Goal: Task Accomplishment & Management: Manage account settings

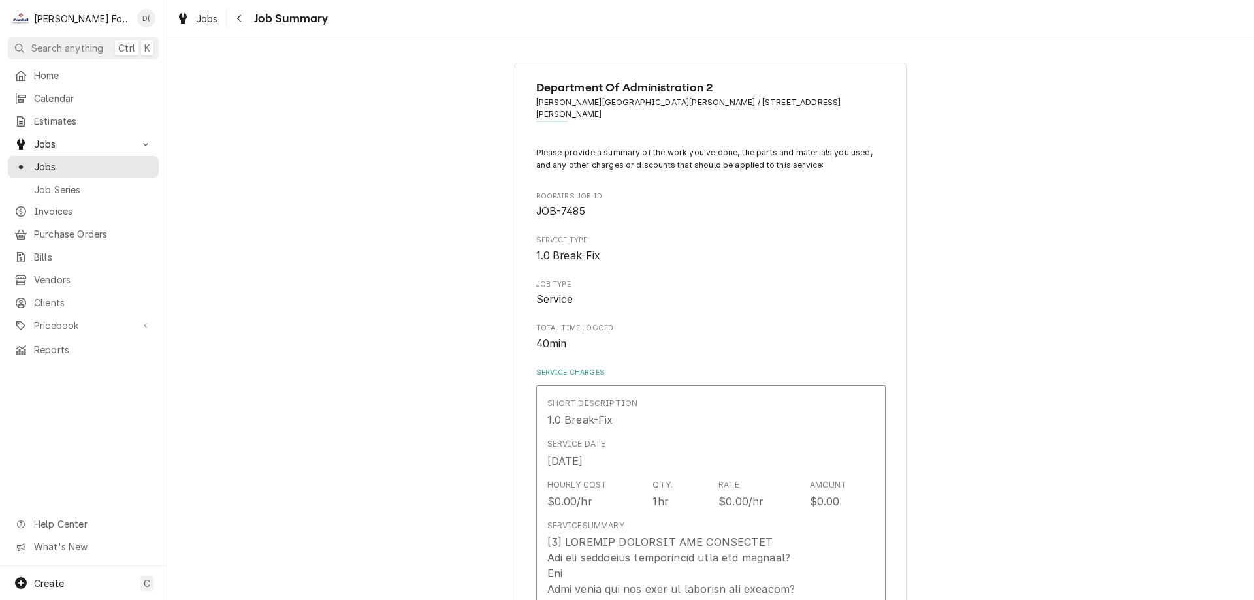
scroll to position [1829, 0]
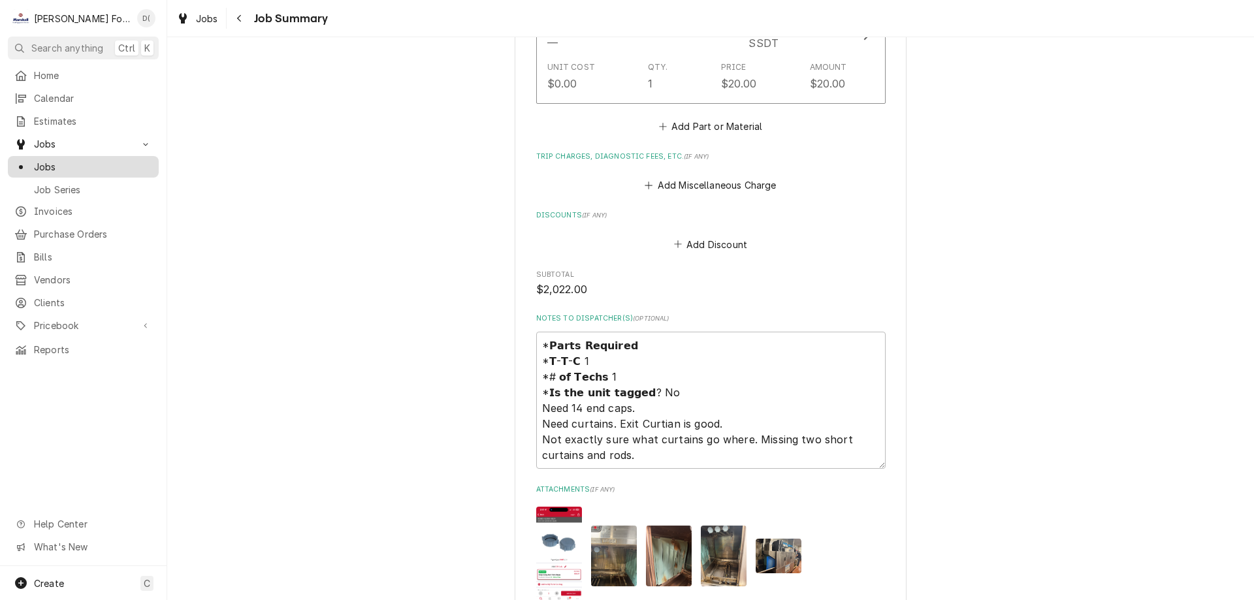
click at [89, 163] on span "Jobs" at bounding box center [93, 167] width 118 height 14
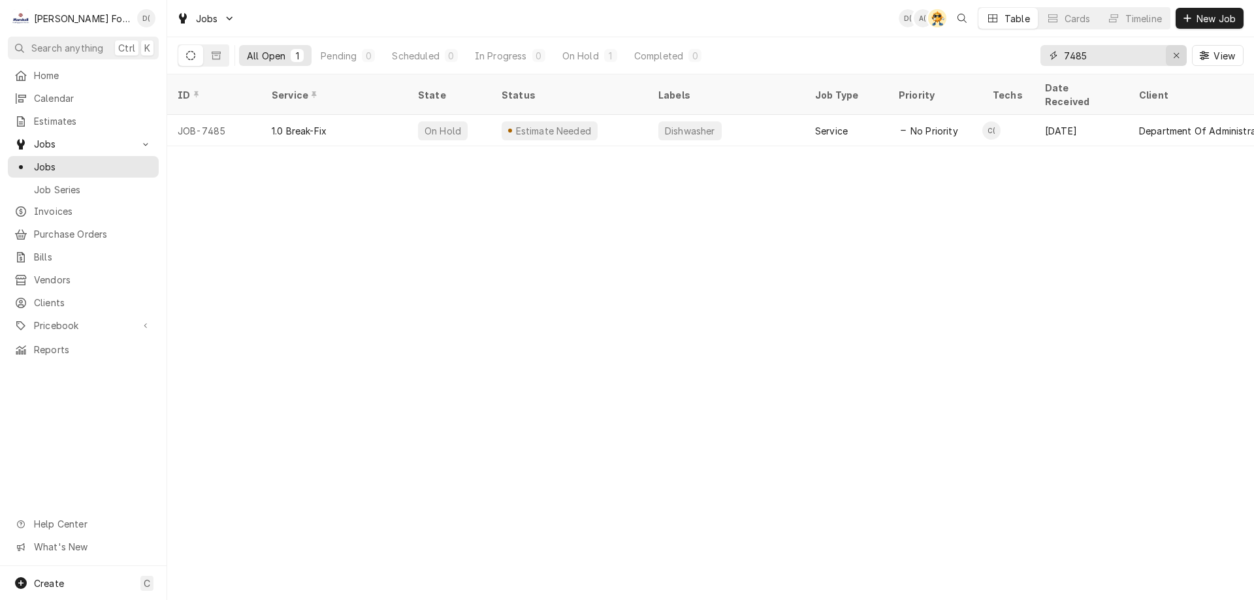
click at [1176, 52] on icon "Erase input" at bounding box center [1176, 55] width 7 height 9
click at [1147, 18] on div "Timeline" at bounding box center [1144, 19] width 37 height 14
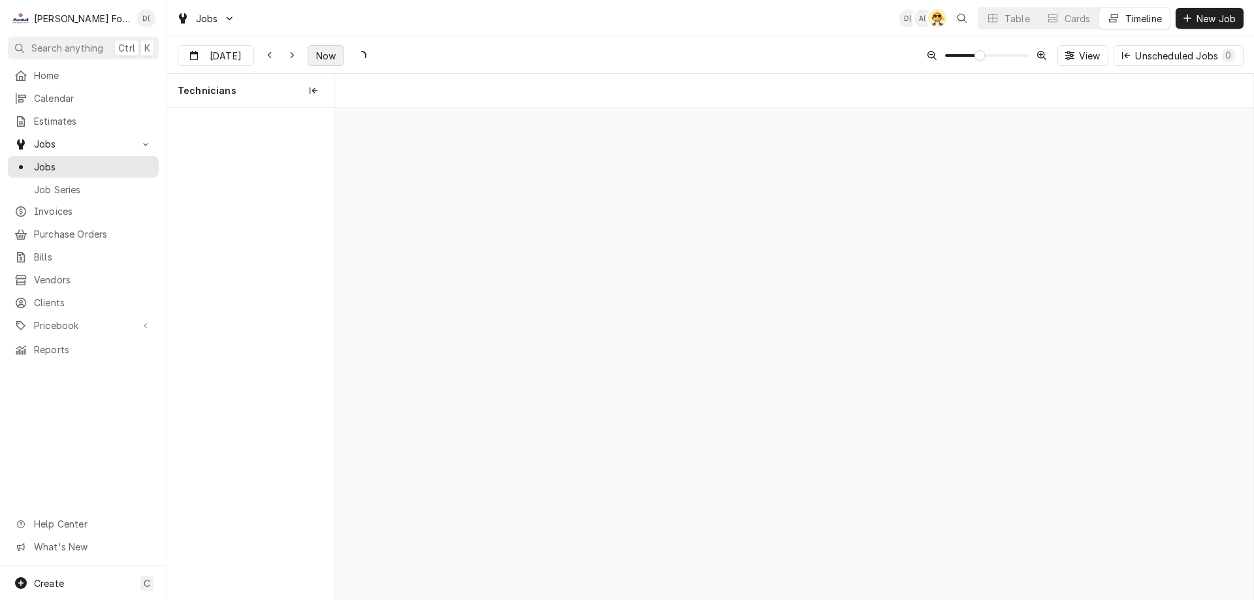
click at [329, 52] on span "Now" at bounding box center [326, 56] width 25 height 14
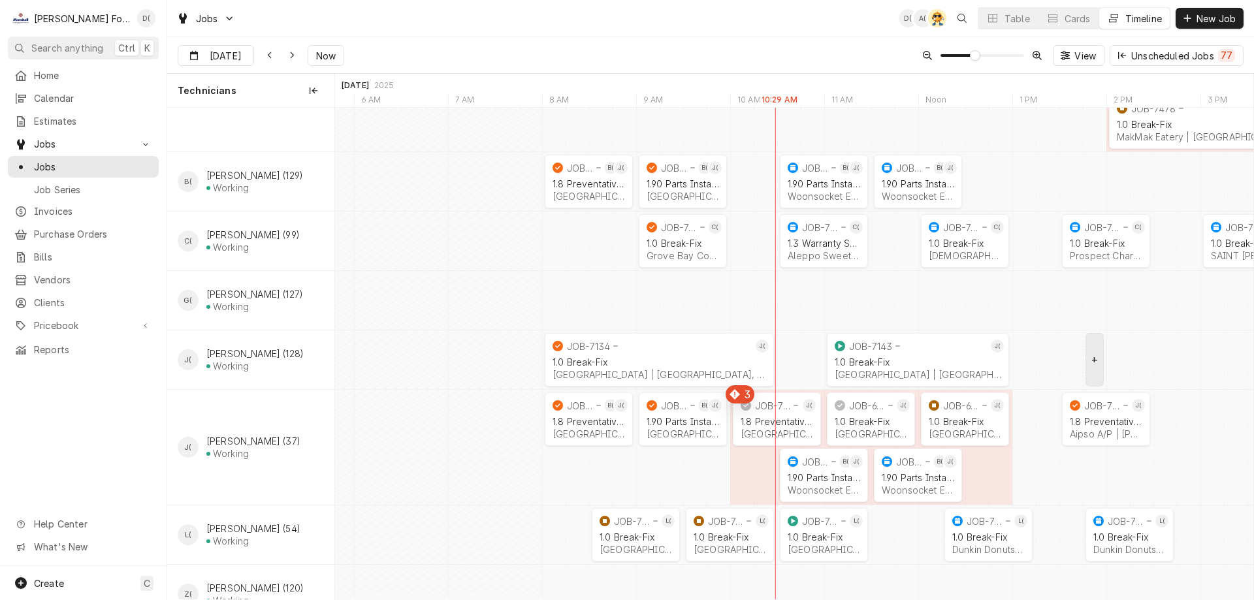
scroll to position [196, 0]
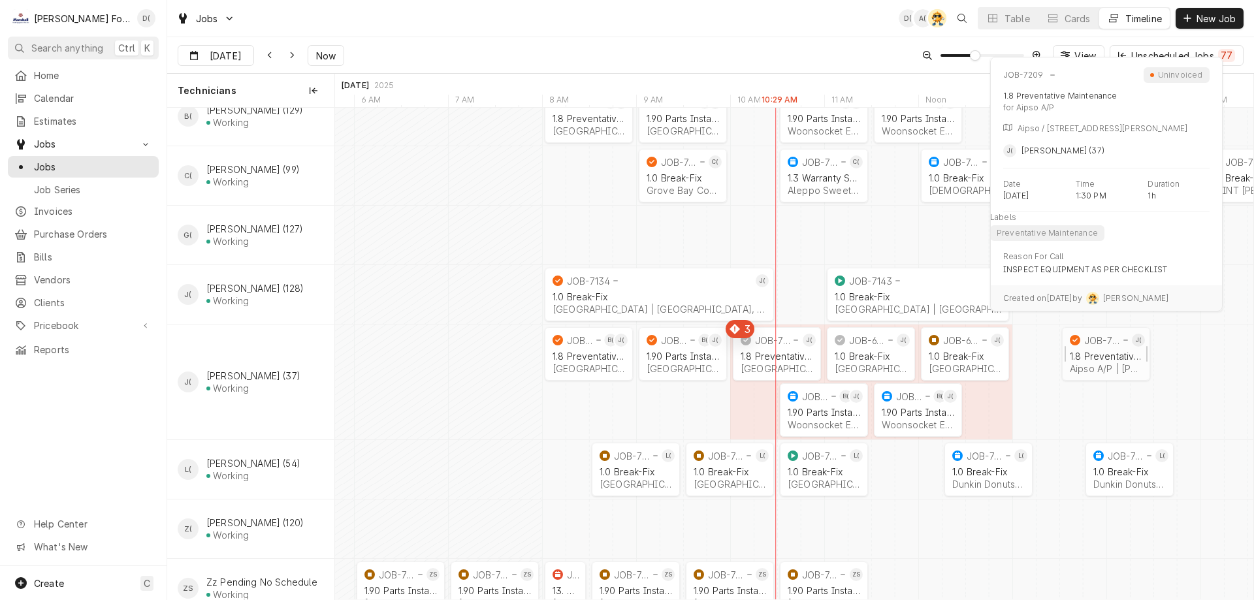
click at [1094, 368] on div "Aipso A/P | Johnston, 02919" at bounding box center [1106, 368] width 73 height 11
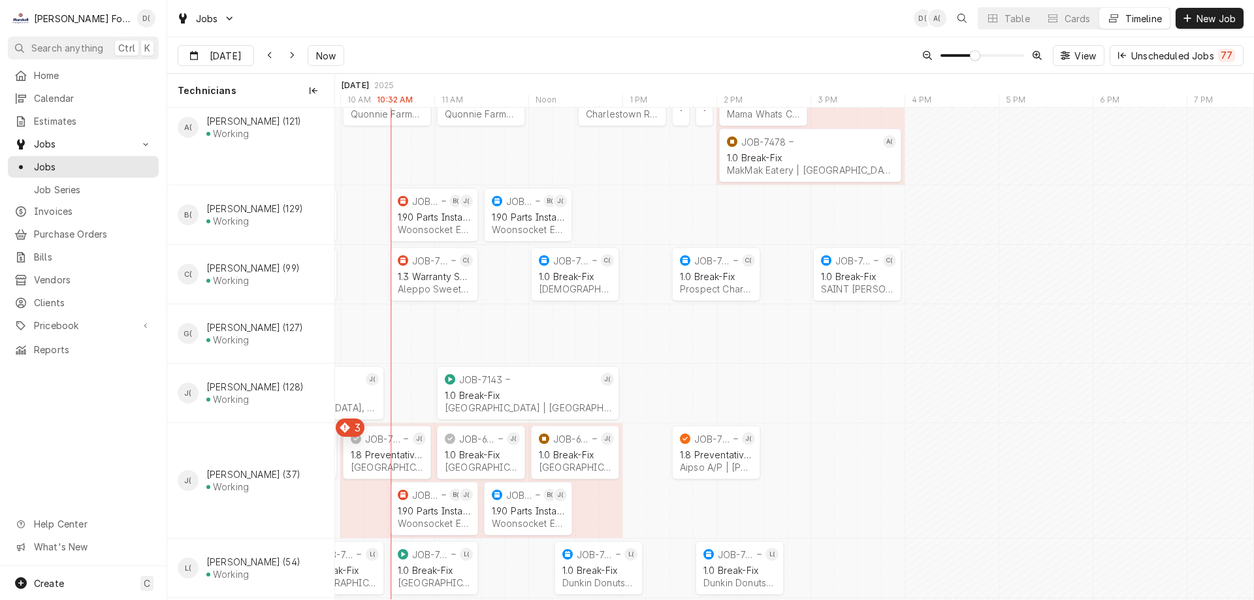
scroll to position [0, 18600]
click at [1006, 25] on button "Table" at bounding box center [1008, 18] width 59 height 21
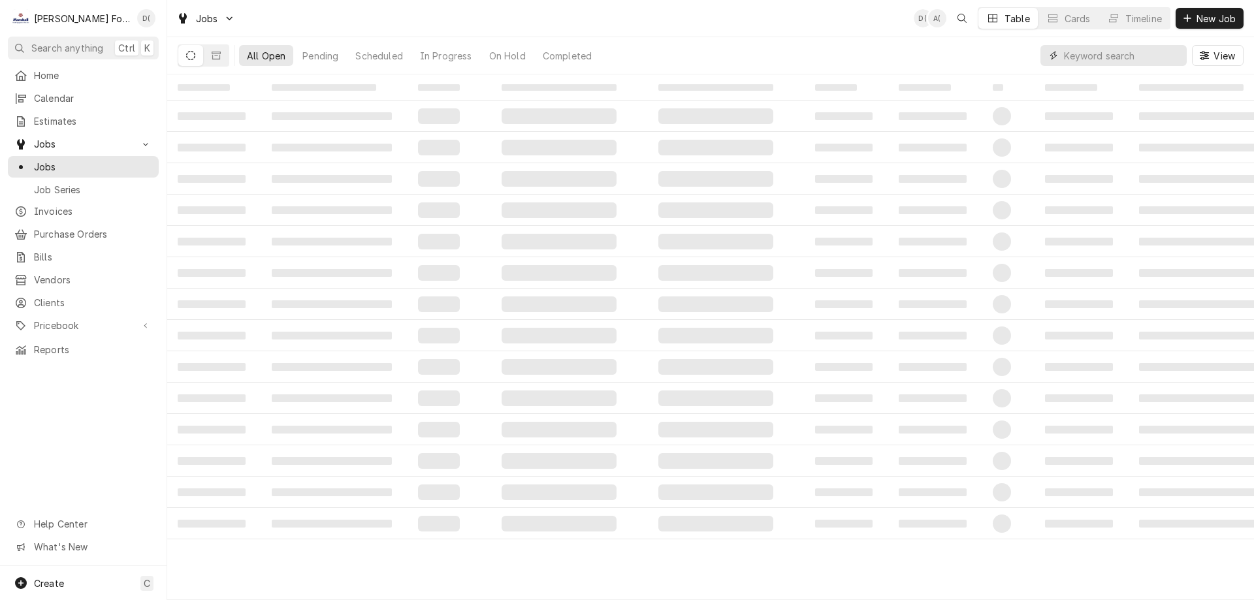
click at [1089, 56] on input "Dynamic Content Wrapper" at bounding box center [1122, 55] width 116 height 21
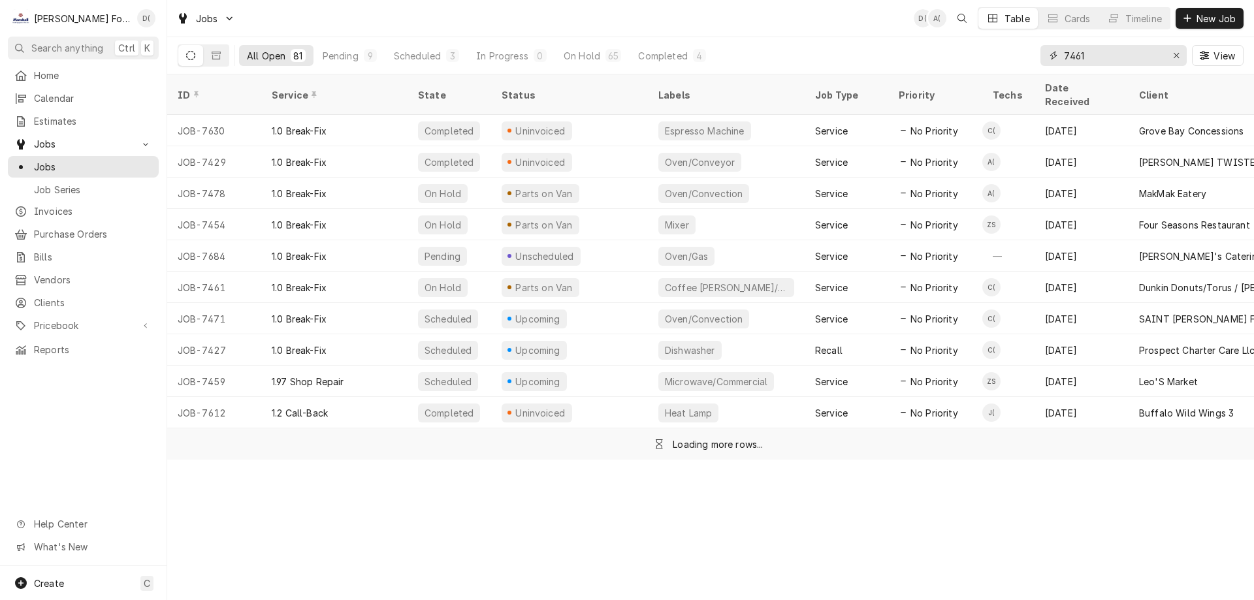
type input "7461"
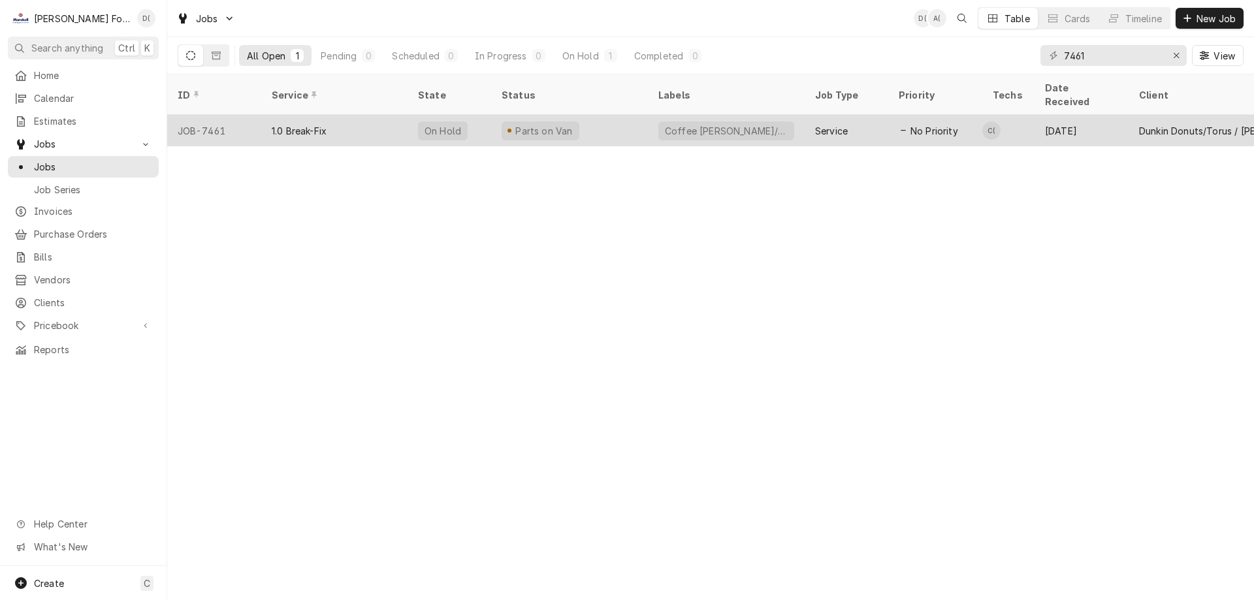
click at [602, 117] on div "Parts on Van" at bounding box center [569, 130] width 157 height 31
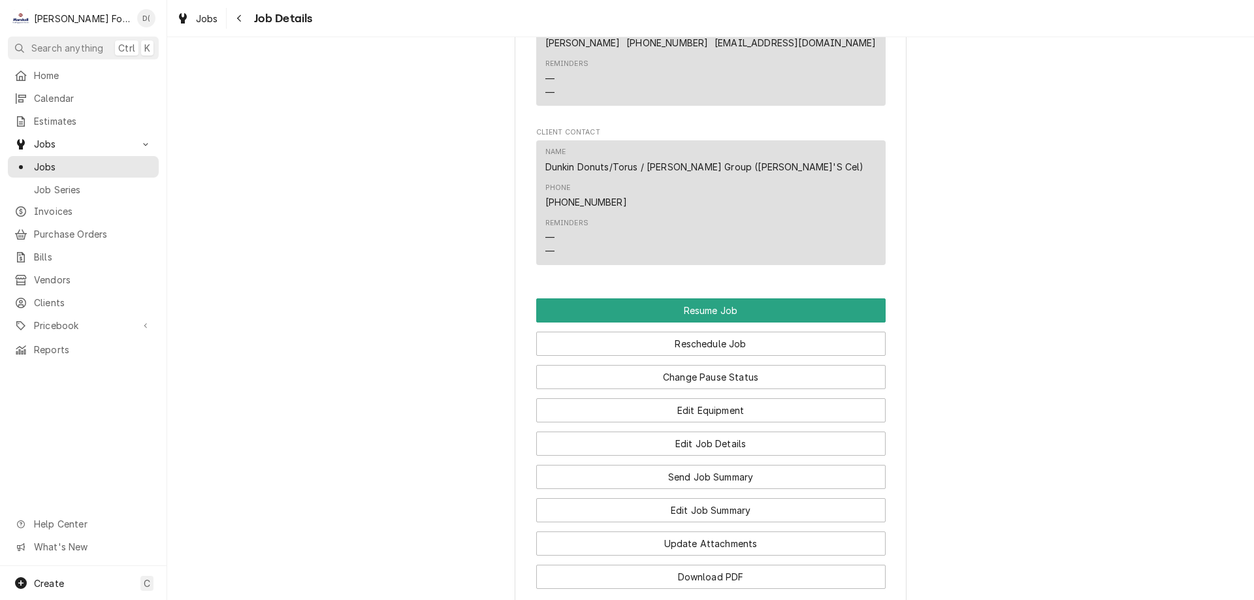
scroll to position [1488, 0]
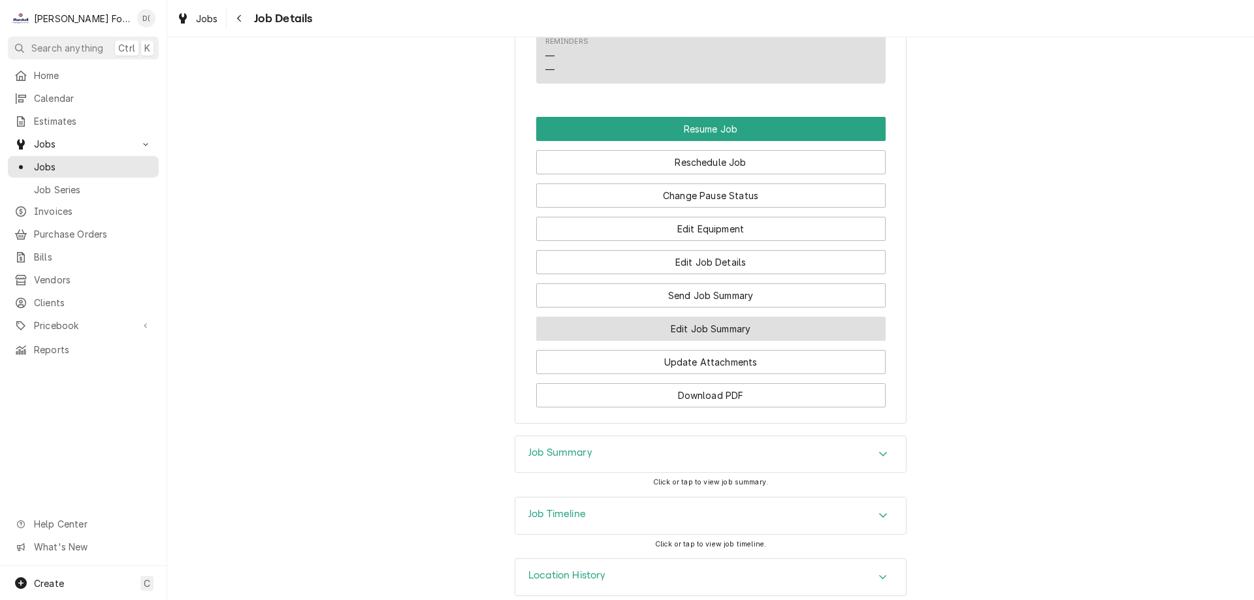
click at [644, 317] on button "Edit Job Summary" at bounding box center [711, 329] width 350 height 24
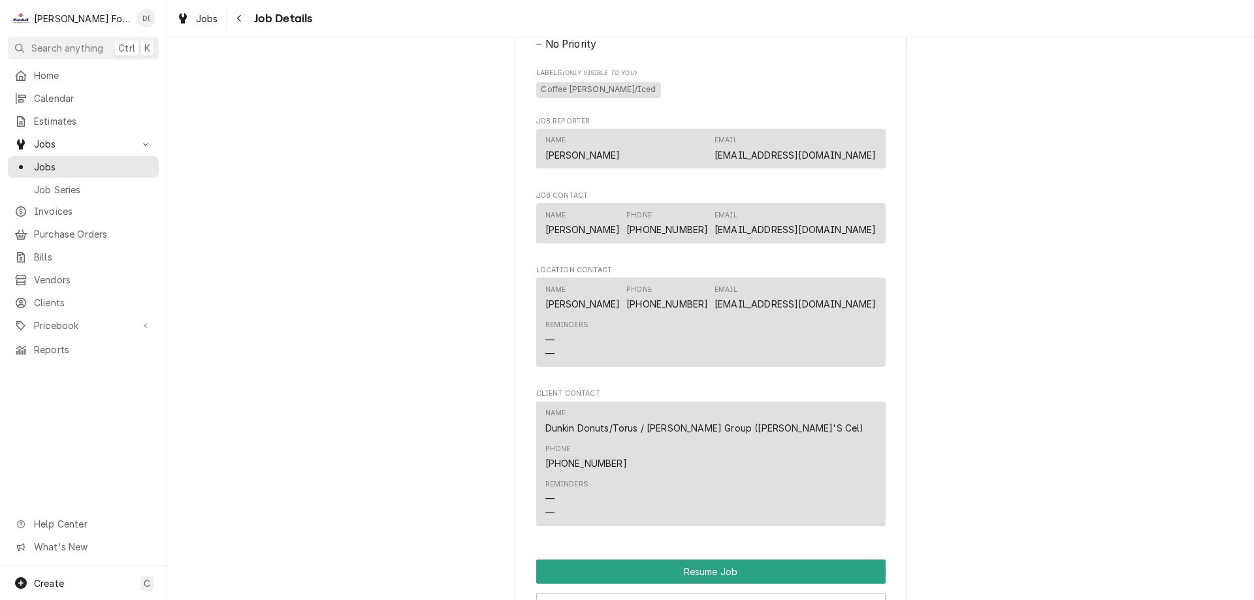
scroll to position [1176, 0]
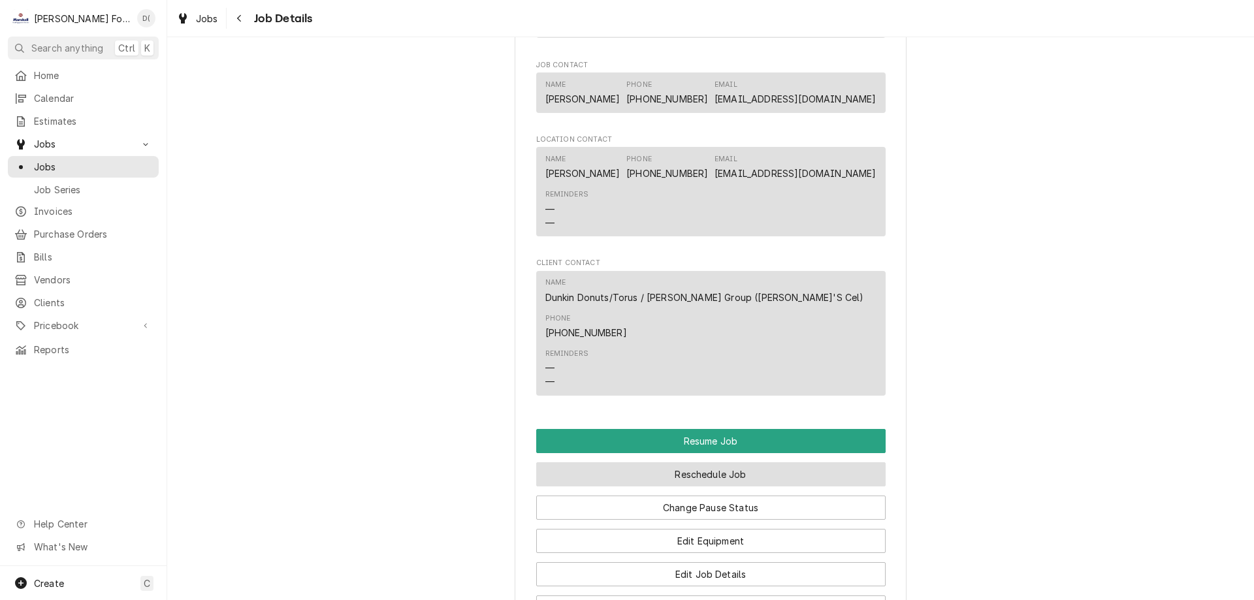
click at [676, 463] on button "Reschedule Job" at bounding box center [711, 475] width 350 height 24
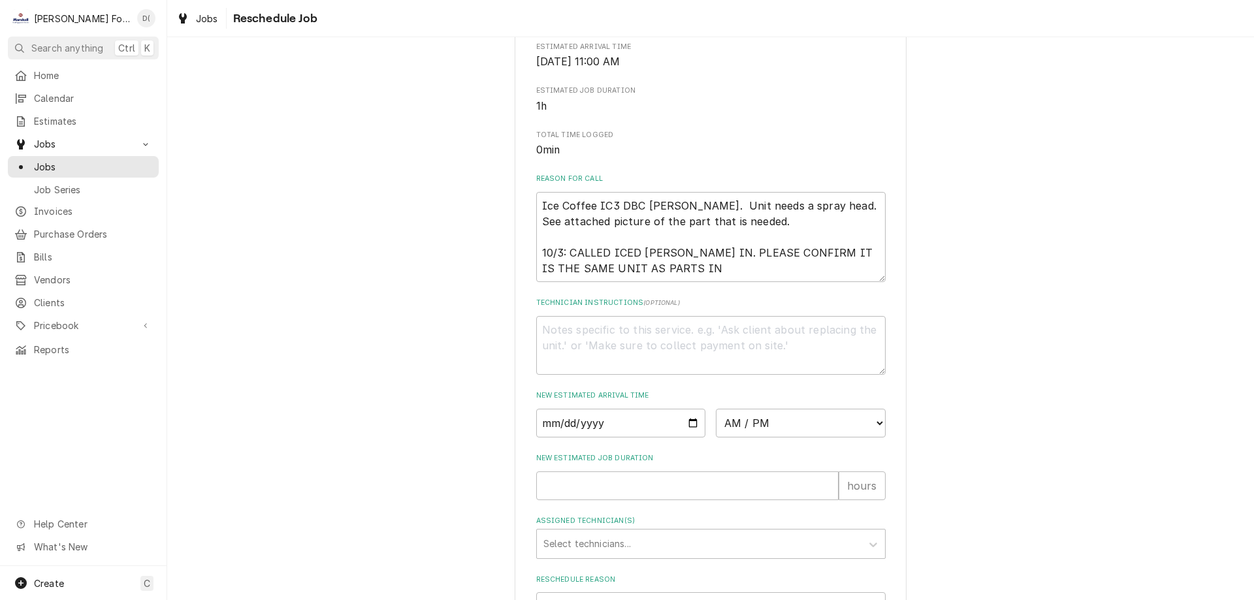
scroll to position [408, 0]
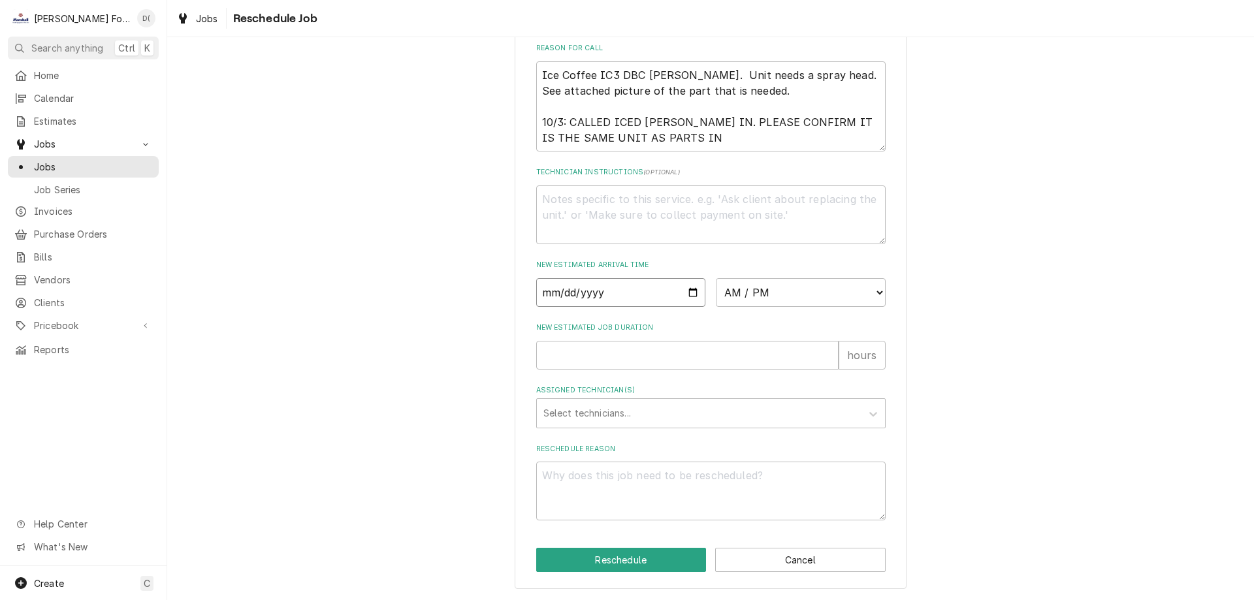
click at [692, 289] on input "Date" at bounding box center [621, 292] width 170 height 29
type textarea "x"
type input "[DATE]"
click at [793, 298] on select "AM / PM 6:00 AM 6:15 AM 6:30 AM 6:45 AM 7:00 AM 7:15 AM 7:30 AM 7:45 AM 8:00 AM…" at bounding box center [801, 292] width 170 height 29
select select "16:00:00"
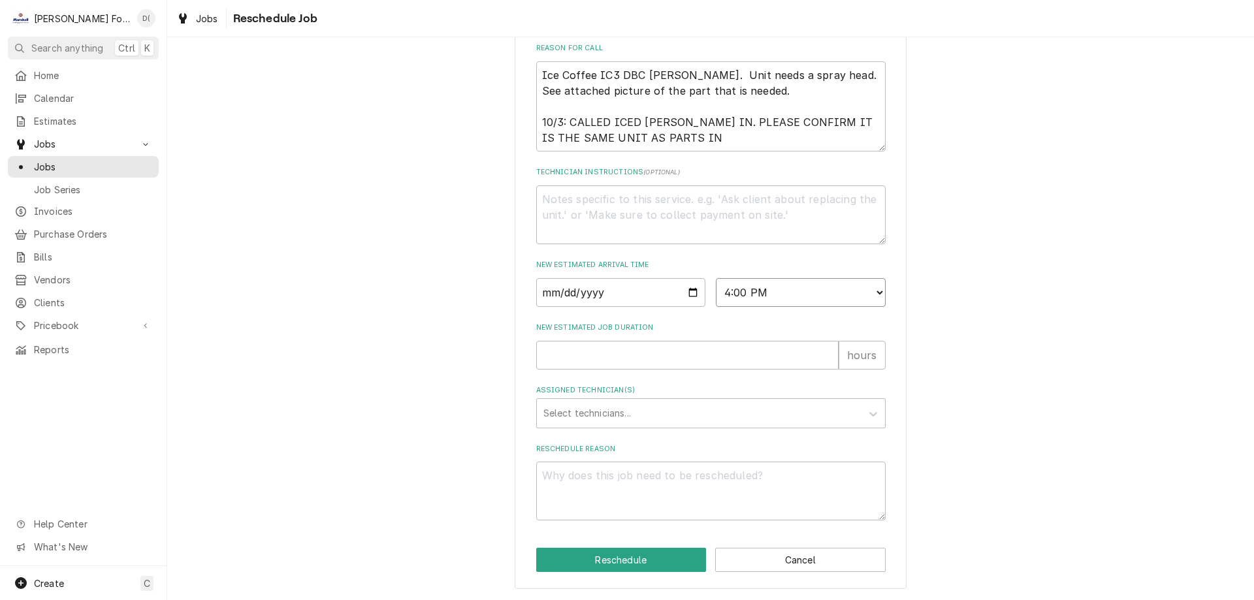
click at [716, 278] on select "AM / PM 6:00 AM 6:15 AM 6:30 AM 6:45 AM 7:00 AM 7:15 AM 7:30 AM 7:45 AM 8:00 AM…" at bounding box center [801, 292] width 170 height 29
click at [611, 355] on input "New Estimated Job Duration" at bounding box center [687, 355] width 303 height 29
type textarea "x"
type input "1"
click at [630, 414] on div "Assigned Technician(s)" at bounding box center [700, 414] width 312 height 24
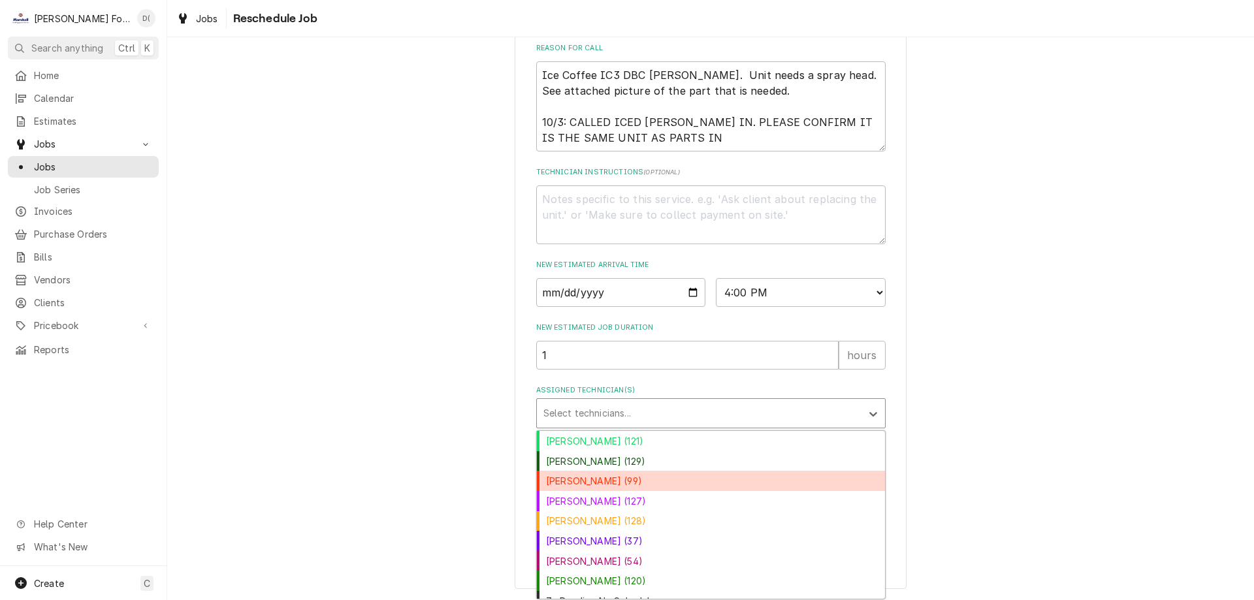
click at [579, 479] on div "Chris Branca (99)" at bounding box center [711, 481] width 348 height 20
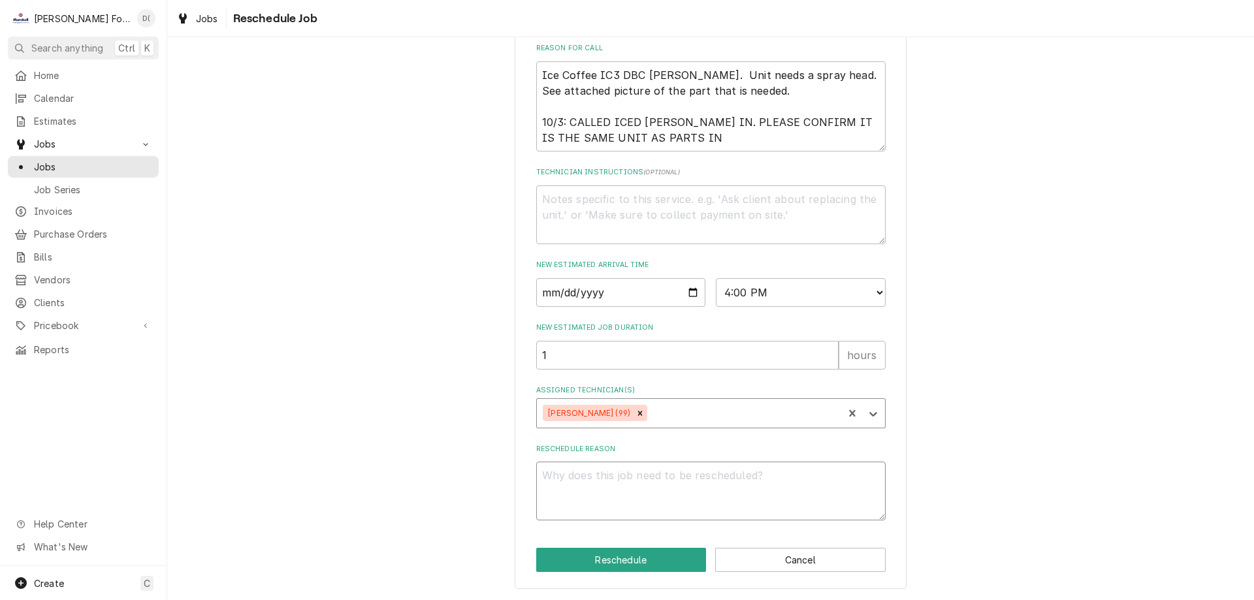
click at [581, 480] on textarea "Reschedule Reason" at bounding box center [711, 491] width 350 height 59
type textarea "x"
type textarea "p"
type textarea "x"
type textarea "pa"
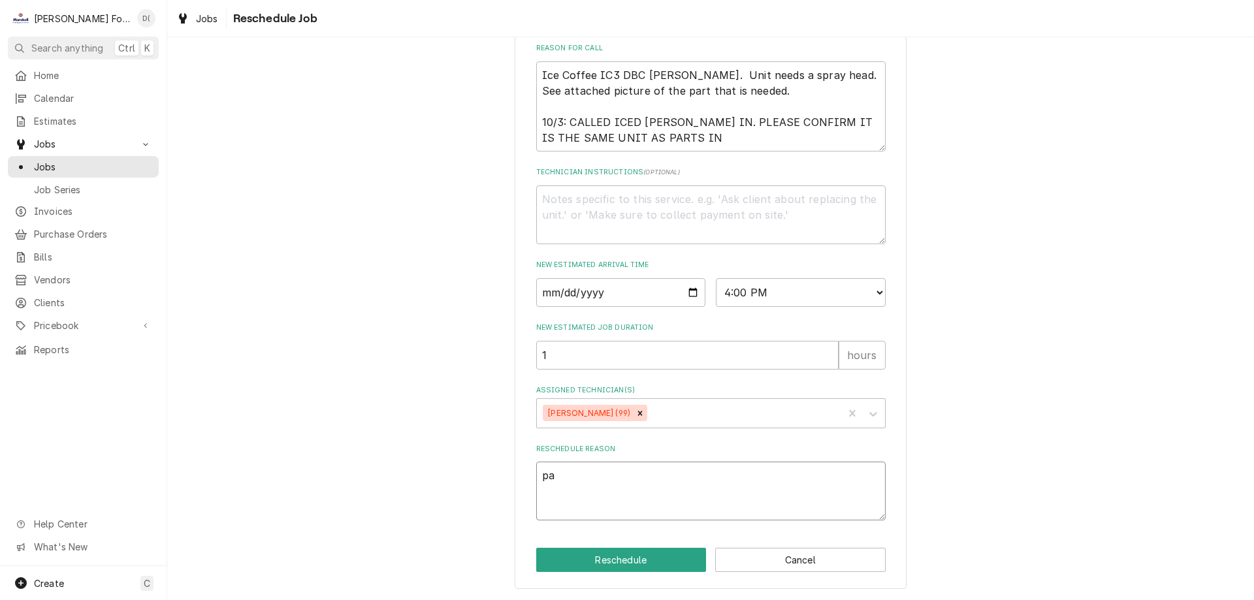
type textarea "x"
type textarea "par"
type textarea "x"
type textarea "part"
type textarea "x"
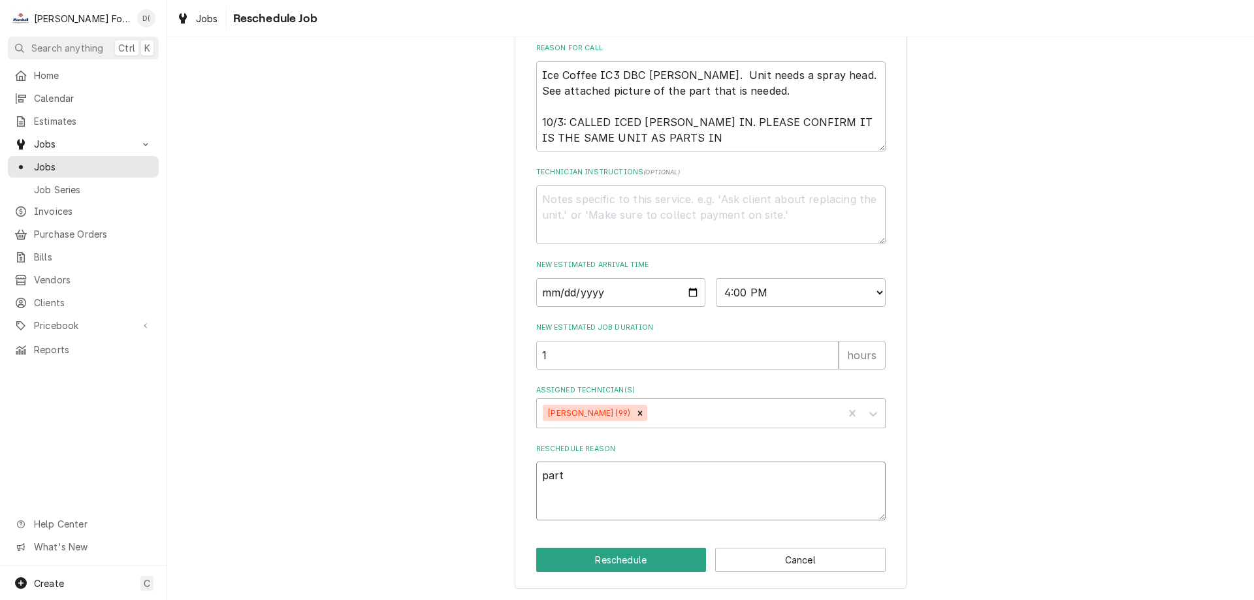
type textarea "parts"
type textarea "x"
type textarea "parts"
type textarea "x"
type textarea "parts i"
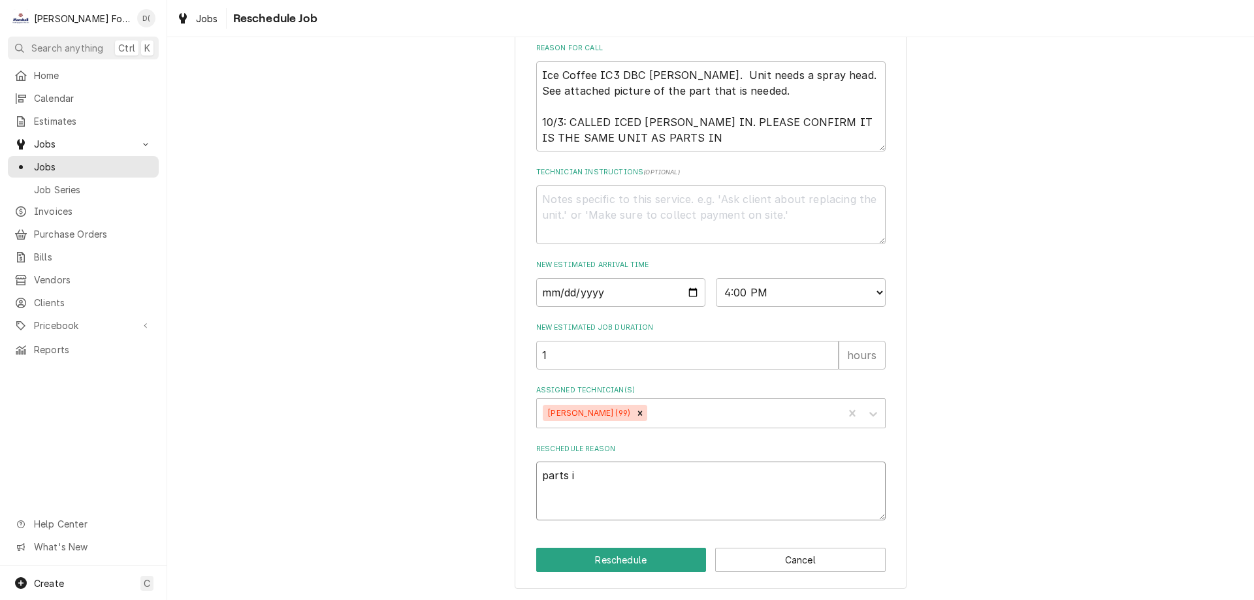
type textarea "x"
type textarea "parts in"
click at [618, 563] on button "Reschedule" at bounding box center [621, 560] width 171 height 24
type textarea "x"
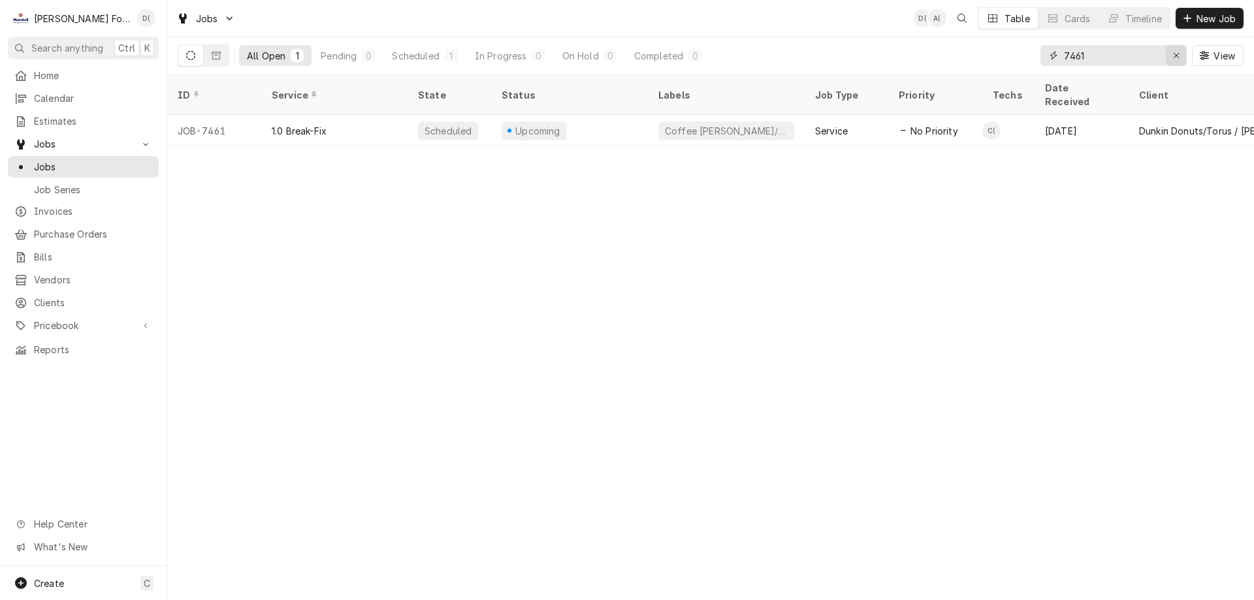
click at [1171, 55] on div "Erase input" at bounding box center [1176, 55] width 13 height 13
click at [1151, 58] on input "Dynamic Content Wrapper" at bounding box center [1125, 55] width 123 height 21
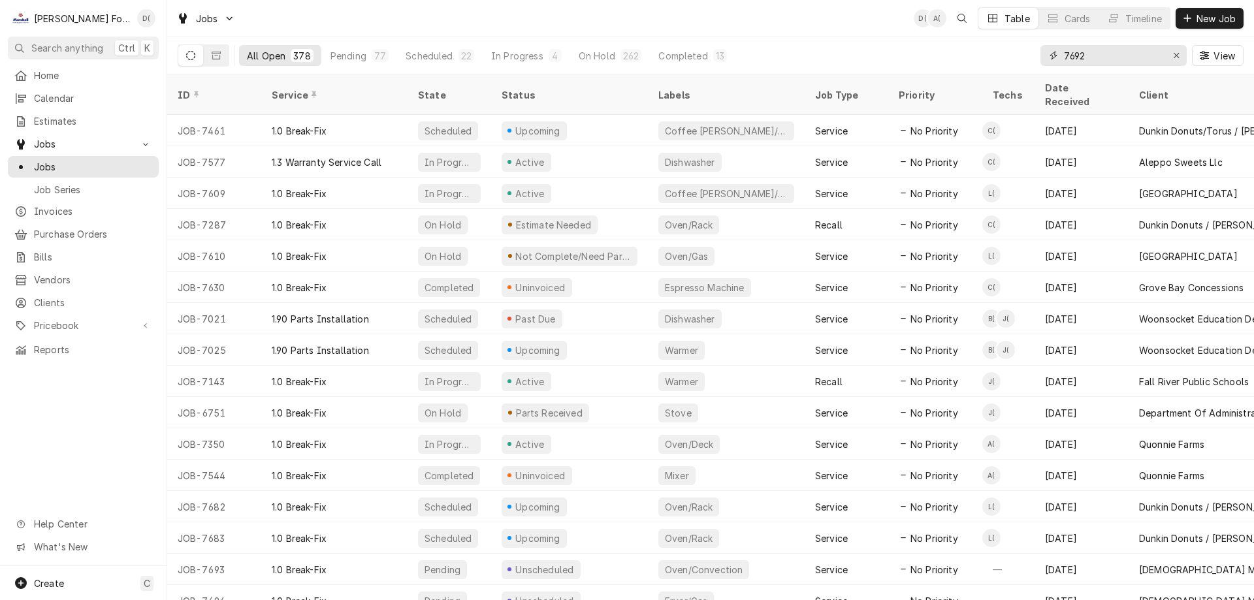
type input "7692"
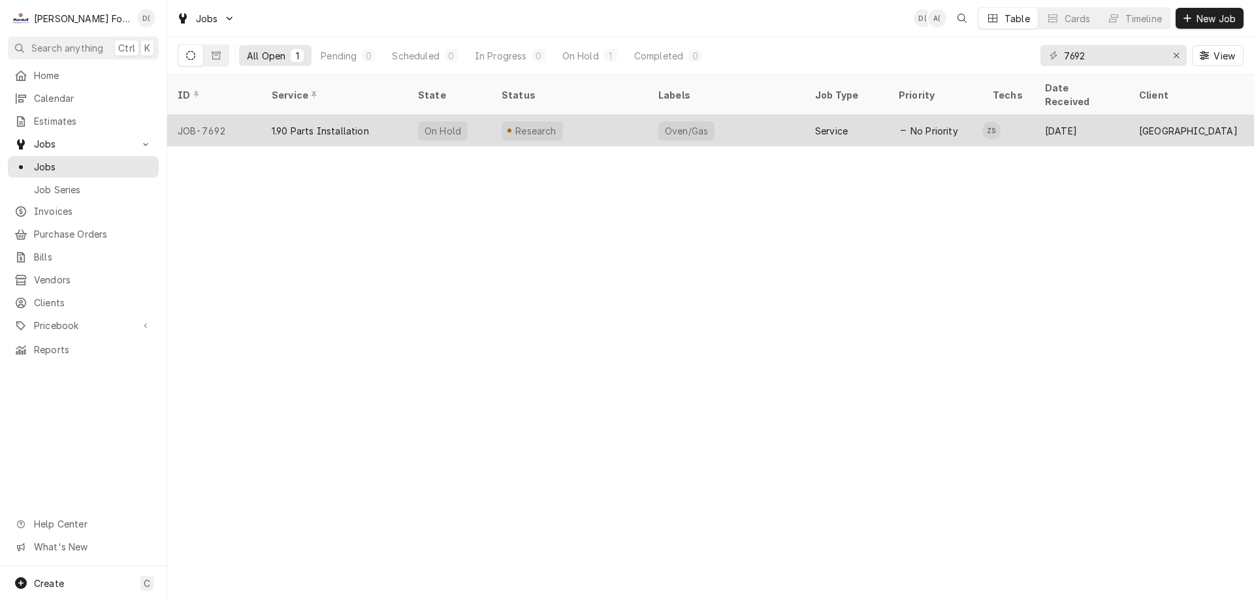
click at [620, 125] on div "Research" at bounding box center [569, 130] width 157 height 31
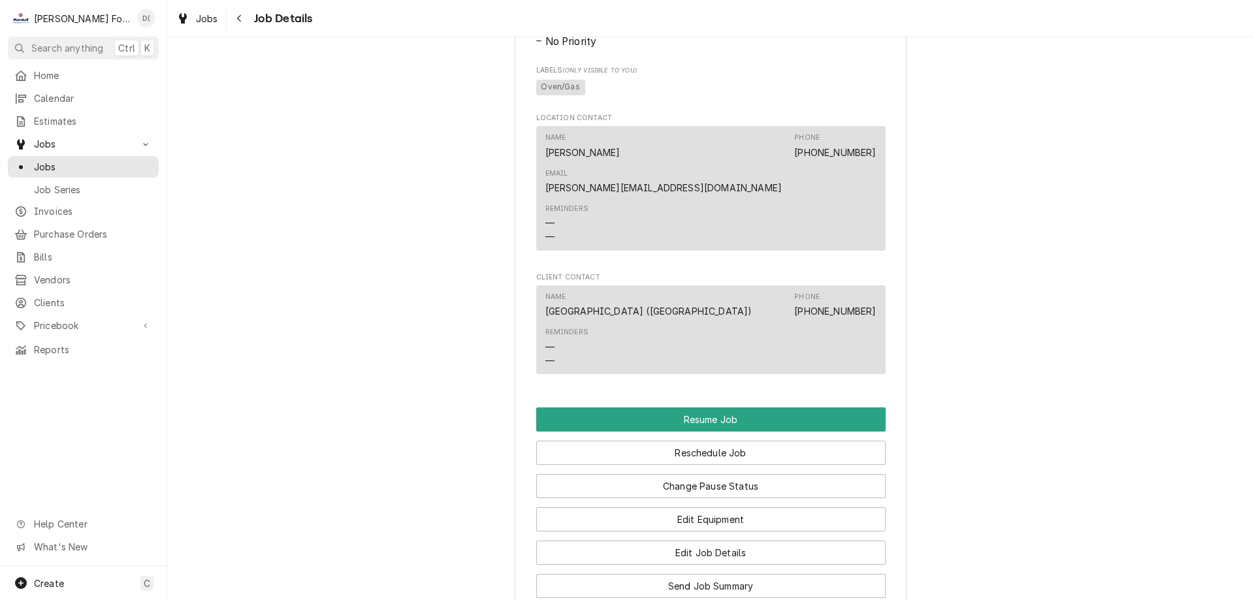
scroll to position [3071, 0]
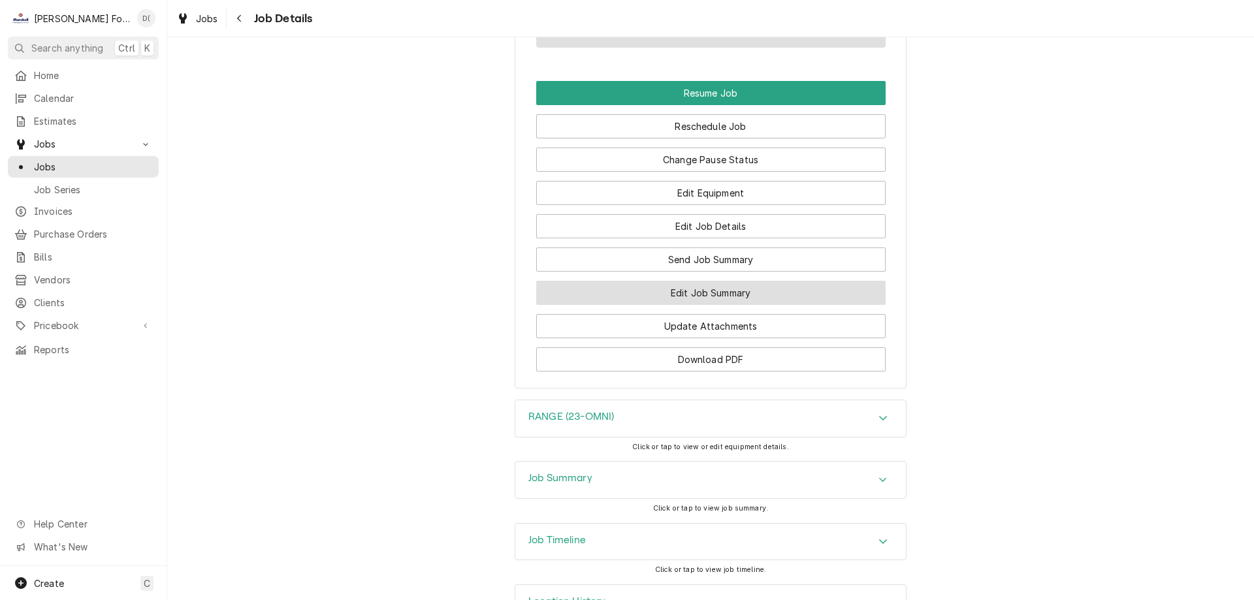
click at [690, 286] on button "Edit Job Summary" at bounding box center [711, 293] width 350 height 24
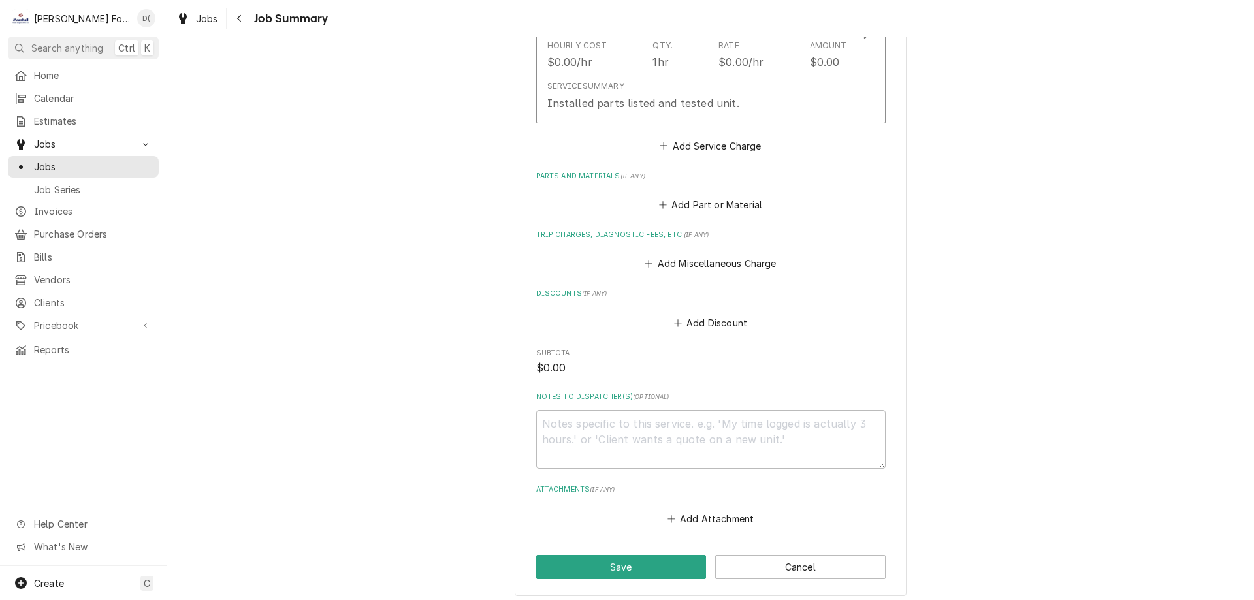
scroll to position [558, 0]
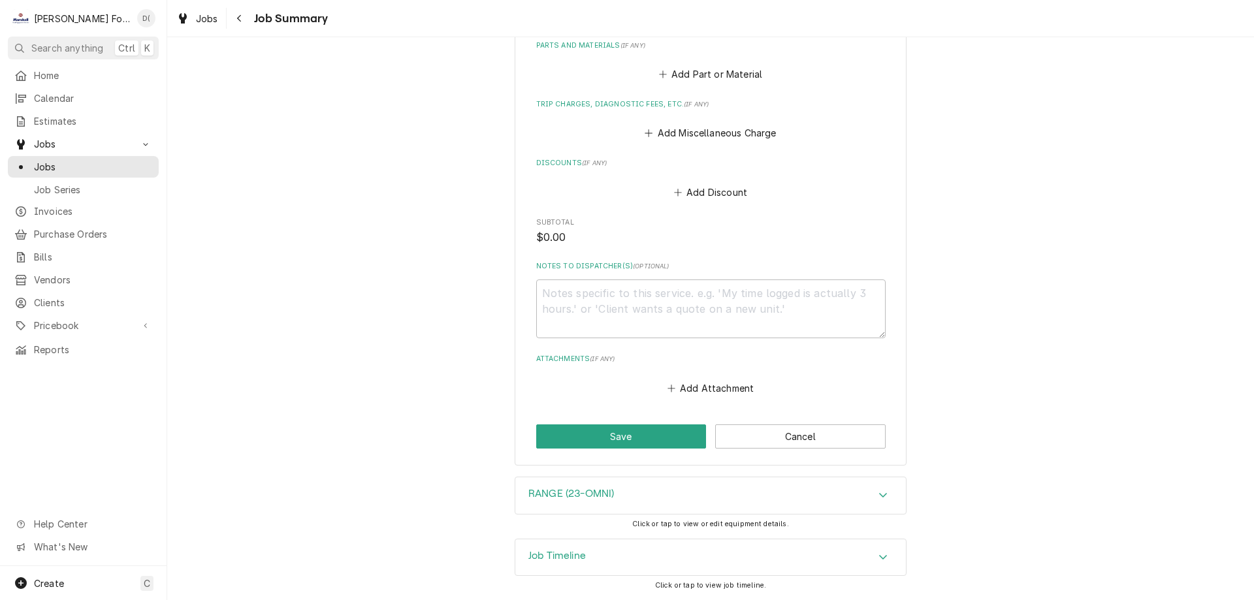
click at [632, 487] on div "RANGE (23-OMNI)" at bounding box center [710, 496] width 391 height 37
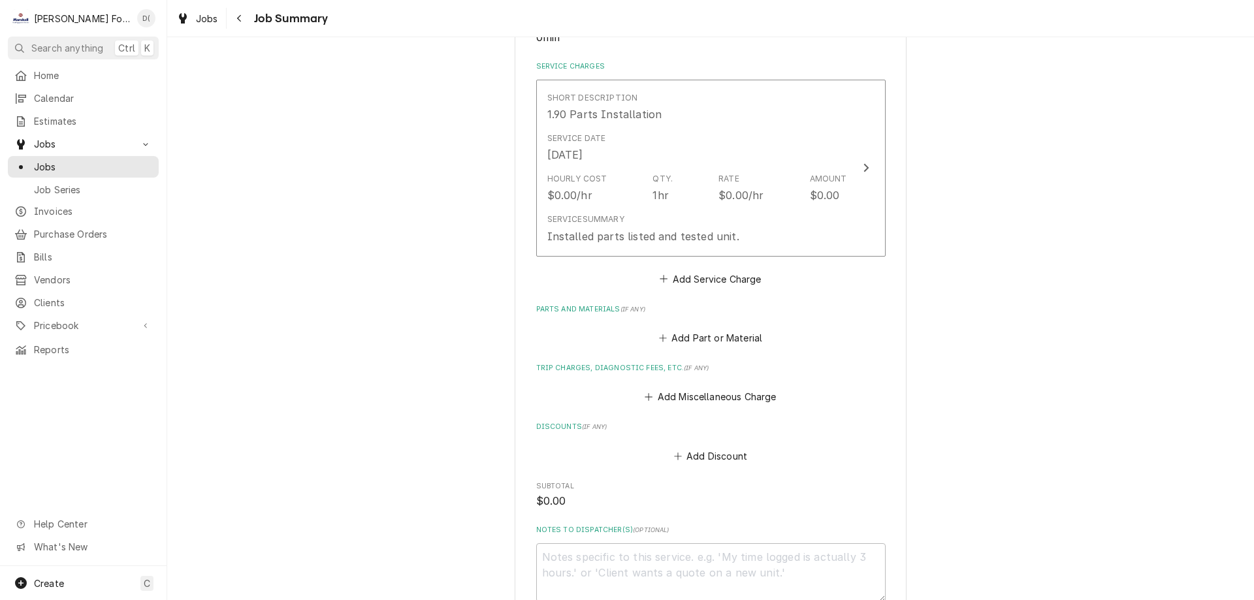
scroll to position [33, 0]
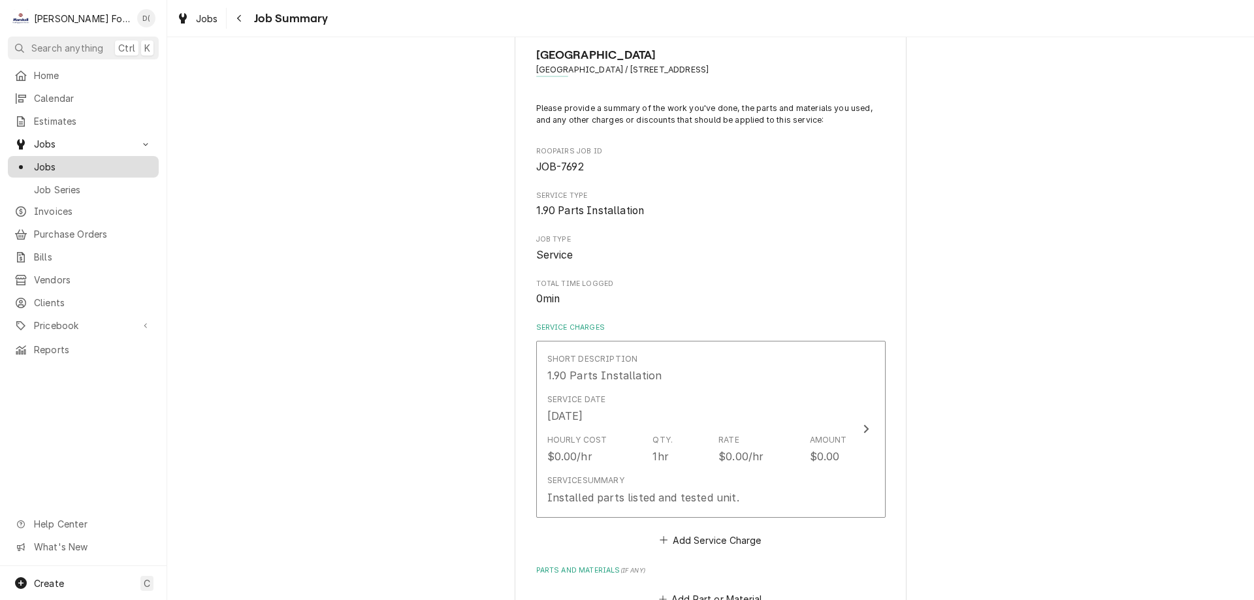
click at [82, 169] on div "Jobs" at bounding box center [83, 167] width 146 height 16
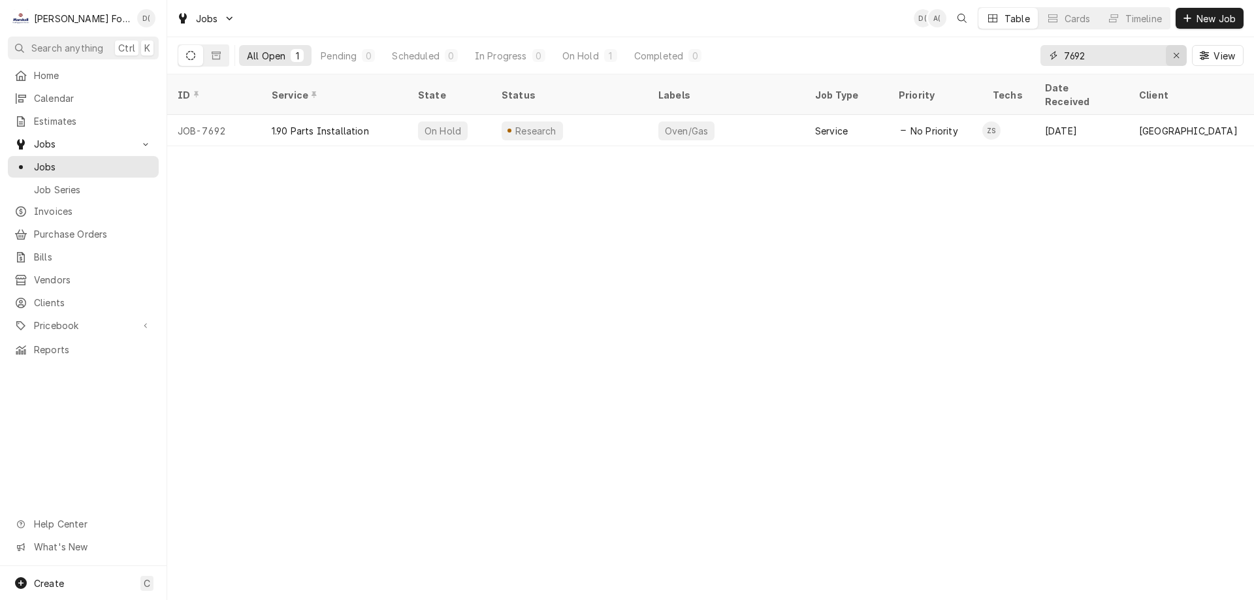
click at [1169, 54] on button "Erase input" at bounding box center [1176, 55] width 21 height 21
drag, startPoint x: 1163, startPoint y: 54, endPoint x: 1156, endPoint y: 53, distance: 7.3
click at [1160, 54] on input "Dynamic Content Wrapper" at bounding box center [1125, 55] width 123 height 21
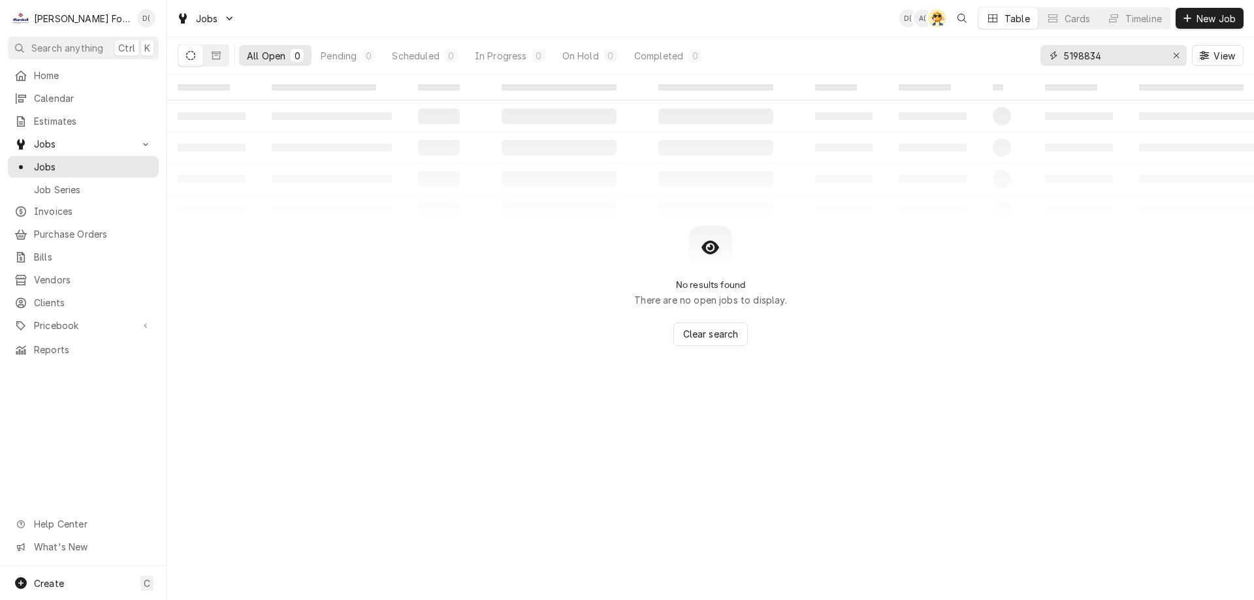
type input "5198834"
click at [208, 51] on button "Dynamic Content Wrapper" at bounding box center [216, 55] width 25 height 21
click at [191, 52] on icon "Dynamic Content Wrapper" at bounding box center [190, 55] width 9 height 9
drag, startPoint x: 1173, startPoint y: 59, endPoint x: 1158, endPoint y: 57, distance: 14.5
click at [1172, 59] on div "Erase input" at bounding box center [1176, 55] width 13 height 13
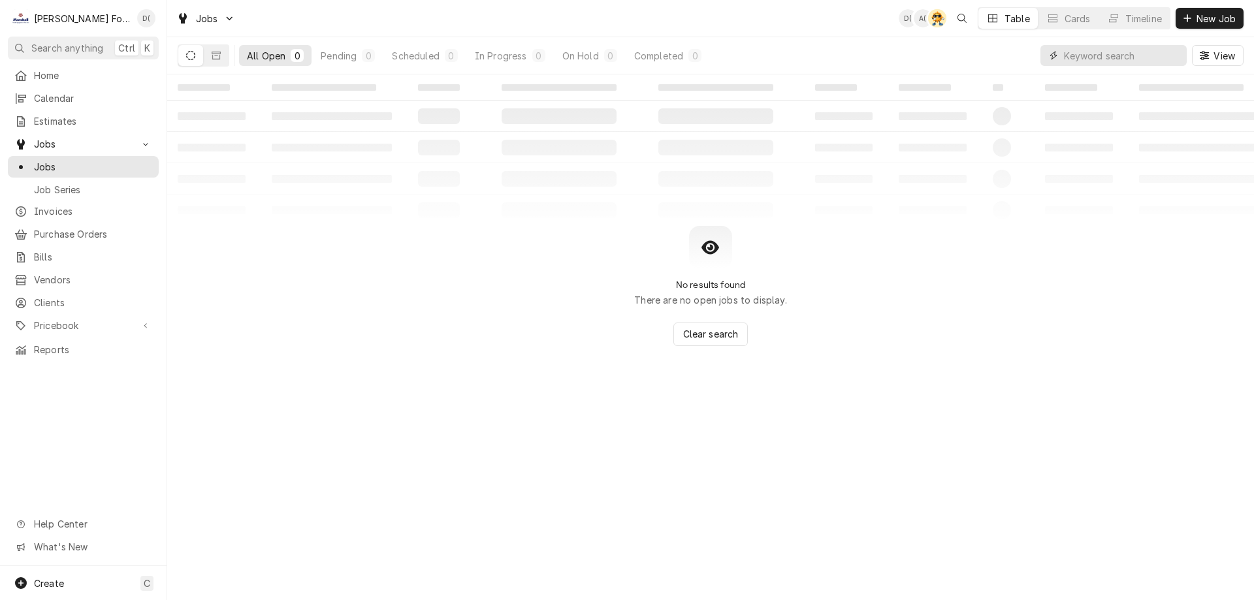
click at [1152, 57] on input "Dynamic Content Wrapper" at bounding box center [1125, 55] width 123 height 21
type input "al-a-17"
click at [218, 53] on icon "Dynamic Content Wrapper" at bounding box center [216, 55] width 9 height 9
click at [186, 43] on div "All Closed 0 Finalized 0 Cancelled 0" at bounding box center [325, 55] width 295 height 37
click at [195, 59] on icon "Dynamic Content Wrapper" at bounding box center [190, 55] width 9 height 9
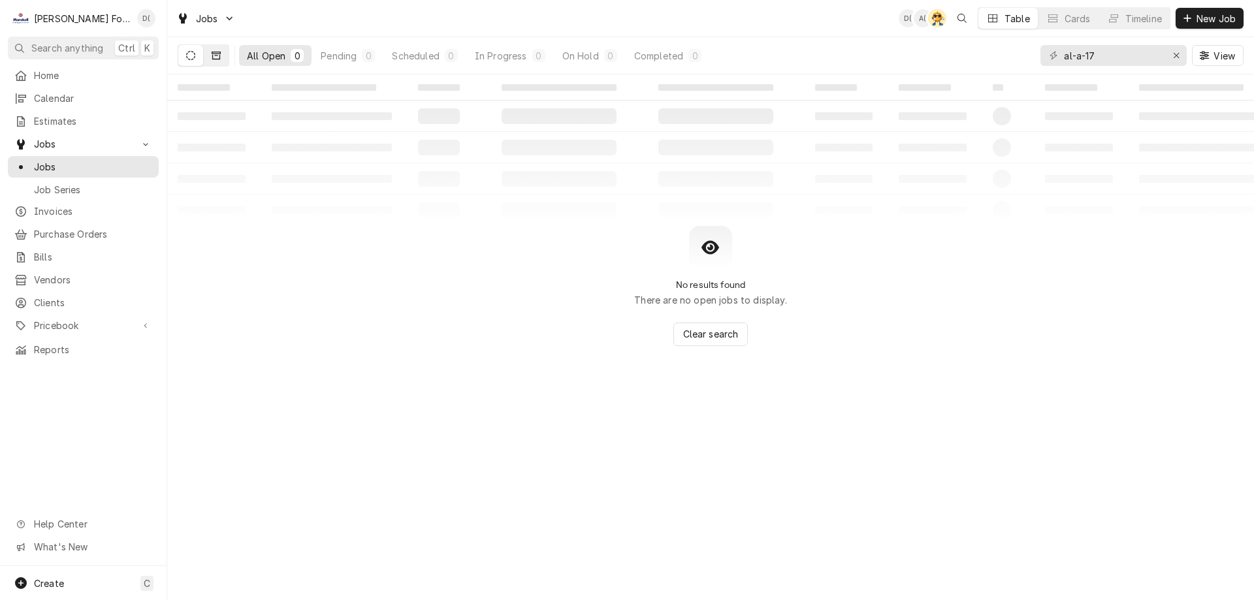
click at [217, 49] on button "Dynamic Content Wrapper" at bounding box center [216, 55] width 25 height 21
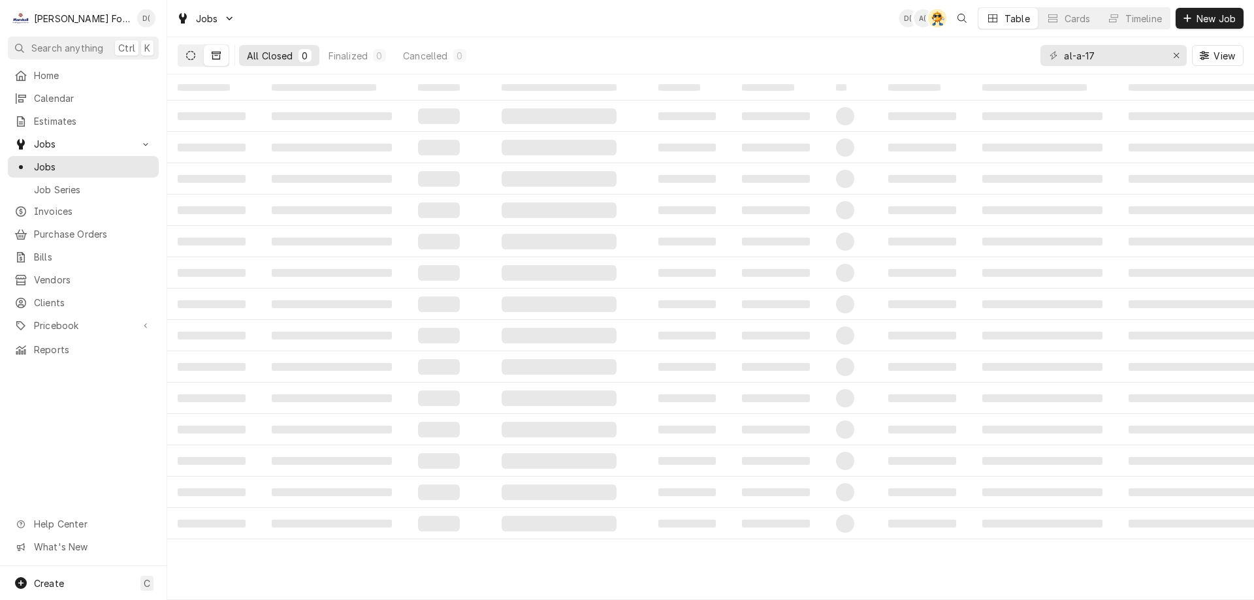
click at [194, 57] on icon "Dynamic Content Wrapper" at bounding box center [190, 55] width 9 height 9
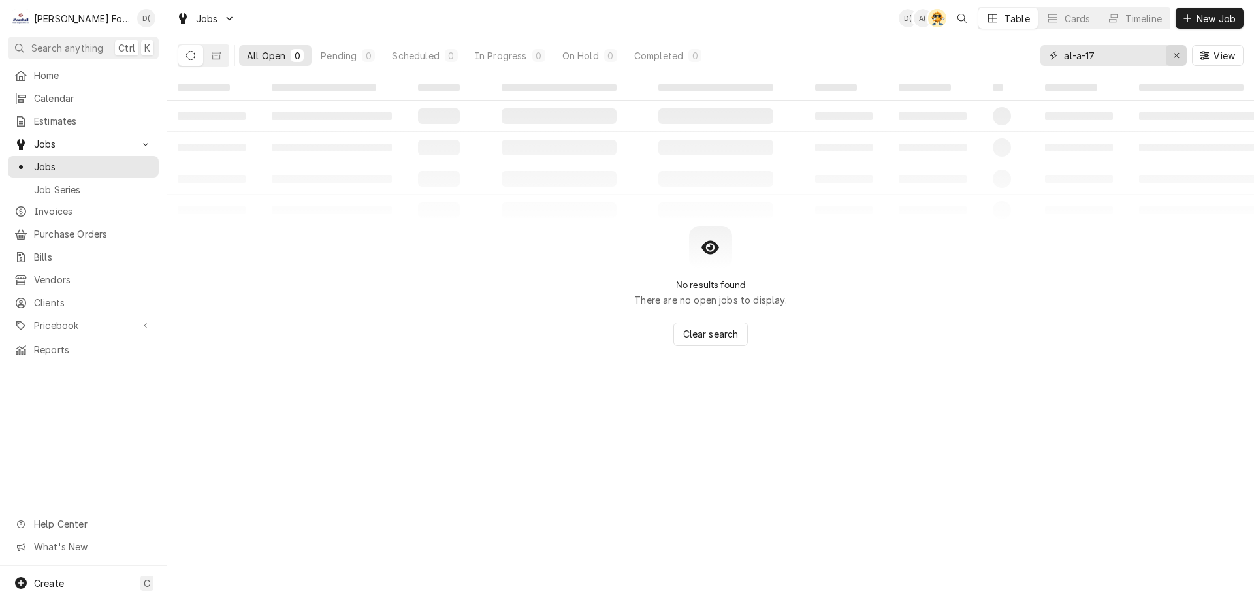
click at [1170, 57] on div "Erase input" at bounding box center [1176, 55] width 13 height 13
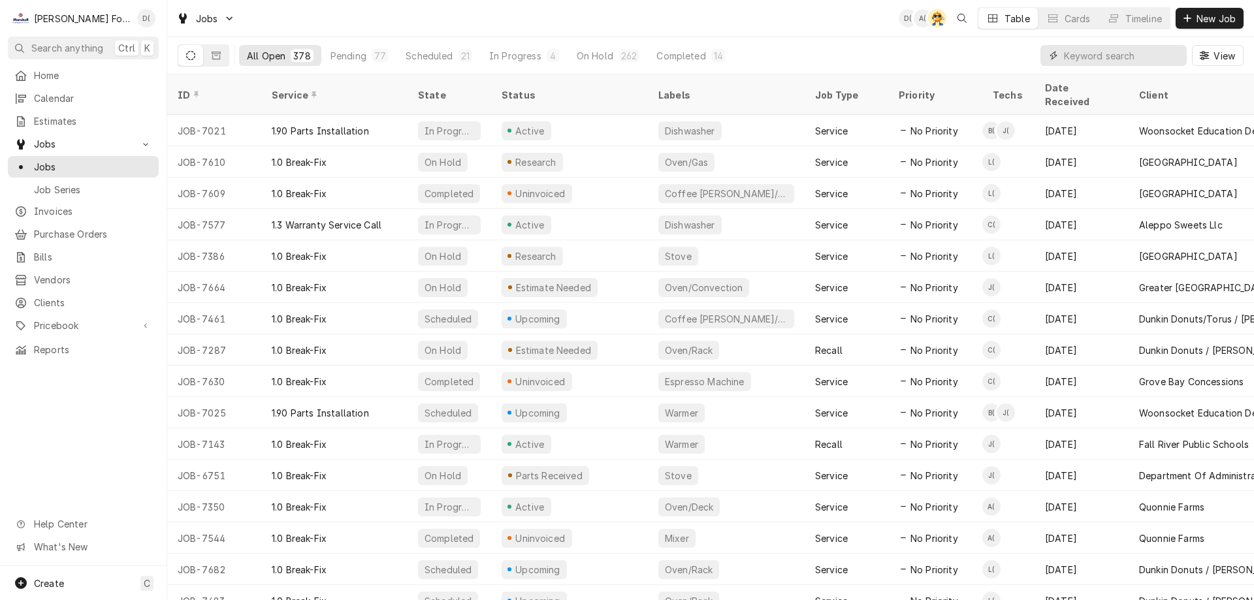
click at [1114, 51] on input "Dynamic Content Wrapper" at bounding box center [1122, 55] width 116 height 21
click at [1207, 20] on span "New Job" at bounding box center [1216, 19] width 44 height 14
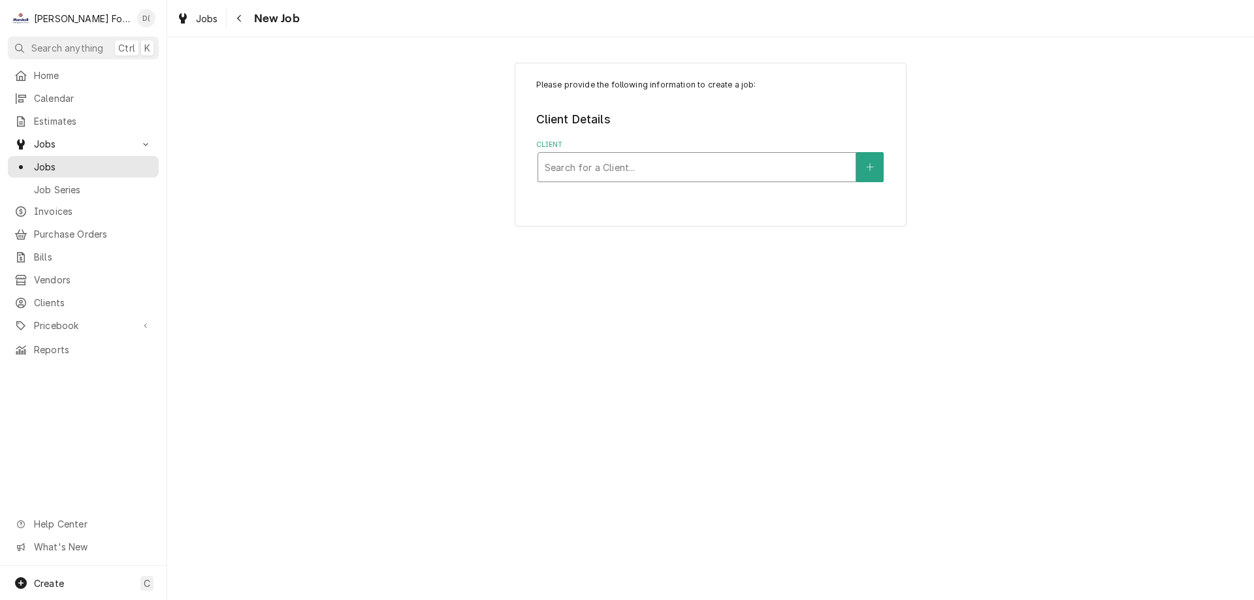
click at [591, 165] on div "Client" at bounding box center [697, 167] width 304 height 24
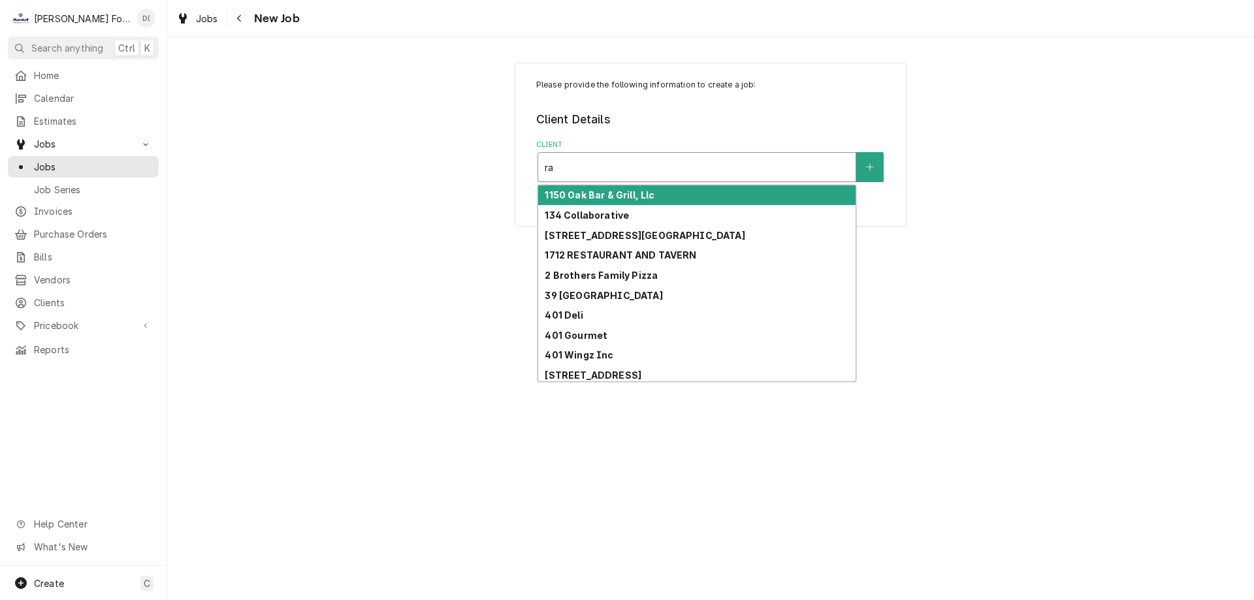
type input "r"
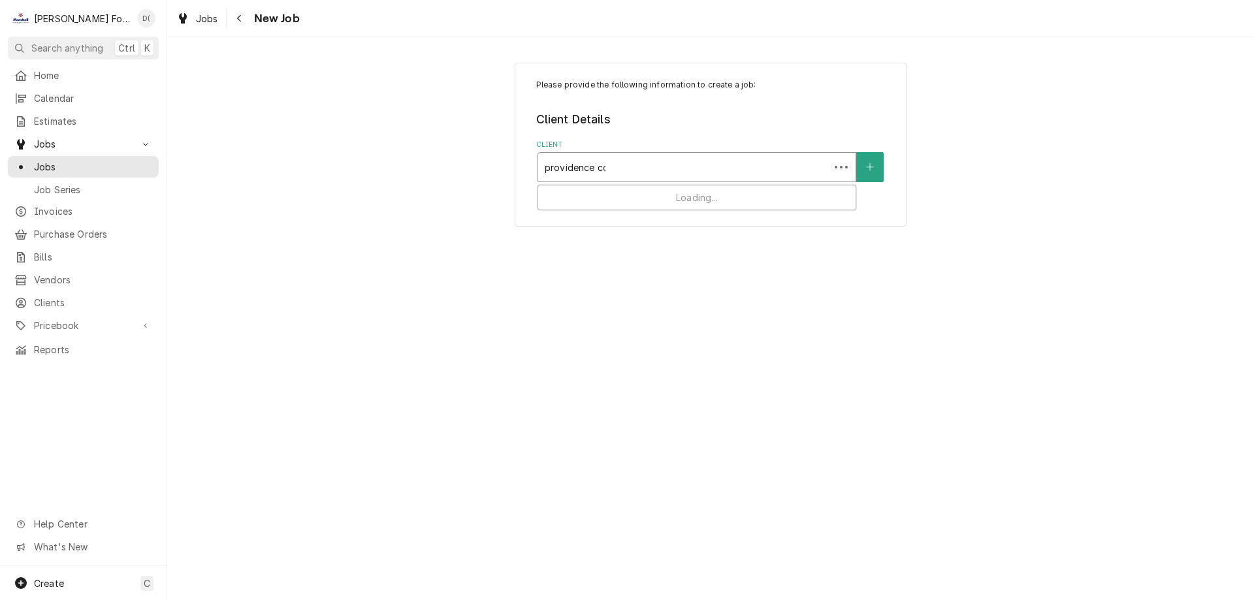
type input "providence col"
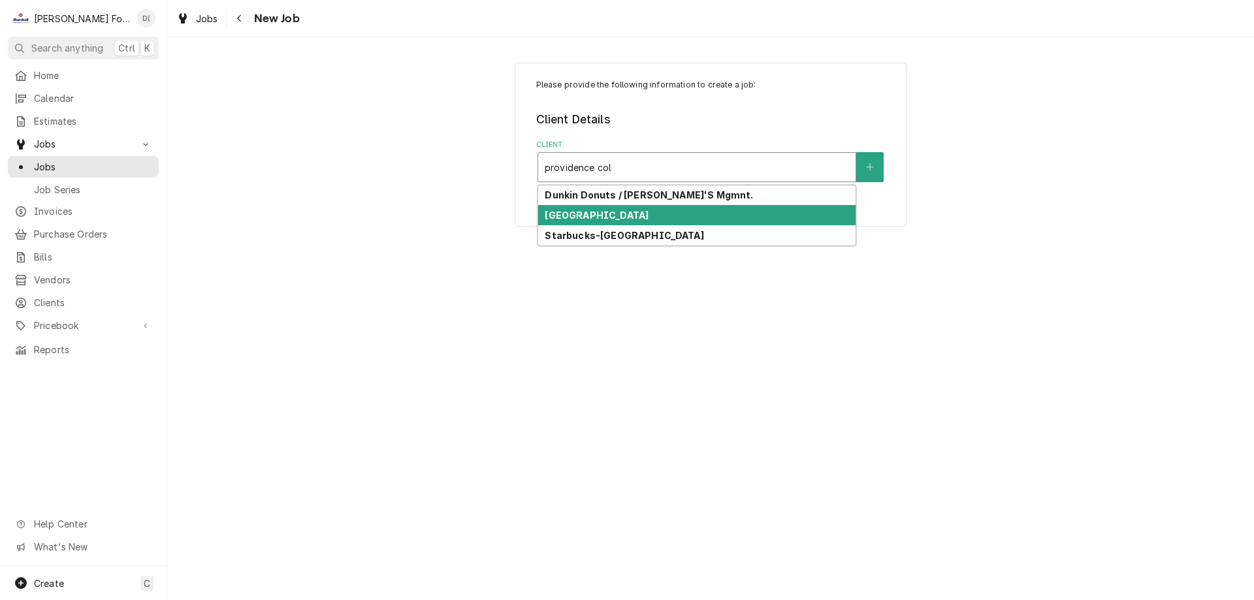
click at [604, 212] on strong "Providence College" at bounding box center [597, 215] width 104 height 11
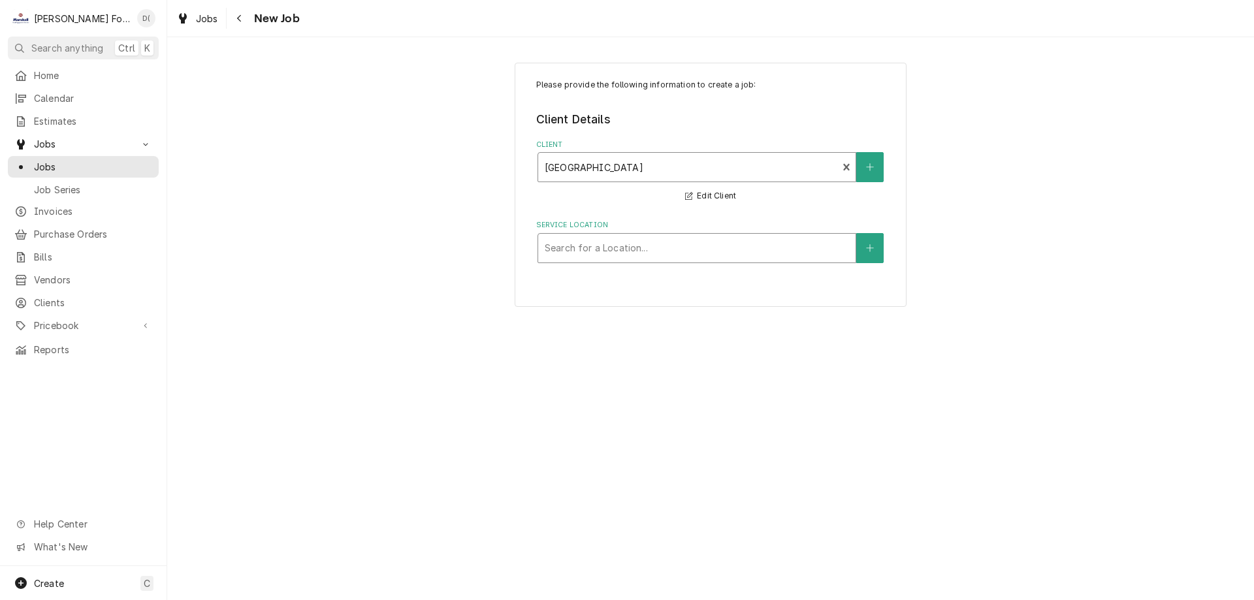
click at [600, 240] on div "Service Location" at bounding box center [697, 249] width 304 height 24
type input "ra"
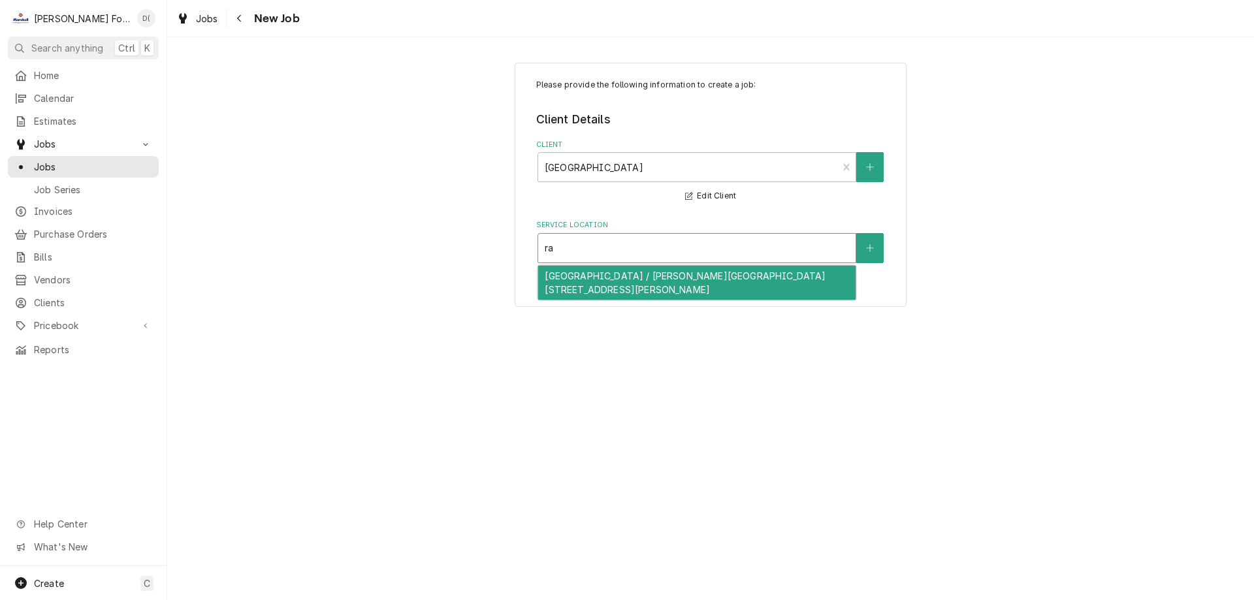
click at [644, 286] on div "Providence College / Raymond Dining Hall 1 Cunningham Square, Providence, RI 02…" at bounding box center [697, 283] width 318 height 34
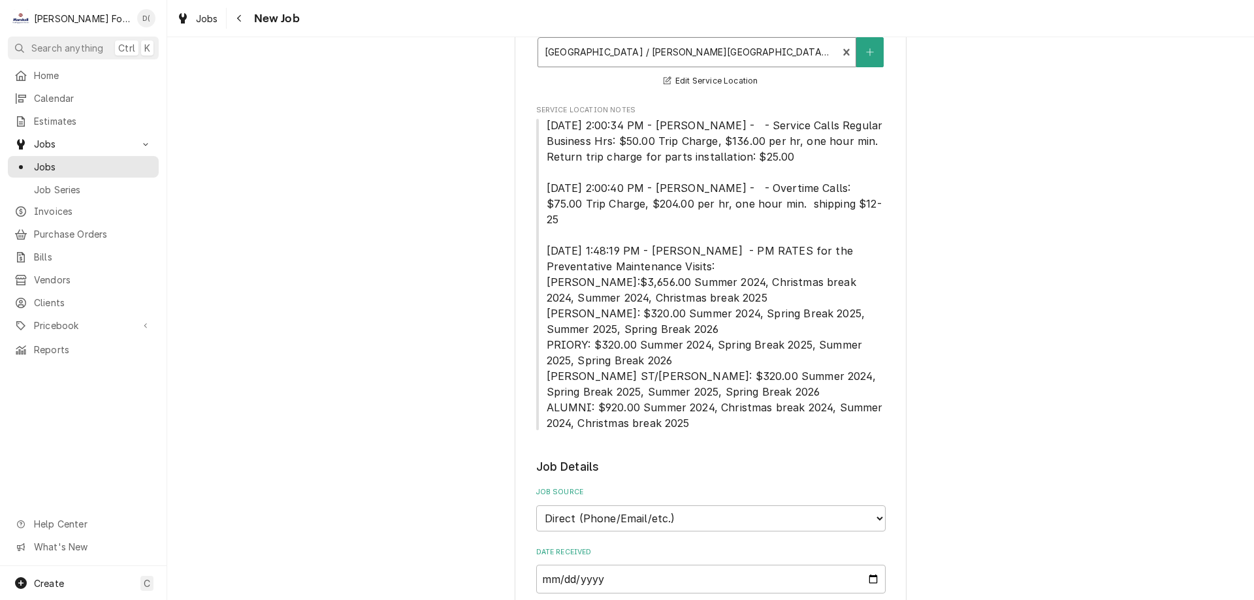
scroll to position [392, 0]
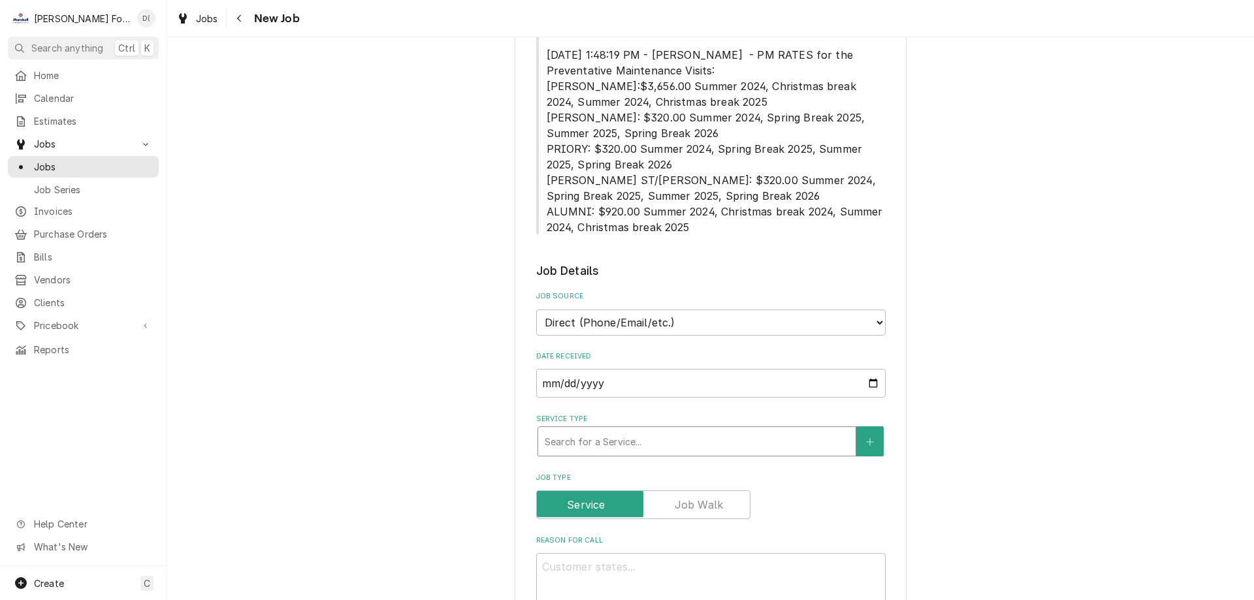
click at [610, 430] on div "Service Type" at bounding box center [697, 442] width 304 height 24
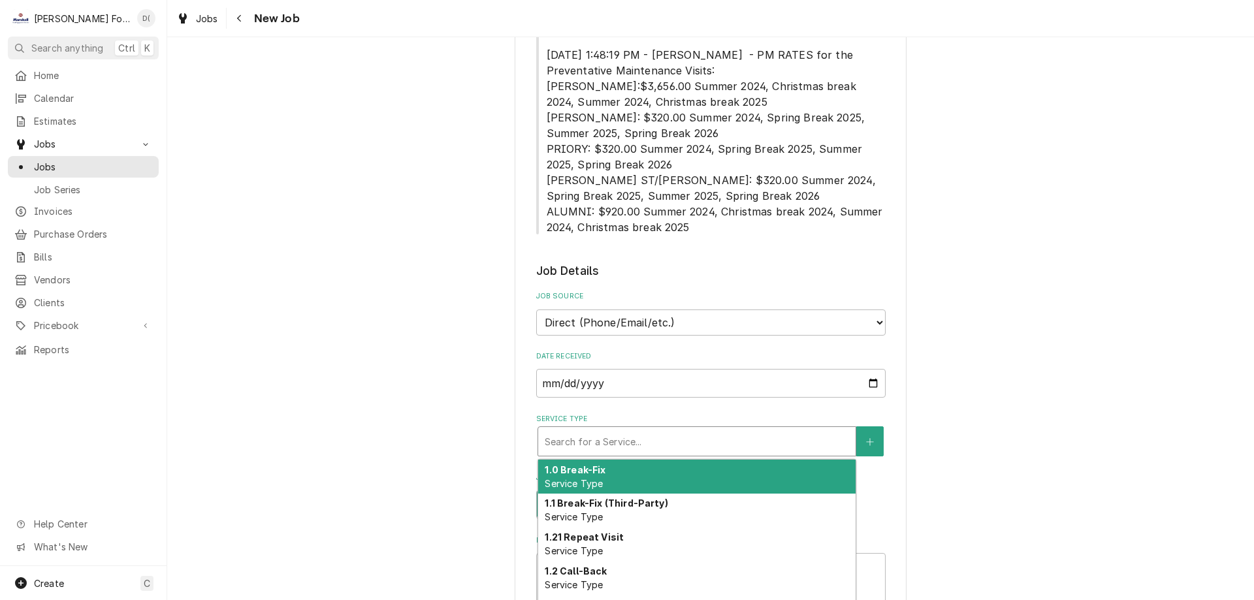
scroll to position [523, 0]
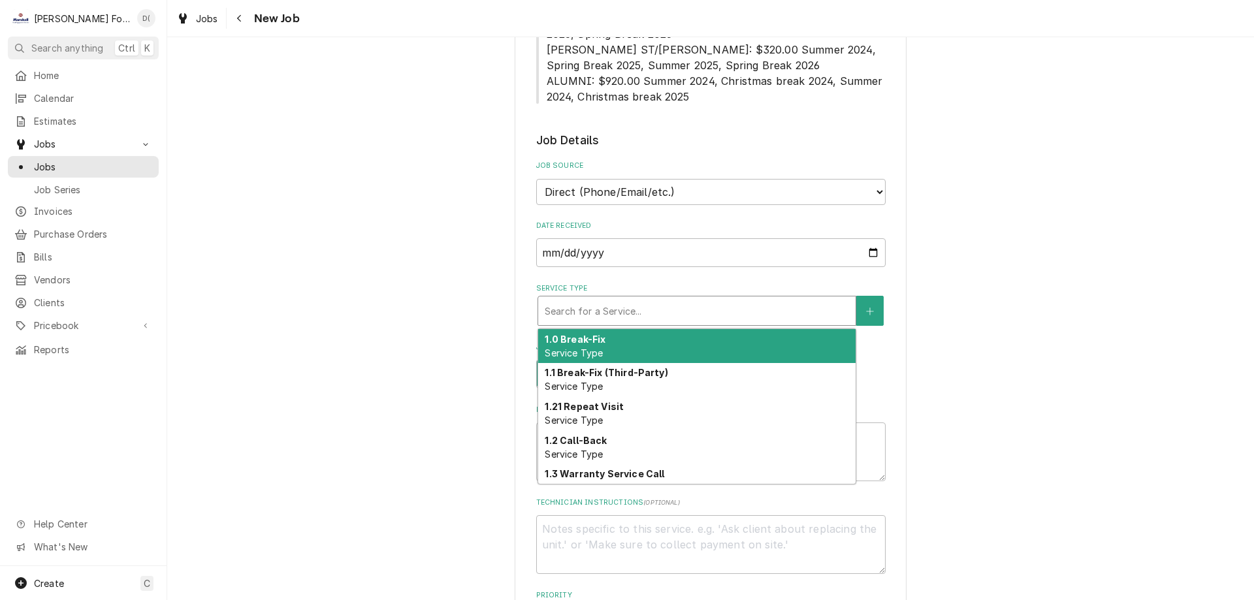
click at [616, 330] on div "1.0 Break-Fix Service Type" at bounding box center [697, 346] width 318 height 34
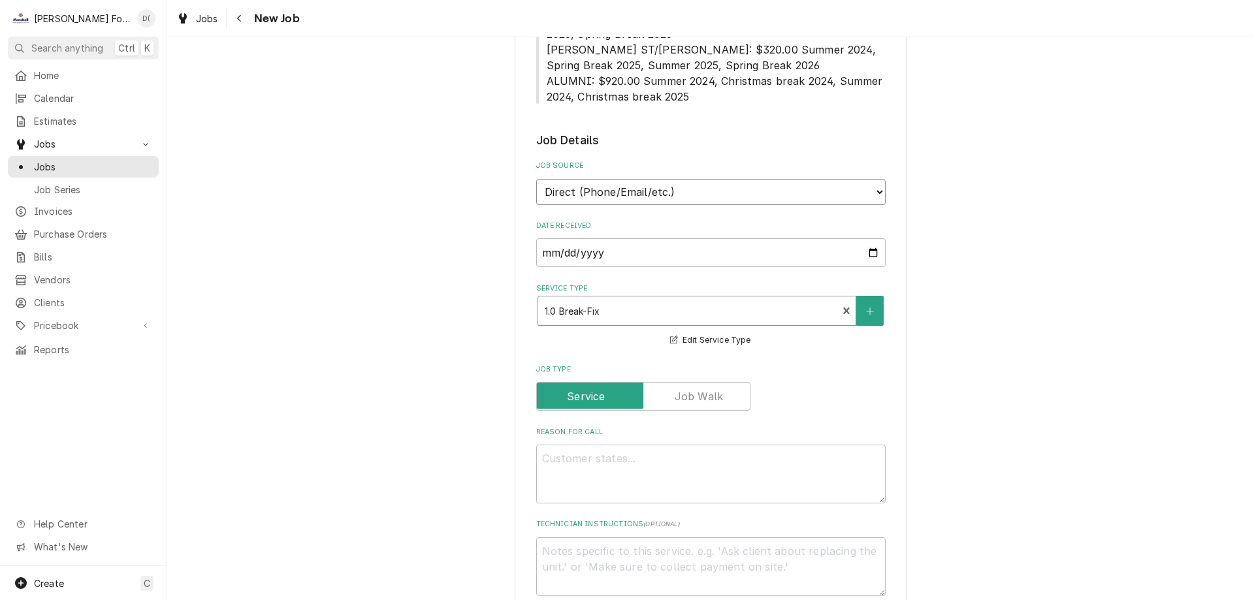
click at [860, 179] on select "Direct (Phone/Email/etc.) Service Channel Corrigo Ecotrak Other" at bounding box center [711, 192] width 350 height 26
type textarea "x"
click at [781, 179] on select "Direct (Phone/Email/etc.) Service Channel Corrigo Ecotrak Other" at bounding box center [711, 192] width 350 height 26
select select "100"
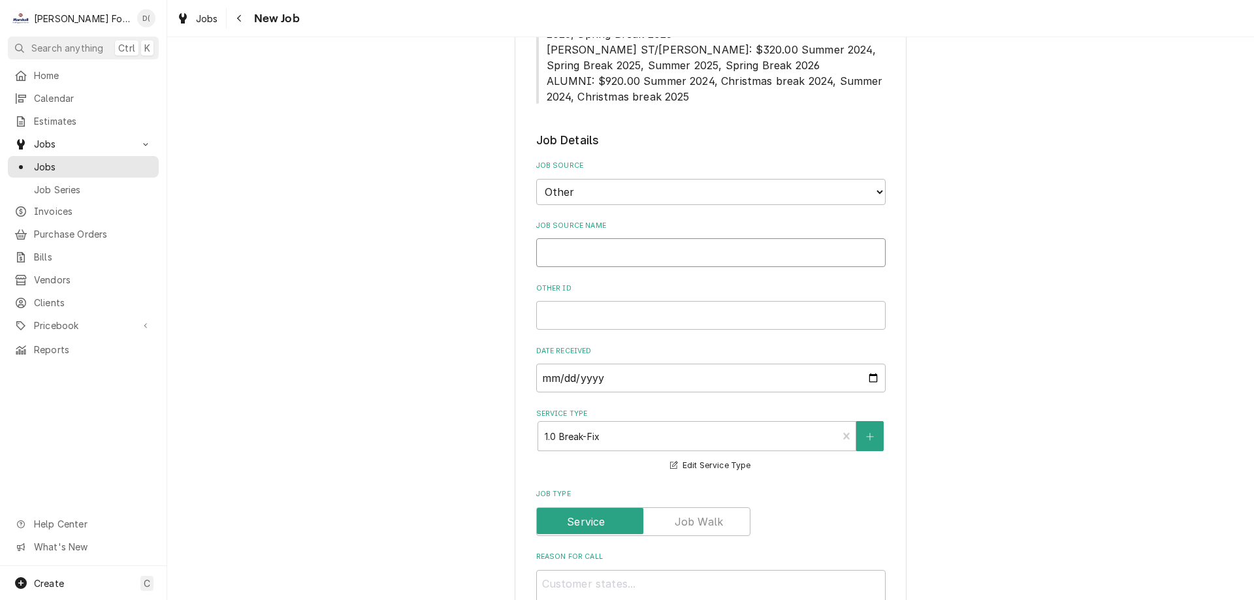
click at [655, 238] on input "Job Source Name" at bounding box center [711, 252] width 350 height 29
type textarea "x"
type input "R"
type textarea "x"
type input "RH"
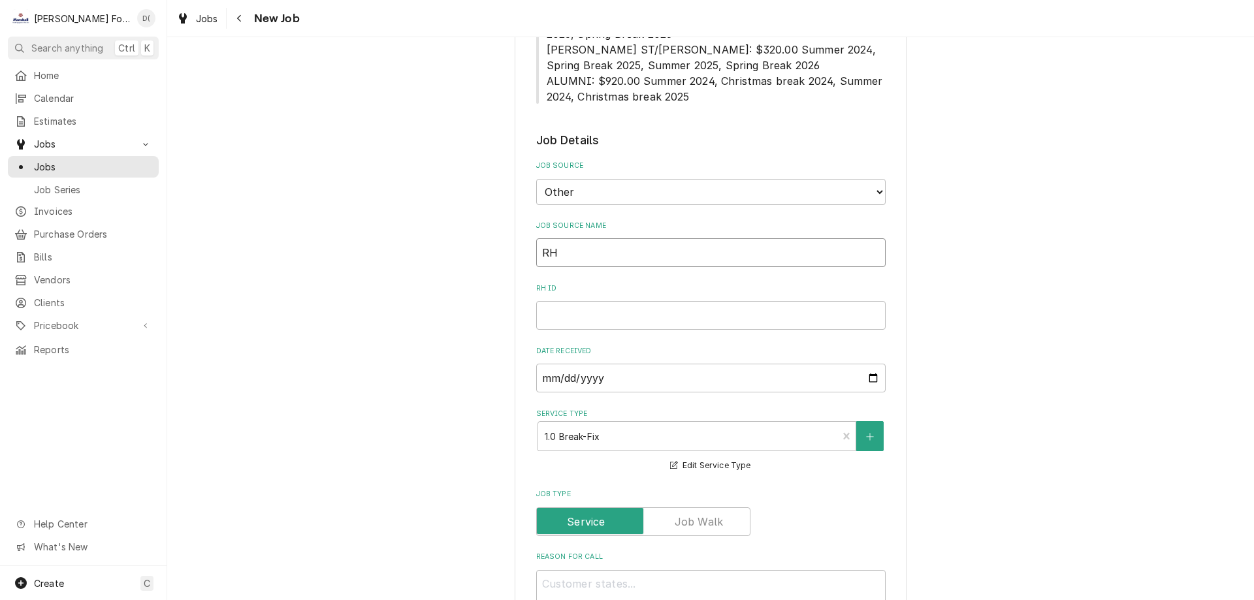
type textarea "x"
type input "RH2"
type textarea "x"
type input "RH2-"
type textarea "x"
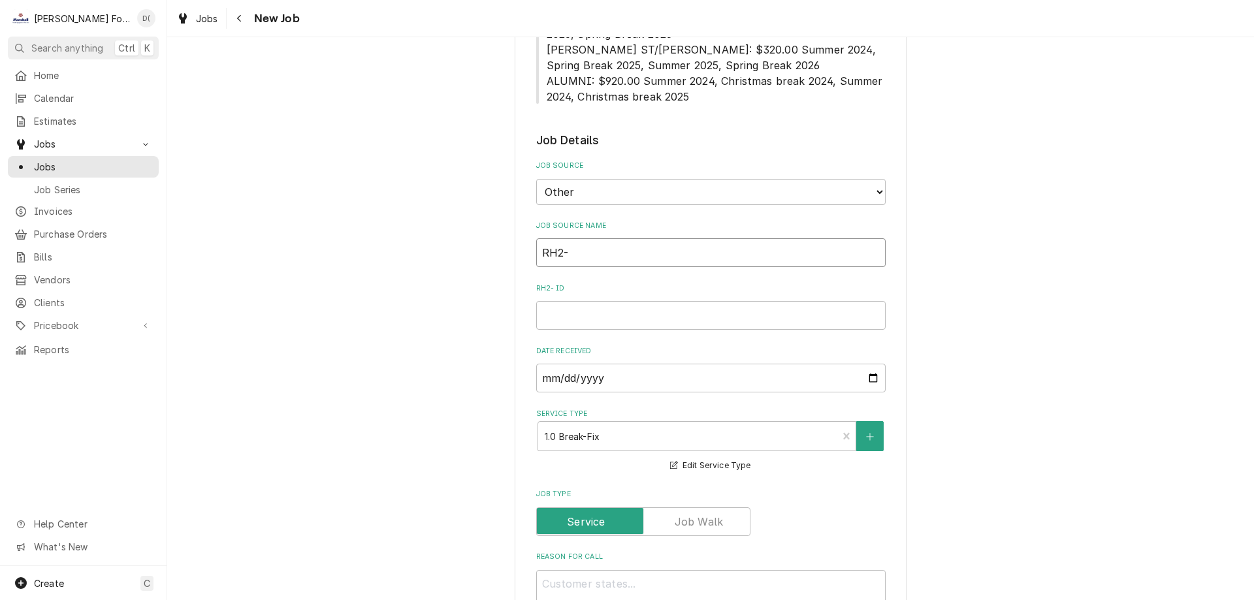
type input "RH2-A"
type textarea "x"
type input "RH2-A-"
type textarea "x"
type input "RH2-A-%"
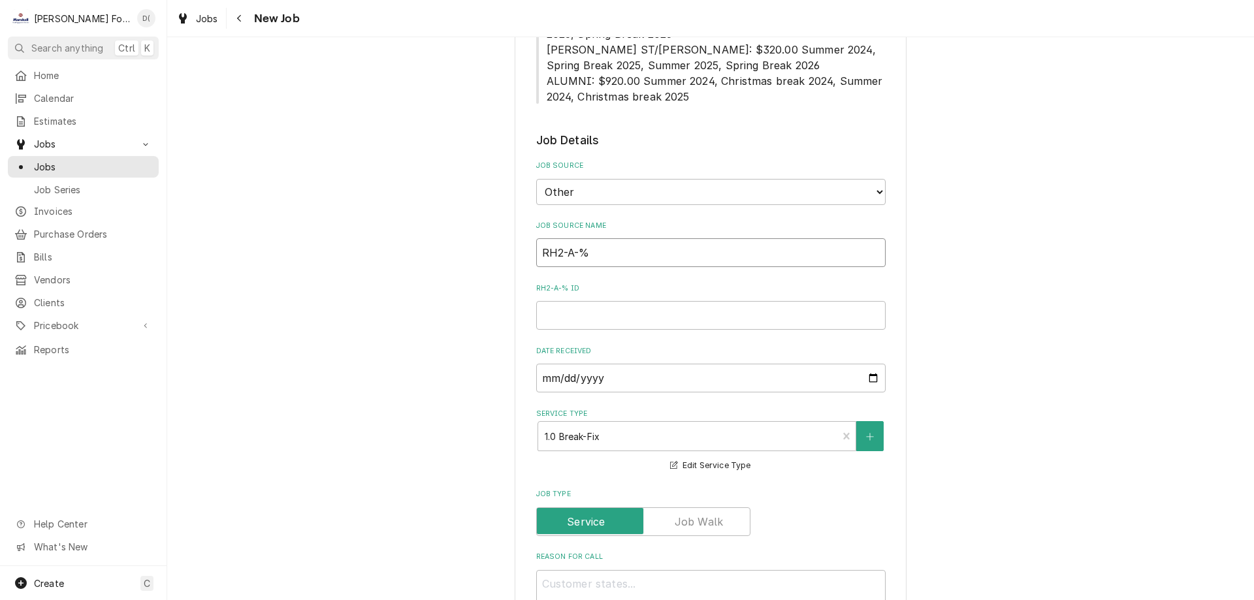
type textarea "x"
type input "RH2-A-"
type textarea "x"
type input "RH2-A-5"
type textarea "x"
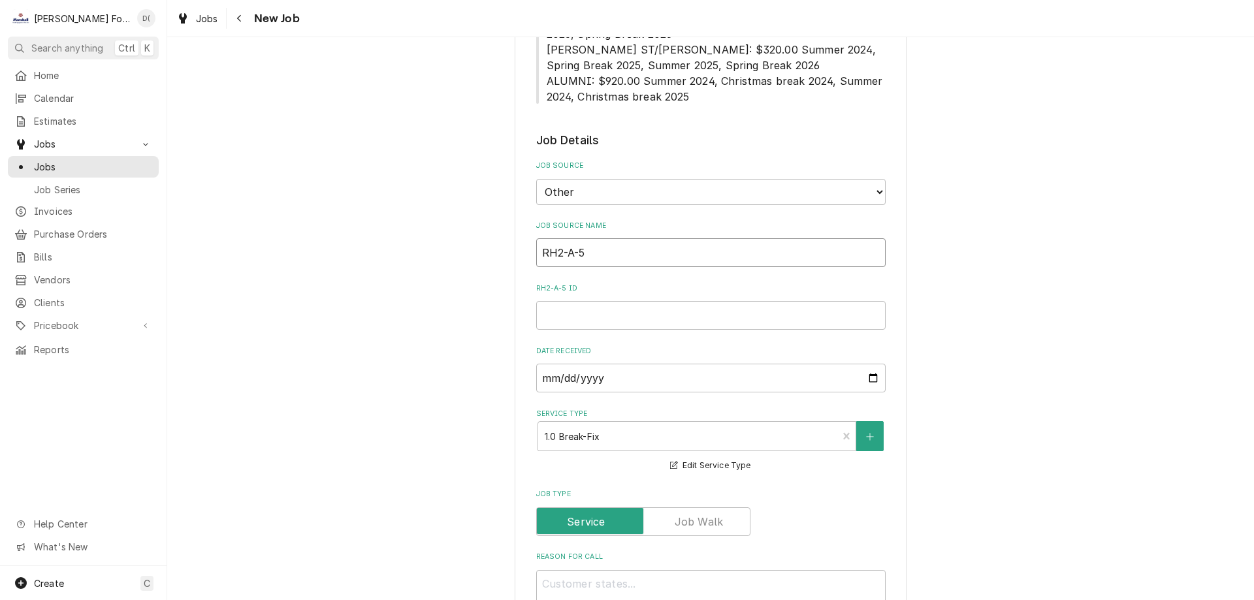
type input "RH2-A-5"
click at [626, 301] on input "RH2-A-5 ID" at bounding box center [711, 315] width 350 height 29
type textarea "x"
type input "5"
type textarea "x"
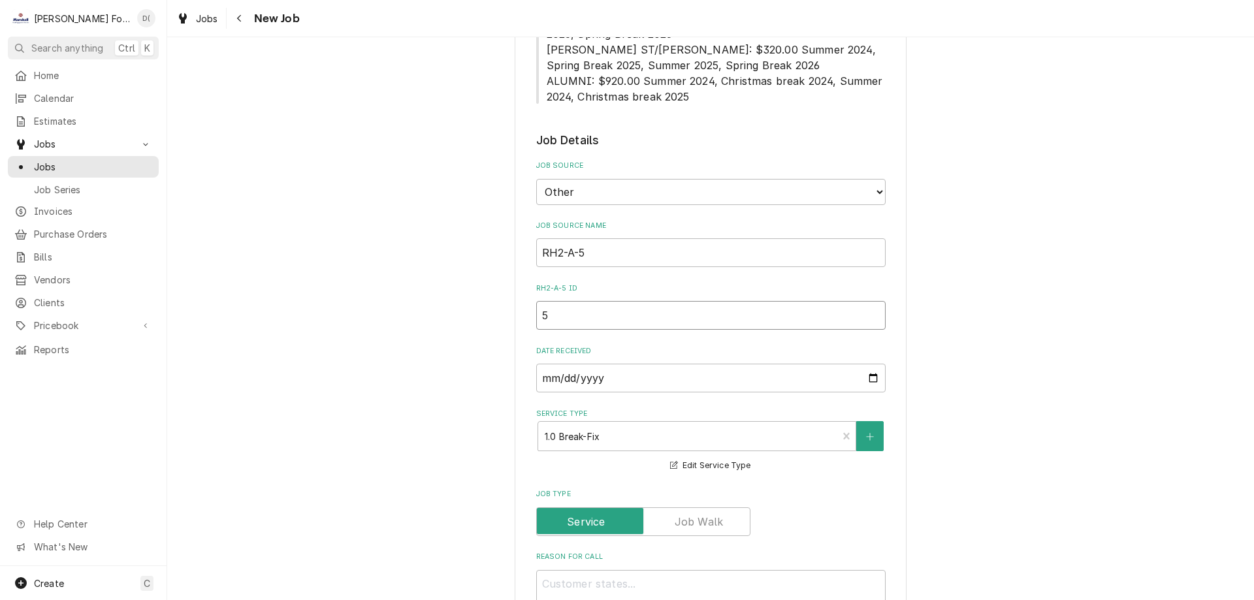
type input "52"
type textarea "x"
type input "522"
type textarea "x"
type input "5221"
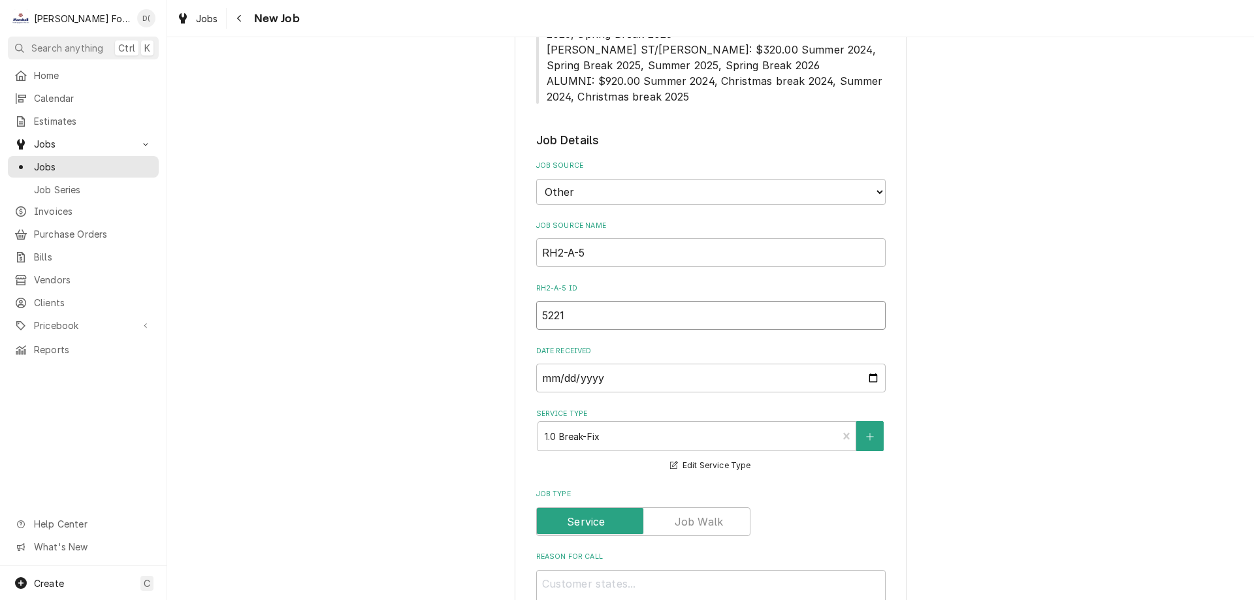
type textarea "x"
type input "52219"
type textarea "x"
type input "522194"
type textarea "x"
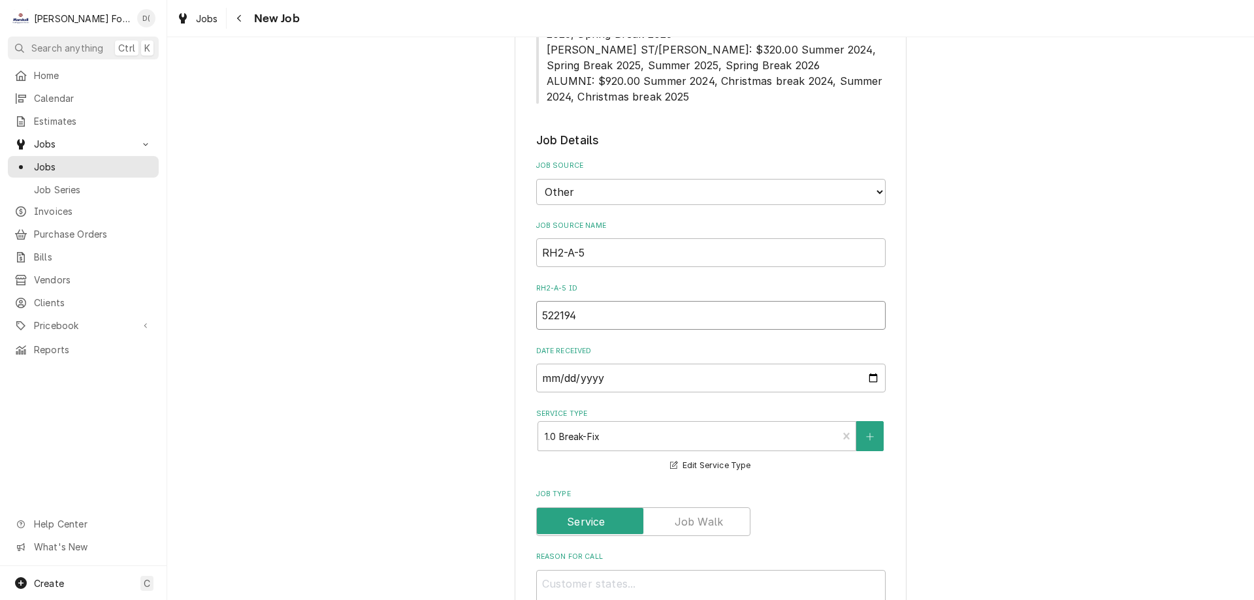
type input "5221944"
type textarea "x"
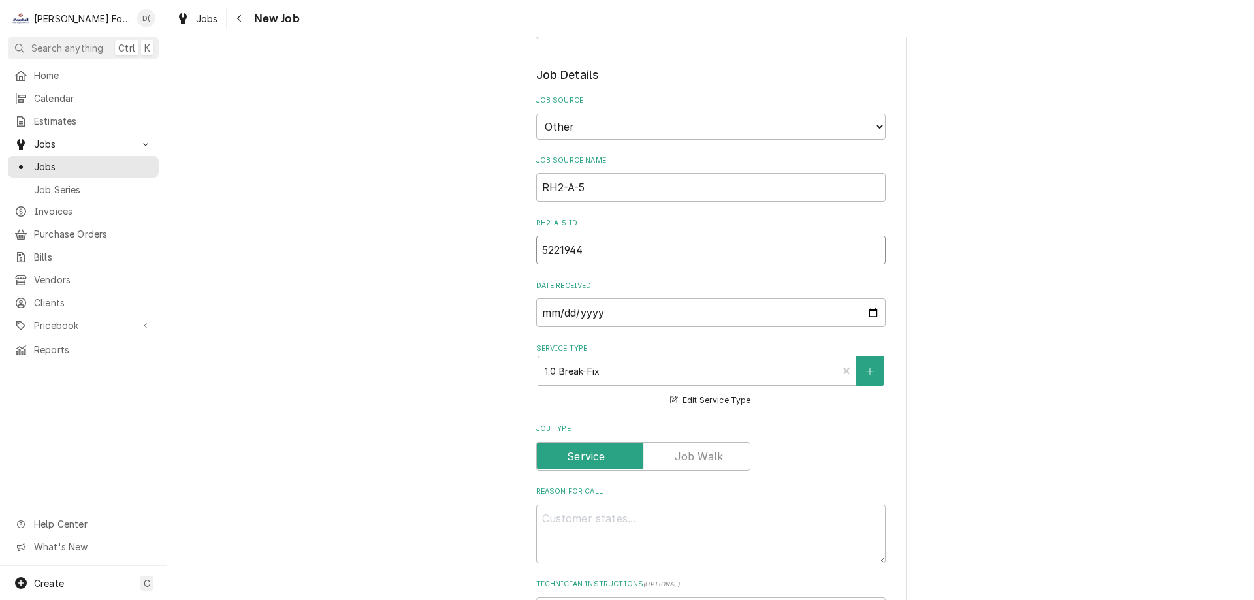
scroll to position [719, 0]
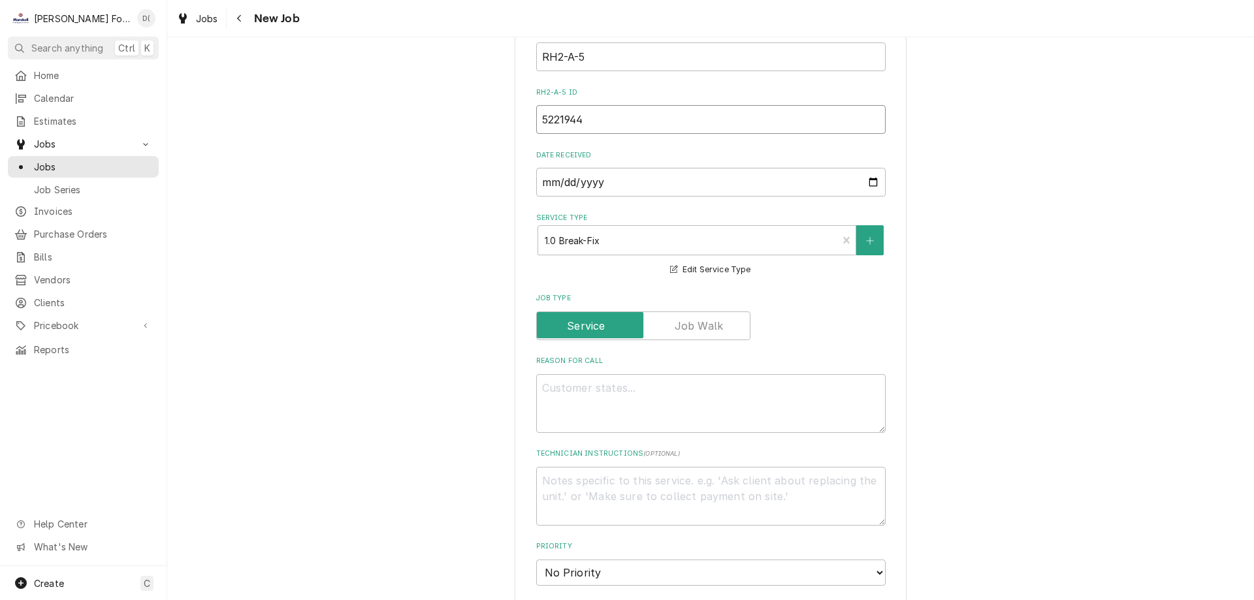
type input "5221944"
click at [569, 374] on textarea "Reason For Call" at bounding box center [711, 403] width 350 height 59
type textarea "x"
type textarea "i"
type textarea "x"
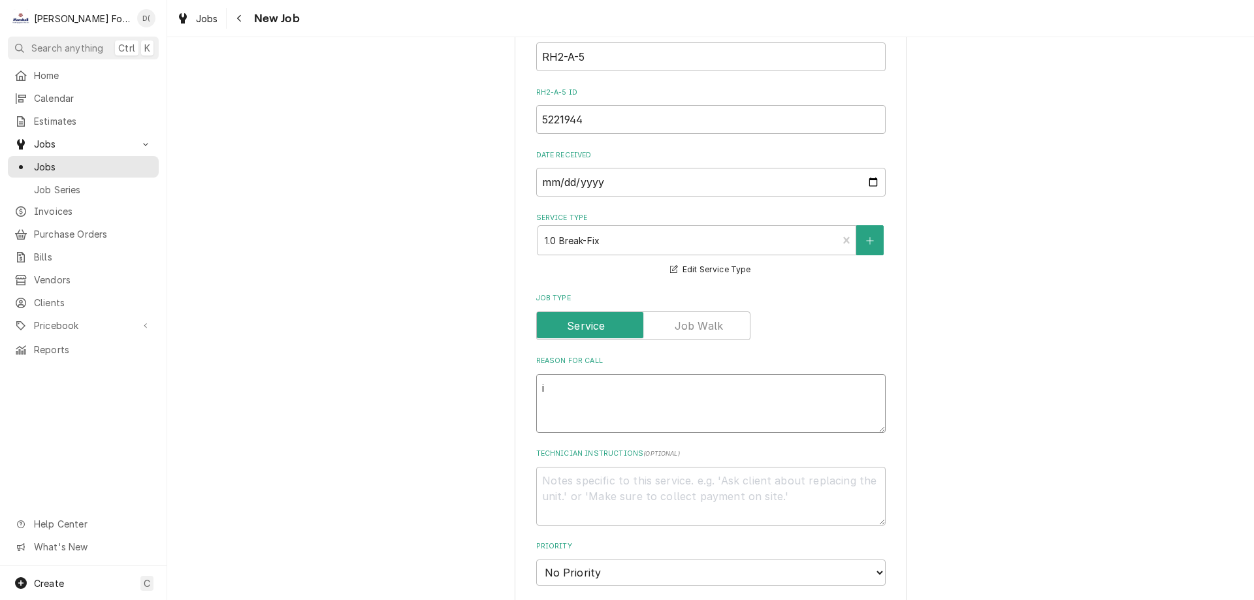
type textarea "in"
type textarea "x"
type textarea "int"
type textarea "x"
type textarea "inte"
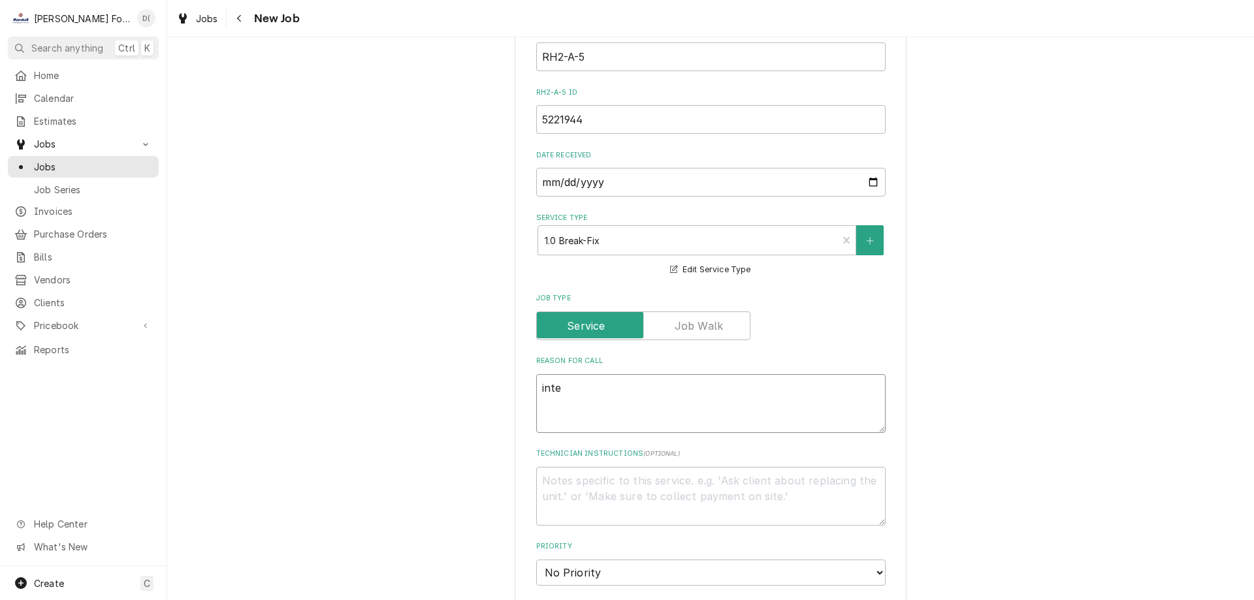
type textarea "x"
type textarea "inter"
type textarea "x"
type textarea "interm"
type textarea "x"
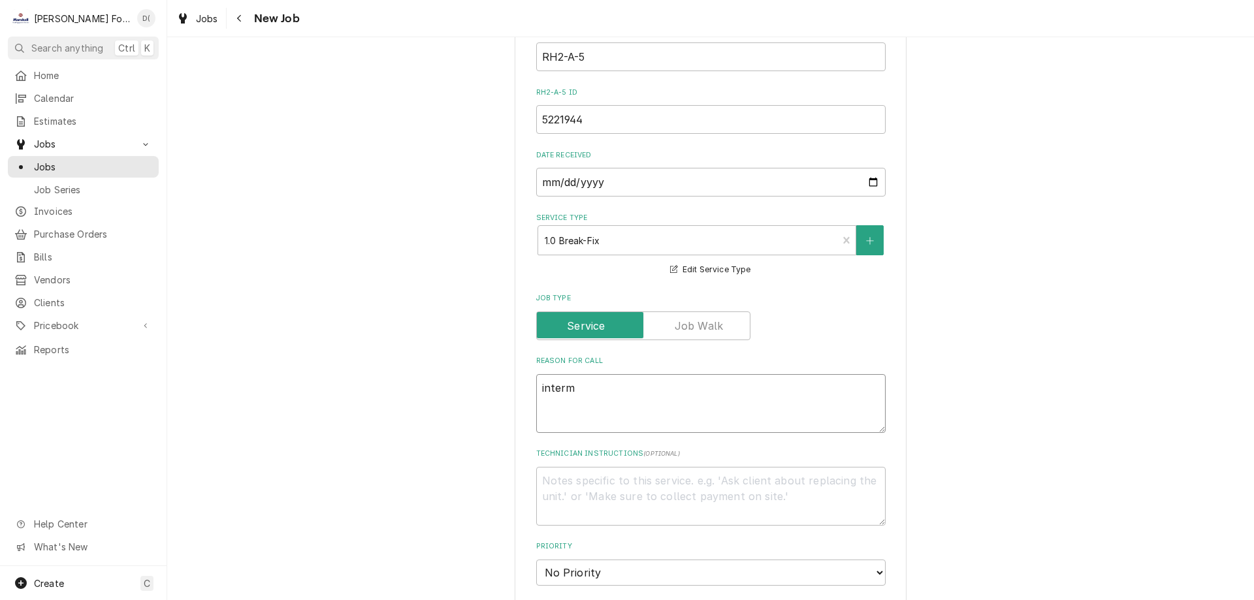
type textarea "intermi"
type textarea "x"
type textarea "intermit"
type textarea "x"
type textarea "intermitt"
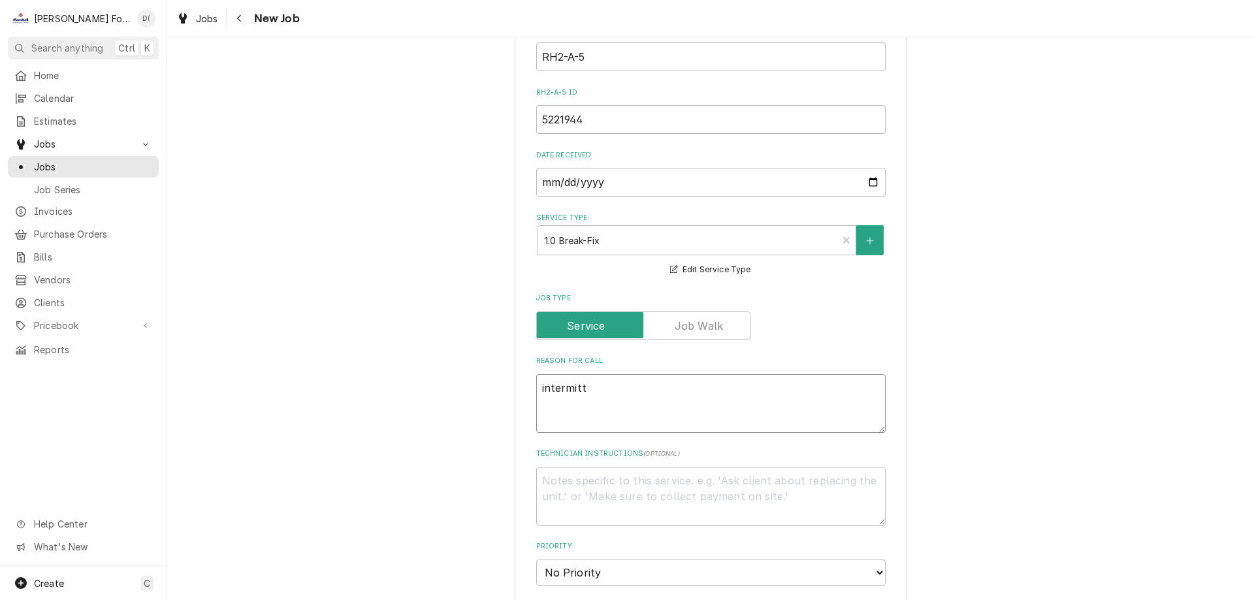
type textarea "x"
type textarea "intermitte"
type textarea "x"
type textarea "intermitten"
type textarea "x"
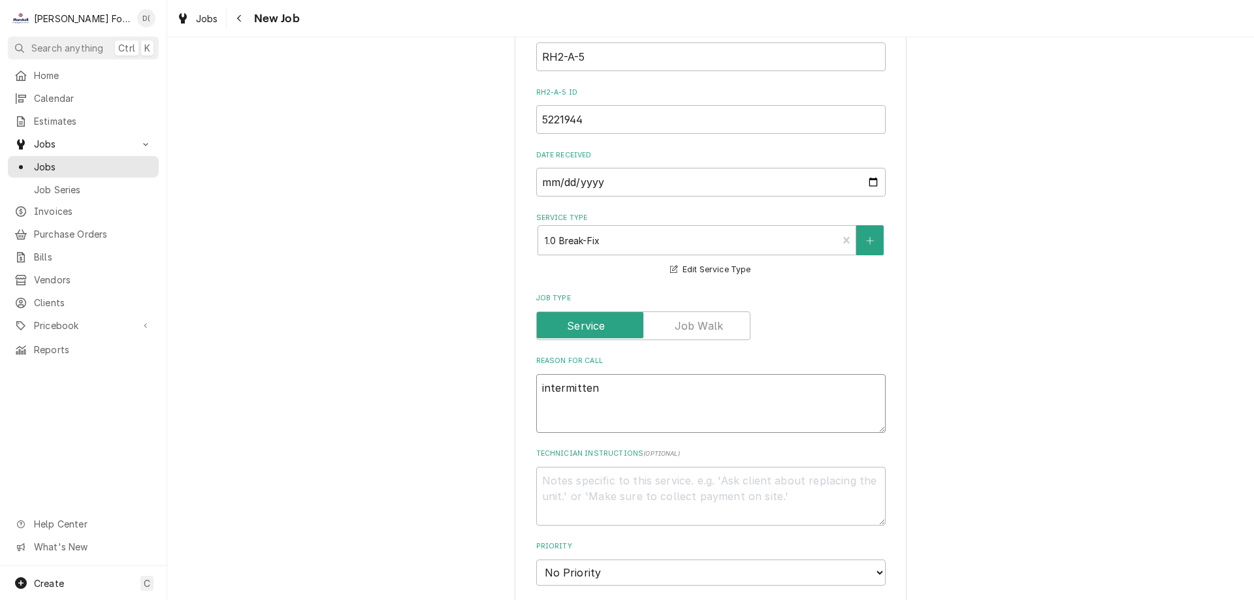
type textarea "intermittent"
type textarea "x"
type textarea "intermittent"
type textarea "x"
type textarea "intermittent g"
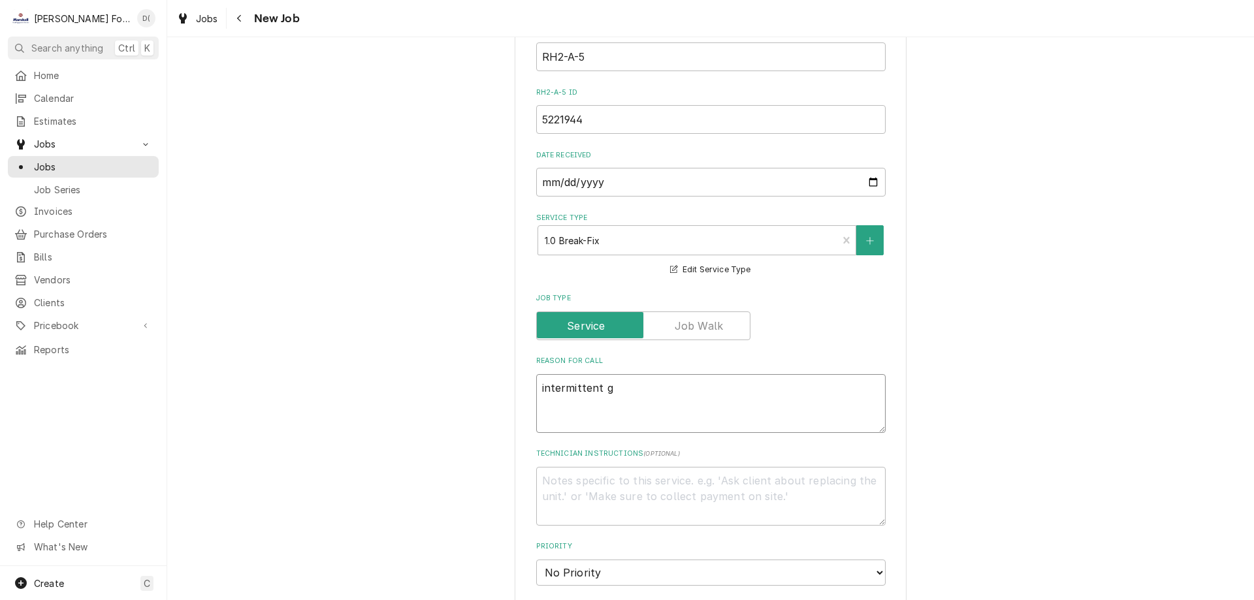
type textarea "x"
type textarea "intermittent ga"
type textarea "x"
type textarea "intermittent gas"
type textarea "x"
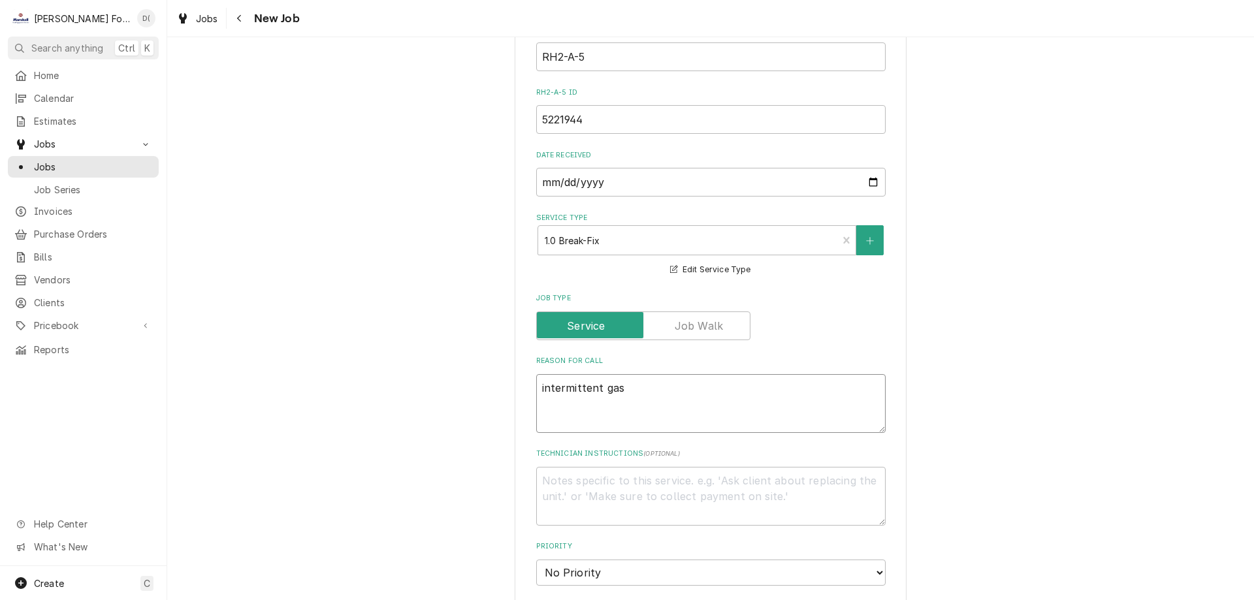
type textarea "intermittent gas"
type textarea "x"
type textarea "intermittent gas l"
type textarea "x"
type textarea "intermittent gas le"
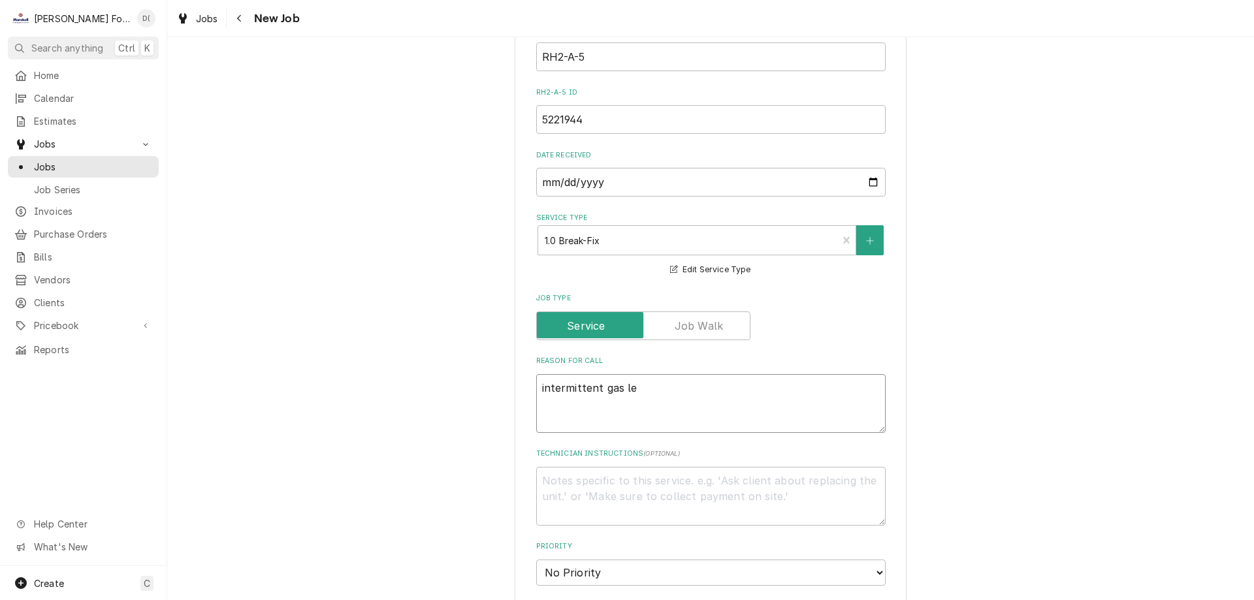
type textarea "x"
type textarea "intermittent gas lea"
type textarea "x"
type textarea "intermittent gas leak"
type textarea "x"
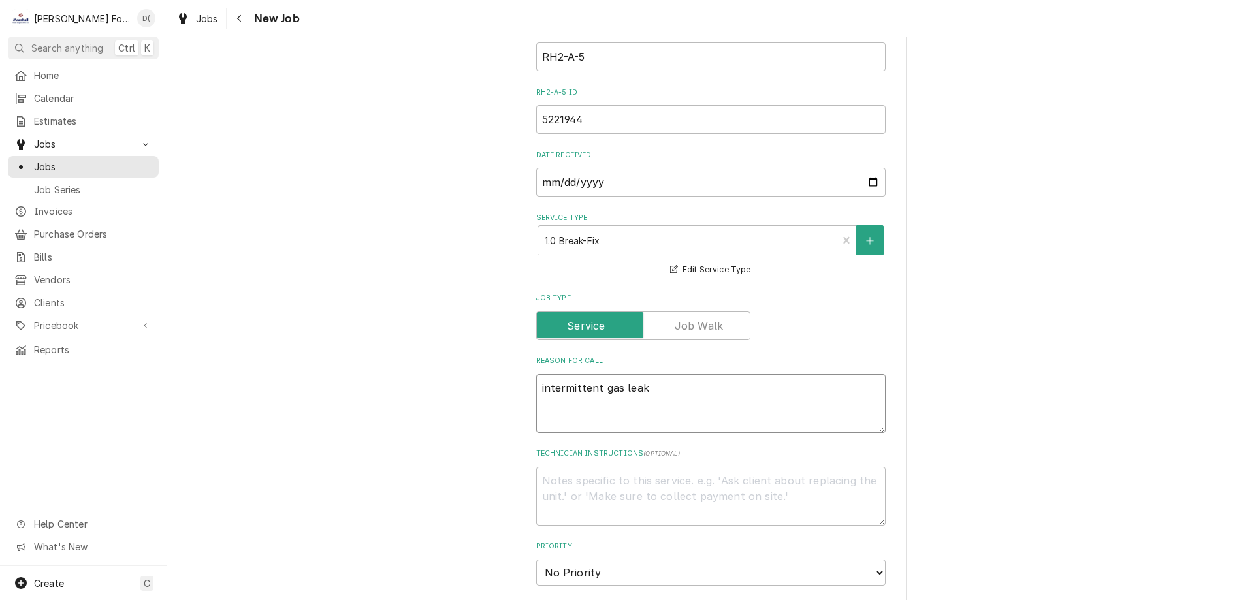
type textarea "intermittent gas leak"
type textarea "x"
type textarea "intermittent gas leak i"
type textarea "x"
type textarea "intermittent gas leak it"
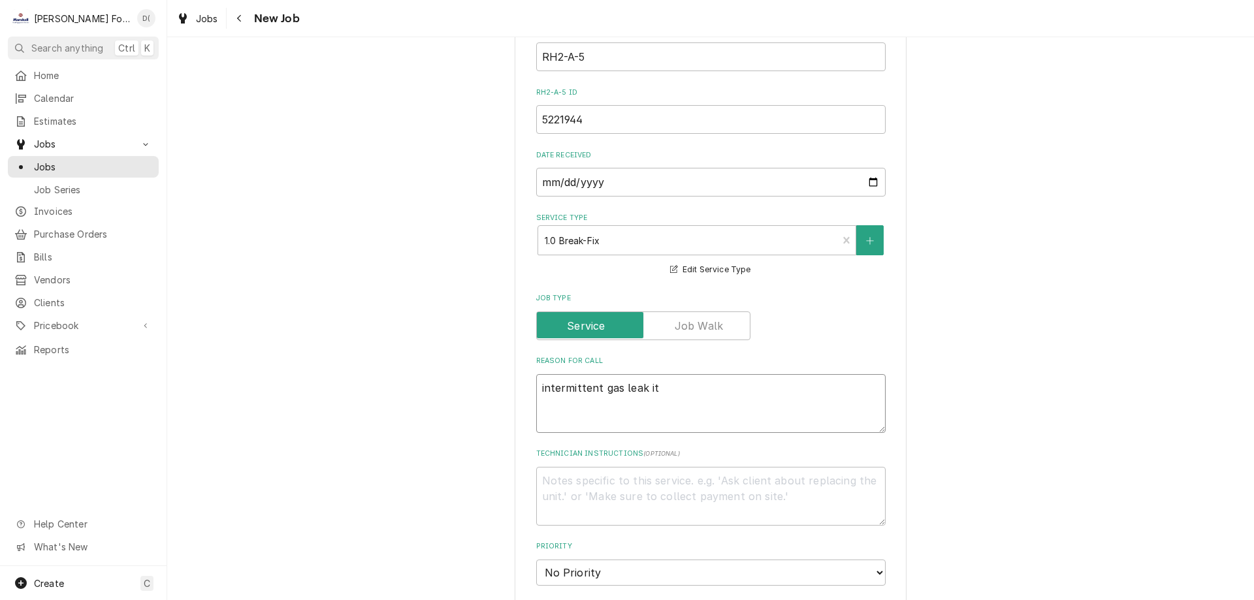
type textarea "x"
type textarea "intermittent gas leak its"
type textarea "x"
type textarea "intermittent gas leak its"
type textarea "x"
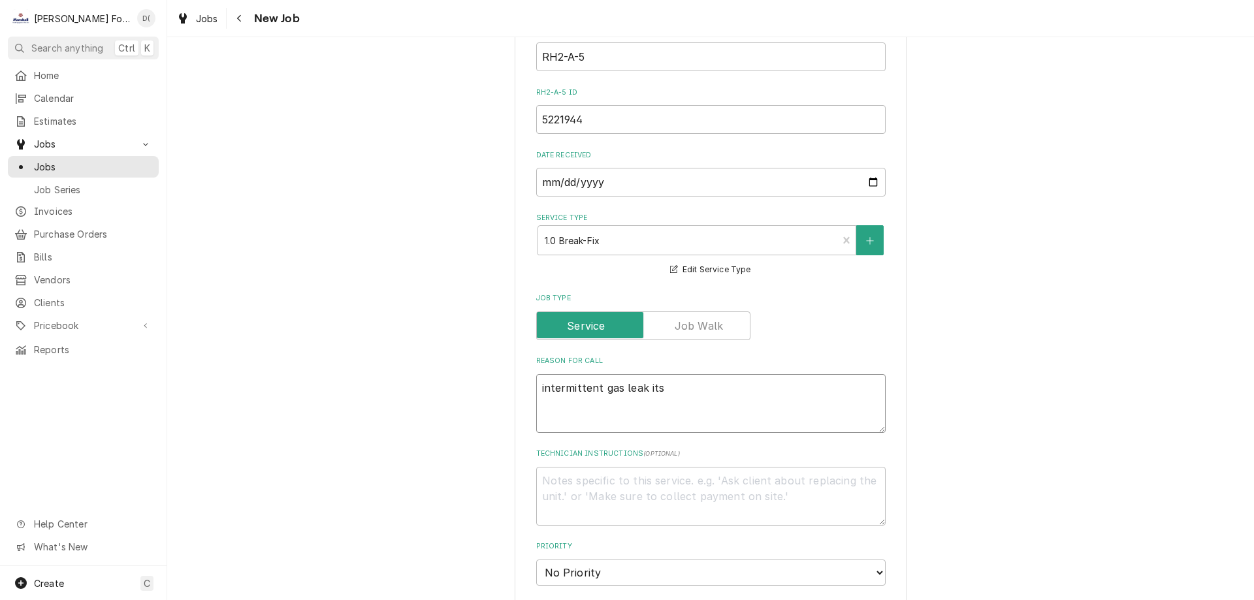
type textarea "intermittent gas leak its i"
type textarea "x"
type textarea "intermittent gas leak its in"
type textarea "x"
type textarea "intermittent gas leak its int"
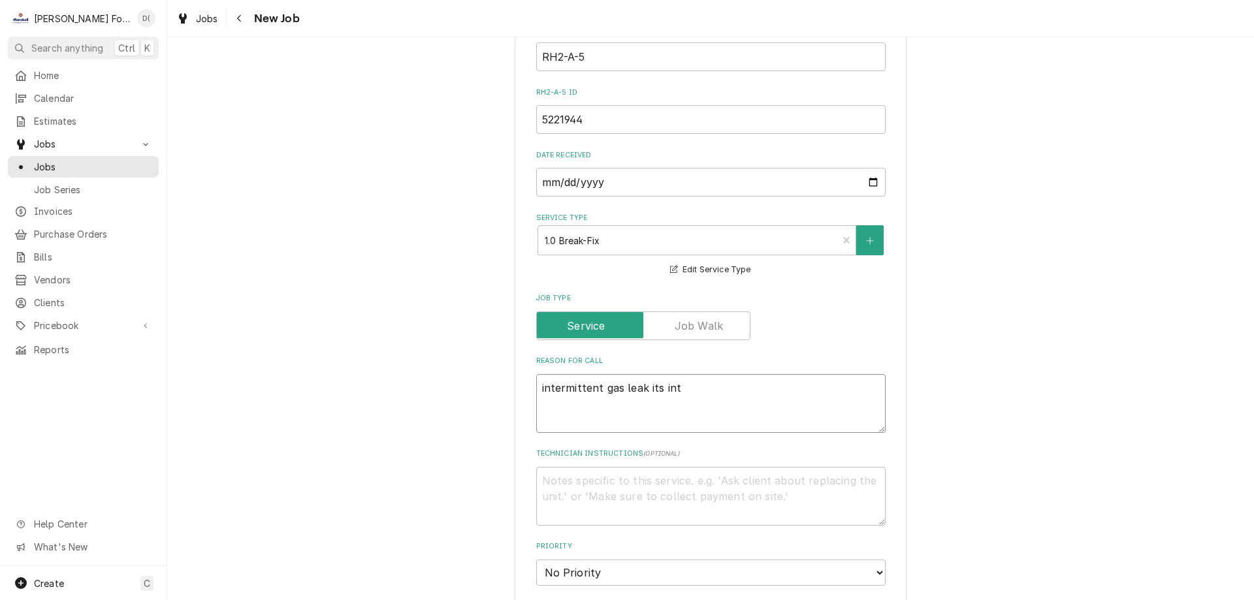
type textarea "x"
type textarea "intermittent gas leak its inte"
type textarea "x"
type textarea "intermittent gas leak its inter"
type textarea "x"
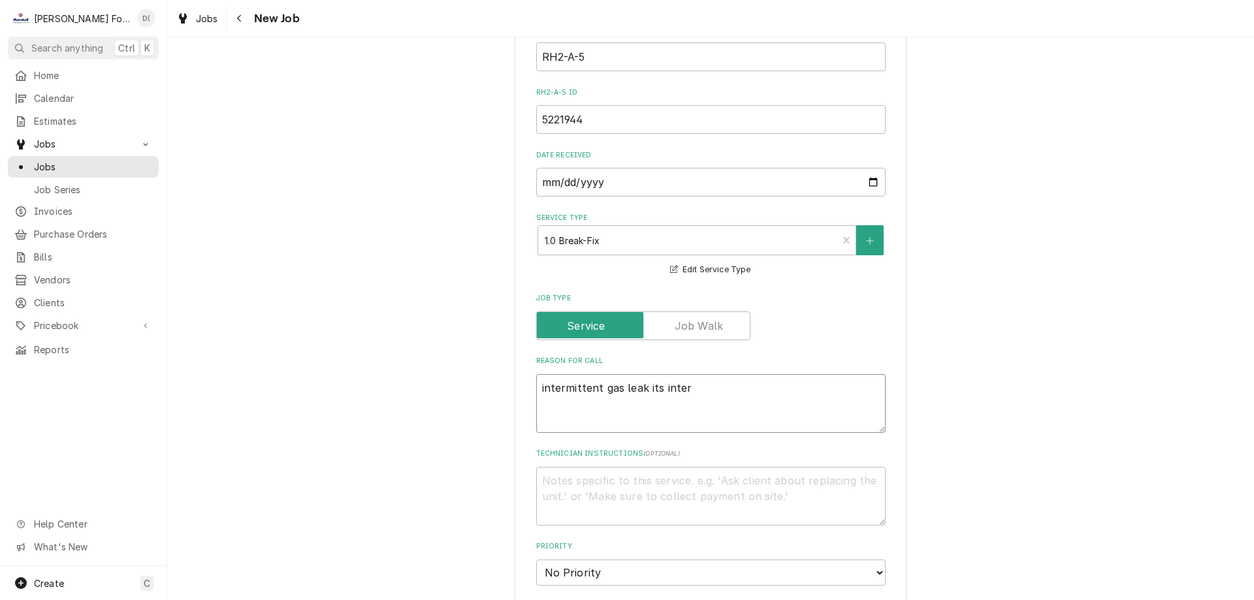
type textarea "intermittent gas leak its intern"
type textarea "x"
type textarea "intermittent gas leak its interna"
type textarea "x"
type textarea "intermittent gas leak its internal"
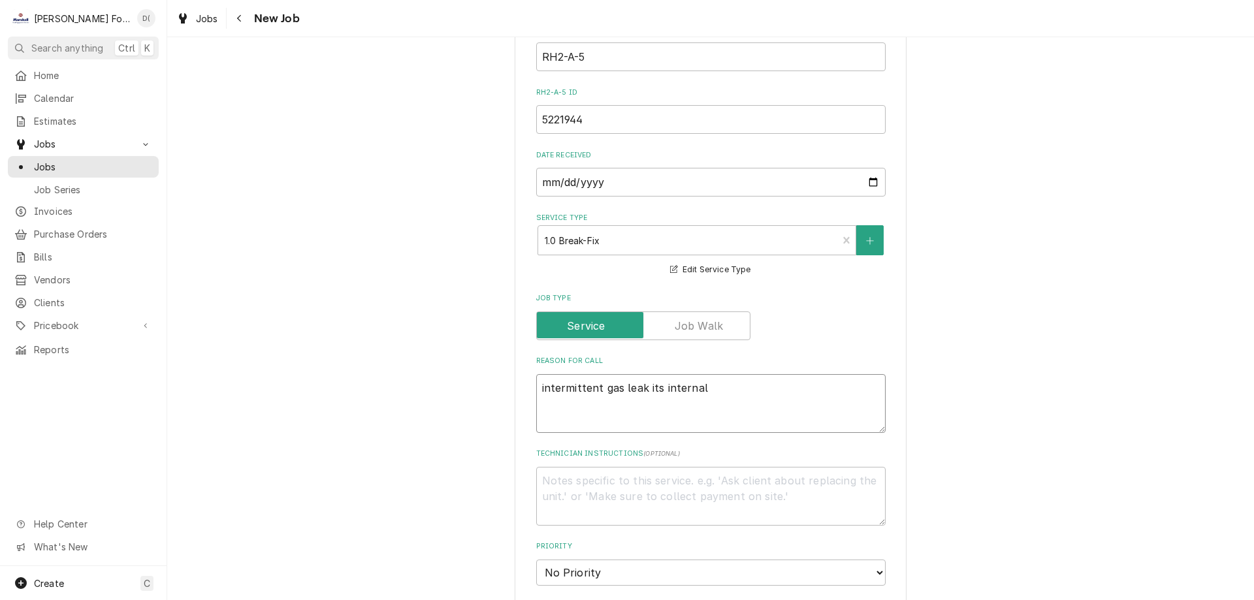
type textarea "x"
type textarea "intermittent gas leak its internal"
type textarea "x"
type textarea "intermittent gas leak its internal p"
type textarea "x"
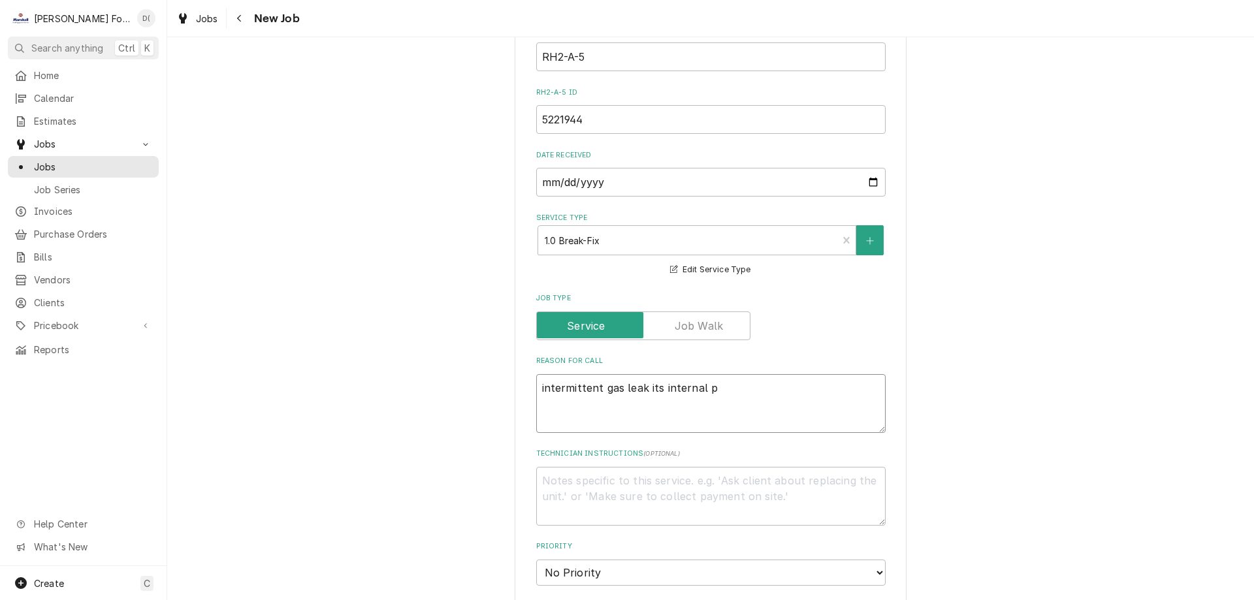
type textarea "intermittent gas leak its internal pl"
type textarea "x"
type textarea "intermittent gas leak its internal plu"
type textarea "x"
type textarea "intermittent gas leak its internal plum"
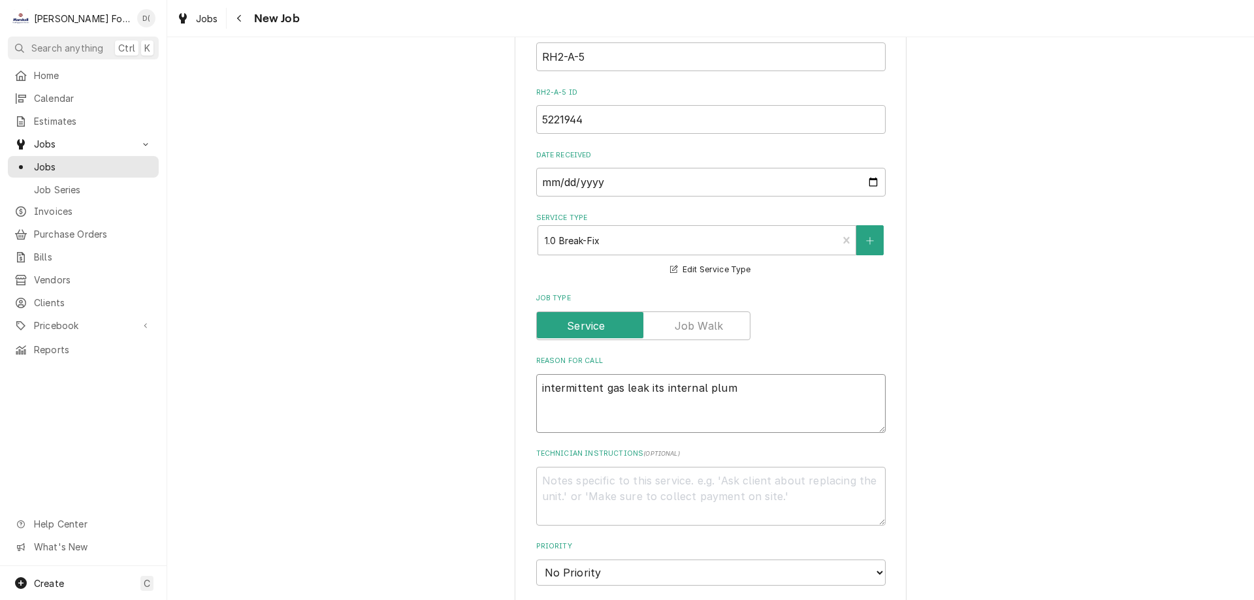
type textarea "x"
type textarea "intermittent gas leak its internal plumb"
type textarea "x"
type textarea "intermittent gas leak its internal plumbe"
type textarea "x"
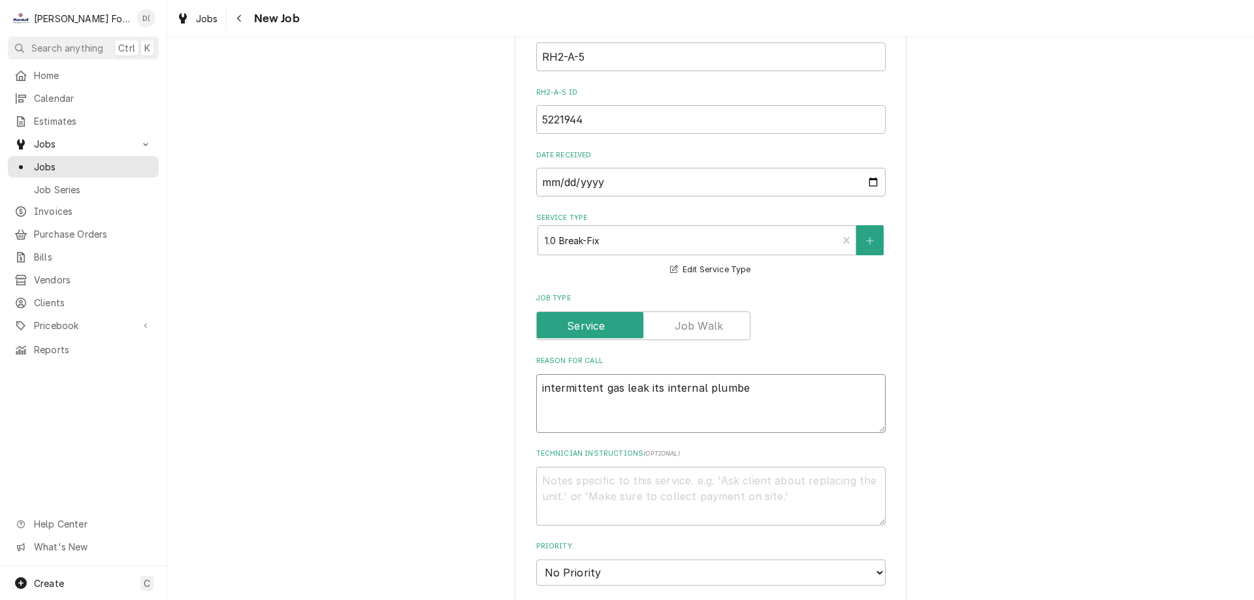
type textarea "intermittent gas leak its internal plumber"
type textarea "x"
type textarea "intermittent gas leak its internal plumber"
type textarea "x"
type textarea "intermittent gas leak its internal plumber c"
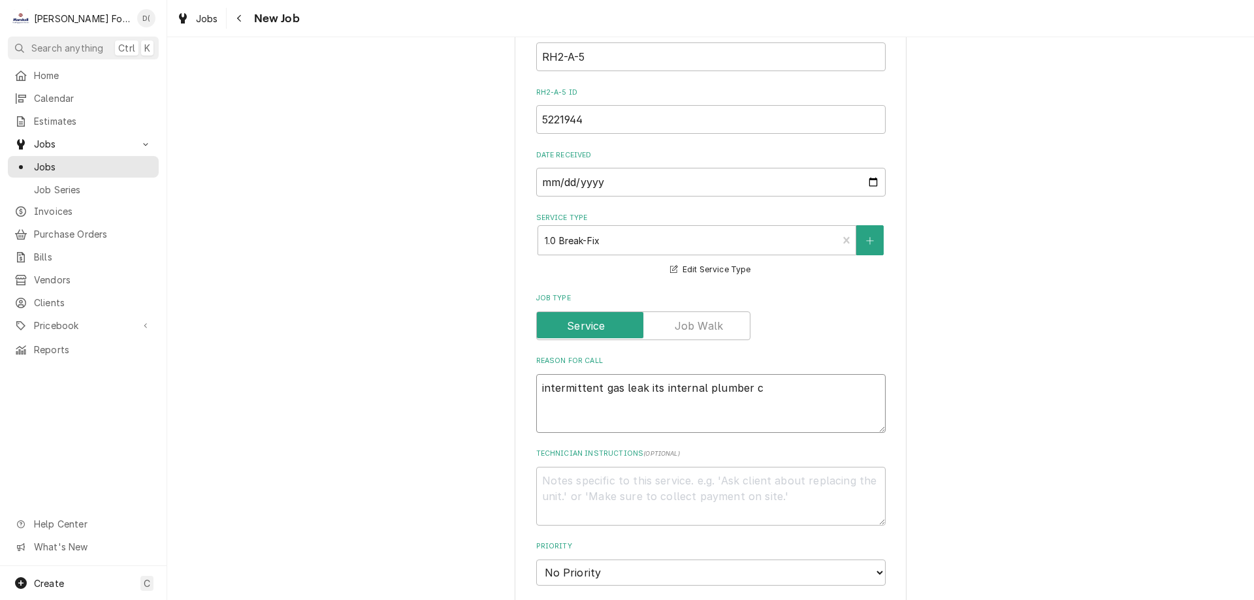
type textarea "x"
type textarea "intermittent gas leak its internal plumber ch"
type textarea "x"
type textarea "intermittent gas leak its internal plumber che"
type textarea "x"
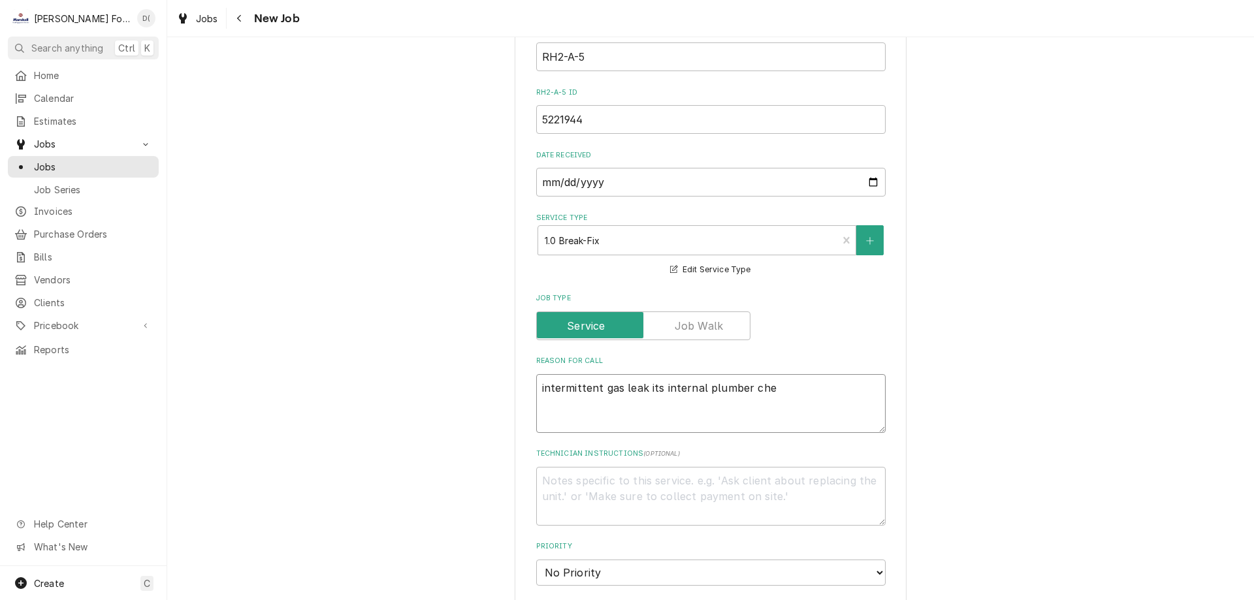
type textarea "intermittent gas leak its internal plumber chec"
type textarea "x"
type textarea "intermittent gas leak its internal plumber check"
type textarea "x"
type textarea "intermittent gas leak its internal plumber checke"
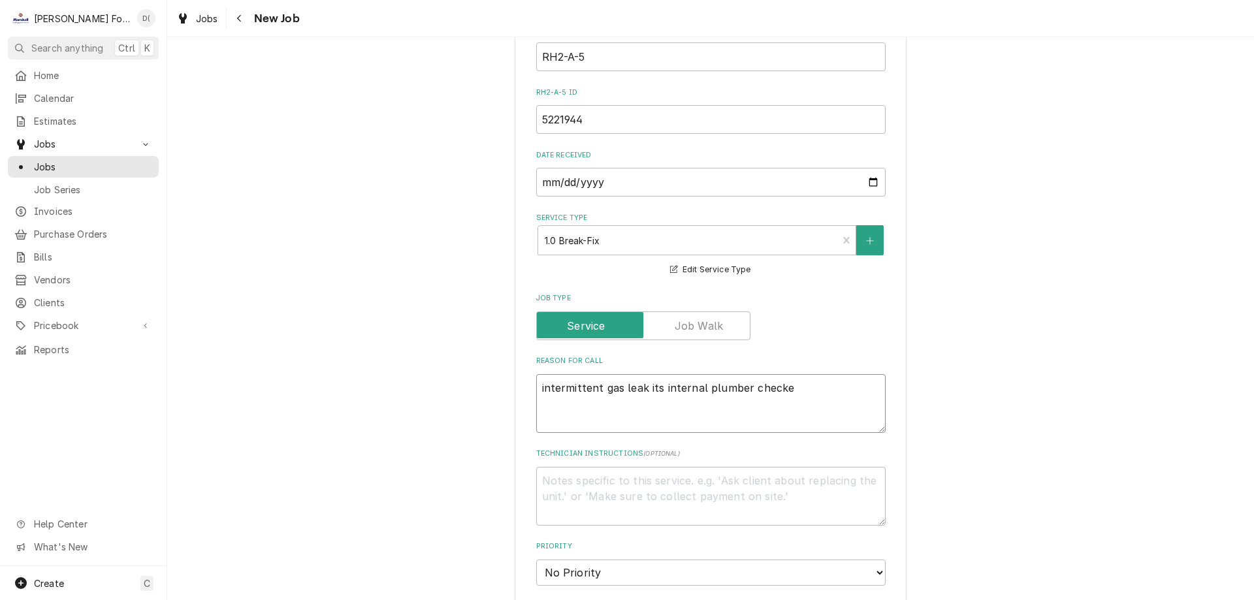
type textarea "x"
type textarea "intermittent gas leak its internal plumber checked"
type textarea "x"
type textarea "intermittent gas leak its internal plumber checked u"
type textarea "x"
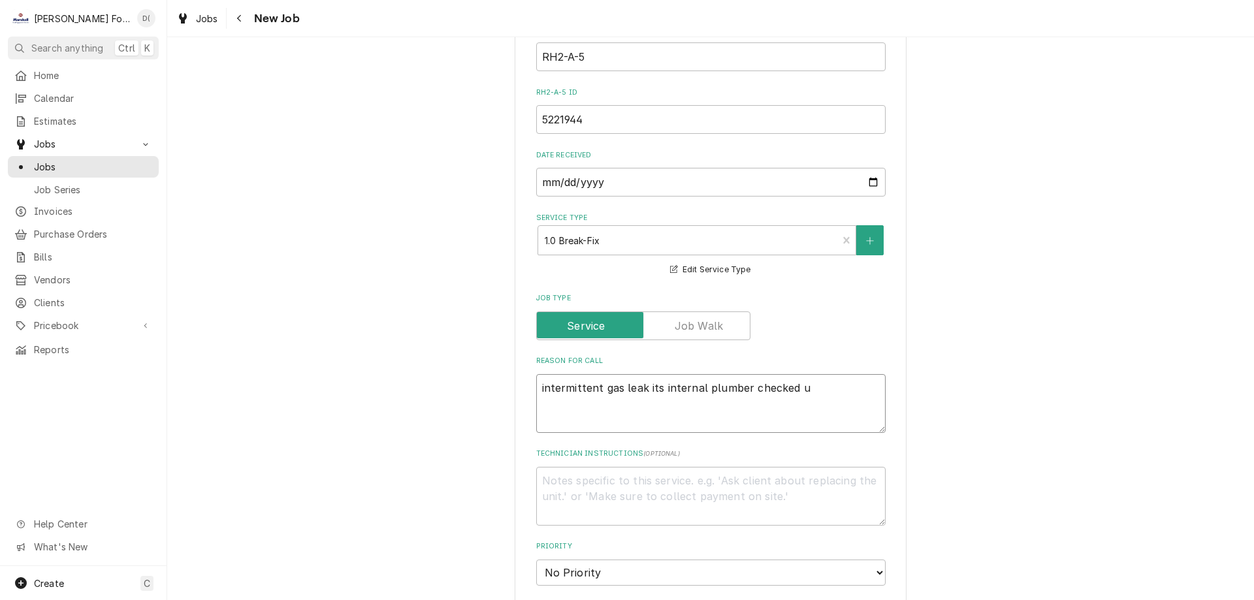
type textarea "intermittent gas leak its internal plumber checked un"
type textarea "x"
type textarea "intermittent gas leak its internal plumber checked uni"
type textarea "x"
type textarea "intermittent gas leak its internal plumber checked unit"
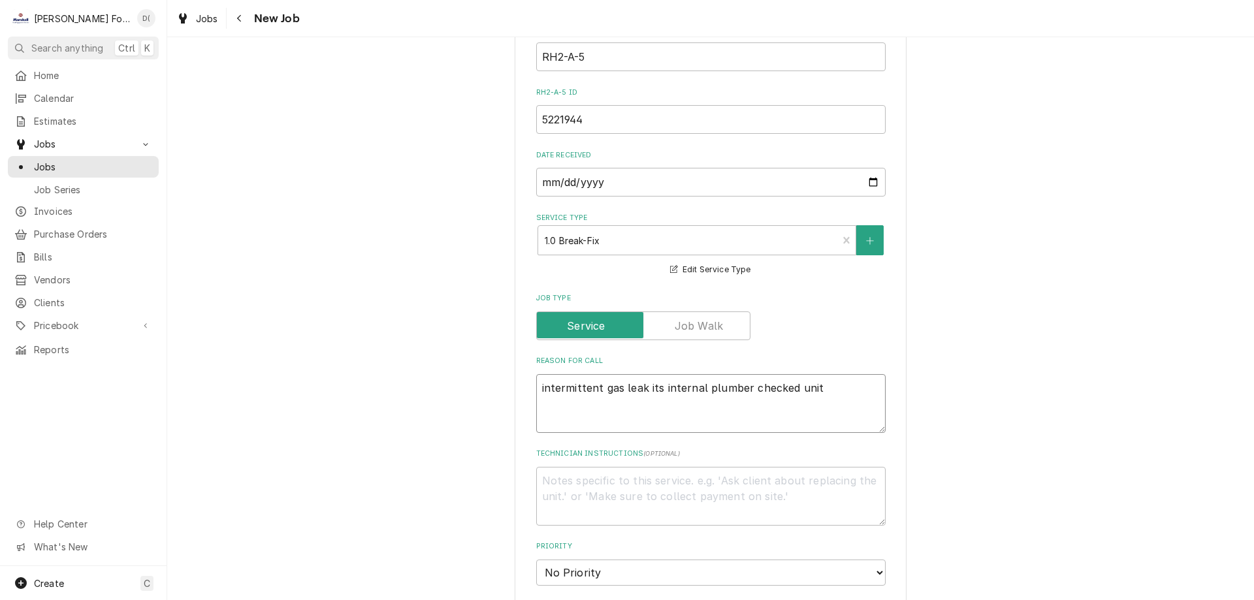
type textarea "x"
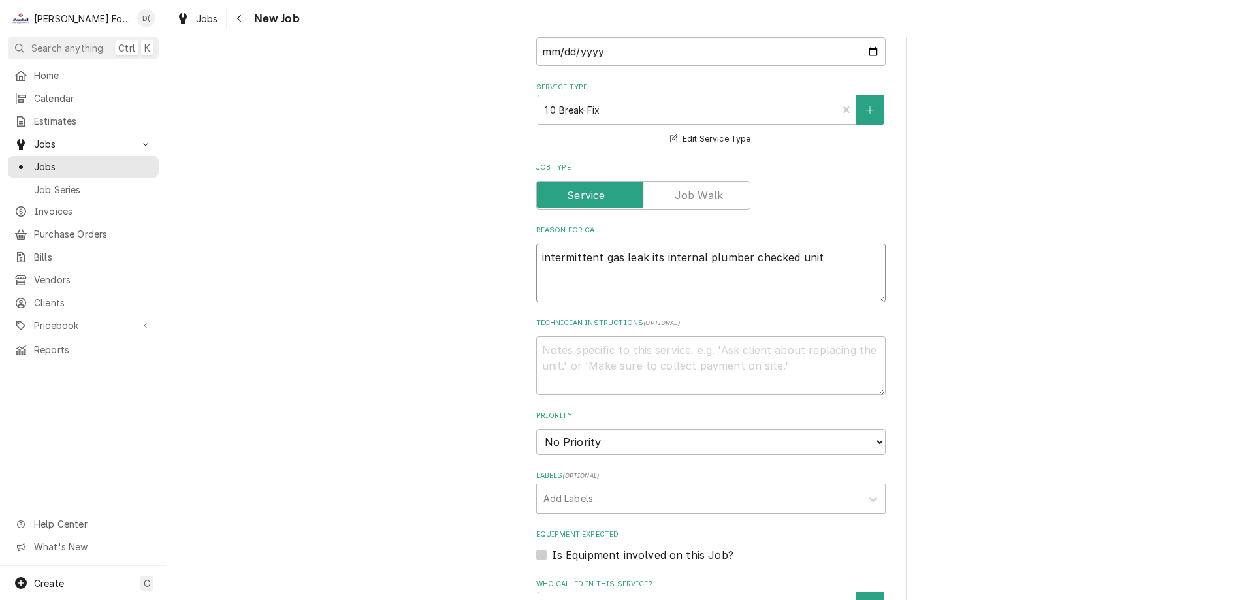
scroll to position [980, 0]
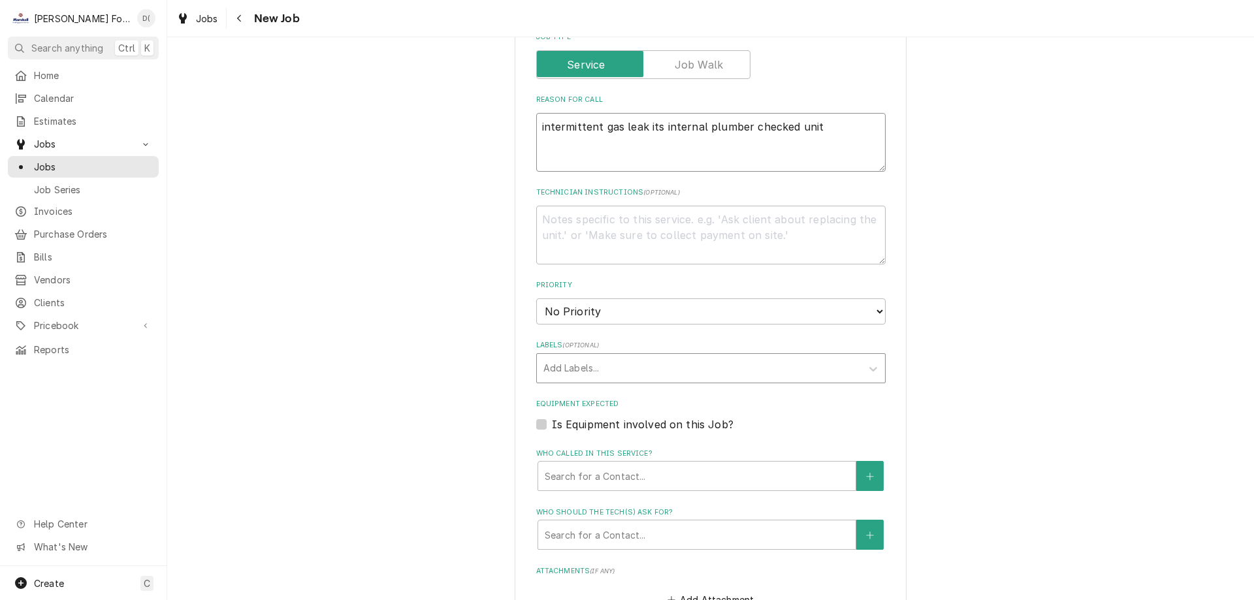
type textarea "intermittent gas leak its internal plumber checked unit"
click at [577, 357] on div "Labels" at bounding box center [700, 369] width 312 height 24
click at [640, 357] on div "Labels" at bounding box center [700, 369] width 312 height 24
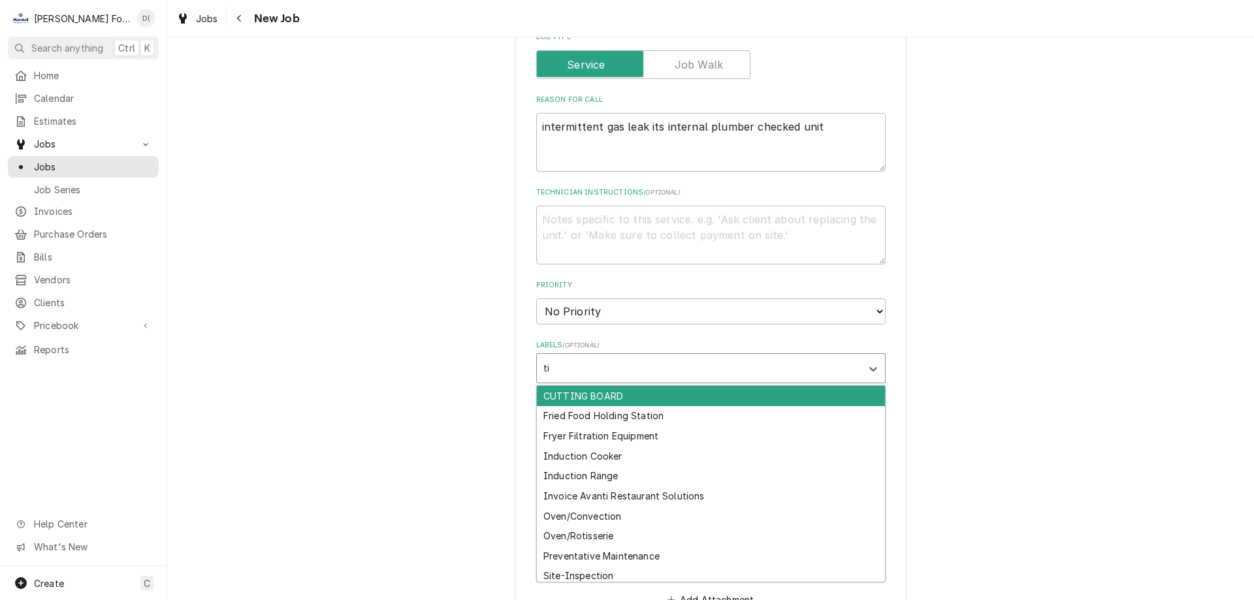
type input "t"
type input "ke"
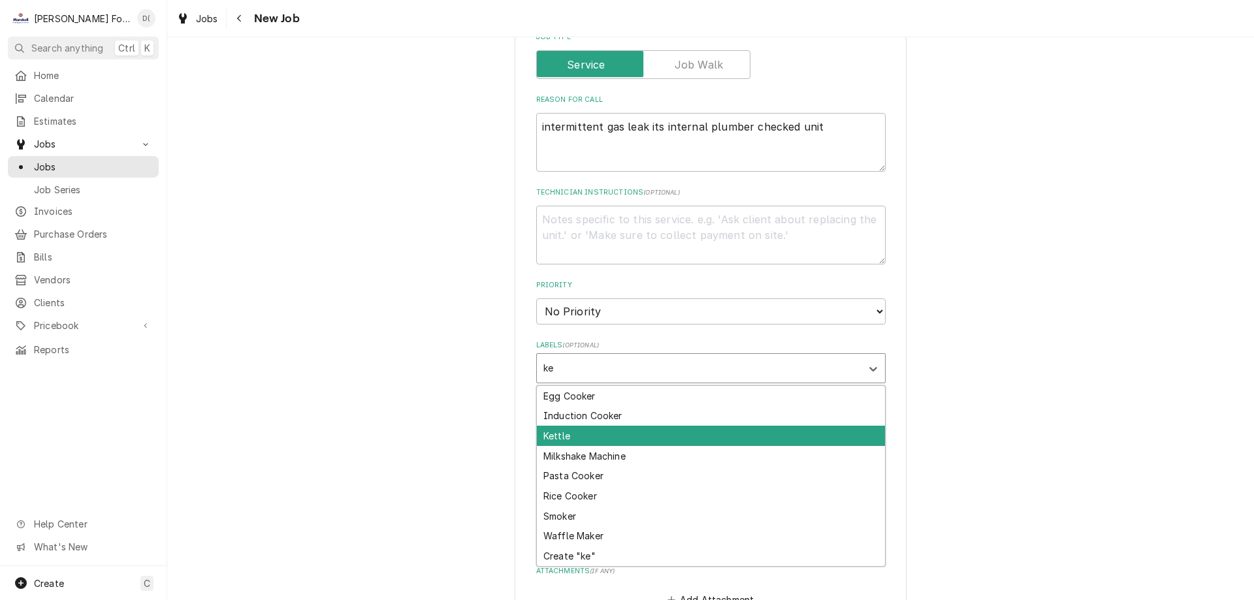
click at [597, 426] on div "Kettle" at bounding box center [711, 436] width 348 height 20
type textarea "x"
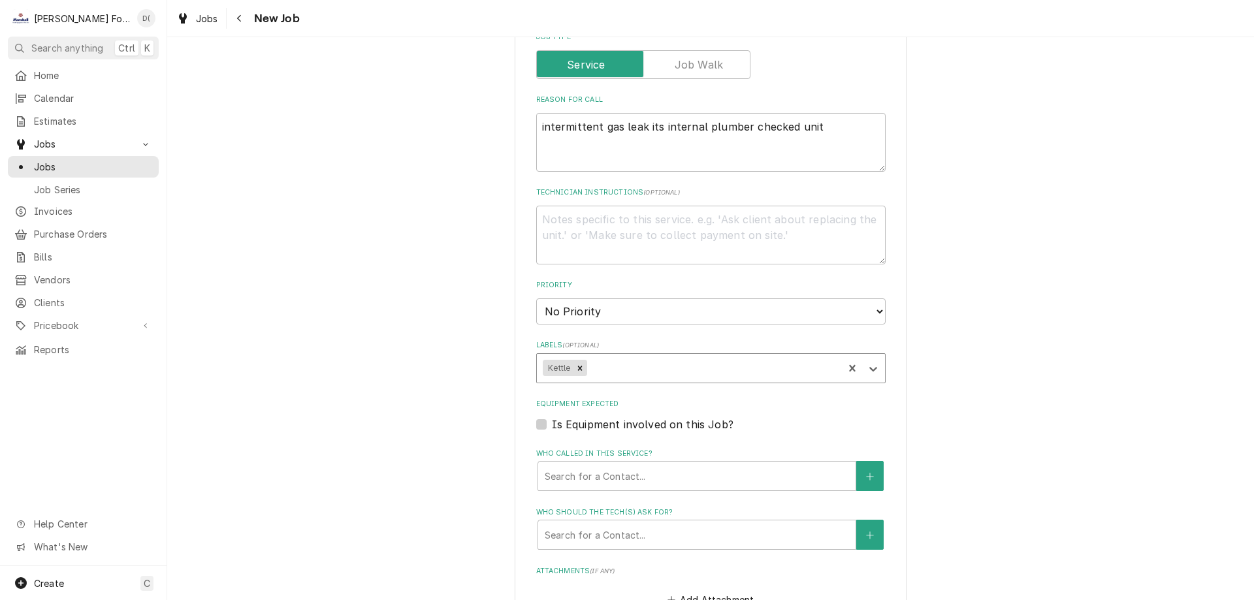
scroll to position [1176, 0]
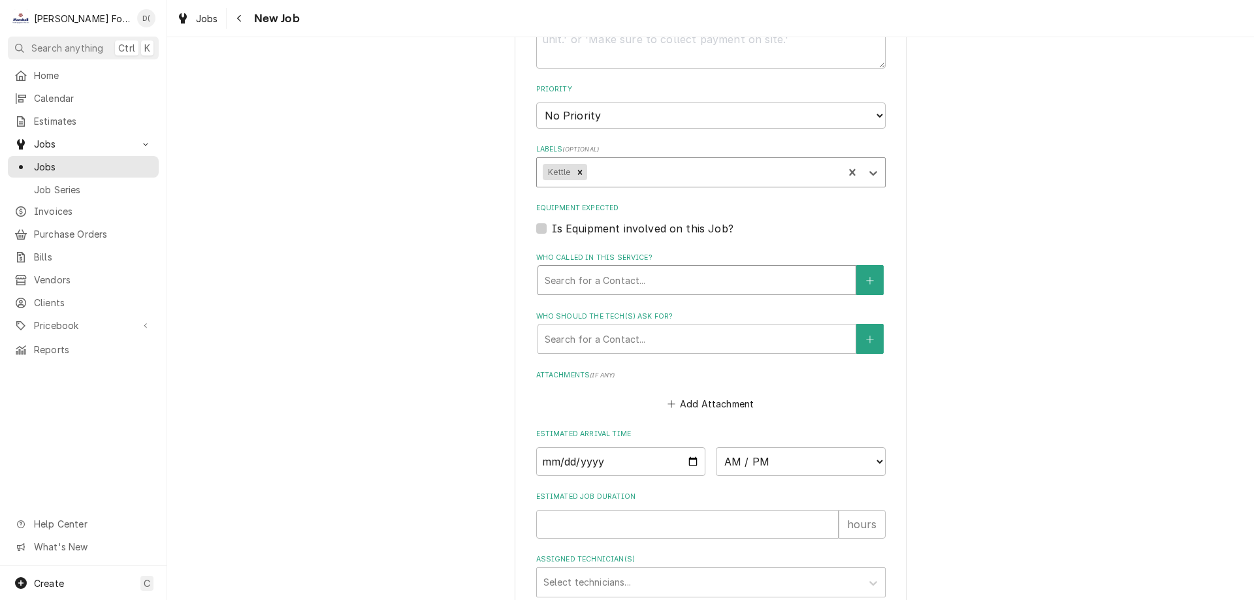
click at [652, 274] on div "Who called in this service?" at bounding box center [697, 281] width 304 height 24
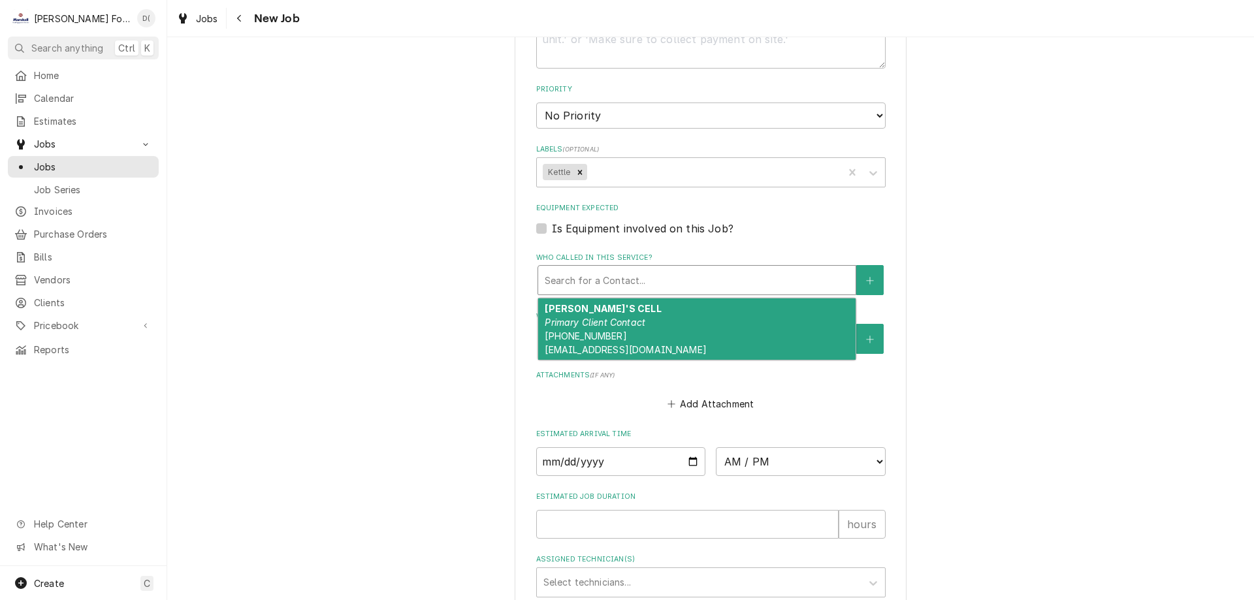
click at [644, 318] on div "TOM'S CELL Primary Client Contact (774) 961-9708 tobrien9@providence.edu" at bounding box center [697, 329] width 318 height 61
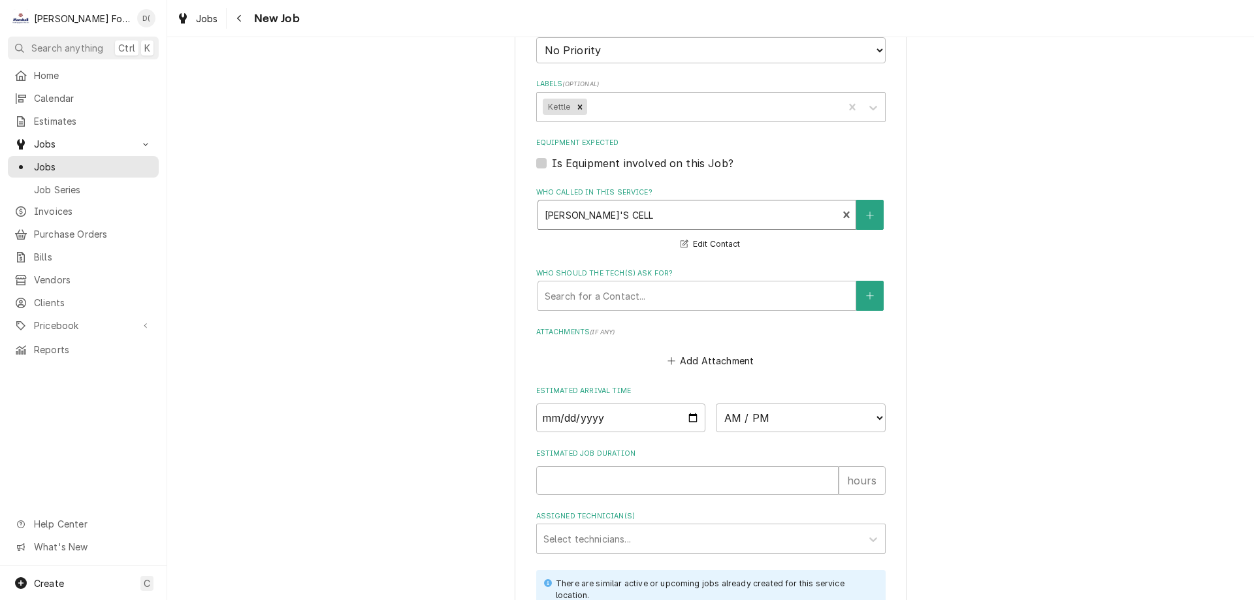
scroll to position [1437, 0]
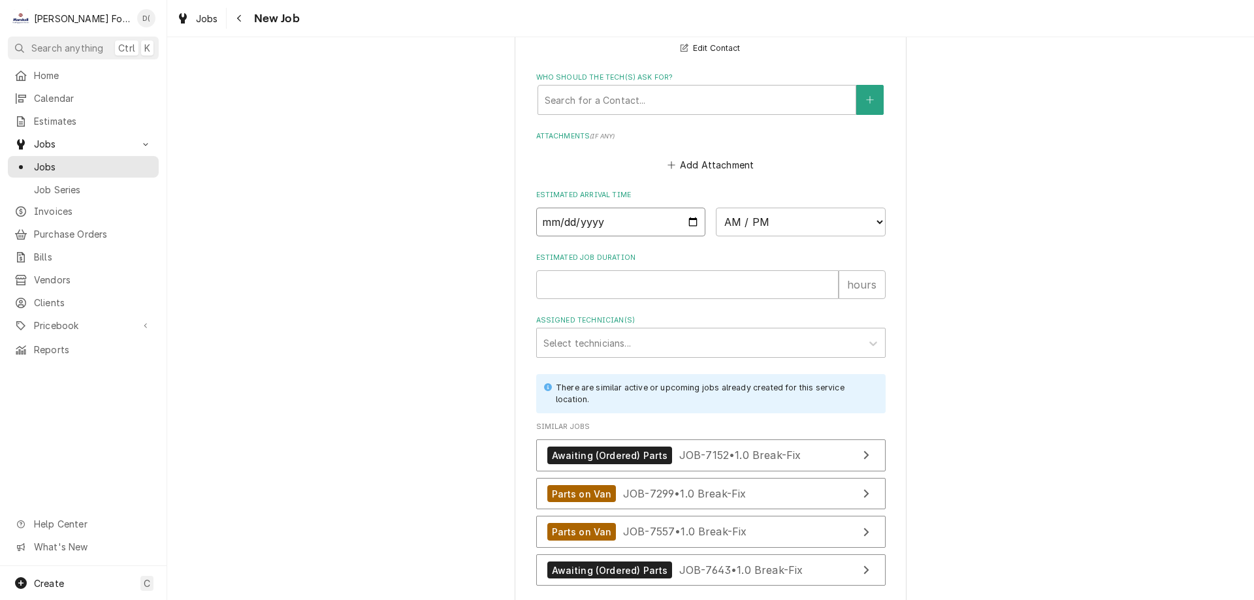
click at [693, 208] on input "Date" at bounding box center [621, 222] width 170 height 29
type textarea "x"
type input "2025-10-03"
type textarea "x"
click at [776, 208] on select "AM / PM 6:00 AM 6:15 AM 6:30 AM 6:45 AM 7:00 AM 7:15 AM 7:30 AM 7:45 AM 8:00 AM…" at bounding box center [801, 222] width 170 height 29
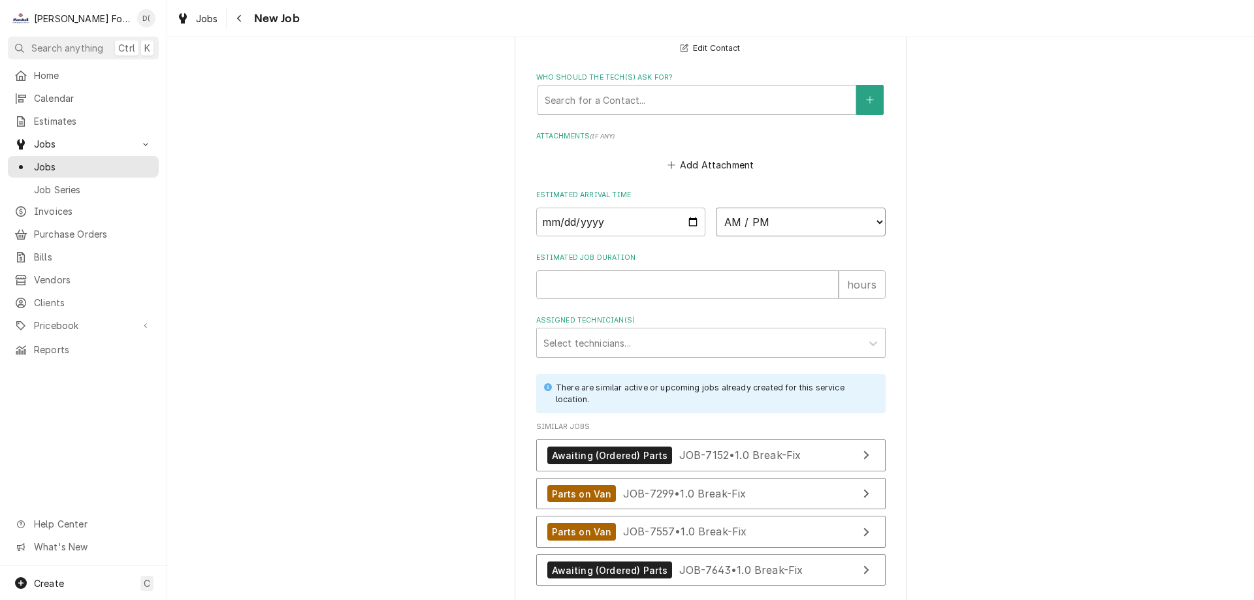
select select "21:30:00"
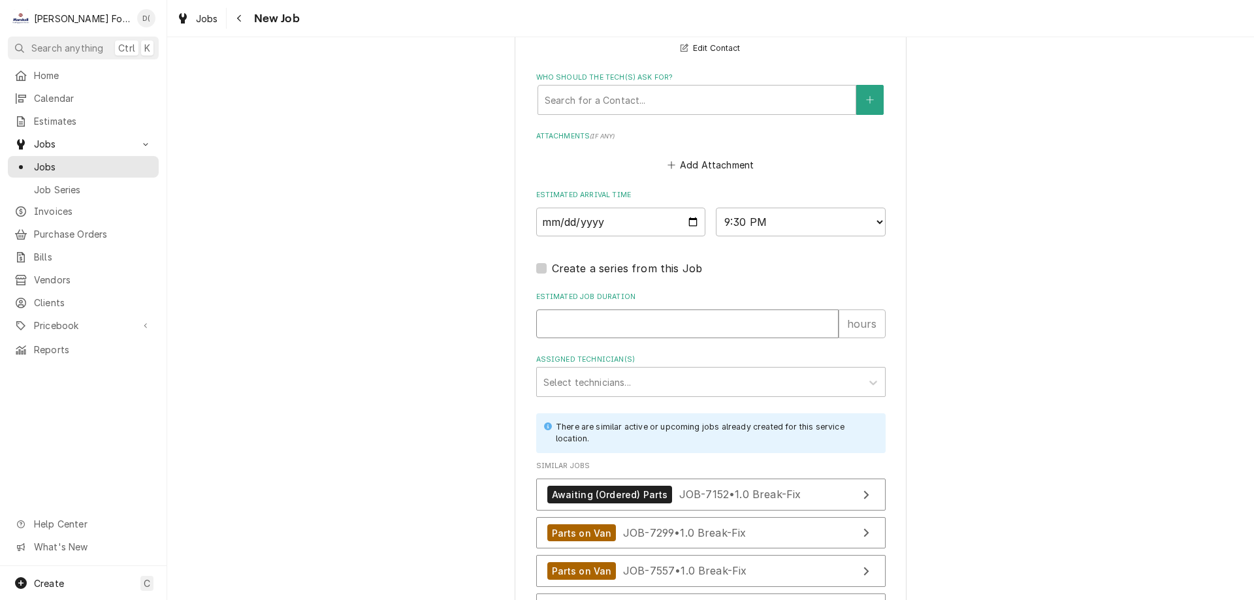
click at [586, 312] on input "Estimated Job Duration" at bounding box center [687, 324] width 303 height 29
type textarea "x"
type input "1"
type textarea "x"
type input "1"
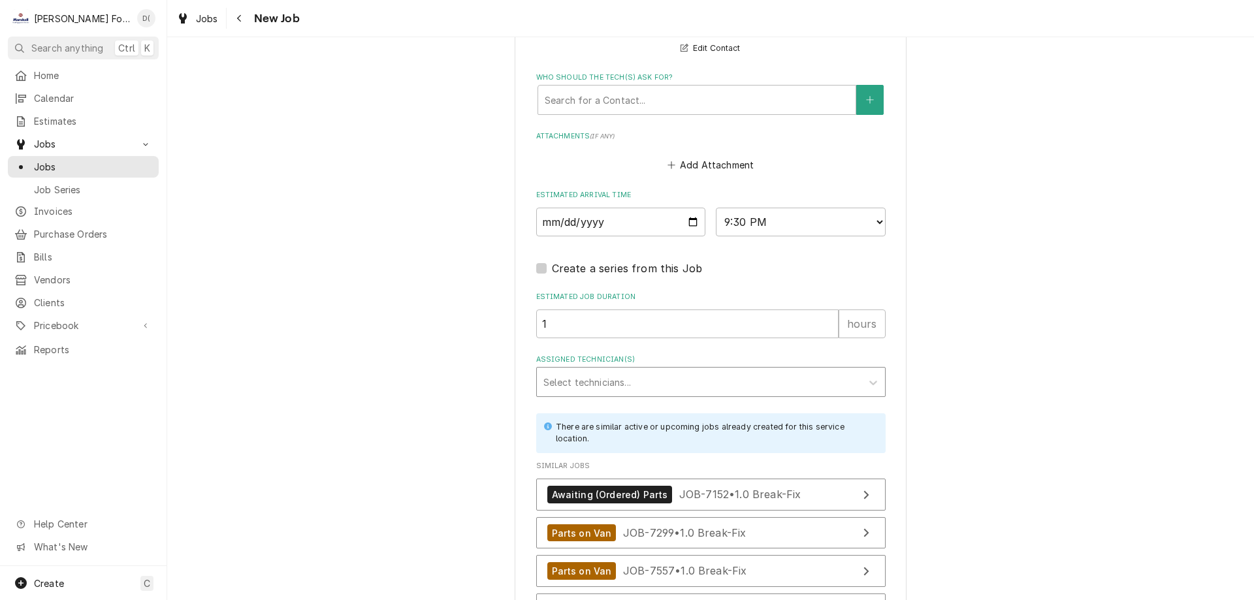
click at [619, 370] on div "Assigned Technician(s)" at bounding box center [700, 382] width 312 height 24
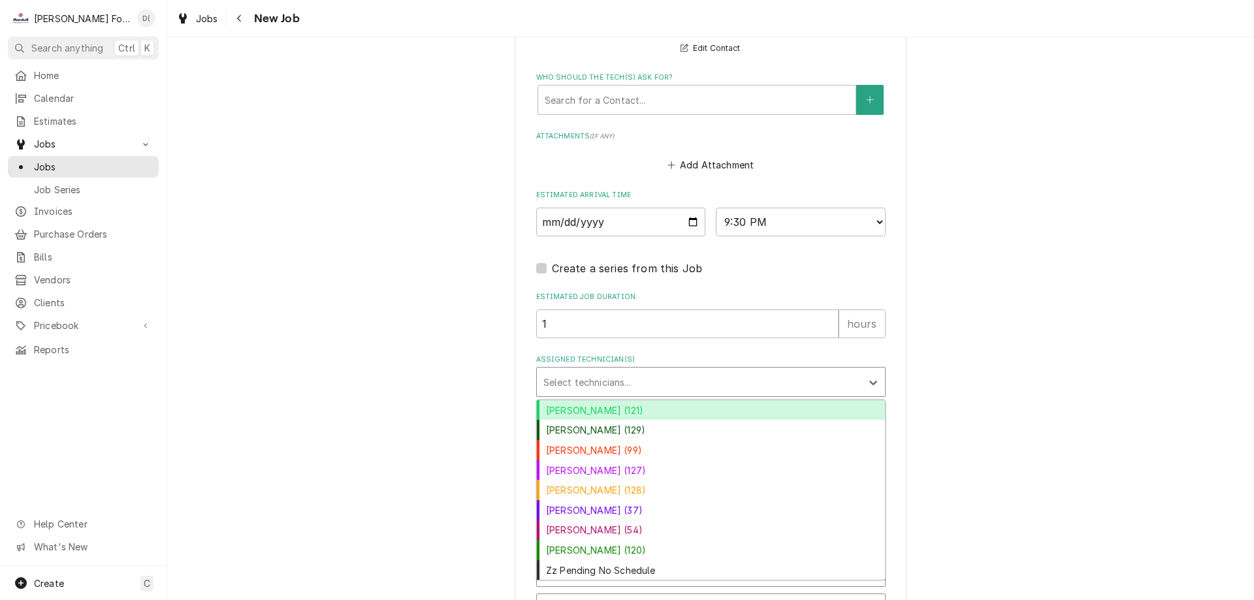
scroll to position [1503, 0]
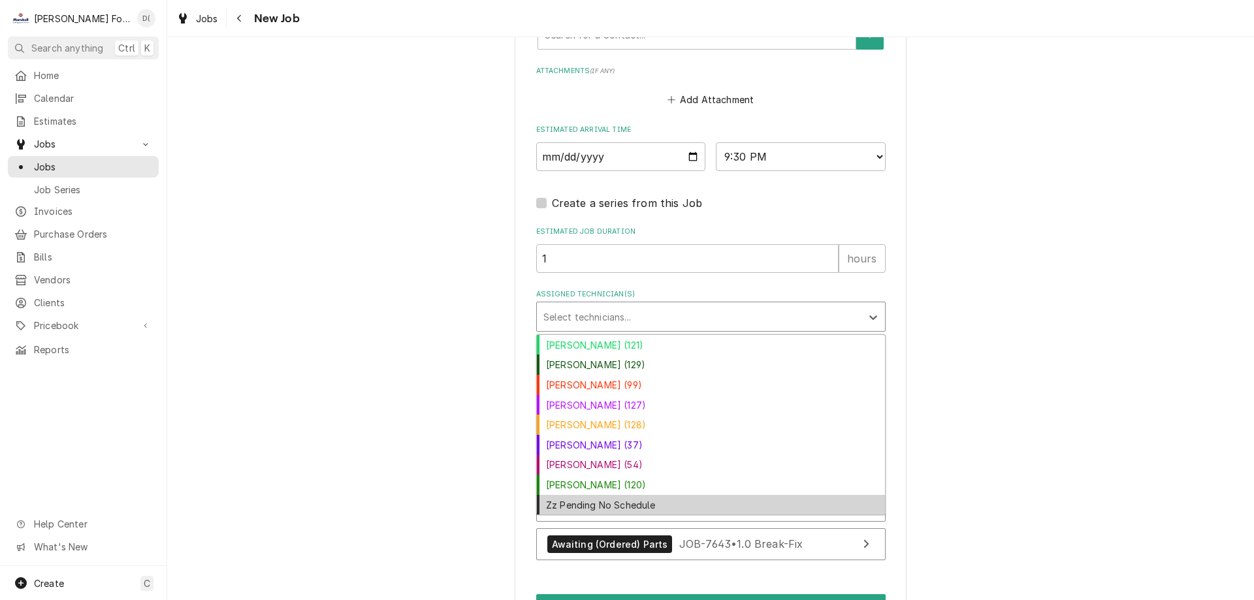
click at [612, 495] on div "Zz Pending No Schedule" at bounding box center [711, 505] width 348 height 20
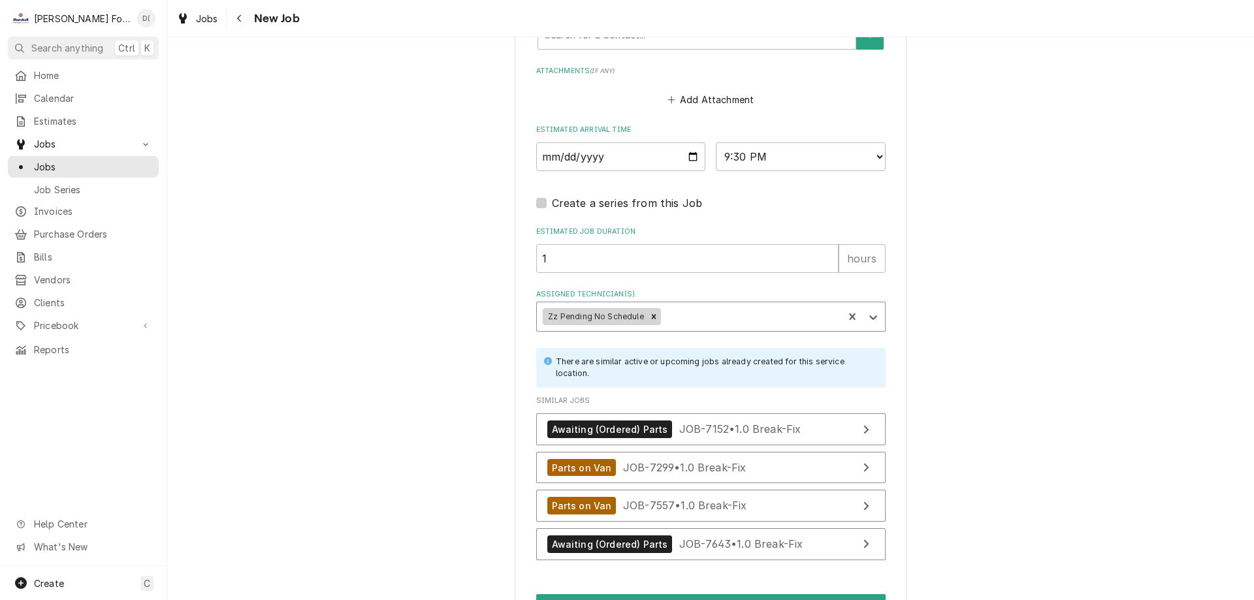
scroll to position [1567, 0]
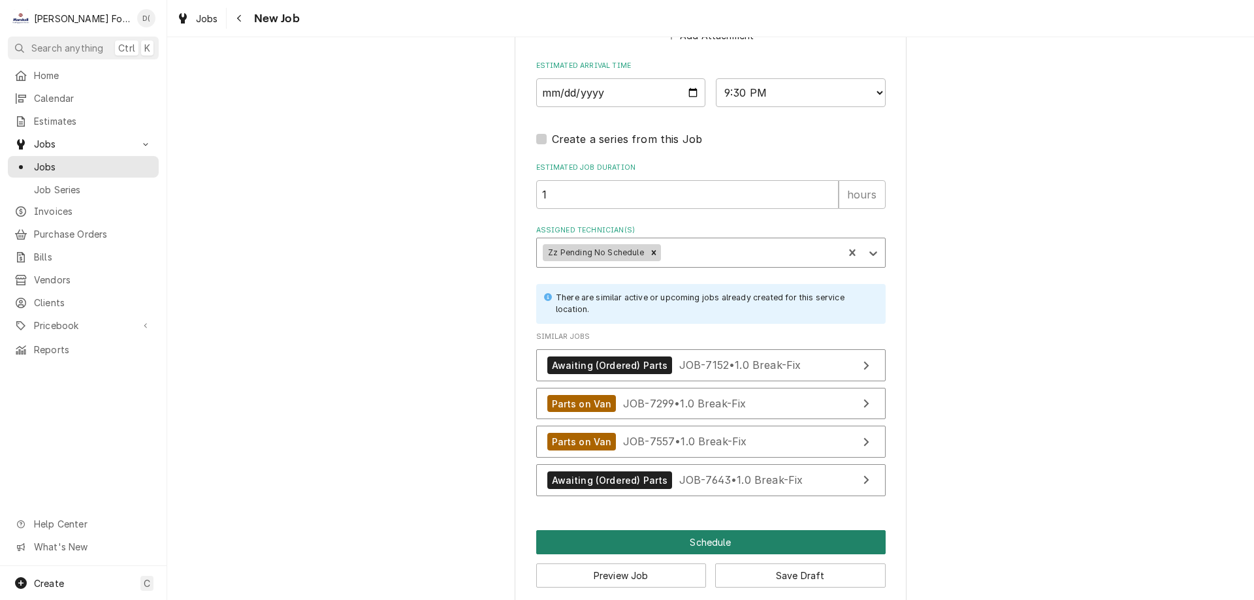
click at [681, 531] on button "Schedule" at bounding box center [711, 543] width 350 height 24
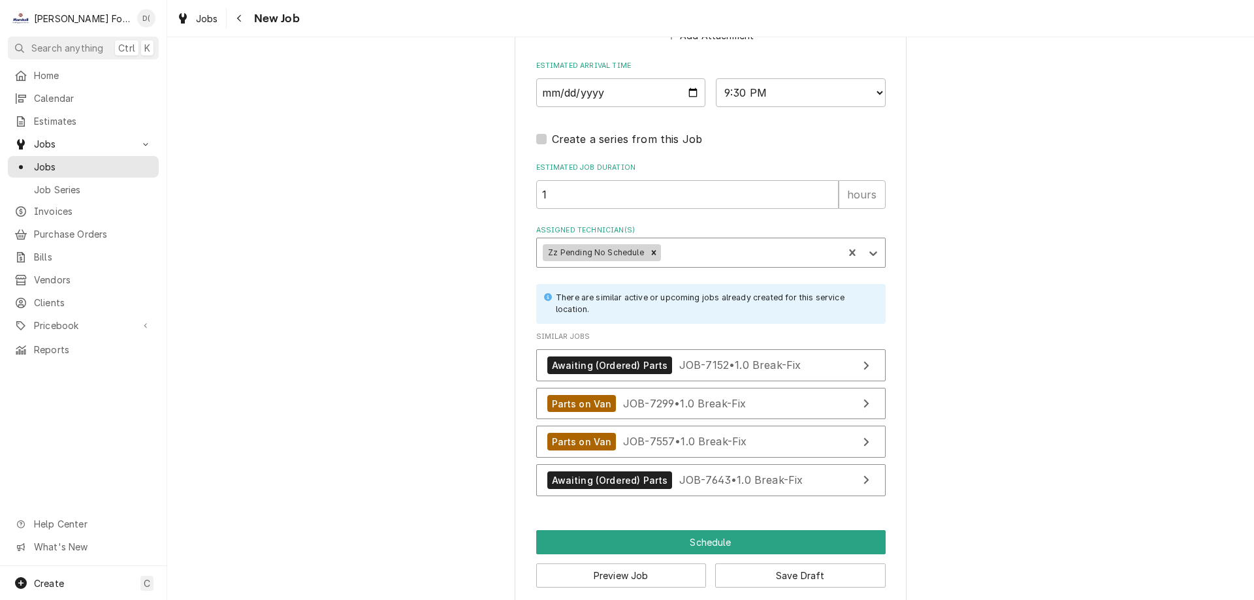
scroll to position [1555, 0]
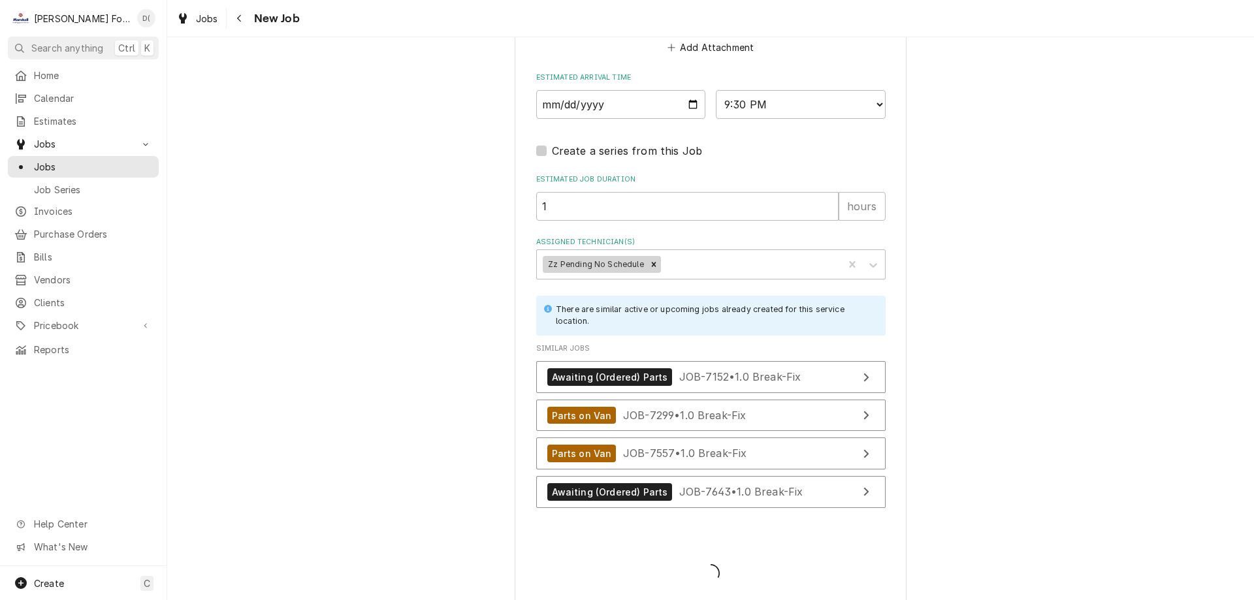
type textarea "x"
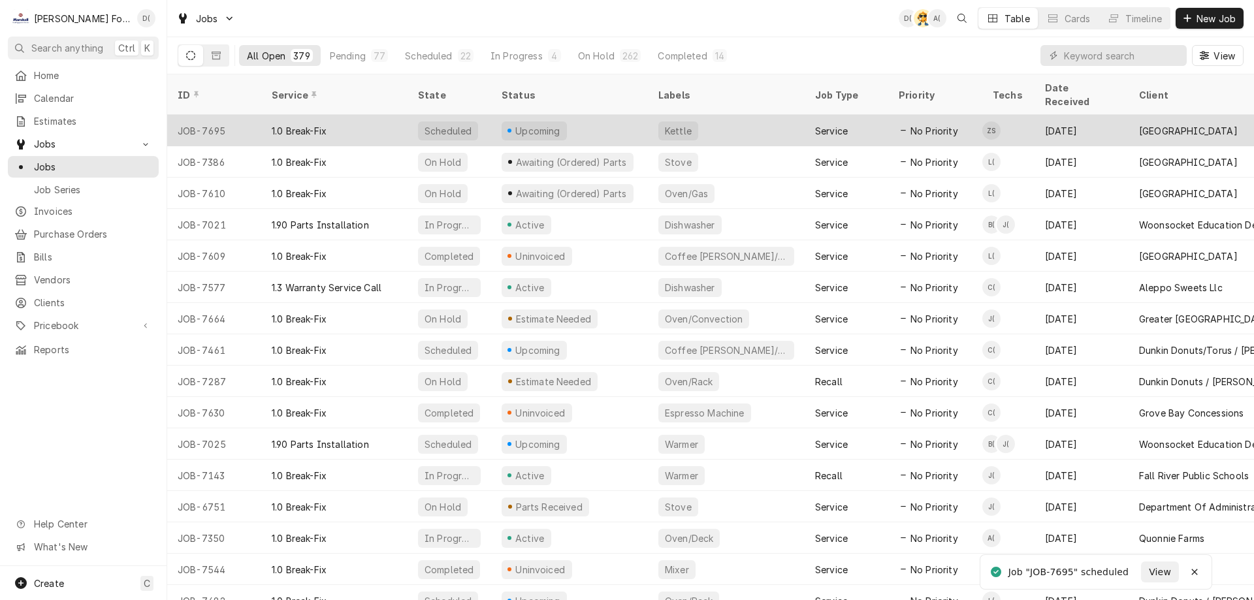
click at [590, 115] on div "Upcoming" at bounding box center [569, 130] width 157 height 31
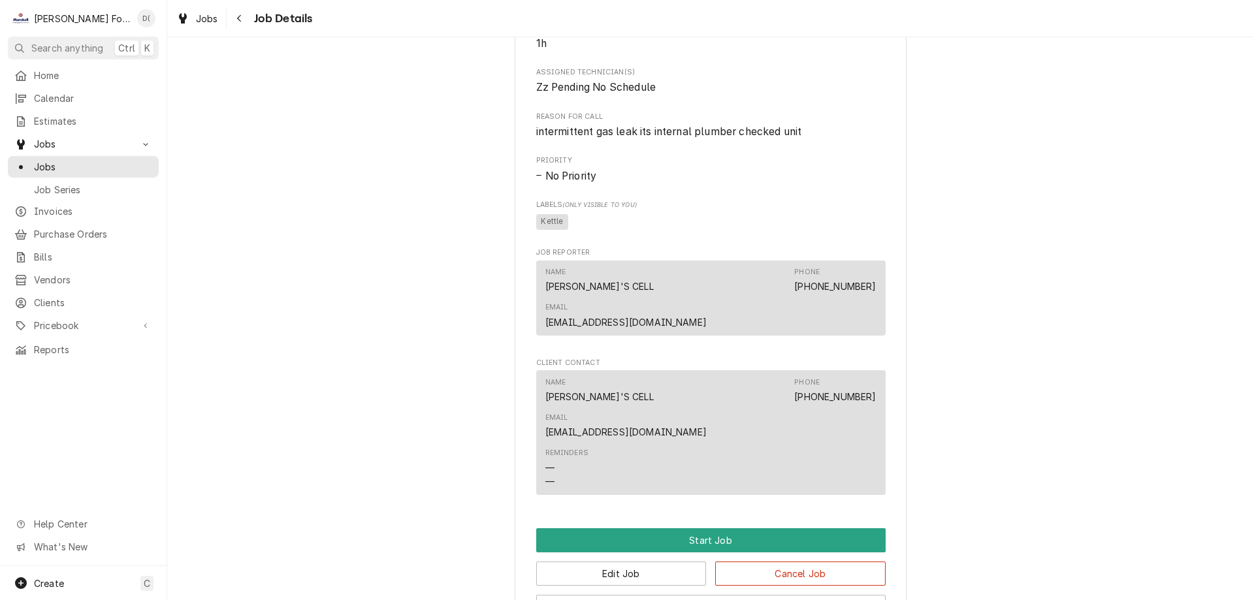
scroll to position [1069, 0]
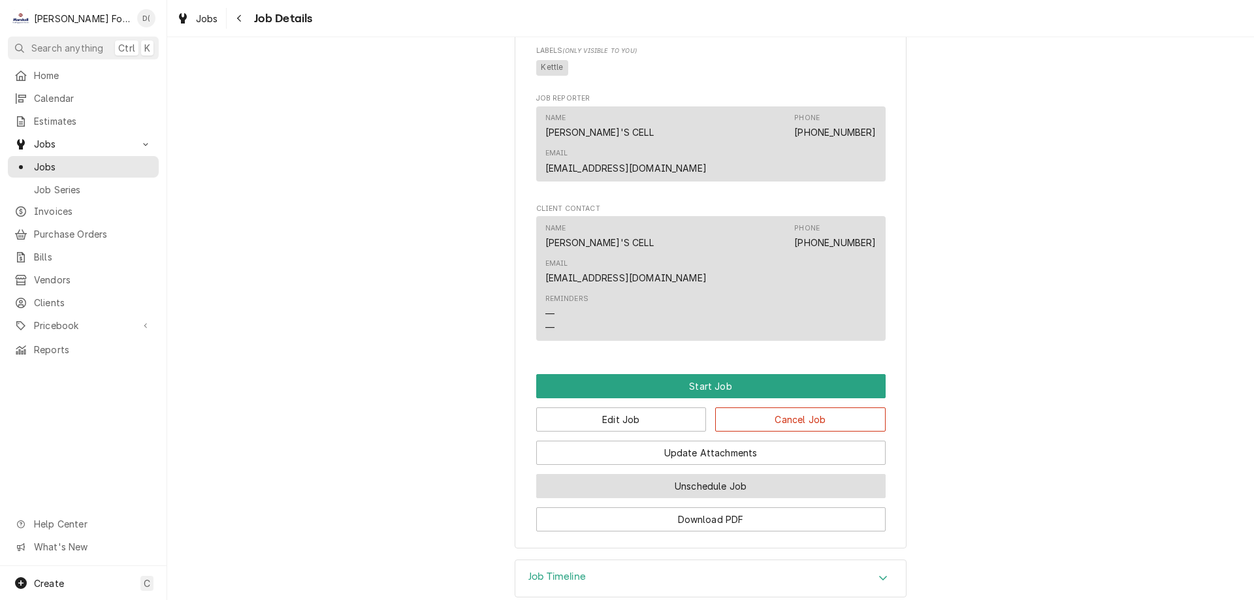
click at [640, 474] on button "Unschedule Job" at bounding box center [711, 486] width 350 height 24
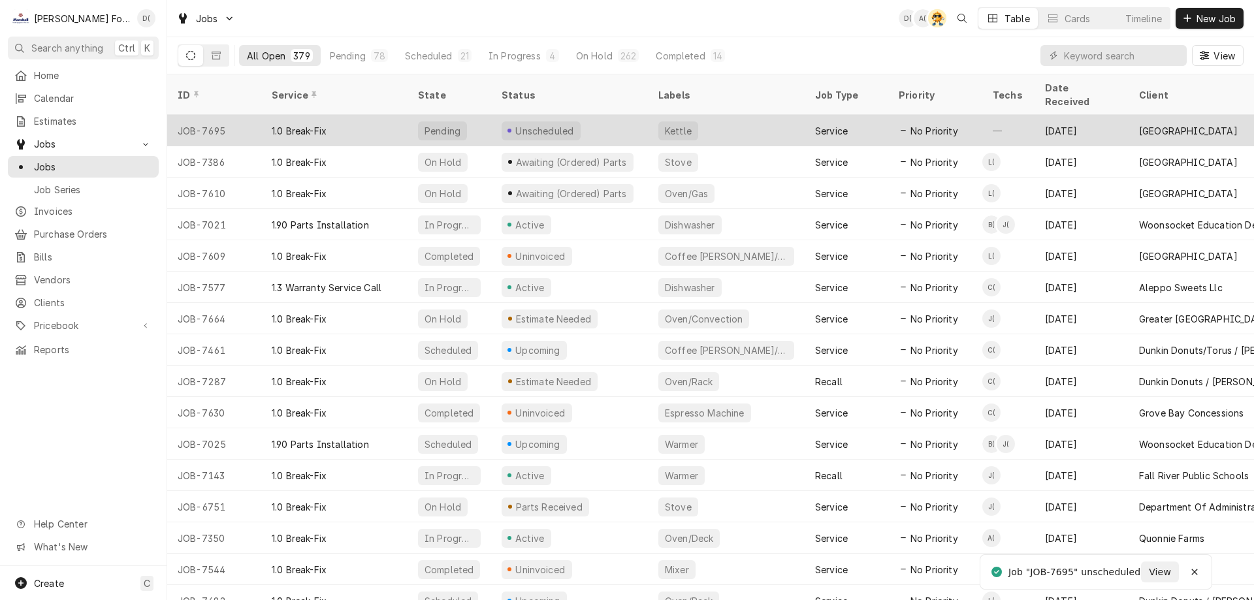
click at [598, 115] on div "Unscheduled" at bounding box center [569, 130] width 157 height 31
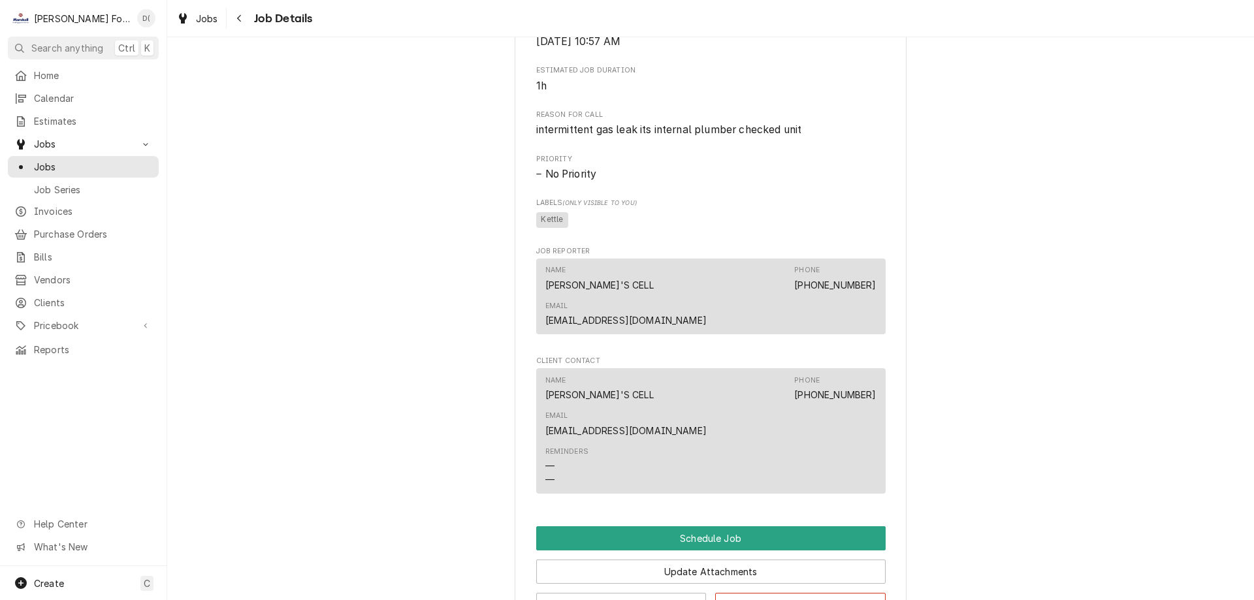
scroll to position [870, 0]
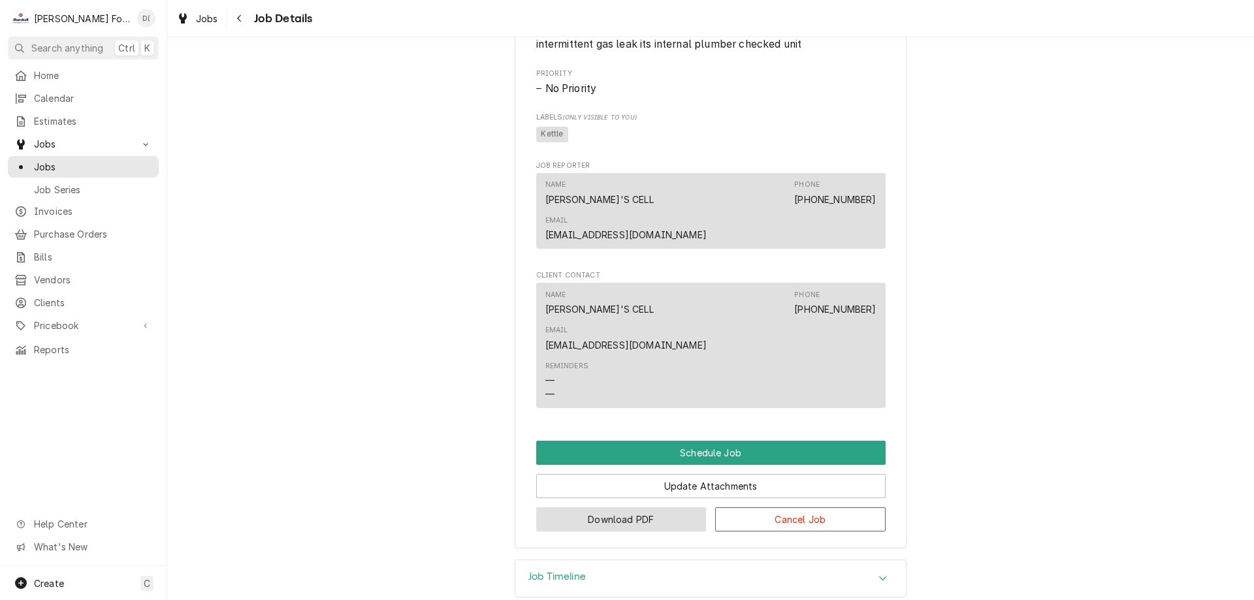
click at [622, 508] on button "Download PDF" at bounding box center [621, 520] width 171 height 24
click at [110, 163] on span "Jobs" at bounding box center [93, 167] width 118 height 14
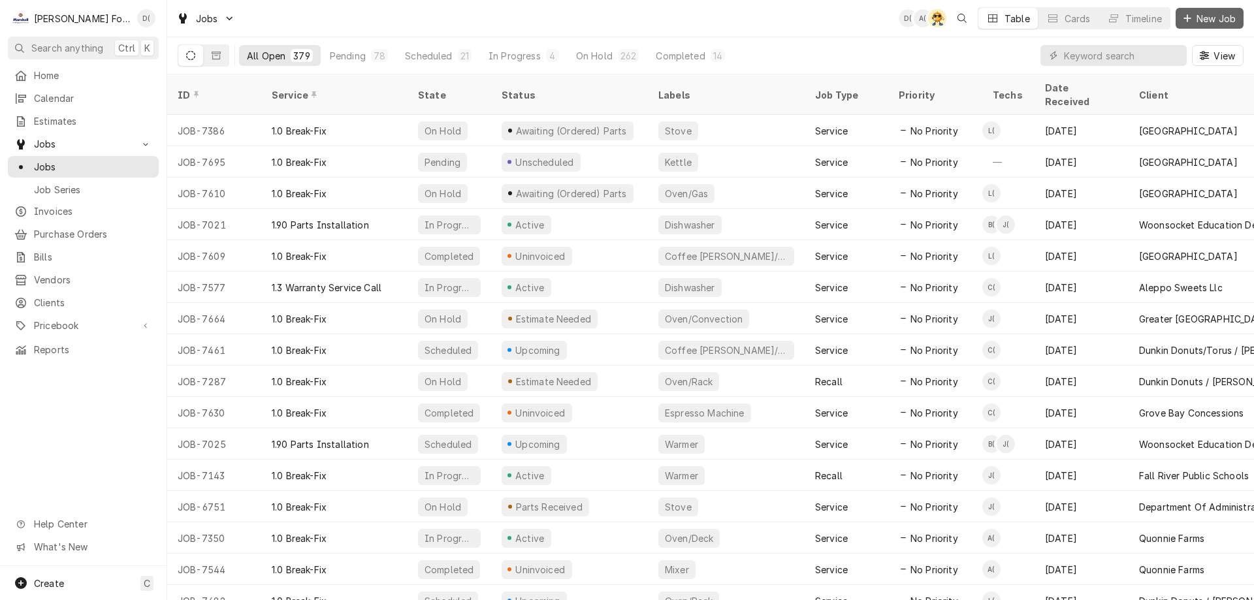
click at [1211, 18] on span "New Job" at bounding box center [1216, 19] width 44 height 14
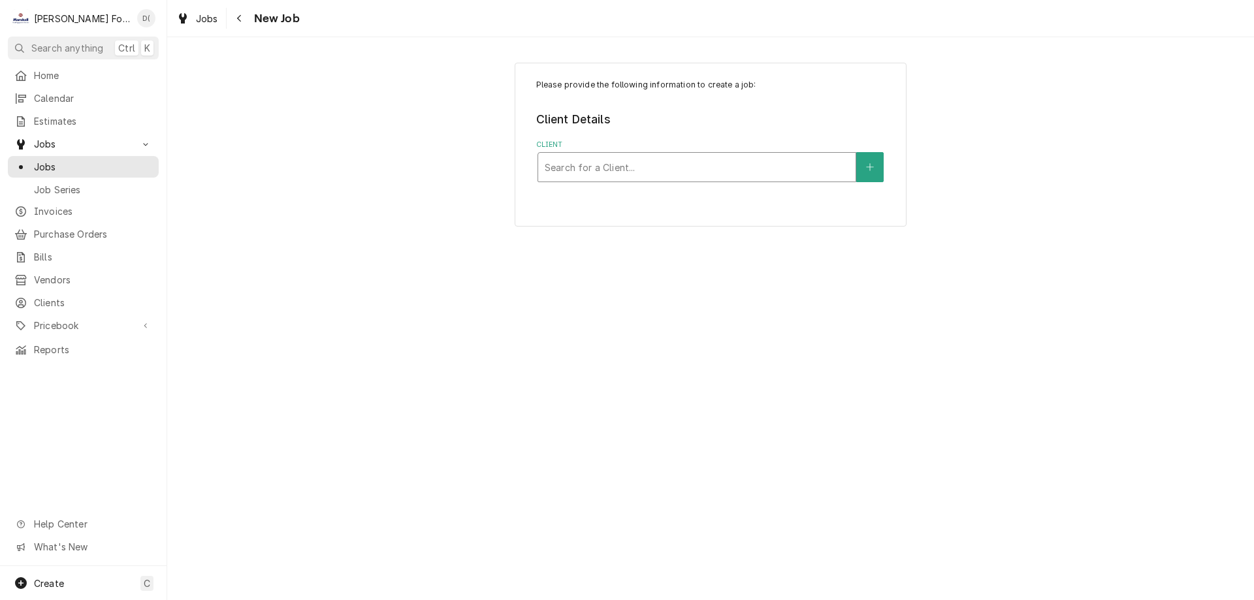
click at [583, 169] on div "Client" at bounding box center [697, 167] width 304 height 24
type input "109 east"
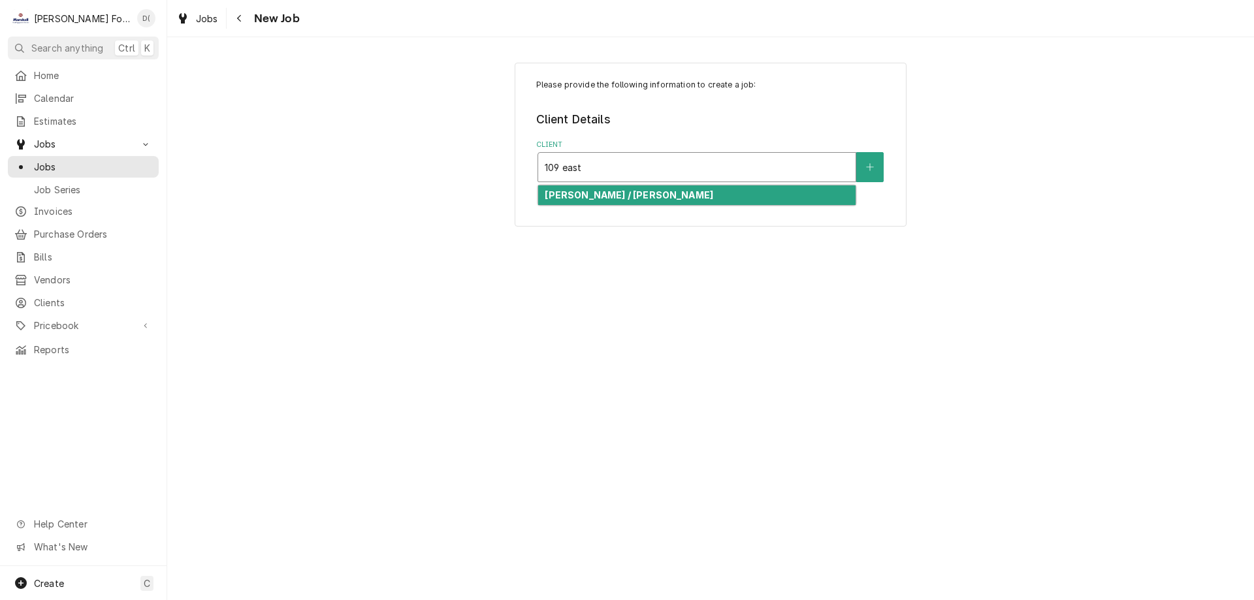
click at [595, 190] on strong "[PERSON_NAME] / [PERSON_NAME]" at bounding box center [629, 194] width 169 height 11
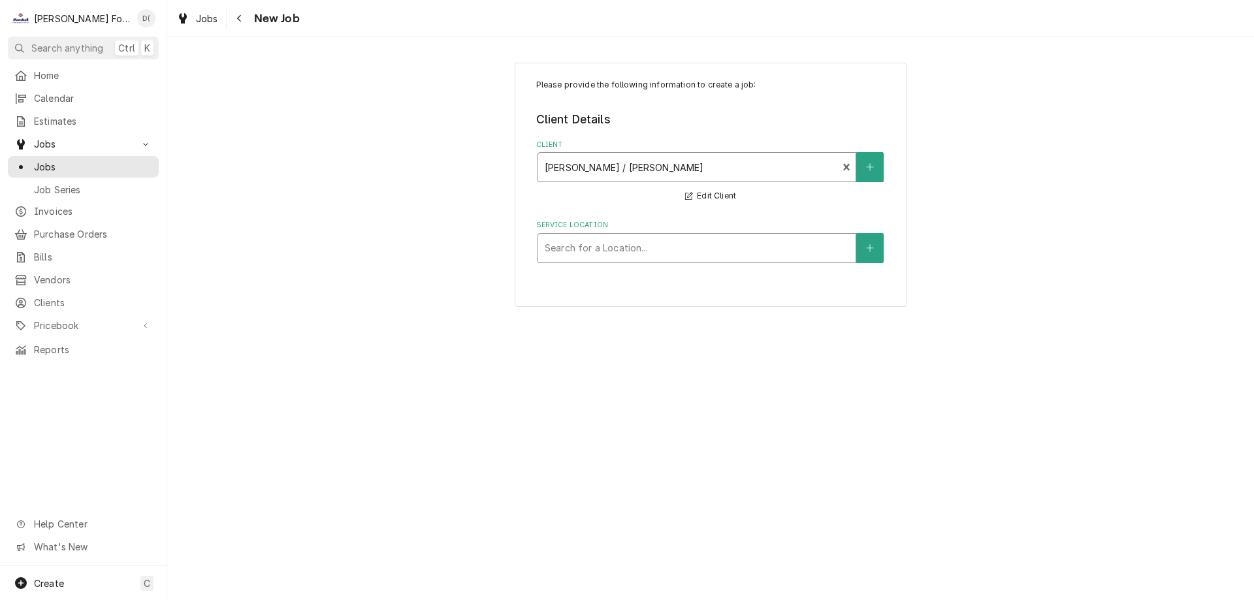
click at [617, 248] on div "Service Location" at bounding box center [697, 249] width 304 height 24
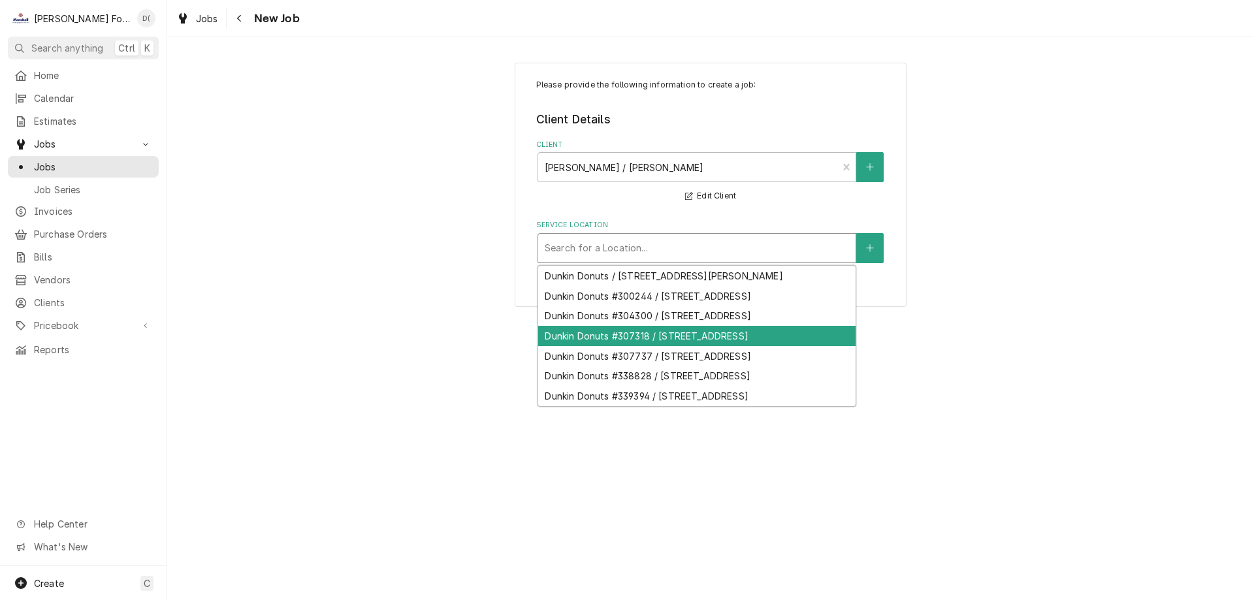
click at [644, 344] on div "Dunkin Donuts #307318 / 109 East Street, Pawtucket, RI 02860" at bounding box center [697, 336] width 318 height 20
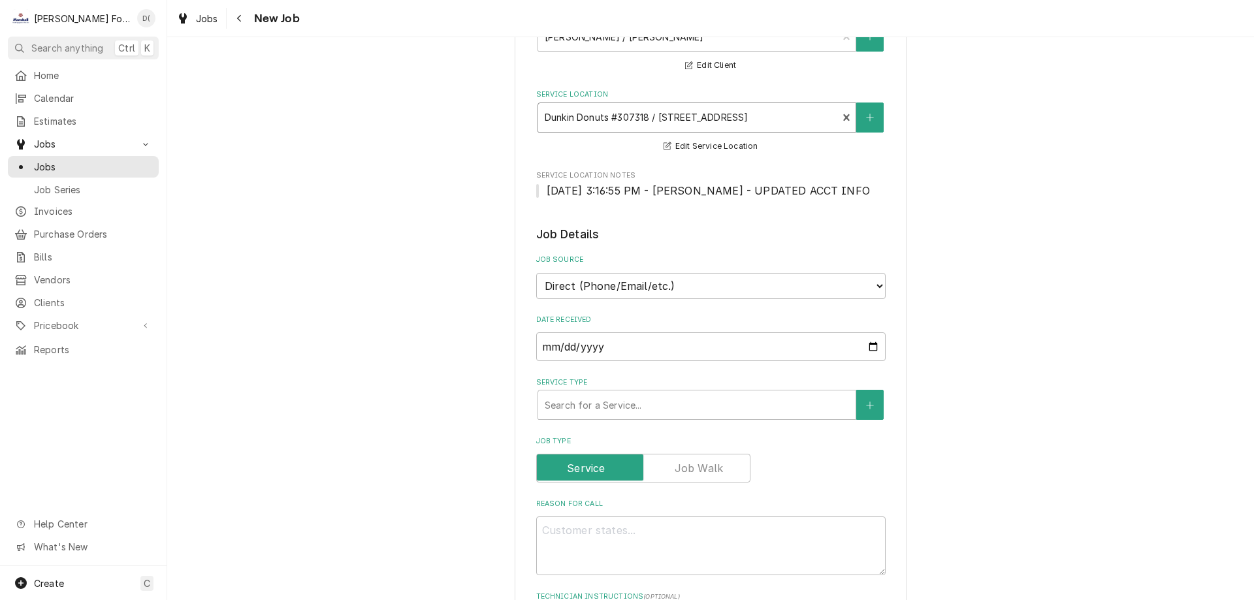
scroll to position [261, 0]
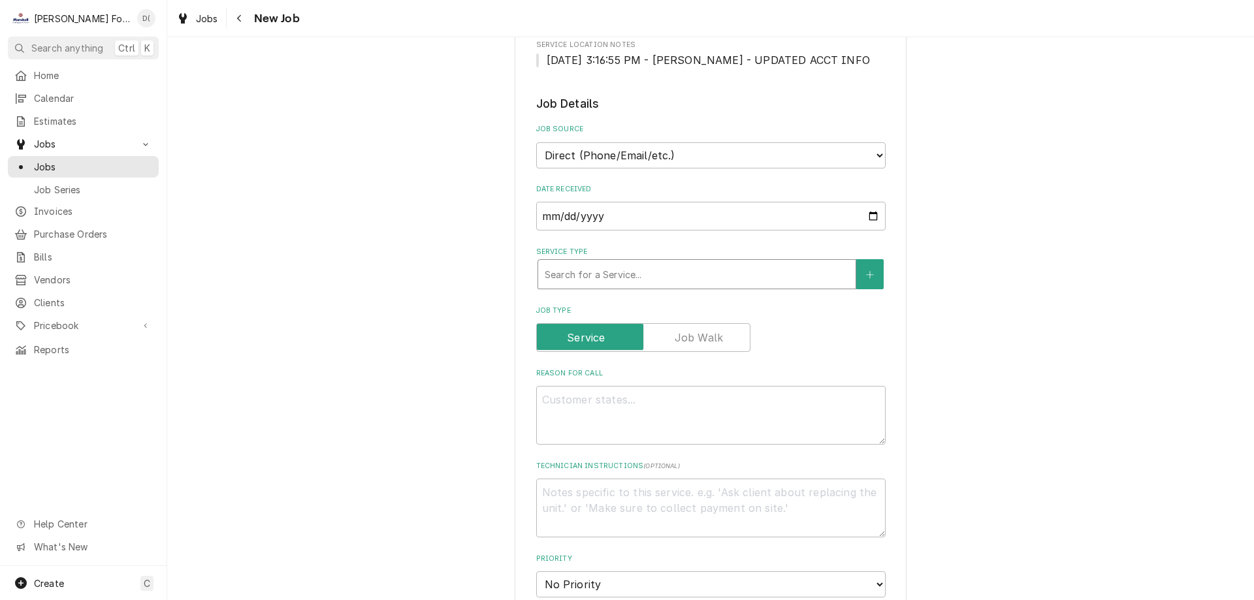
click at [600, 278] on div "Service Type" at bounding box center [697, 275] width 304 height 24
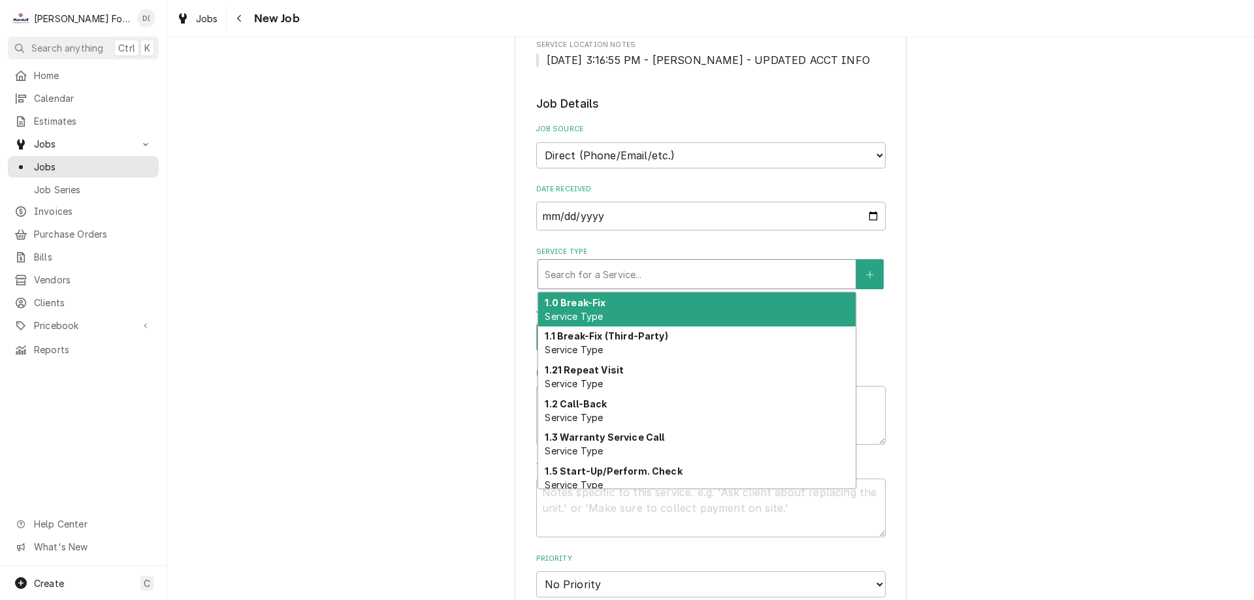
click at [586, 303] on strong "1.0 Break-Fix" at bounding box center [575, 302] width 61 height 11
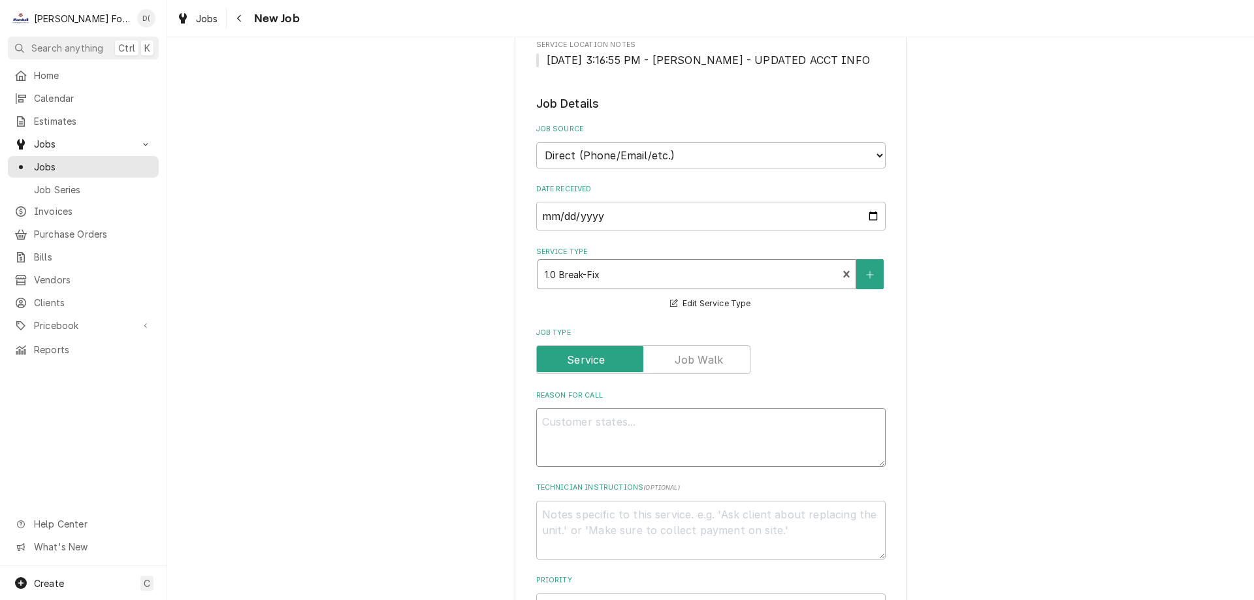
click at [575, 440] on textarea "Reason For Call" at bounding box center [711, 437] width 350 height 59
type textarea "x"
type textarea "t"
type textarea "x"
type textarea "tr"
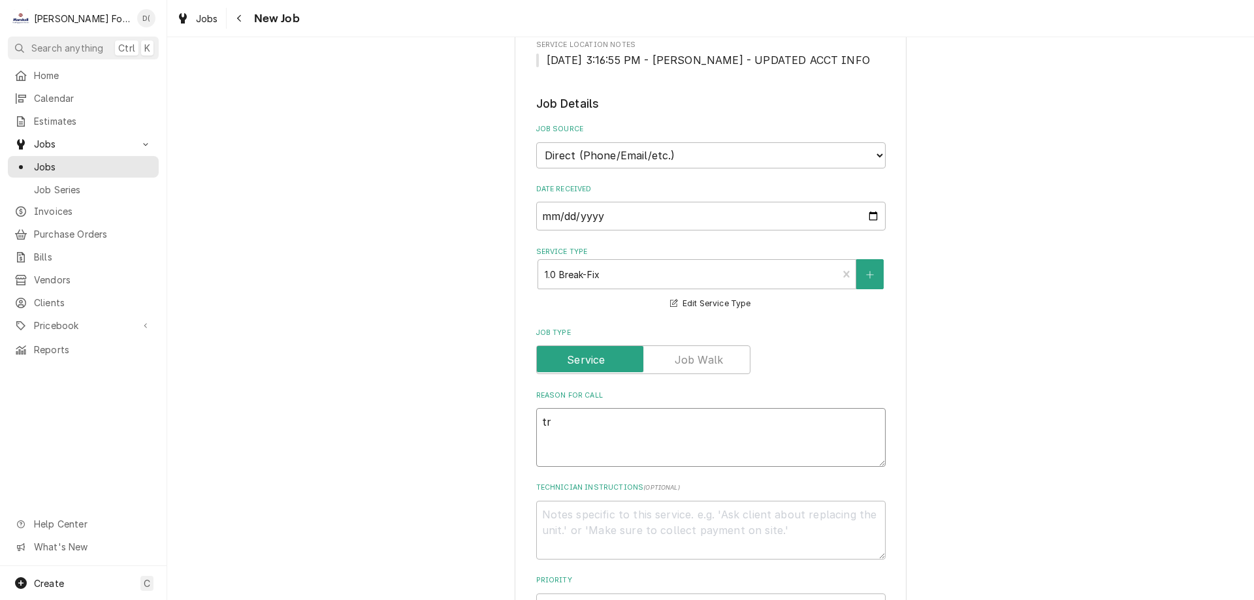
type textarea "x"
type textarea "tri"
type textarea "x"
type textarea "trie"
type textarea "x"
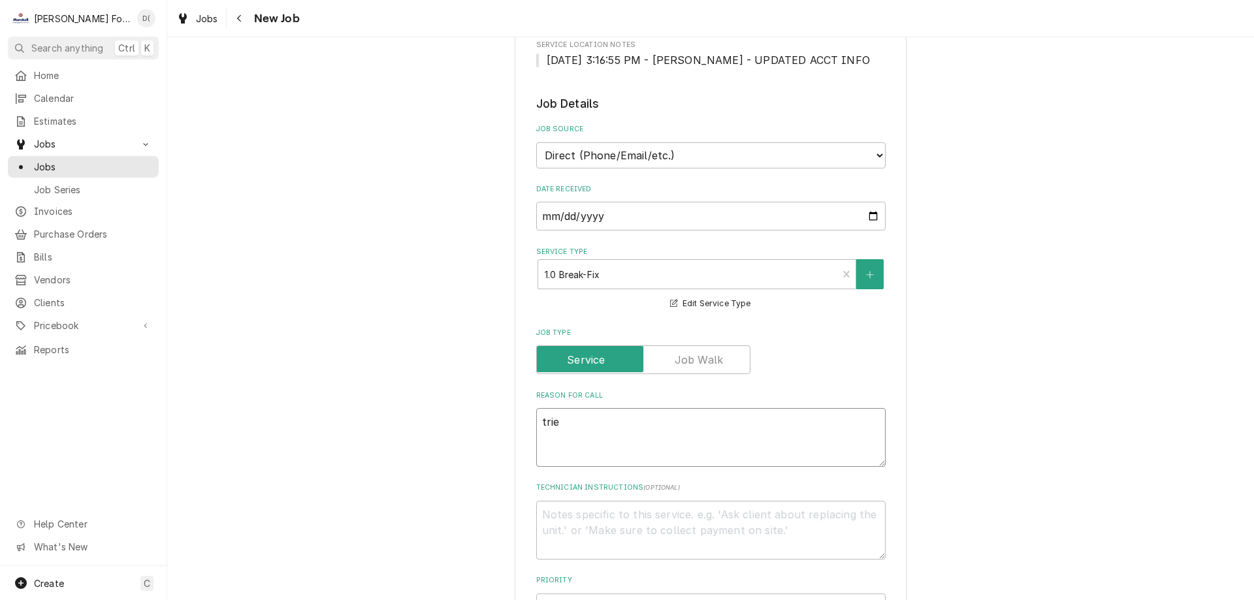
type textarea "tried"
type textarea "x"
type textarea "tried"
type textarea "x"
type textarea "tried u"
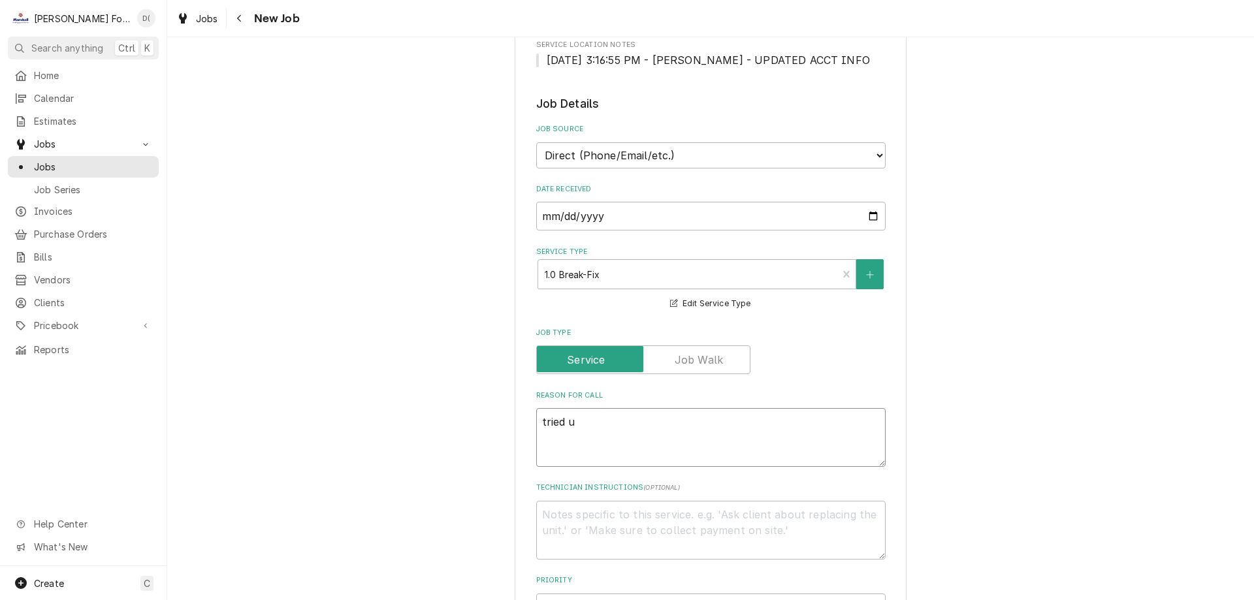
type textarea "x"
type textarea "tried us"
type textarea "x"
type textarea "tried usi"
type textarea "x"
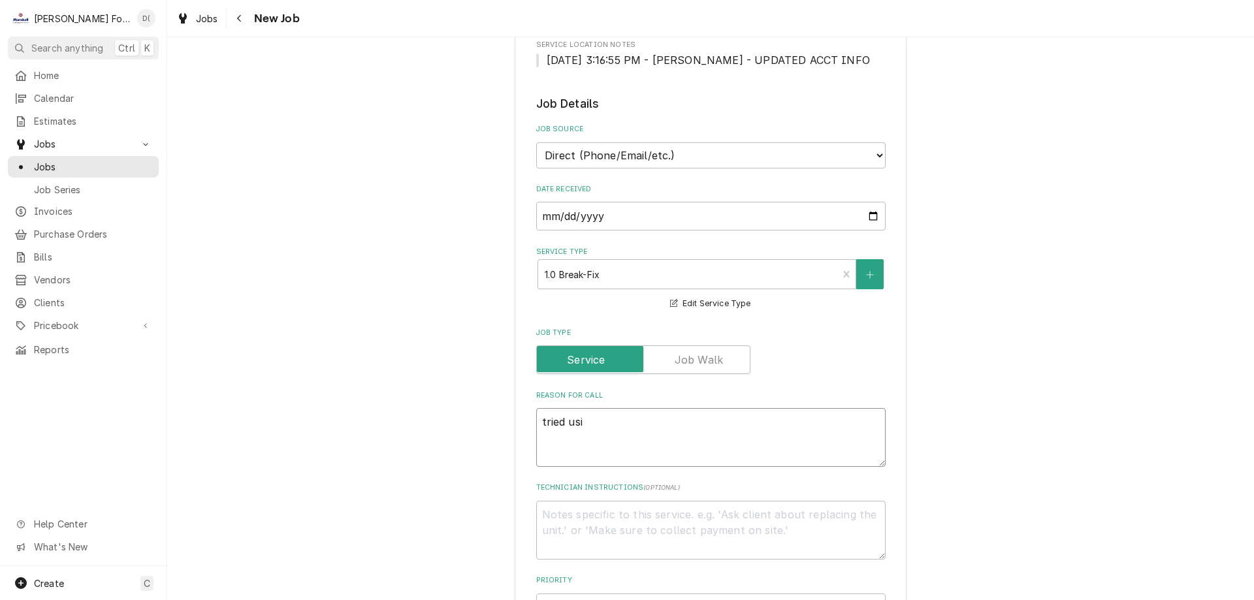
type textarea "tried usin"
type textarea "x"
type textarea "tried using"
type textarea "x"
type textarea "tried using"
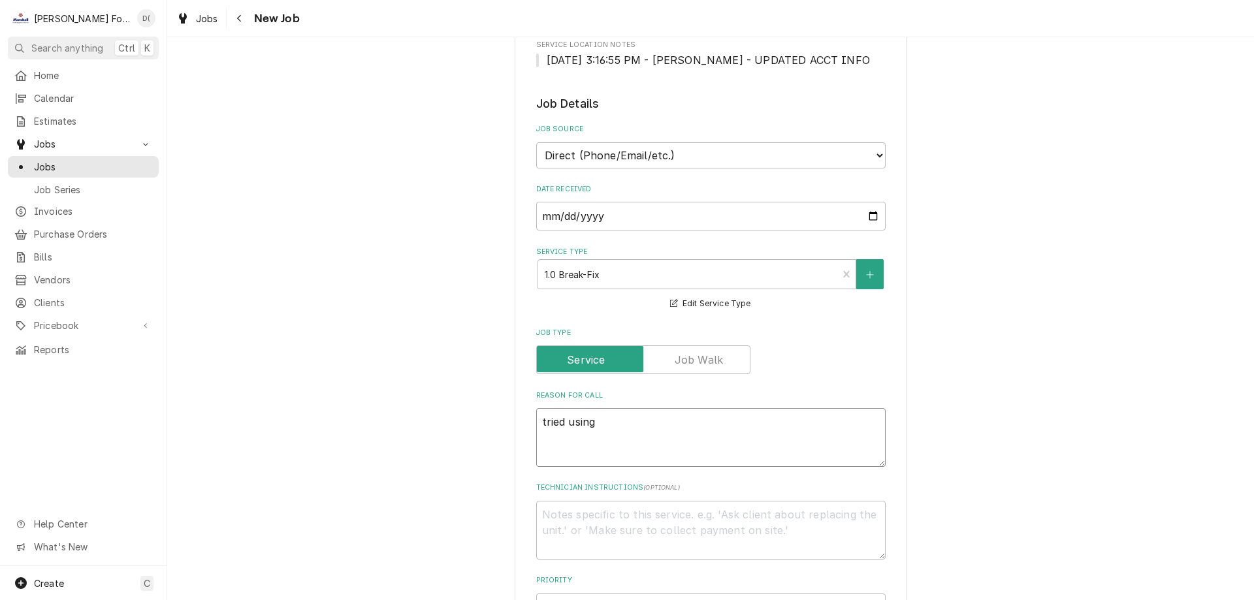
type textarea "x"
type textarea "tried using d"
type textarea "x"
type textarea "tried using de"
type textarea "x"
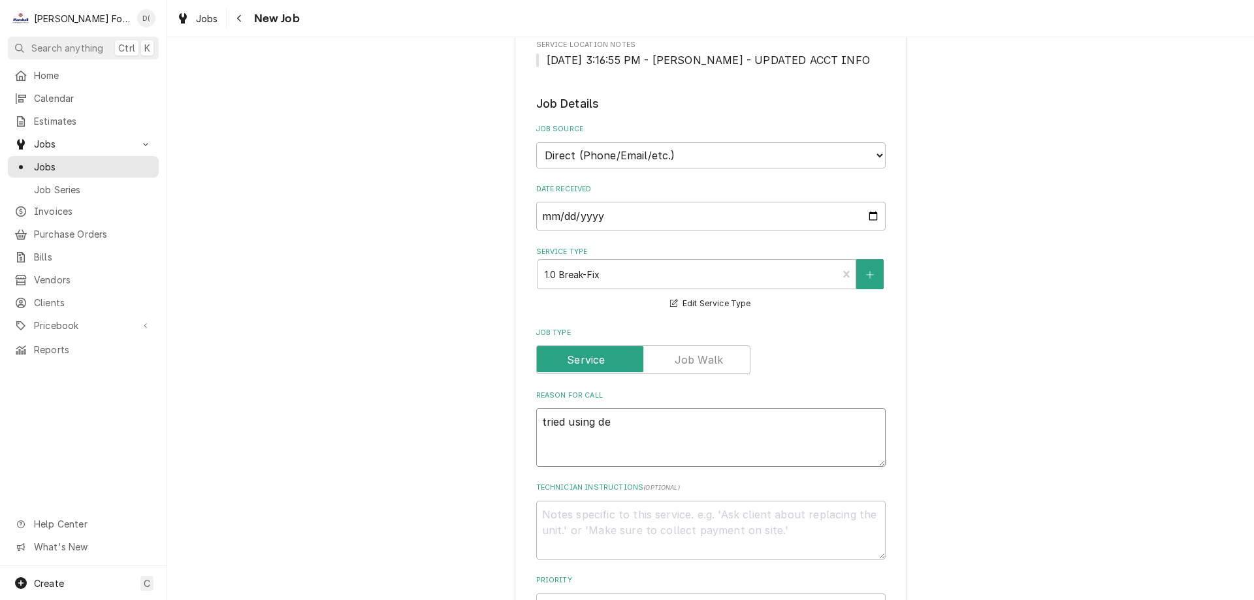
type textarea "tried using del"
type textarea "x"
type textarea "tried using deli"
type textarea "x"
type textarea "tried using delim"
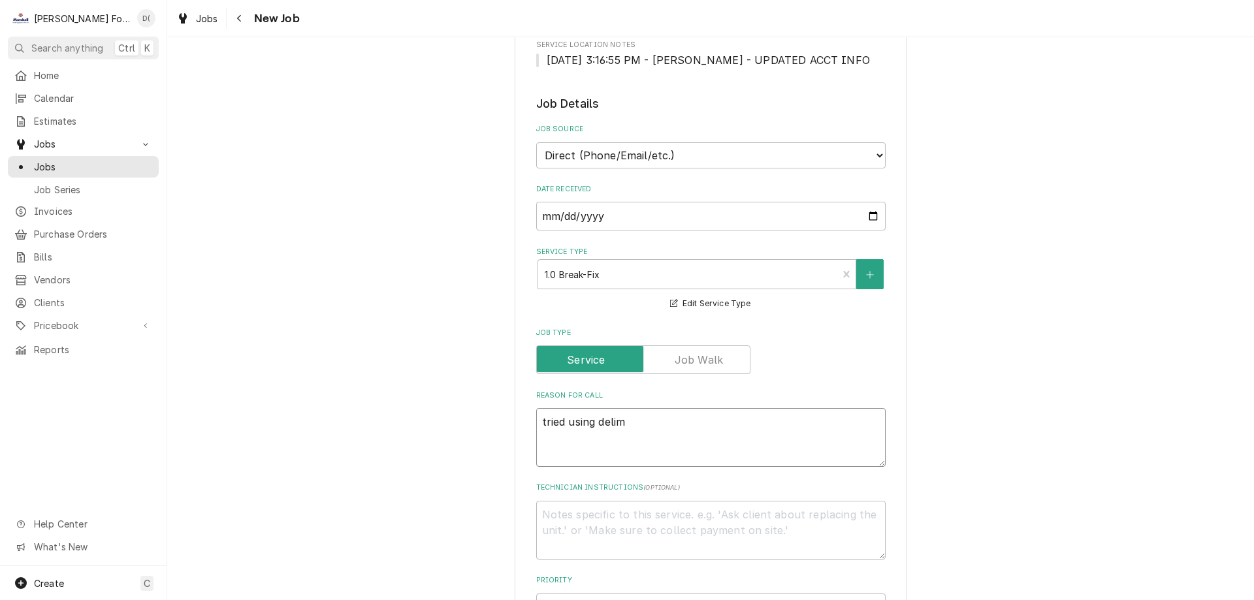
type textarea "x"
type textarea "tried using deli"
type textarea "x"
type textarea "tried using delim"
type textarea "x"
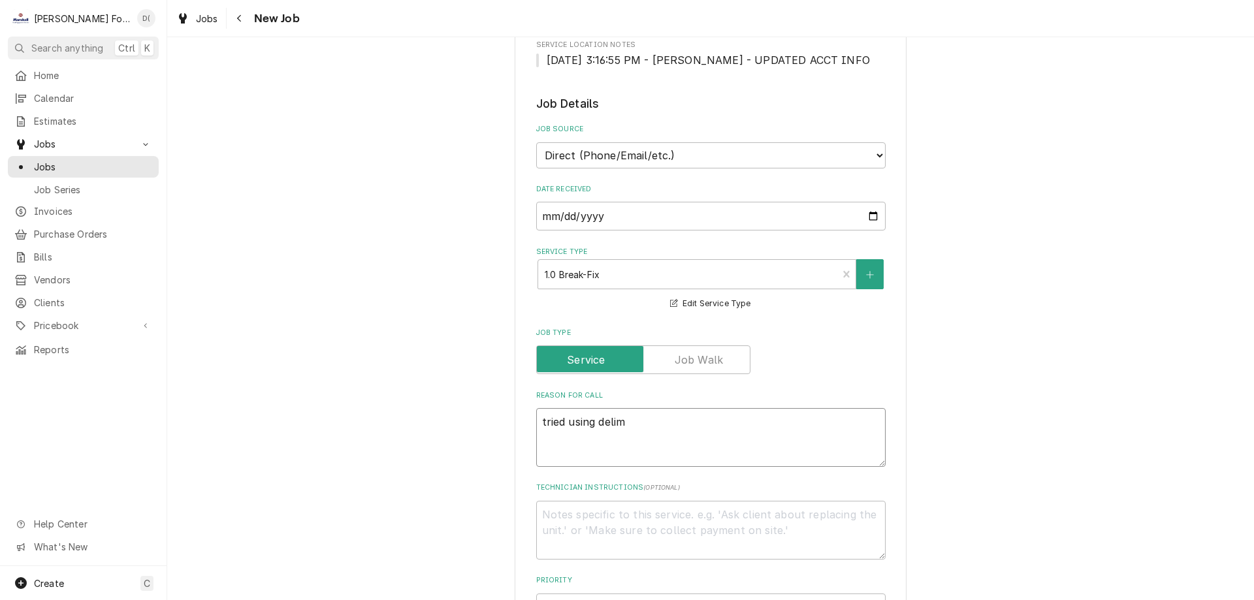
type textarea "tried using delimi"
type textarea "x"
type textarea "tried using delimin"
type textarea "x"
type textarea "tried using deliming"
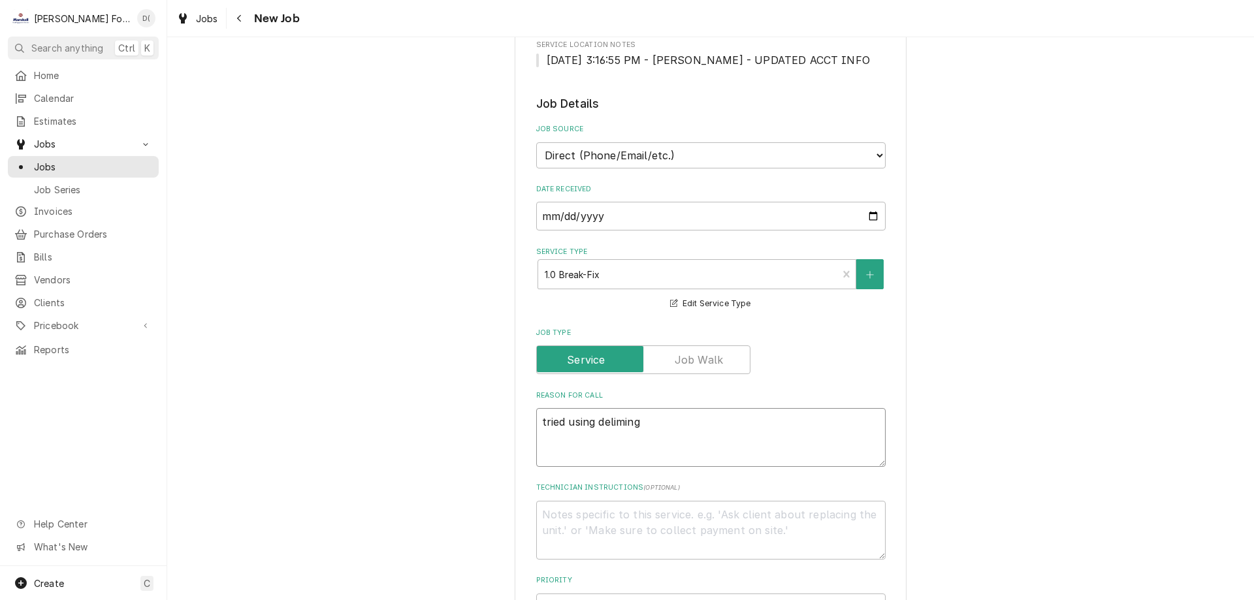
type textarea "x"
type textarea "tried using deliming"
type textarea "x"
type textarea "tried using deliming s"
type textarea "x"
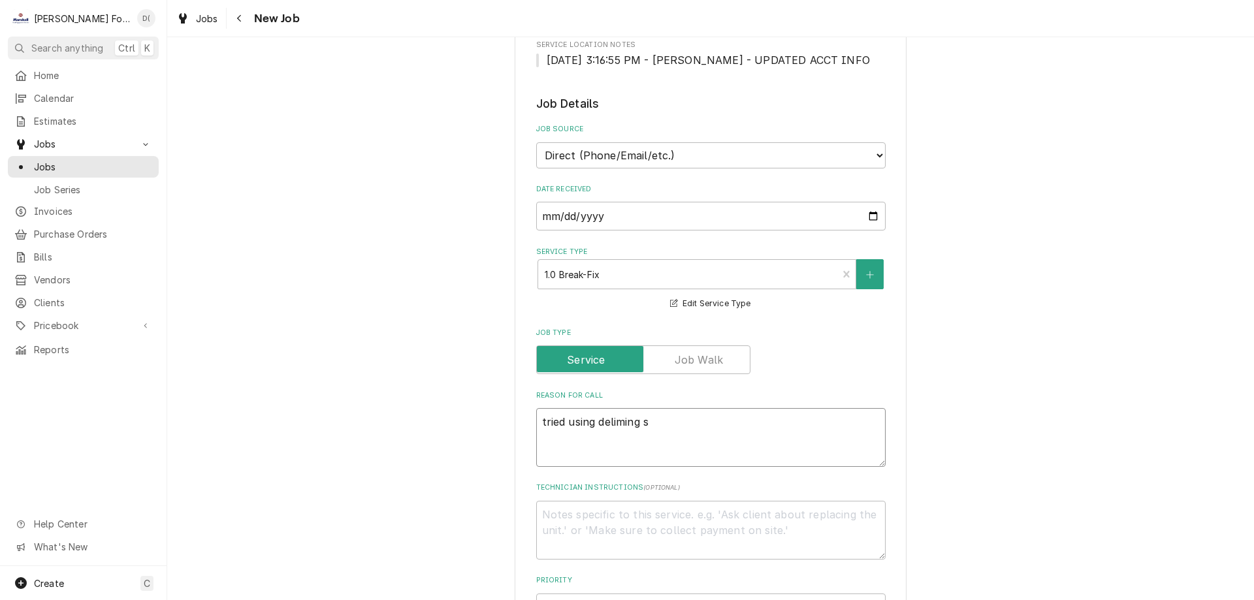
type textarea "tried using deliming sp"
type textarea "x"
type textarea "tried using deliming spr"
type textarea "x"
type textarea "tried using deliming spri"
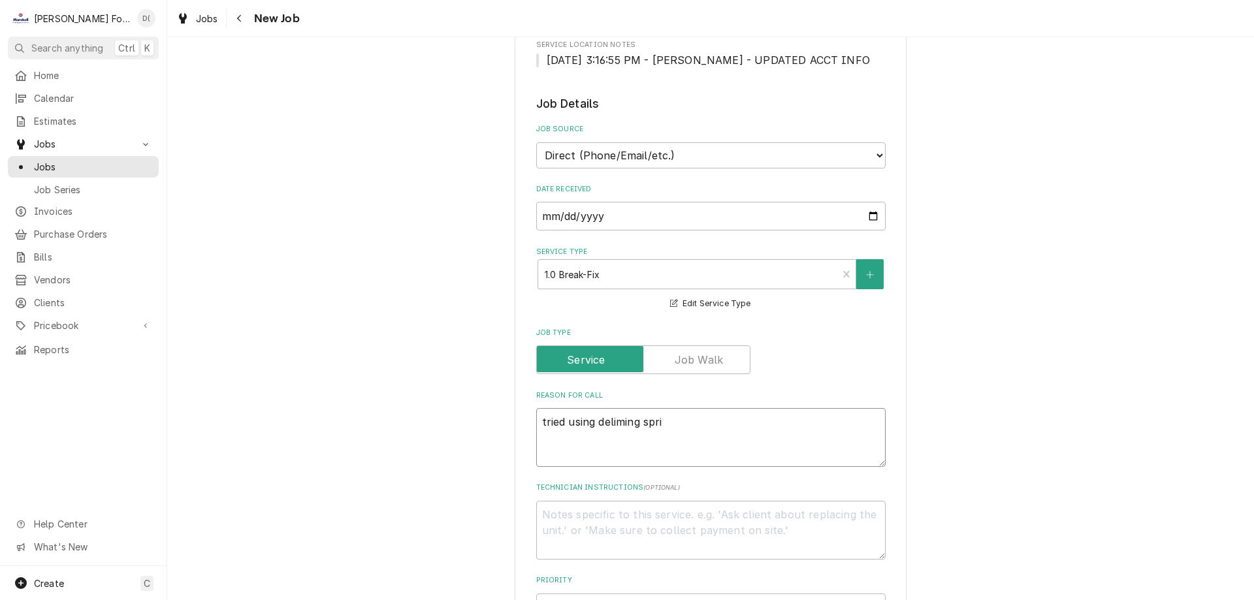
type textarea "x"
type textarea "tried using deliming sprin"
type textarea "x"
type textarea "tried using deliming spring"
type textarea "x"
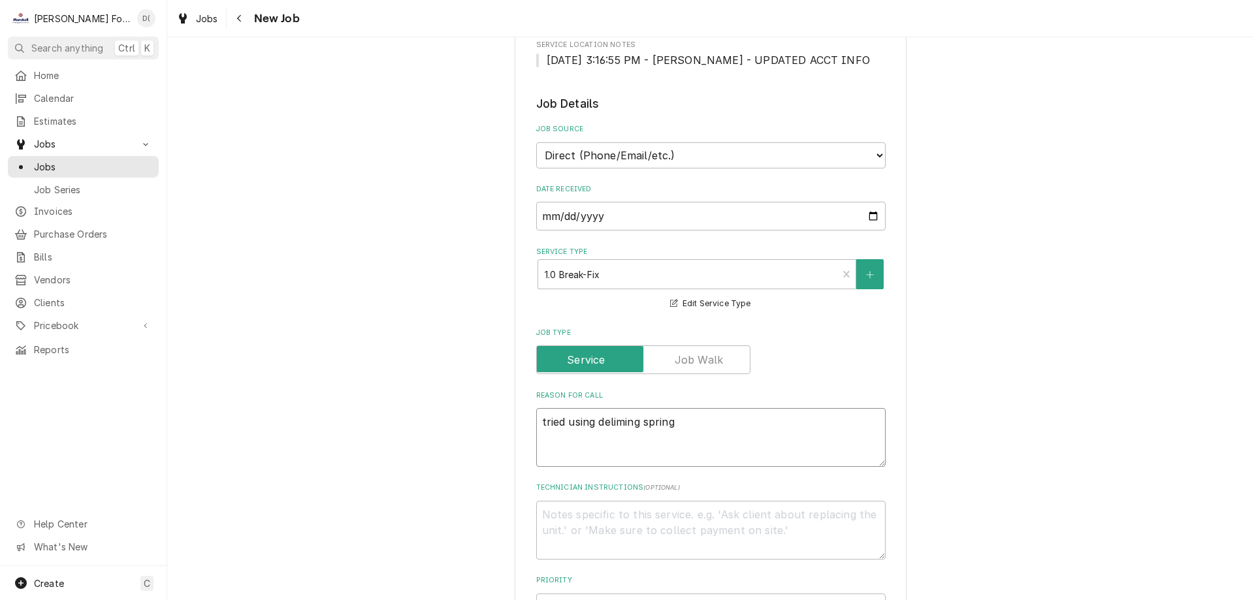
type textarea "tried using deliming spring"
type textarea "x"
type textarea "tried using deliming spring u"
type textarea "x"
type textarea "tried using deliming spring us"
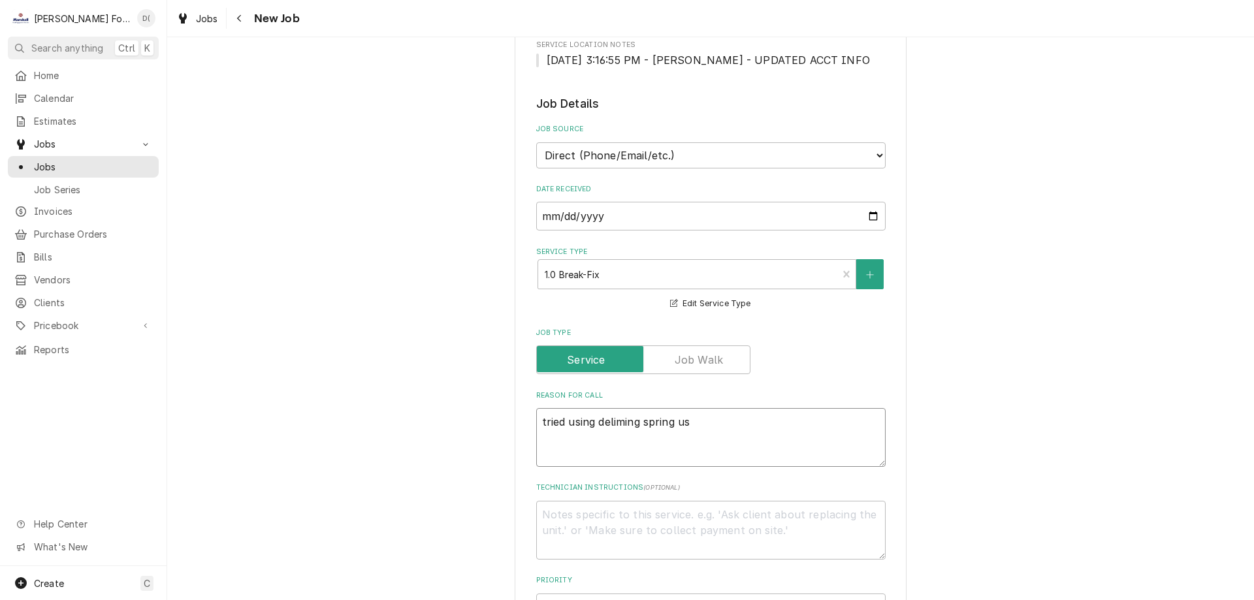
type textarea "x"
type textarea "tried using deliming spring use"
type textarea "x"
type textarea "tried using deliming spring used"
type textarea "x"
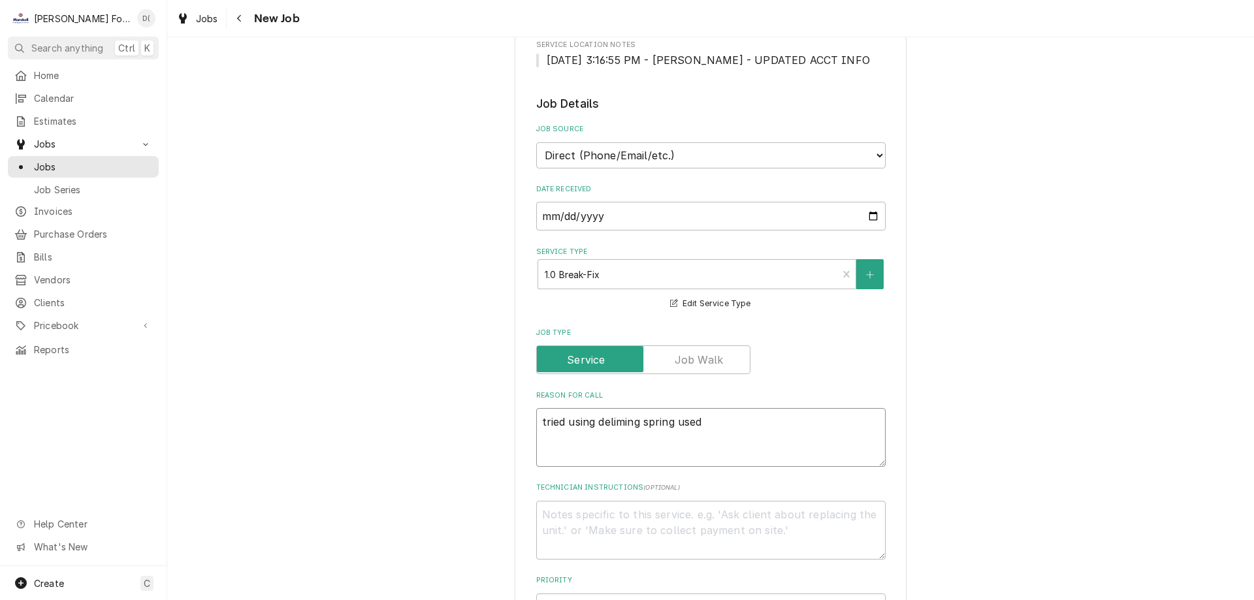
type textarea "tried using deliming spring used"
click at [539, 421] on textarea "tried using deliming spring used" at bounding box center [711, 437] width 350 height 59
type textarea "x"
type textarea "htried using deliming spring used"
type textarea "x"
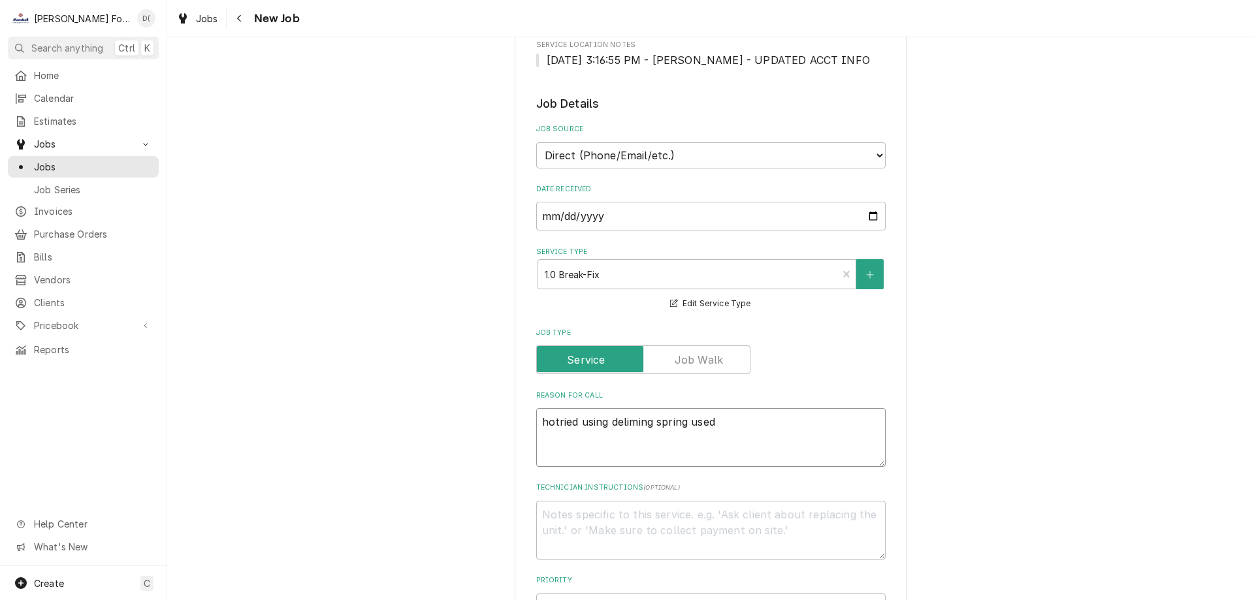
type textarea "hoitried using deliming spring used"
type textarea "x"
type textarea "hotried using deliming spring used"
type textarea "x"
type textarea "htried using deliming spring used"
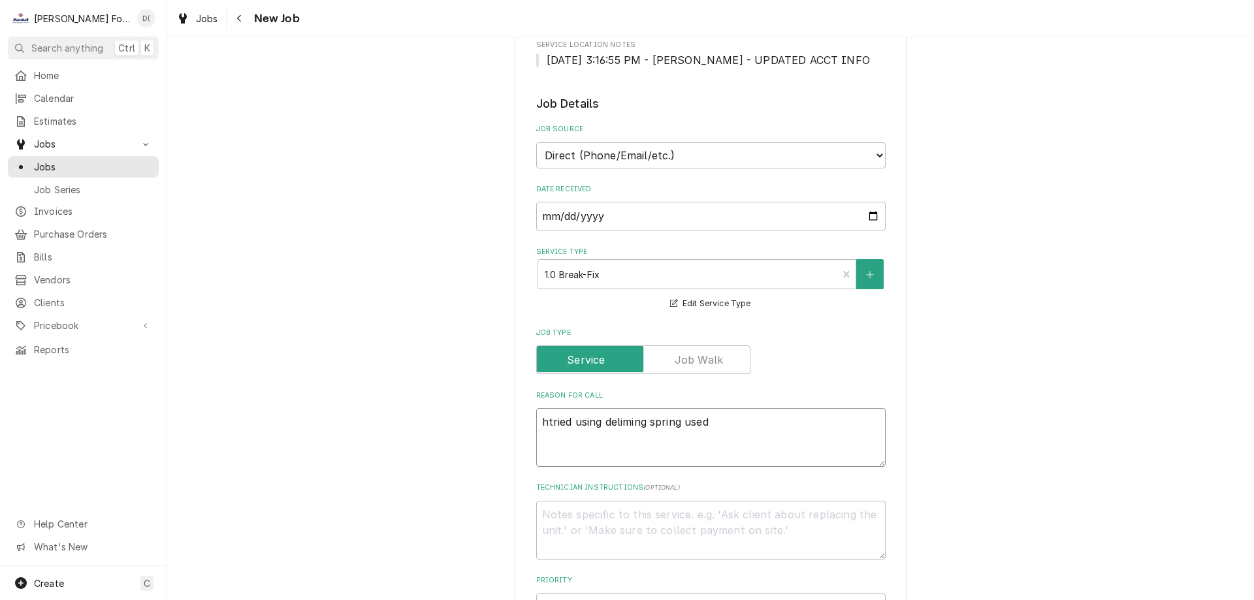
type textarea "x"
type textarea "hitried using deliming spring used"
type textarea "x"
type textarea "hi tried using deliming spring used"
type textarea "x"
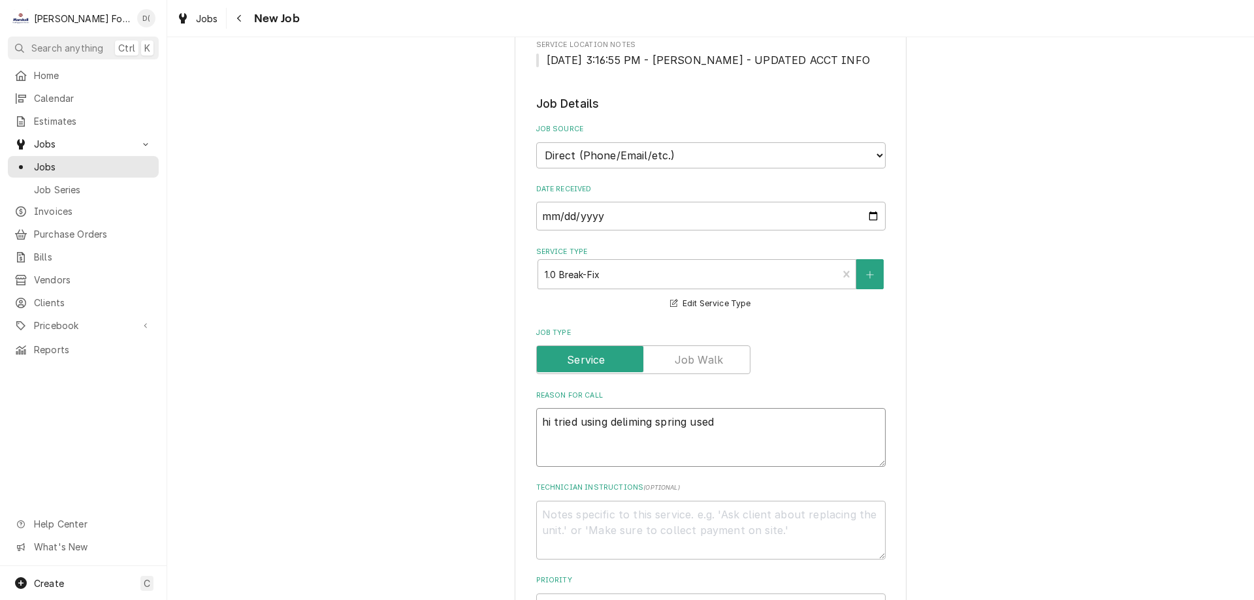
type textarea "hi vtried using deliming spring used"
type textarea "x"
type textarea "hi votried using deliming spring used"
type textarea "x"
type textarea "hi voltried using deliming spring used"
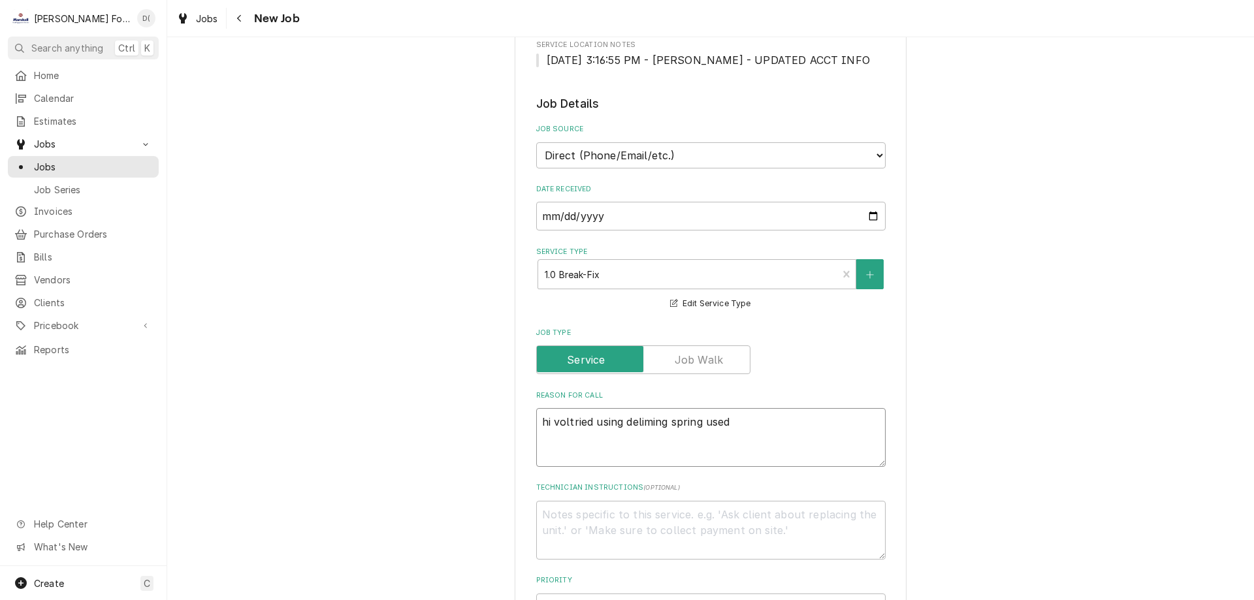
type textarea "x"
type textarea "hi volutried using deliming spring used"
type textarea "x"
type textarea "hi volumtried using deliming spring used"
type textarea "x"
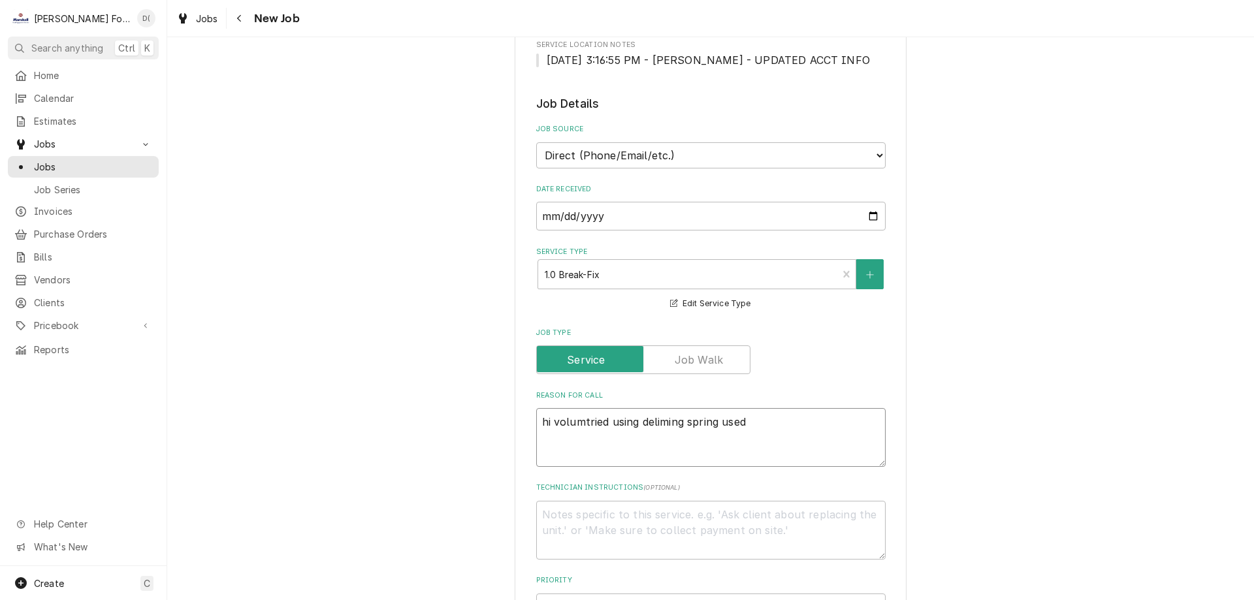
type textarea "hi volumetried using deliming spring used"
type textarea "x"
type textarea "hi volume tried using deliming spring used"
click at [758, 426] on textarea "hi volume tried using deliming spring used" at bounding box center [711, 437] width 350 height 59
type textarea "x"
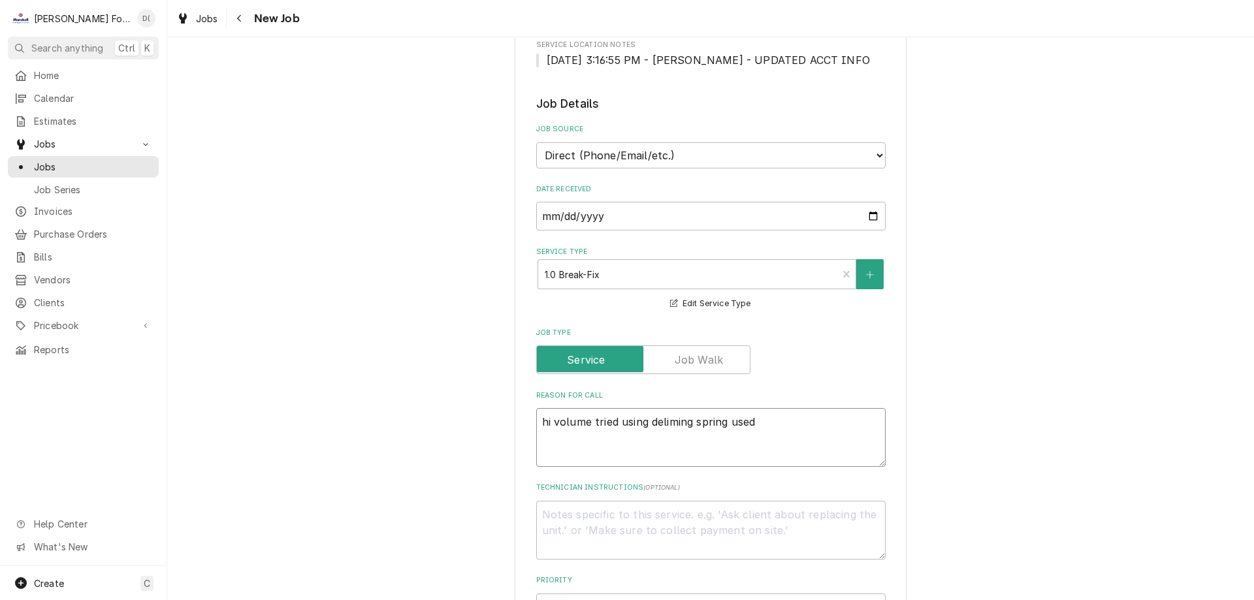
type textarea "hi volume tried using deliming spring used"
type textarea "x"
type textarea "hi volume tried using deliming spring use"
type textarea "x"
type textarea "hi volume tried using deliming spring us"
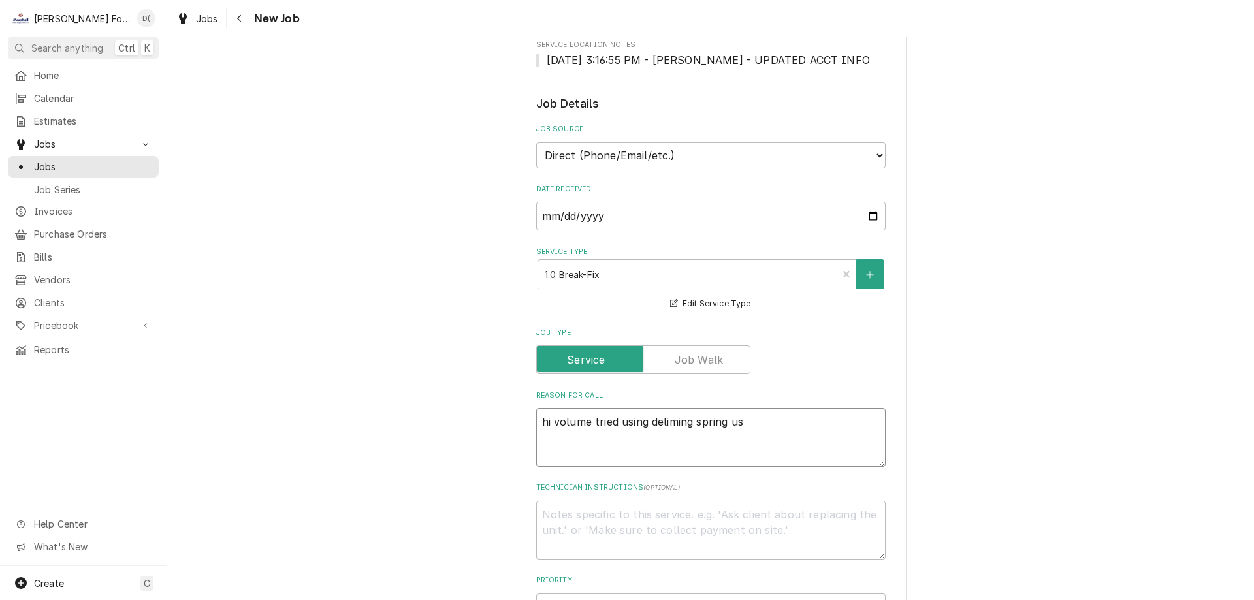
type textarea "x"
type textarea "hi volume tried using deliming spring u"
type textarea "x"
type textarea "hi volume tried using deliming spring"
type textarea "x"
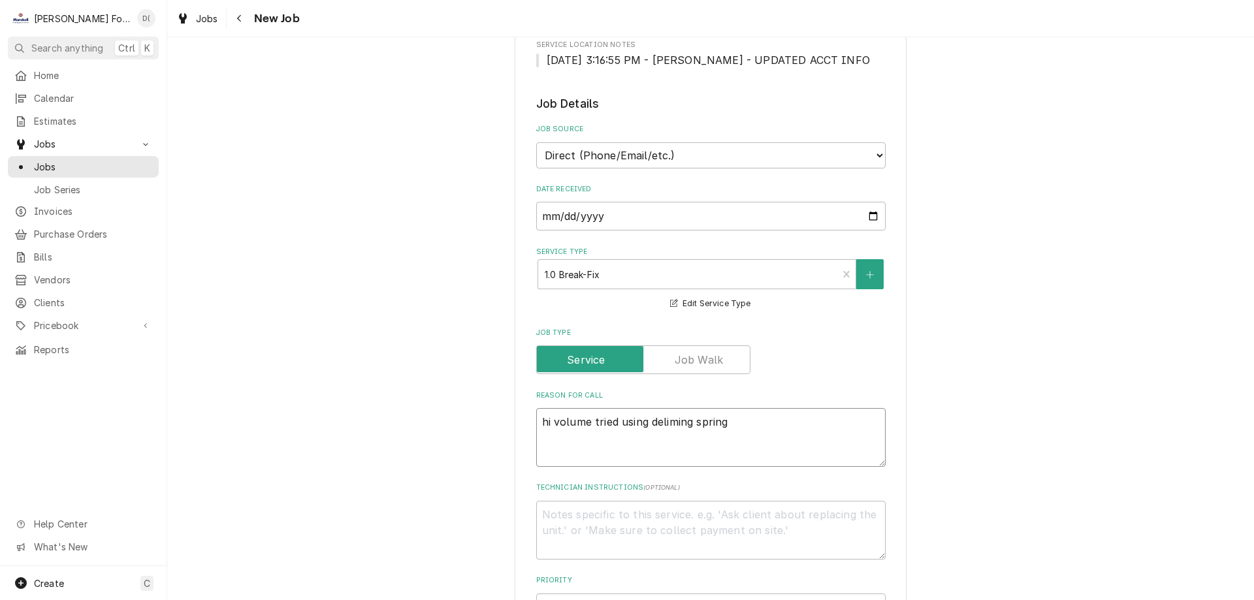
type textarea "hi volume tried using deliming spring o"
type textarea "x"
type textarea "hi volume tried using deliming spring on"
type textarea "x"
type textarea "hi volume tried using deliming spring on"
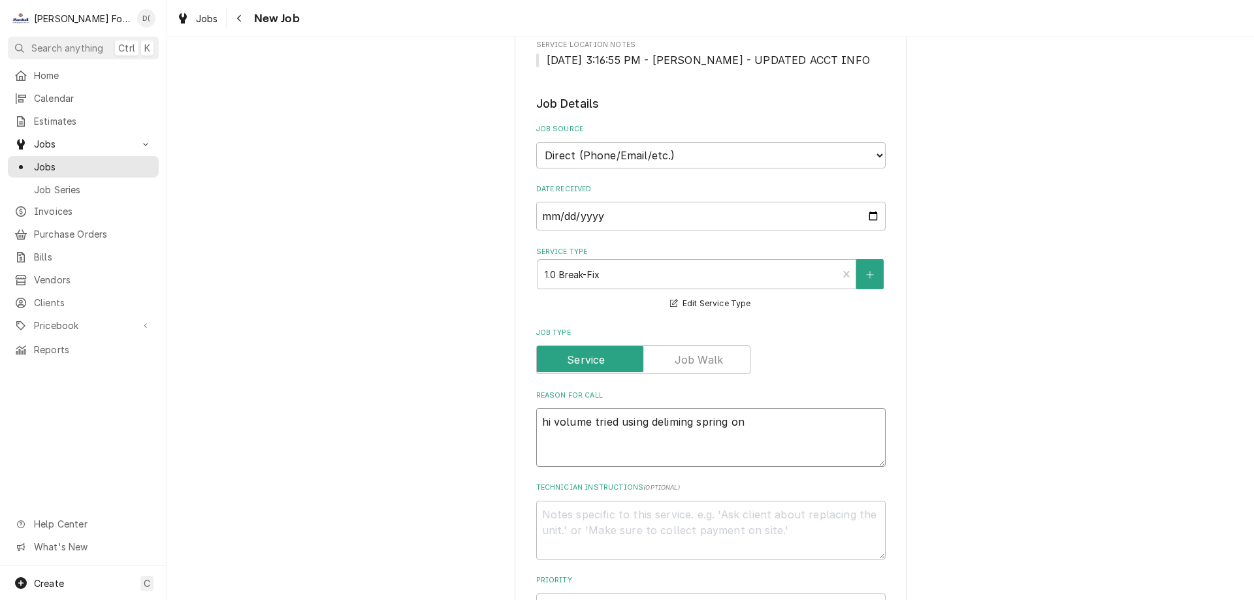
type textarea "x"
type textarea "hi volume tried using deliming spring on s"
type textarea "x"
type textarea "hi volume tried using deliming spring on sp"
type textarea "x"
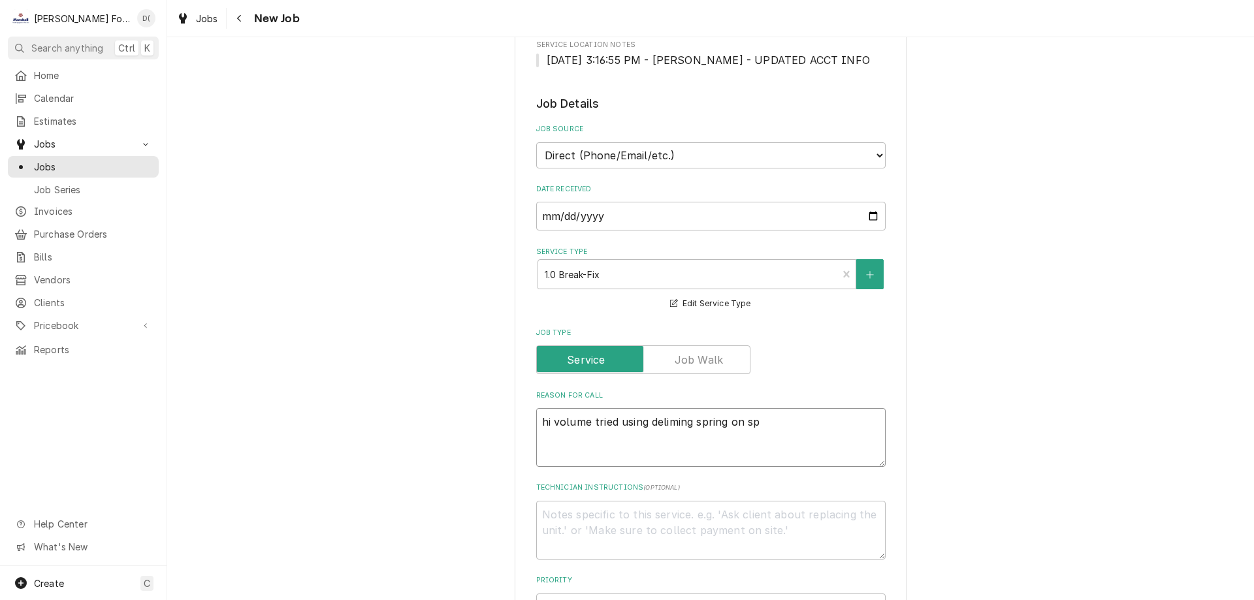
type textarea "hi volume tried using deliming spring on spr"
type textarea "x"
type textarea "hi volume tried using deliming spring on spra"
type textarea "x"
type textarea "hi volume tried using deliming spring on spray"
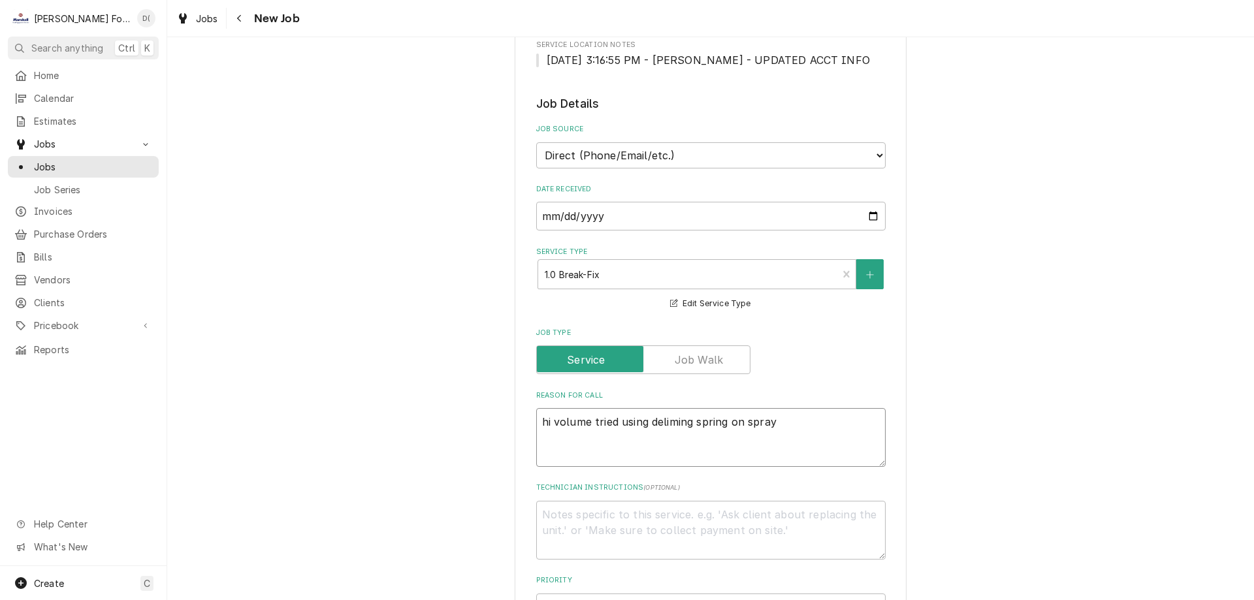
type textarea "x"
type textarea "hi volume tried using deliming spring on spray"
type textarea "x"
type textarea "hi volume tried using deliming spring on spray h"
type textarea "x"
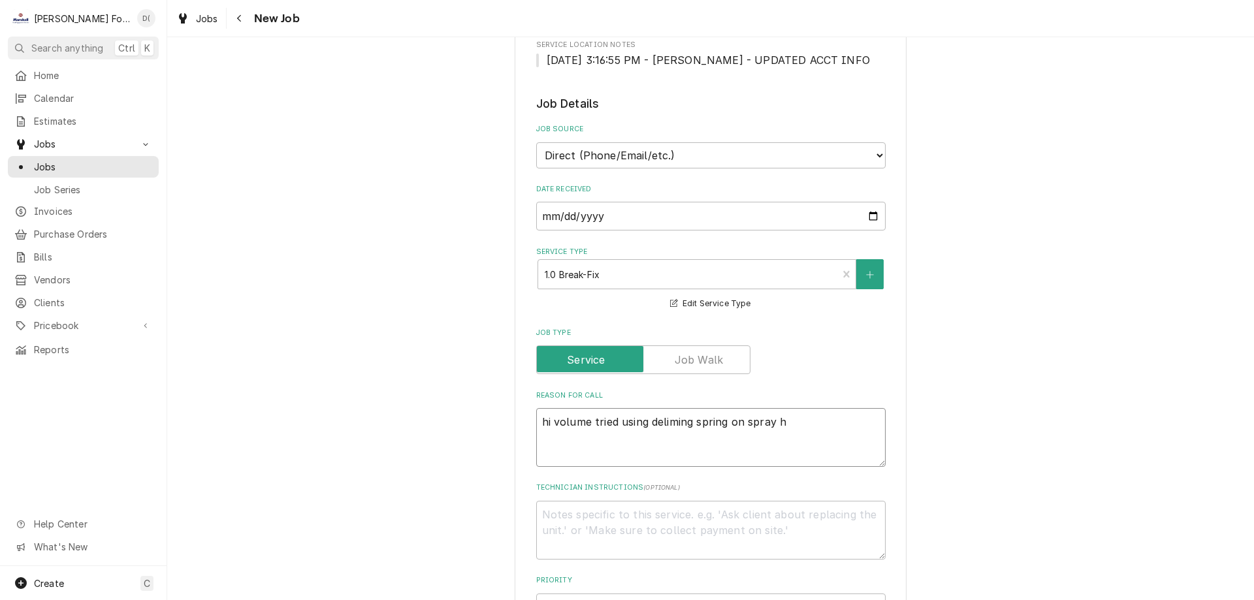
type textarea "hi volume tried using deliming spring on spray he"
type textarea "x"
type textarea "hi volume tried using deliming spring on spray hea"
type textarea "x"
type textarea "hi volume tried using deliming spring on spray head"
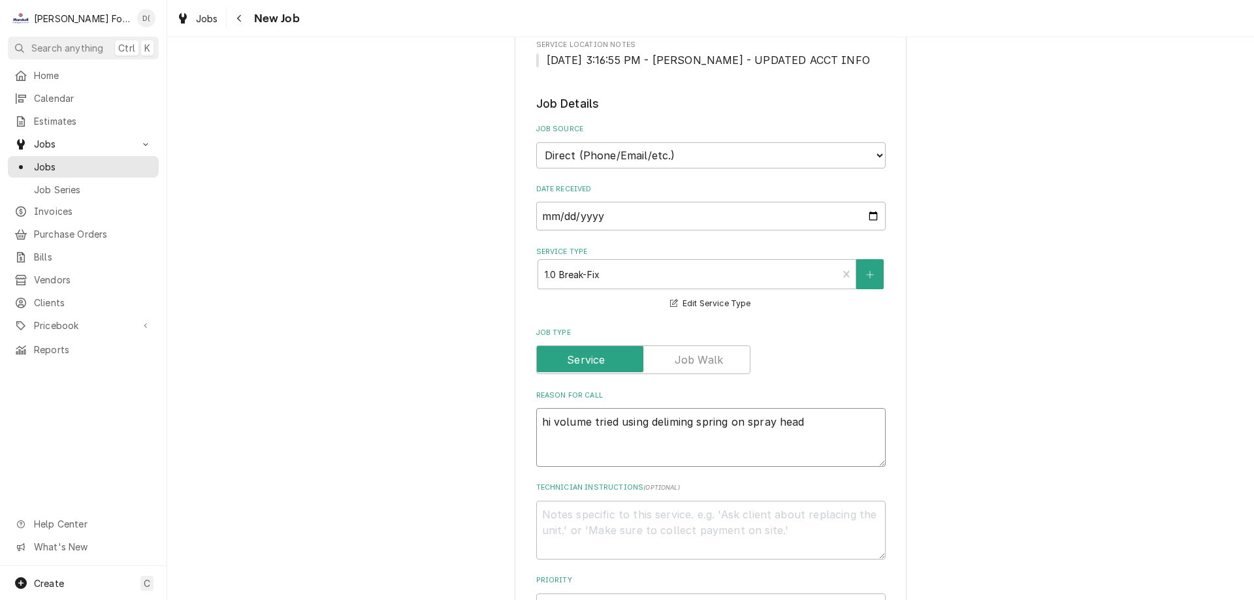
type textarea "x"
type textarea "hi volume tried using deliming spring on spray head"
type textarea "x"
type textarea "hi volume tried using deliming spring on spray head n"
type textarea "x"
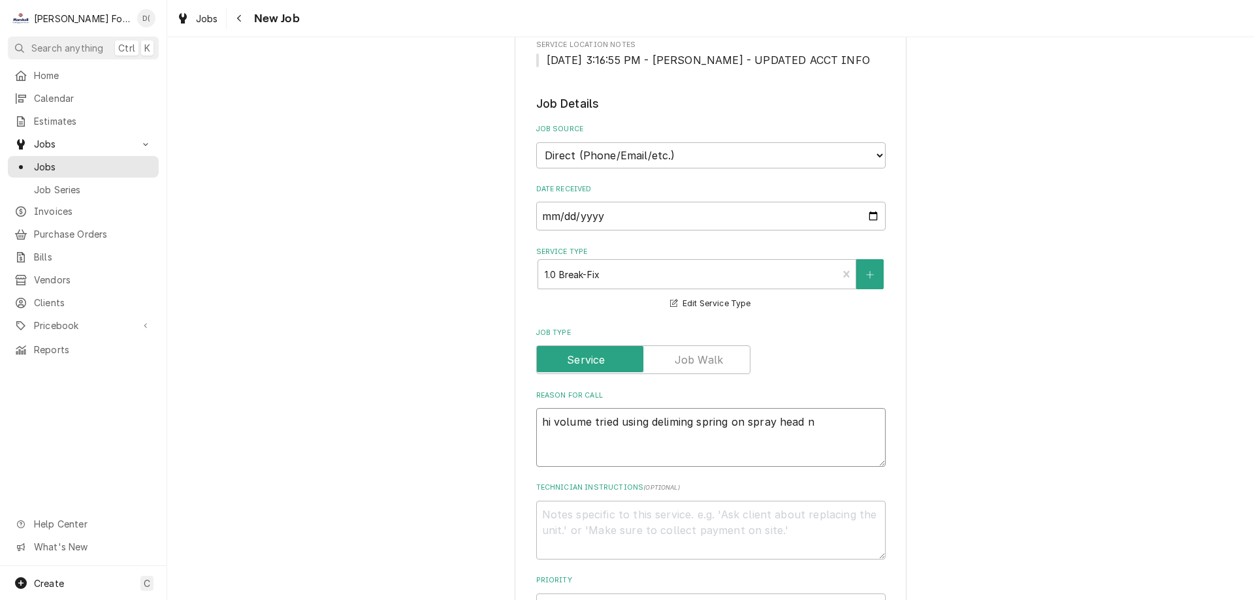
type textarea "hi volume tried using deliming spring on spray head no"
type textarea "x"
type textarea "hi volume tried using deliming spring on spray head now"
type textarea "x"
type textarea "hi volume tried using deliming spring on spray head now"
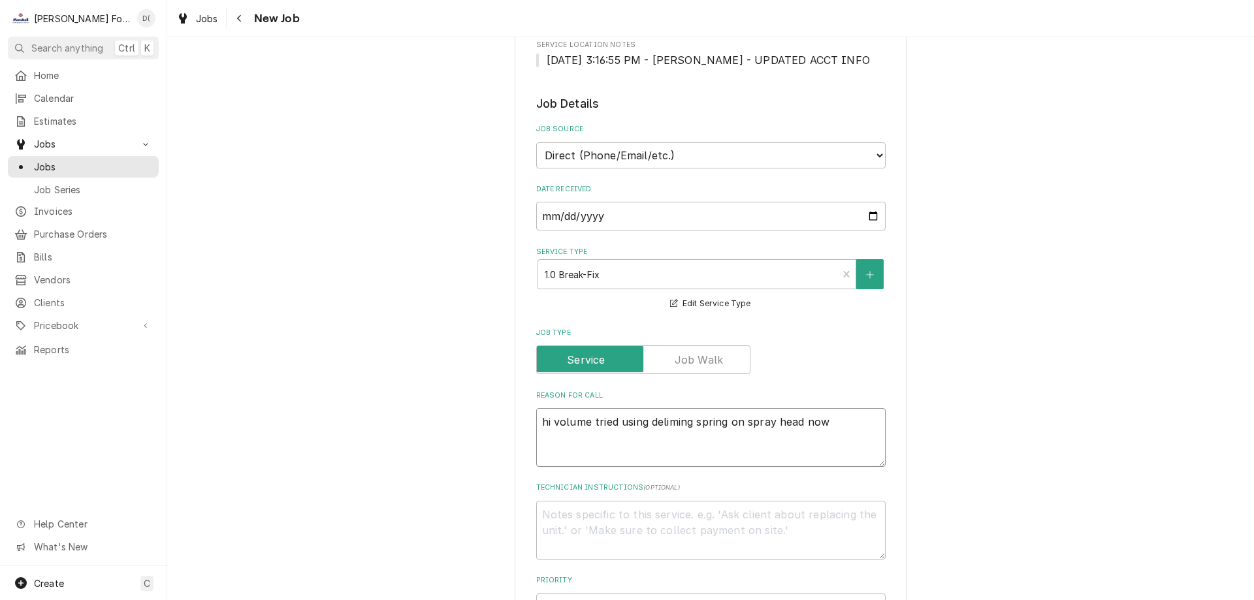
type textarea "x"
type textarea "hi volume tried using deliming spring on spray head now w"
type textarea "x"
type textarea "hi volume tried using deliming spring on spray head now wo"
type textarea "x"
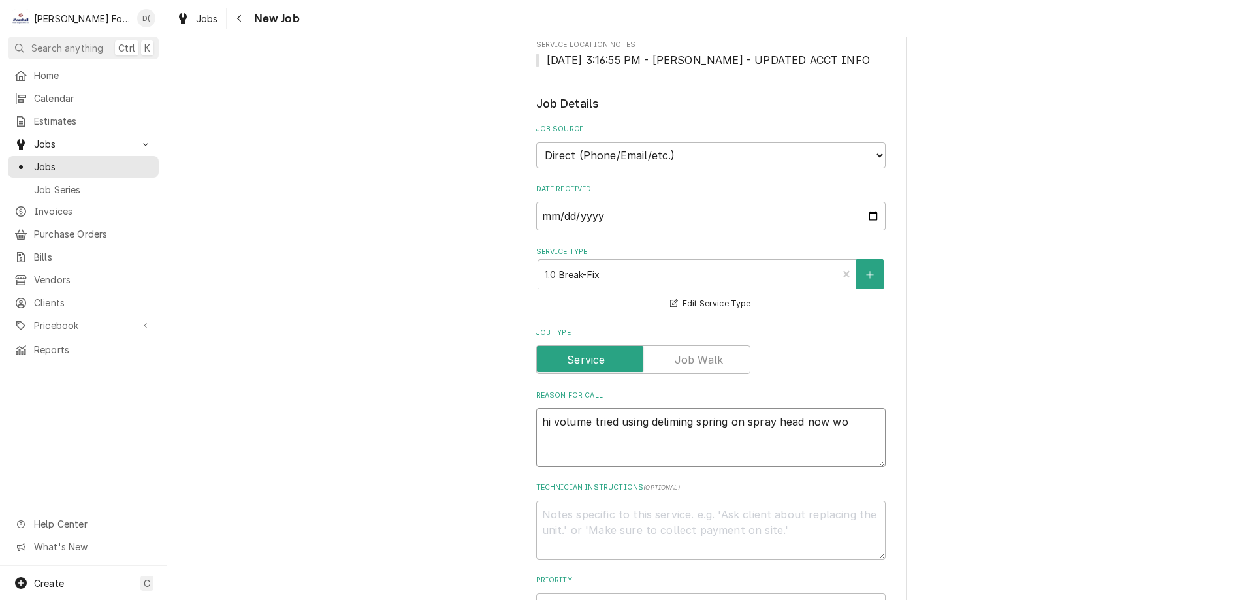
type textarea "hi volume tried using deliming spring on spray head now won"
type textarea "x"
type textarea "hi volume tried using deliming spring on spray head now wont"
type textarea "x"
type textarea "hi volume tried using deliming spring on spray head now wont"
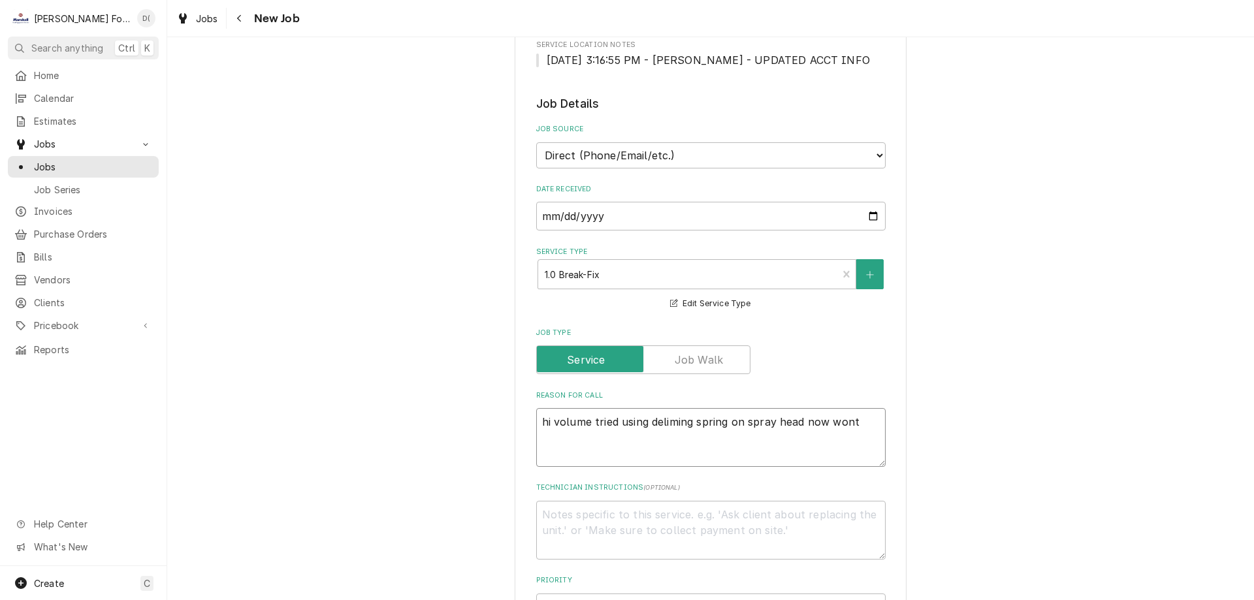
type textarea "x"
type textarea "hi volume tried using deliming spring on spray head now wont s"
type textarea "x"
type textarea "hi volume tried using deliming spring on spray head now wont st"
type textarea "x"
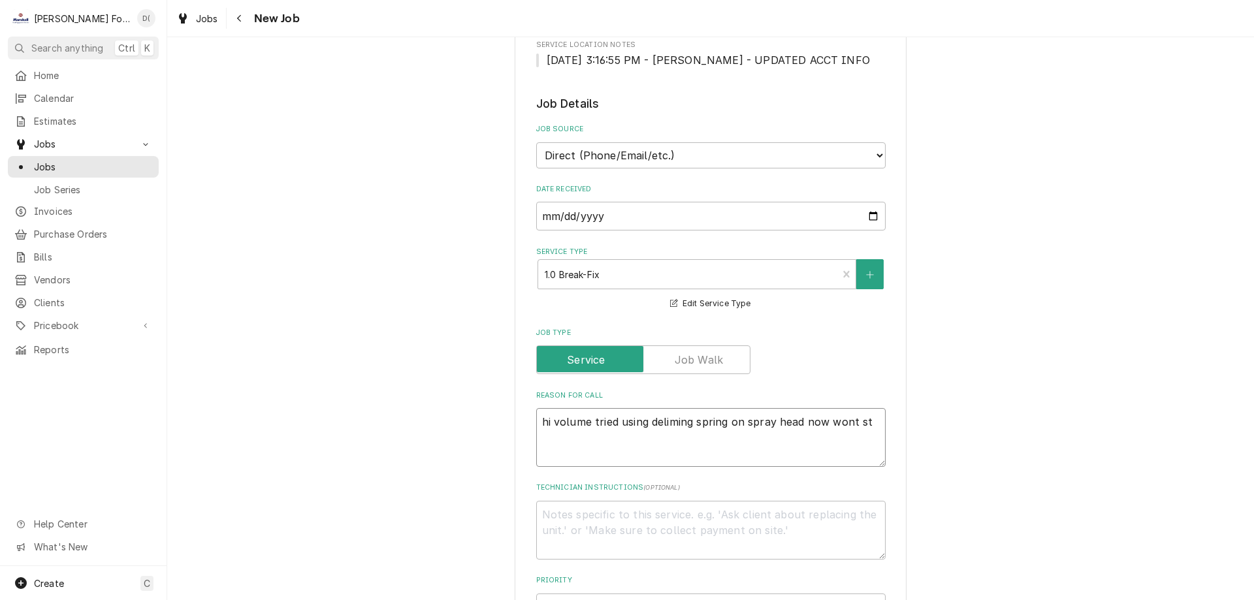
type textarea "hi volume tried using deliming spring on spray head now wont sto"
type textarea "x"
type textarea "hi volume tried using deliming spring on spray head now wont stop"
type textarea "x"
type textarea "hi volume tried using deliming spring on spray head now wont stop"
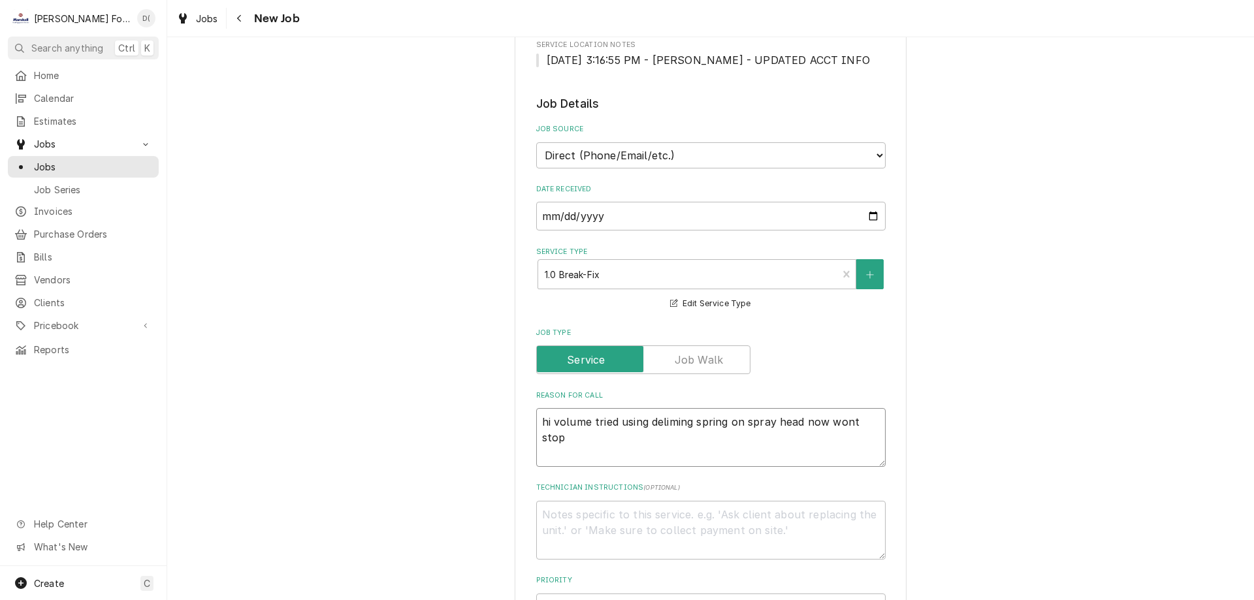
type textarea "x"
type textarea "hi volume tried using deliming spring on spray head now wont stop l"
type textarea "x"
type textarea "hi volume tried using deliming spring on spray head now wont stop le"
type textarea "x"
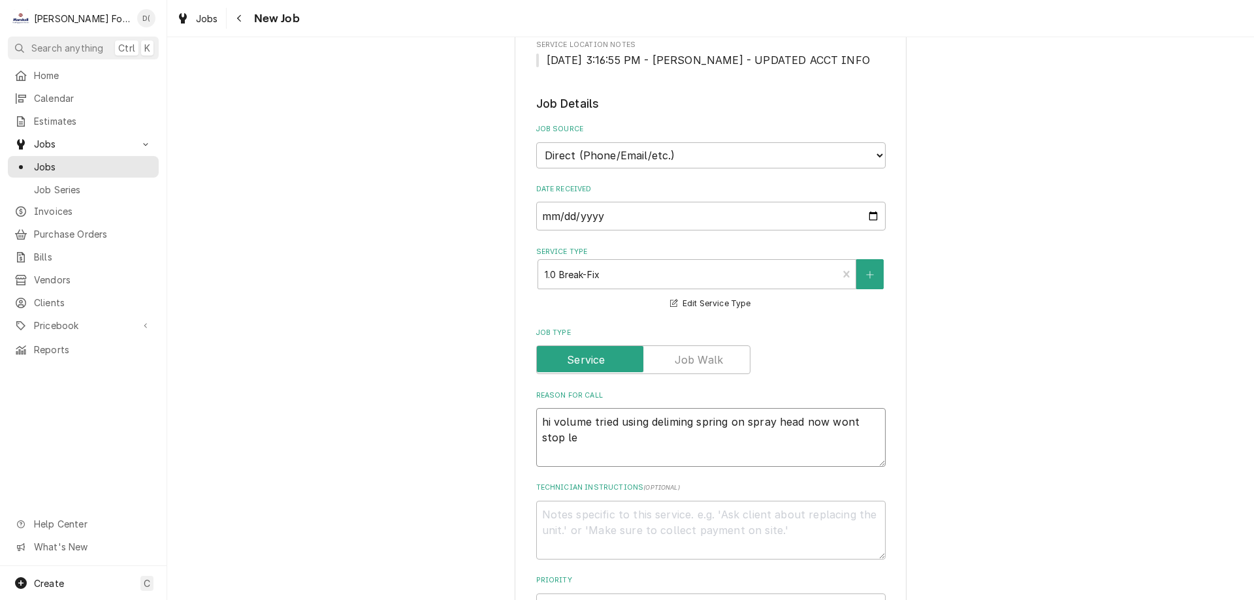
type textarea "hi volume tried using deliming spring on spray head now wont stop lea"
type textarea "x"
type textarea "hi volume tried using deliming spring on spray head now wont stop leak"
type textarea "x"
type textarea "hi volume tried using deliming spring on spray head now wont stop leaki"
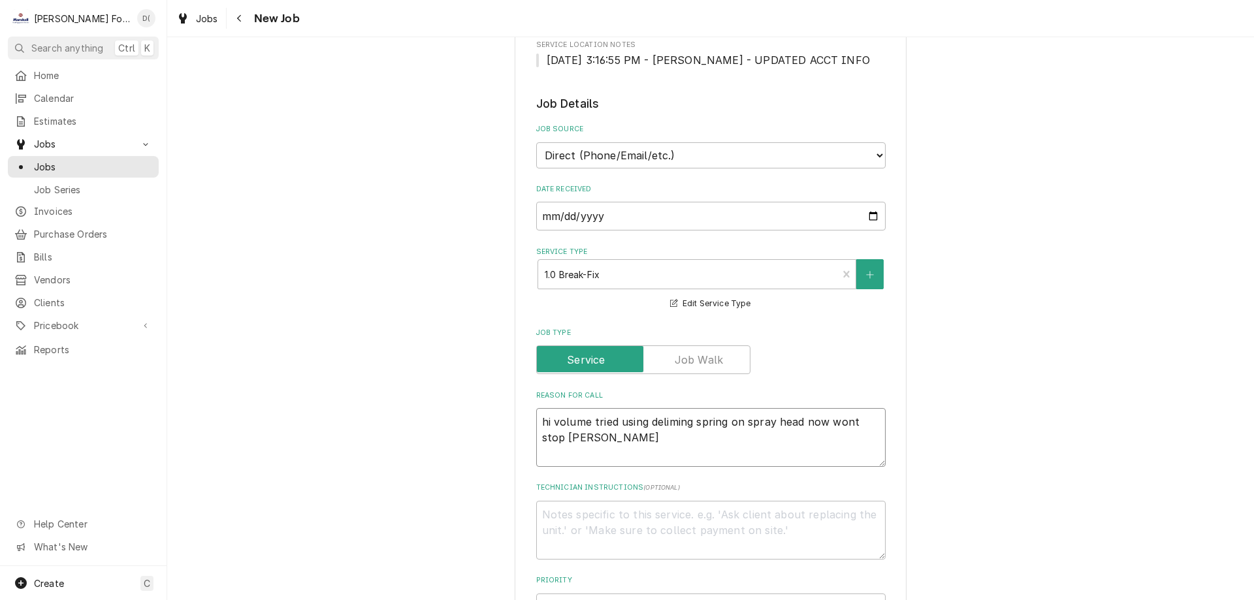
type textarea "x"
type textarea "hi volume tried using deliming spring on spray head now wont stop leakin"
type textarea "x"
type textarea "hi volume tried using deliming spring on spray head now wont stop leaking"
type textarea "x"
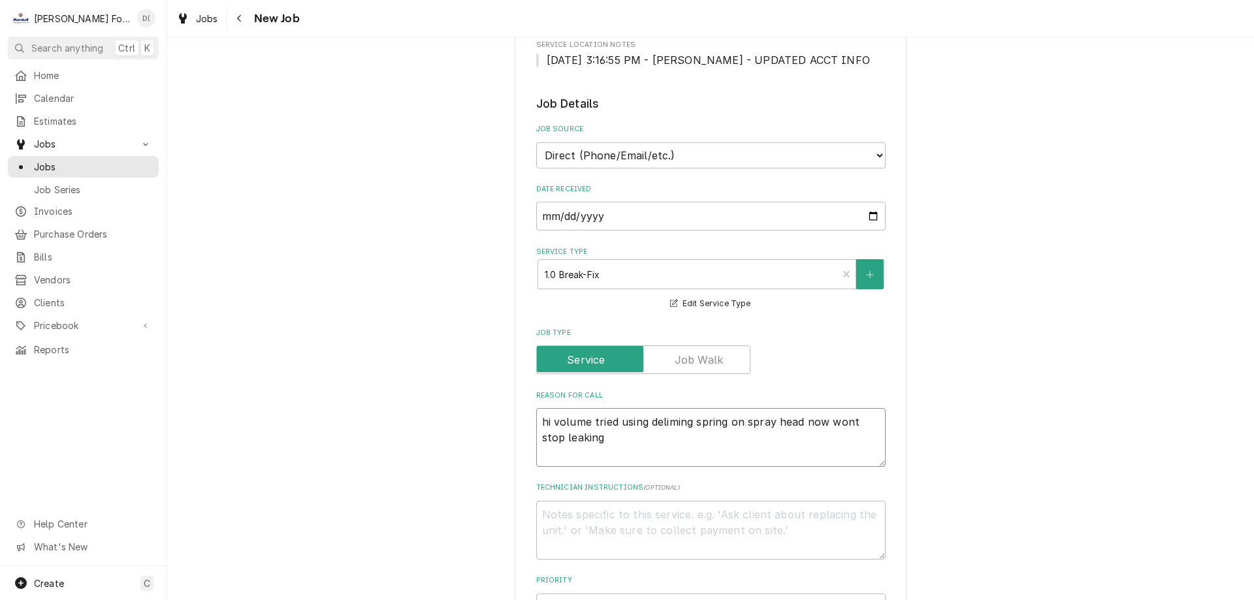
type textarea "hi volume tried using deliming spring on spray head now wont stop leaking"
type textarea "x"
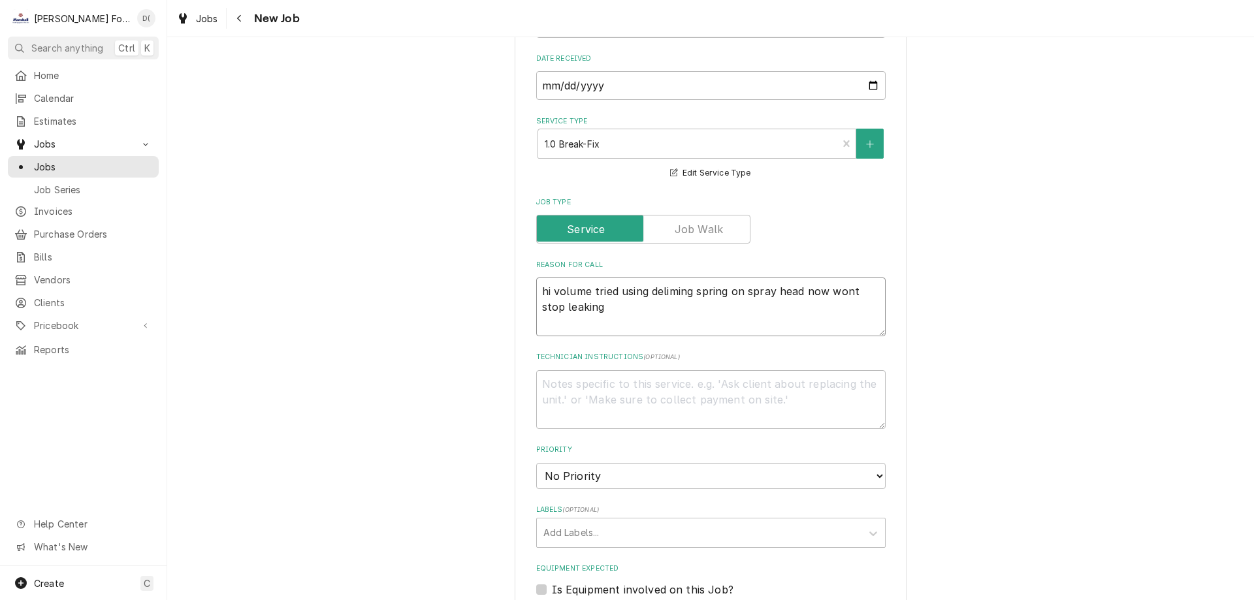
scroll to position [588, 0]
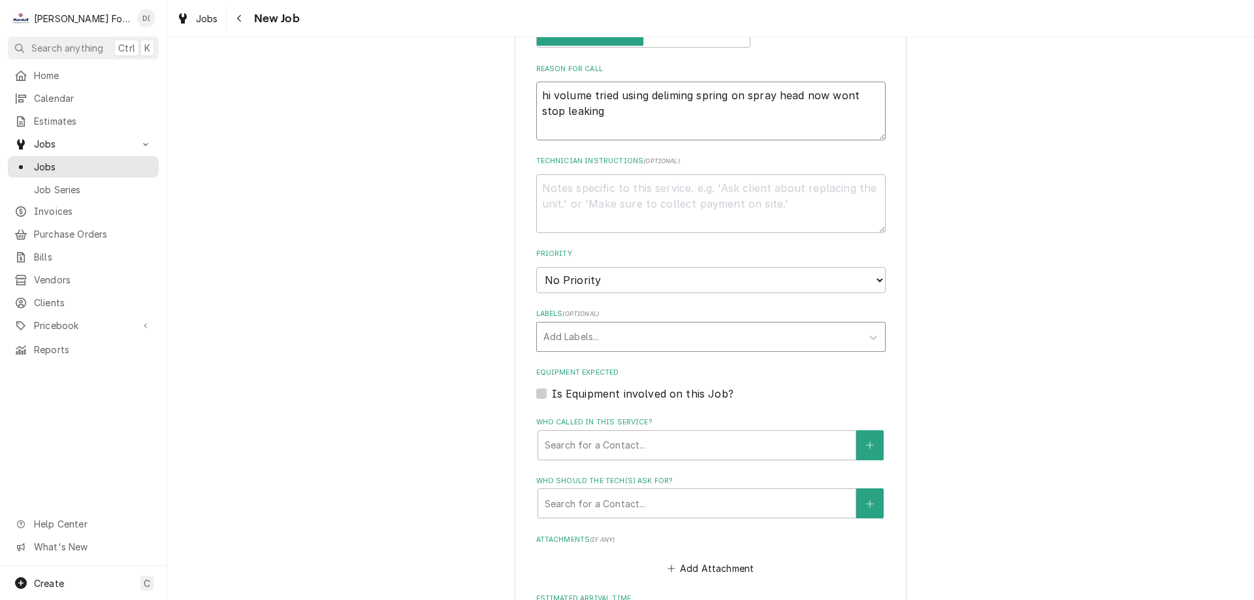
type textarea "hi volume tried using deliming spring on spray head now wont stop leaking"
click at [618, 338] on div "Labels" at bounding box center [700, 337] width 312 height 24
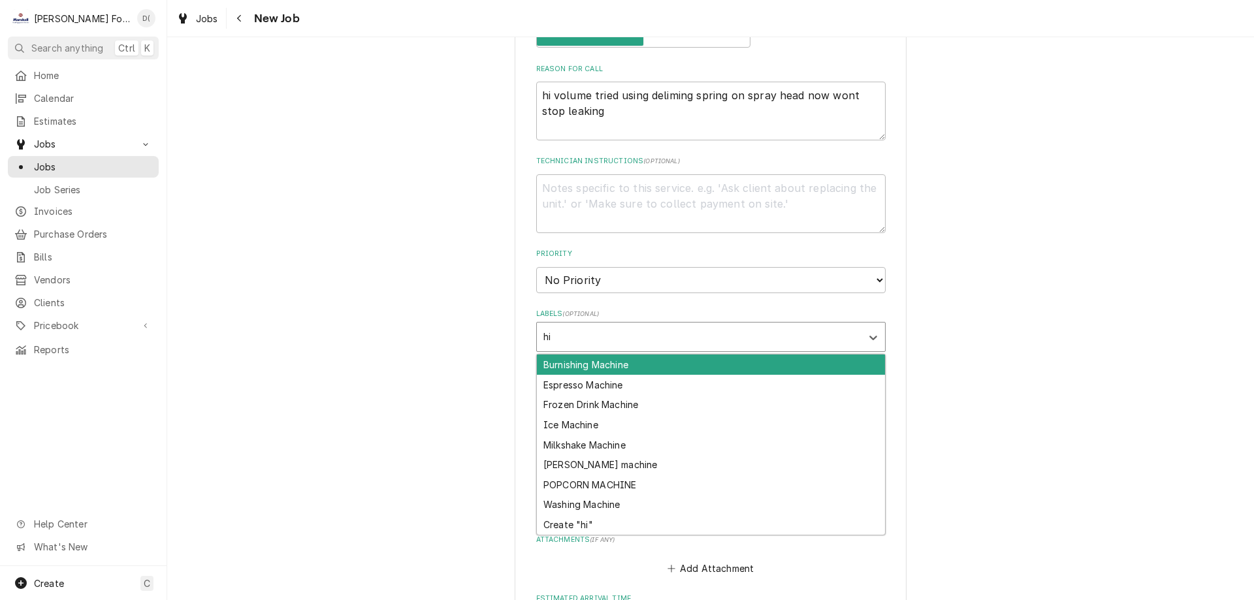
type input "h"
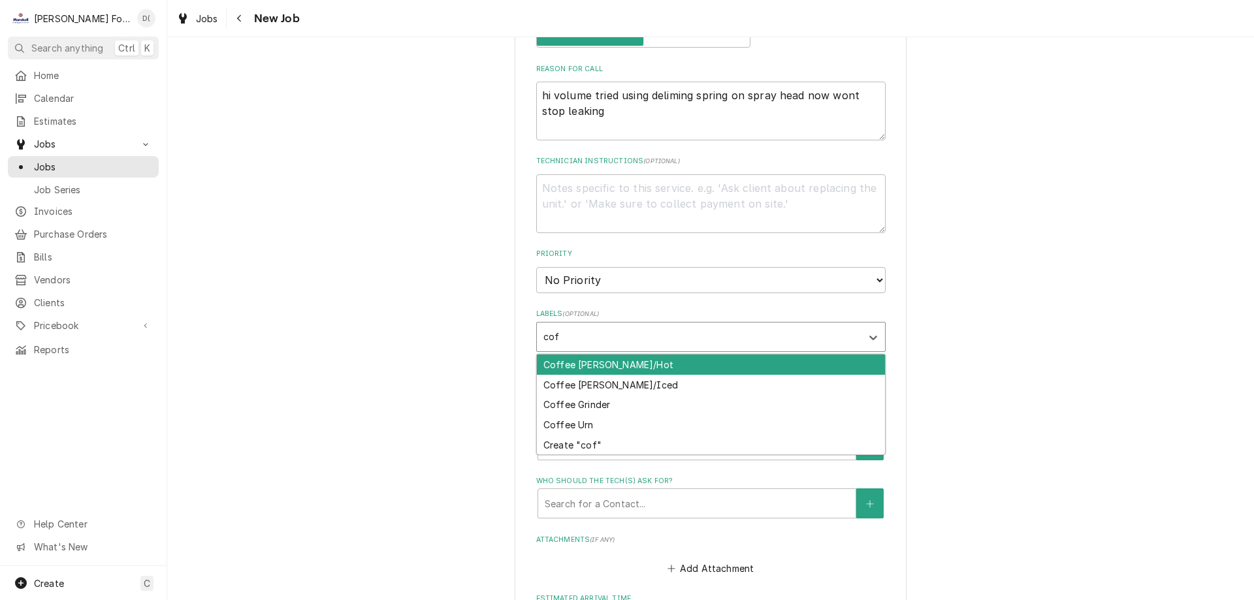
type input "coff"
click at [617, 361] on div "Coffee Brewer/Hot" at bounding box center [711, 365] width 348 height 20
type textarea "x"
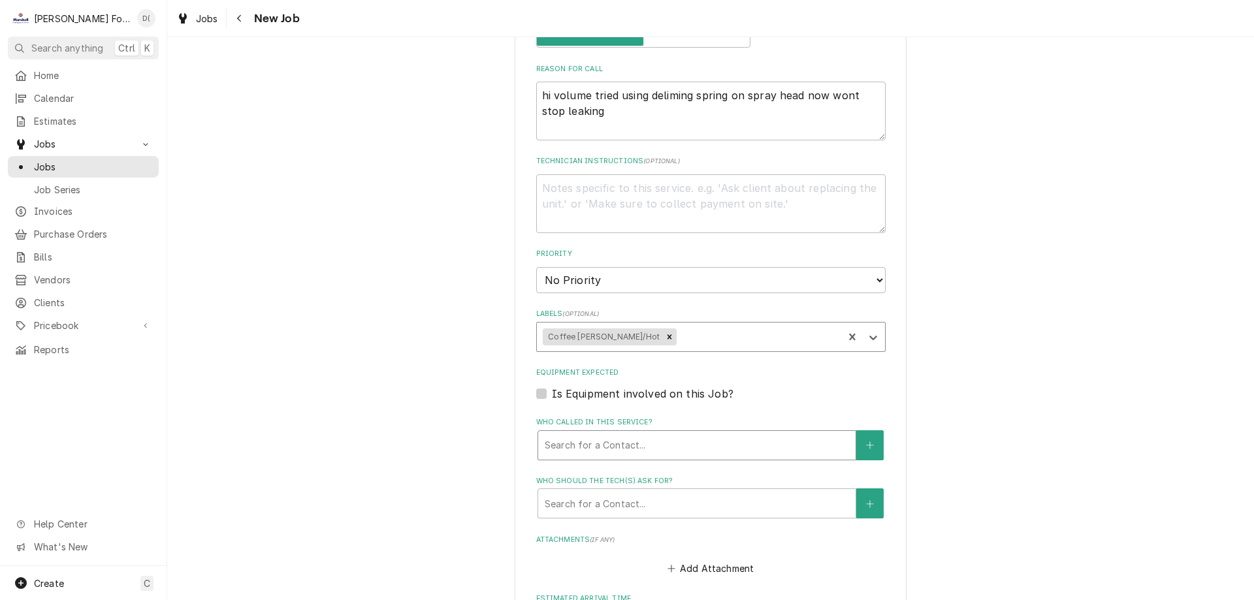
click at [625, 453] on div "Who called in this service?" at bounding box center [697, 446] width 304 height 24
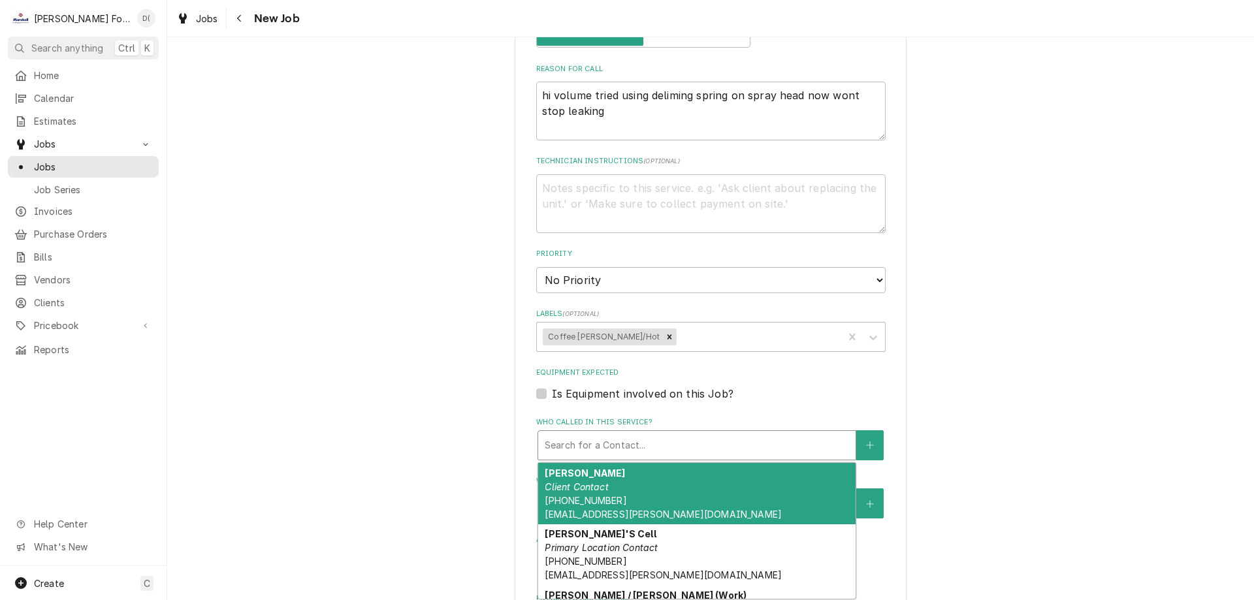
click at [619, 478] on div "Brian Andrade Client Contact (401) 374-5512 bandrade12@cox.net" at bounding box center [697, 493] width 318 height 61
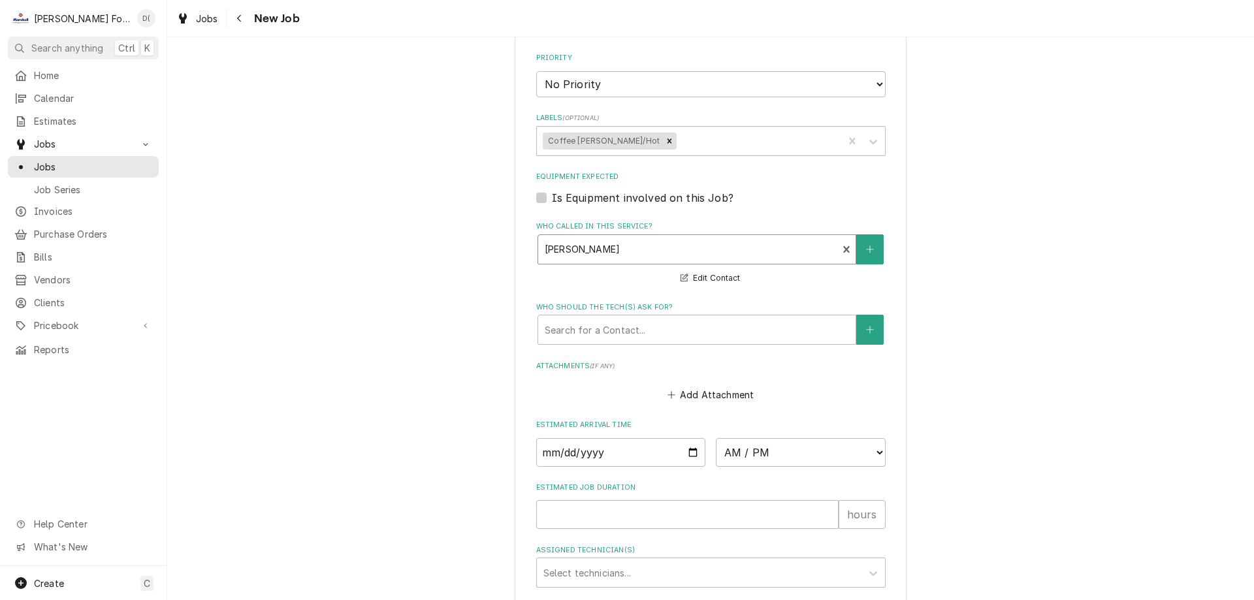
scroll to position [885, 0]
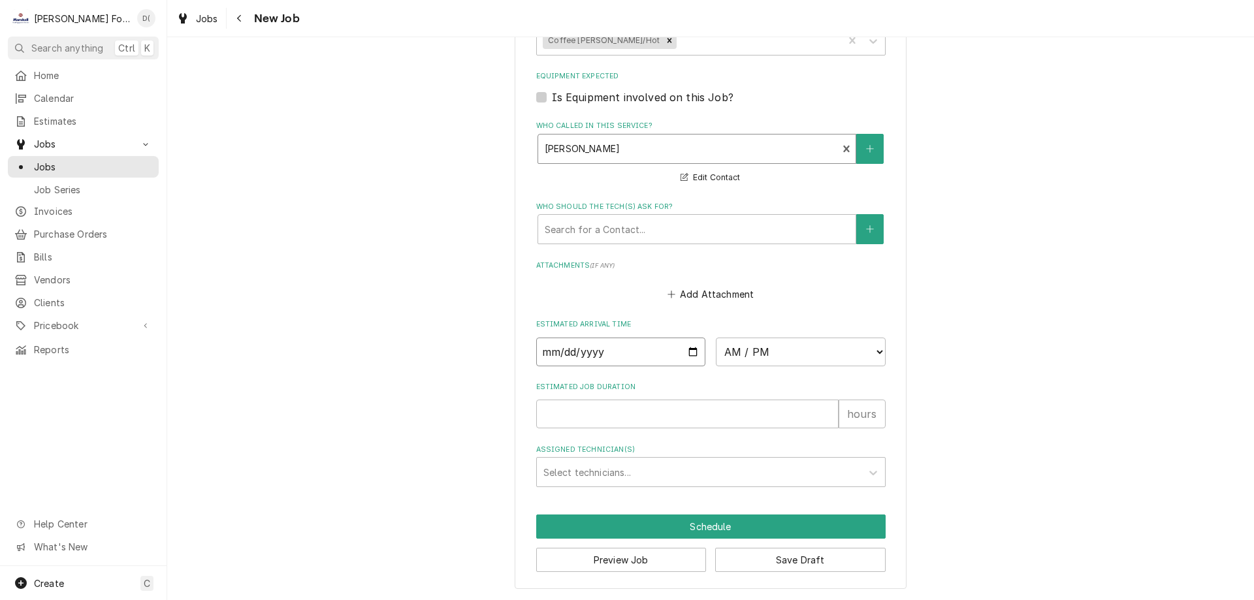
click at [687, 352] on input "Date" at bounding box center [621, 352] width 170 height 29
type textarea "x"
type input "2025-10-03"
click at [753, 363] on select "AM / PM 6:00 AM 6:15 AM 6:30 AM 6:45 AM 7:00 AM 7:15 AM 7:30 AM 7:45 AM 8:00 AM…" at bounding box center [801, 352] width 170 height 29
type textarea "x"
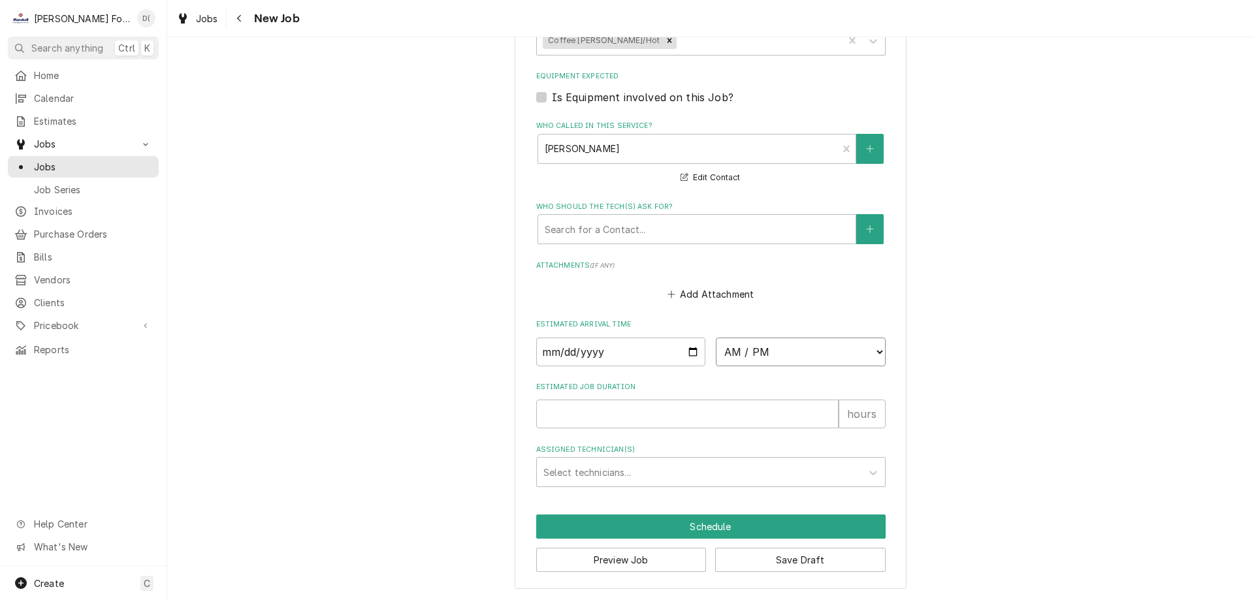
select select "13:15:00"
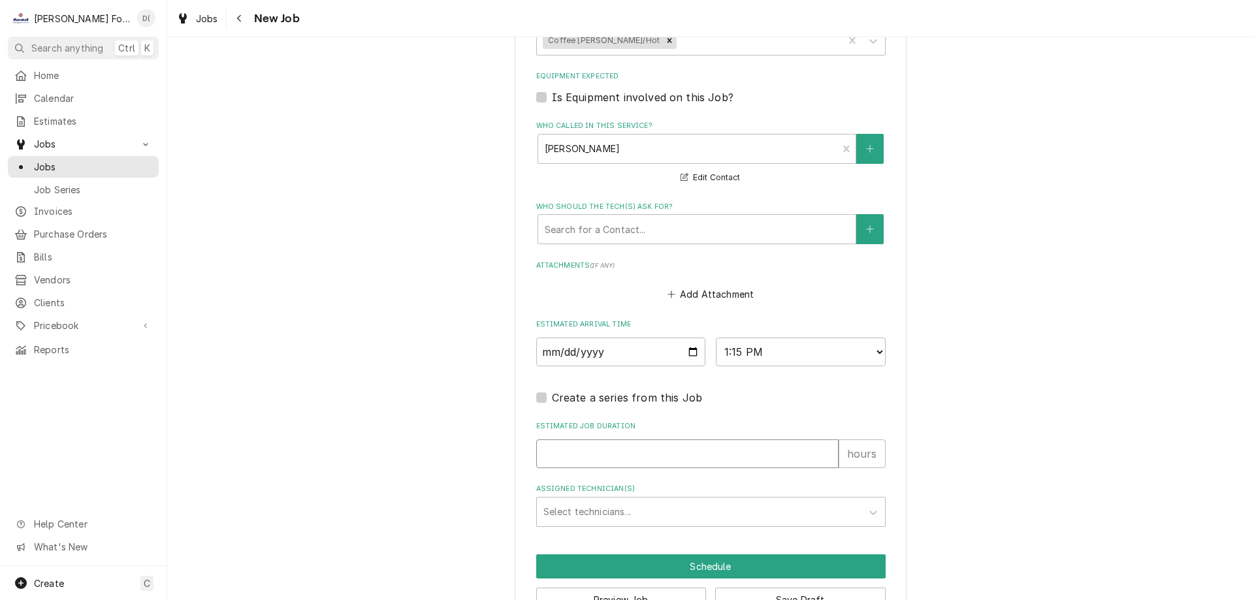
click at [599, 446] on input "Estimated Job Duration" at bounding box center [687, 454] width 303 height 29
type textarea "x"
type input "1"
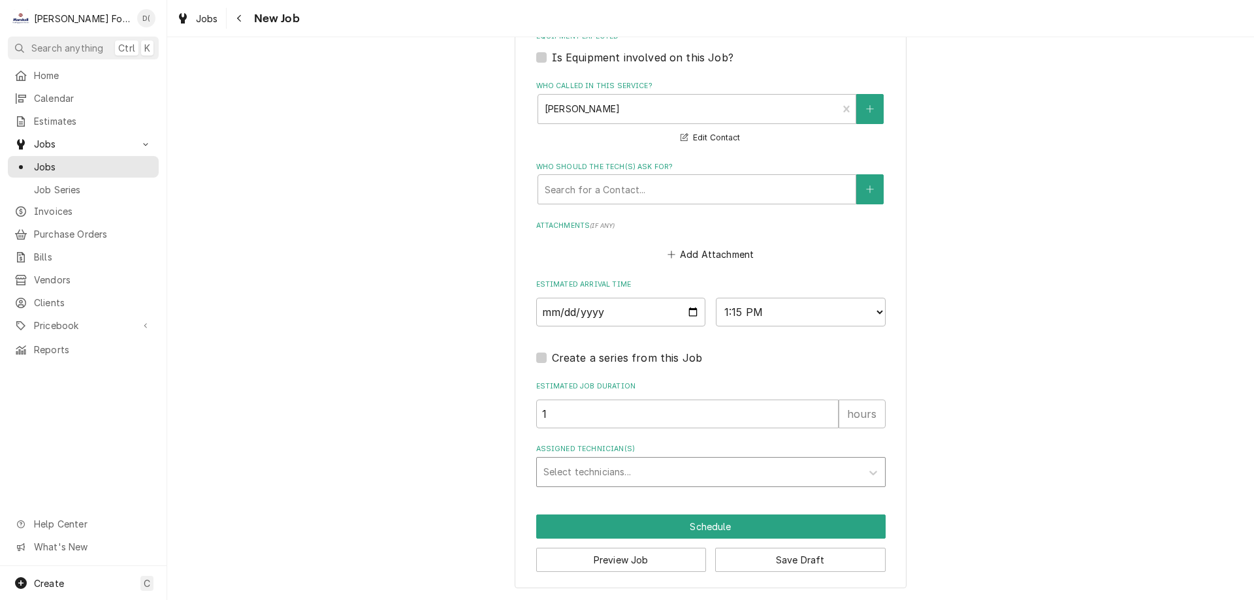
click at [603, 470] on div "Assigned Technician(s)" at bounding box center [700, 473] width 312 height 24
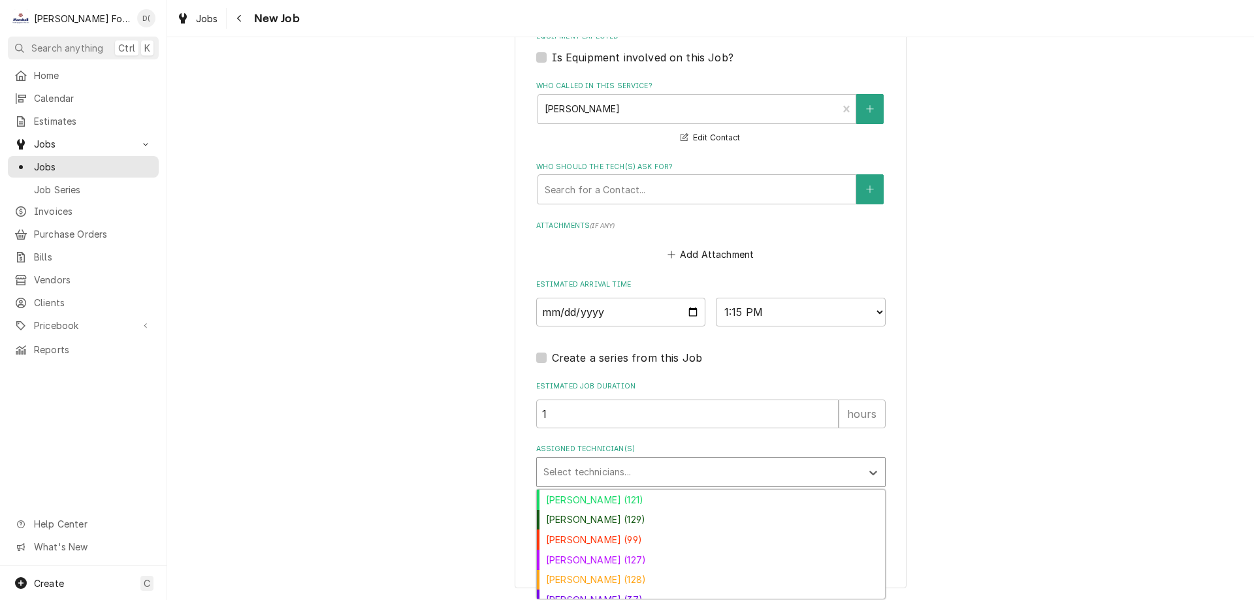
scroll to position [71, 0]
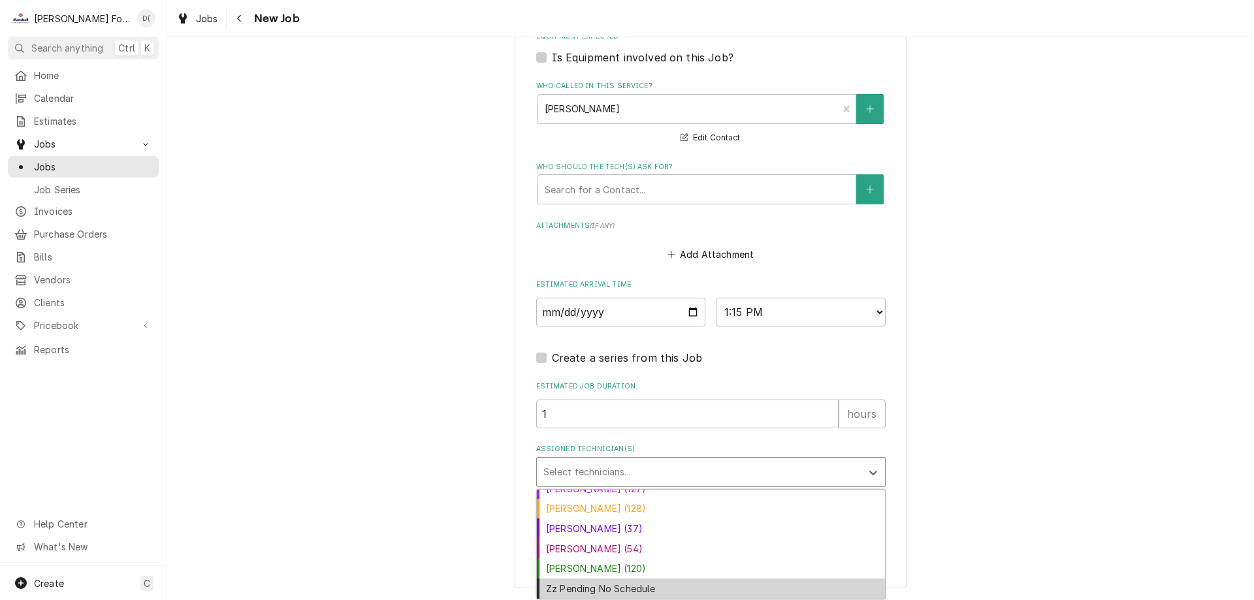
click at [642, 583] on div "Zz Pending No Schedule" at bounding box center [711, 589] width 348 height 20
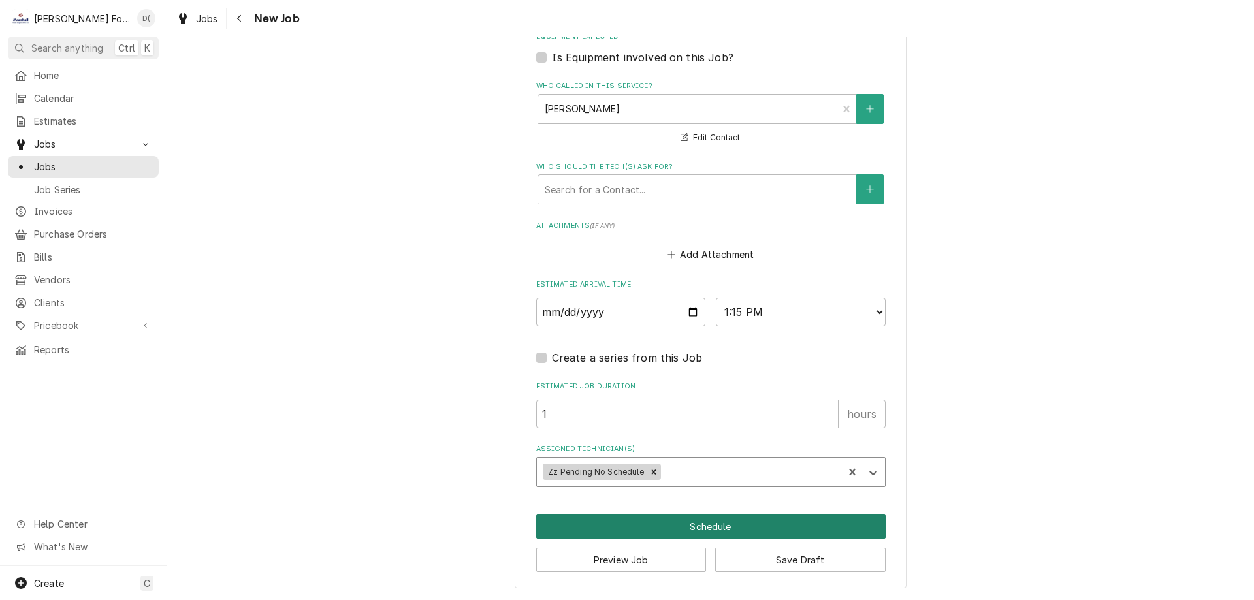
click at [684, 521] on button "Schedule" at bounding box center [711, 527] width 350 height 24
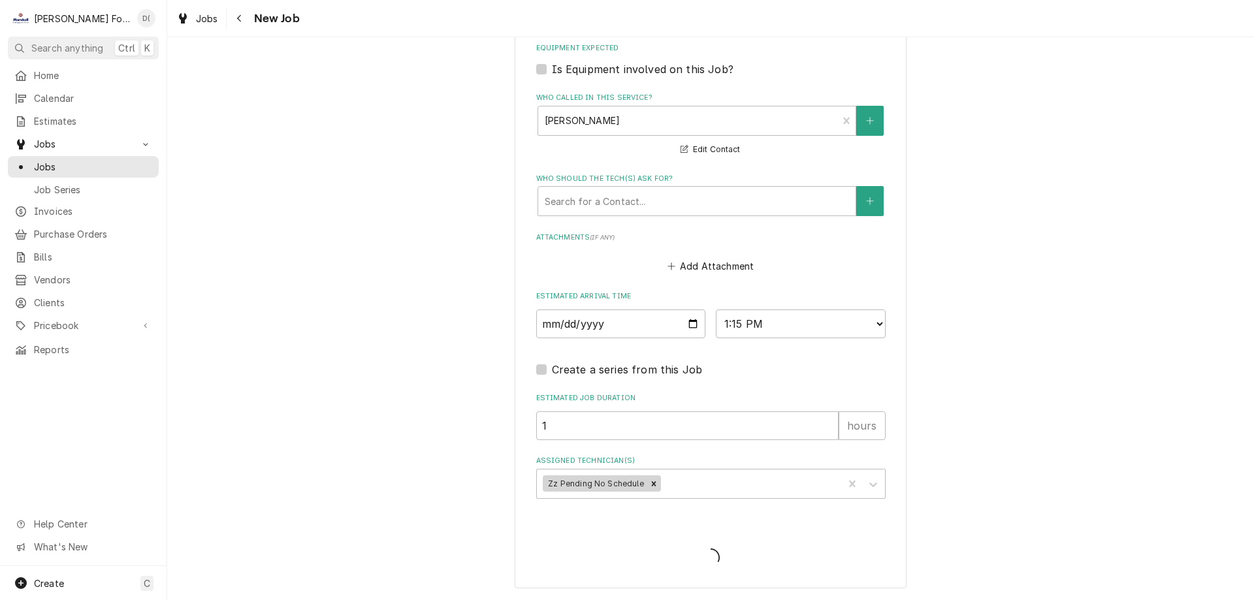
type textarea "x"
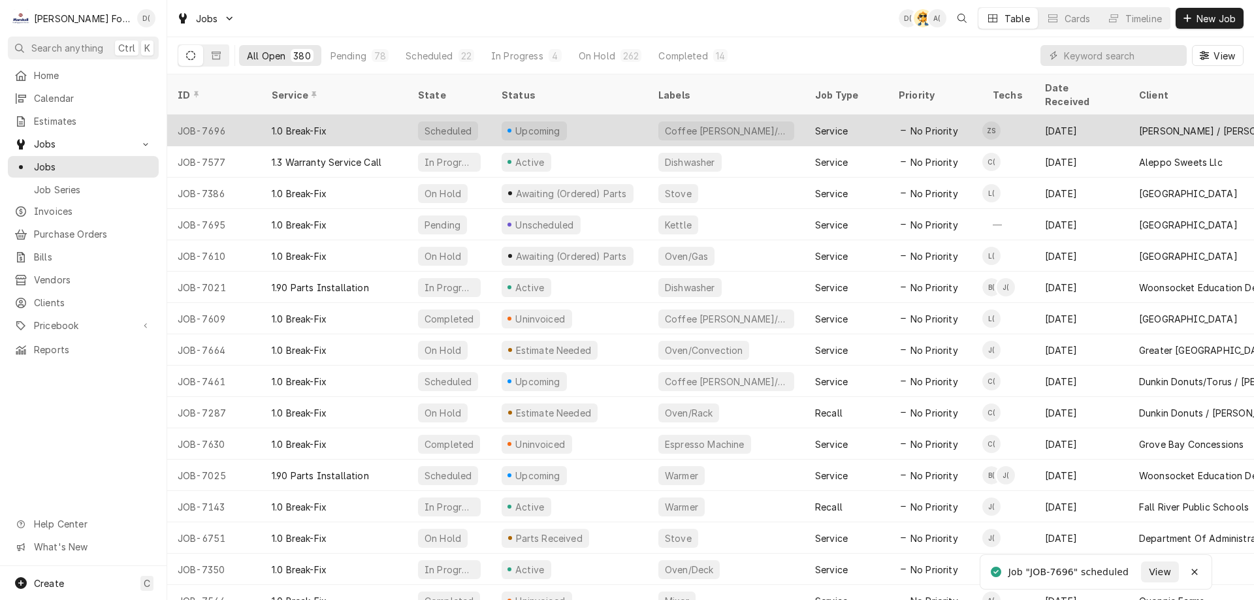
click at [598, 115] on div "Upcoming" at bounding box center [569, 130] width 157 height 31
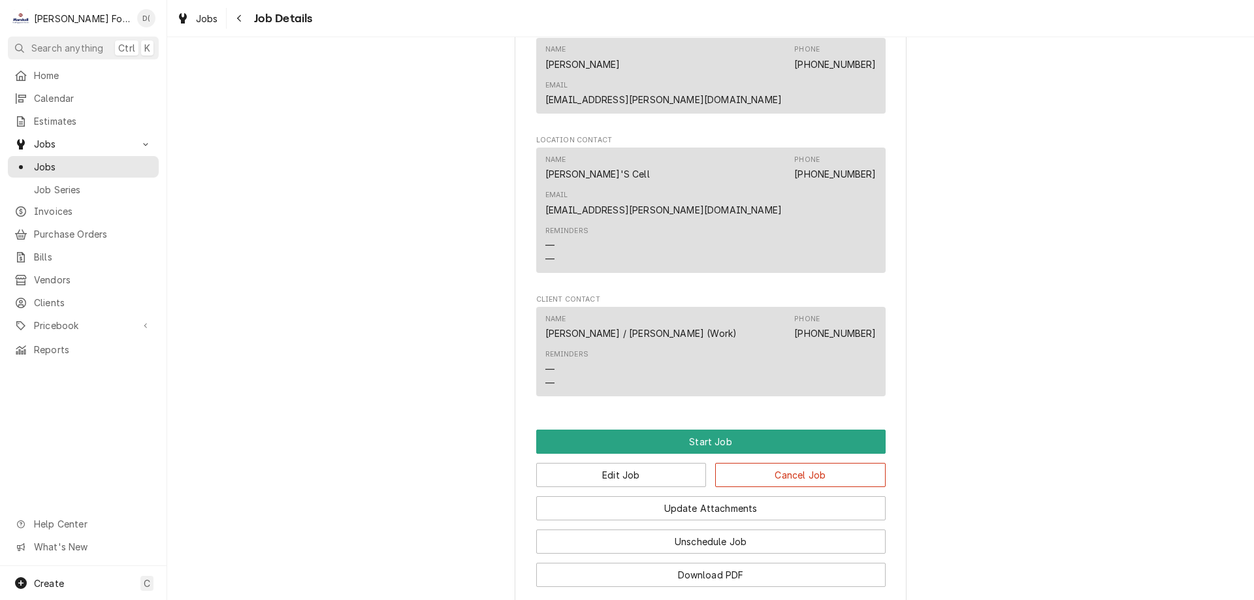
scroll to position [866, 0]
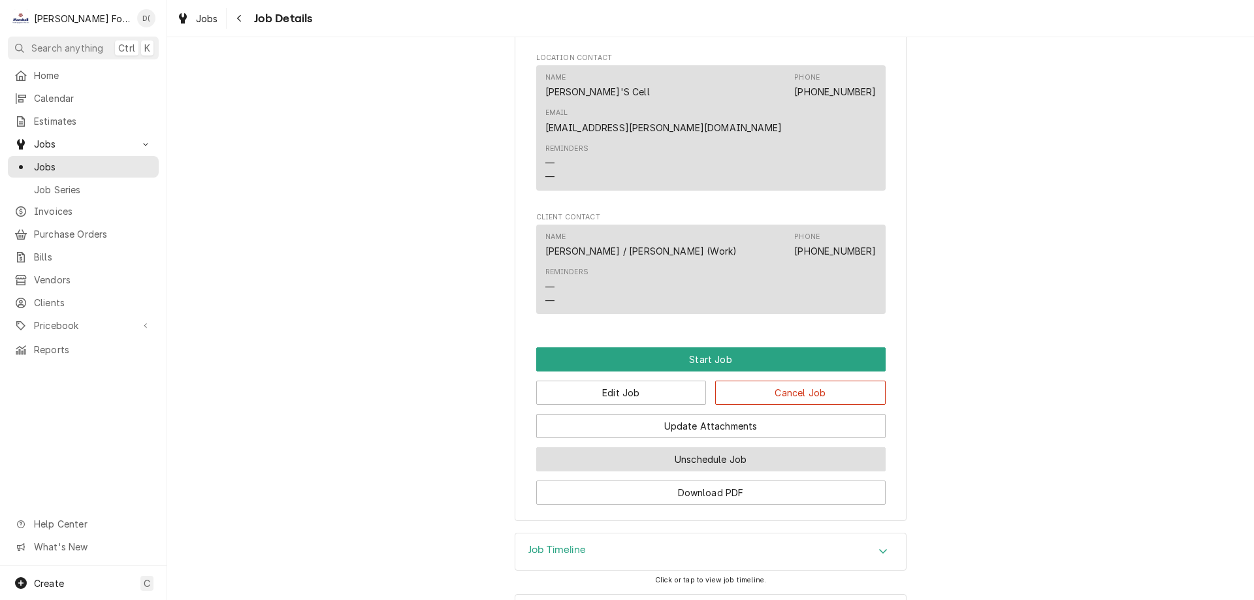
click at [661, 448] on button "Unschedule Job" at bounding box center [711, 460] width 350 height 24
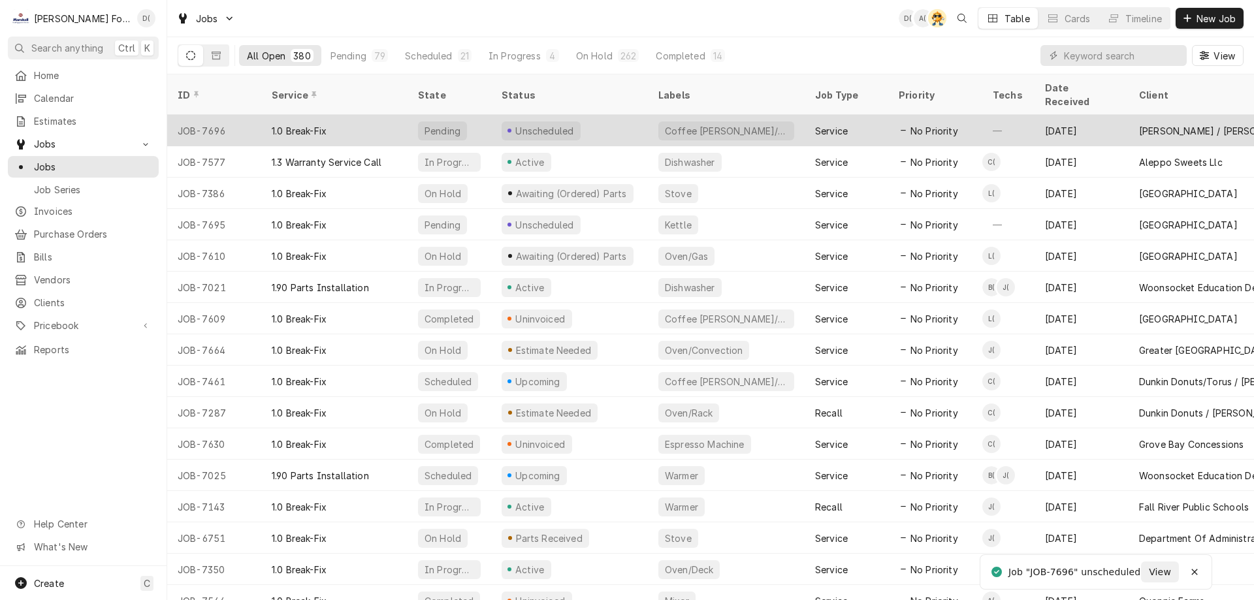
click at [621, 115] on div "Unscheduled" at bounding box center [569, 130] width 157 height 31
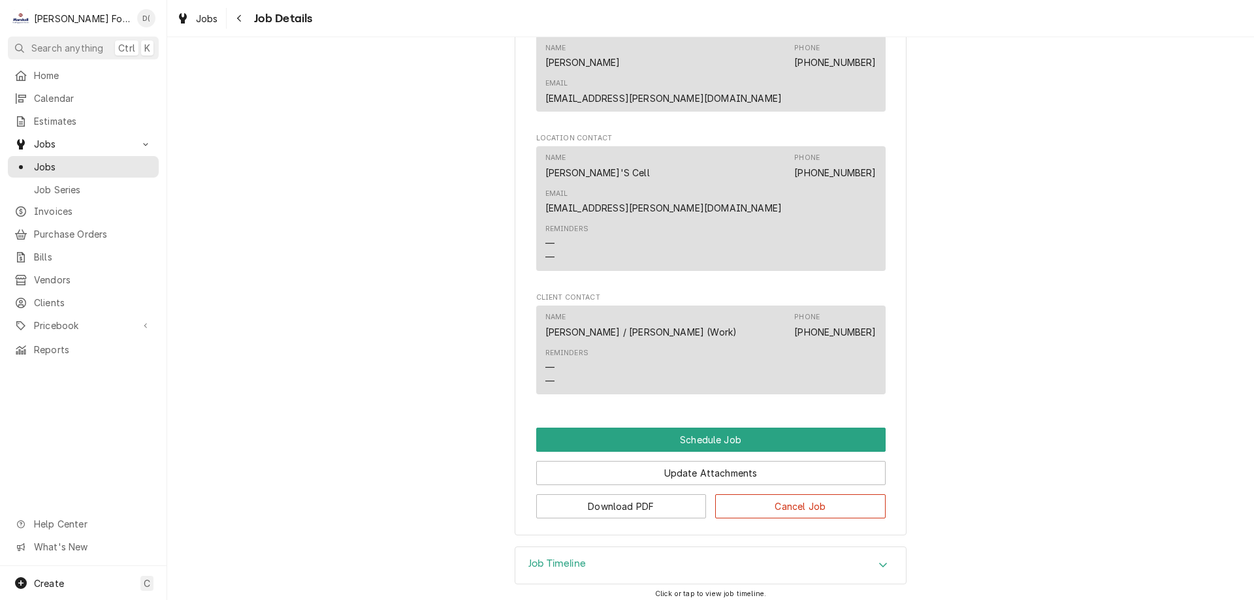
scroll to position [668, 0]
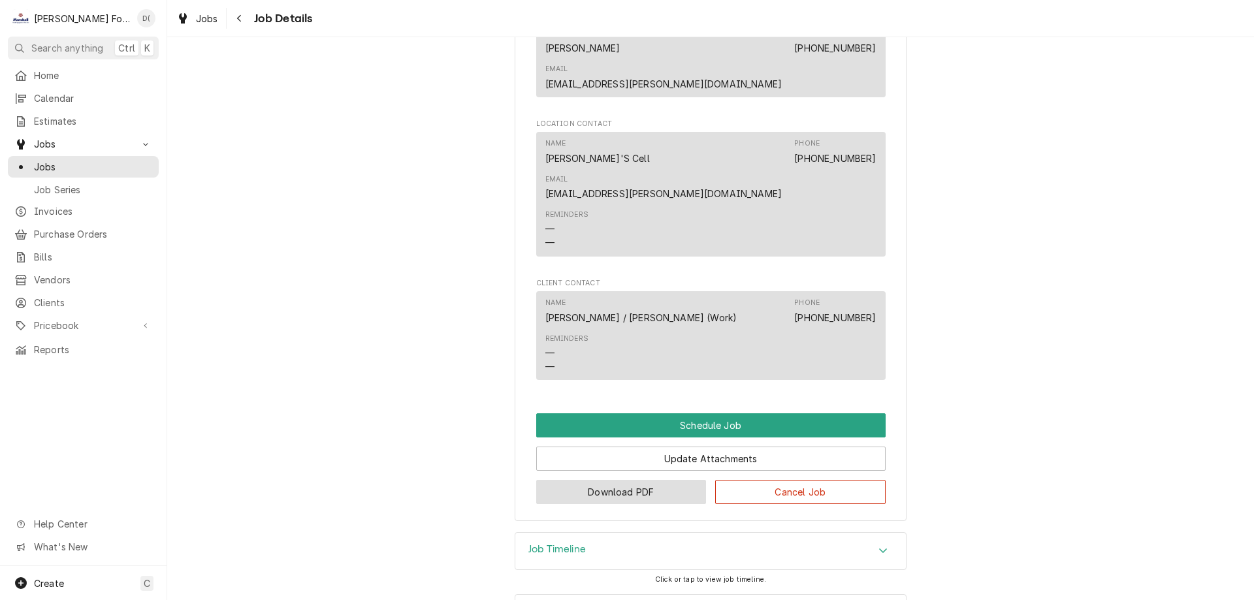
click at [631, 480] on button "Download PDF" at bounding box center [621, 492] width 171 height 24
click at [74, 164] on span "Jobs" at bounding box center [93, 167] width 118 height 14
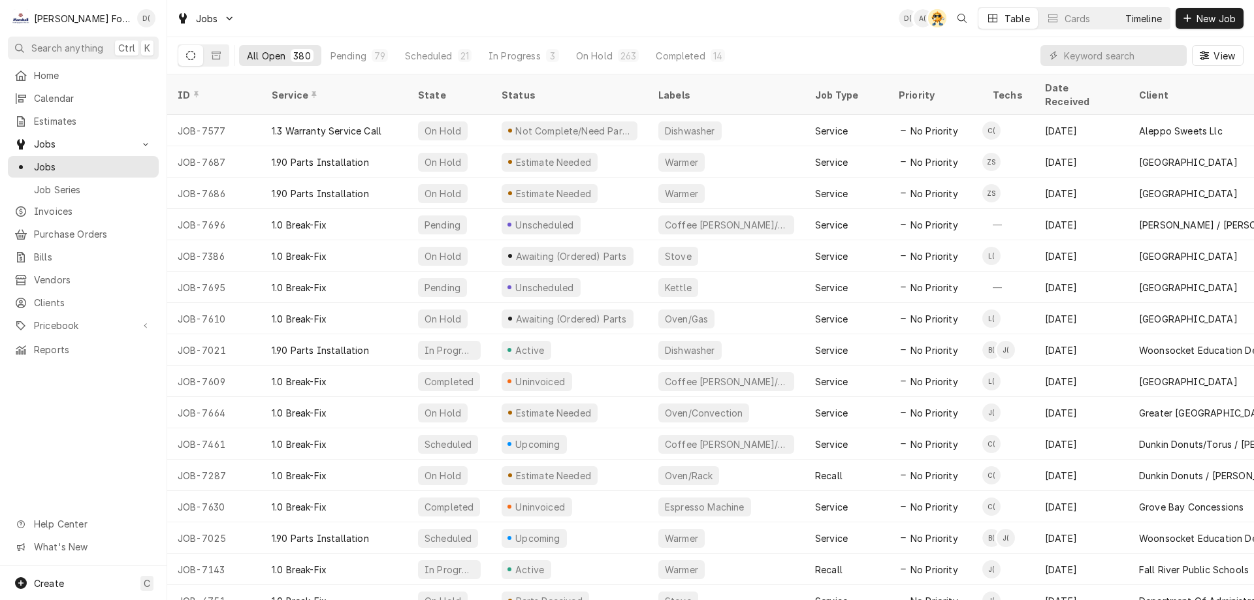
click at [1147, 18] on div "Timeline" at bounding box center [1144, 19] width 37 height 14
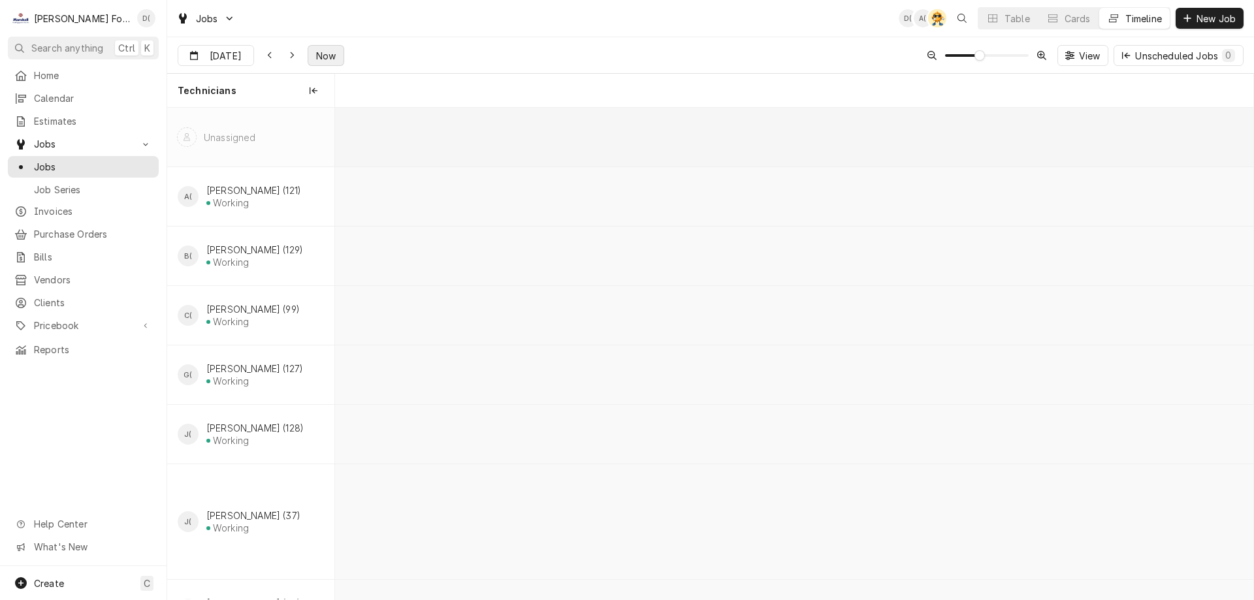
click at [319, 56] on span "Now" at bounding box center [326, 56] width 25 height 14
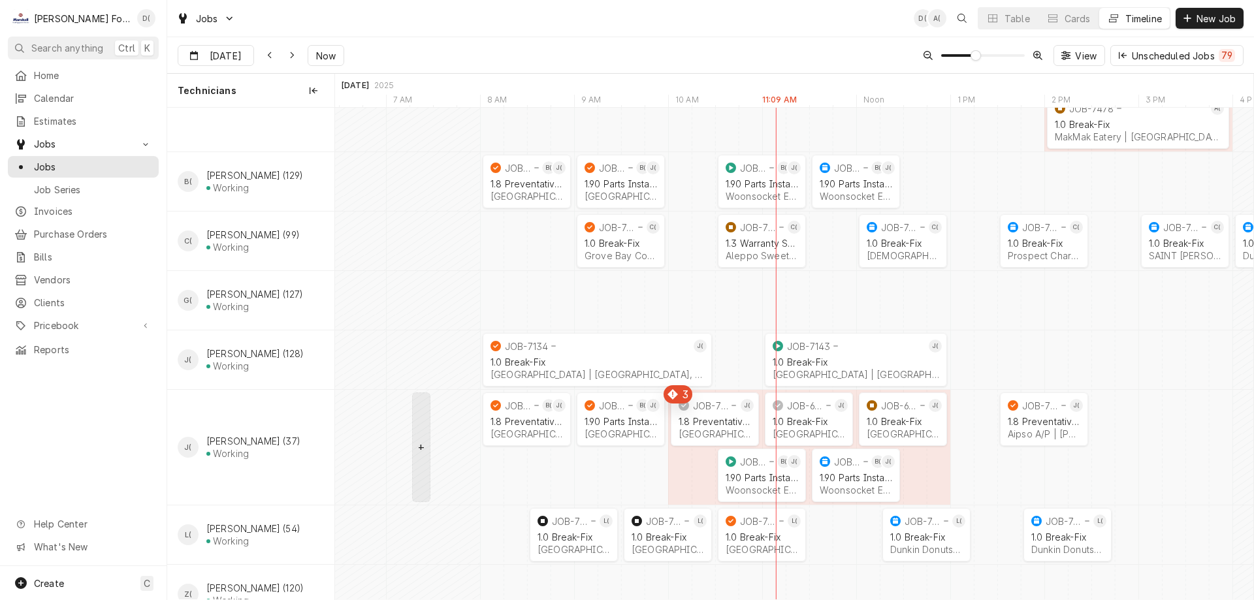
scroll to position [196, 0]
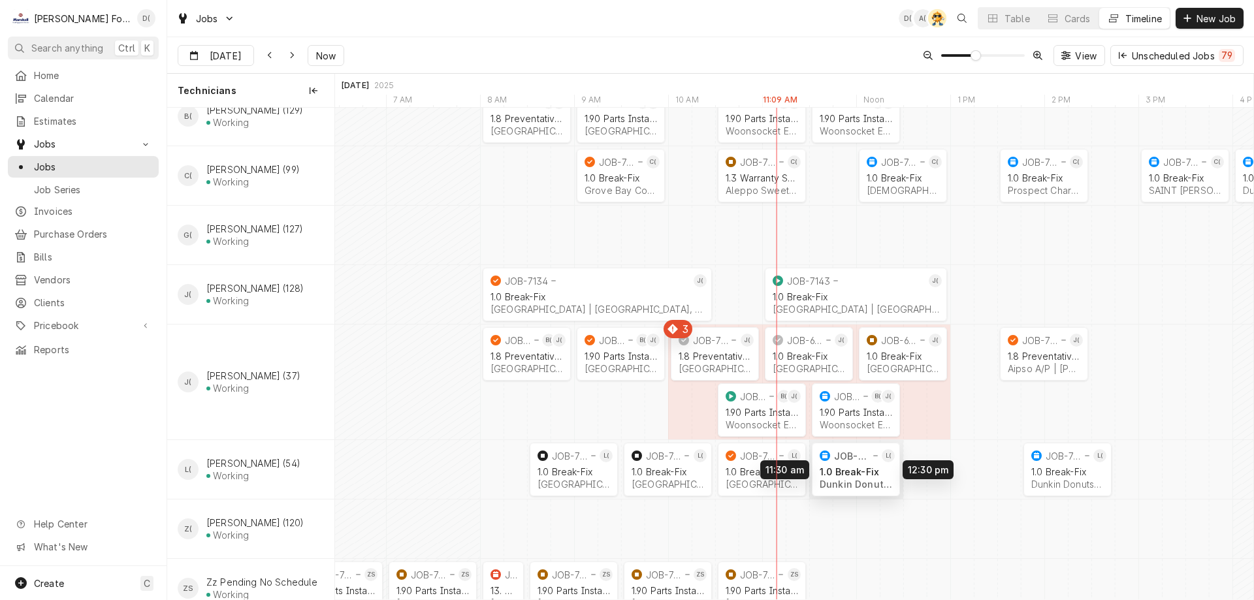
drag, startPoint x: 913, startPoint y: 471, endPoint x: 839, endPoint y: 471, distance: 74.5
click at [839, 471] on div "8:30 AM 9:30 AM JOB-7429 A( 1.0 Break-Fix FILIPPOU'S TWISTED PIZZA 2 | [GEOGRAP…" at bounding box center [794, 265] width 919 height 707
click at [1016, 20] on div "Table" at bounding box center [1017, 19] width 25 height 14
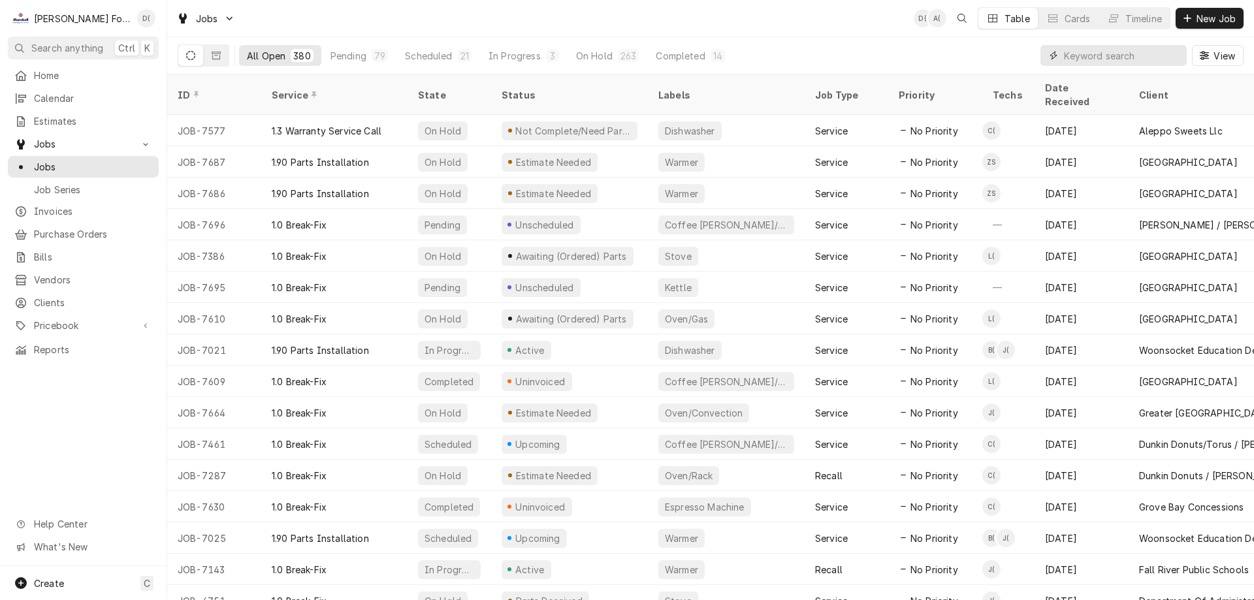
click at [1095, 60] on input "Dynamic Content Wrapper" at bounding box center [1122, 55] width 116 height 21
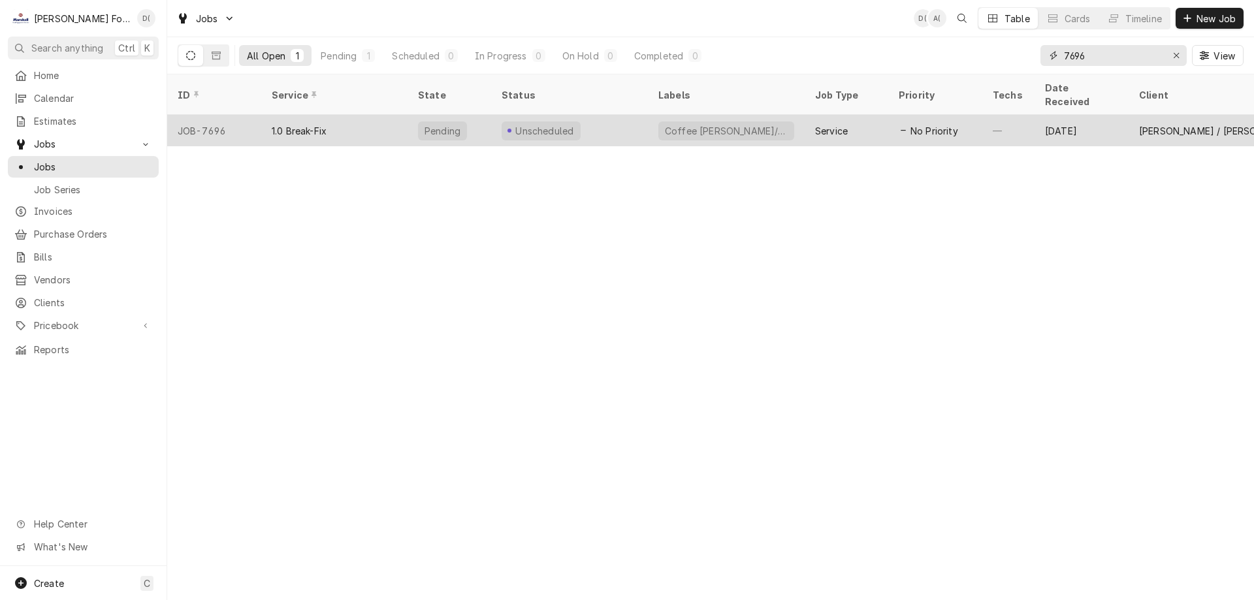
type input "7696"
click at [595, 115] on div "Unscheduled" at bounding box center [569, 130] width 157 height 31
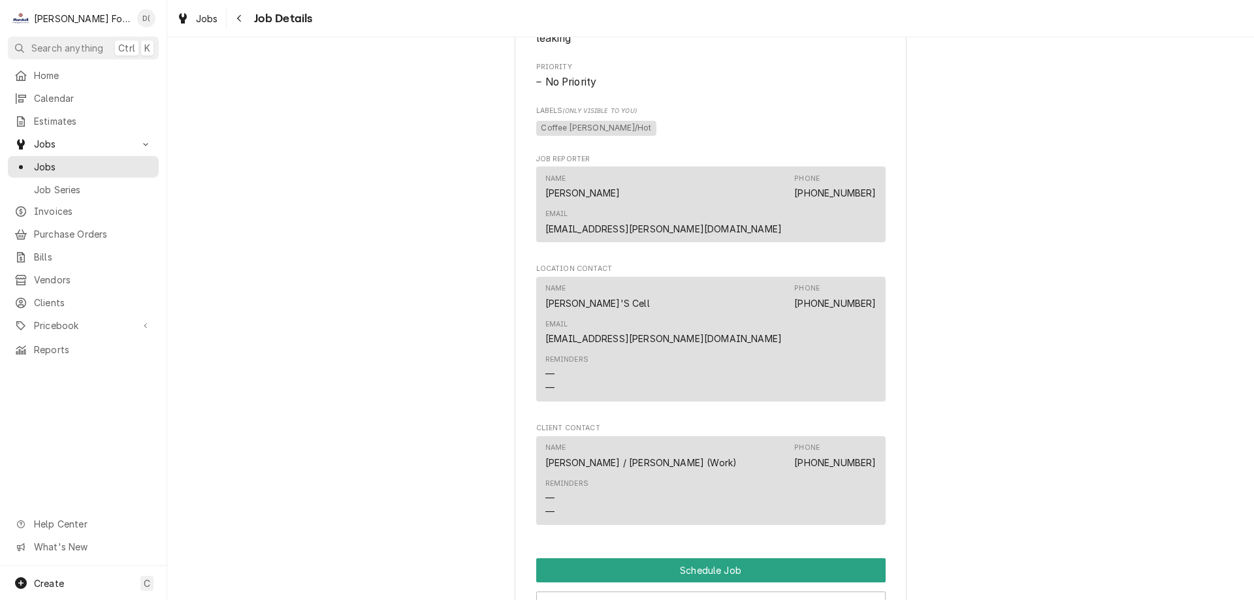
scroll to position [668, 0]
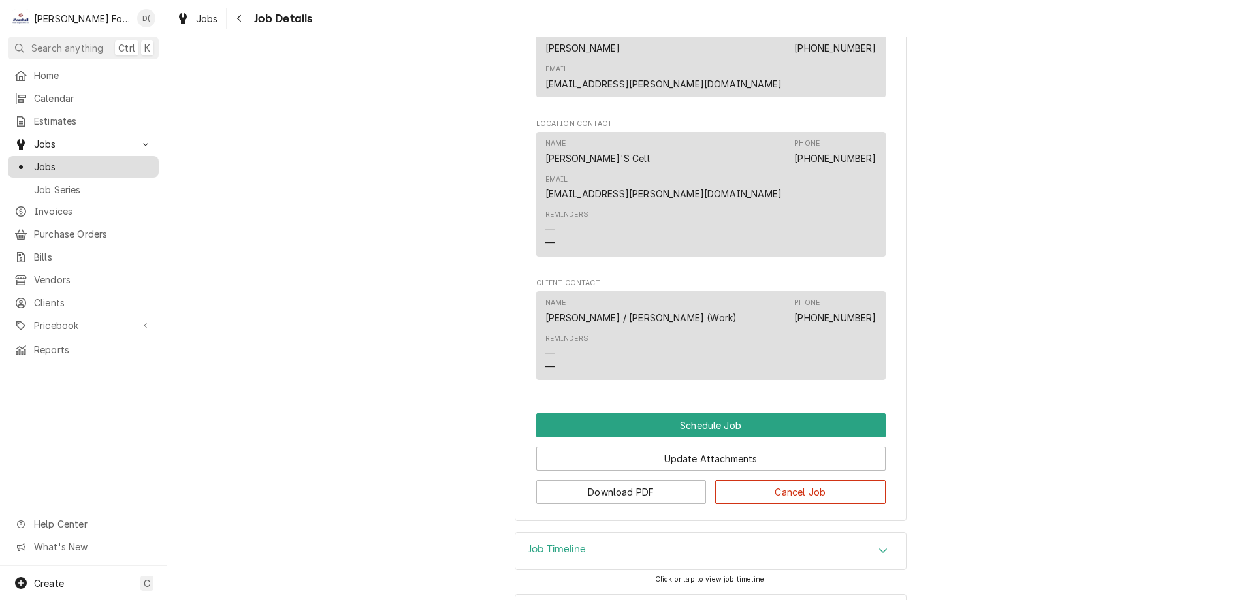
click at [102, 159] on div "Jobs" at bounding box center [83, 167] width 146 height 16
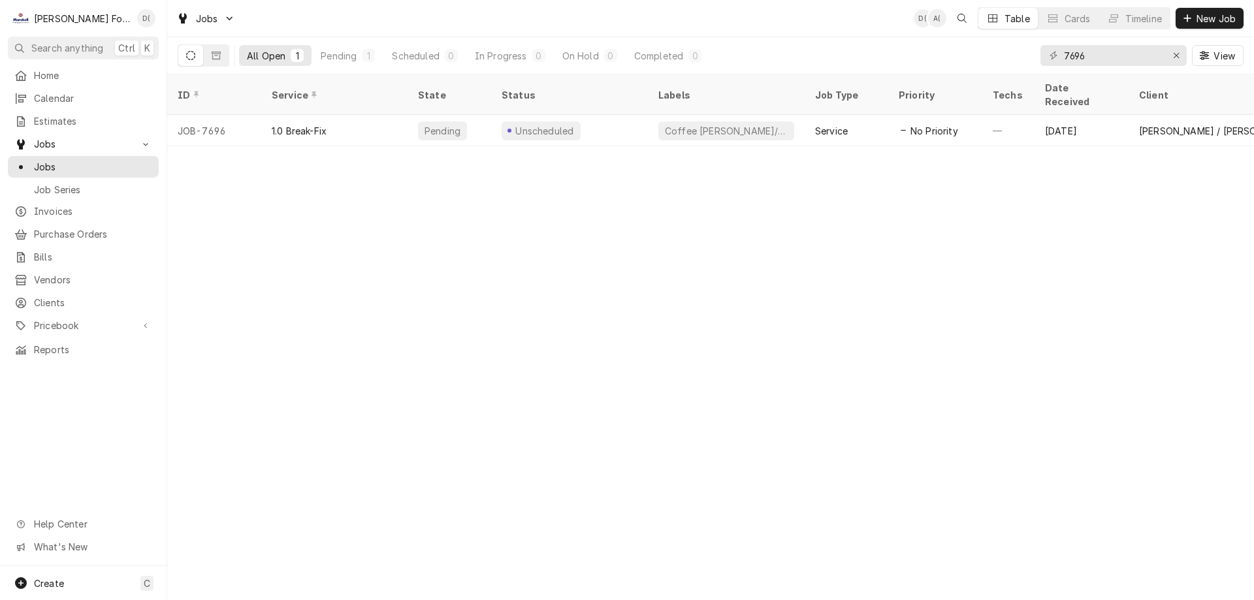
click at [1171, 14] on div "D( A( Table Cards Timeline New Job" at bounding box center [1079, 18] width 330 height 22
click at [1160, 15] on div "Timeline" at bounding box center [1144, 19] width 37 height 14
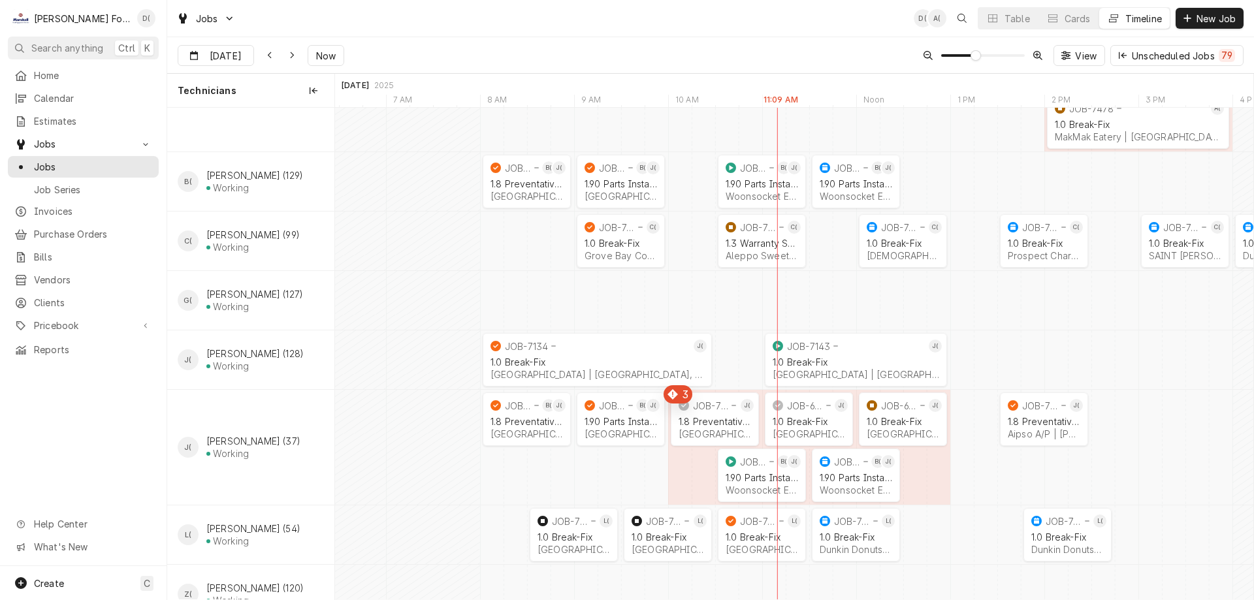
scroll to position [228, 0]
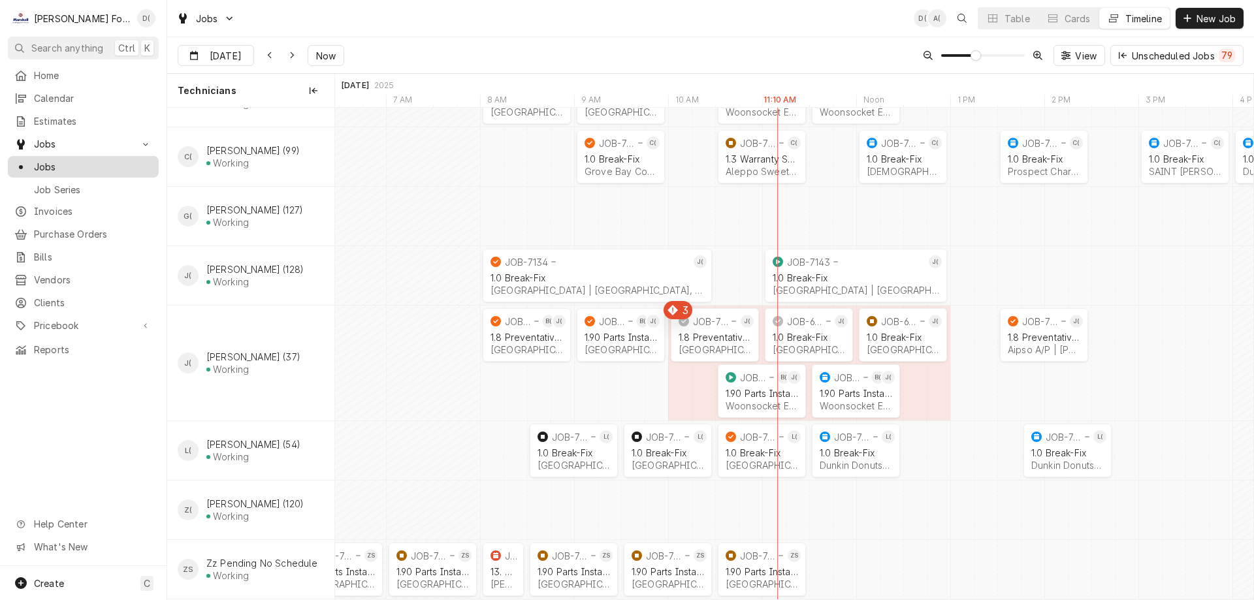
click at [86, 156] on link "Jobs" at bounding box center [83, 167] width 151 height 22
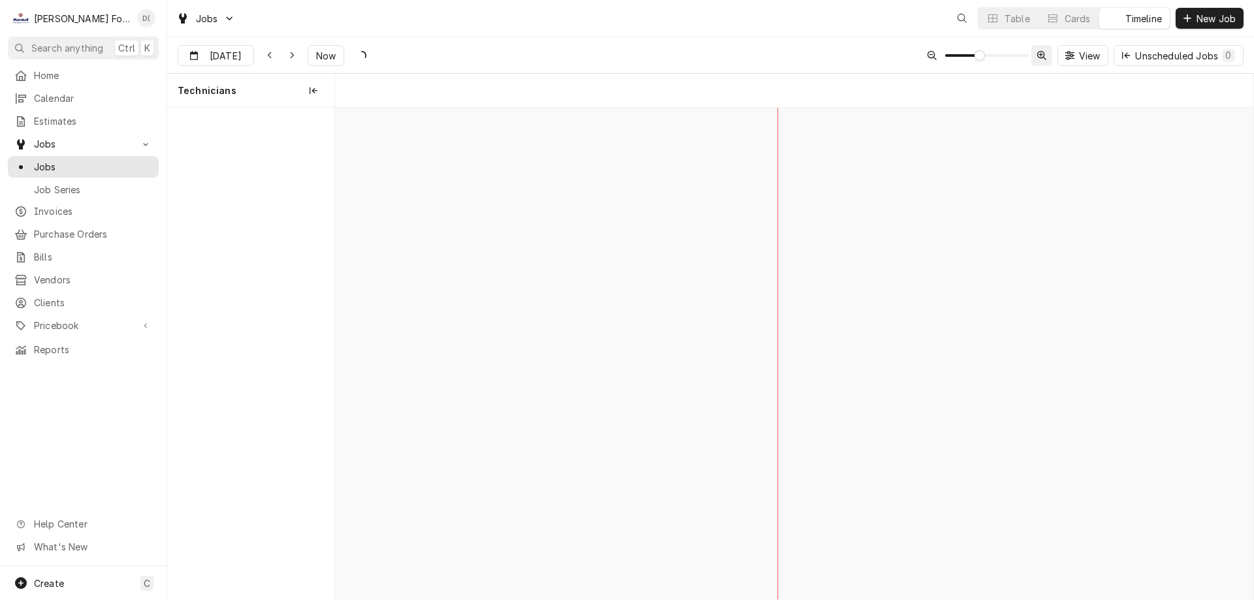
scroll to position [0, 18225]
click at [1015, 19] on div "Table" at bounding box center [1017, 19] width 25 height 14
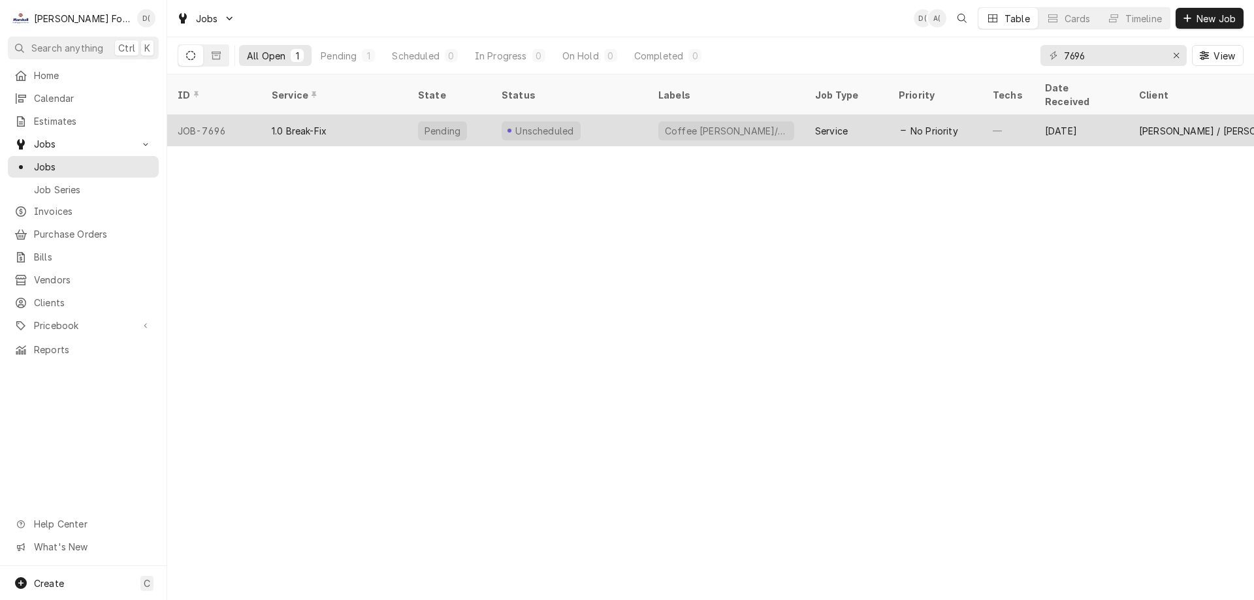
click at [804, 115] on div "Coffee [PERSON_NAME]/Hot" at bounding box center [726, 130] width 157 height 31
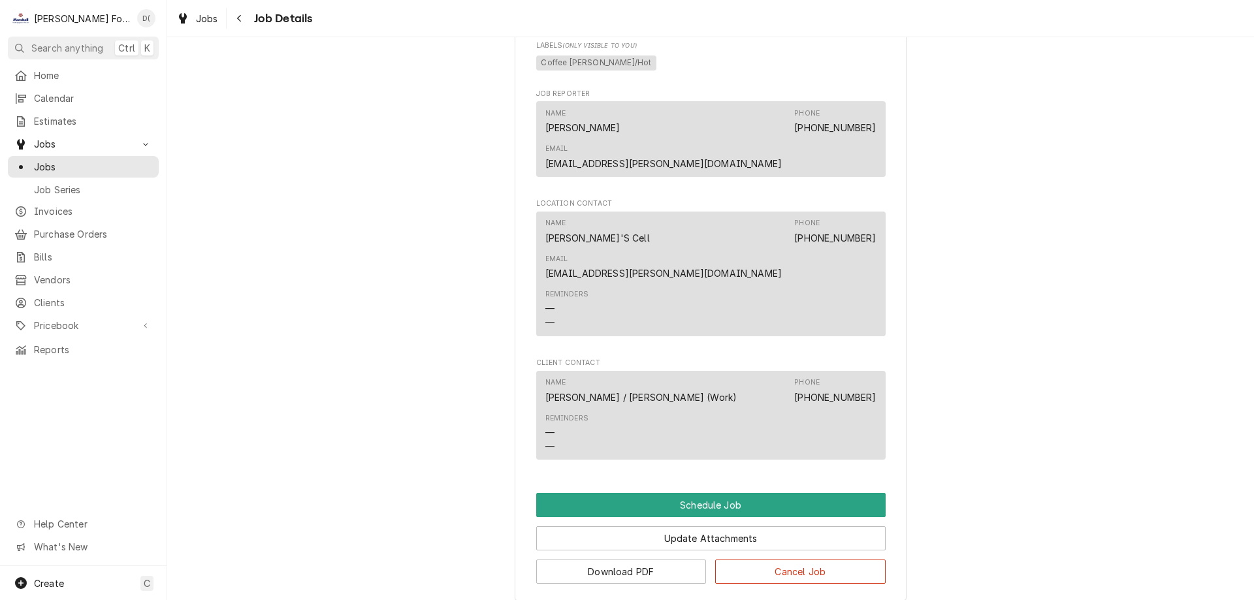
scroll to position [668, 0]
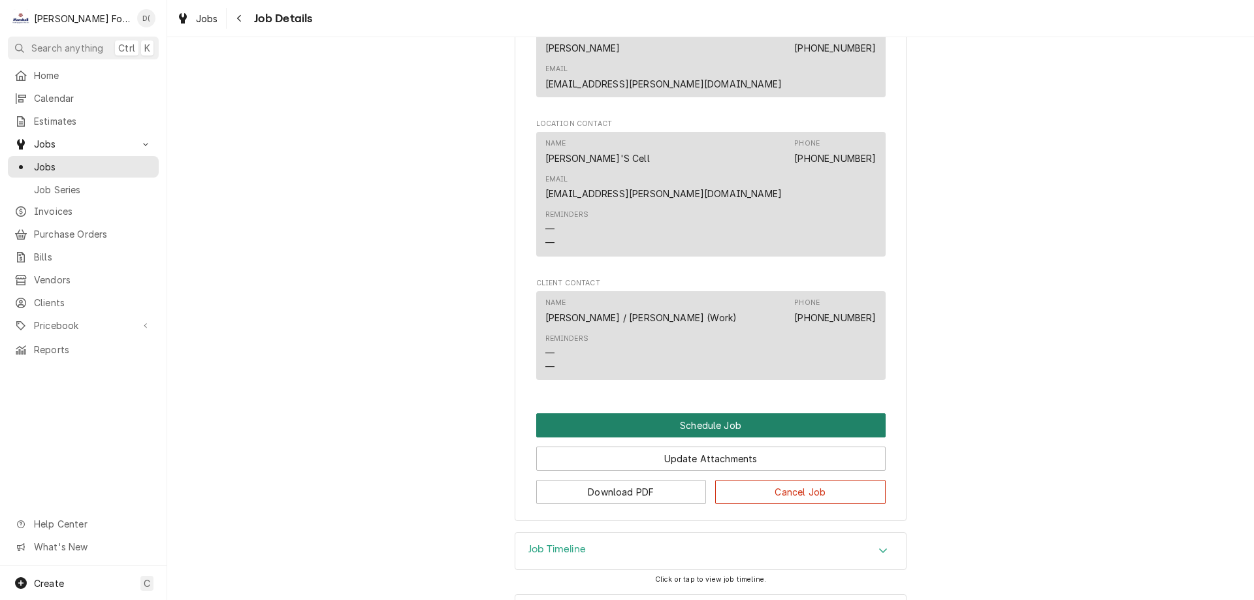
click at [704, 414] on button "Schedule Job" at bounding box center [711, 426] width 350 height 24
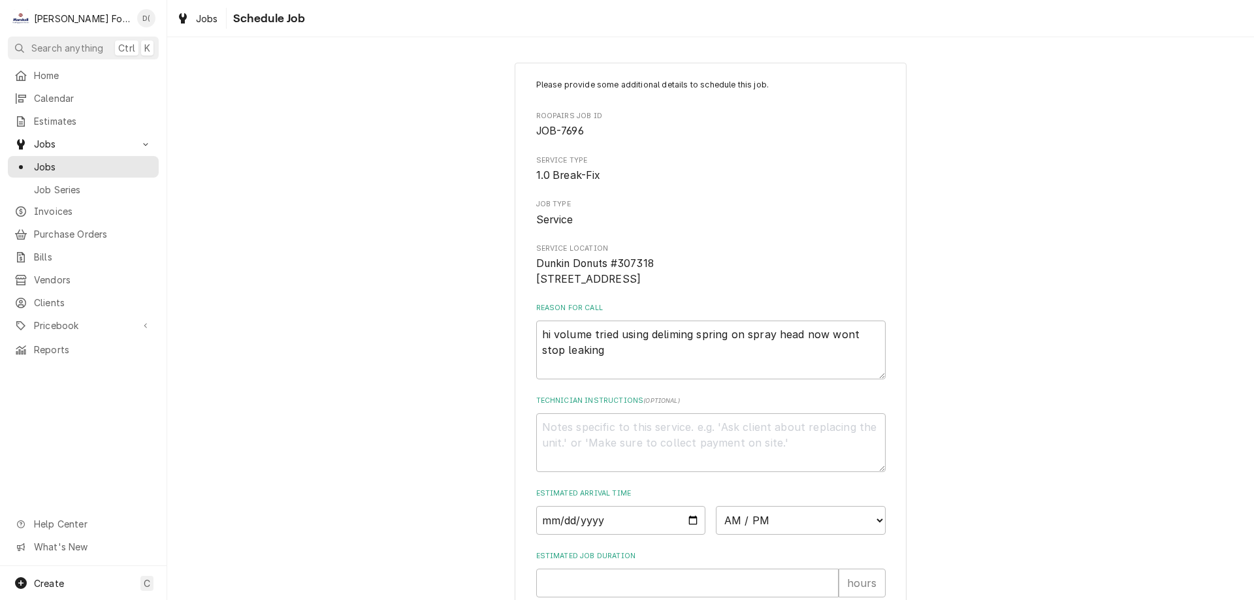
scroll to position [152, 0]
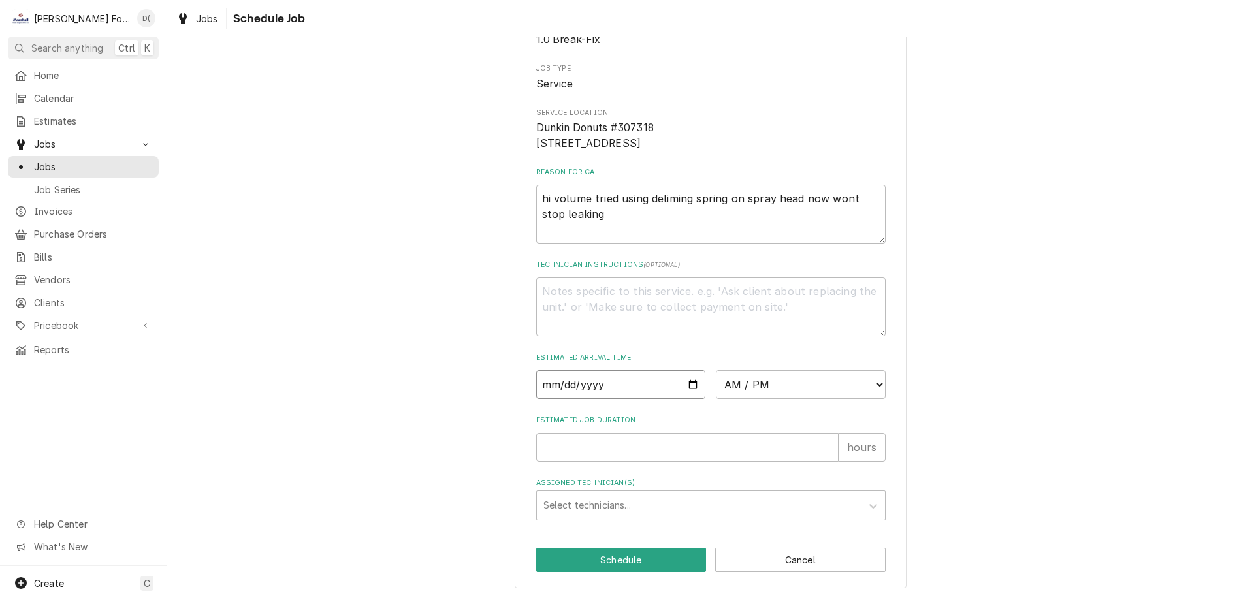
click at [686, 387] on input "Date" at bounding box center [621, 384] width 170 height 29
type input "2025-10-03"
type textarea "x"
click at [764, 383] on select "AM / PM 6:00 AM 6:15 AM 6:30 AM 6:45 AM 7:00 AM 7:15 AM 7:30 AM 7:45 AM 8:00 AM…" at bounding box center [801, 384] width 170 height 29
select select "13:15:00"
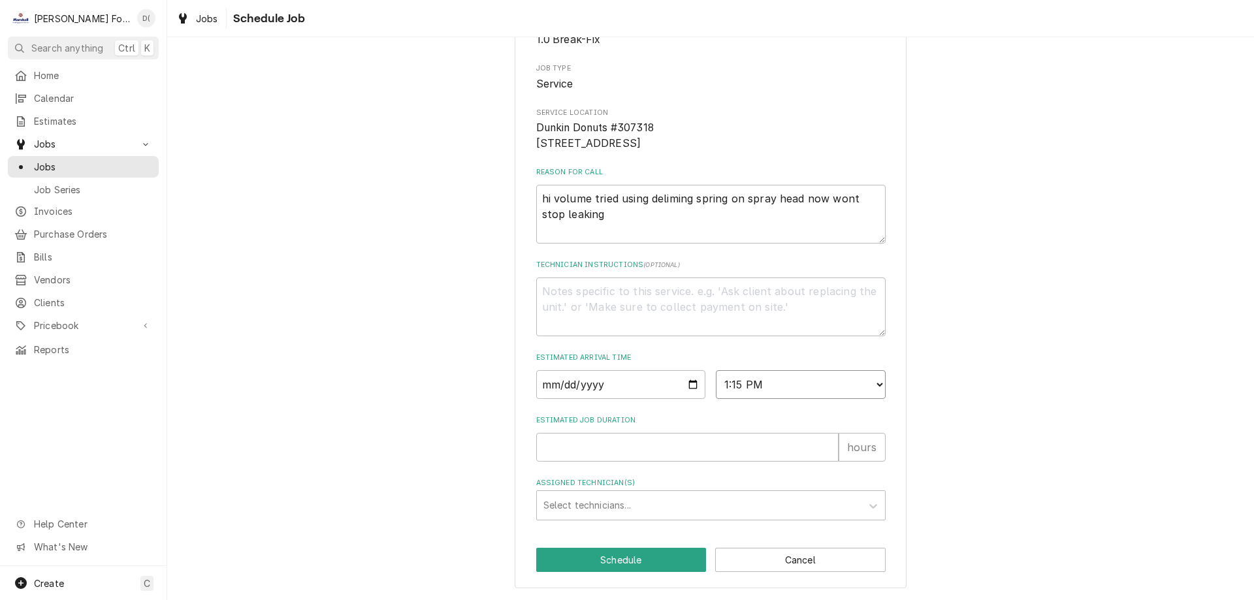
click at [716, 370] on select "AM / PM 6:00 AM 6:15 AM 6:30 AM 6:45 AM 7:00 AM 7:15 AM 7:30 AM 7:45 AM 8:00 AM…" at bounding box center [801, 384] width 170 height 29
click at [585, 446] on input "Estimated Job Duration" at bounding box center [687, 447] width 303 height 29
type textarea "x"
type input "1"
click at [593, 508] on div "Assigned Technician(s)" at bounding box center [700, 506] width 312 height 24
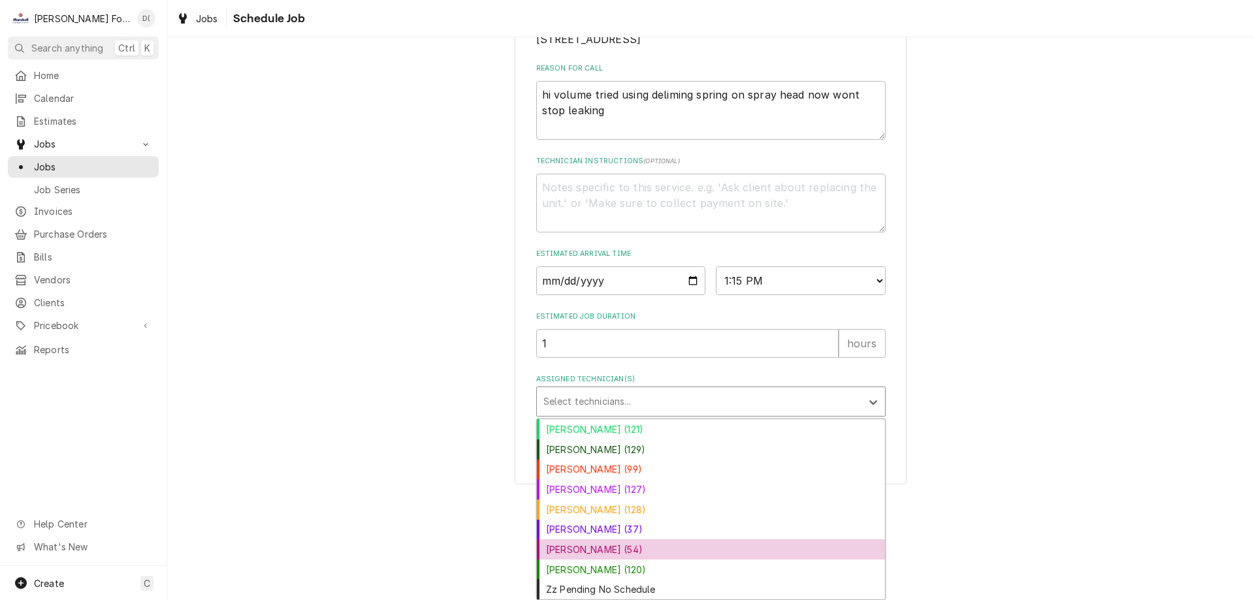
click at [571, 557] on div "[PERSON_NAME] (54)" at bounding box center [711, 550] width 348 height 20
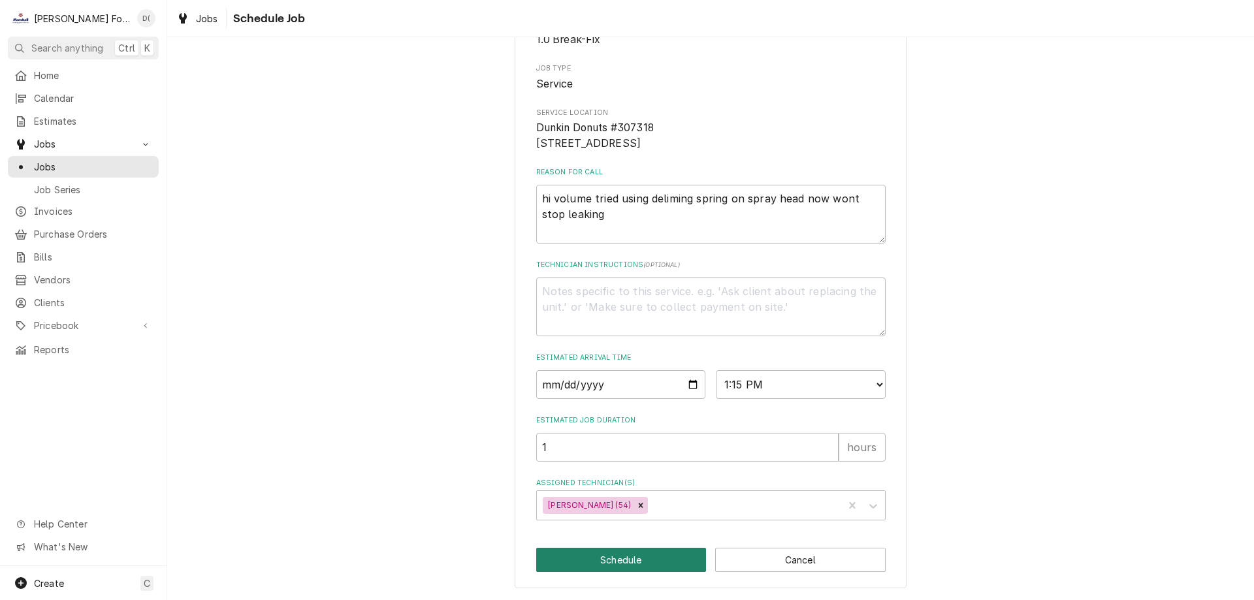
click at [602, 553] on button "Schedule" at bounding box center [621, 560] width 171 height 24
type textarea "x"
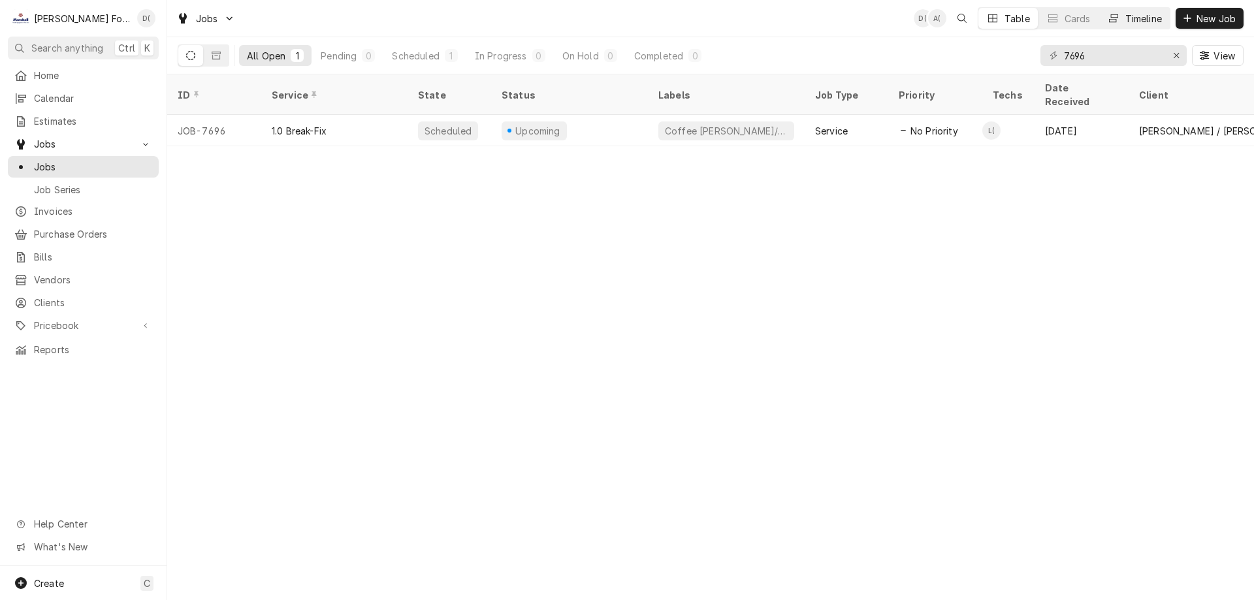
click at [1121, 18] on button "Timeline" at bounding box center [1135, 18] width 71 height 21
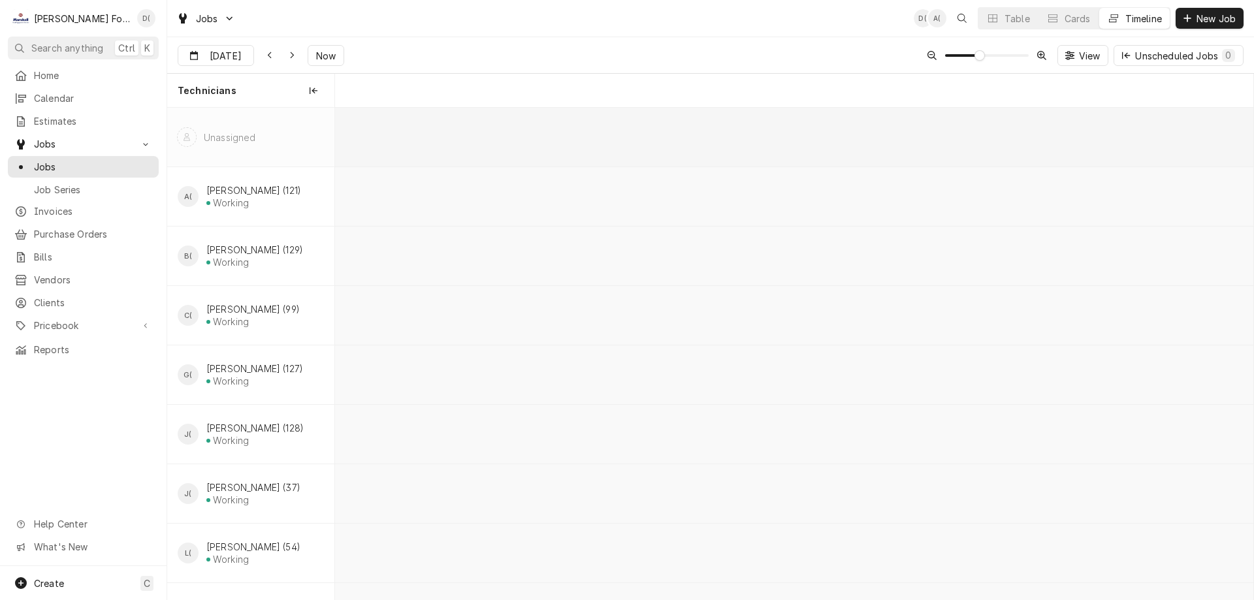
scroll to position [0, 18201]
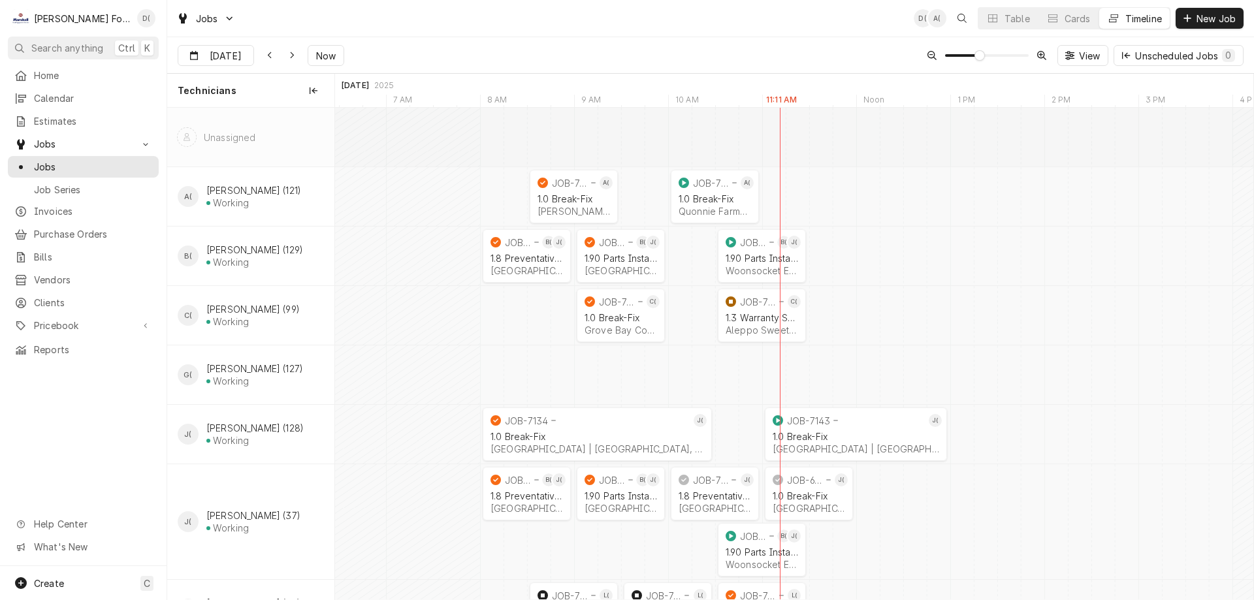
click at [318, 55] on span "Now" at bounding box center [326, 56] width 25 height 14
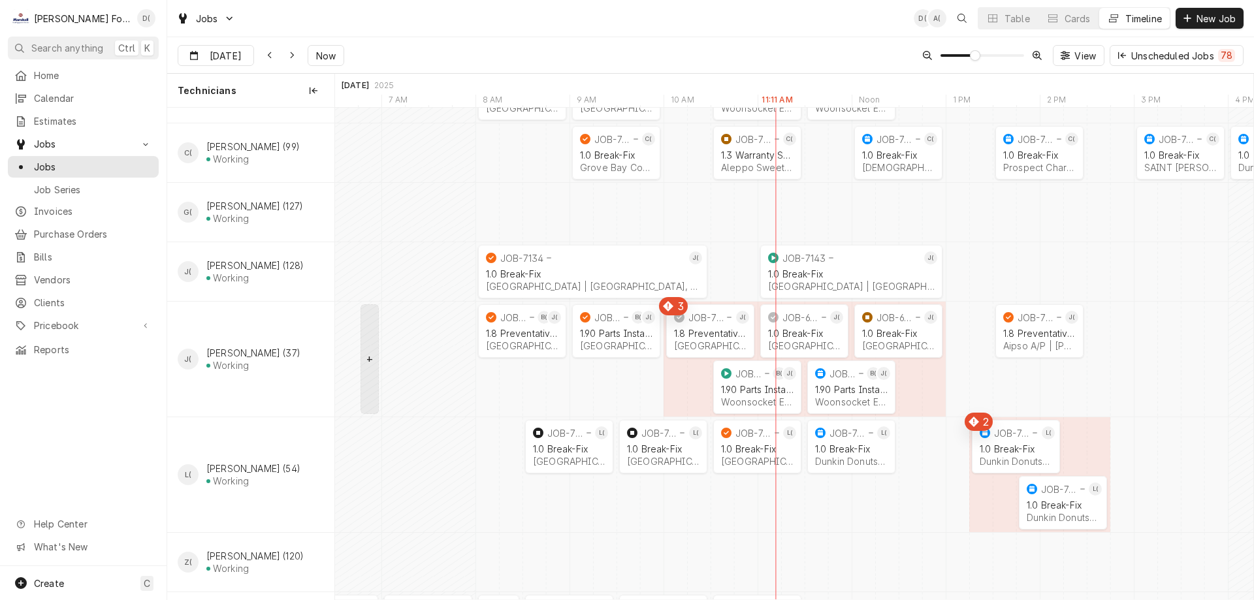
scroll to position [154, 0]
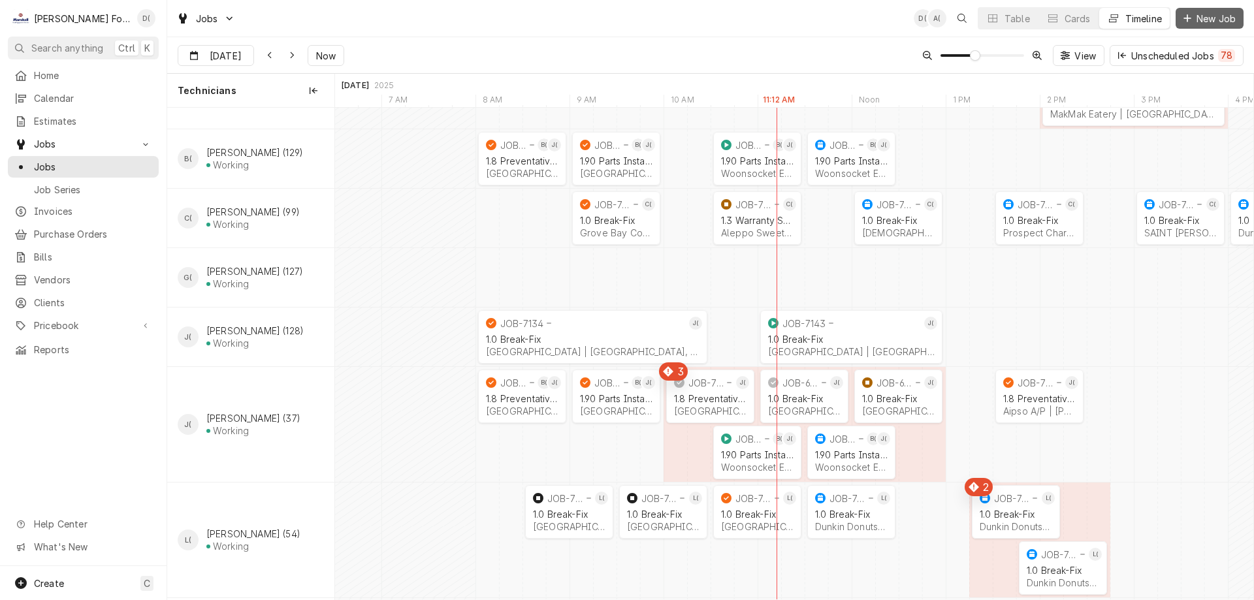
click at [1209, 18] on span "New Job" at bounding box center [1216, 19] width 44 height 14
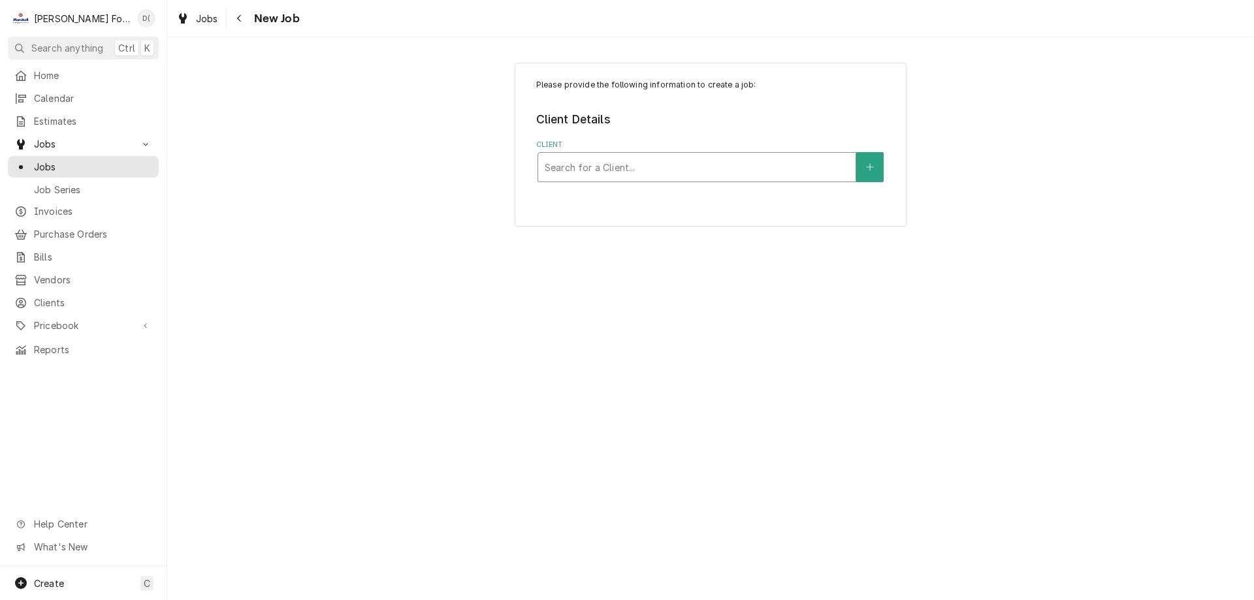
click at [665, 169] on div "Client" at bounding box center [697, 167] width 304 height 24
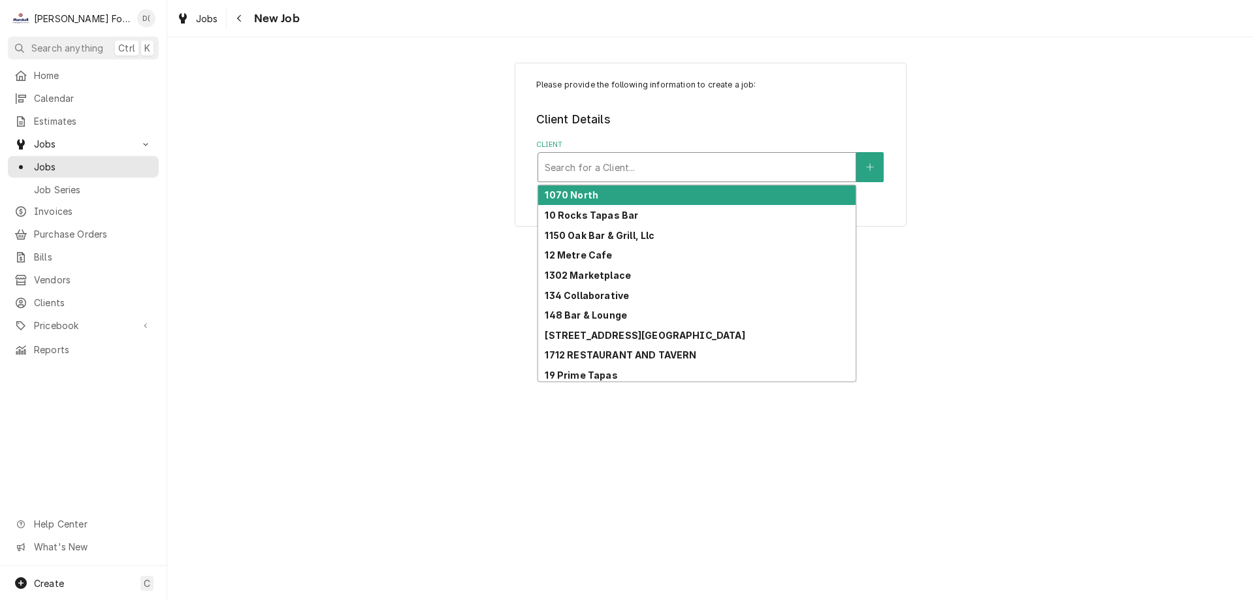
type input "p"
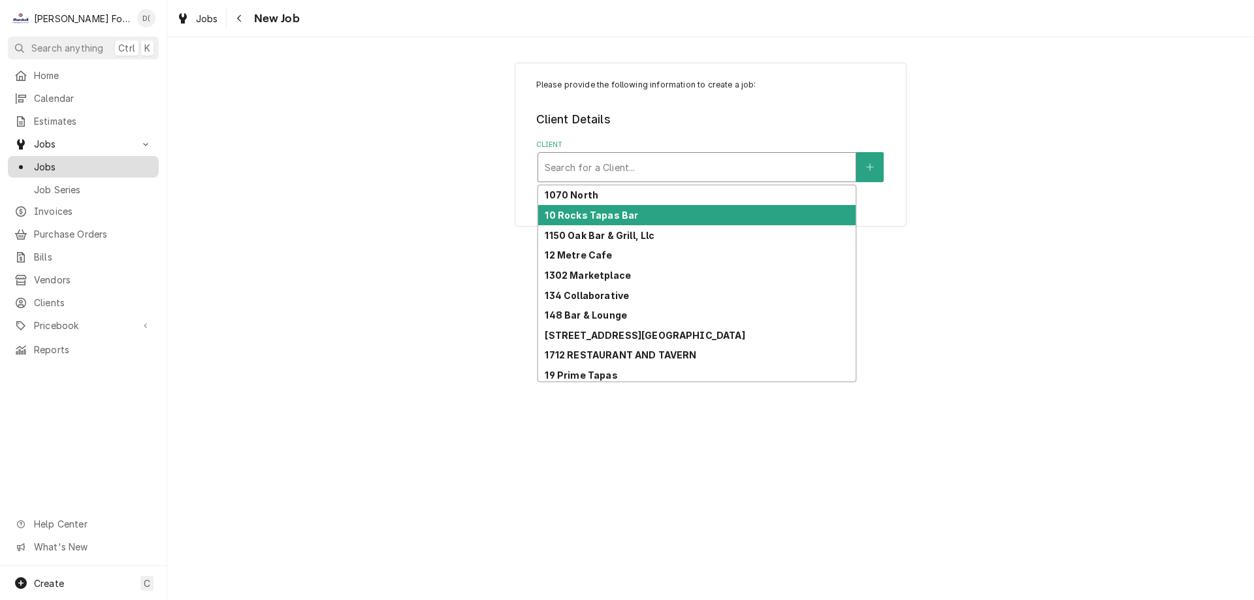
click at [114, 160] on span "Jobs" at bounding box center [93, 167] width 118 height 14
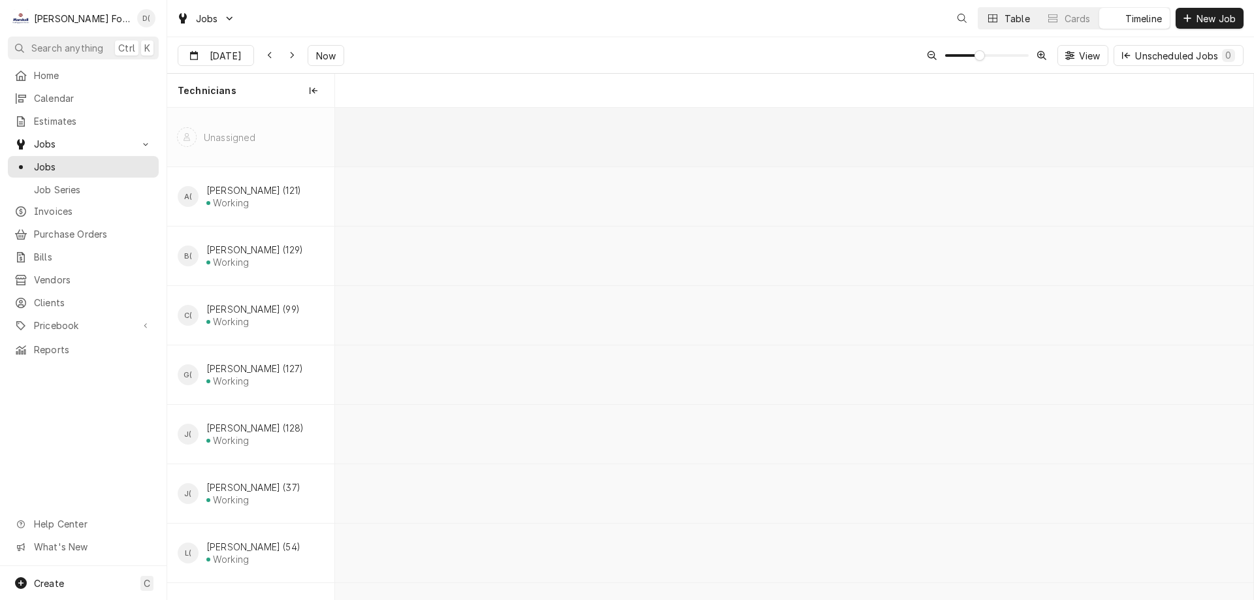
click at [1023, 19] on div "Table" at bounding box center [1017, 19] width 25 height 14
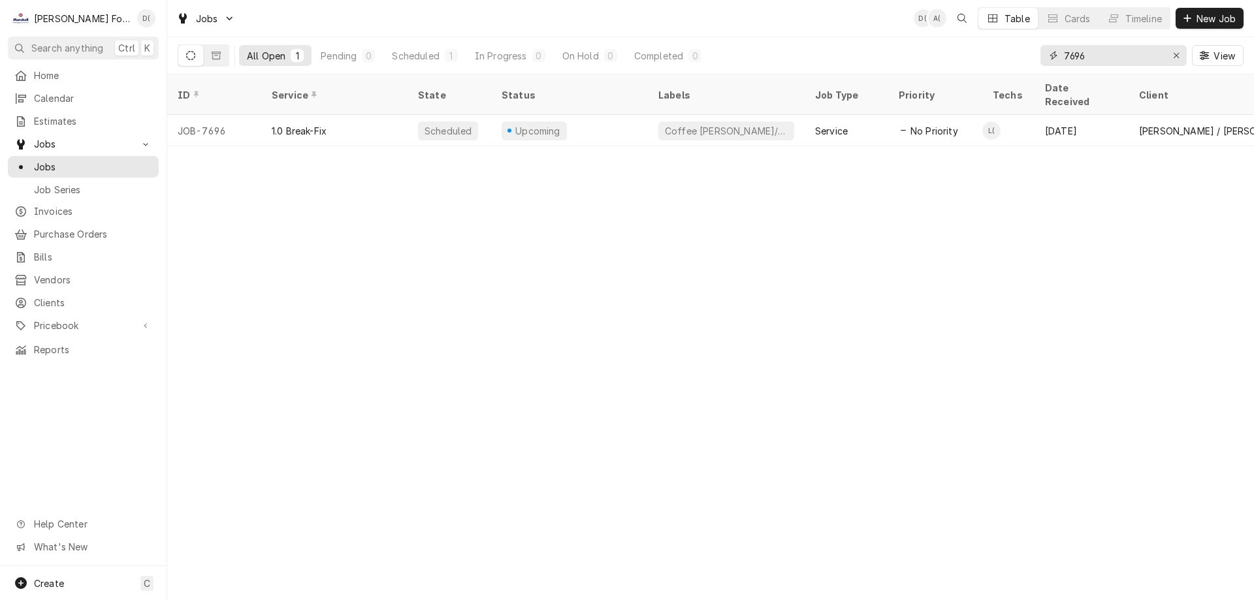
click at [1108, 56] on input "7696" at bounding box center [1113, 55] width 98 height 21
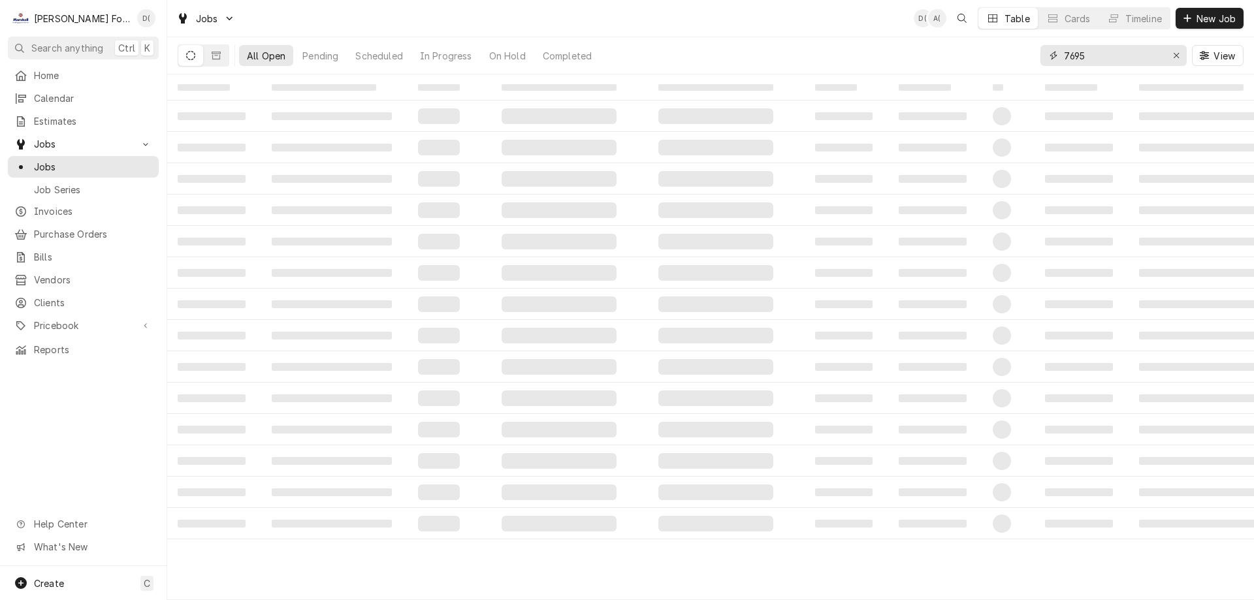
type input "7695"
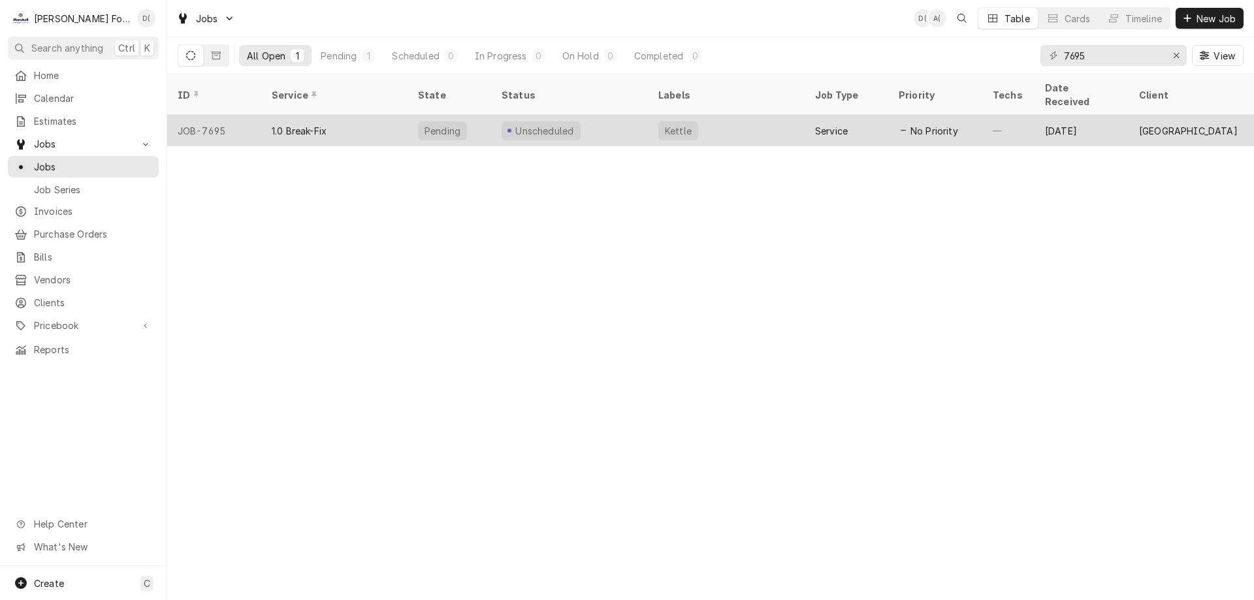
click at [613, 115] on div "Unscheduled" at bounding box center [569, 130] width 157 height 31
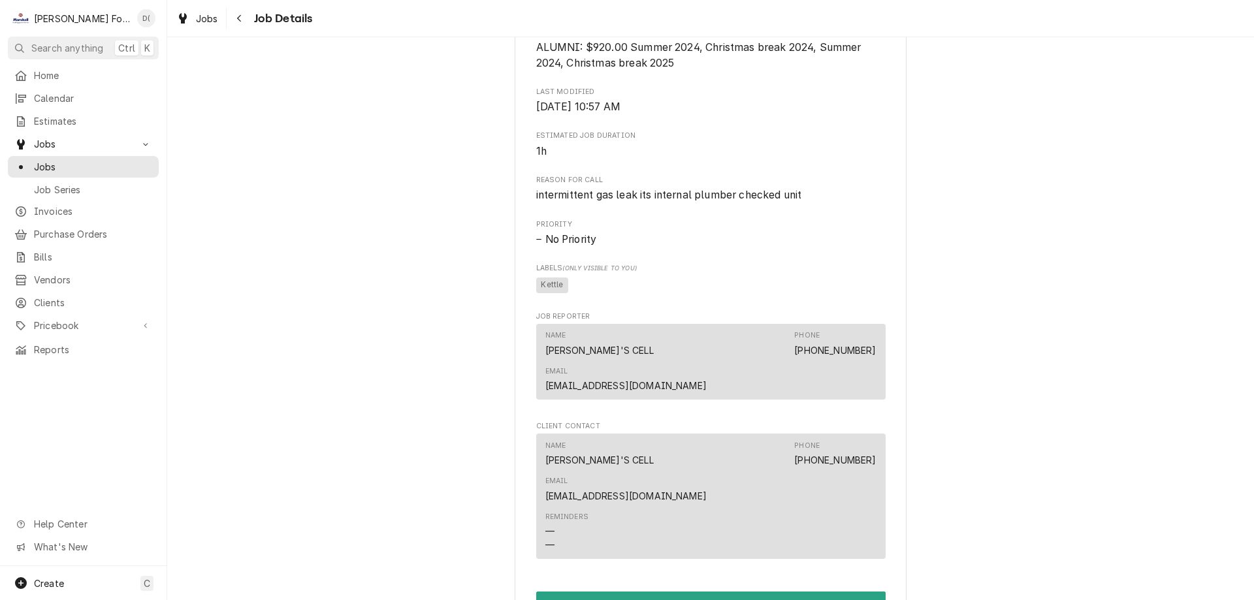
scroll to position [870, 0]
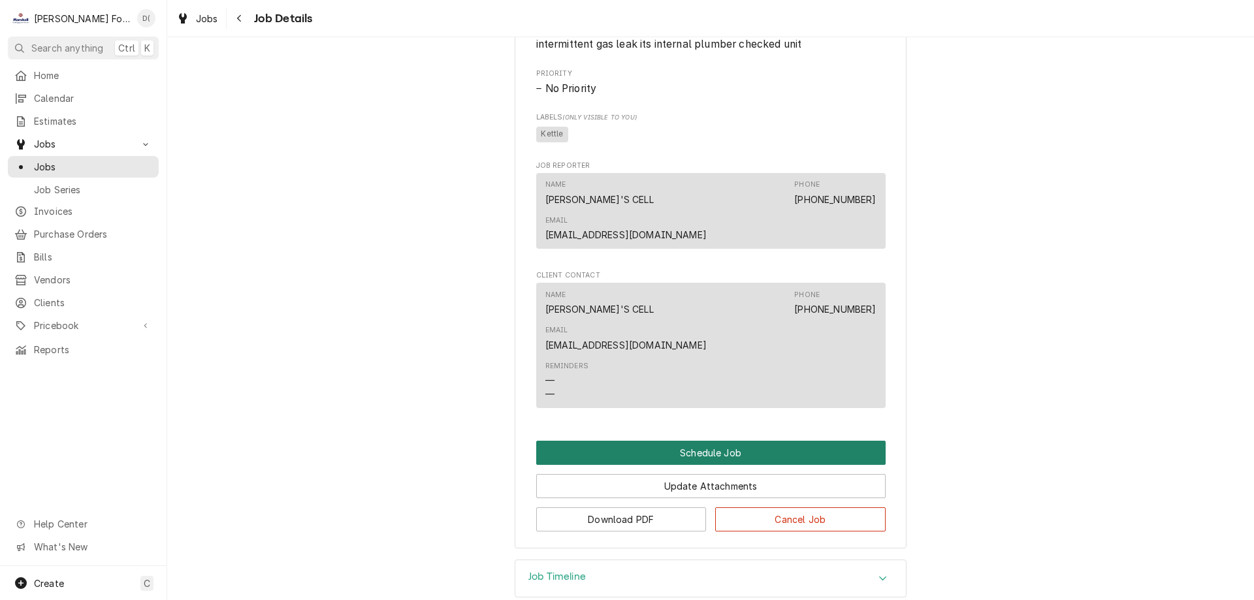
click at [711, 441] on button "Schedule Job" at bounding box center [711, 453] width 350 height 24
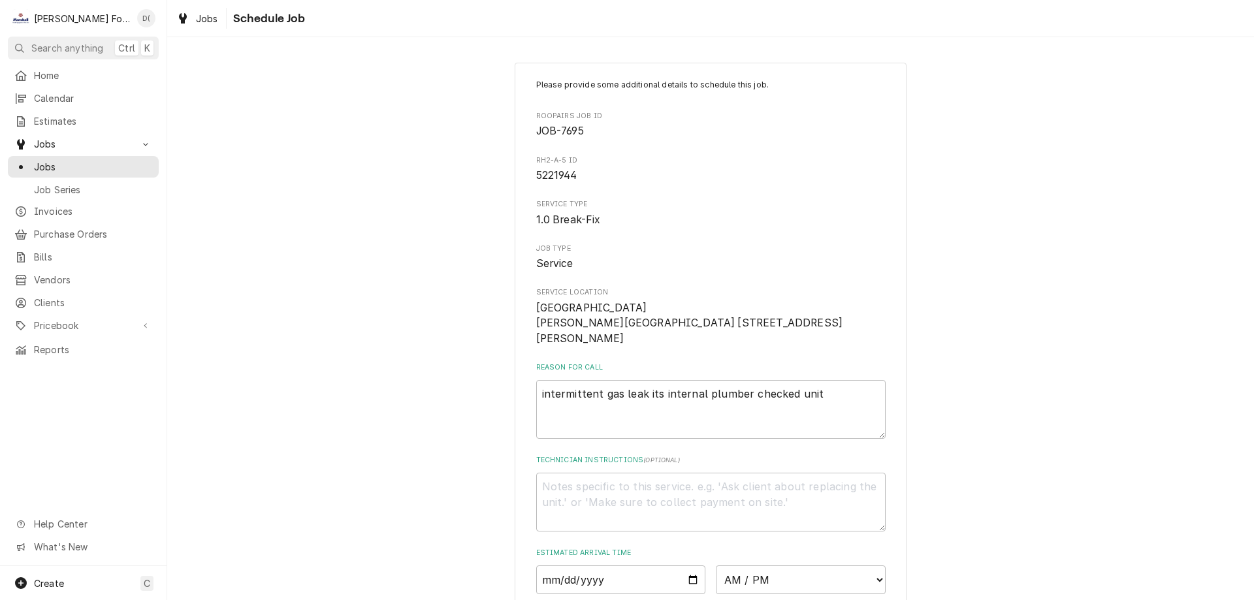
scroll to position [195, 0]
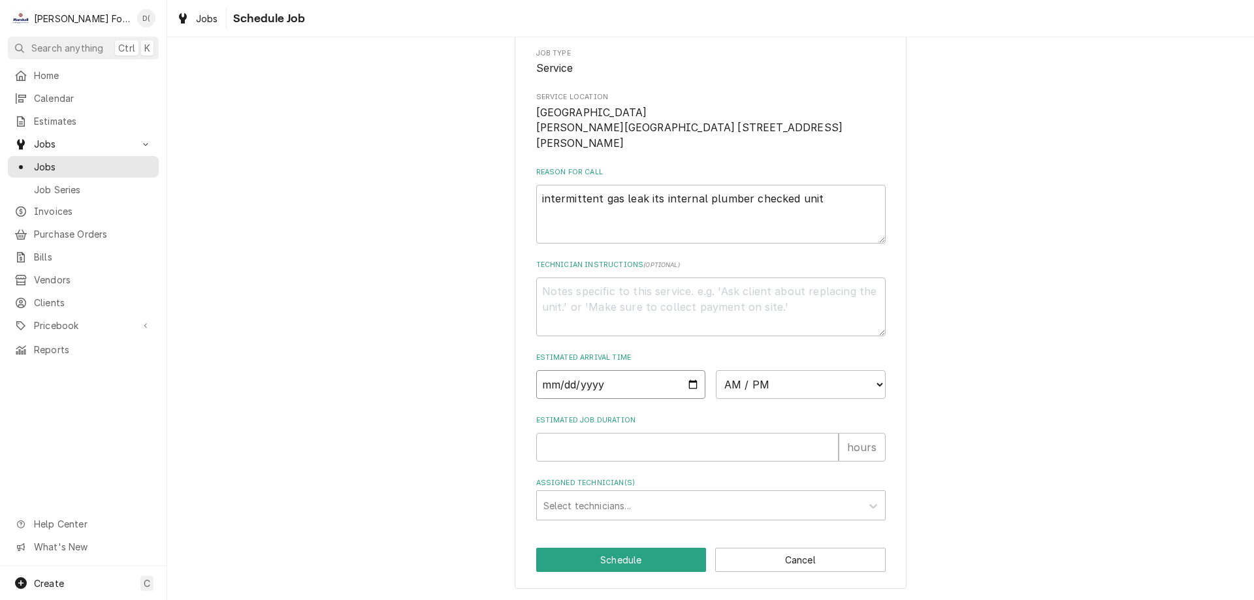
click at [689, 385] on input "Date" at bounding box center [621, 384] width 170 height 29
type textarea "x"
type input "[DATE]"
click at [794, 391] on select "AM / PM 6:00 AM 6:15 AM 6:30 AM 6:45 AM 7:00 AM 7:15 AM 7:30 AM 7:45 AM 8:00 AM…" at bounding box center [801, 384] width 170 height 29
select select "13:15:00"
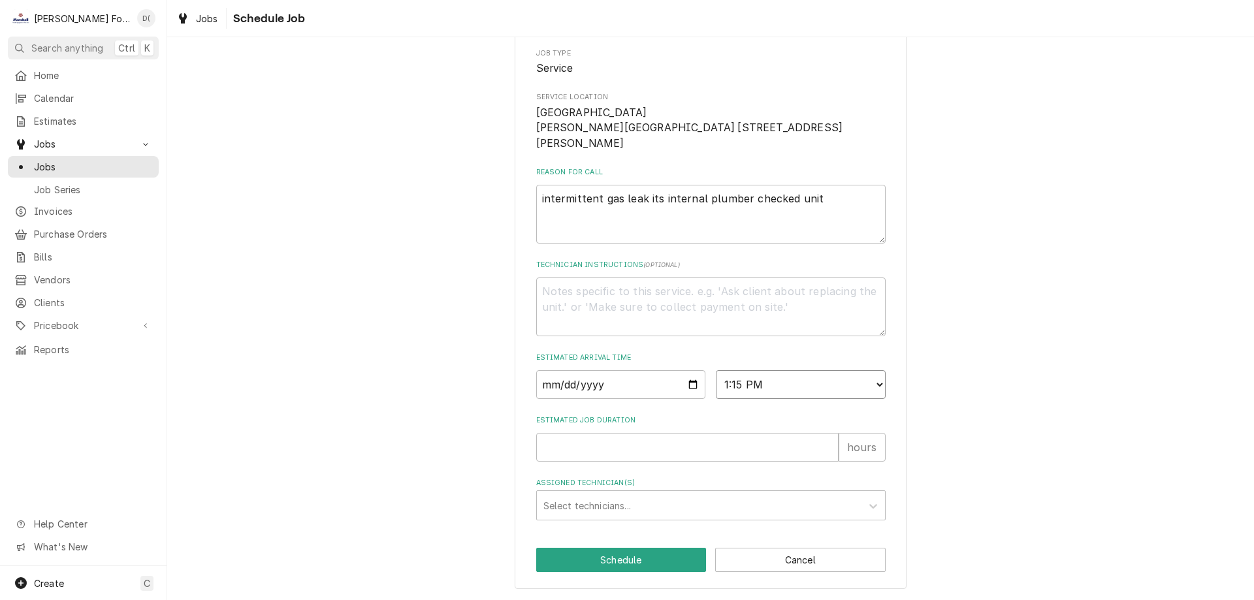
click at [716, 370] on select "AM / PM 6:00 AM 6:15 AM 6:30 AM 6:45 AM 7:00 AM 7:15 AM 7:30 AM 7:45 AM 8:00 AM…" at bounding box center [801, 384] width 170 height 29
click at [626, 437] on input "Estimated Job Duration" at bounding box center [687, 447] width 303 height 29
type textarea "x"
type input "1"
click at [595, 499] on div "Assigned Technician(s)" at bounding box center [700, 506] width 312 height 24
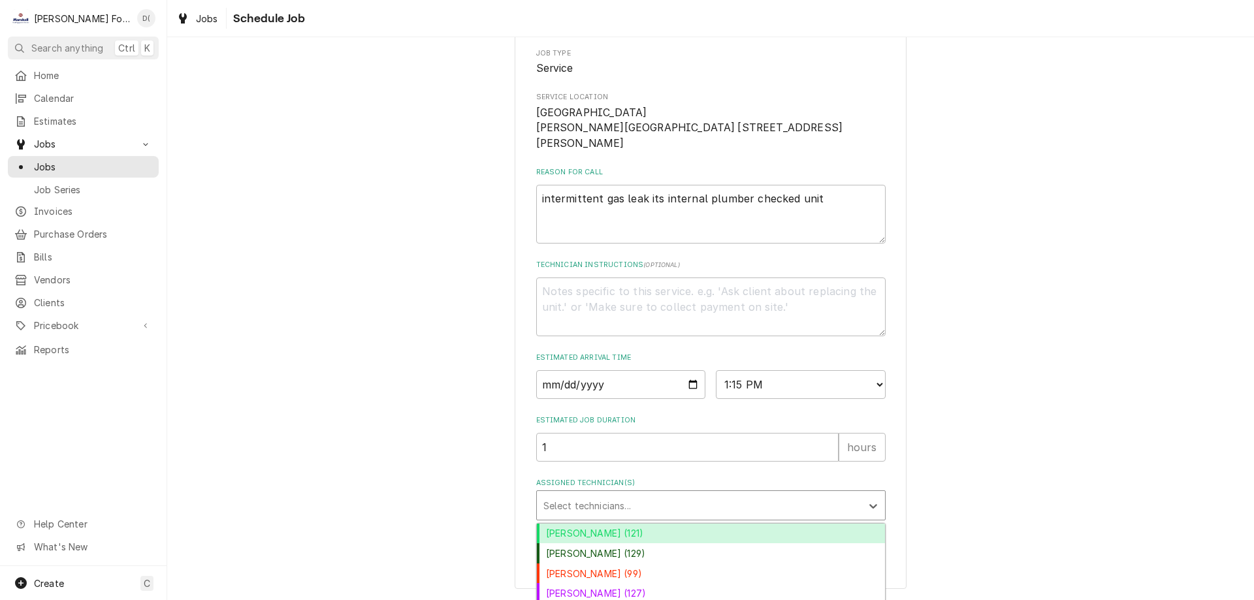
scroll to position [299, 0]
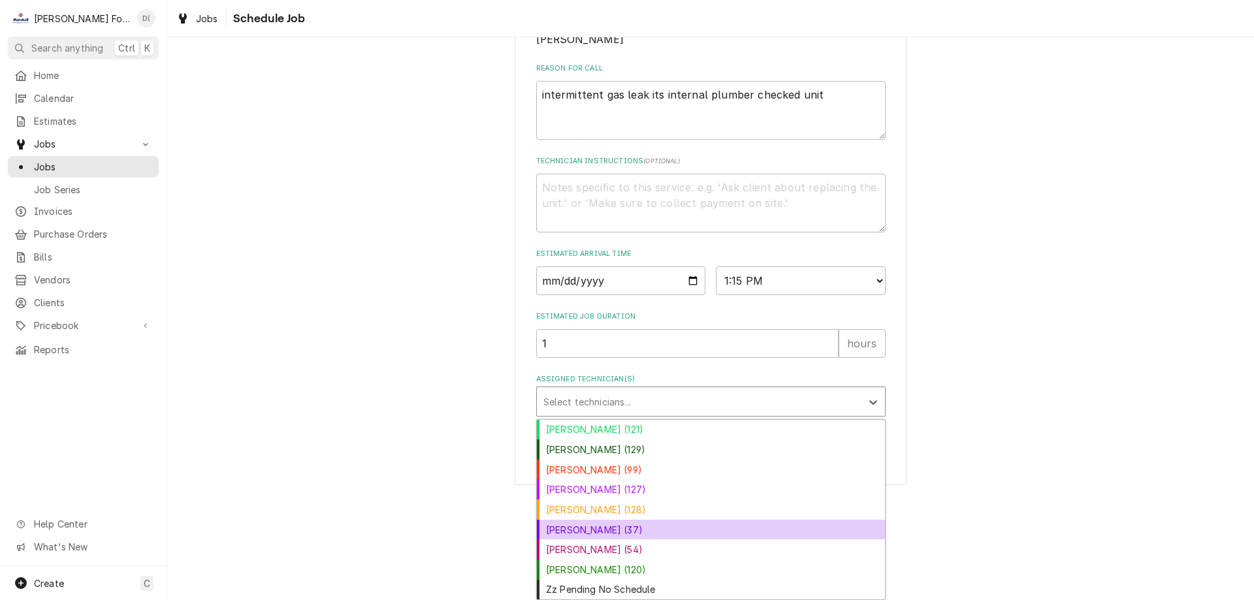
click at [580, 527] on div "[PERSON_NAME] (37)" at bounding box center [711, 530] width 348 height 20
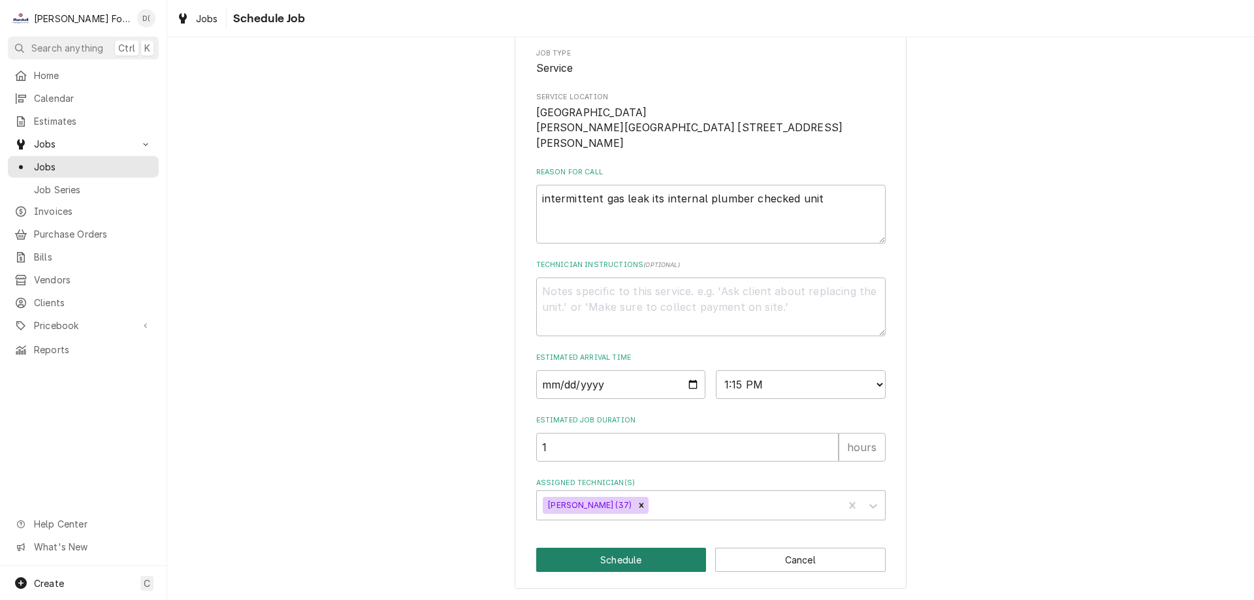
click at [612, 565] on button "Schedule" at bounding box center [621, 560] width 171 height 24
type textarea "x"
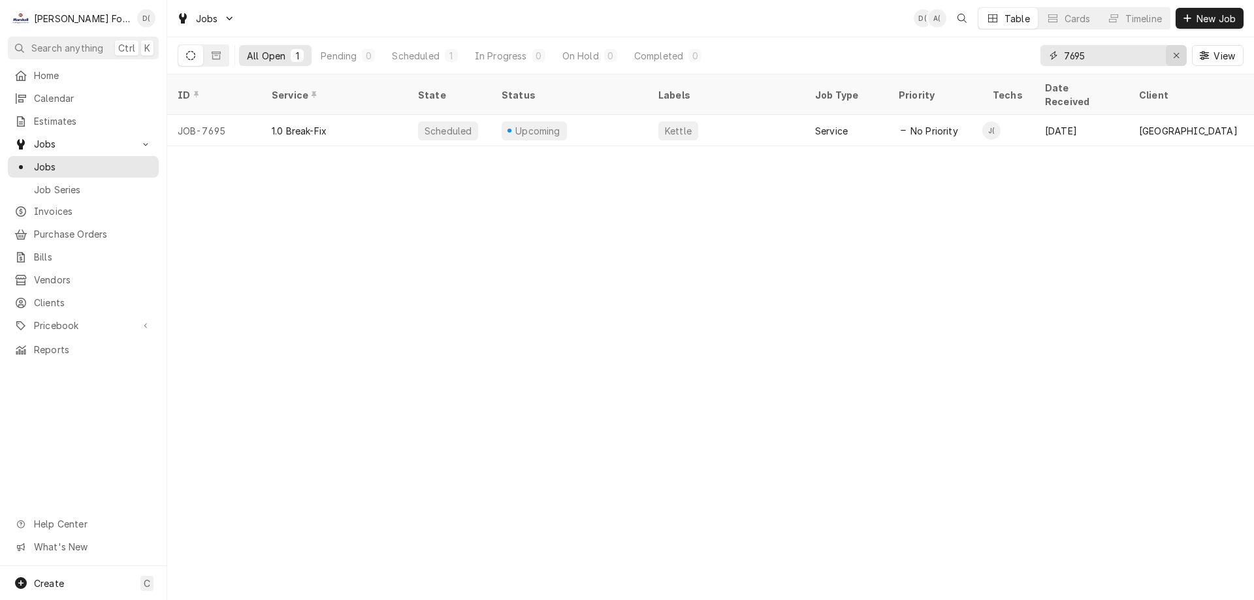
click at [1171, 57] on div "Erase input" at bounding box center [1176, 55] width 13 height 13
click at [1153, 57] on input "Dynamic Content Wrapper" at bounding box center [1125, 55] width 123 height 21
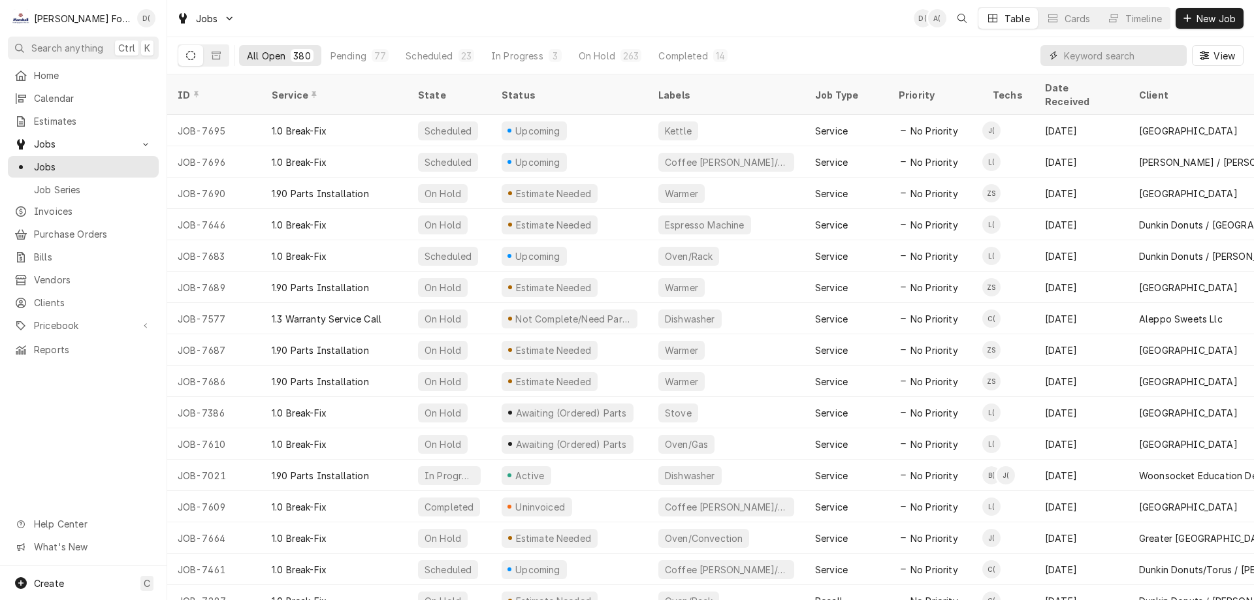
click at [1115, 52] on input "Dynamic Content Wrapper" at bounding box center [1122, 55] width 116 height 21
click at [1219, 22] on span "New Job" at bounding box center [1216, 19] width 44 height 14
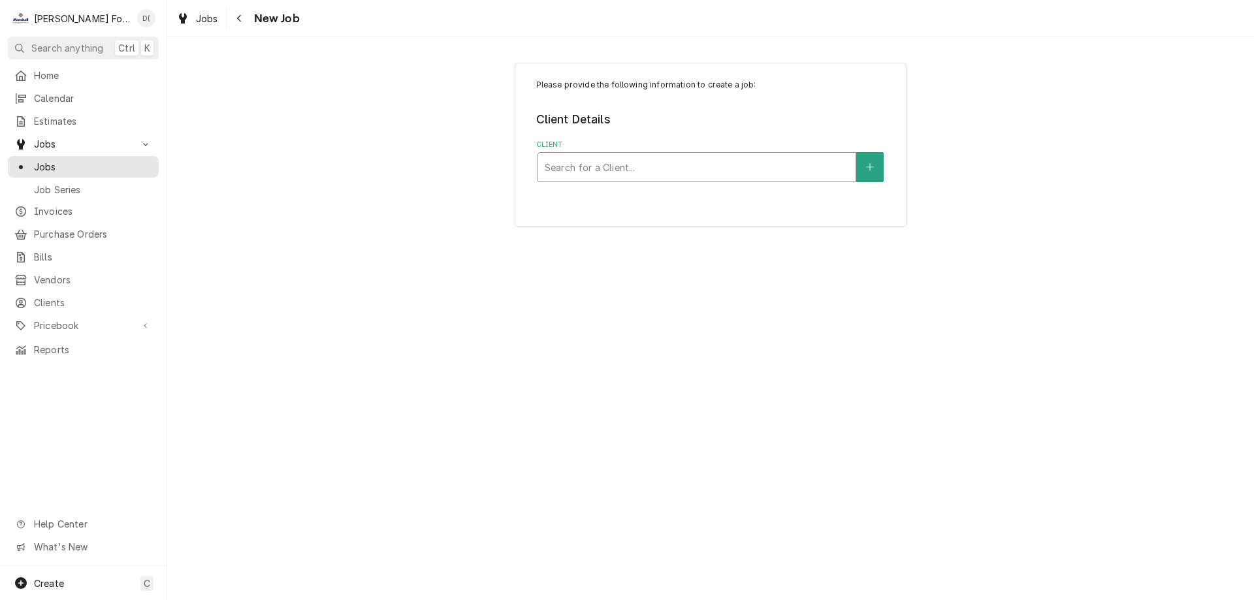
click at [661, 167] on div "Client" at bounding box center [697, 167] width 304 height 24
type input "850 eddy"
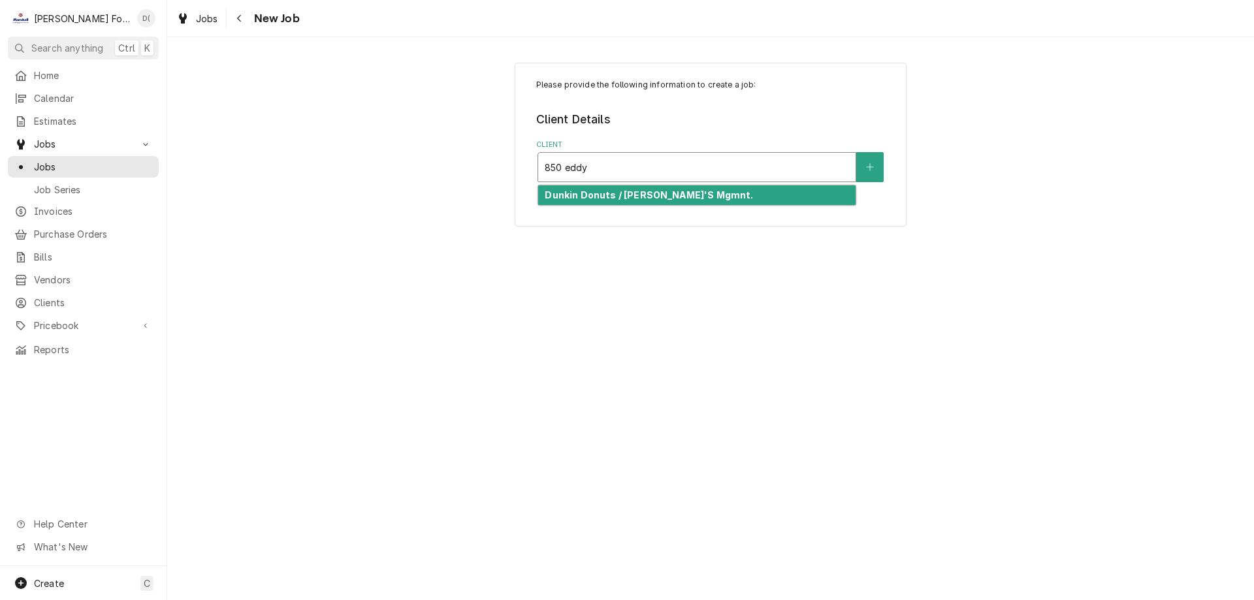
click at [649, 194] on strong "Dunkin Donuts / [PERSON_NAME]'S Mgmnt." at bounding box center [649, 194] width 208 height 11
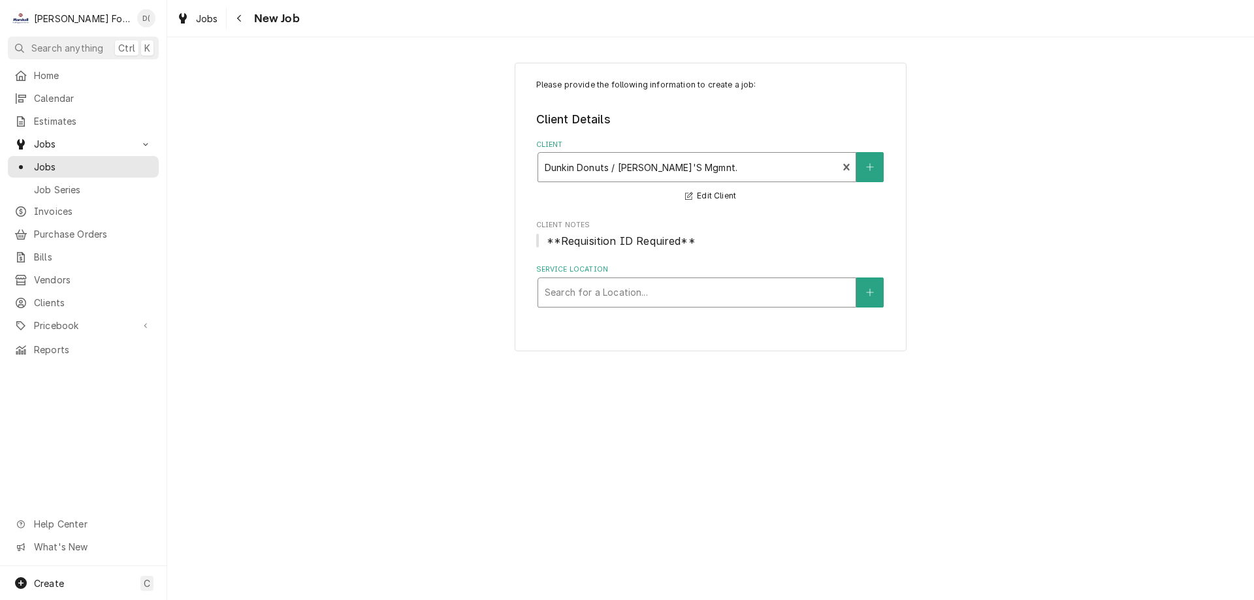
click at [640, 295] on div "Service Location" at bounding box center [697, 293] width 304 height 24
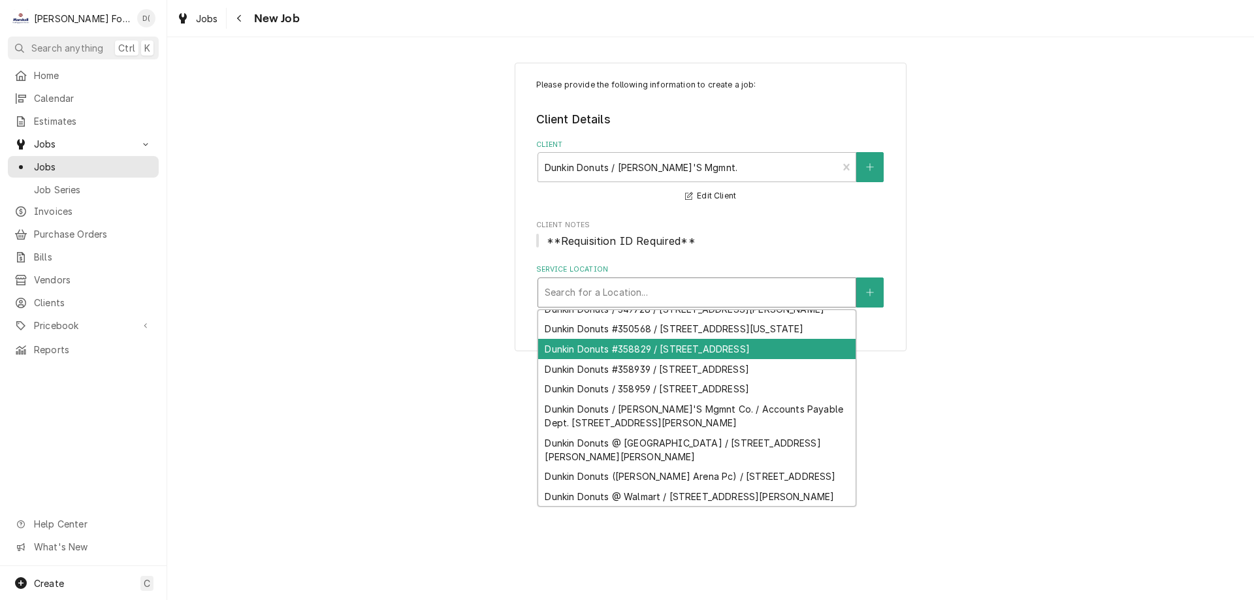
scroll to position [1068, 0]
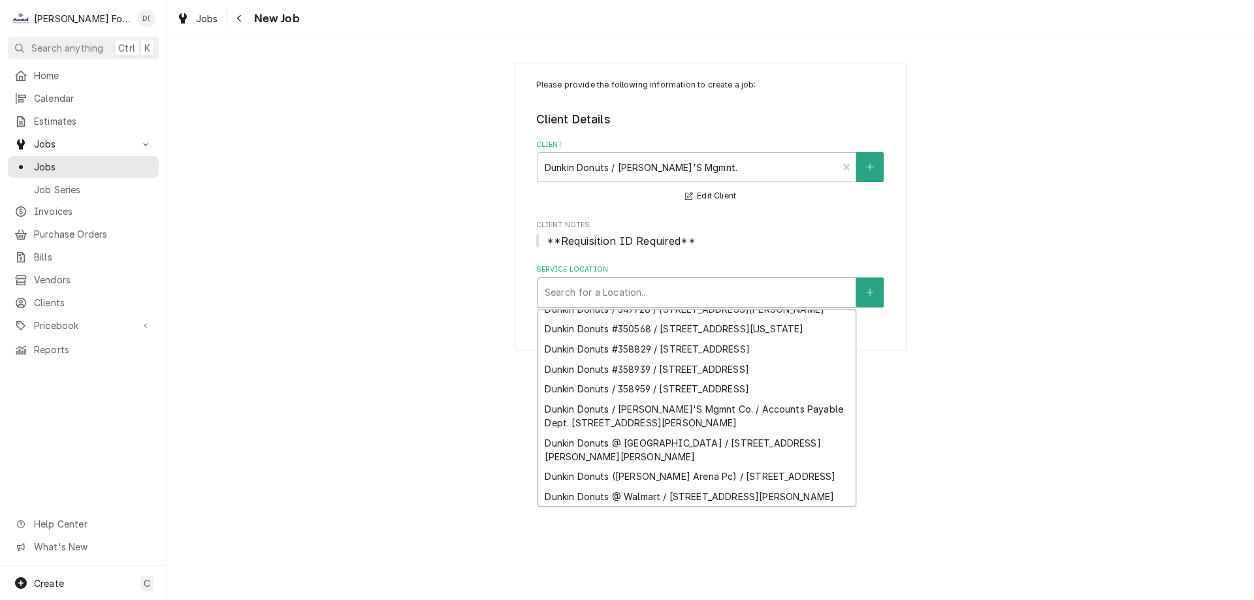
click at [646, 299] on div "Dunkin Donuts / #349233 / [STREET_ADDRESS]" at bounding box center [697, 289] width 318 height 20
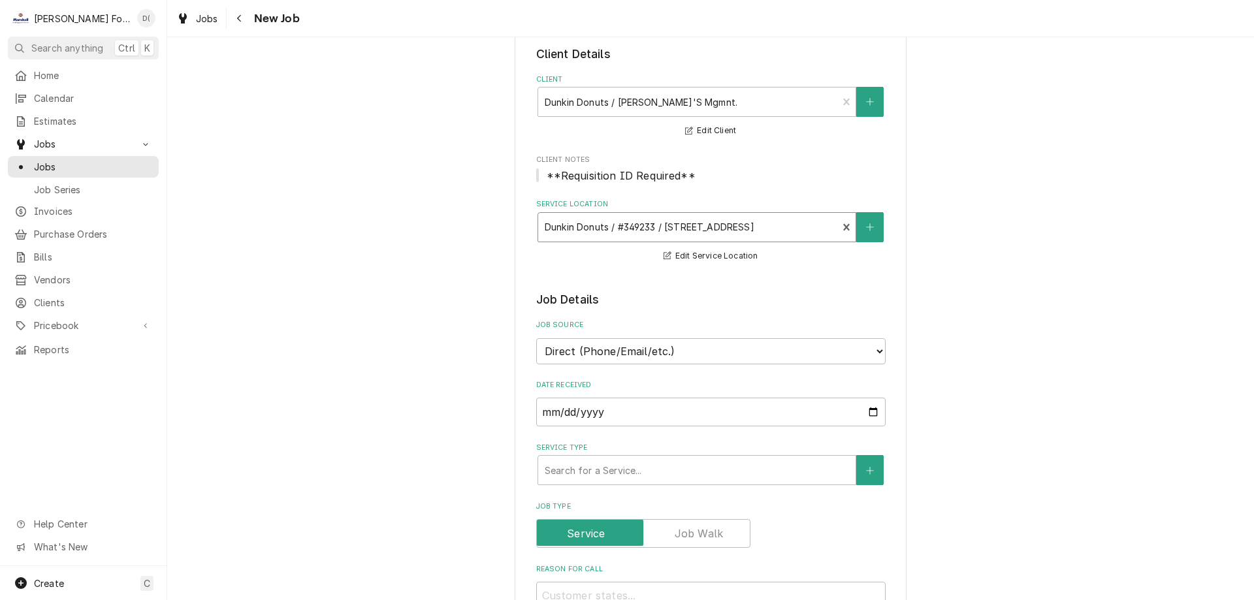
scroll to position [196, 0]
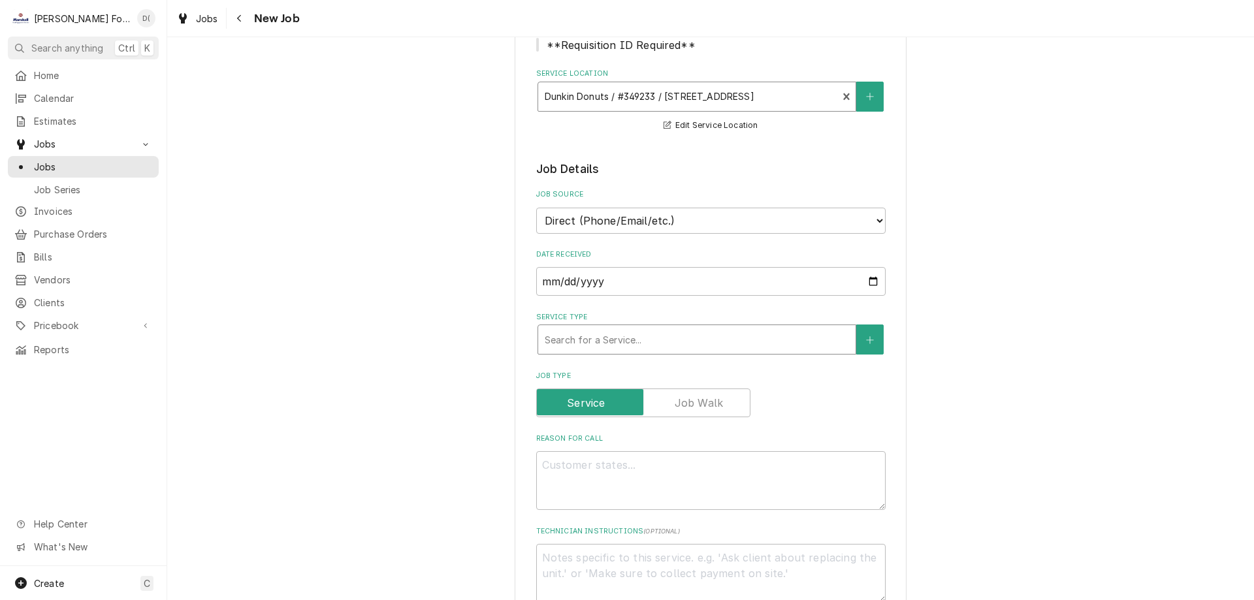
click at [617, 339] on div "Service Type" at bounding box center [697, 340] width 304 height 24
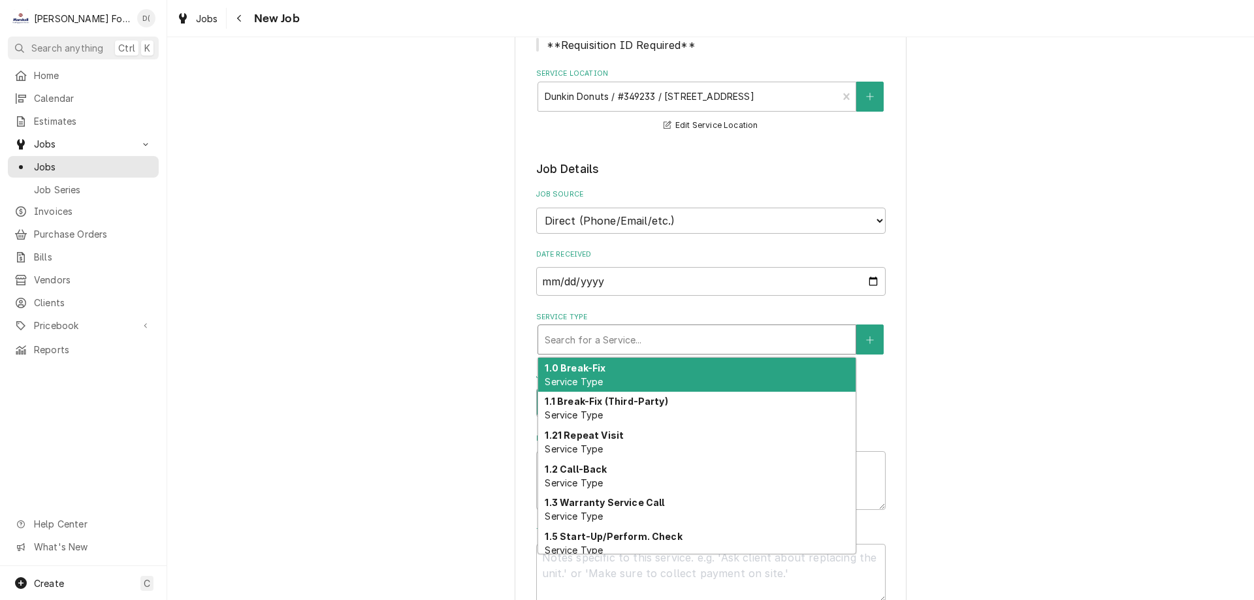
click at [615, 374] on div "1.0 Break-Fix Service Type" at bounding box center [697, 375] width 318 height 34
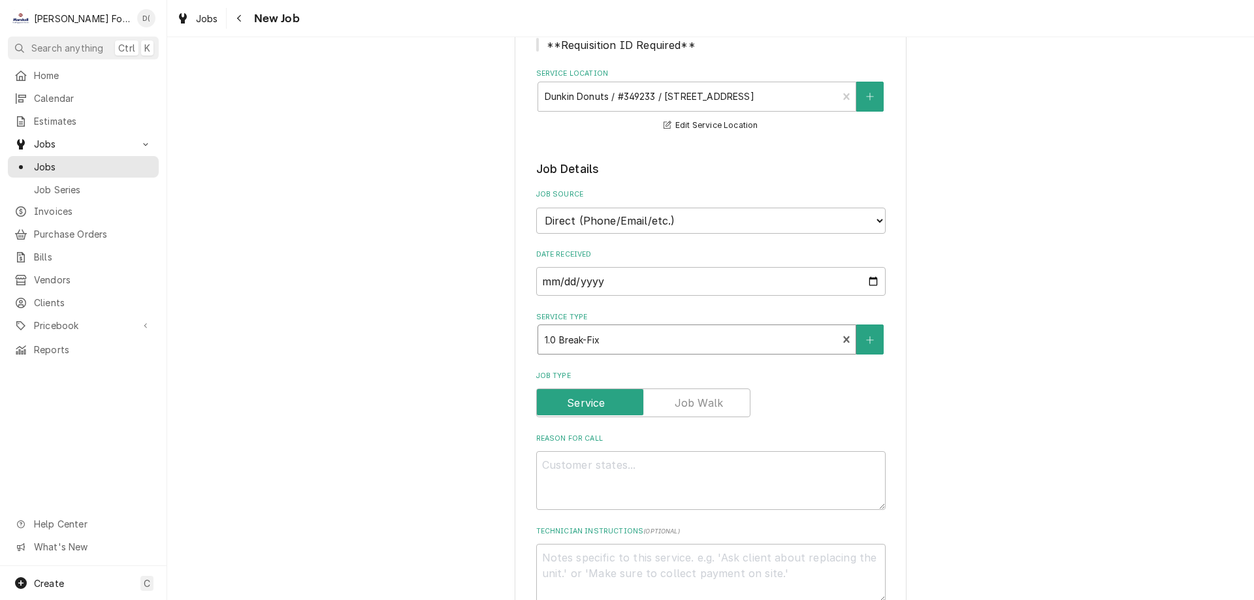
type textarea "x"
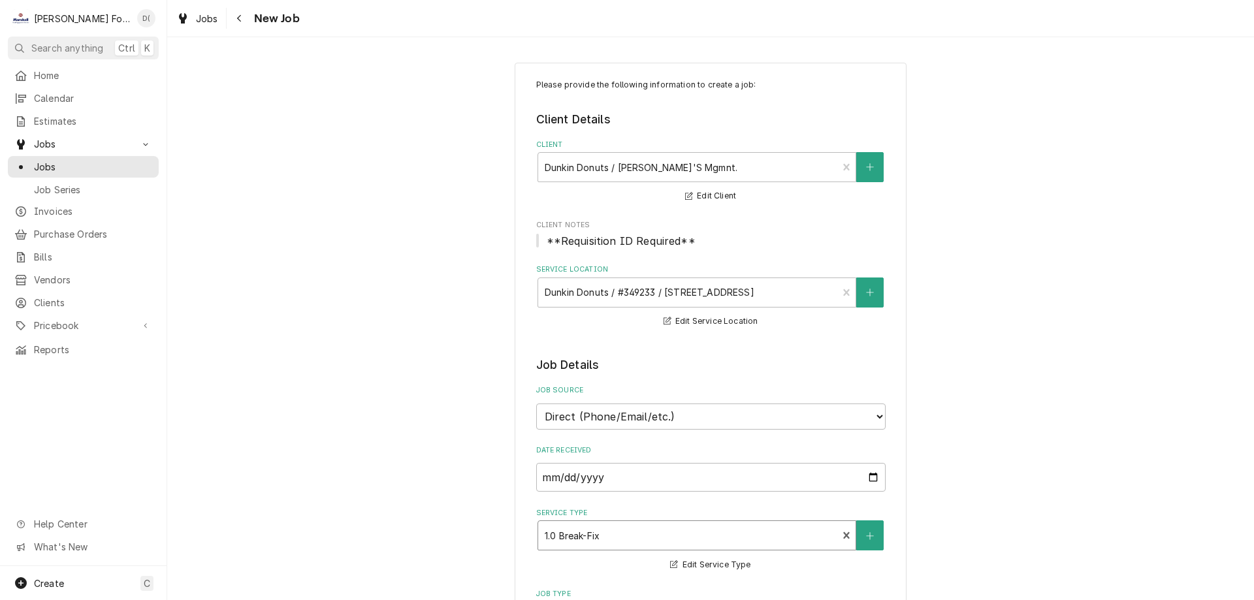
scroll to position [65, 0]
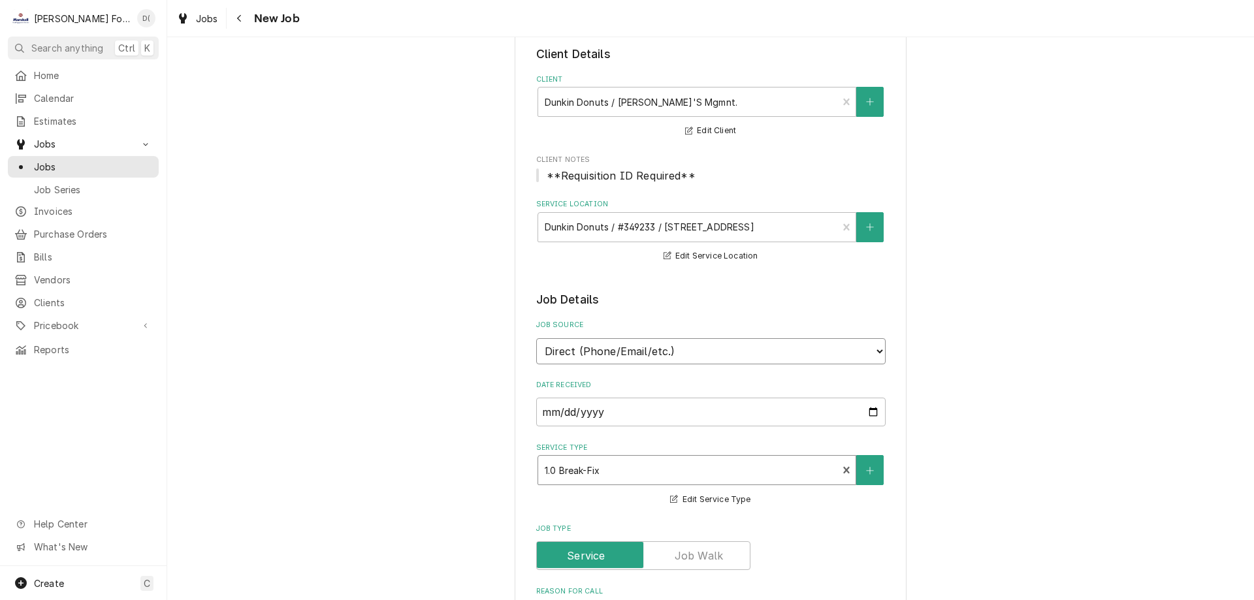
click at [874, 351] on select "Direct (Phone/Email/etc.) Service Channel Corrigo Ecotrak Other" at bounding box center [711, 351] width 350 height 26
select select "100"
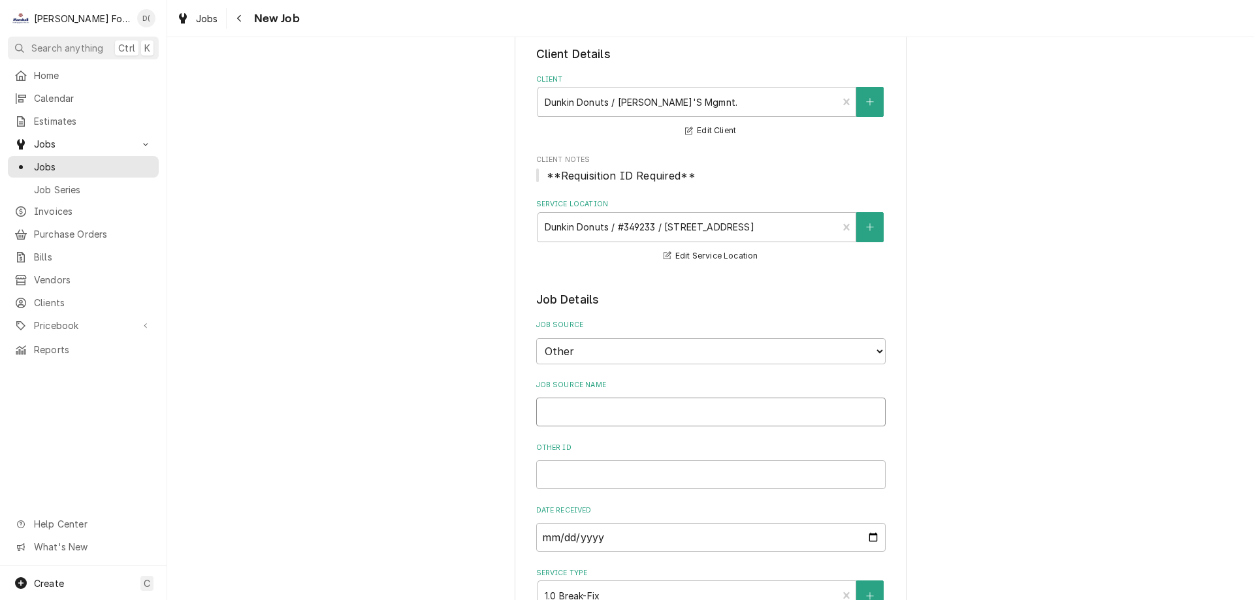
click at [629, 402] on input "Job Source Name" at bounding box center [711, 412] width 350 height 29
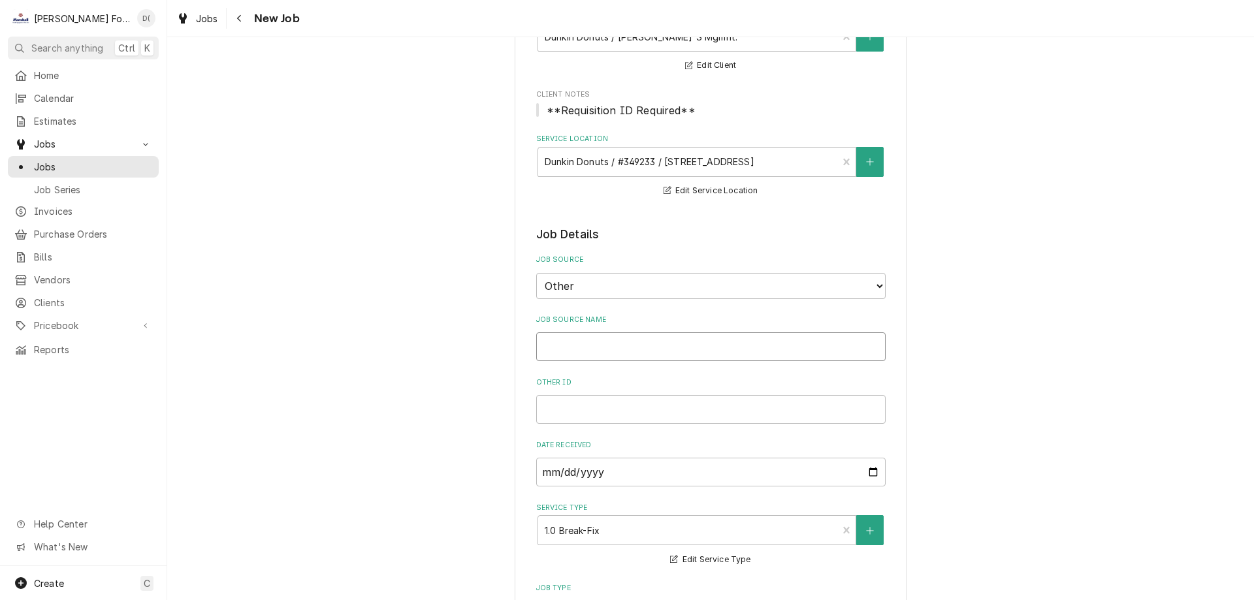
scroll to position [196, 0]
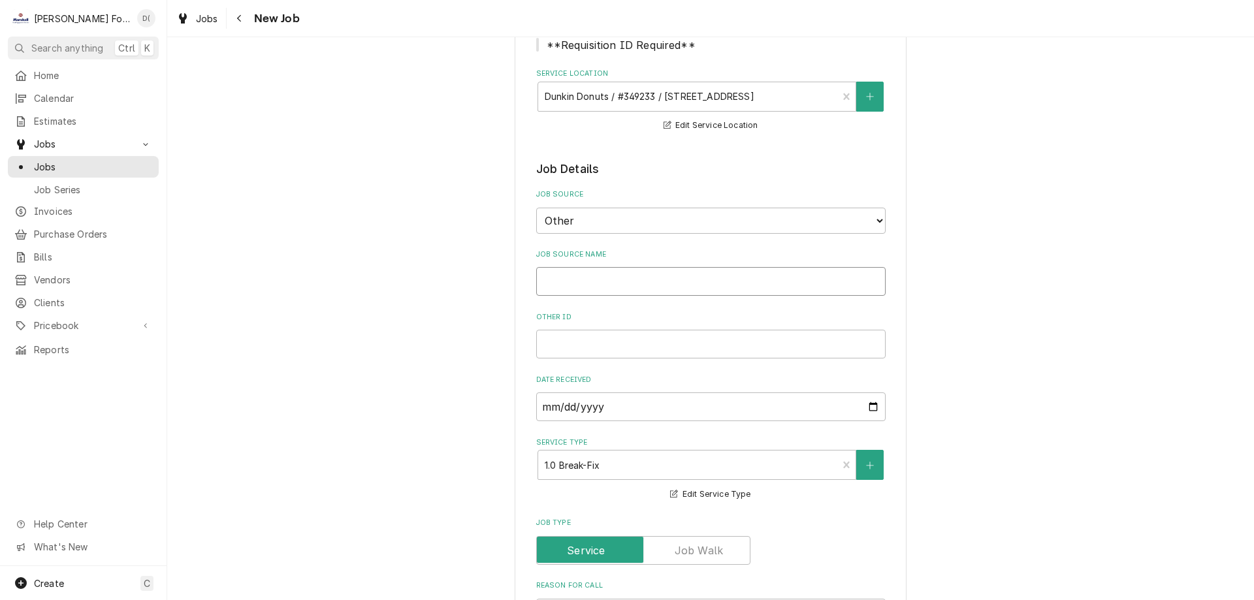
click at [575, 267] on input "Job Source Name" at bounding box center [711, 281] width 350 height 29
type textarea "x"
type input "e"
type textarea "x"
type input "ed"
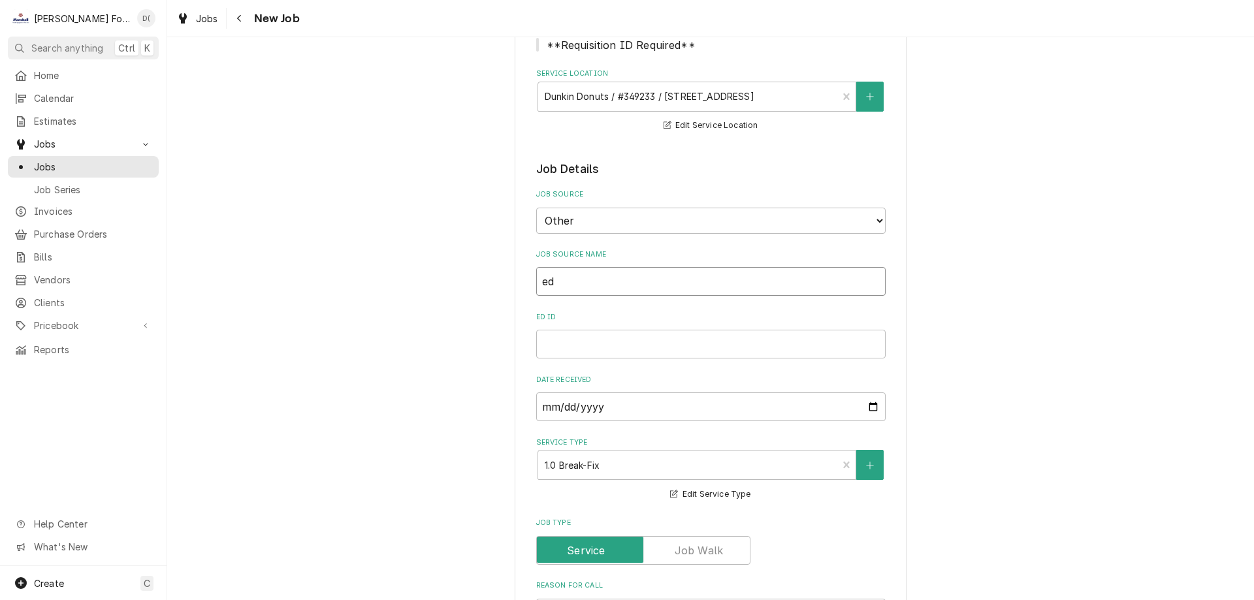
type textarea "x"
type input "e"
type textarea "x"
type input "E"
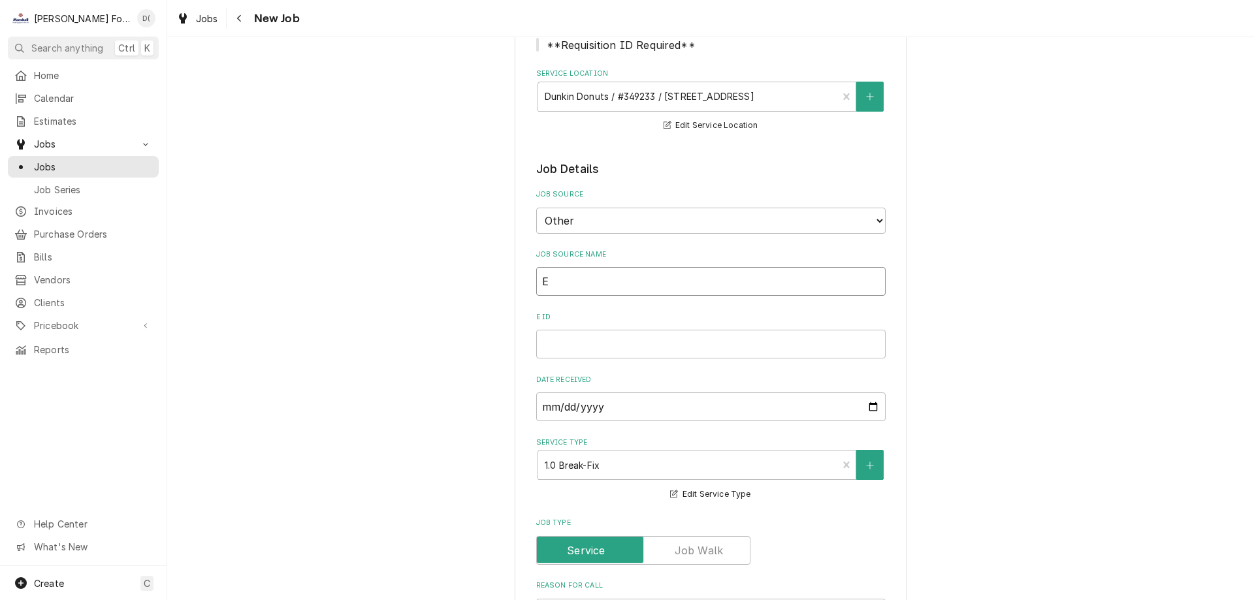
type textarea "x"
type input "ED"
type textarea "x"
type input "ED2"
type textarea "x"
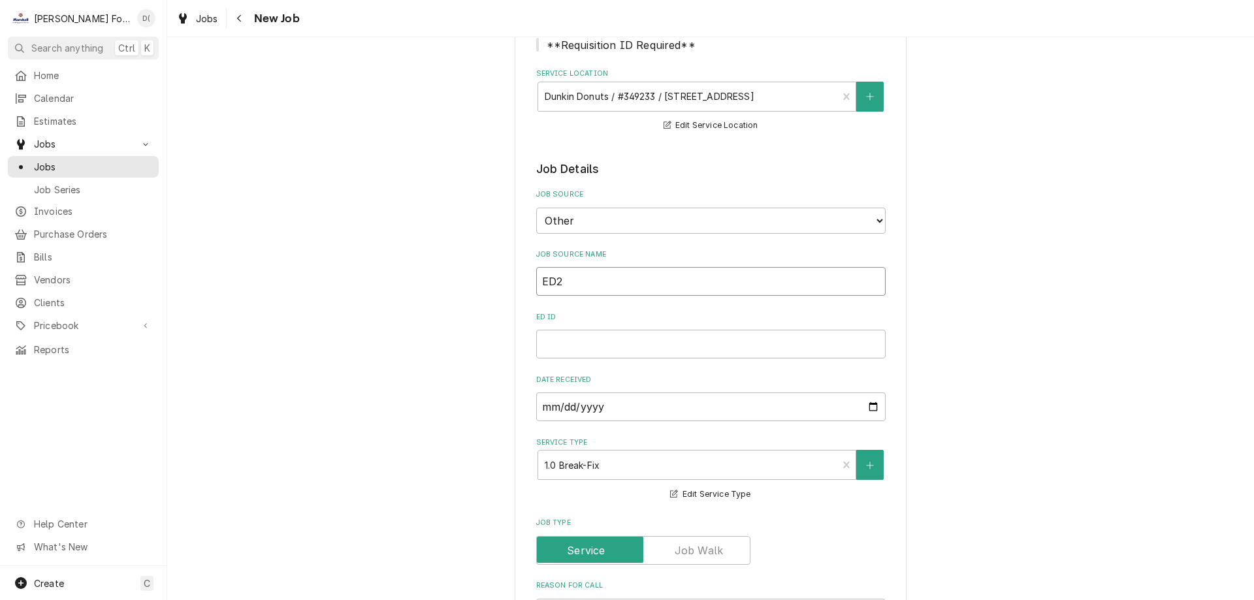
type input "ED25"
type textarea "x"
type input "ED251"
type textarea "x"
type input "ED2510"
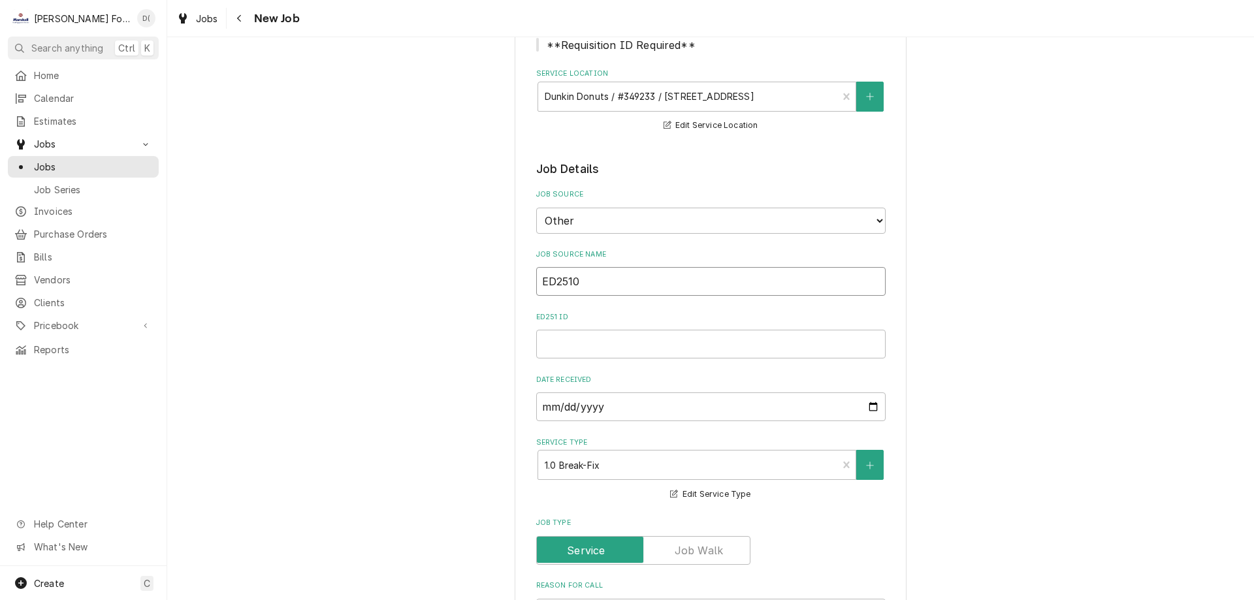
type textarea "x"
type input "ED25100"
type textarea "x"
type input "ED251003"
type textarea "x"
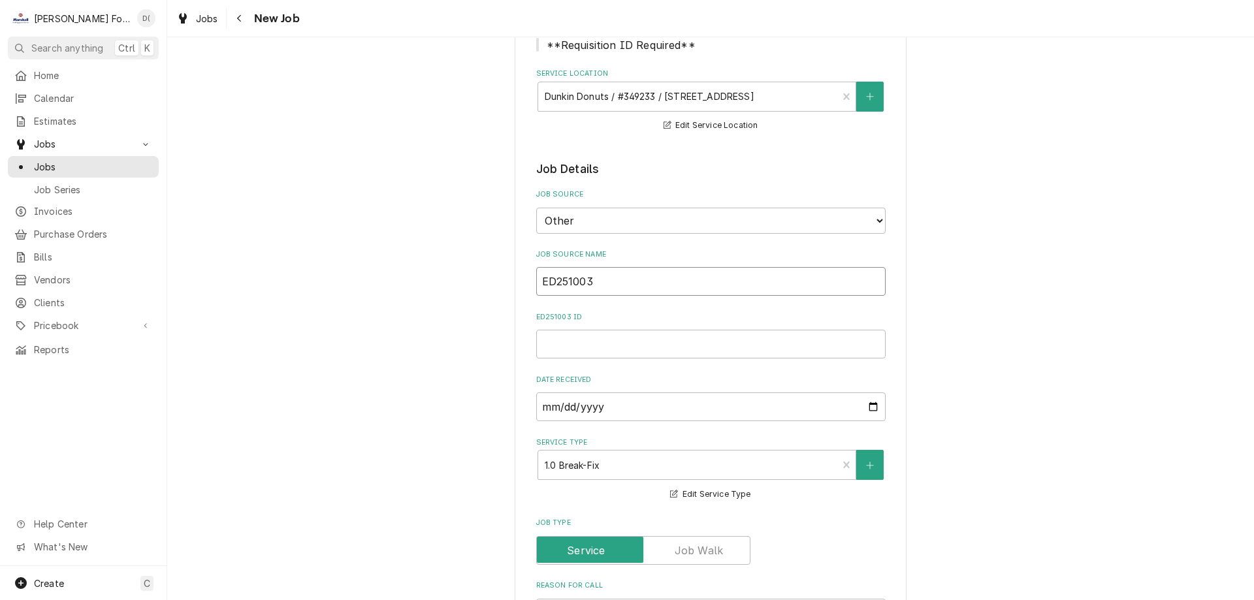
type input "ED251003"
click at [568, 347] on input "ED251003 ID" at bounding box center [711, 344] width 350 height 29
type textarea "x"
type input "E"
type textarea "x"
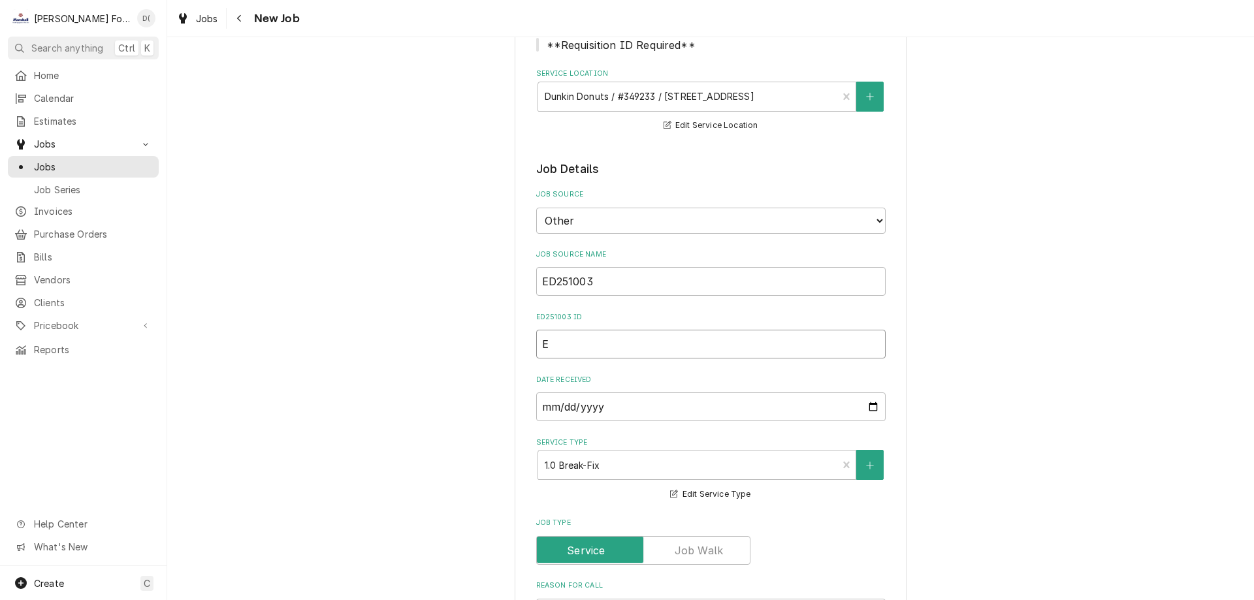
type input "Ed"
type textarea "x"
type input "E"
type textarea "x"
type input "ED"
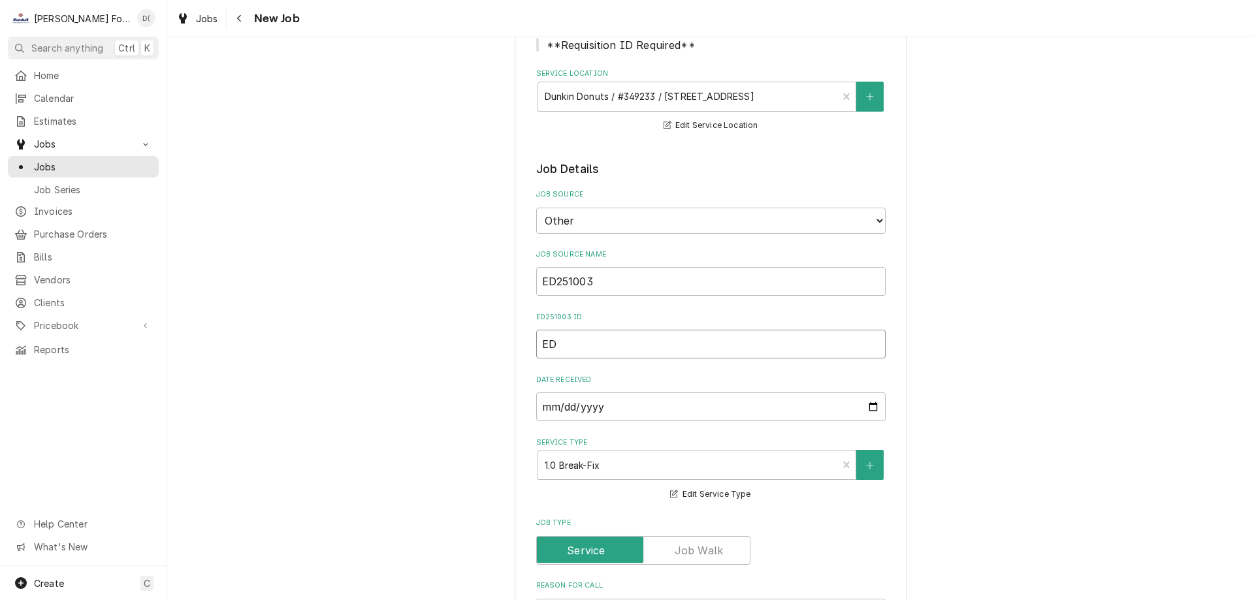
type textarea "x"
type input "ED2"
type textarea "x"
type input "ED25"
type textarea "x"
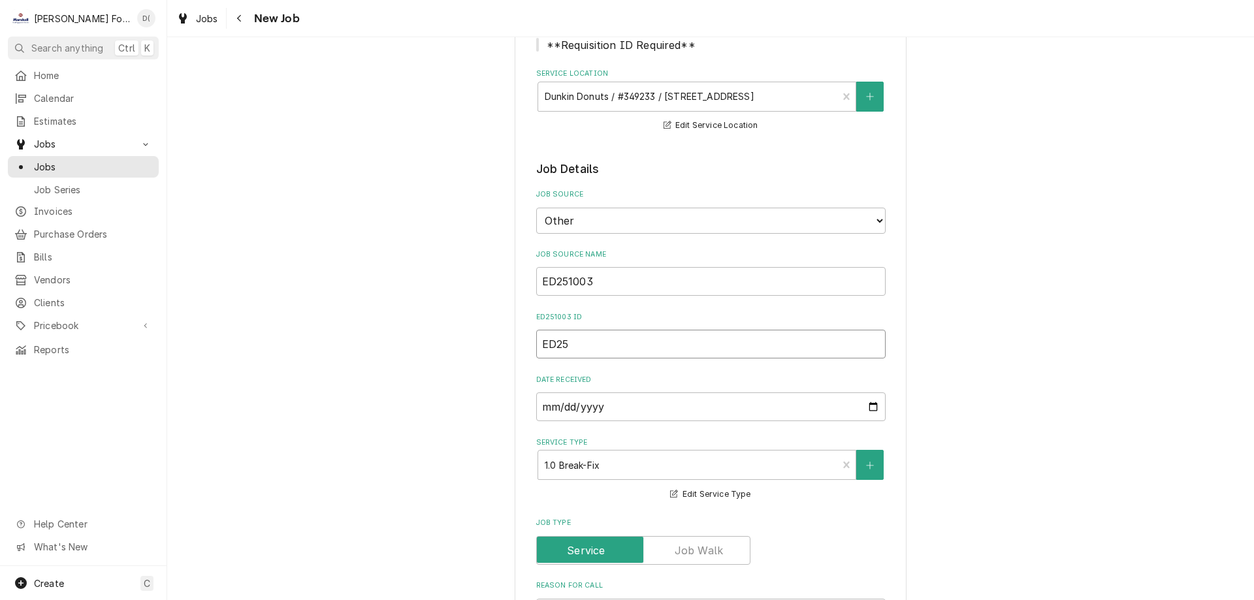
type input "ED251"
type textarea "x"
type input "ED2510"
type textarea "x"
type input "ED25100"
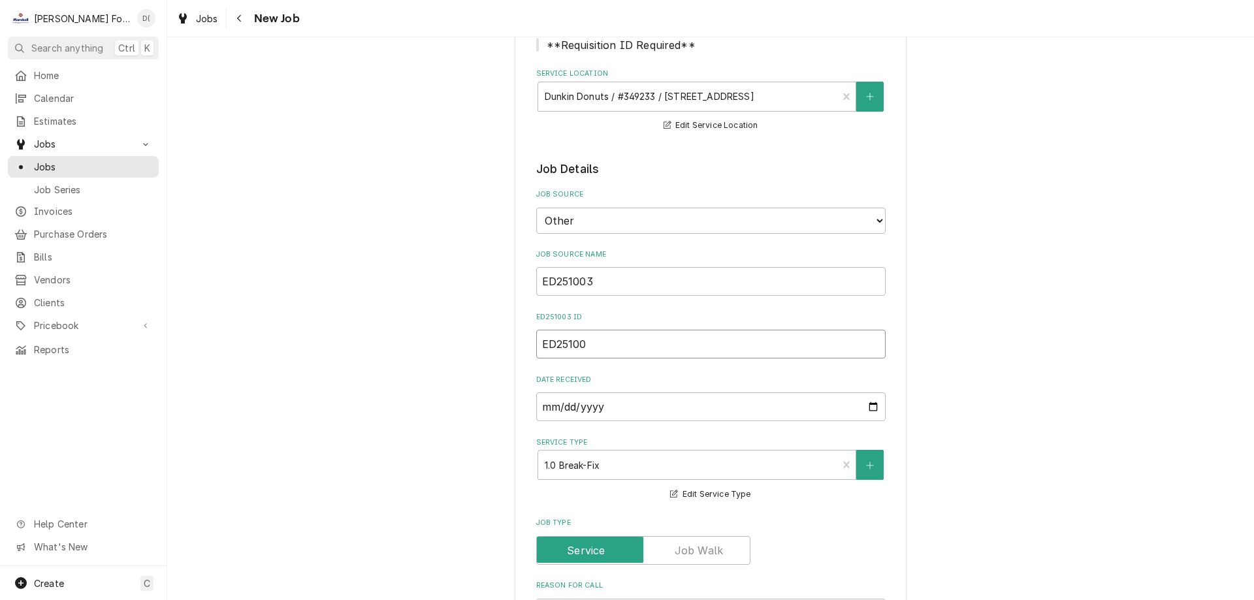
type textarea "x"
type input "ED251003"
type textarea "x"
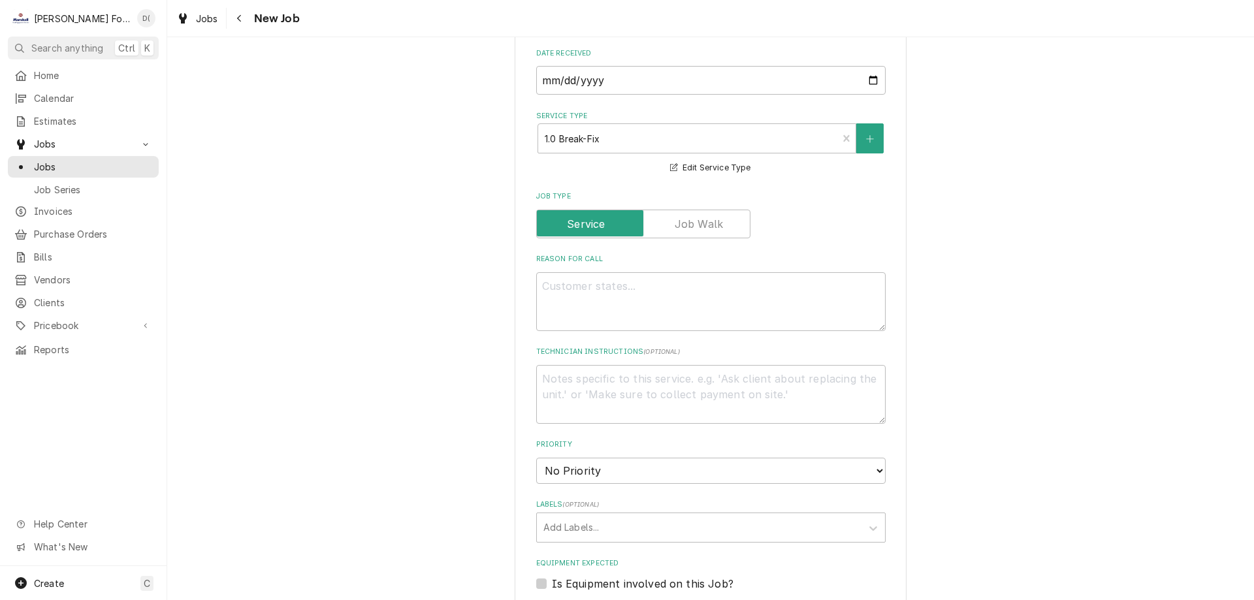
scroll to position [653, 0]
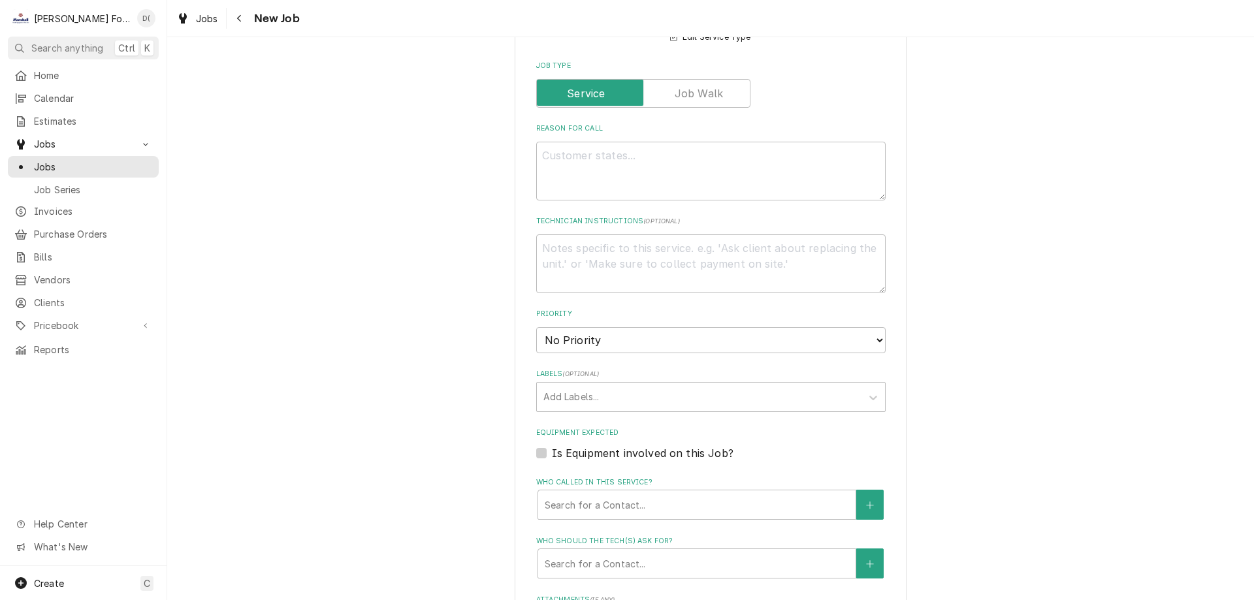
type input "ED251003"
click at [565, 180] on textarea "Reason For Call" at bounding box center [711, 171] width 350 height 59
type textarea "x"
type textarea "o"
type textarea "x"
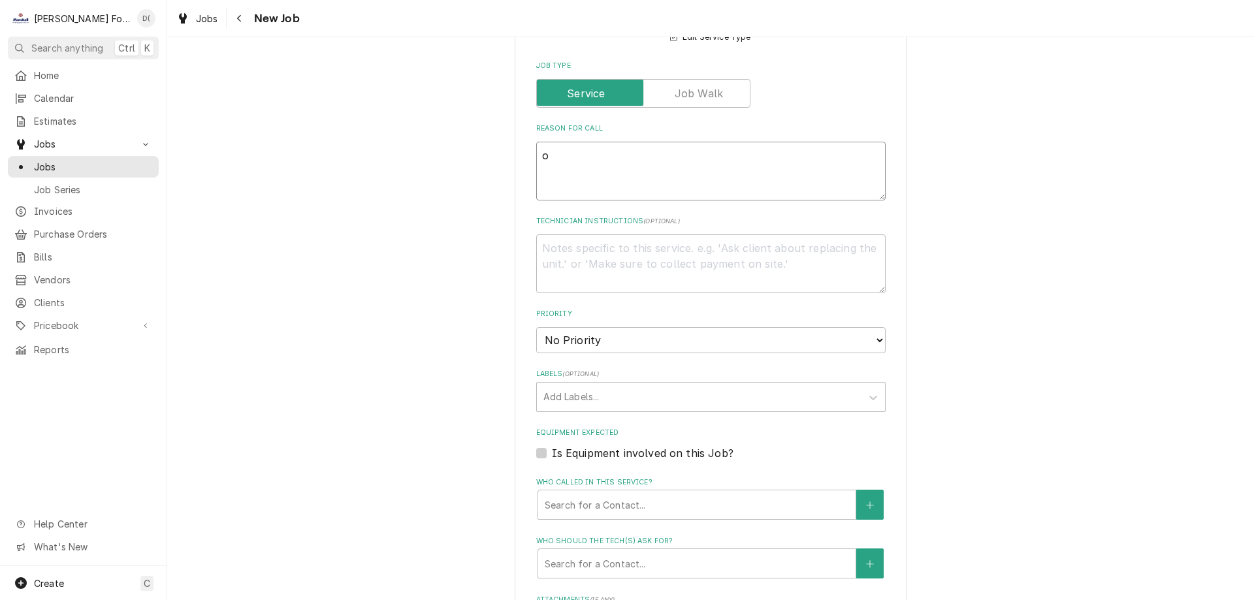
type textarea "ov"
type textarea "x"
type textarea "ove"
type textarea "x"
type textarea "oven"
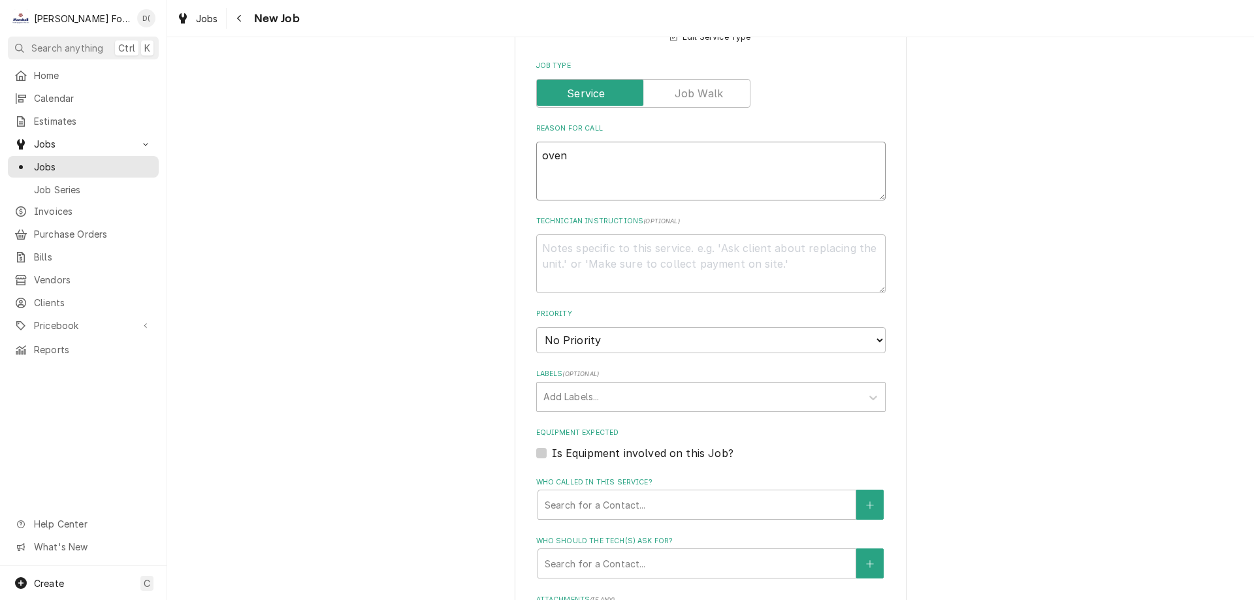
type textarea "x"
type textarea "oven"
type textarea "x"
type textarea "oven n"
type textarea "x"
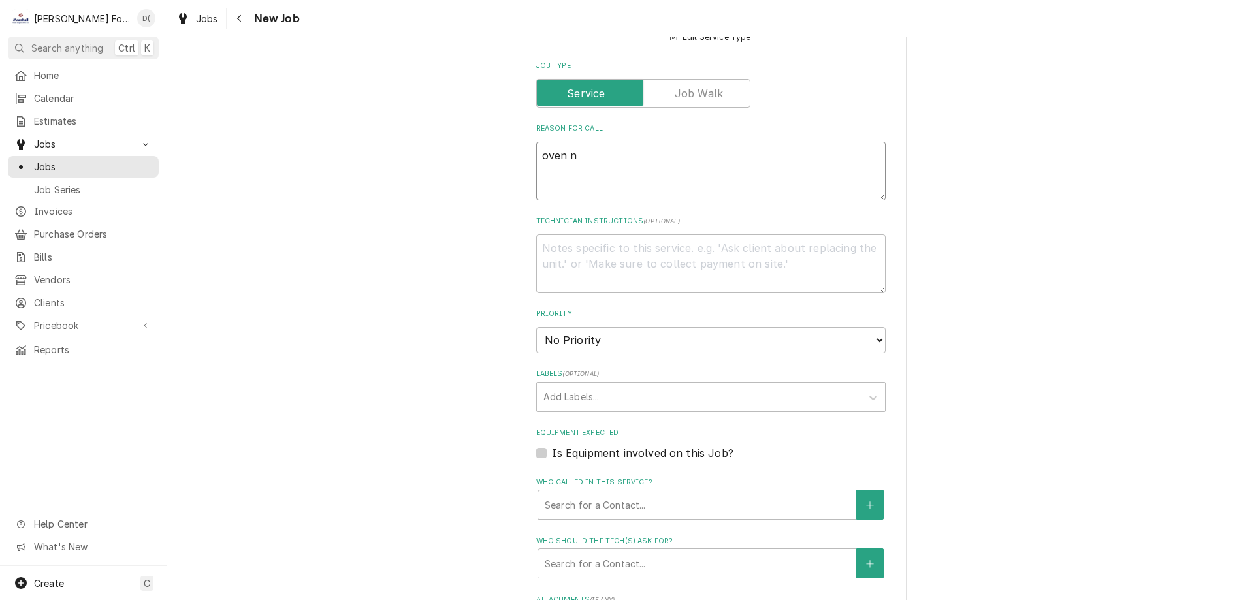
type textarea "oven no"
type textarea "x"
type textarea "oven not"
type textarea "x"
type textarea "oven not"
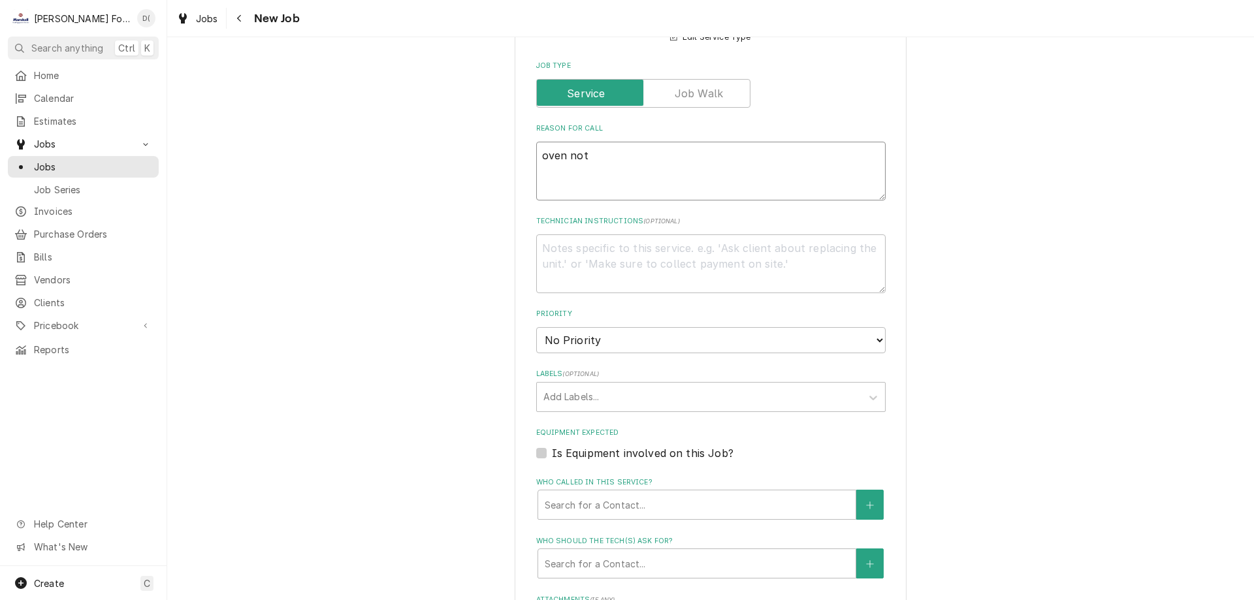
type textarea "x"
type textarea "oven not h"
type textarea "x"
type textarea "oven not he"
type textarea "x"
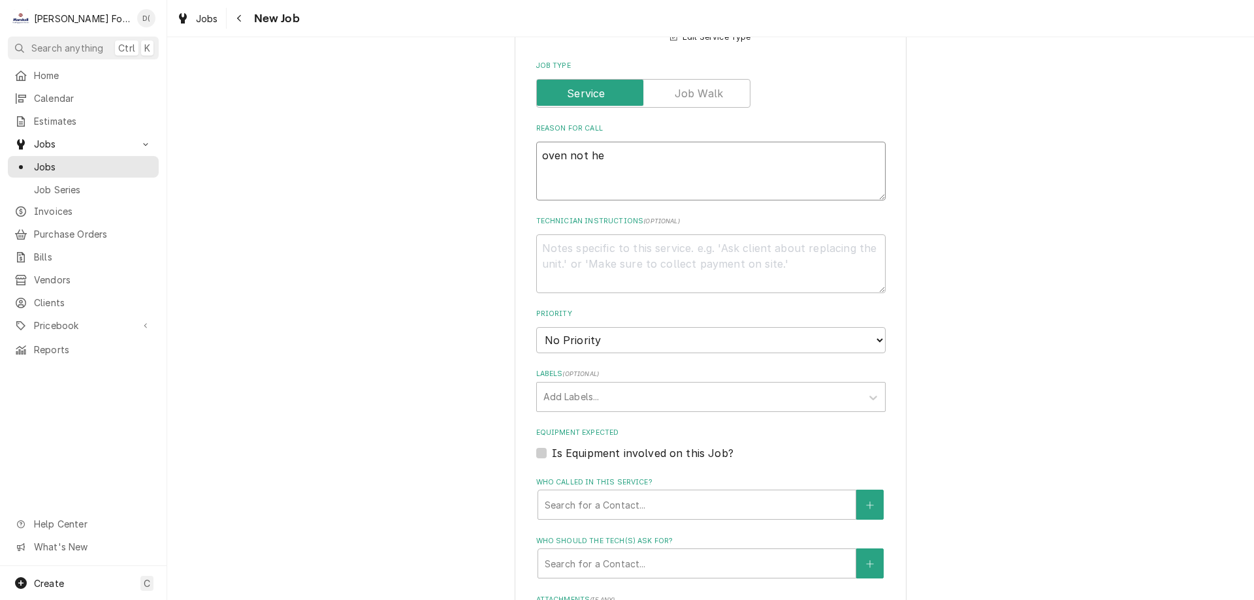
type textarea "oven not hea"
type textarea "x"
type textarea "oven not heat"
type textarea "x"
type textarea "oven not heati"
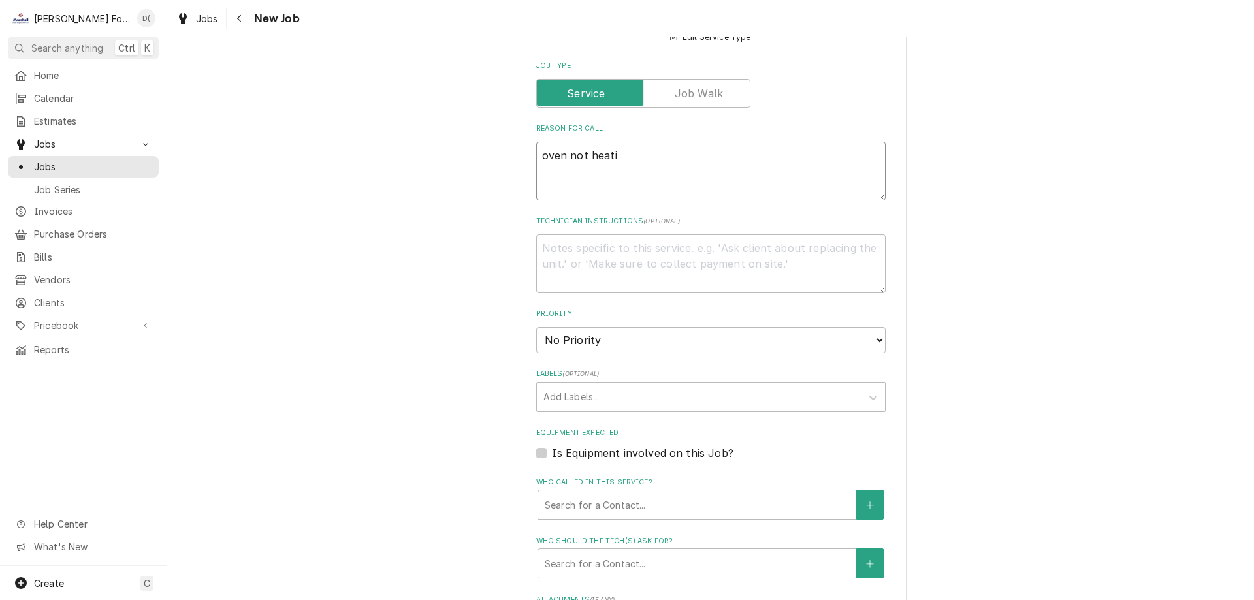
type textarea "x"
type textarea "oven not heatin"
type textarea "x"
type textarea "oven not heating"
type textarea "x"
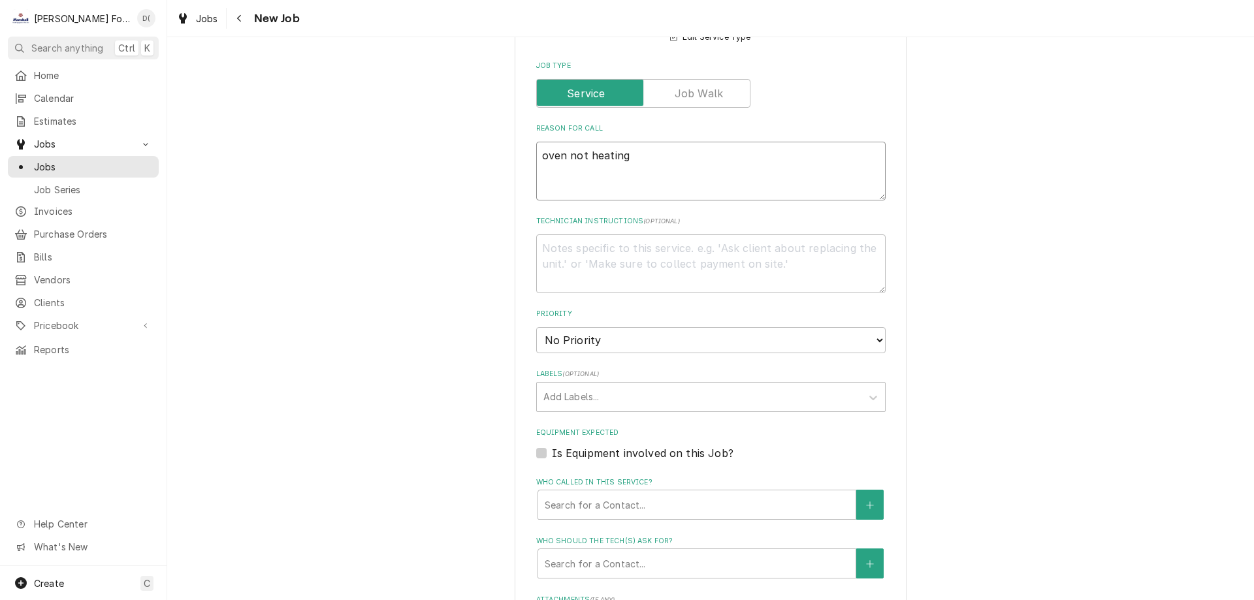
type textarea "oven not heating"
type textarea "x"
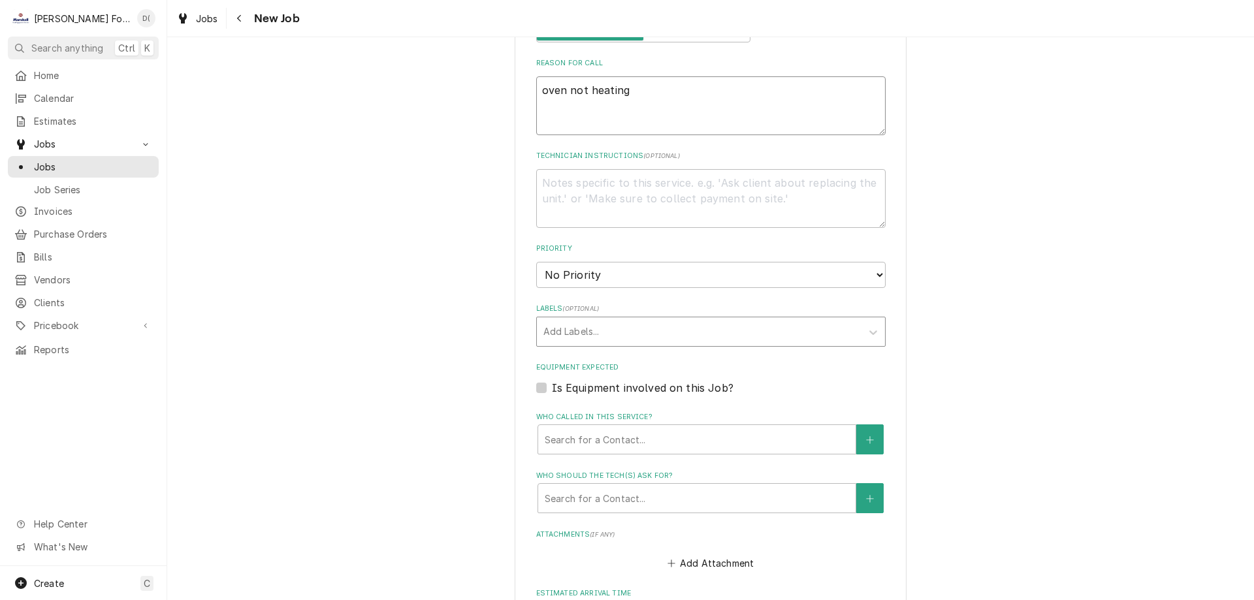
type textarea "oven not heating"
click at [597, 332] on div "Labels" at bounding box center [700, 332] width 312 height 24
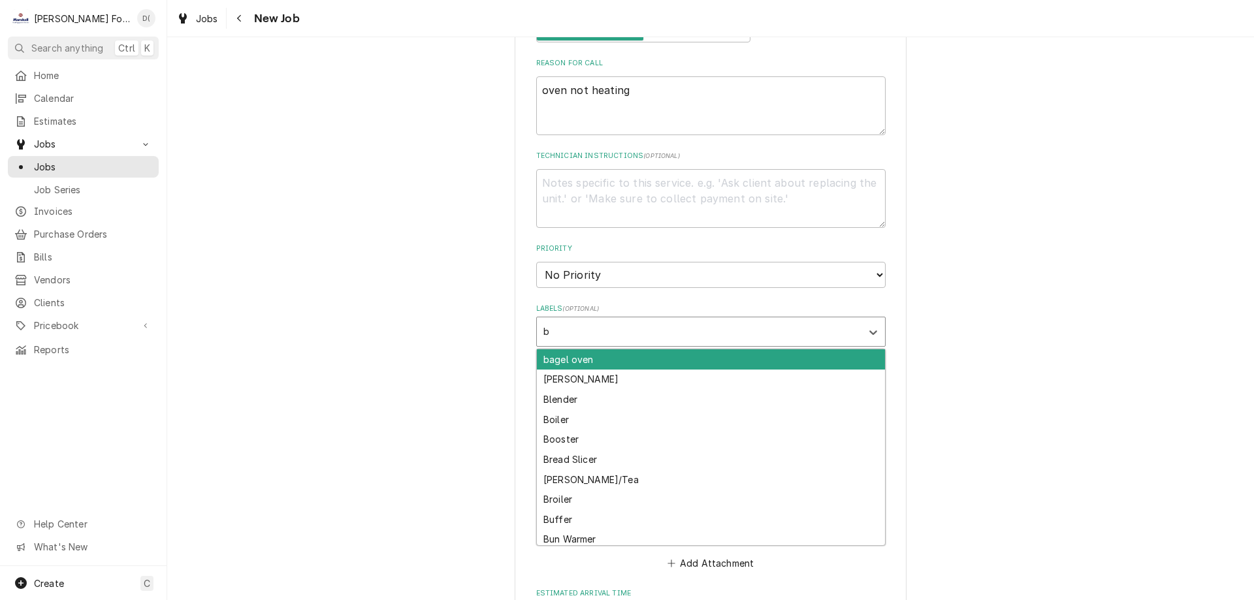
type input "ba"
click at [606, 357] on div "bagel oven" at bounding box center [711, 360] width 348 height 20
type textarea "x"
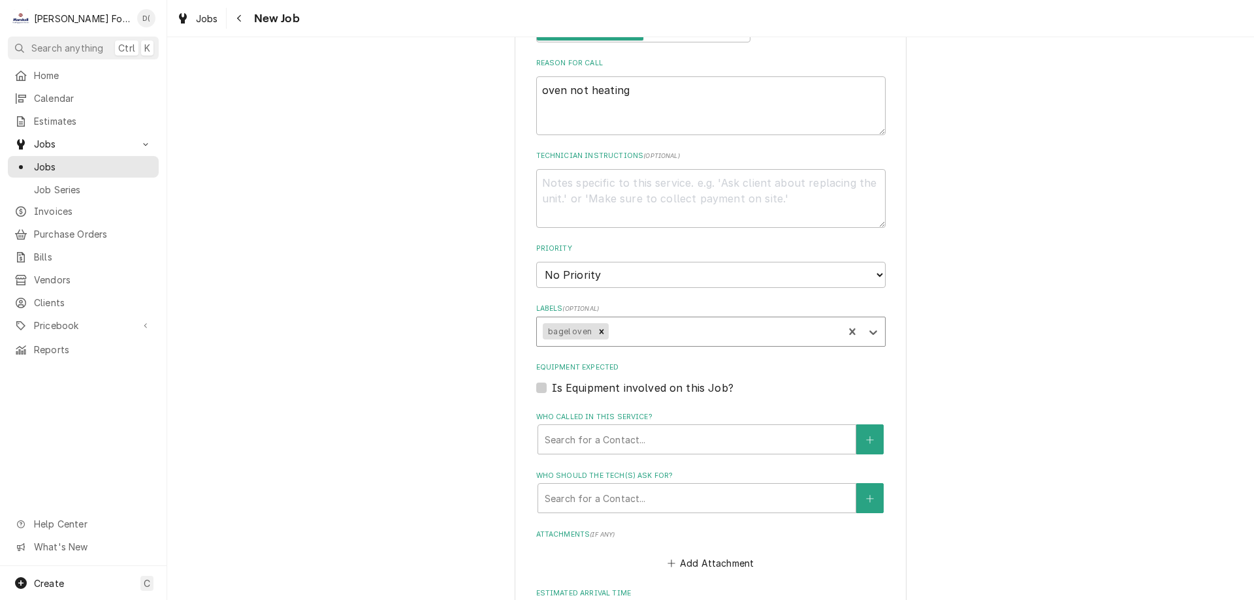
scroll to position [849, 0]
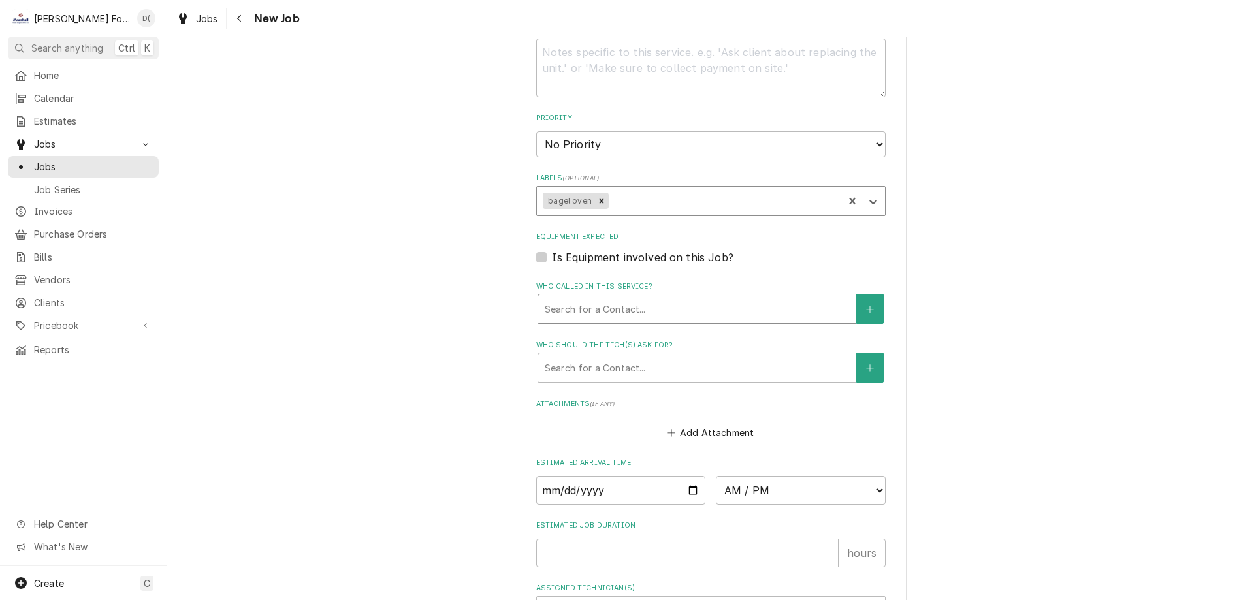
click at [625, 304] on div "Who called in this service?" at bounding box center [697, 309] width 304 height 24
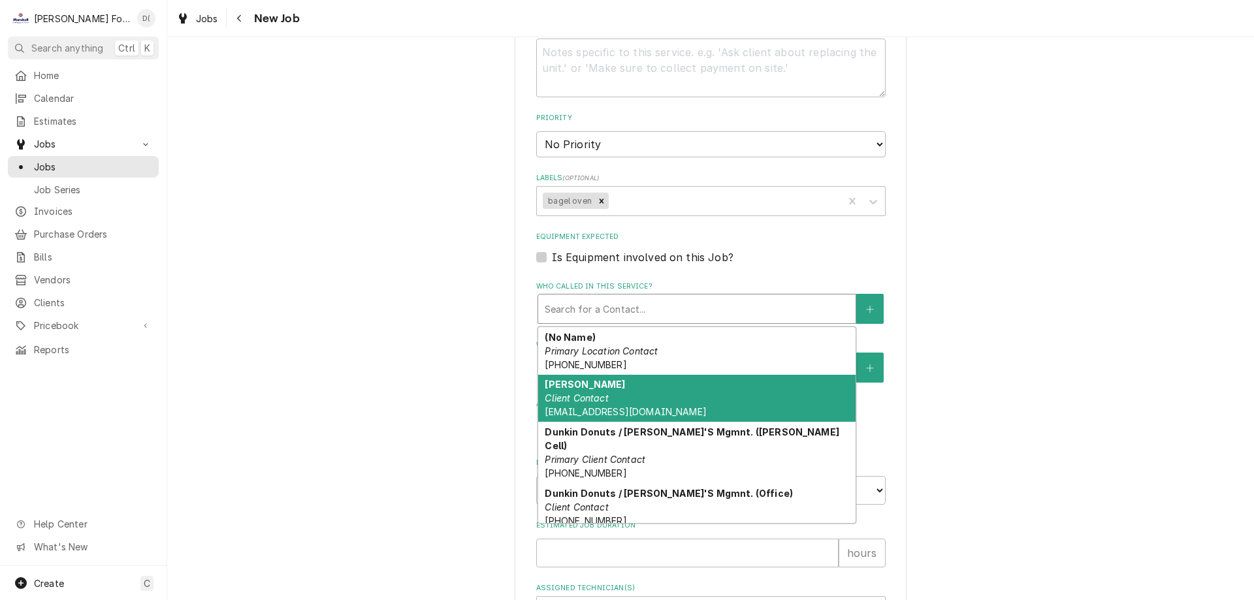
click at [597, 395] on em "Client Contact" at bounding box center [576, 398] width 63 height 11
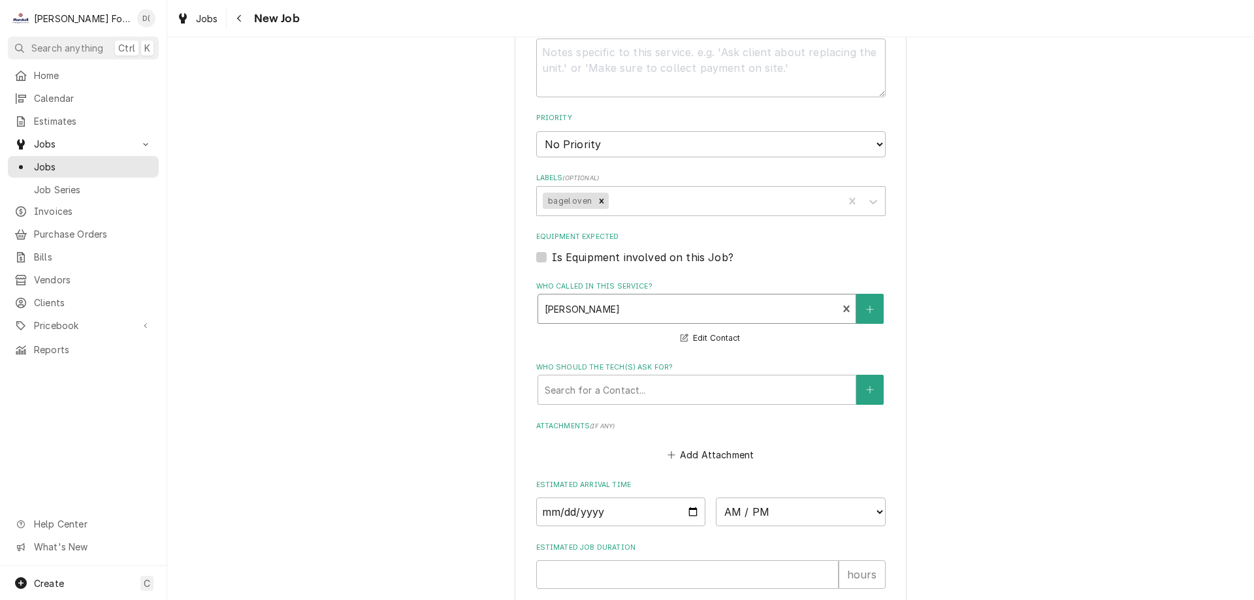
scroll to position [980, 0]
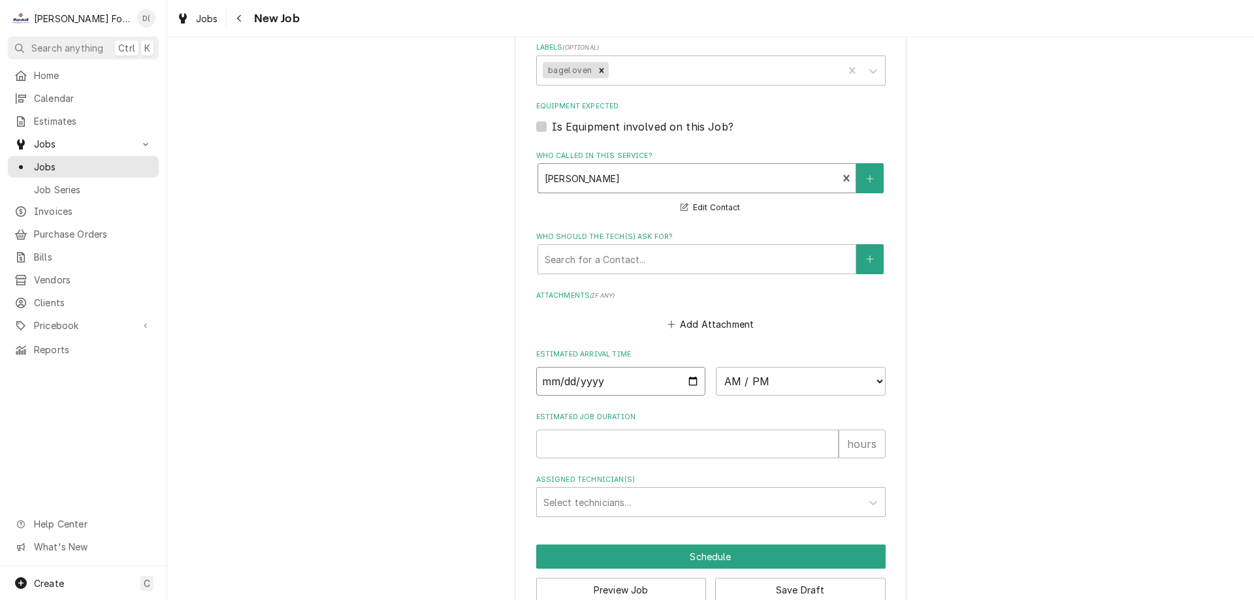
click at [689, 383] on input "Date" at bounding box center [621, 381] width 170 height 29
type textarea "x"
type input "2025-10-03"
click at [768, 378] on select "AM / PM 6:00 AM 6:15 AM 6:30 AM 6:45 AM 7:00 AM 7:15 AM 7:30 AM 7:45 AM 8:00 AM…" at bounding box center [801, 381] width 170 height 29
type textarea "x"
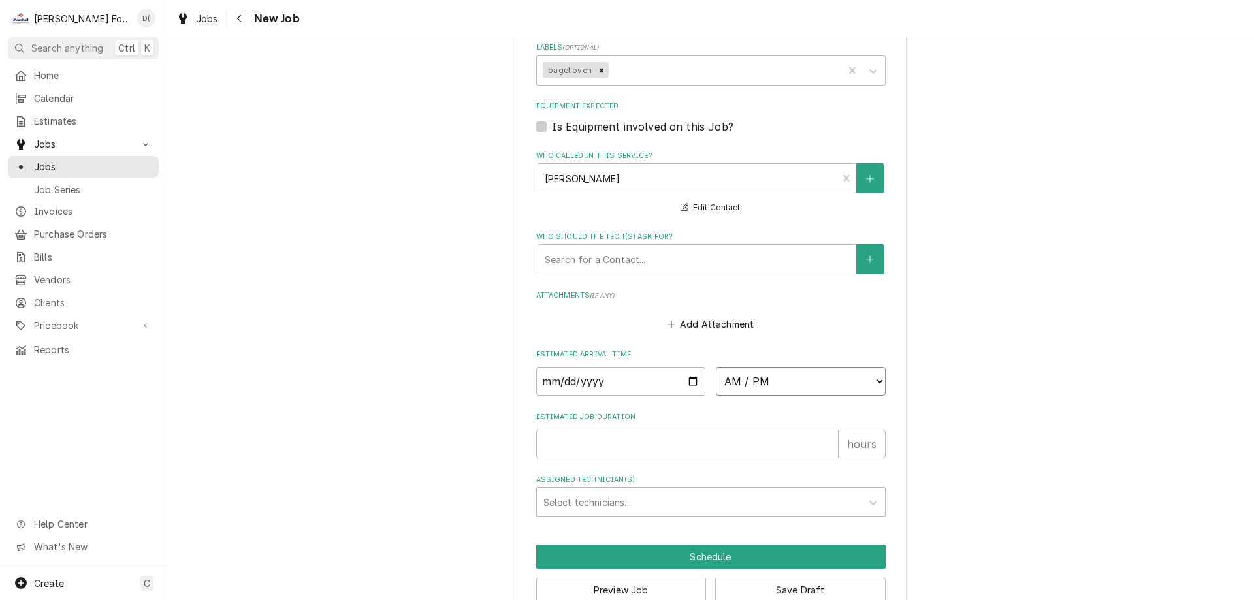
select select "17:15:00"
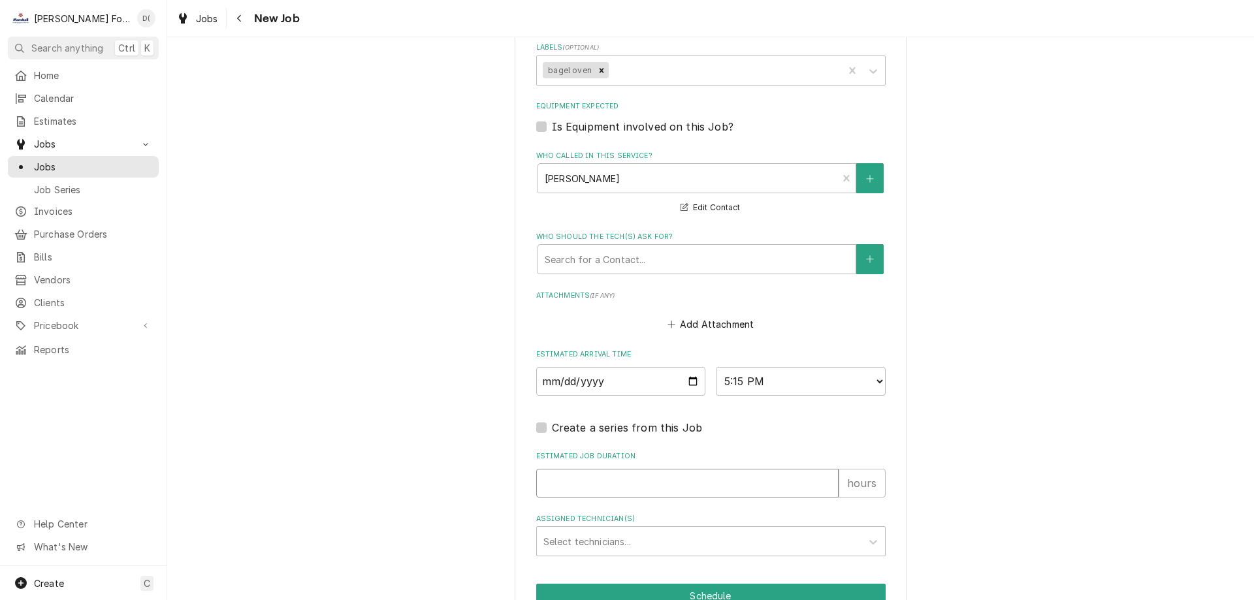
click at [580, 475] on input "Estimated Job Duration" at bounding box center [687, 483] width 303 height 29
type textarea "x"
type input "1"
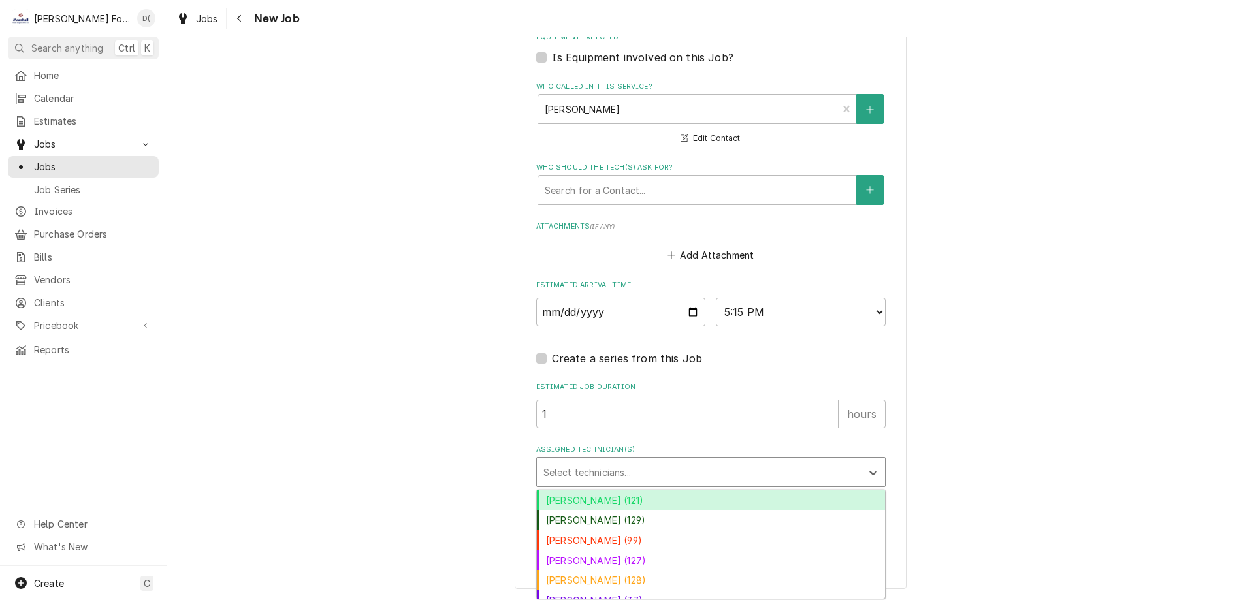
click at [644, 467] on div "Assigned Technician(s)" at bounding box center [700, 473] width 312 height 24
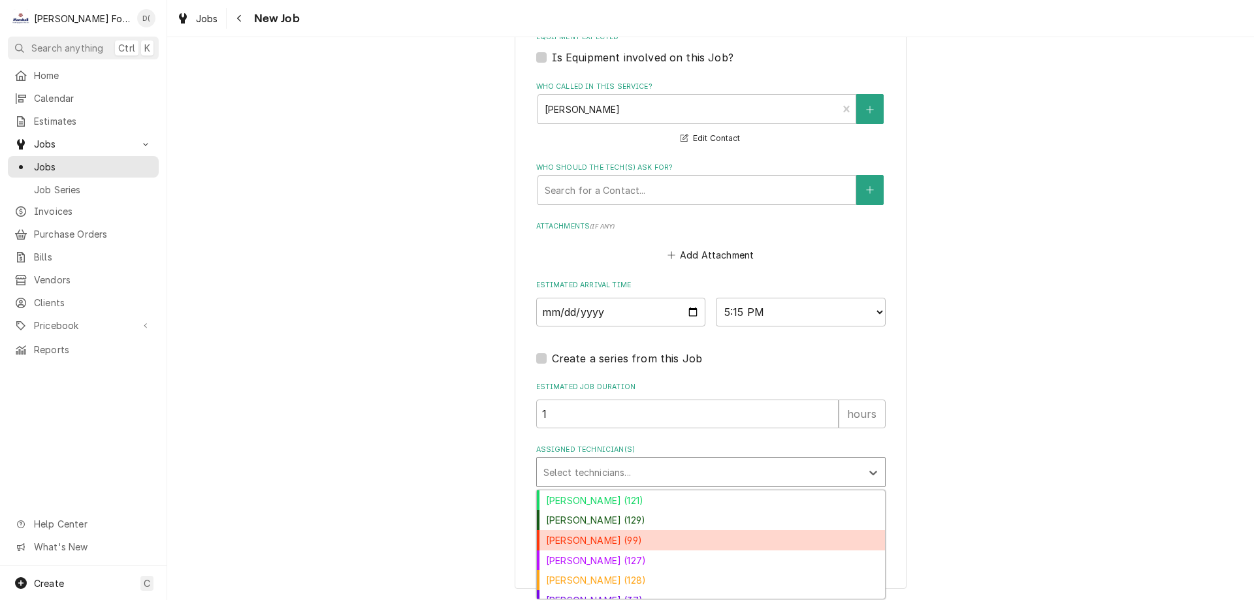
scroll to position [72, 0]
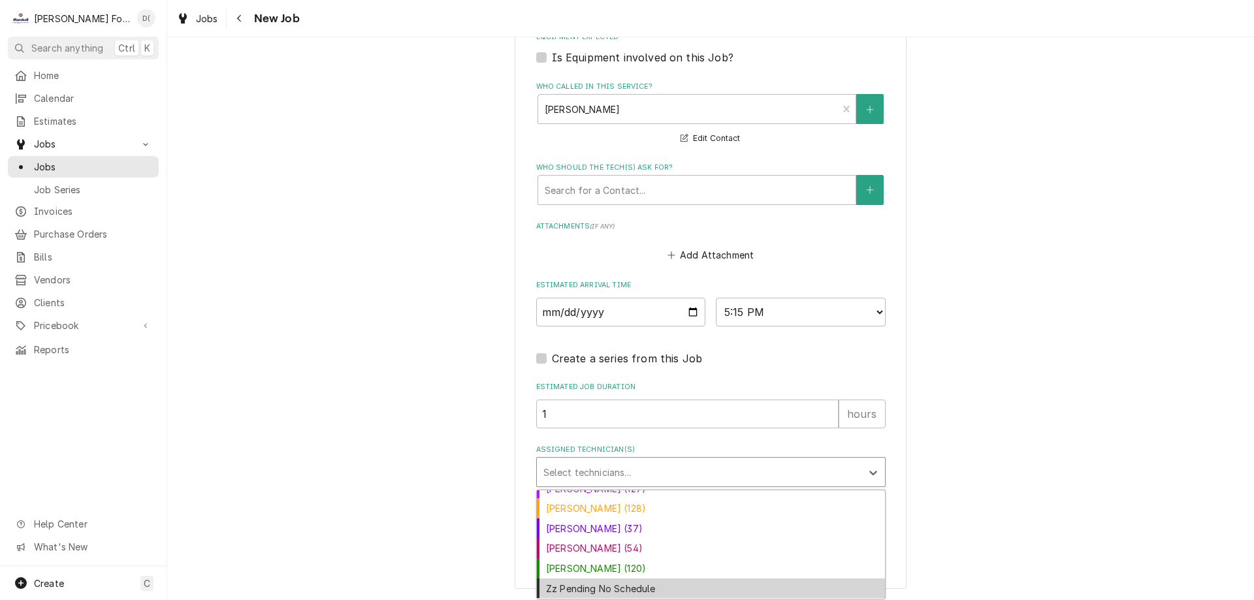
click at [622, 589] on div "Zz Pending No Schedule" at bounding box center [711, 589] width 348 height 20
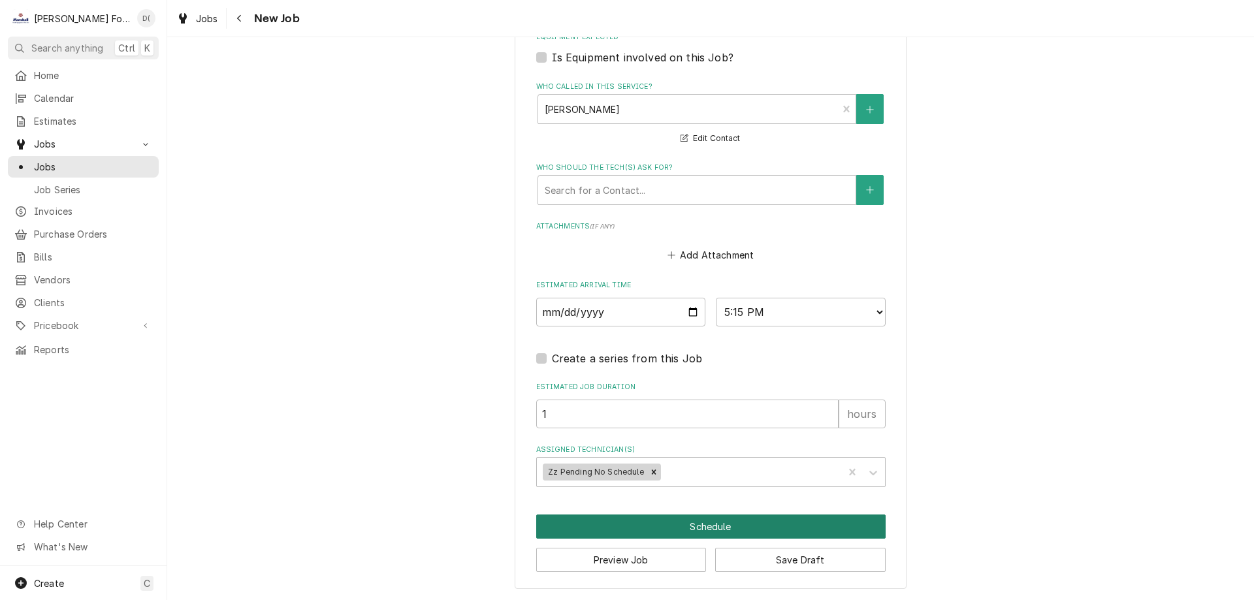
click at [711, 523] on button "Schedule" at bounding box center [711, 527] width 350 height 24
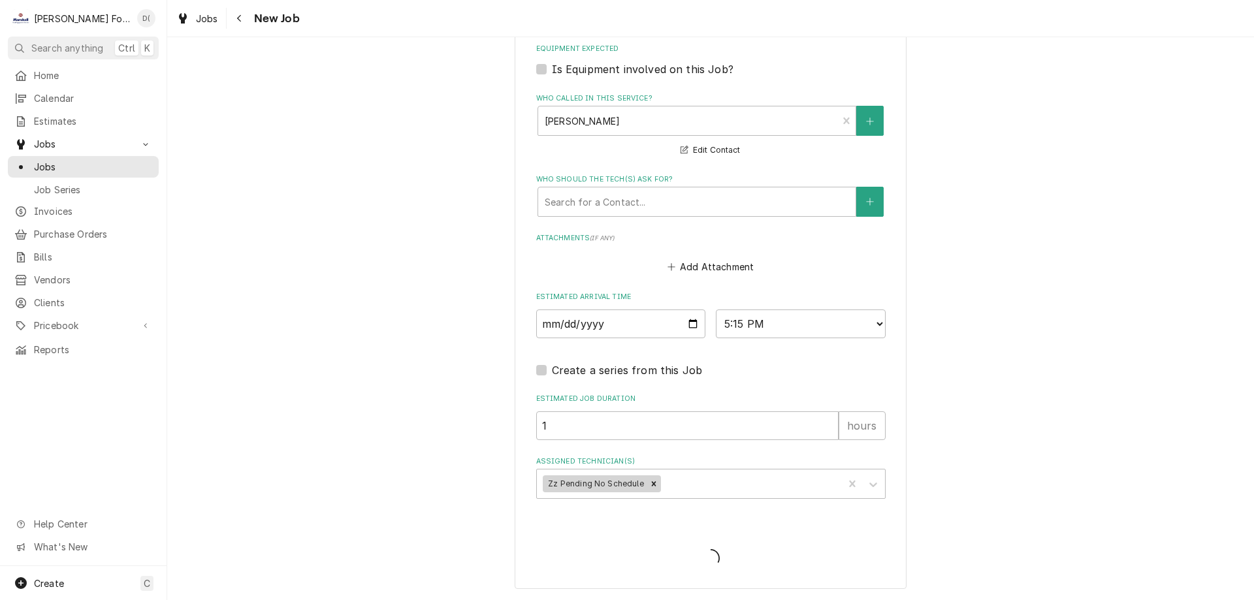
type textarea "x"
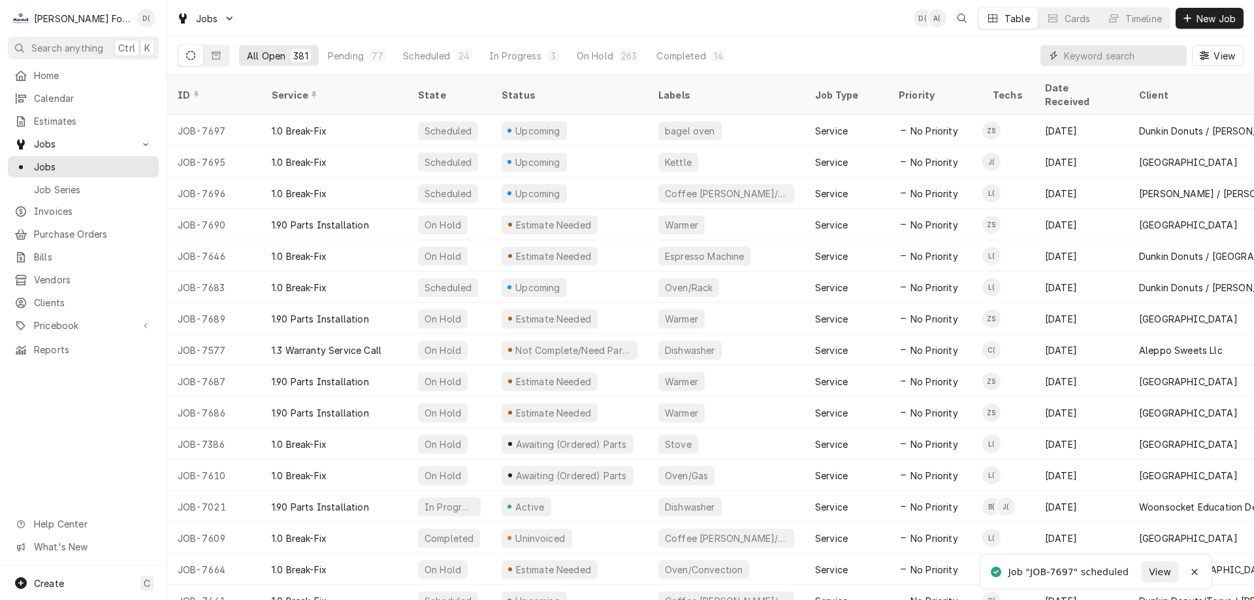
click at [1107, 54] on input "Dynamic Content Wrapper" at bounding box center [1122, 55] width 116 height 21
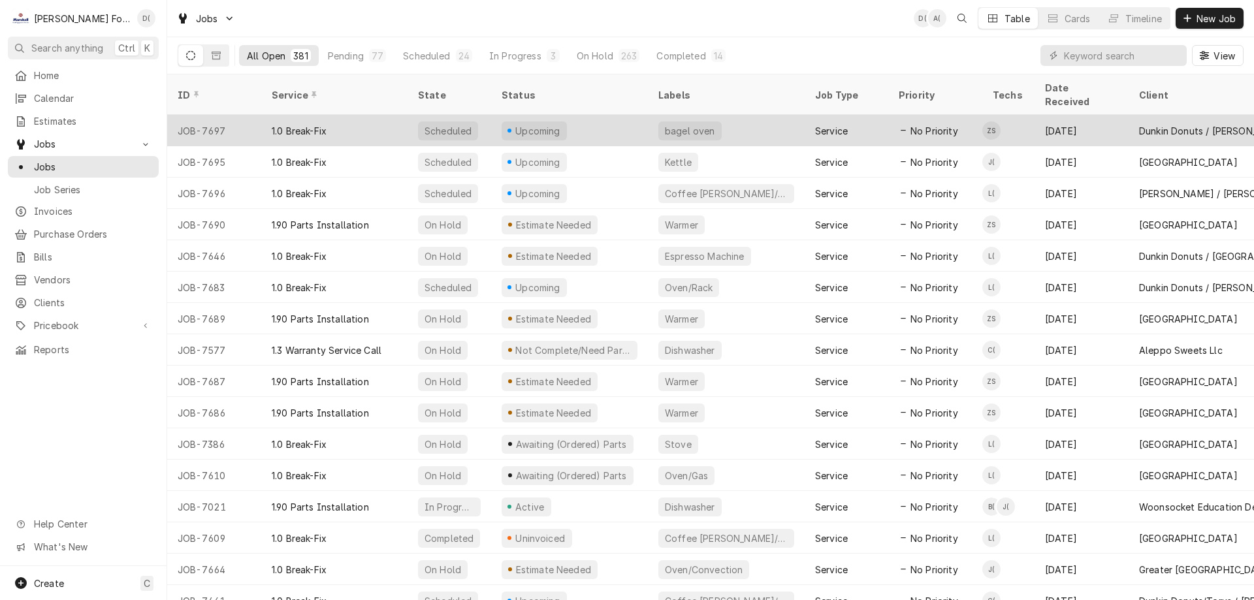
click at [613, 116] on div "Upcoming" at bounding box center [569, 130] width 157 height 31
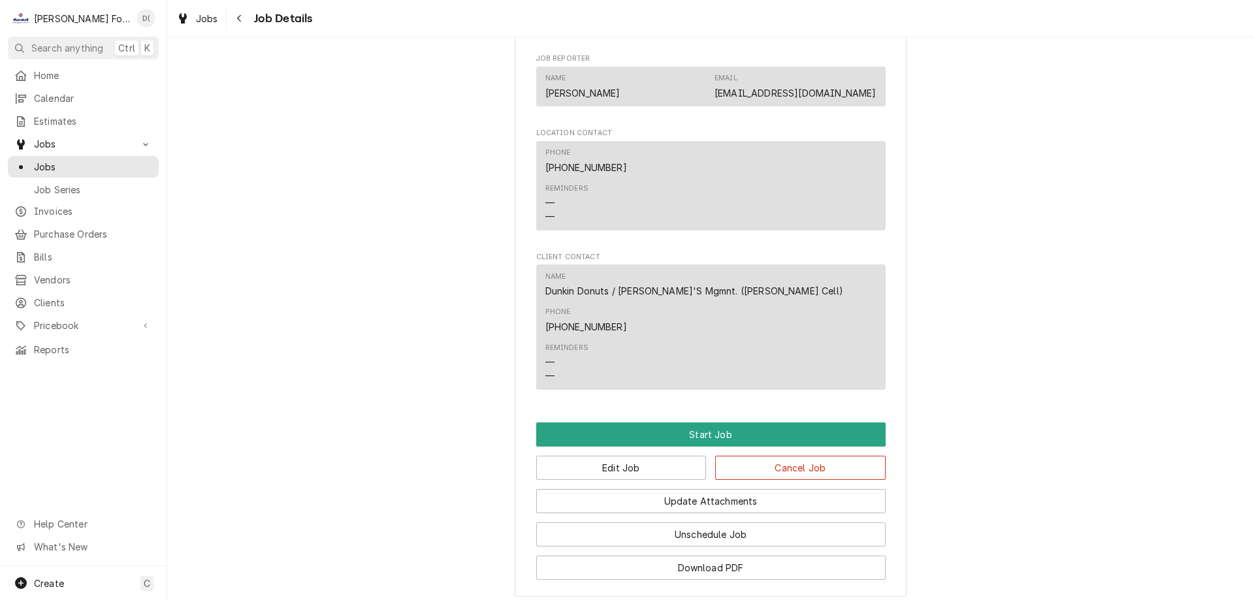
scroll to position [895, 0]
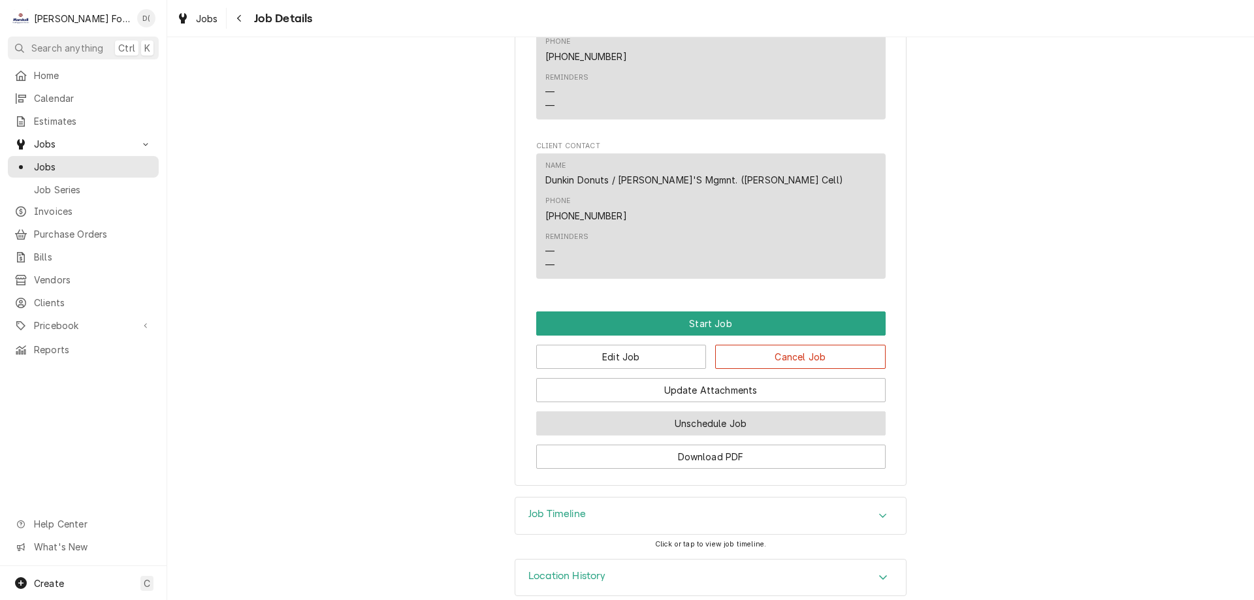
click at [638, 412] on button "Unschedule Job" at bounding box center [711, 424] width 350 height 24
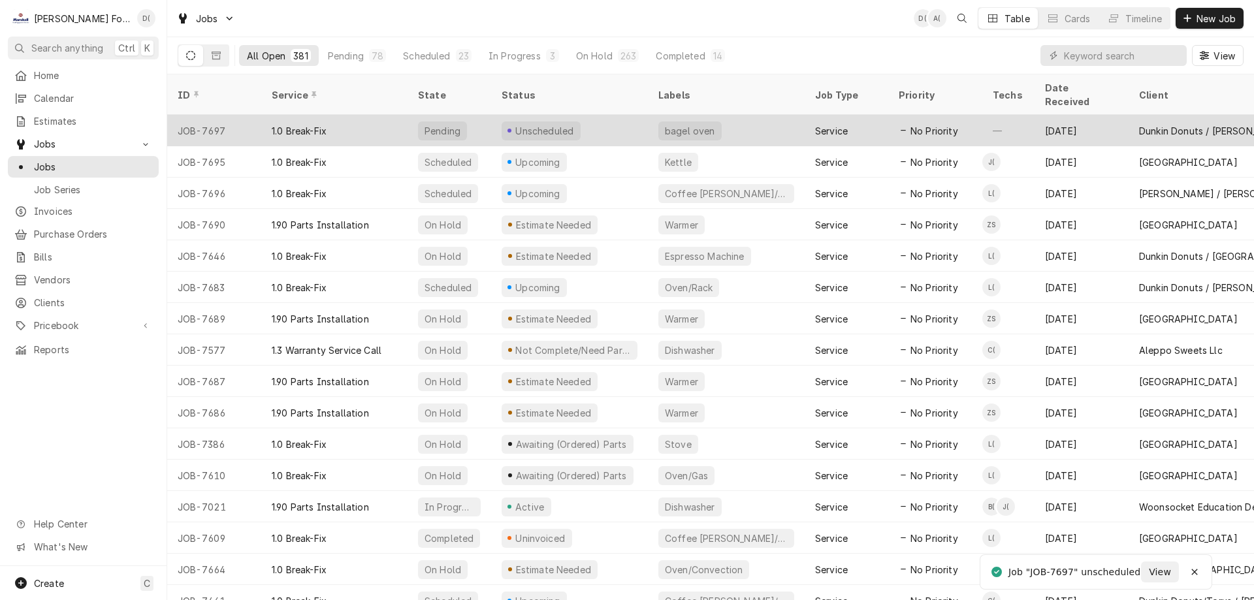
click at [604, 115] on div "Unscheduled" at bounding box center [569, 130] width 157 height 31
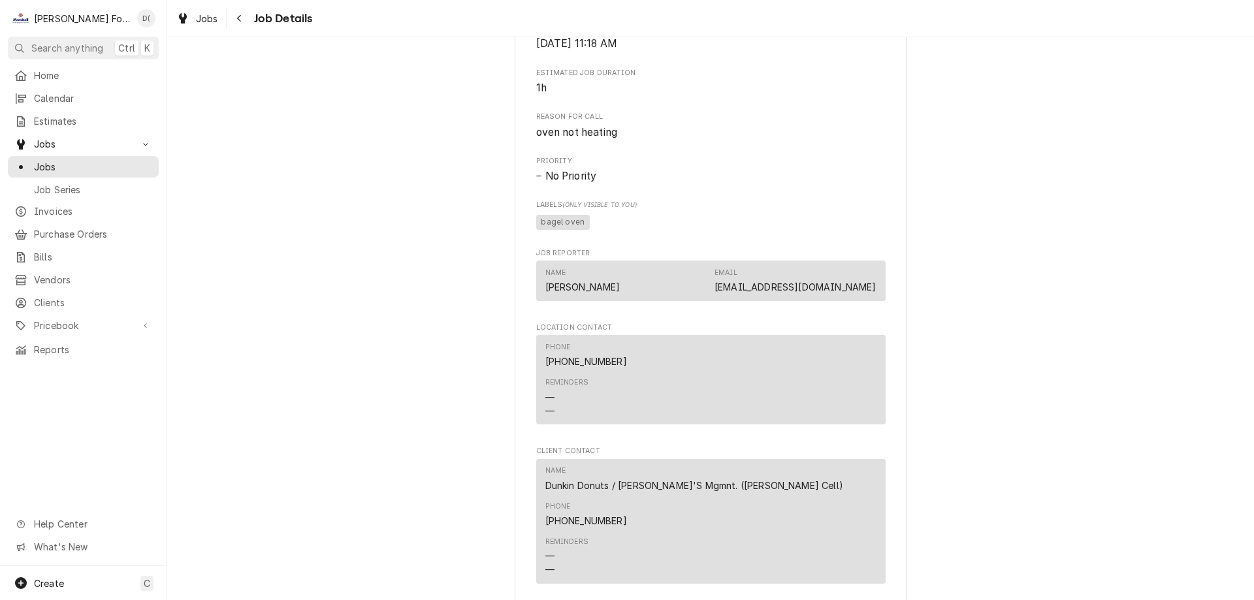
scroll to position [696, 0]
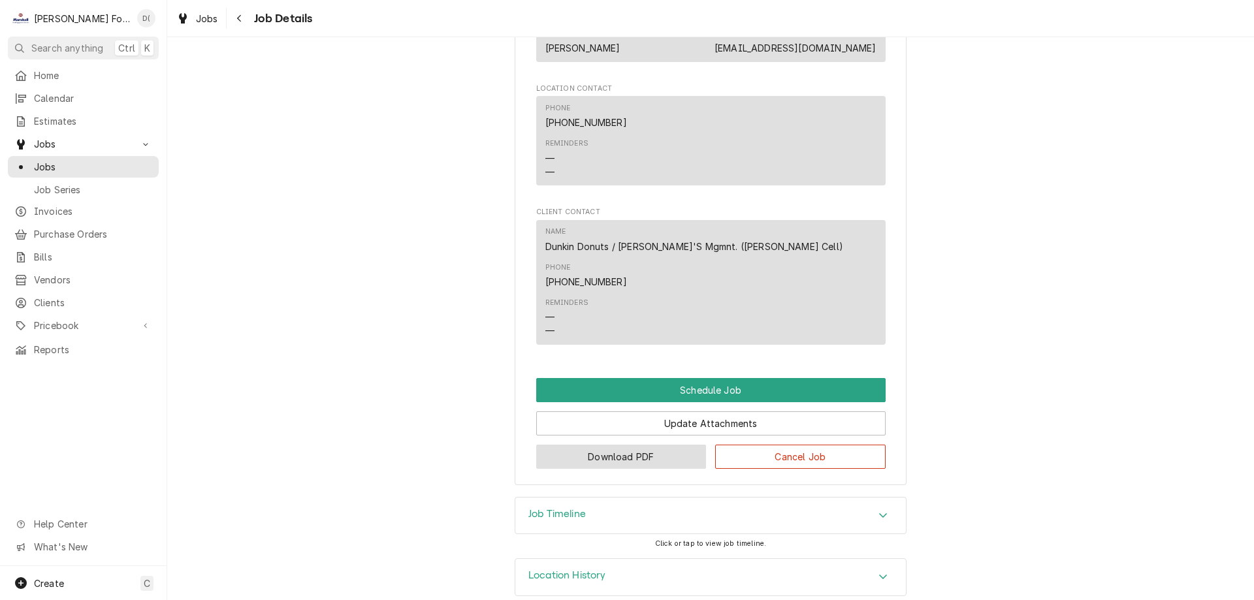
click at [627, 445] on button "Download PDF" at bounding box center [621, 457] width 171 height 24
click at [106, 165] on span "Jobs" at bounding box center [93, 167] width 118 height 14
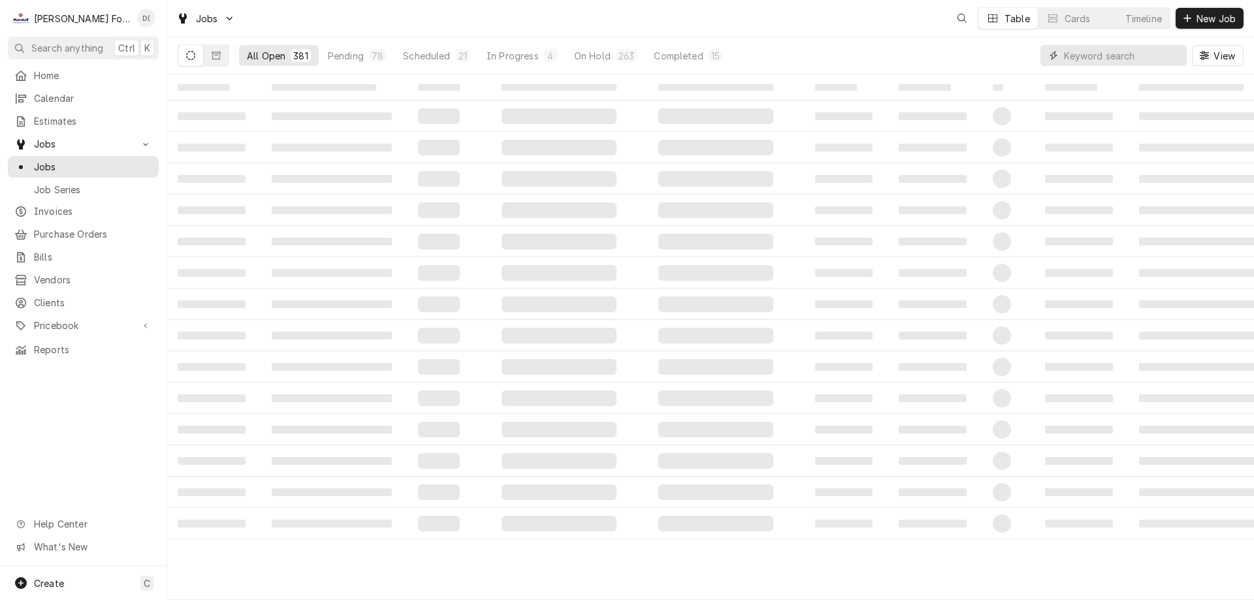
click at [1126, 56] on input "Dynamic Content Wrapper" at bounding box center [1122, 55] width 116 height 21
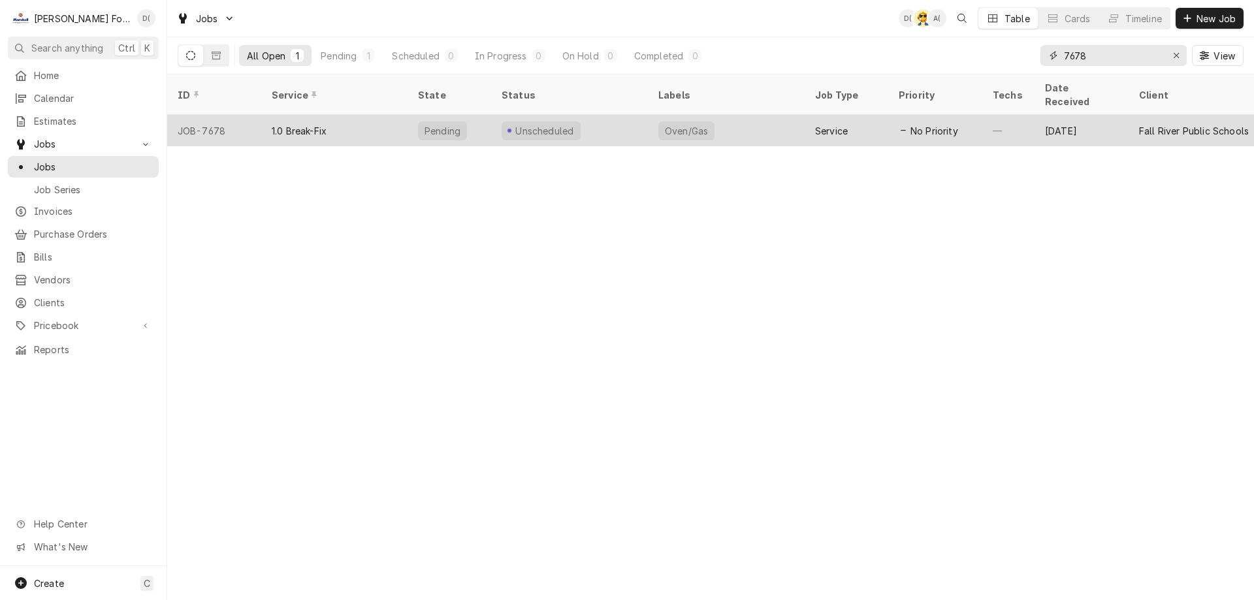
type input "7678"
click at [619, 122] on div "Unscheduled" at bounding box center [569, 130] width 157 height 31
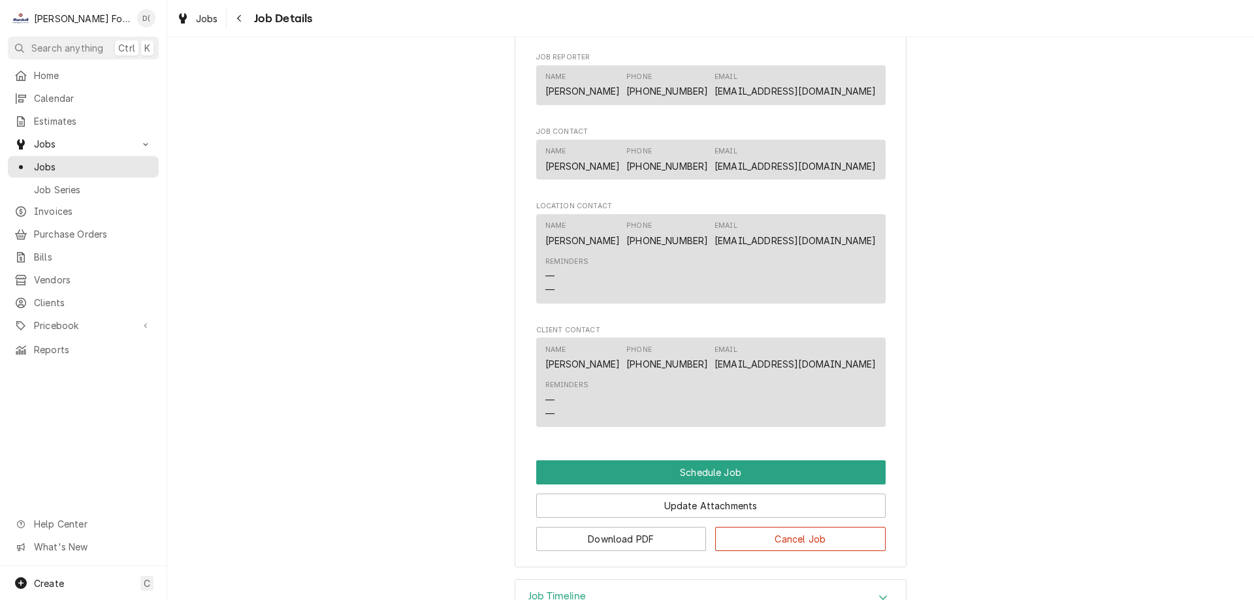
scroll to position [821, 0]
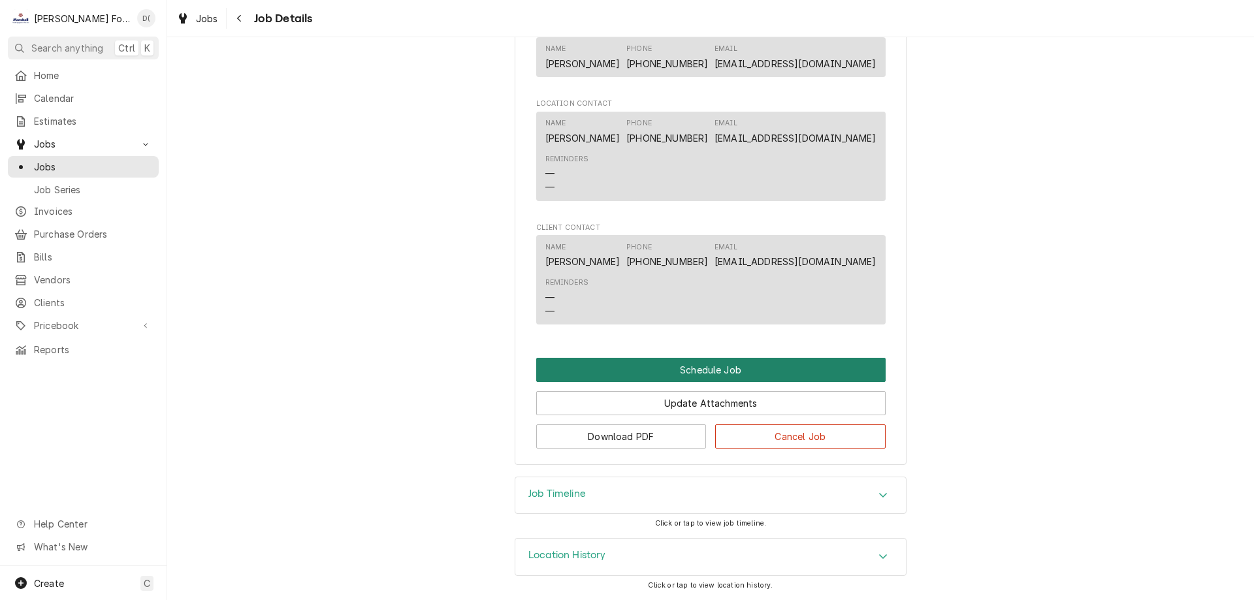
click at [713, 363] on button "Schedule Job" at bounding box center [711, 370] width 350 height 24
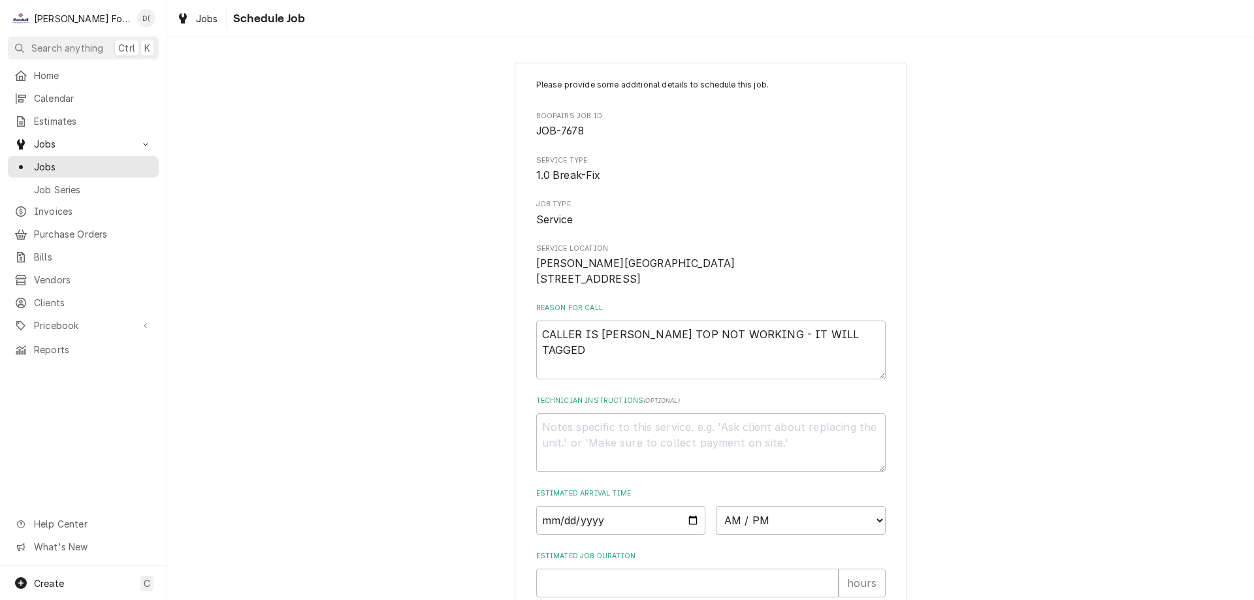
scroll to position [152, 0]
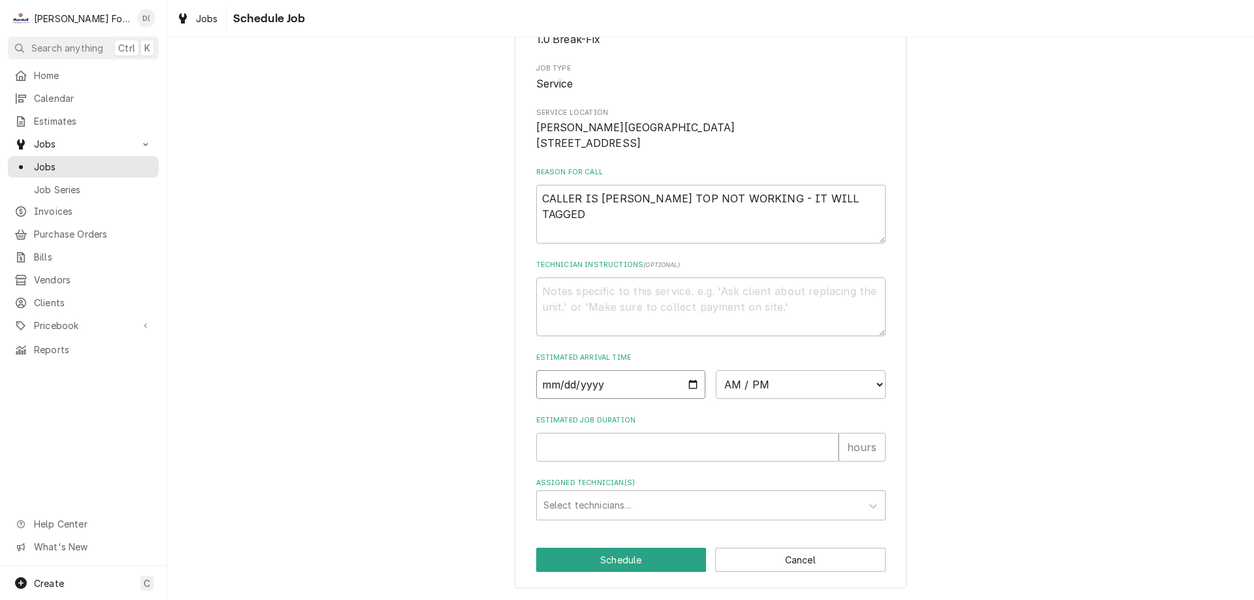
click at [691, 384] on input "Date" at bounding box center [621, 384] width 170 height 29
type textarea "x"
type input "[DATE]"
click at [770, 392] on select "AM / PM 6:00 AM 6:15 AM 6:30 AM 6:45 AM 7:00 AM 7:15 AM 7:30 AM 7:45 AM 8:00 AM…" at bounding box center [801, 384] width 170 height 29
select select "11:30:00"
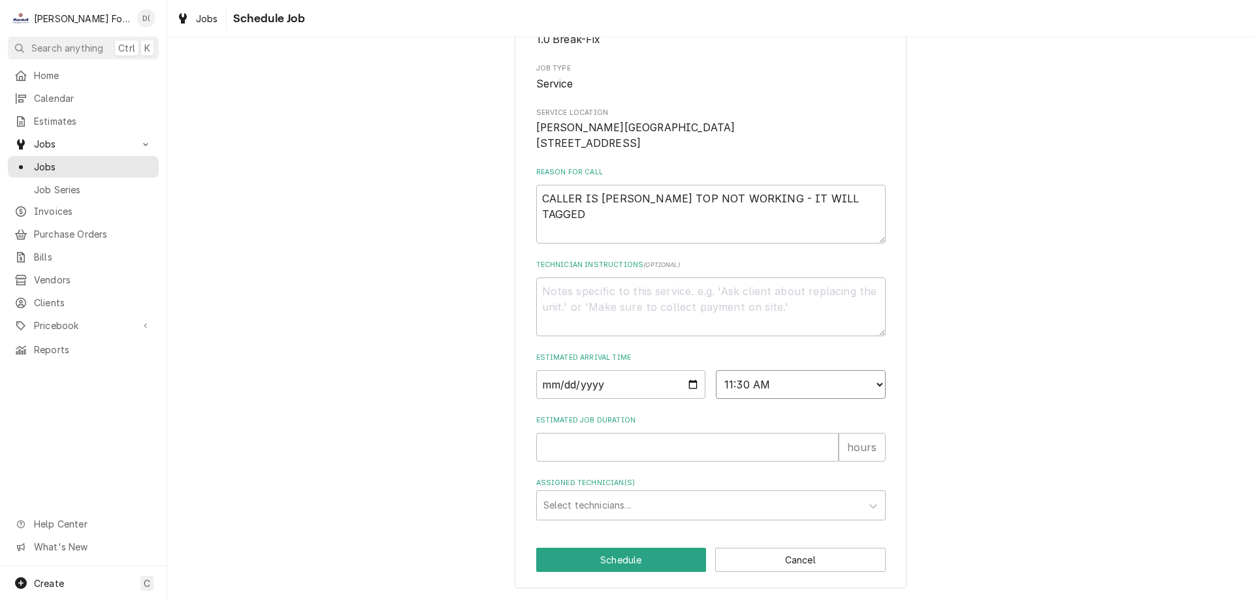
click at [716, 370] on select "AM / PM 6:00 AM 6:15 AM 6:30 AM 6:45 AM 7:00 AM 7:15 AM 7:30 AM 7:45 AM 8:00 AM…" at bounding box center [801, 384] width 170 height 29
click at [588, 449] on input "Estimated Job Duration" at bounding box center [687, 447] width 303 height 29
type textarea "x"
type input "1"
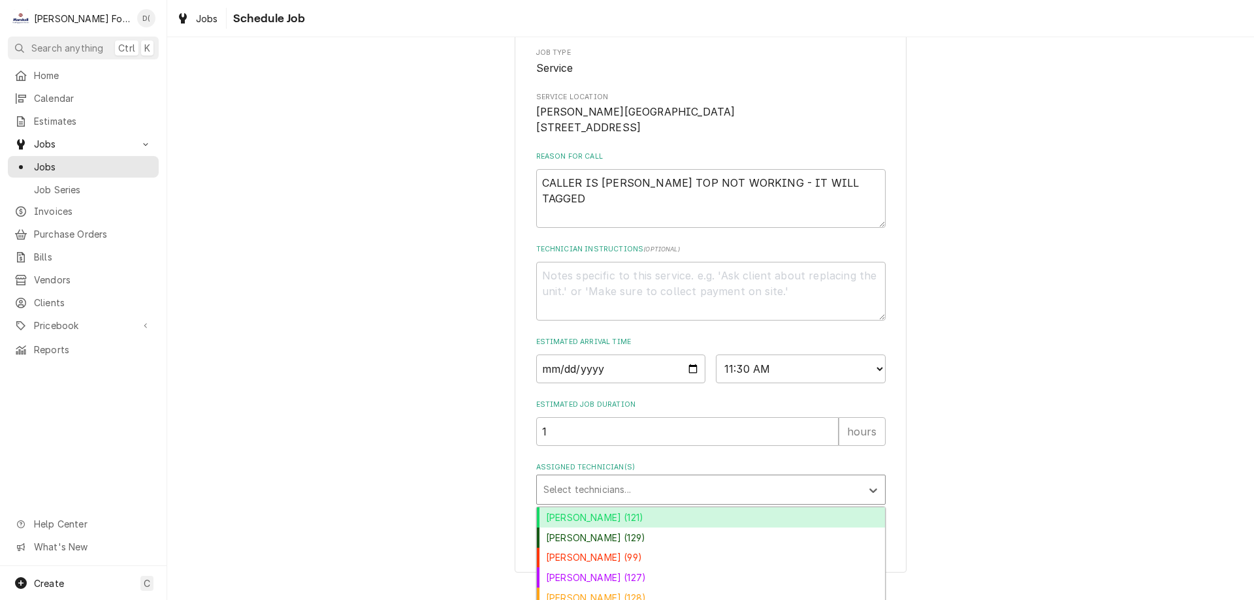
click at [612, 502] on div "Assigned Technician(s)" at bounding box center [700, 490] width 312 height 24
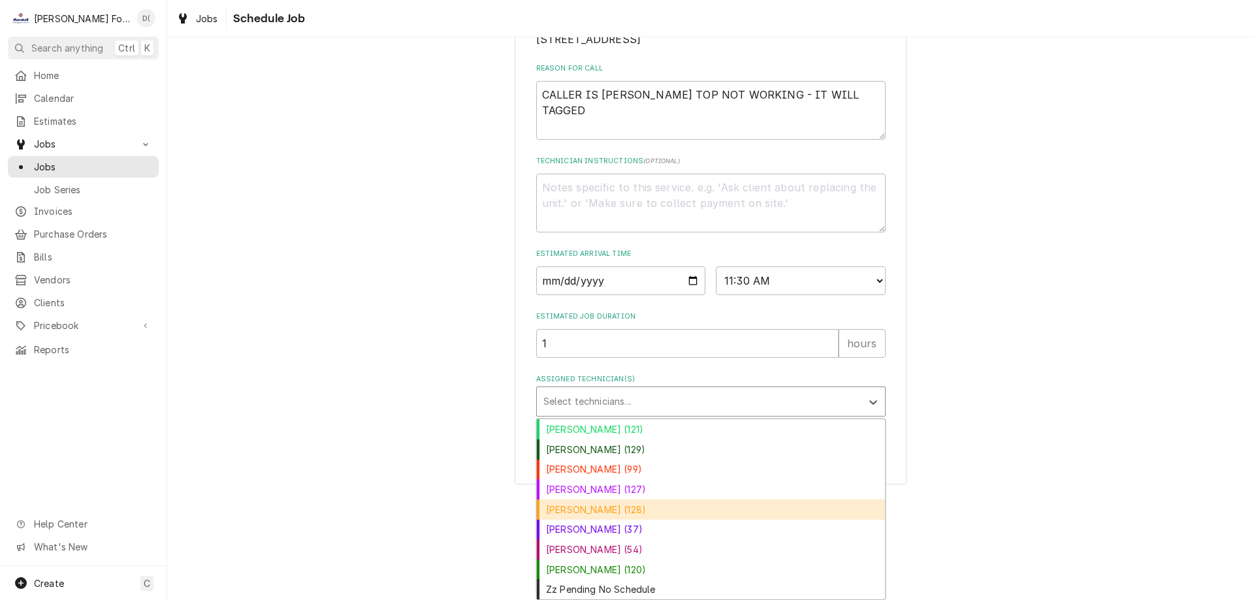
click at [636, 509] on div "[PERSON_NAME] (128)" at bounding box center [711, 510] width 348 height 20
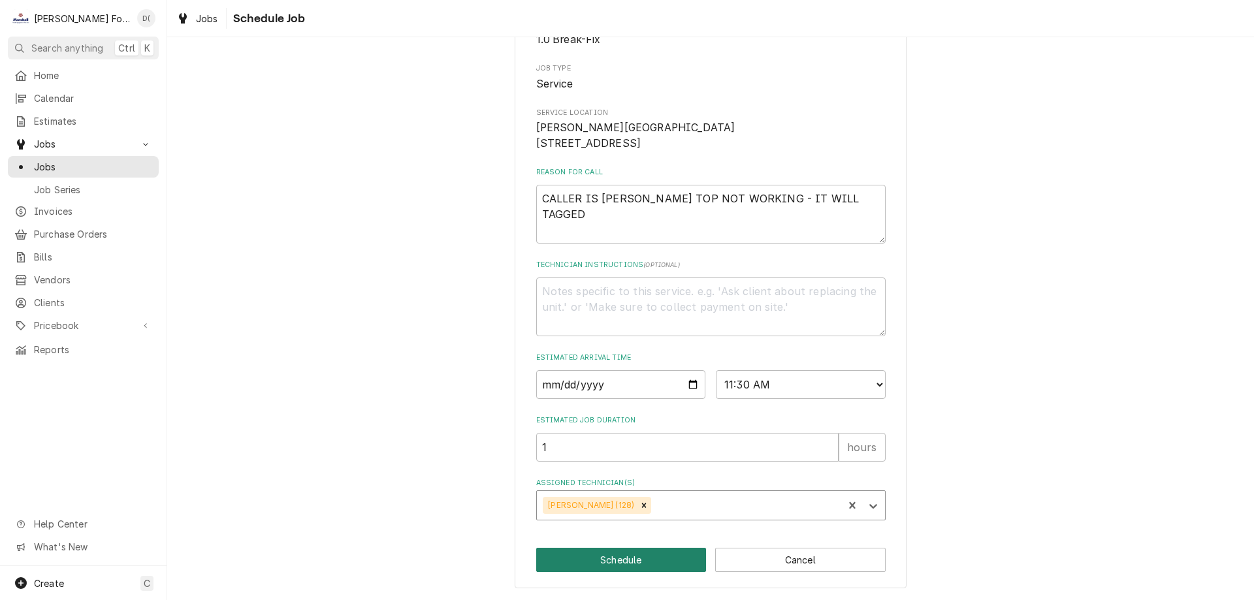
click at [614, 564] on button "Schedule" at bounding box center [621, 560] width 171 height 24
type textarea "x"
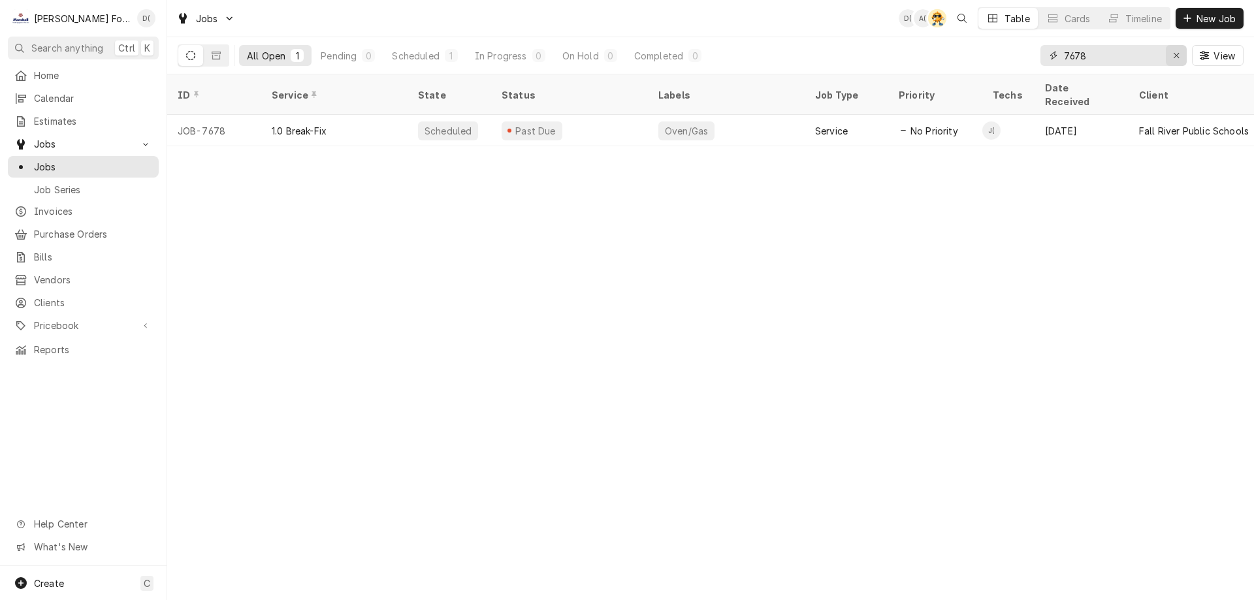
click at [1174, 58] on icon "Erase input" at bounding box center [1176, 55] width 7 height 9
click at [1150, 59] on input "Dynamic Content Wrapper" at bounding box center [1125, 55] width 123 height 21
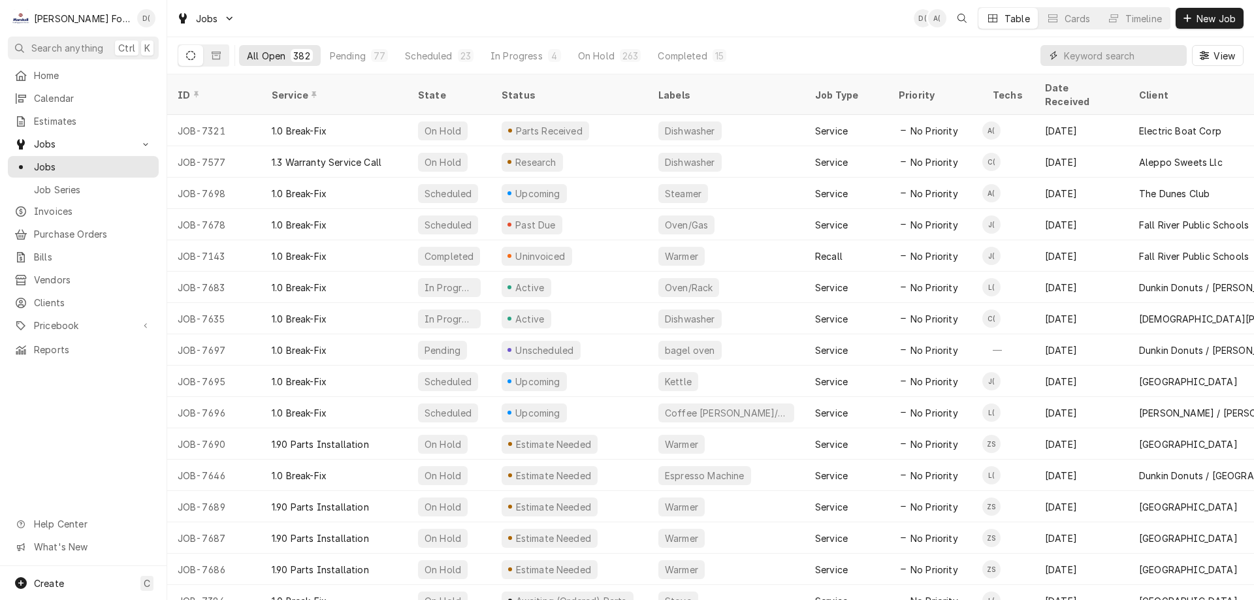
click at [1098, 53] on input "Dynamic Content Wrapper" at bounding box center [1122, 55] width 116 height 21
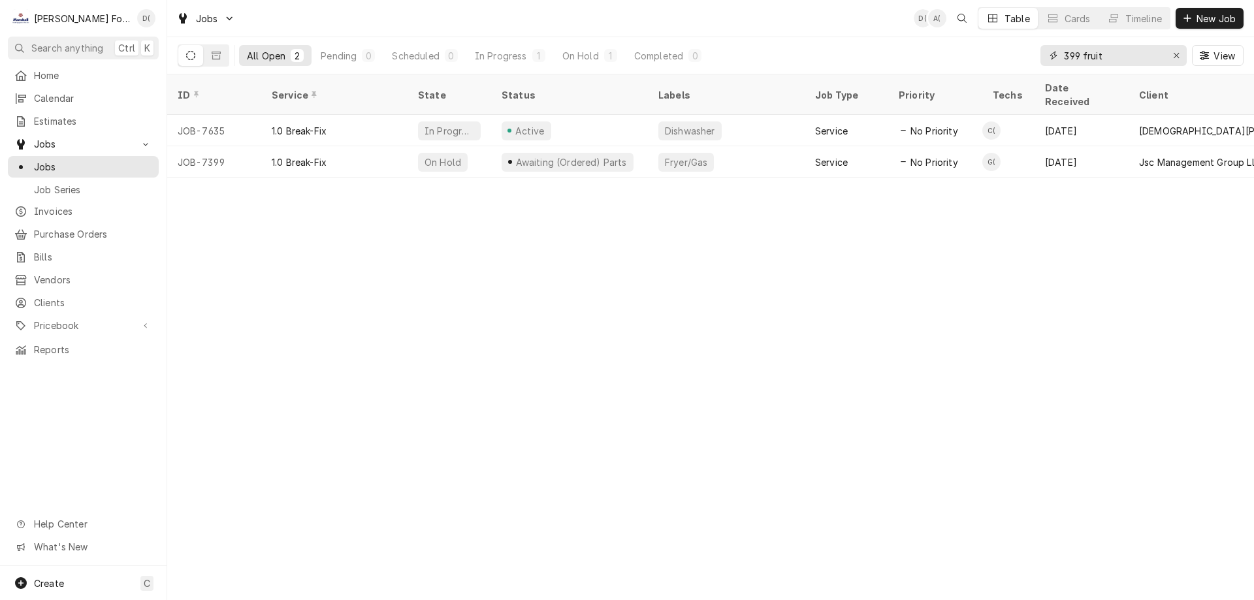
type input "399 fruit"
click at [210, 57] on button "Dynamic Content Wrapper" at bounding box center [216, 55] width 25 height 21
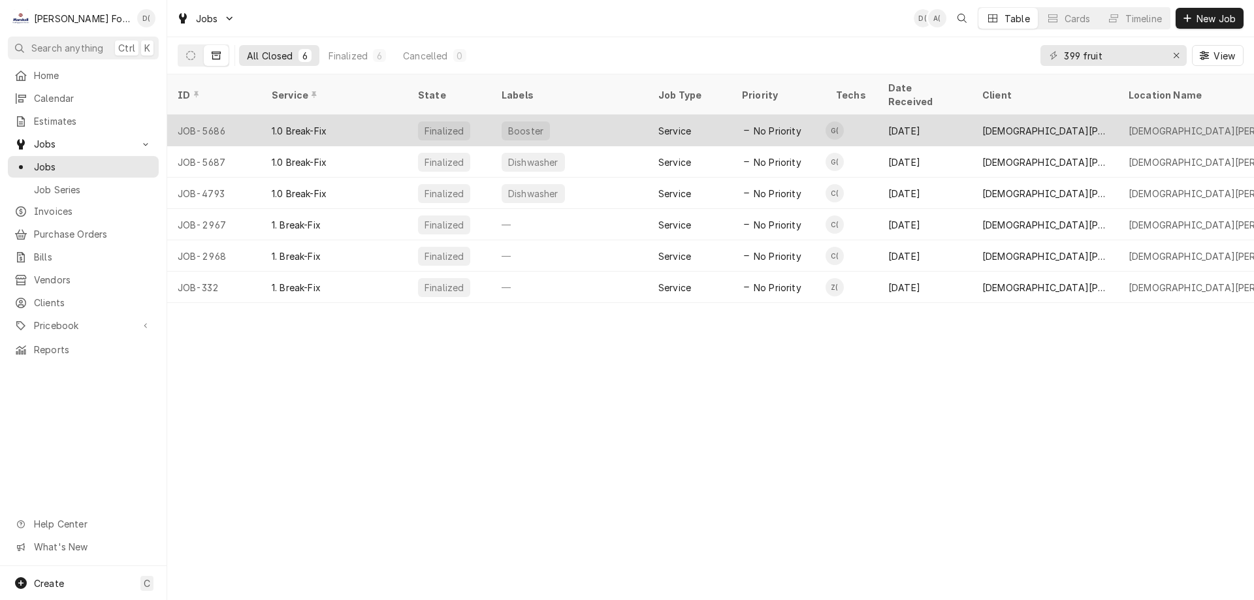
click at [372, 115] on div "1.0 Break-Fix" at bounding box center [334, 130] width 146 height 31
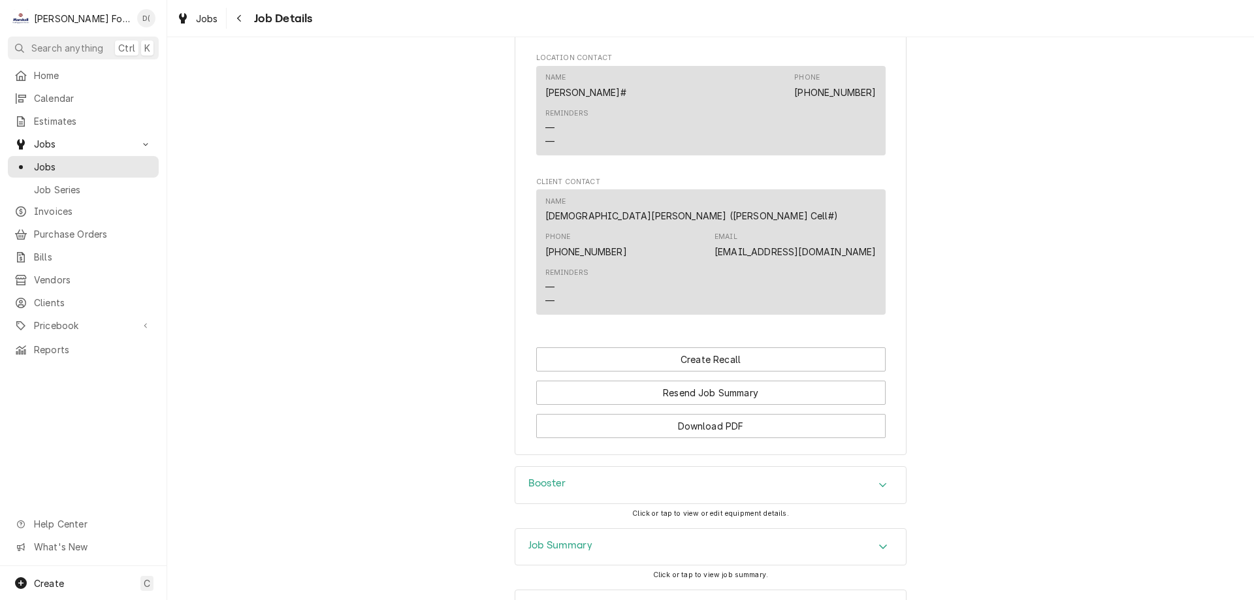
scroll to position [1108, 0]
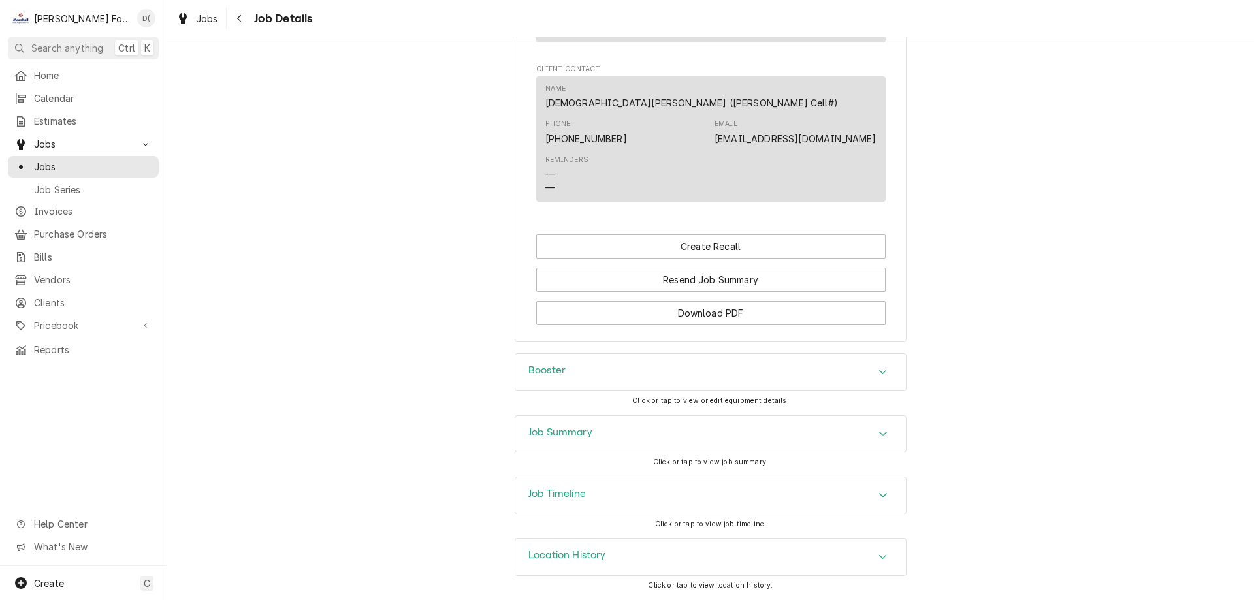
click at [589, 371] on div "Booster" at bounding box center [710, 372] width 391 height 37
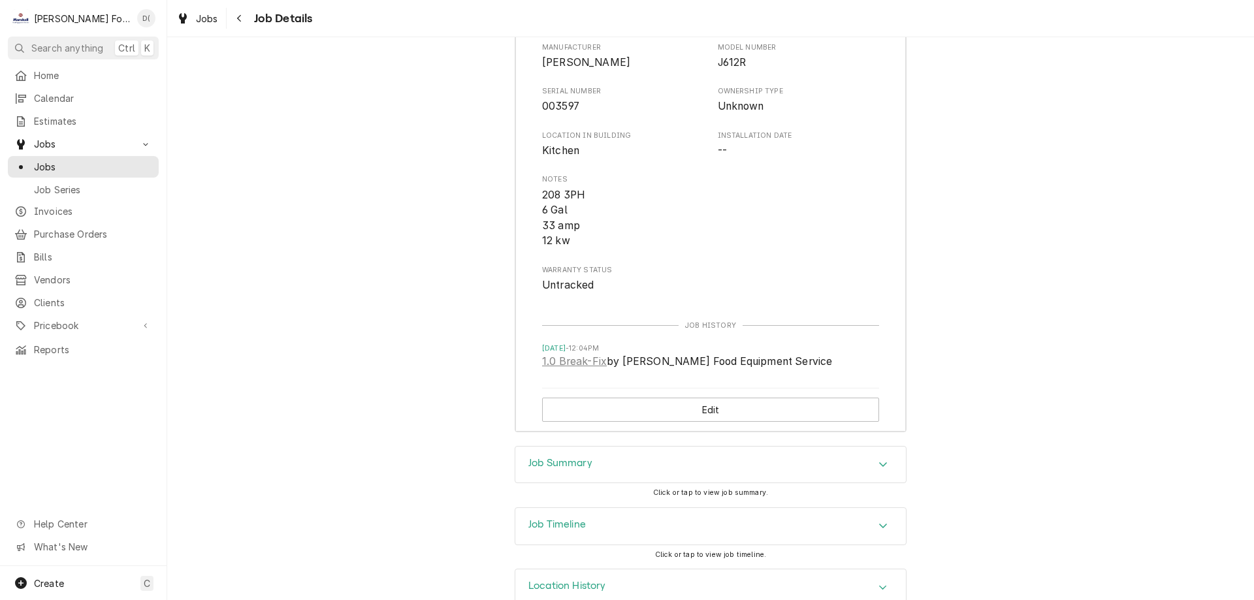
scroll to position [1546, 0]
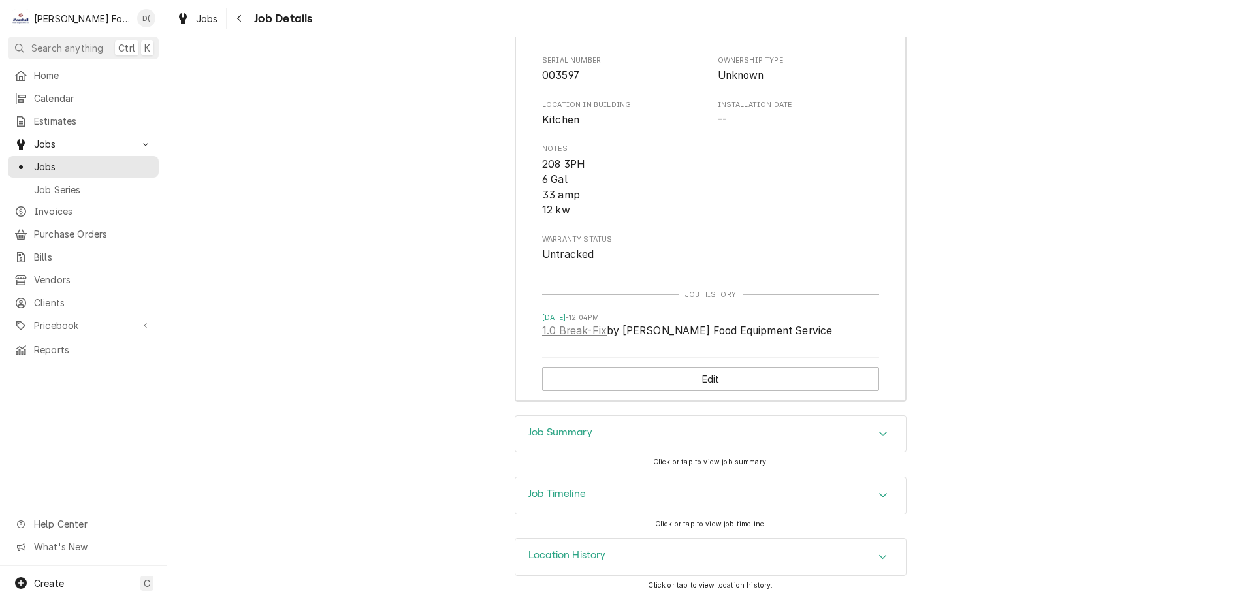
click at [600, 434] on div "Job Summary" at bounding box center [710, 434] width 391 height 37
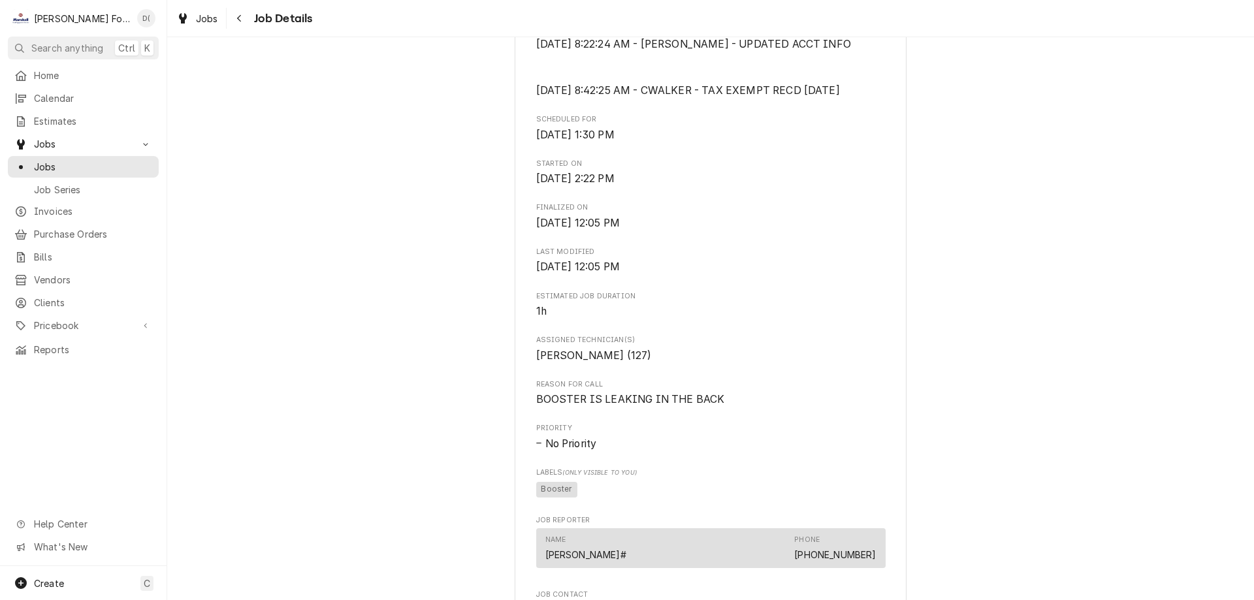
scroll to position [0, 0]
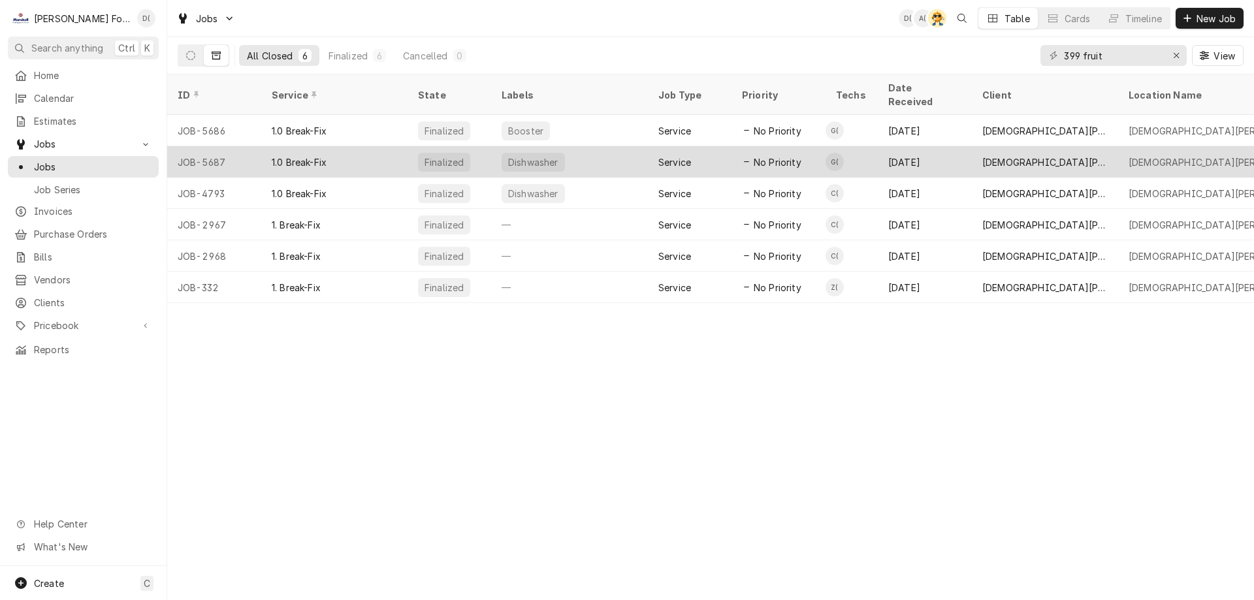
click at [606, 149] on div "Dishwasher" at bounding box center [569, 161] width 157 height 31
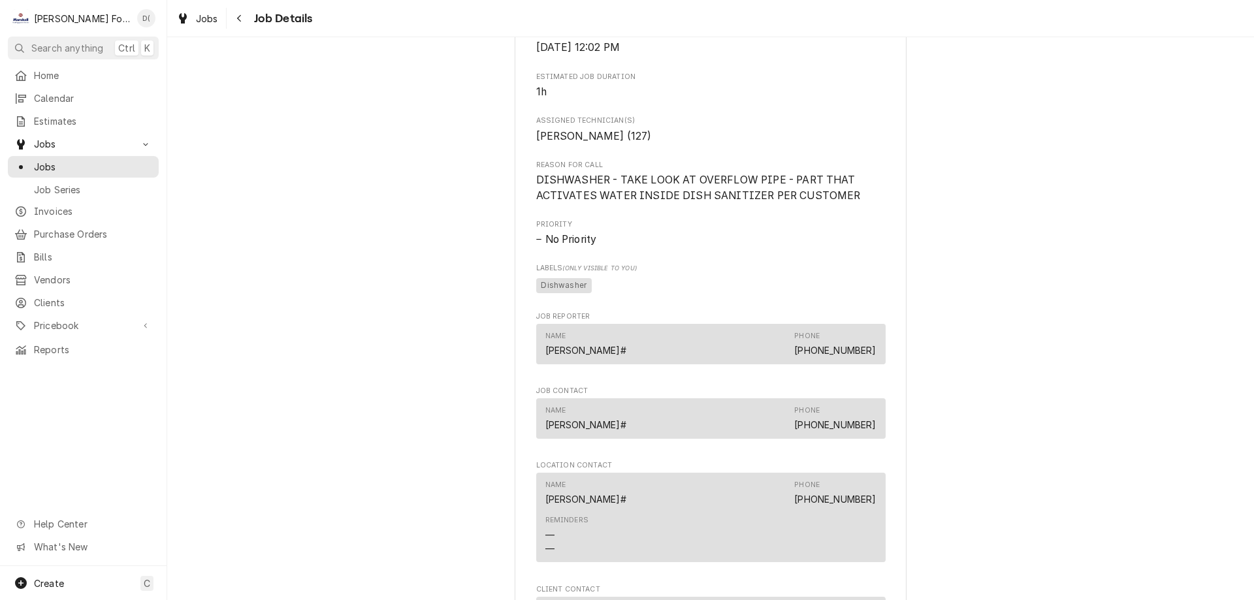
scroll to position [784, 0]
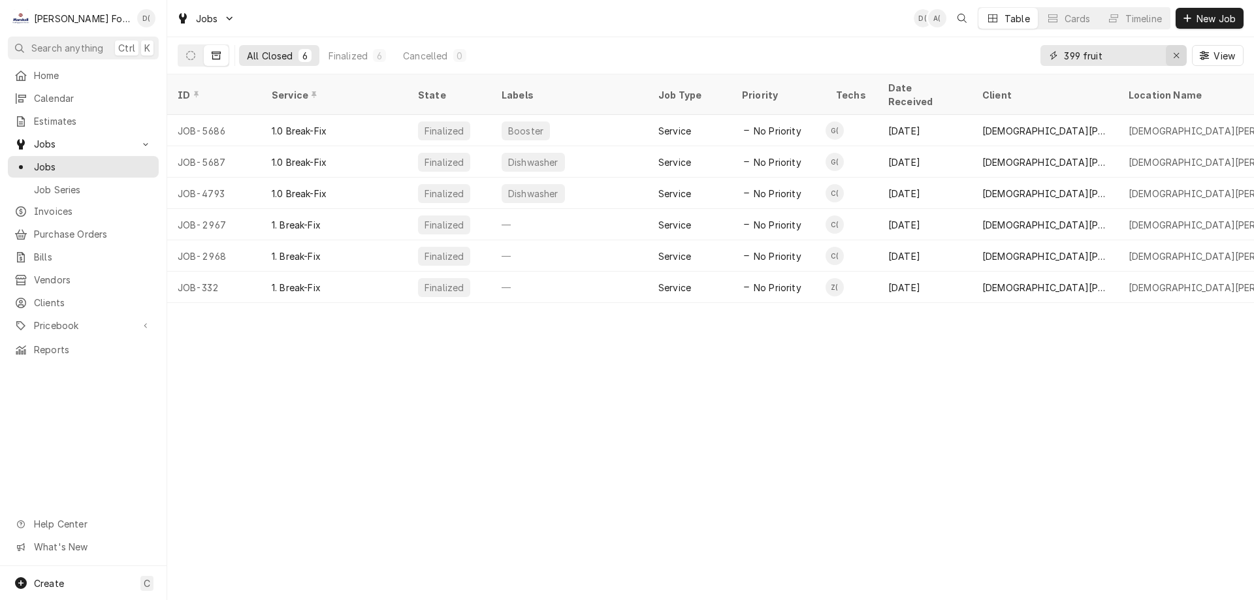
click at [1172, 58] on div "Erase input" at bounding box center [1176, 55] width 13 height 13
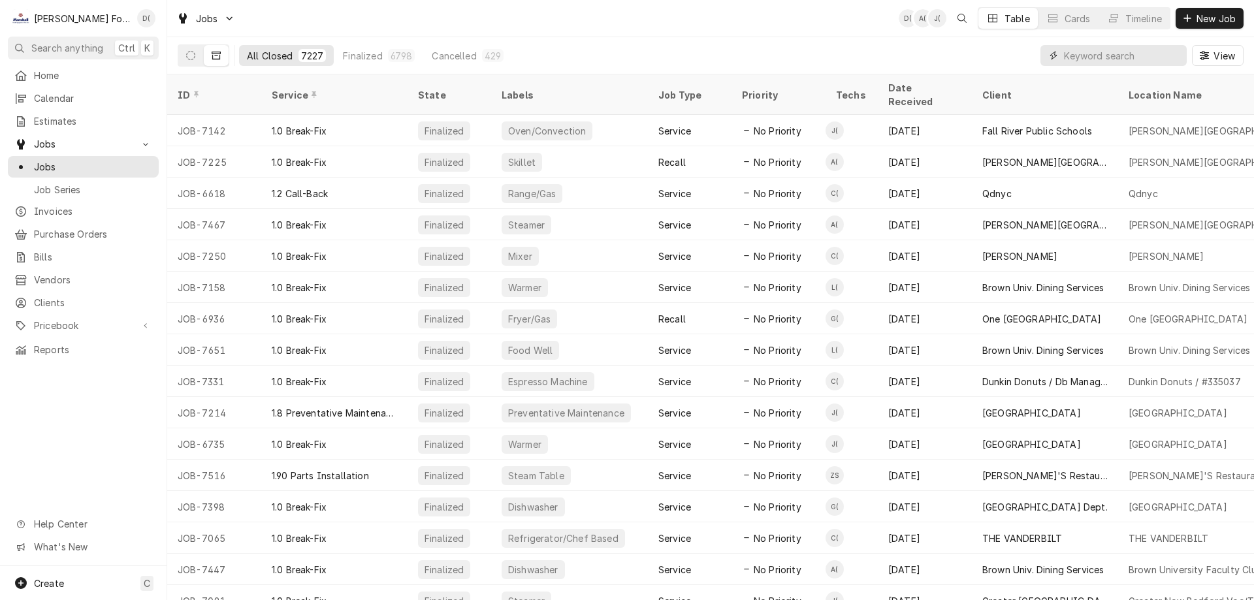
click at [1093, 57] on input "Dynamic Content Wrapper" at bounding box center [1122, 55] width 116 height 21
type input "7603"
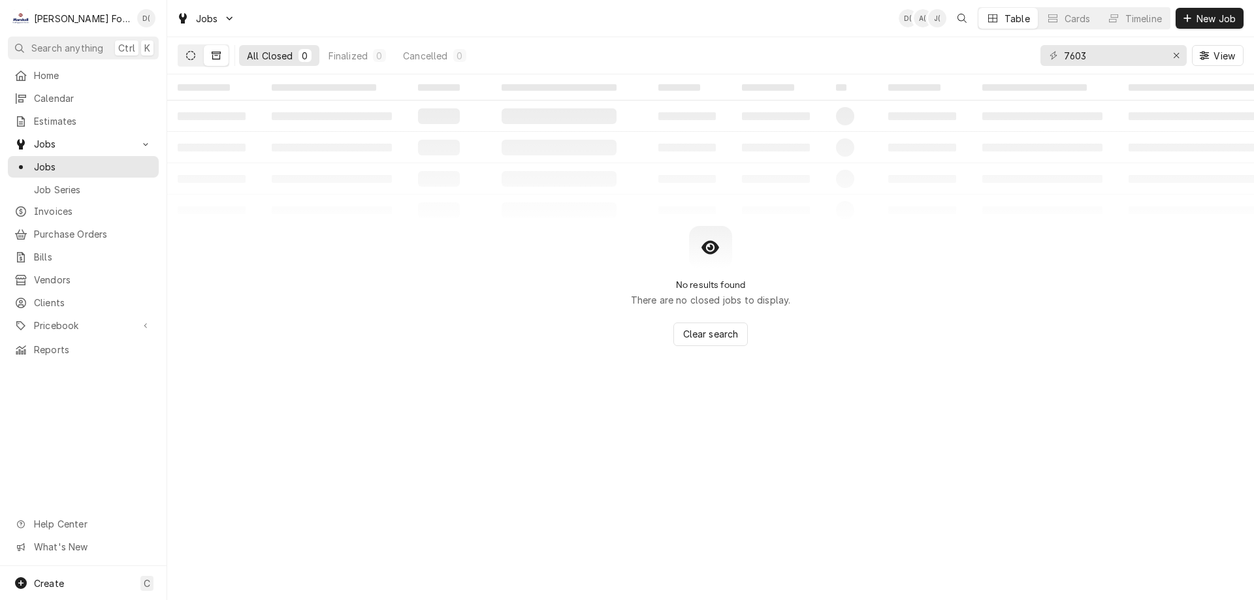
click at [192, 59] on icon "Dynamic Content Wrapper" at bounding box center [190, 55] width 9 height 9
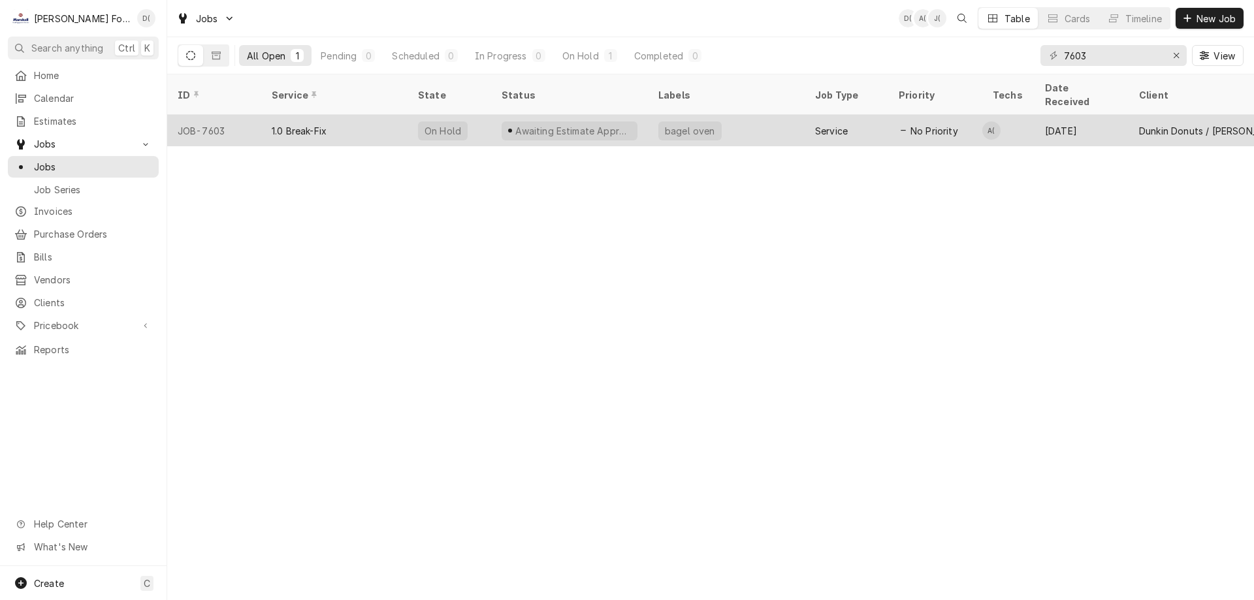
click at [629, 115] on div "Awaiting Estimate Approval" at bounding box center [569, 130] width 157 height 31
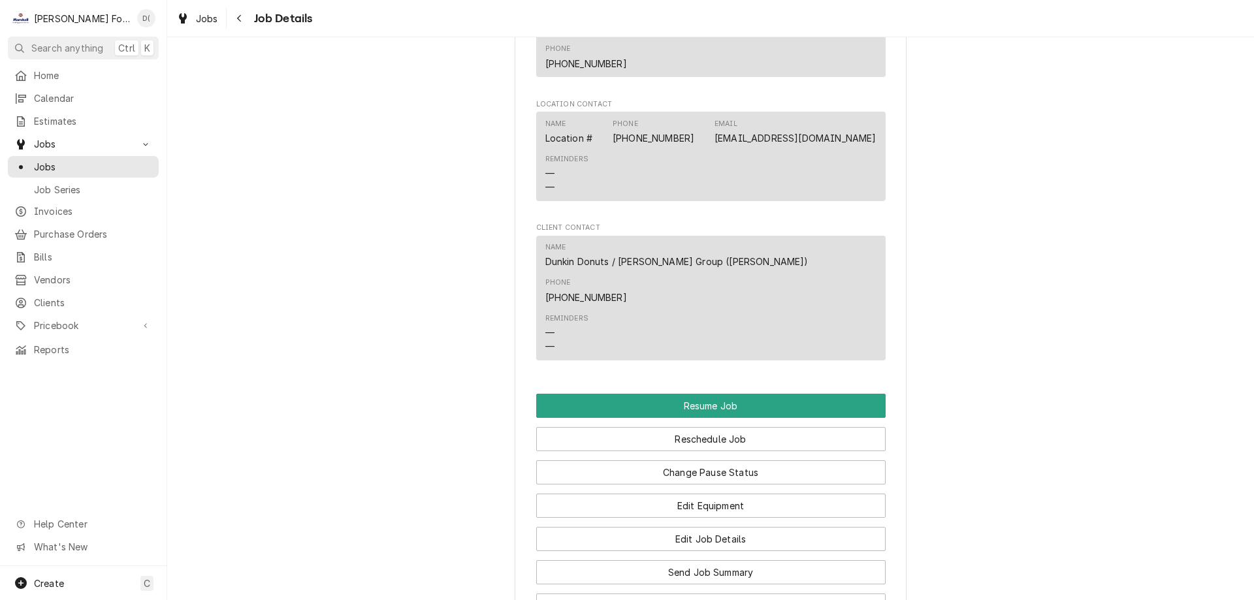
scroll to position [1241, 0]
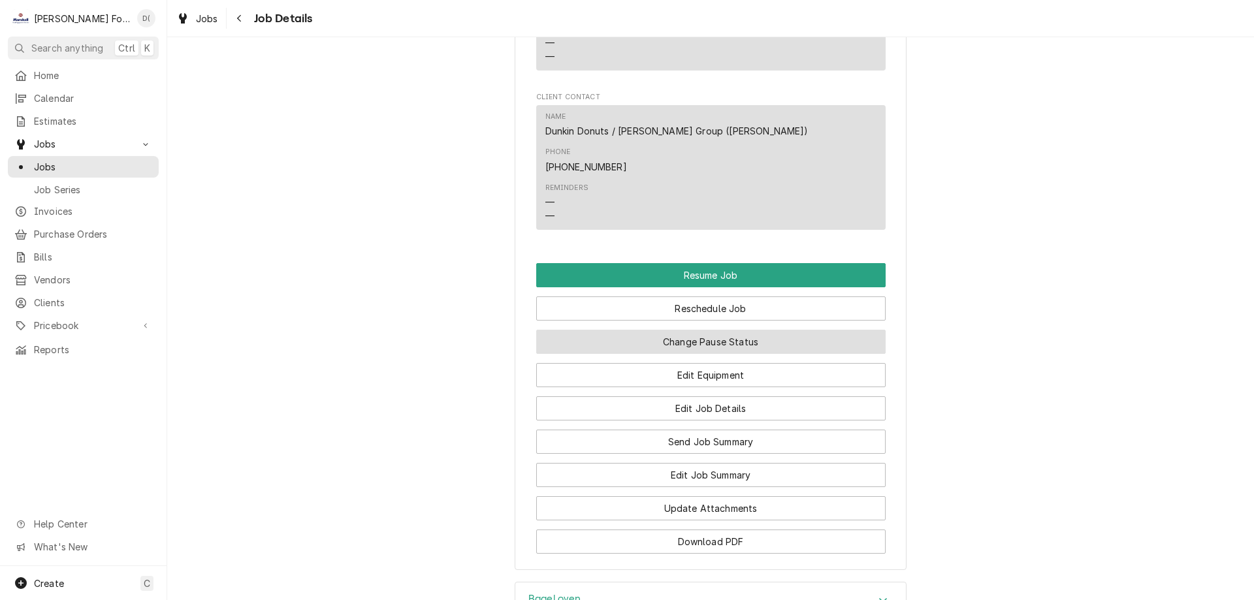
click at [784, 330] on button "Change Pause Status" at bounding box center [711, 342] width 350 height 24
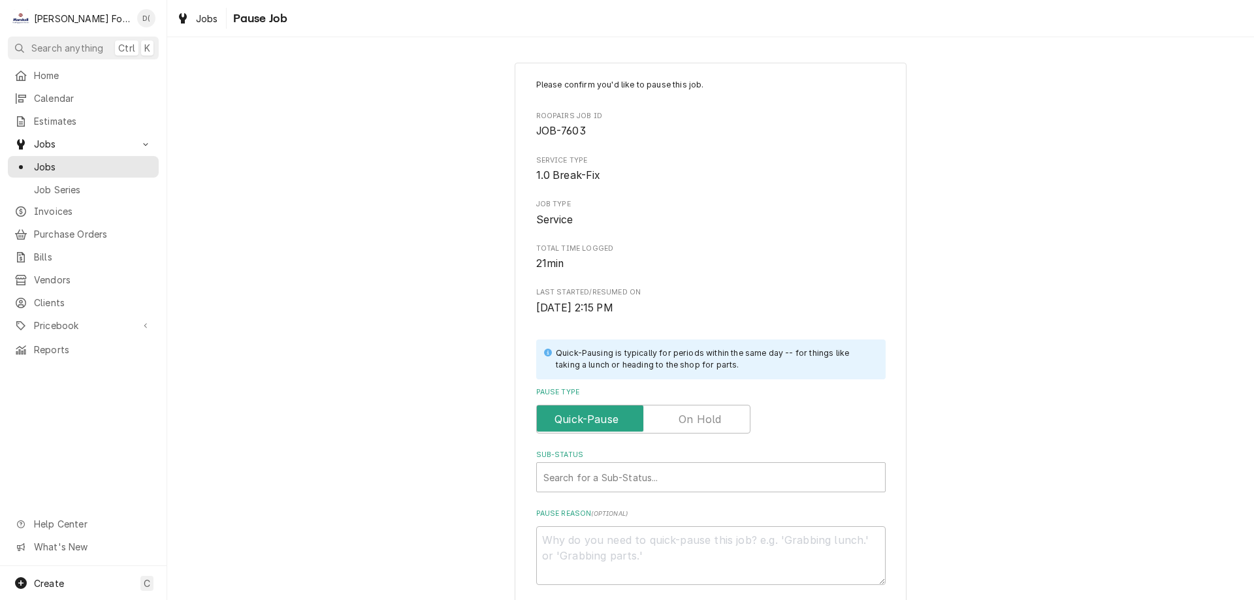
scroll to position [131, 0]
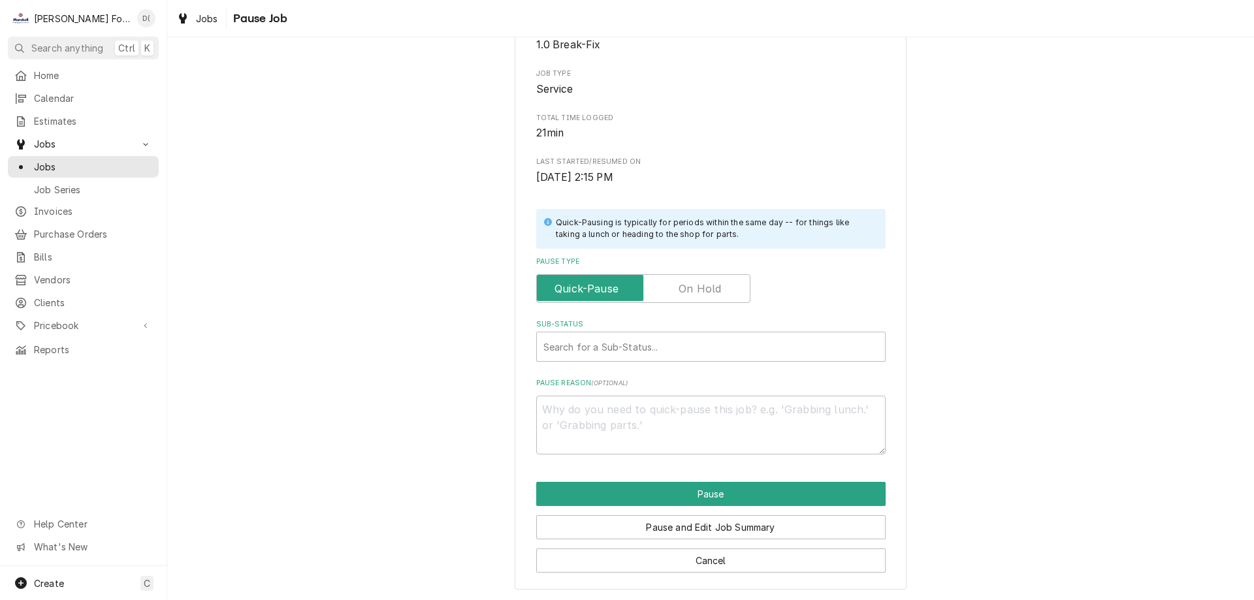
drag, startPoint x: 708, startPoint y: 291, endPoint x: 719, endPoint y: 293, distance: 11.3
click at [710, 291] on label "Pause Type" at bounding box center [643, 288] width 214 height 29
click at [710, 291] on input "Pause Type" at bounding box center [643, 288] width 203 height 29
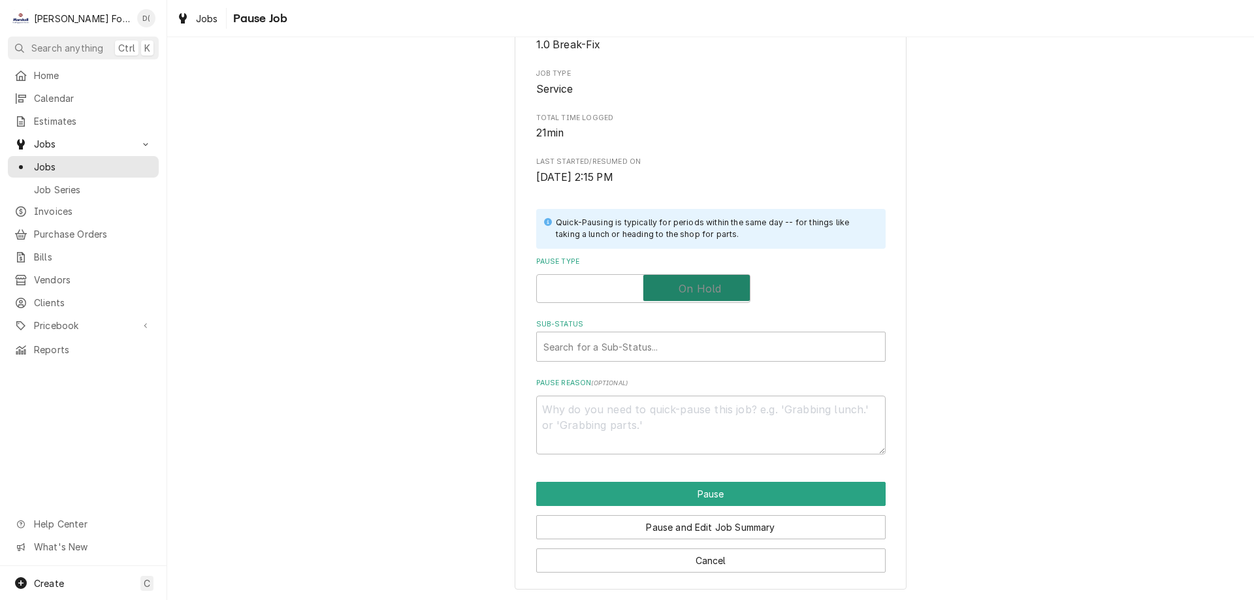
checkbox input "true"
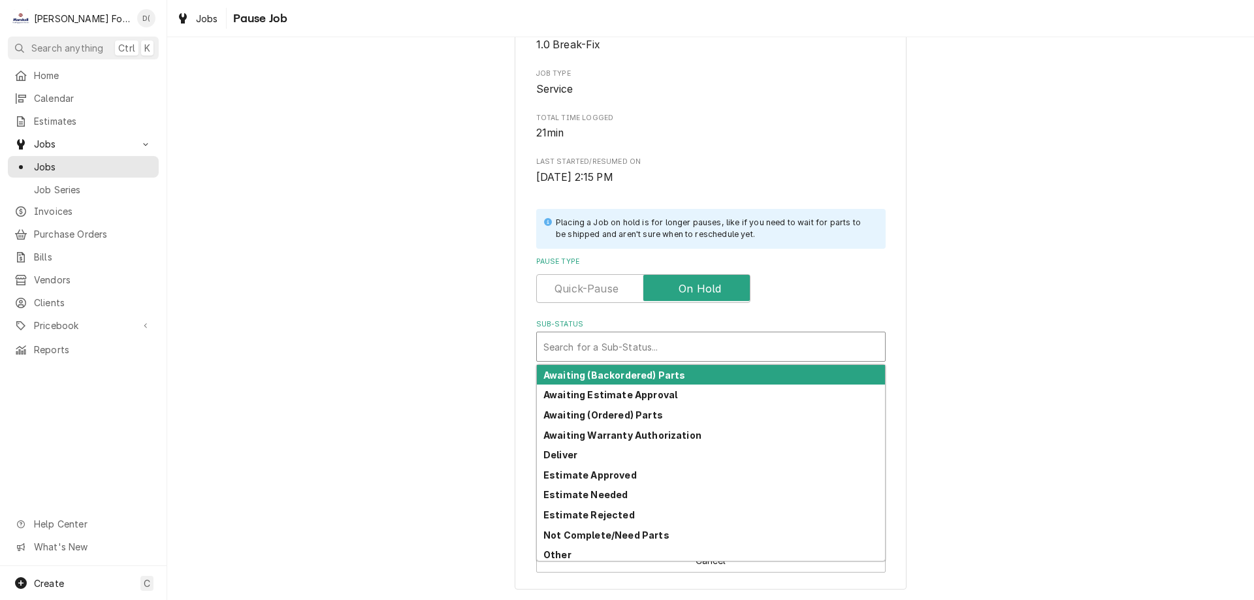
click at [788, 350] on div "Sub-Status" at bounding box center [711, 347] width 335 height 24
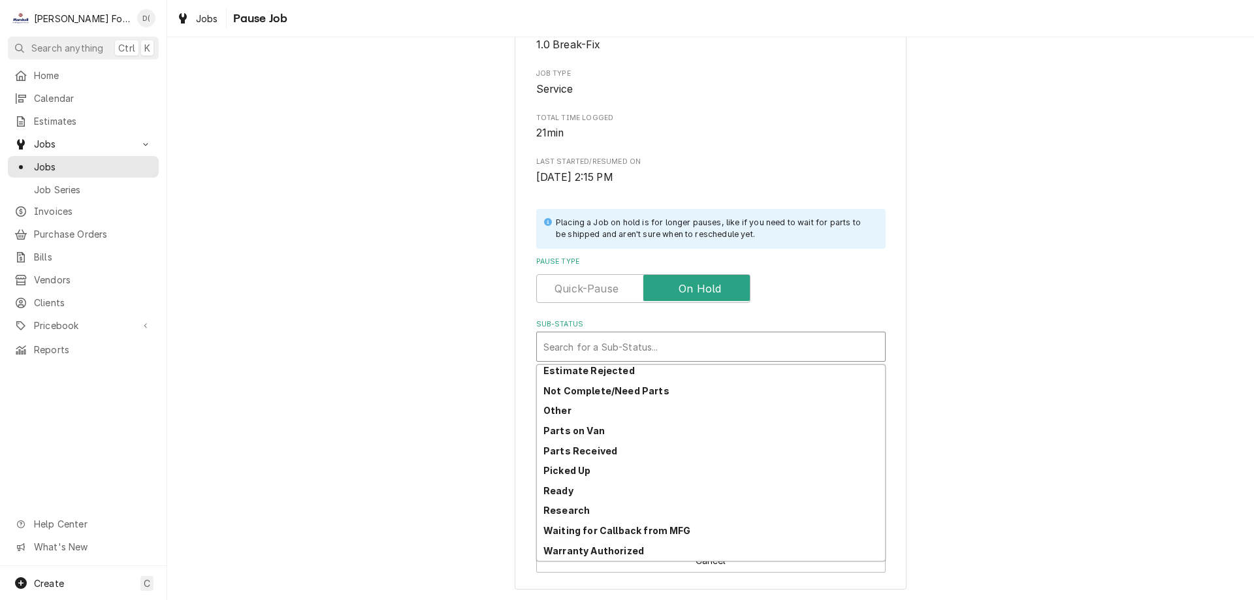
scroll to position [0, 0]
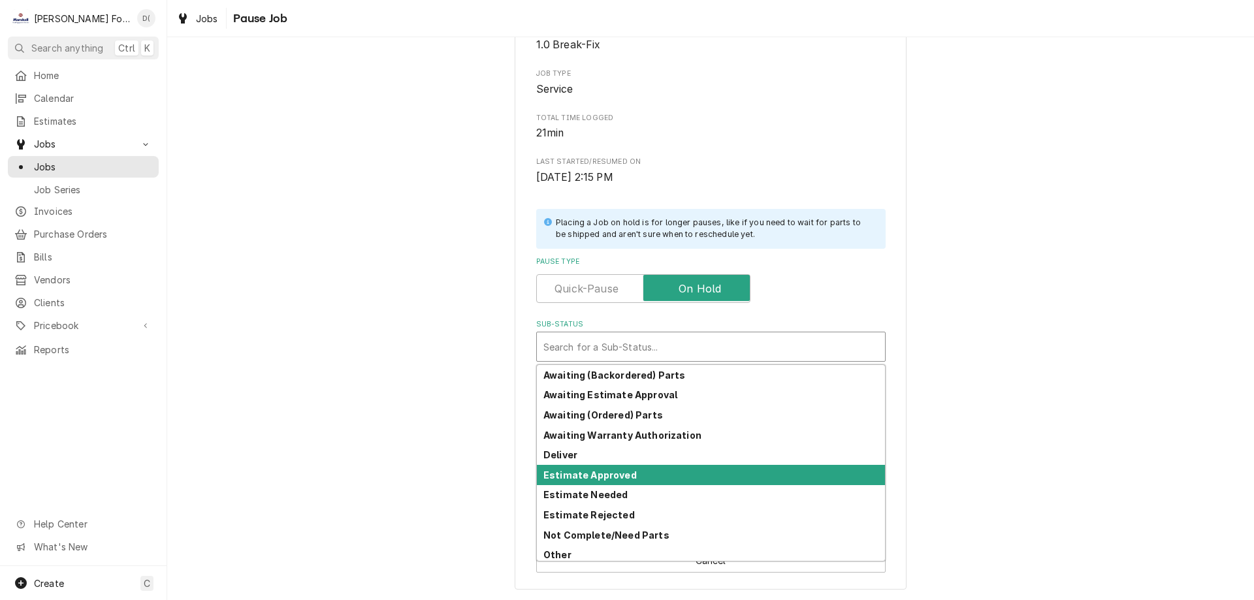
click at [680, 470] on div "Estimate Approved" at bounding box center [711, 475] width 348 height 20
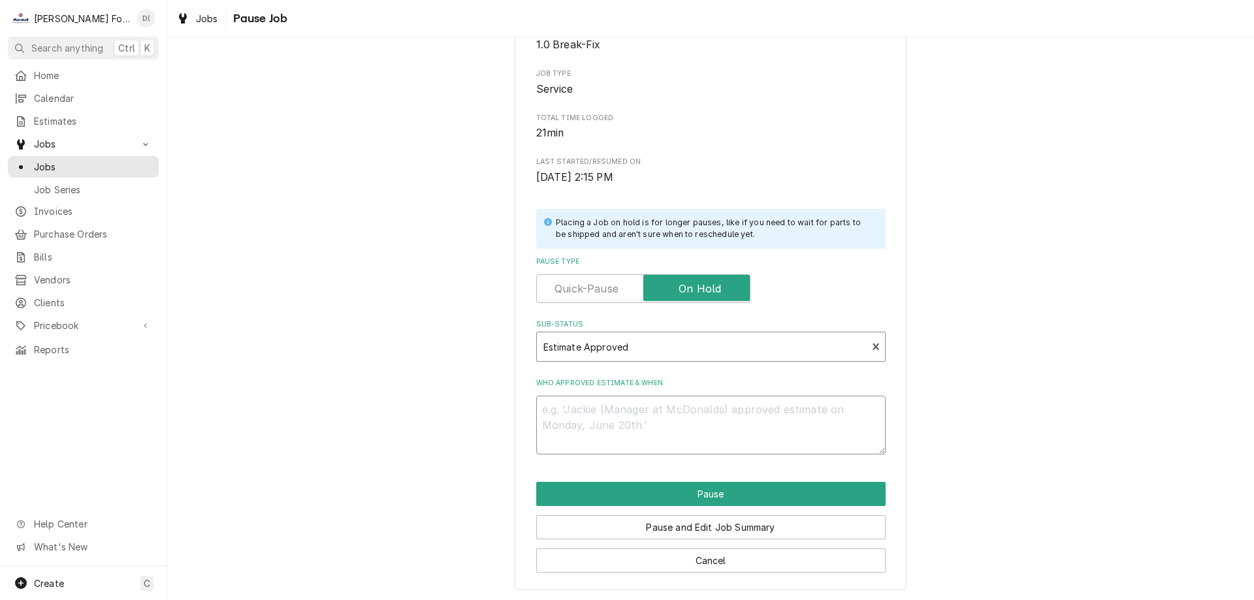
click at [599, 417] on textarea "Who approved estimate & when" at bounding box center [711, 425] width 350 height 59
type textarea "x"
type textarea "v"
type textarea "x"
type textarea "ve"
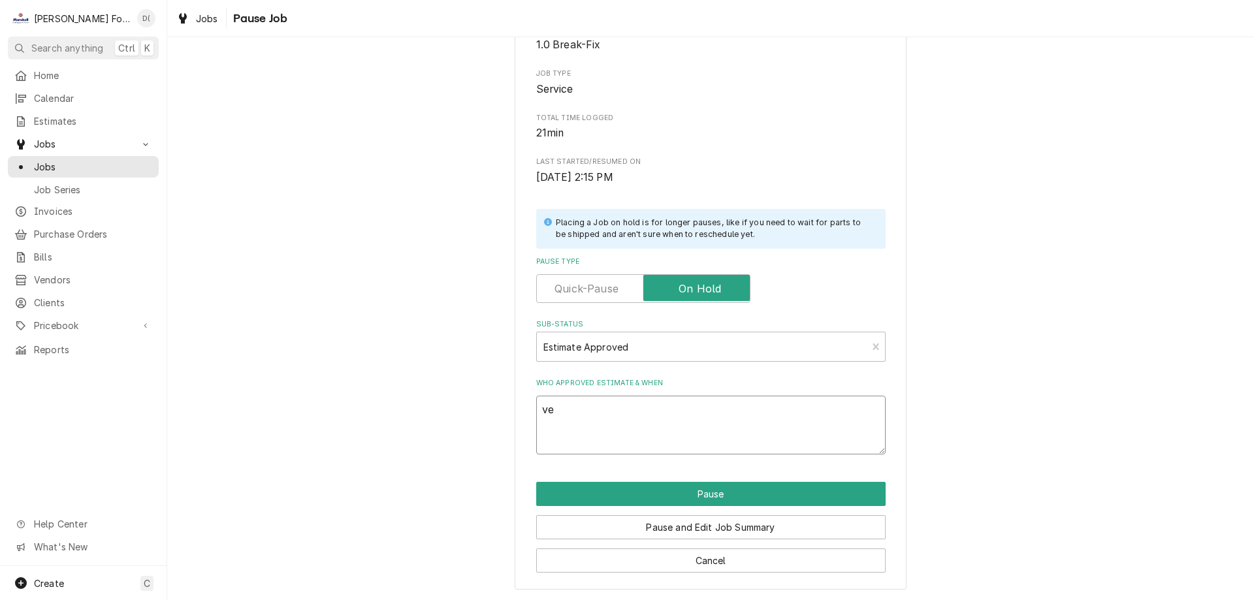
type textarea "x"
type textarea "ver"
type textarea "x"
type textarea "verb"
type textarea "x"
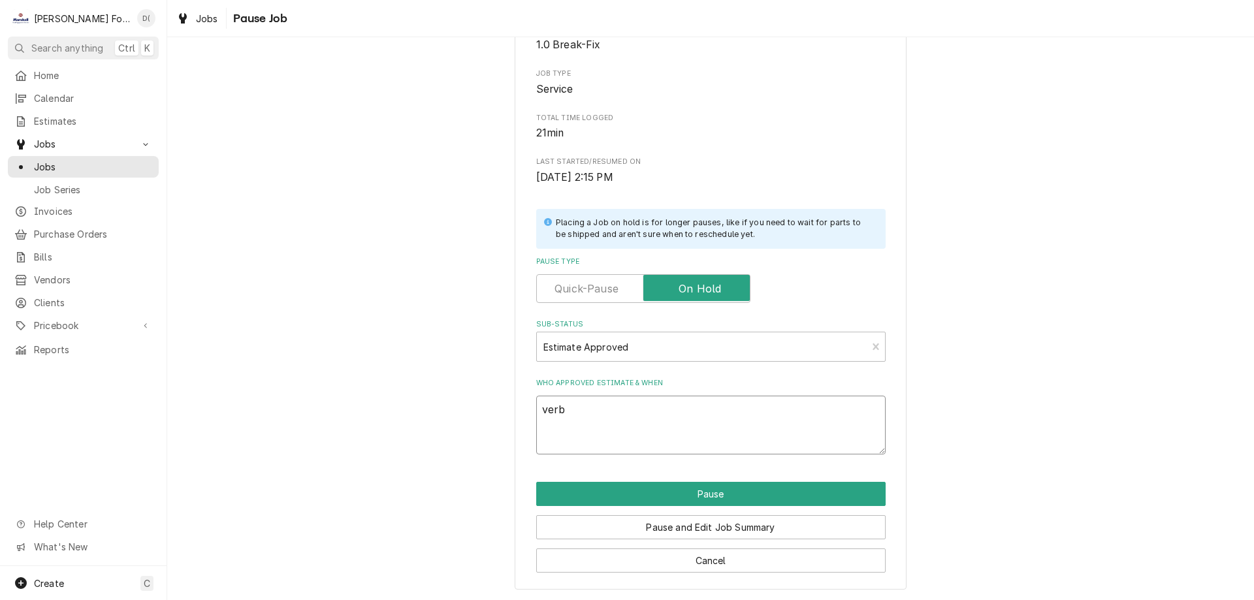
type textarea "verba"
type textarea "x"
type textarea "verbal"
click at [538, 404] on textarea "verbal" at bounding box center [711, 425] width 350 height 59
type textarea "x"
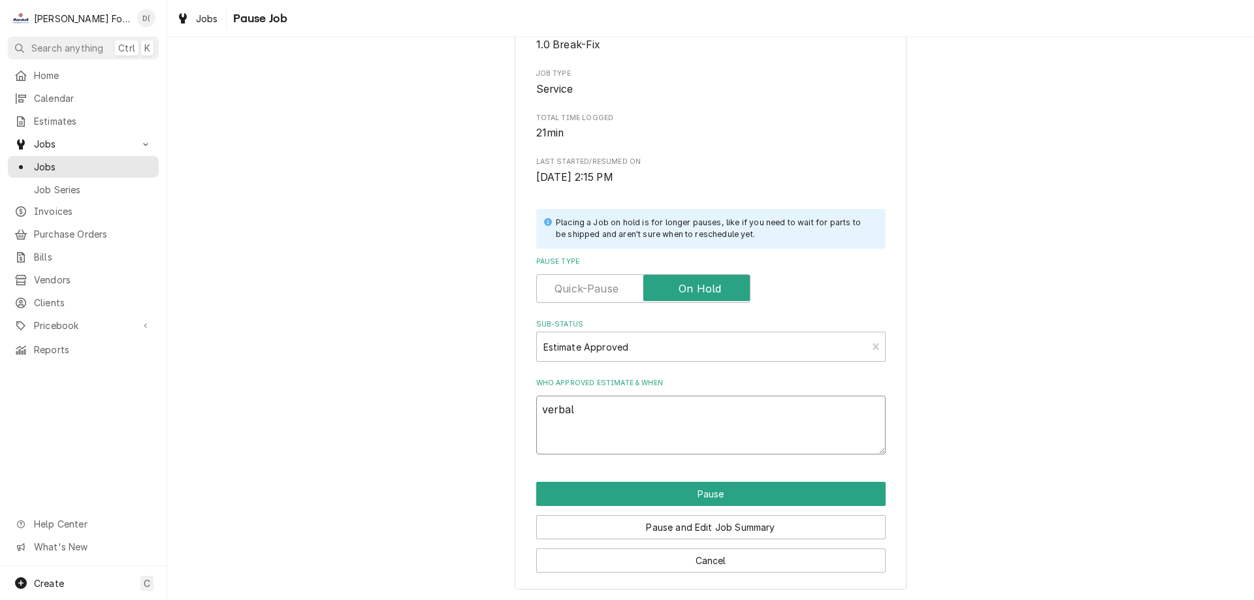
type textarea "1verbal"
type textarea "x"
type textarea "10verbal"
type textarea "x"
type textarea "10/verbal"
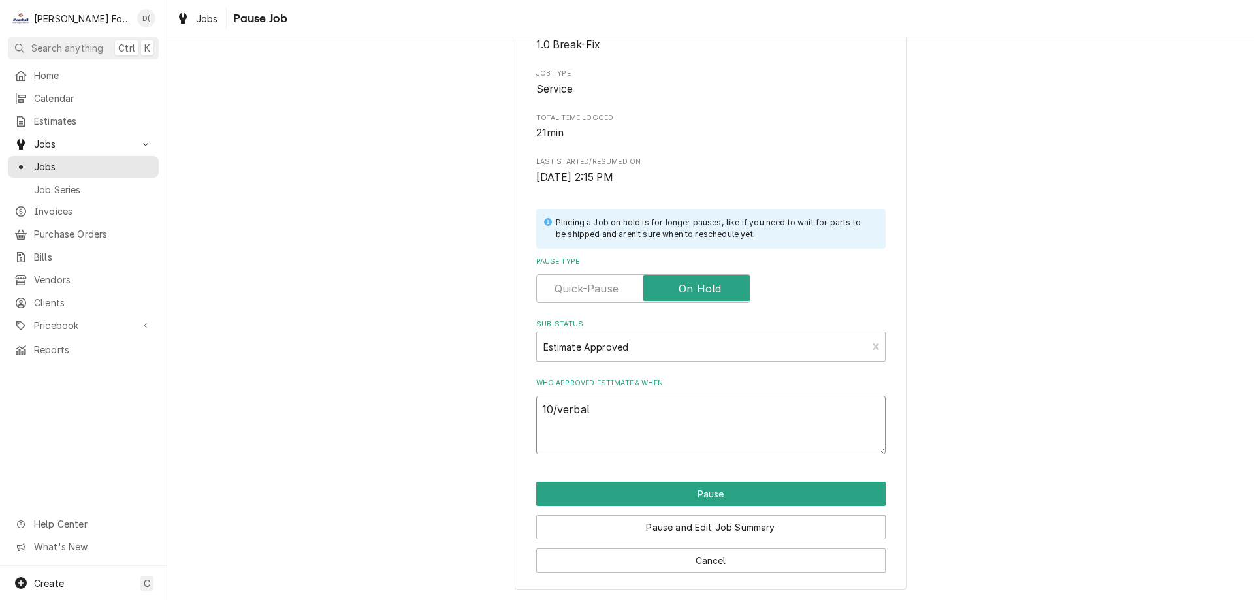
type textarea "x"
type textarea "10/3verbal"
type textarea "x"
type textarea "10/3/verbal"
type textarea "x"
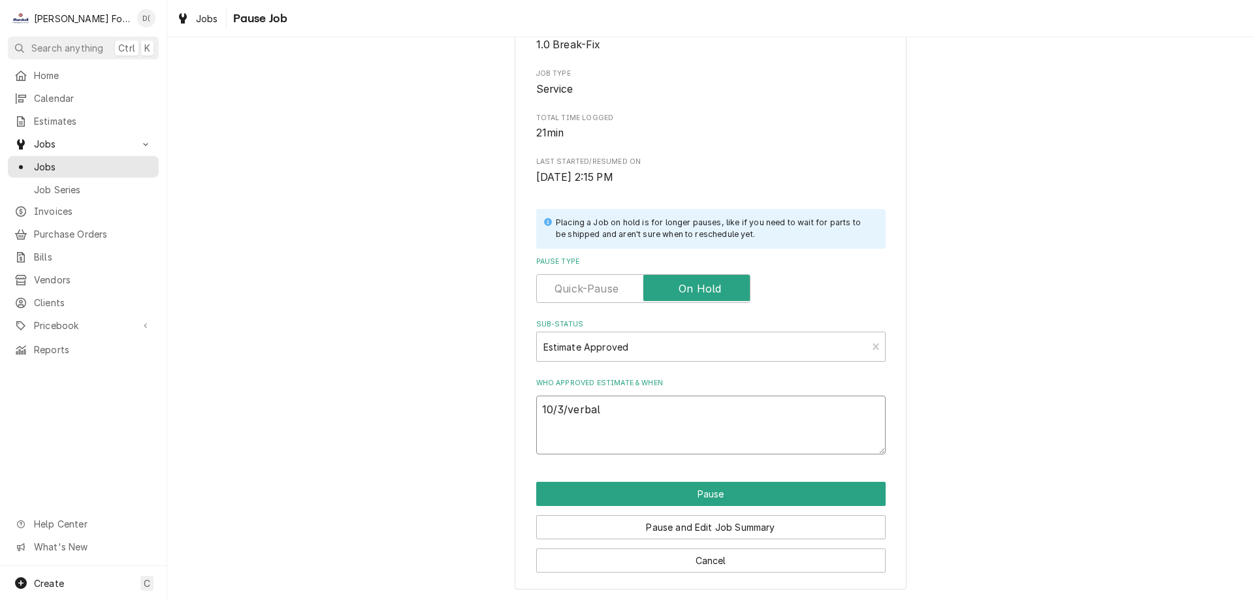
type textarea "10/3/2verbal"
type textarea "x"
type textarea "10/3/25verbal"
type textarea "x"
type textarea "[DATE] verbal"
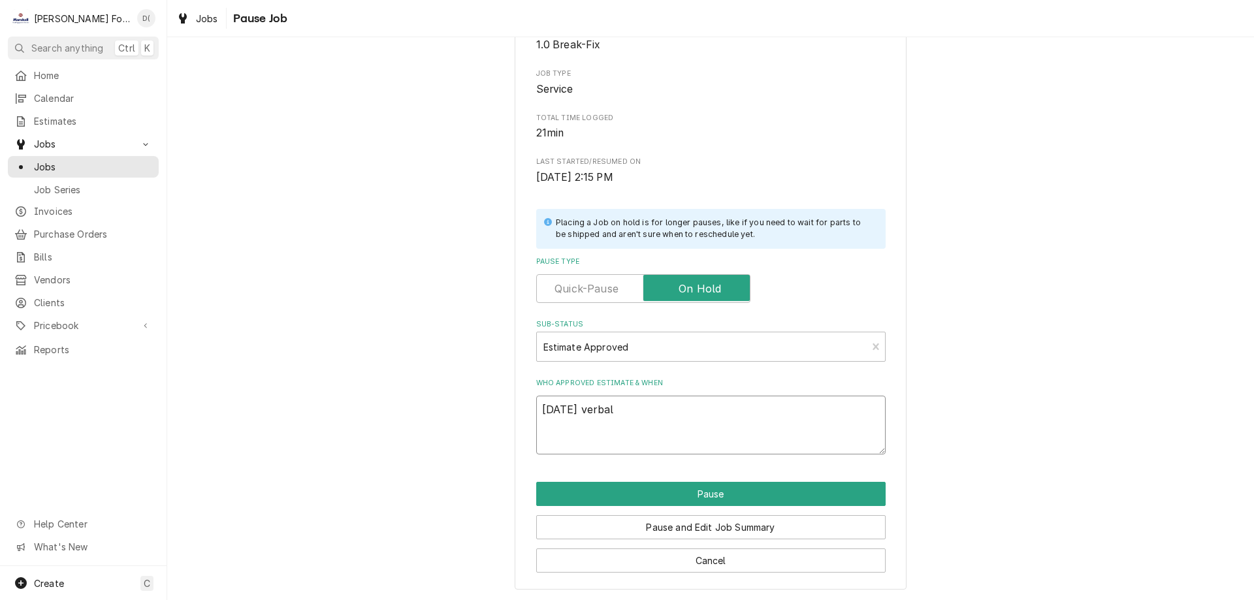
click at [628, 413] on textarea "[DATE] verbal" at bounding box center [711, 425] width 350 height 59
type textarea "x"
type textarea "[DATE] verbal"
type textarea "x"
type textarea "[DATE] verbal S"
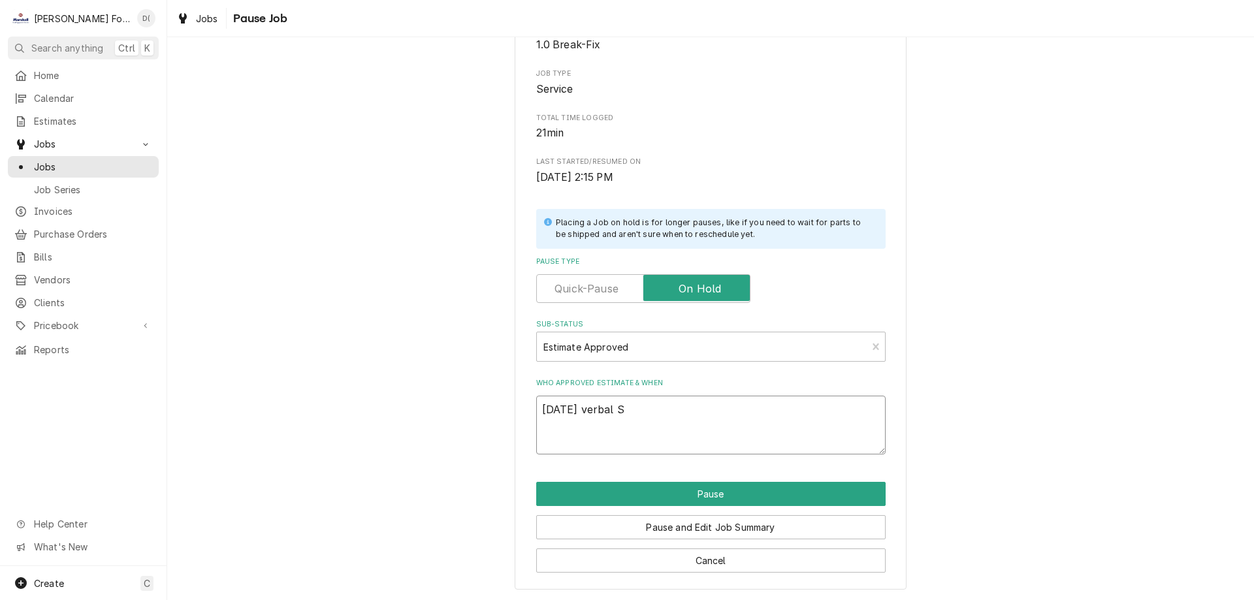
type textarea "x"
type textarea "[DATE] verbal St"
type textarea "x"
type textarea "[DATE] verbal Ste"
type textarea "x"
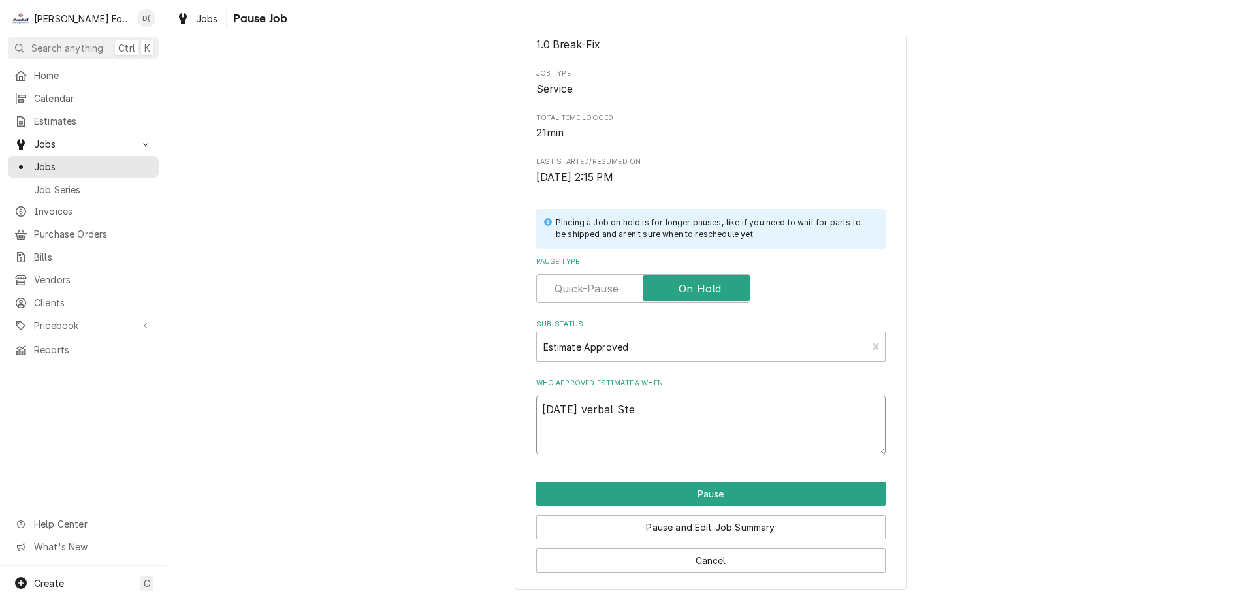
type textarea "[DATE] verbal Stev"
type textarea "x"
type textarea "[DATE] verbal [PERSON_NAME]"
click at [693, 487] on button "Pause" at bounding box center [711, 494] width 350 height 24
type textarea "x"
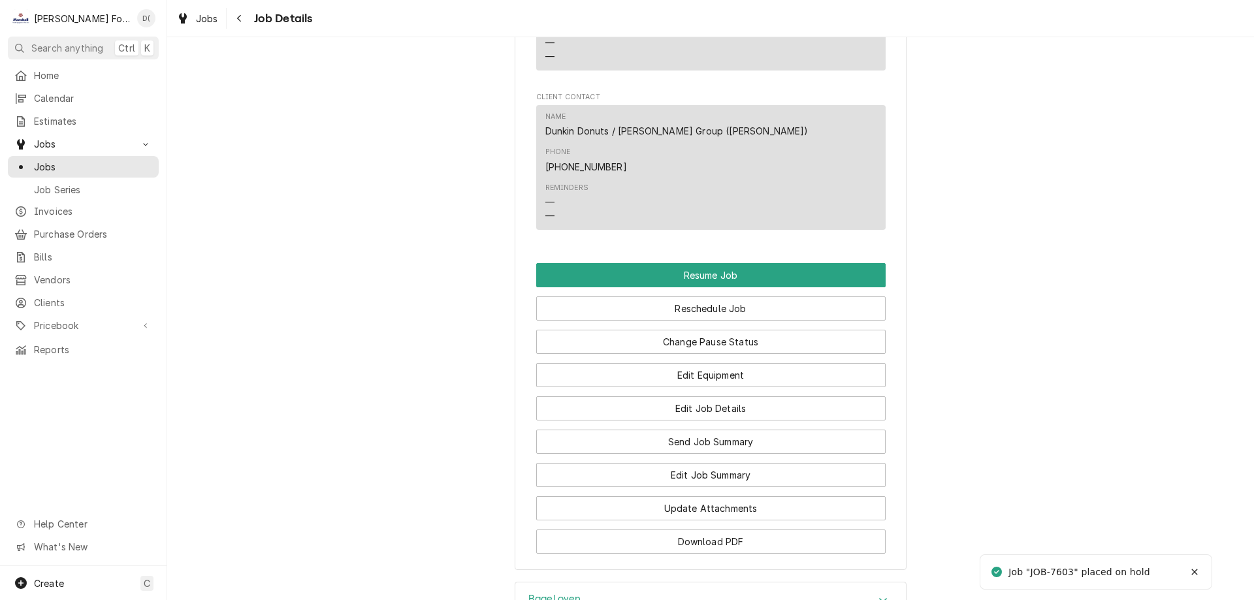
scroll to position [1372, 0]
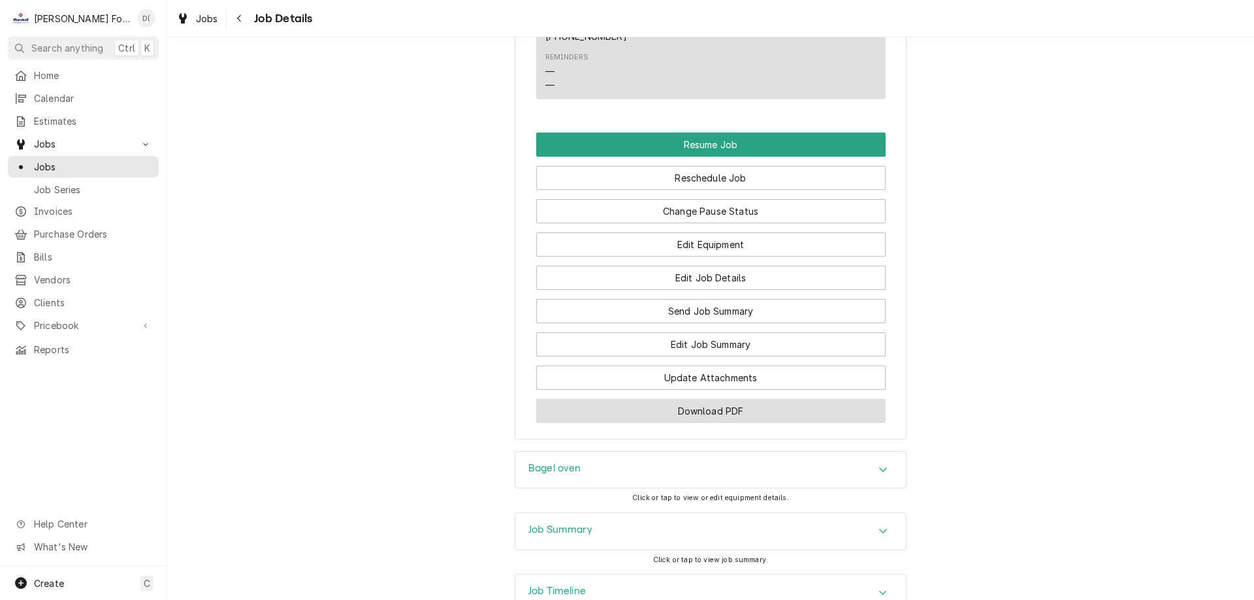
click at [593, 399] on button "Download PDF" at bounding box center [711, 411] width 350 height 24
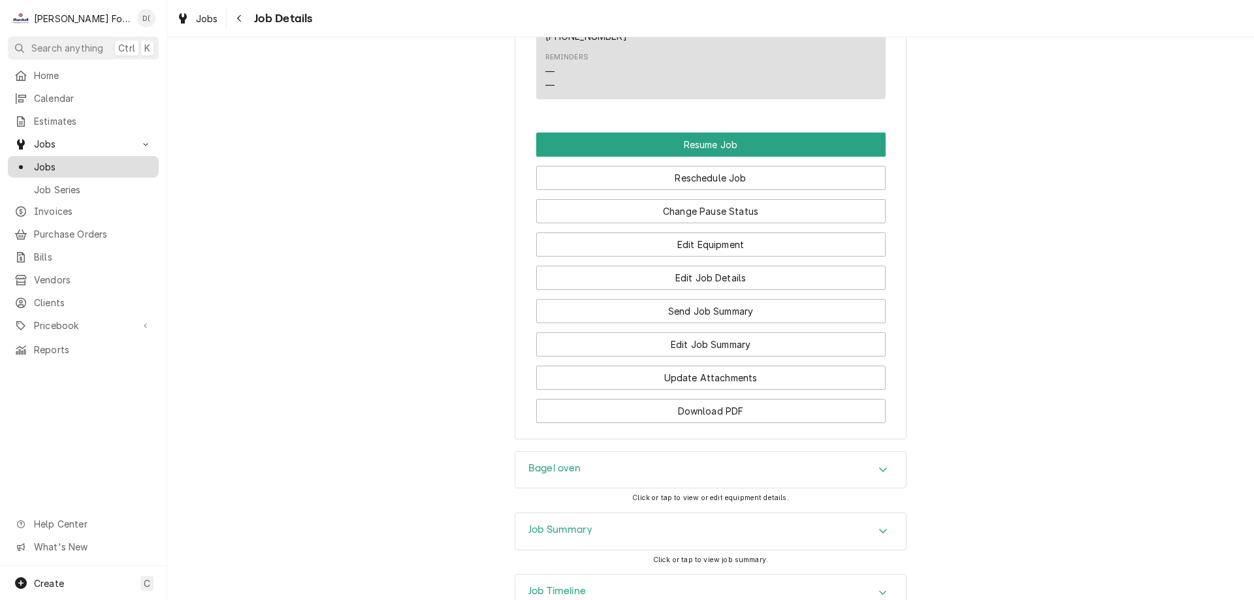
click at [93, 163] on span "Jobs" at bounding box center [93, 167] width 118 height 14
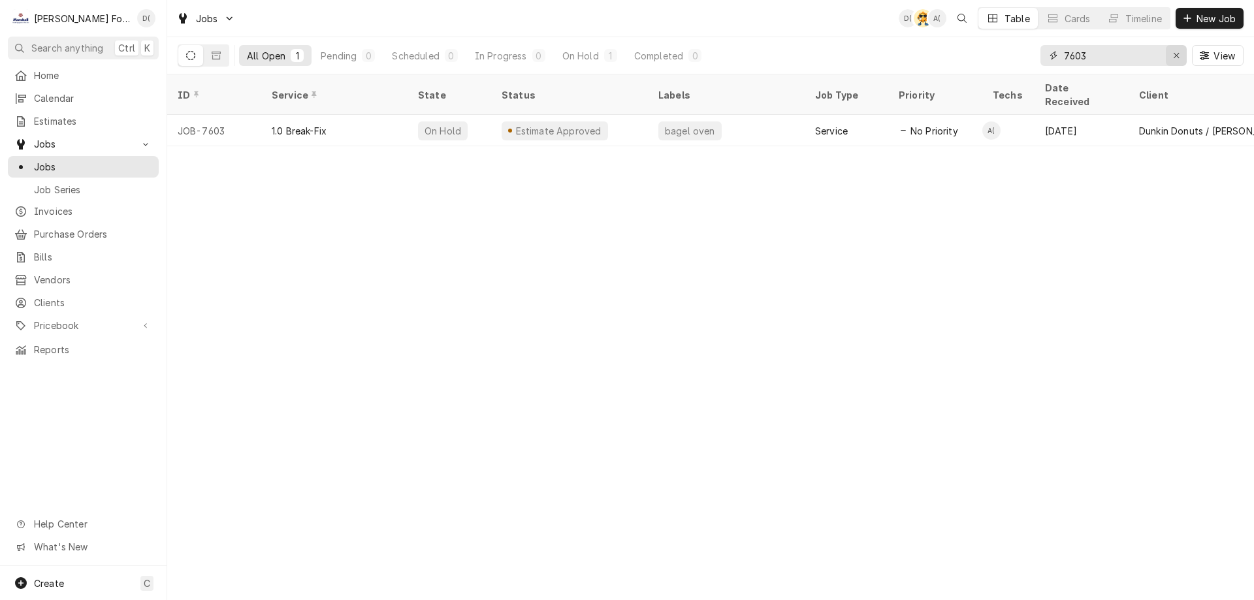
click at [1175, 57] on icon "Erase input" at bounding box center [1176, 55] width 7 height 9
click at [1120, 54] on input "Dynamic Content Wrapper" at bounding box center [1125, 55] width 123 height 21
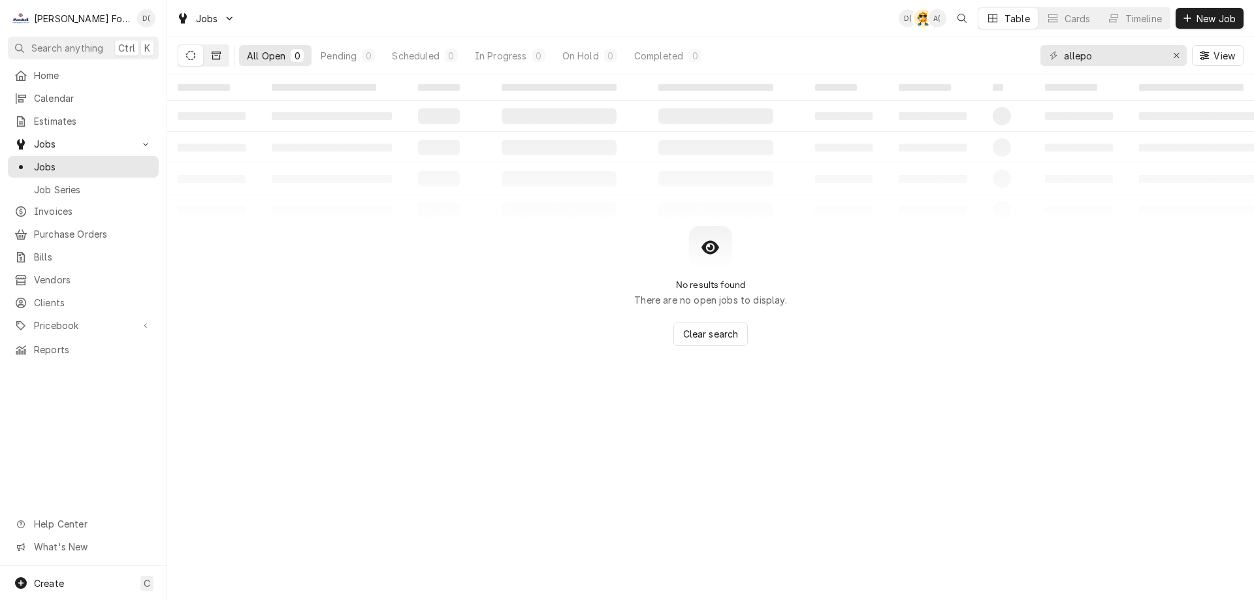
click at [220, 52] on icon "Dynamic Content Wrapper" at bounding box center [216, 56] width 9 height 8
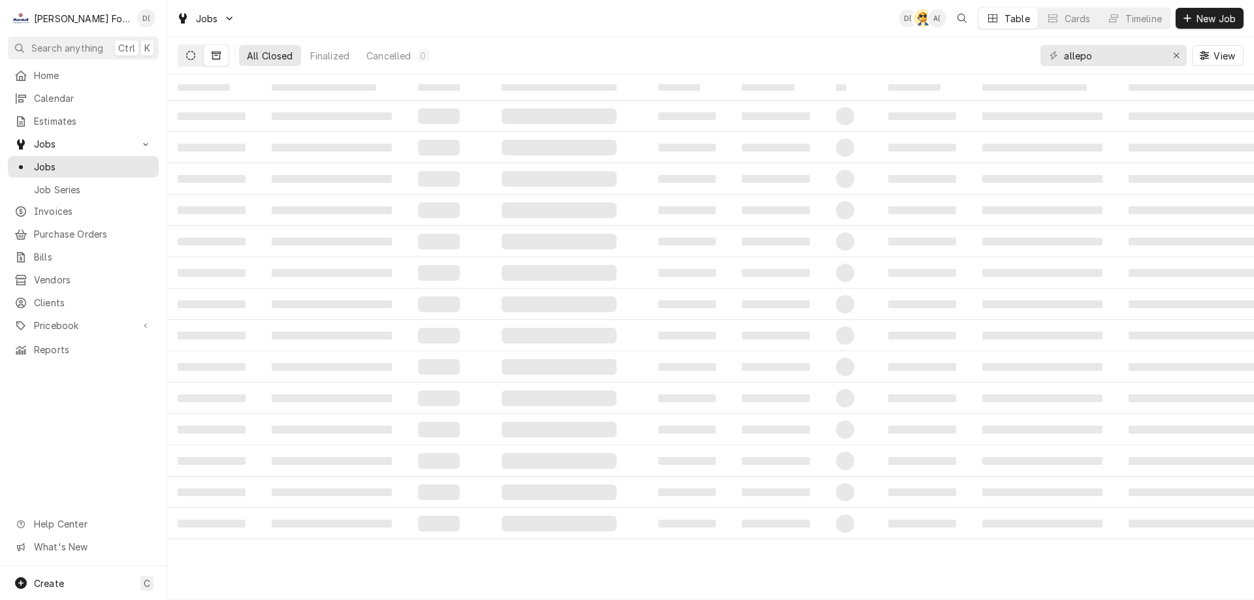
click at [193, 54] on icon "Dynamic Content Wrapper" at bounding box center [190, 55] width 9 height 9
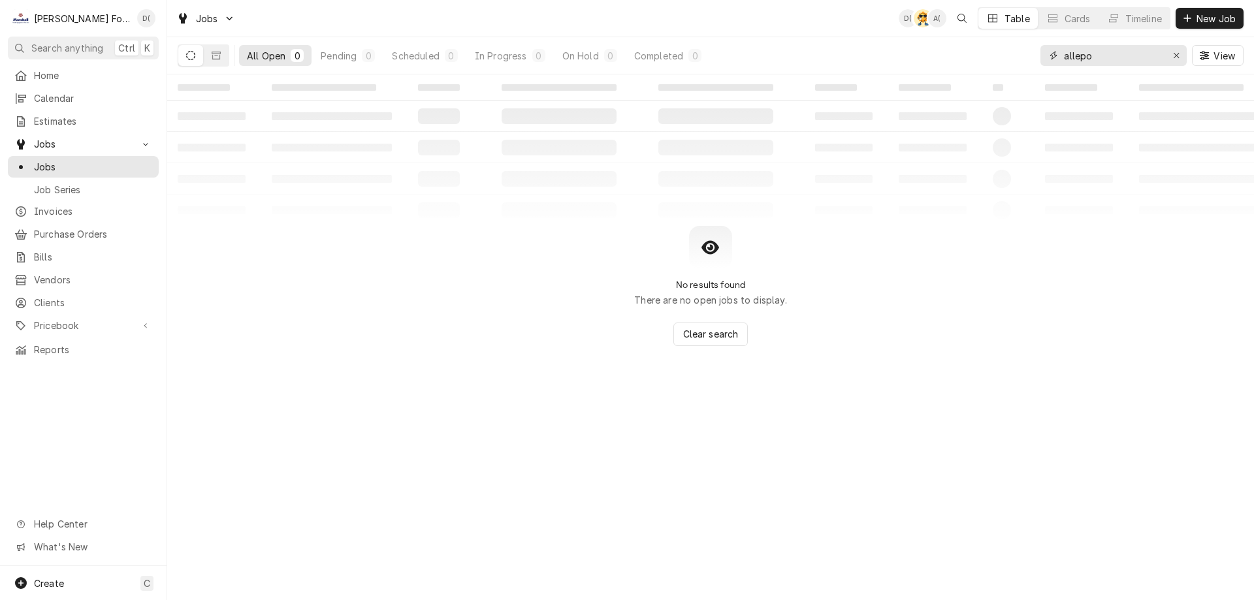
click at [1108, 55] on input "allepo" at bounding box center [1113, 55] width 98 height 21
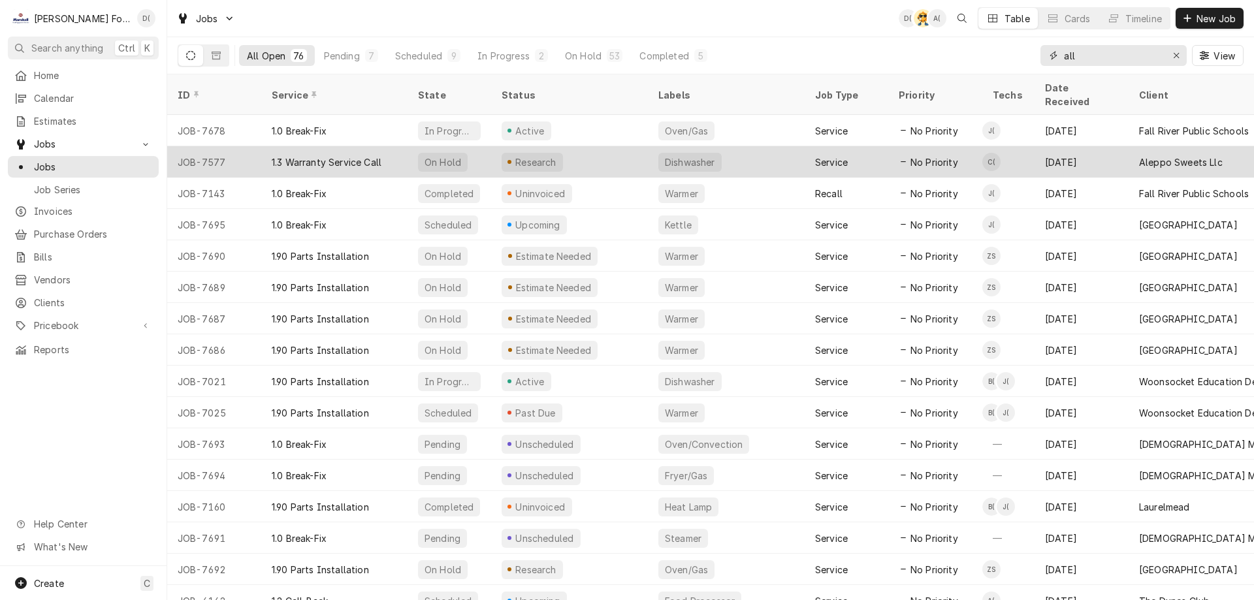
type input "all"
click at [627, 146] on div "Research" at bounding box center [569, 161] width 157 height 31
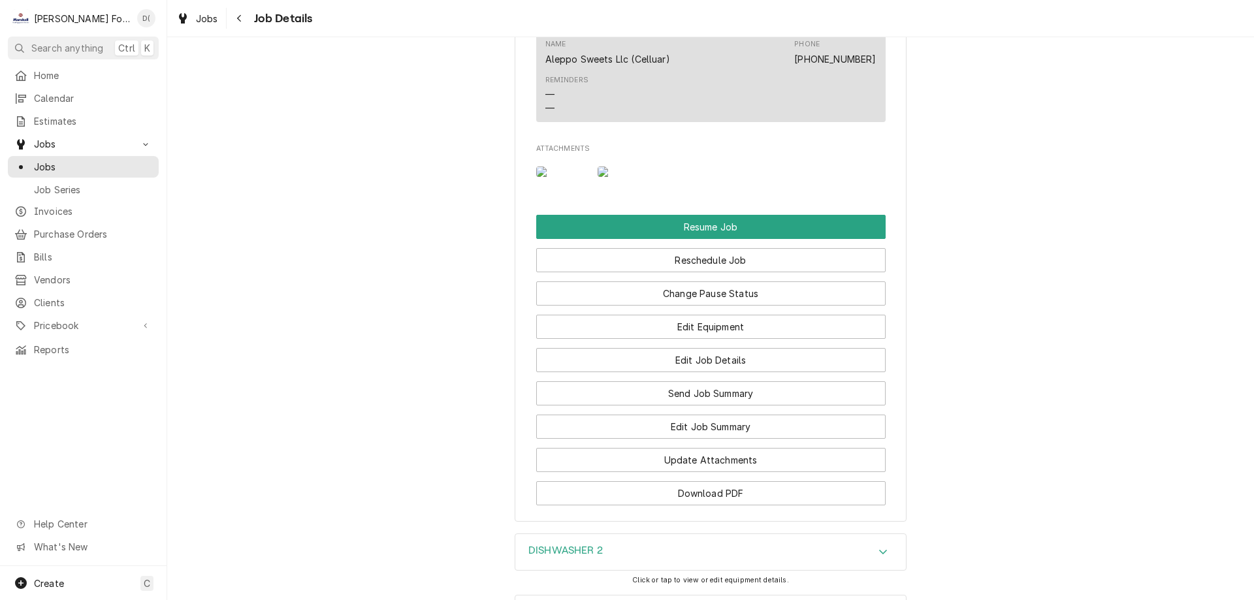
scroll to position [1699, 0]
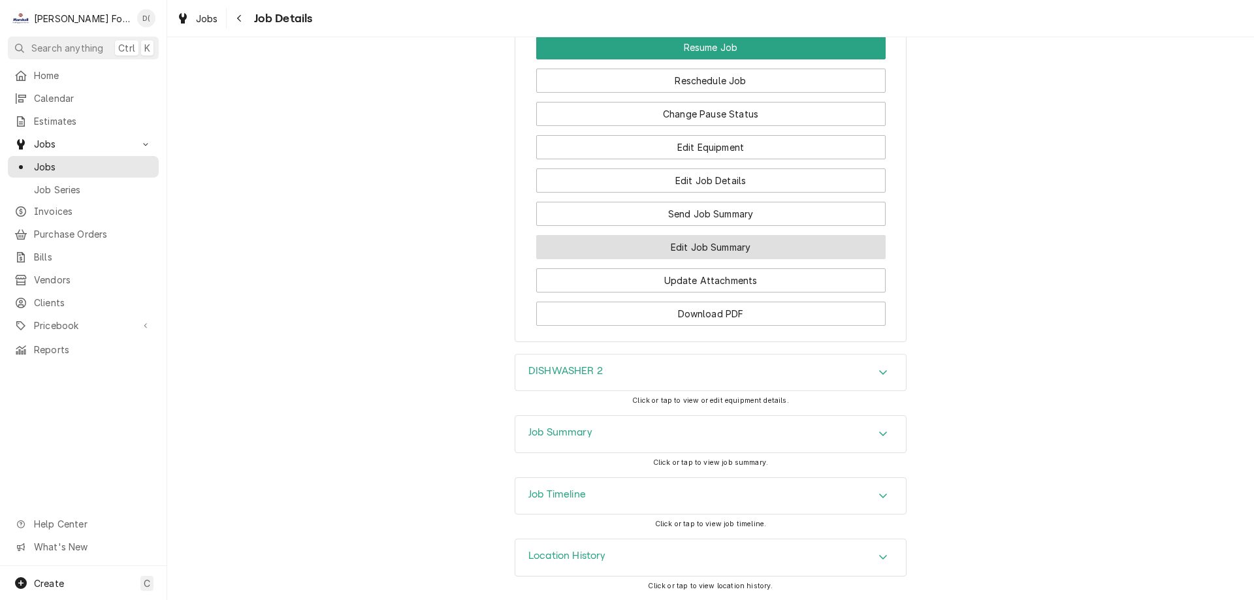
click at [708, 259] on button "Edit Job Summary" at bounding box center [711, 247] width 350 height 24
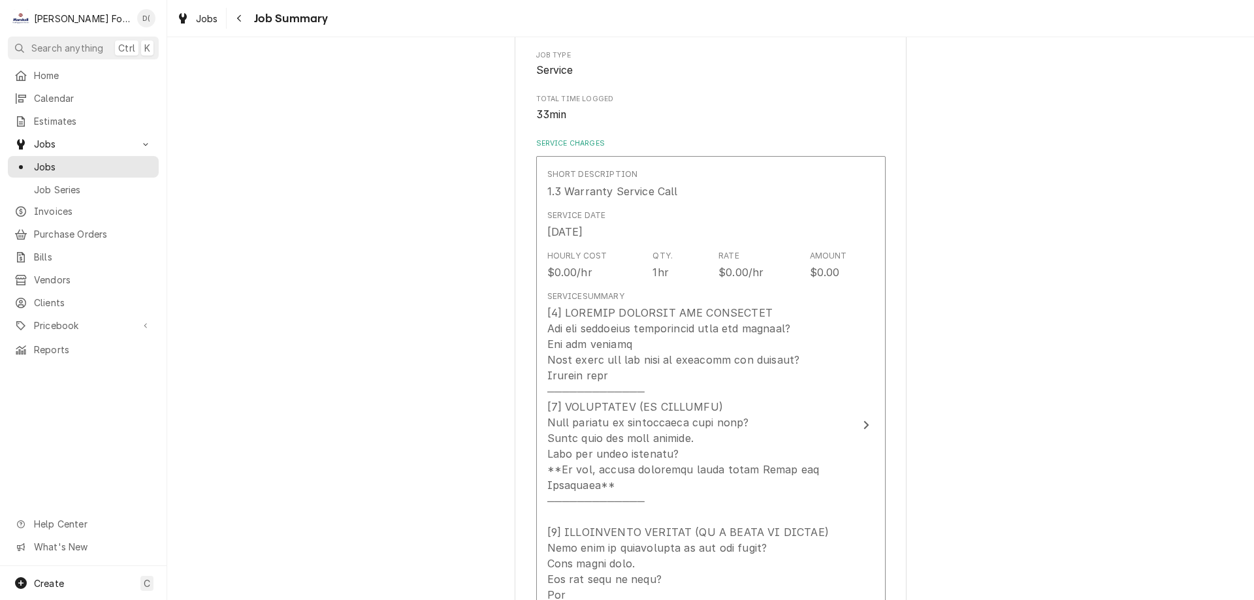
scroll to position [65, 0]
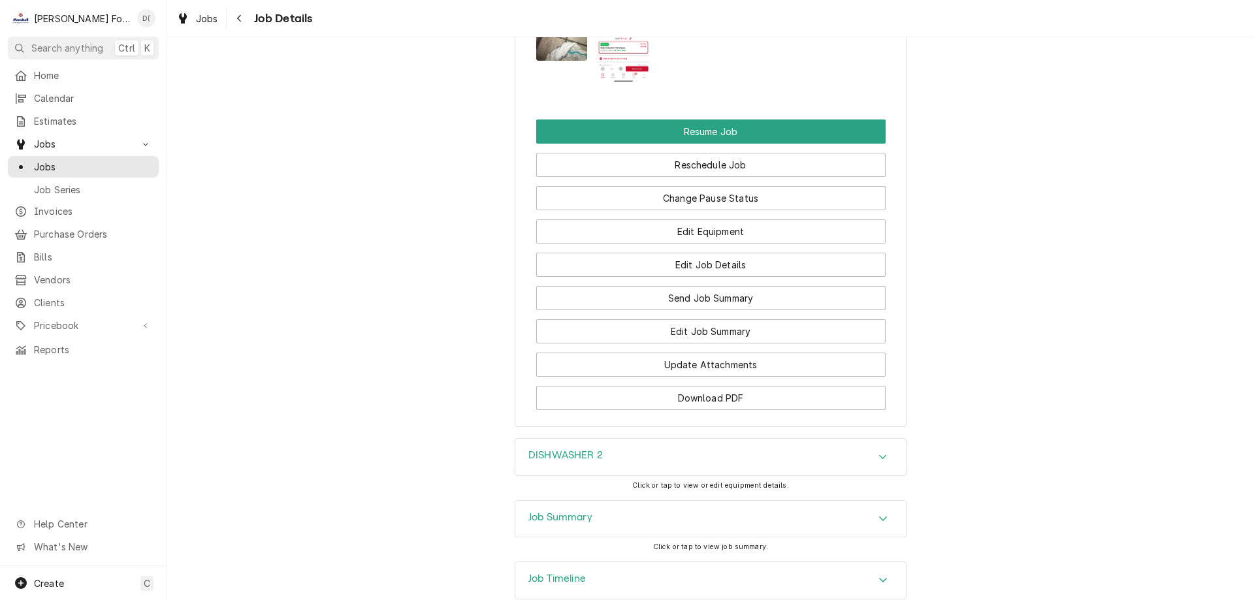
scroll to position [1799, 0]
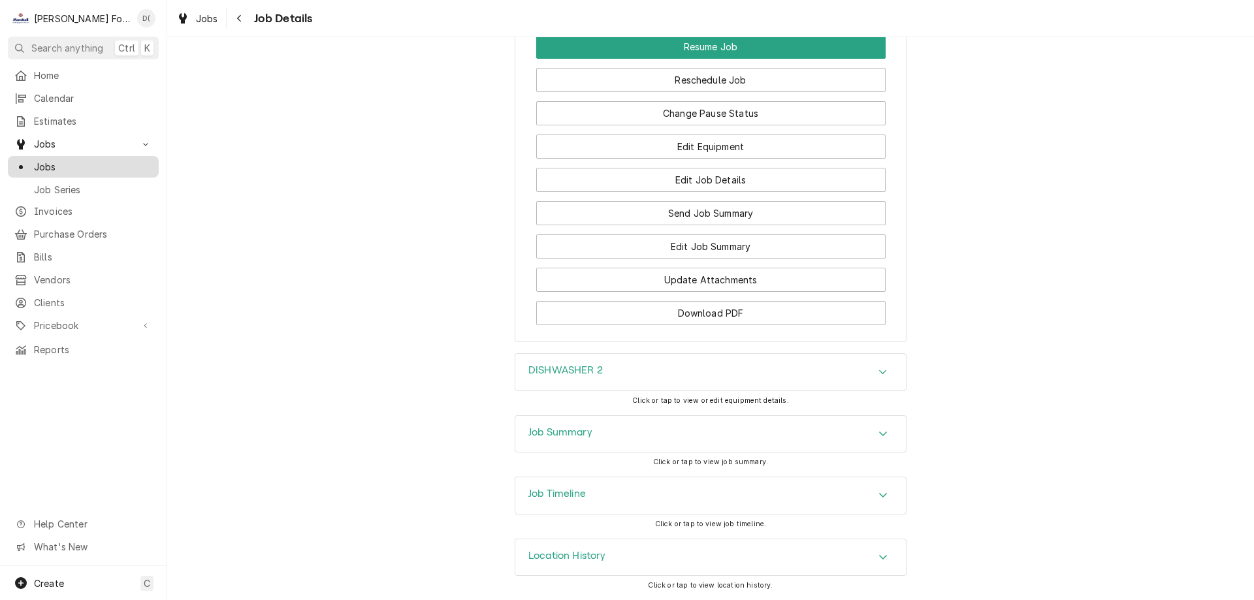
click at [84, 169] on div "Jobs" at bounding box center [83, 167] width 146 height 16
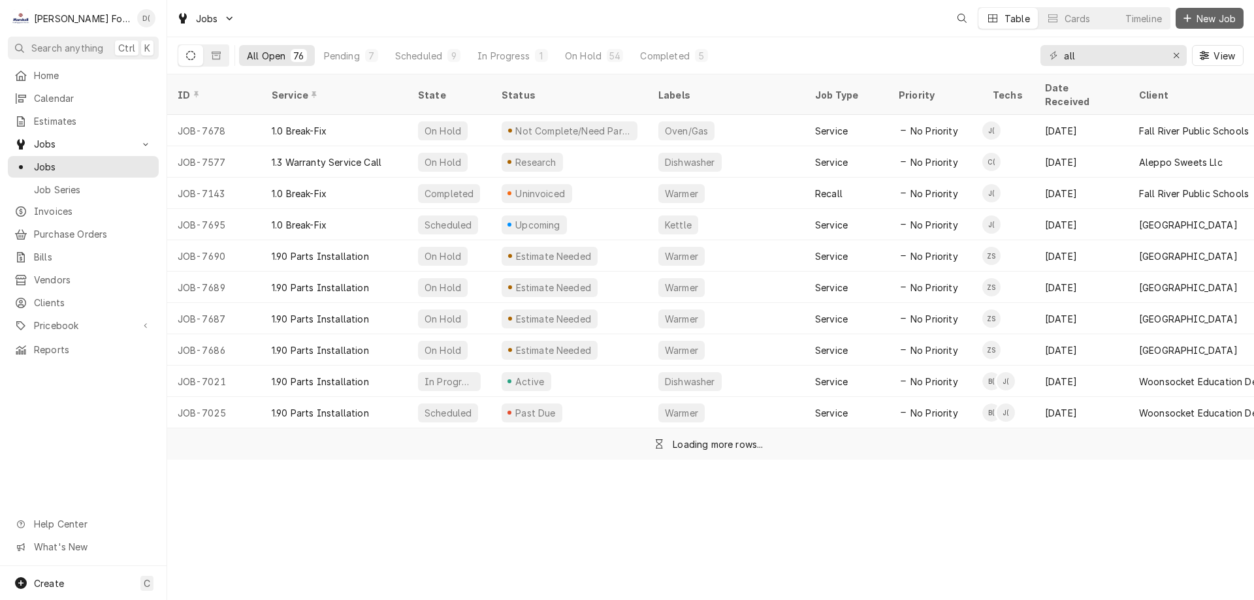
click at [1209, 20] on span "New Job" at bounding box center [1216, 19] width 44 height 14
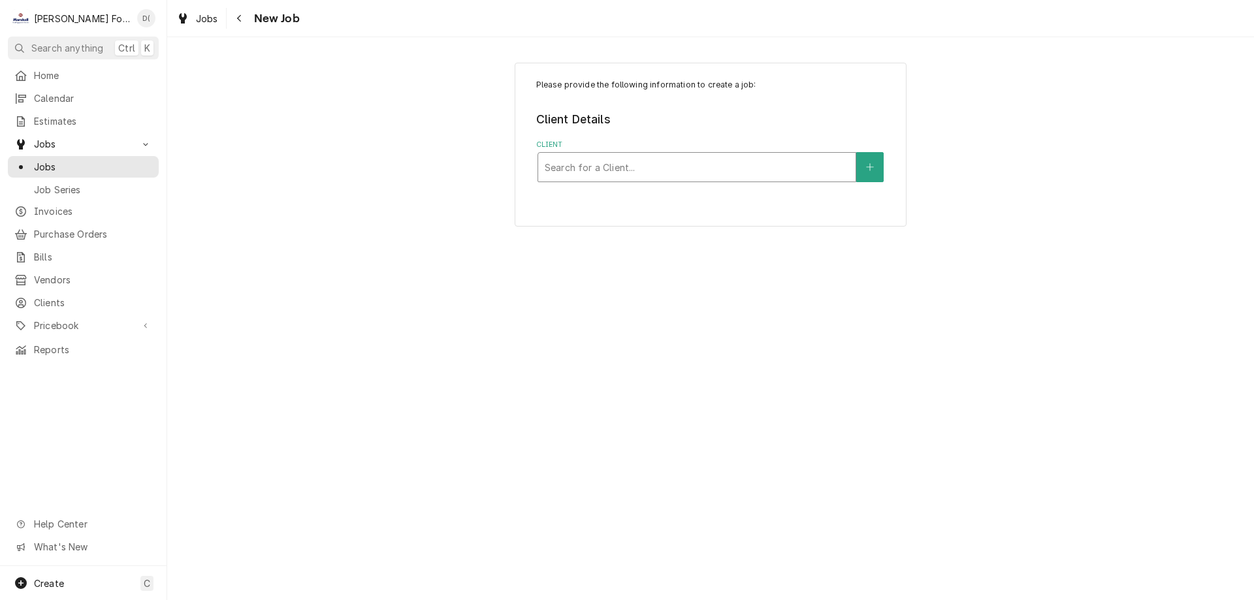
click at [578, 172] on div "Client" at bounding box center [697, 167] width 304 height 24
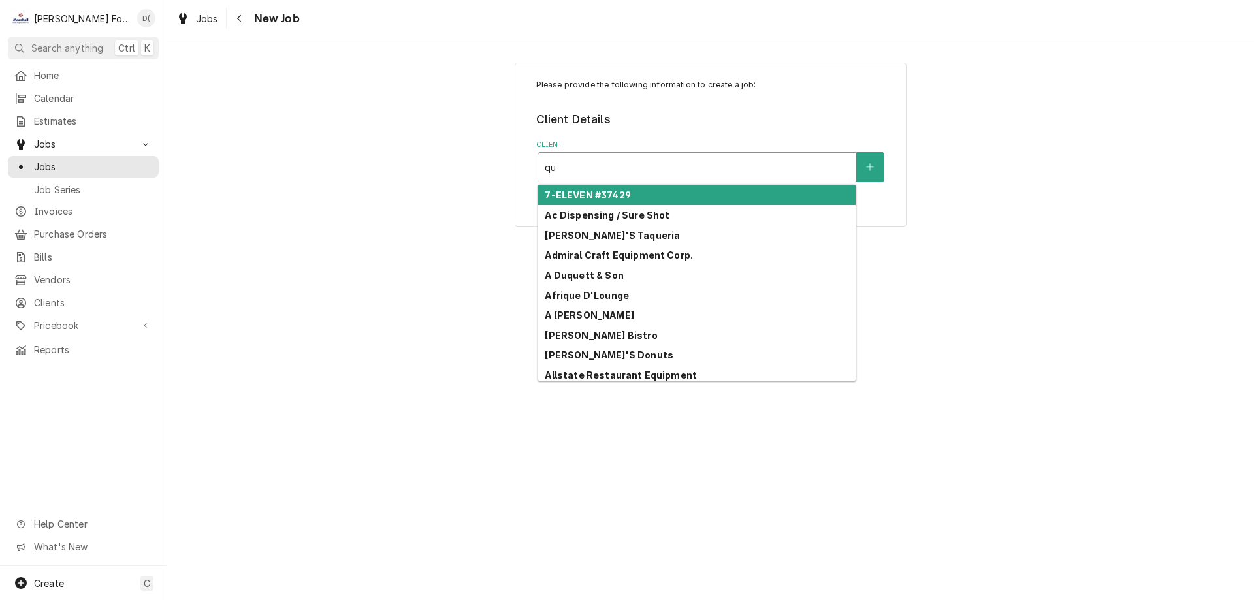
type input "q"
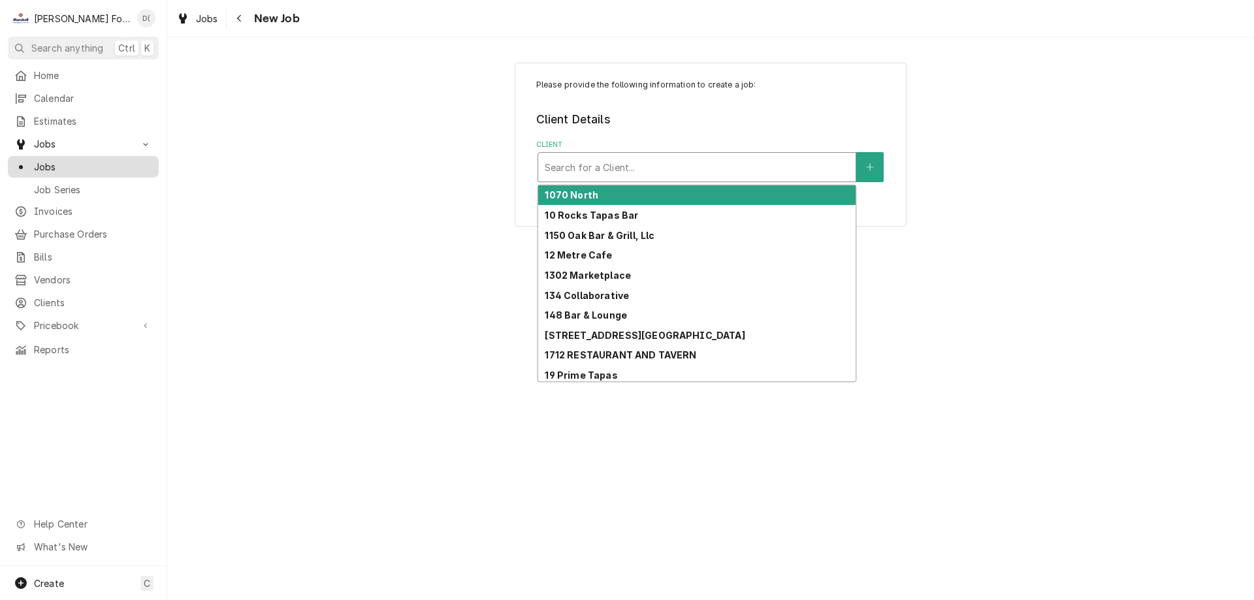
click at [74, 163] on span "Jobs" at bounding box center [93, 167] width 118 height 14
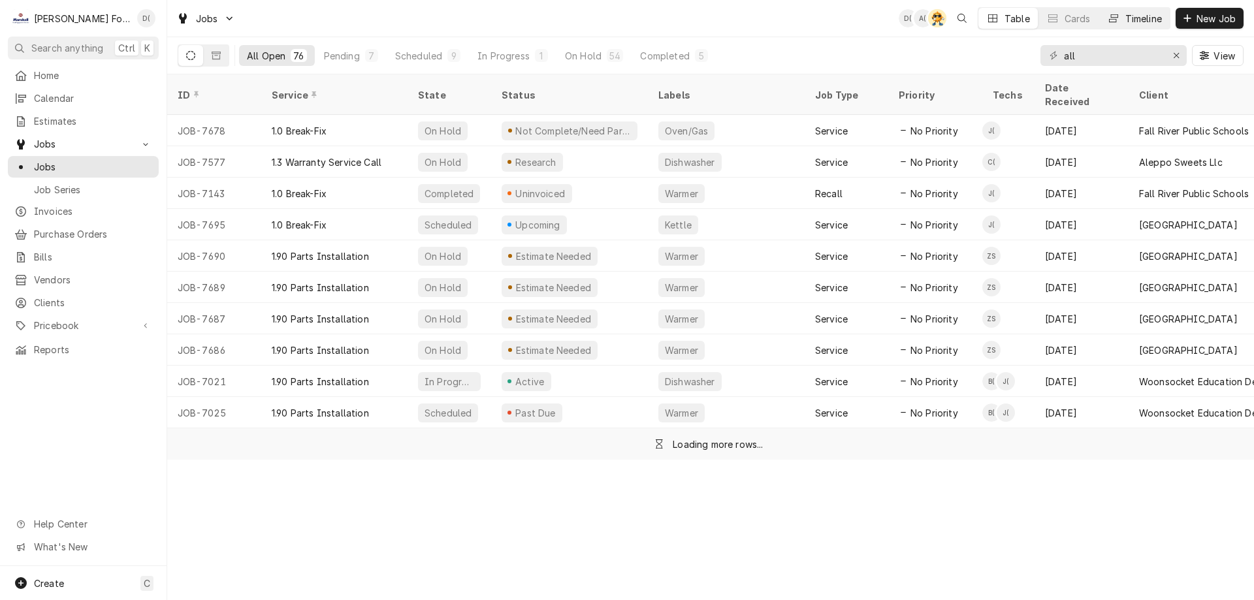
click at [1143, 20] on div "Timeline" at bounding box center [1144, 19] width 37 height 14
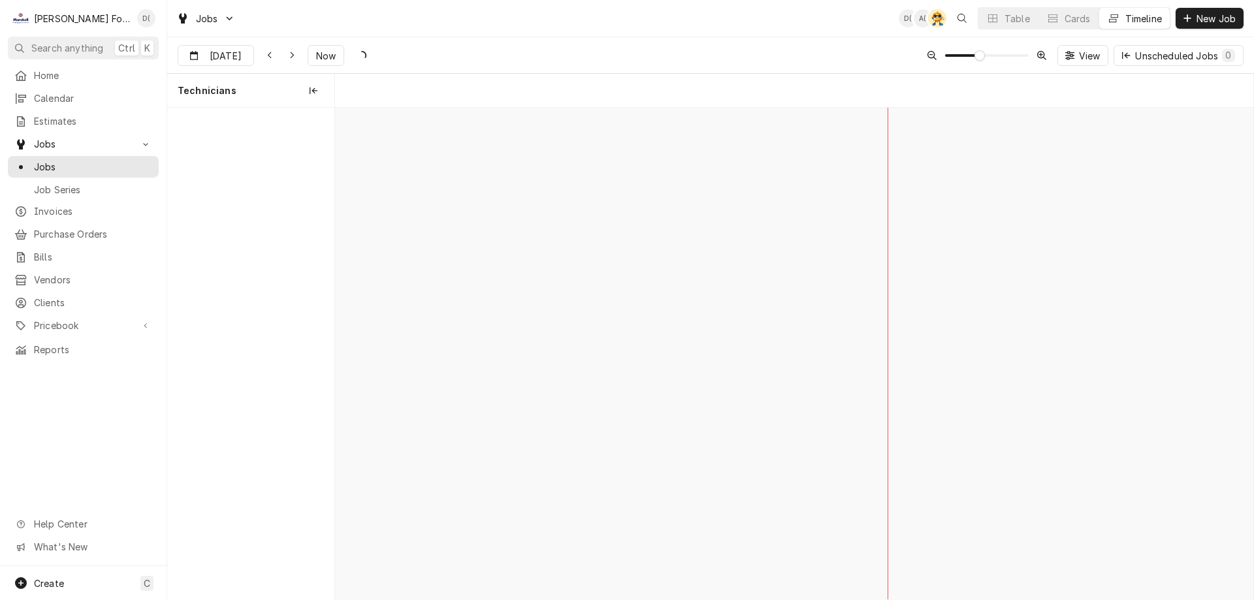
scroll to position [0, 18206]
click at [318, 56] on span "Now" at bounding box center [326, 56] width 25 height 14
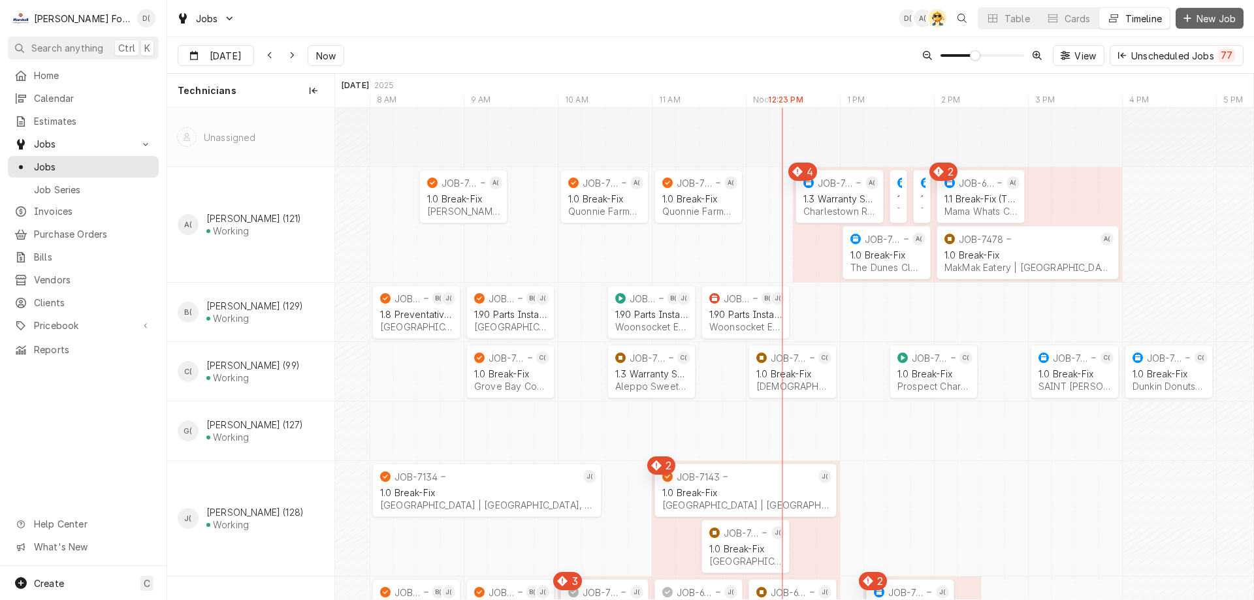
click at [1211, 15] on span "New Job" at bounding box center [1216, 19] width 44 height 14
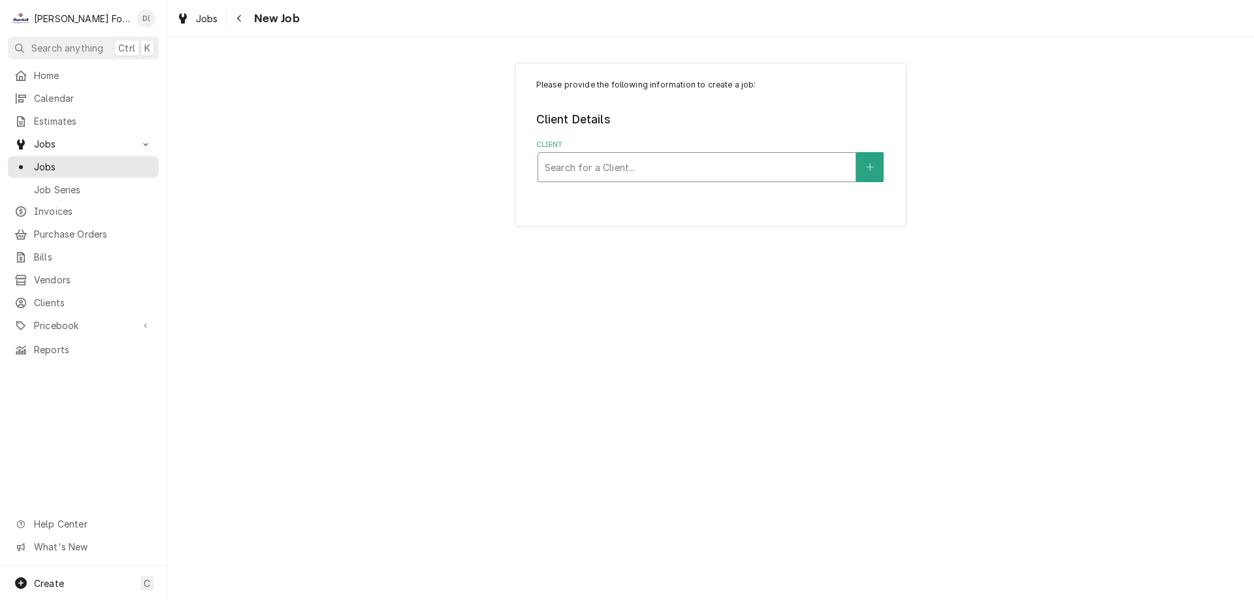
click at [713, 171] on div "Client" at bounding box center [697, 167] width 304 height 24
type input "quonn"
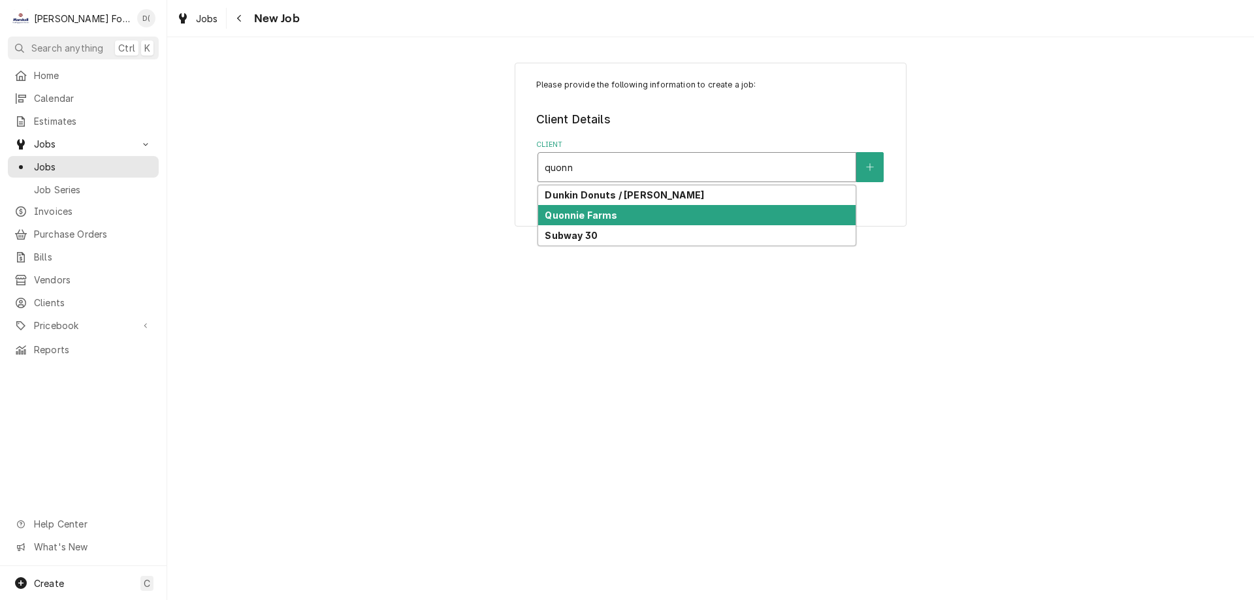
click at [617, 216] on div "Quonnie Farms" at bounding box center [697, 215] width 318 height 20
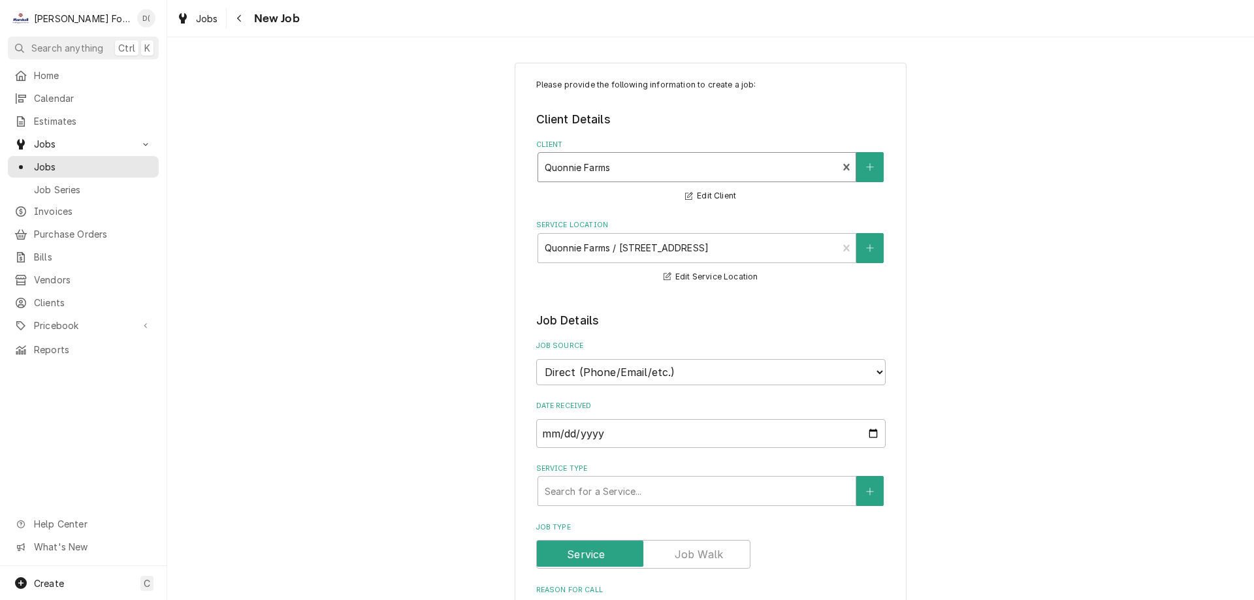
scroll to position [196, 0]
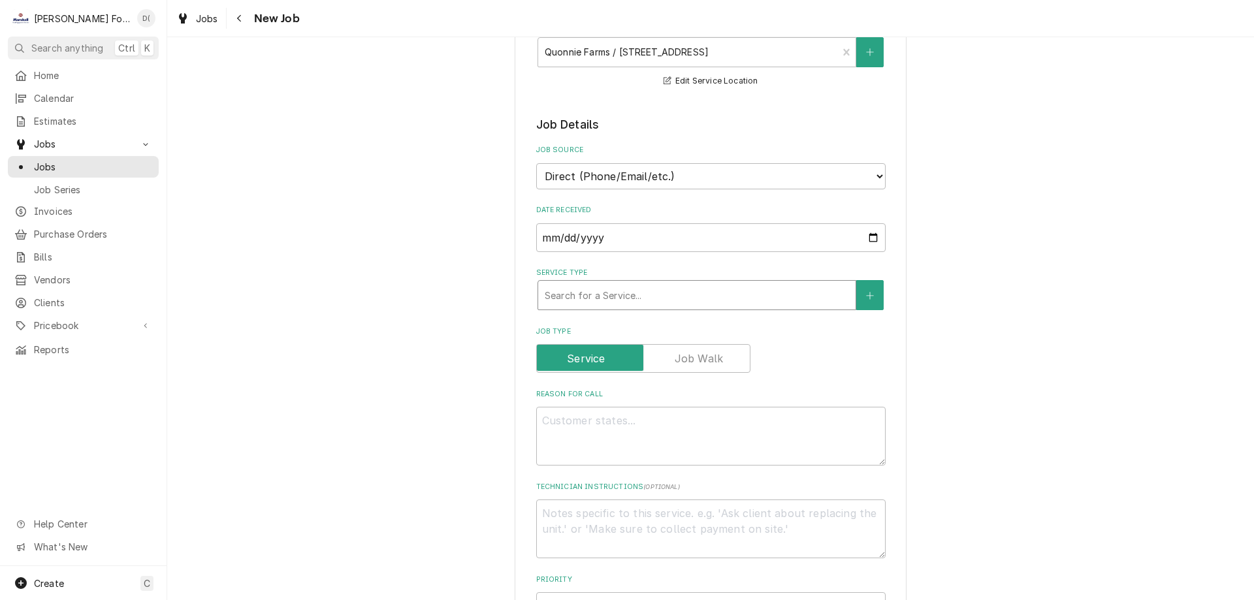
click at [619, 286] on div "Service Type" at bounding box center [697, 296] width 304 height 24
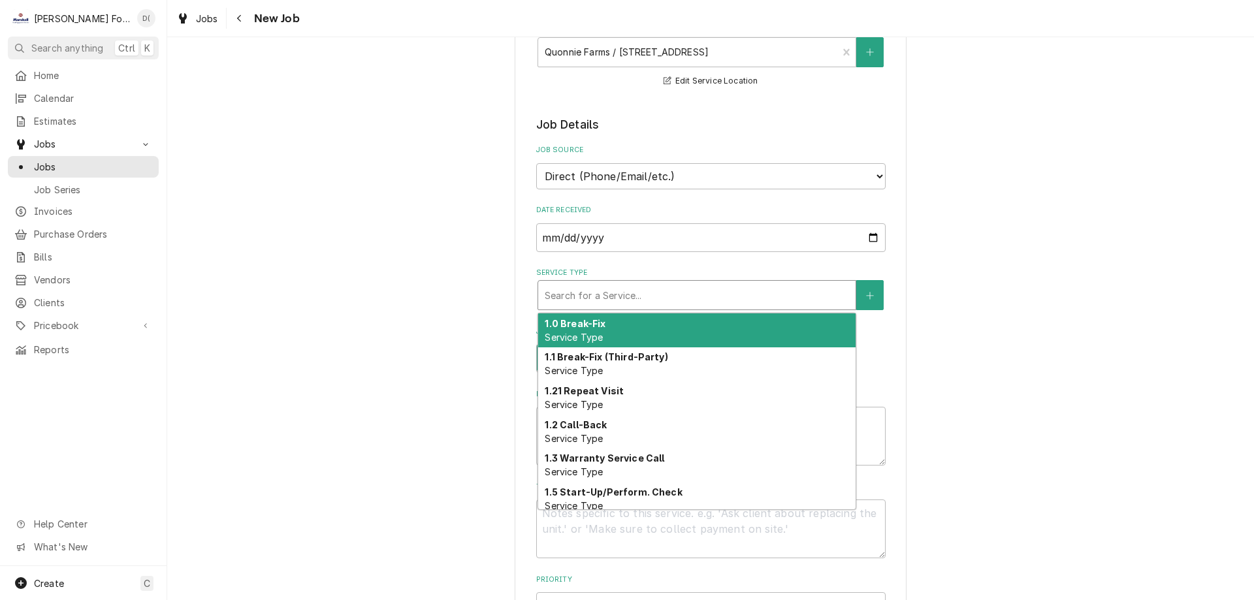
click at [632, 331] on div "1.0 Break-Fix Service Type" at bounding box center [697, 331] width 318 height 34
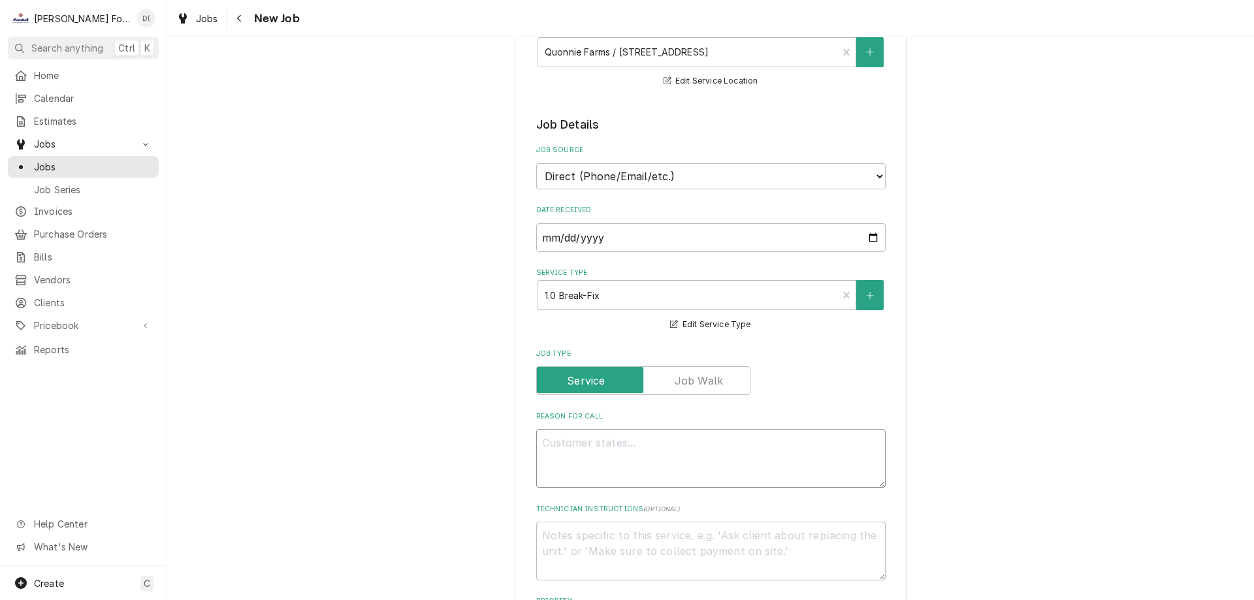
click at [619, 436] on textarea "Reason For Call" at bounding box center [711, 458] width 350 height 59
type textarea "x"
type textarea "b"
type textarea "x"
type textarea "br"
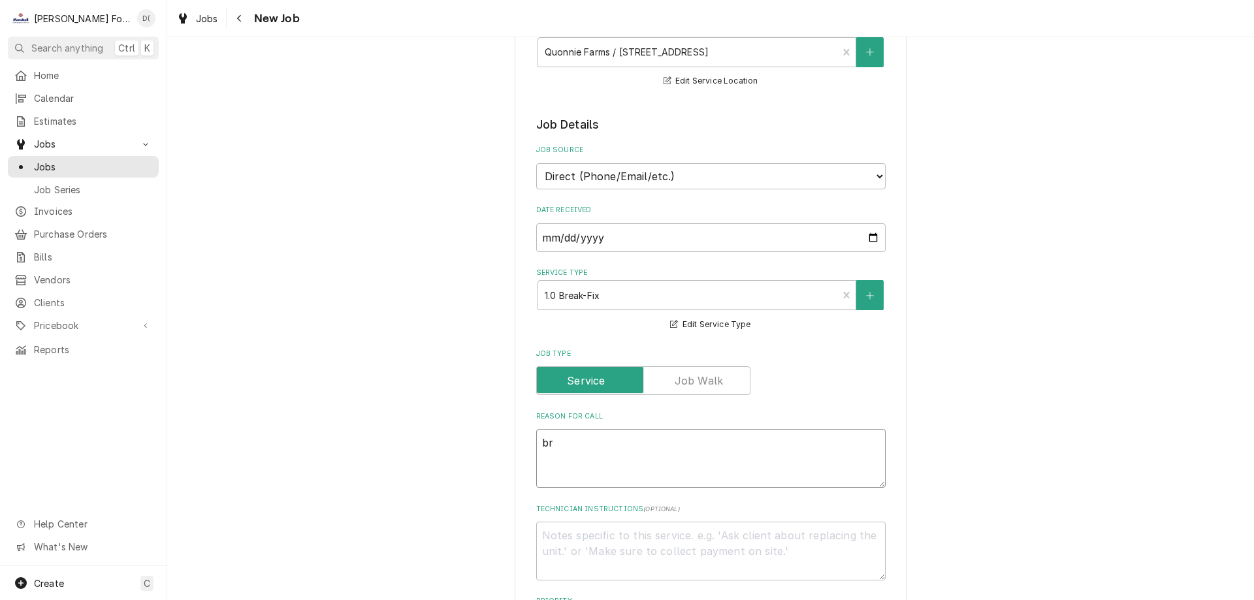
type textarea "x"
type textarea "bre"
type textarea "x"
type textarea "brea"
type textarea "x"
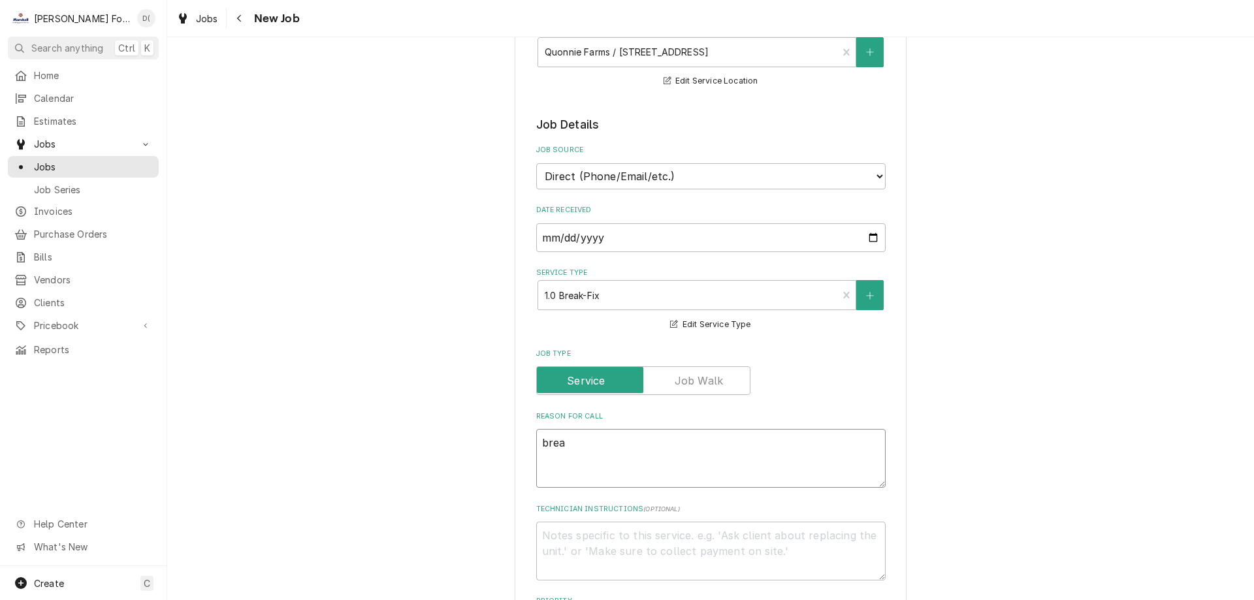
type textarea "bread"
type textarea "x"
type textarea "bread"
type textarea "x"
type textarea "bread o"
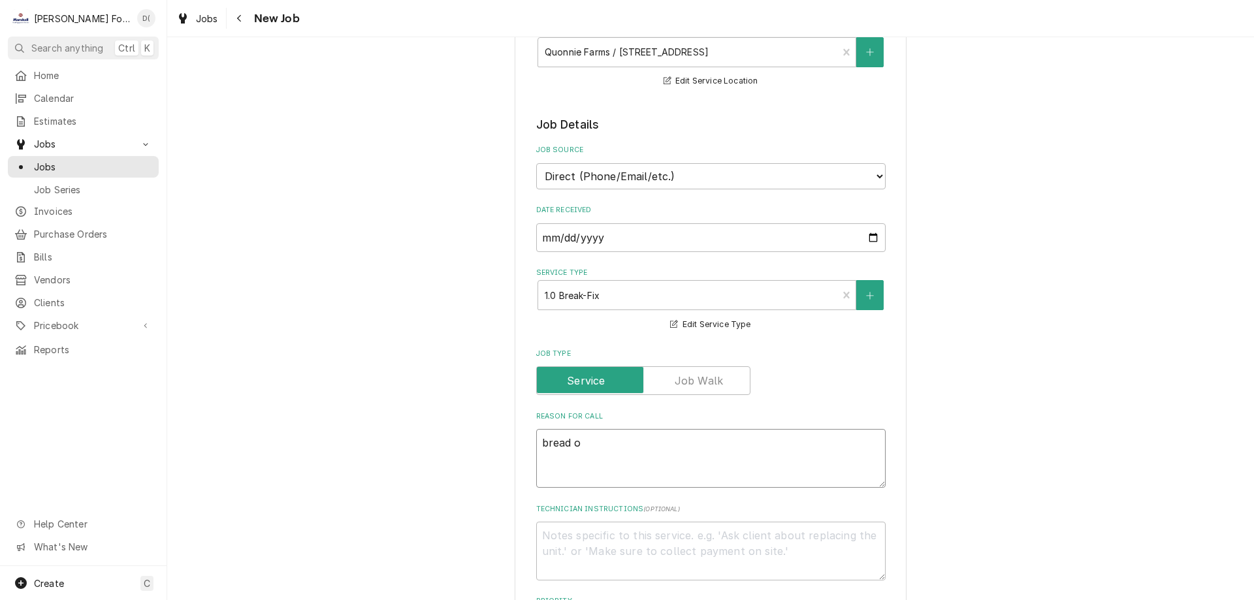
type textarea "x"
type textarea "bread ov"
type textarea "x"
type textarea "bread ove"
type textarea "x"
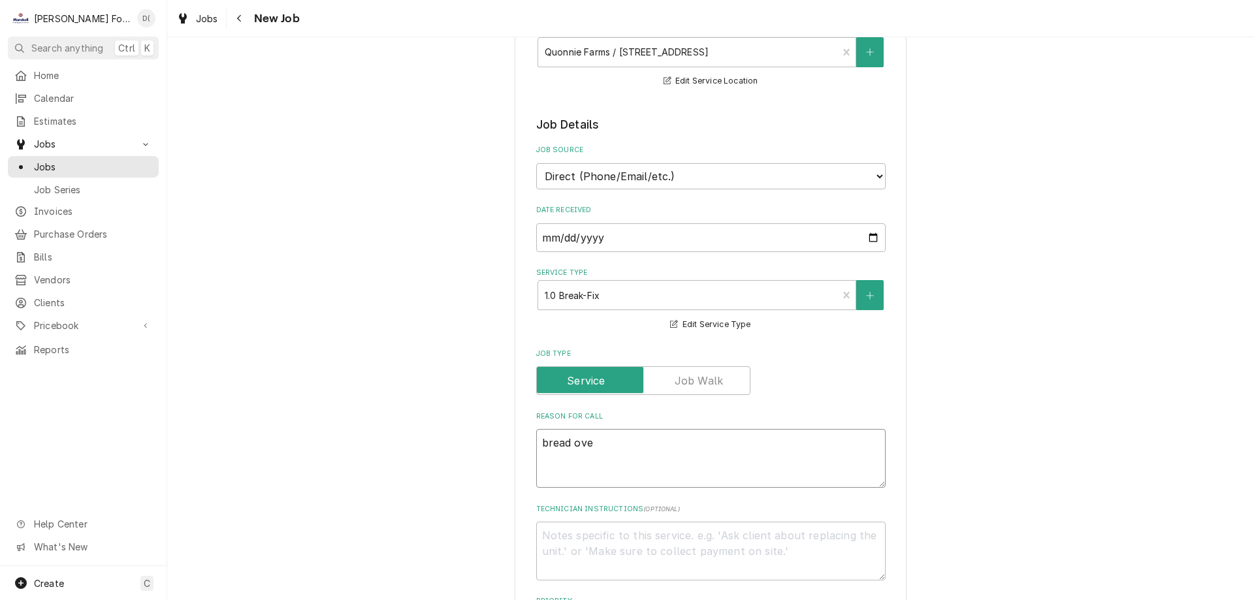
type textarea "bread oven"
type textarea "x"
type textarea "bread oven"
type textarea "x"
type textarea "bread oven t"
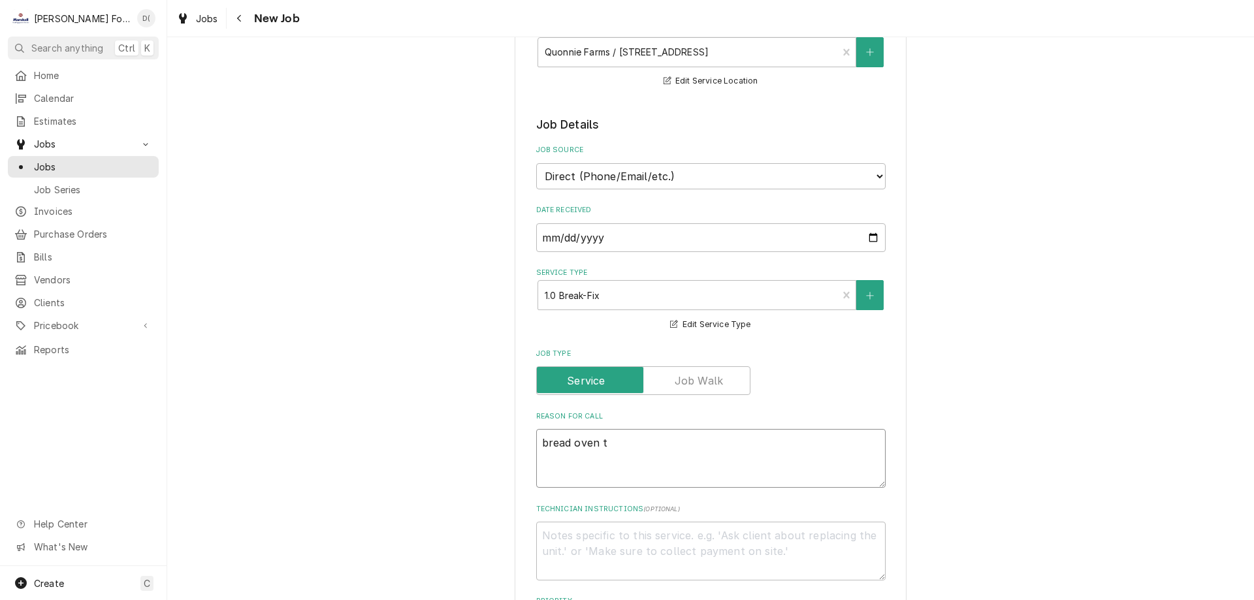
type textarea "x"
type textarea "bread oven to"
type textarea "x"
type textarea "bread oven top"
type textarea "x"
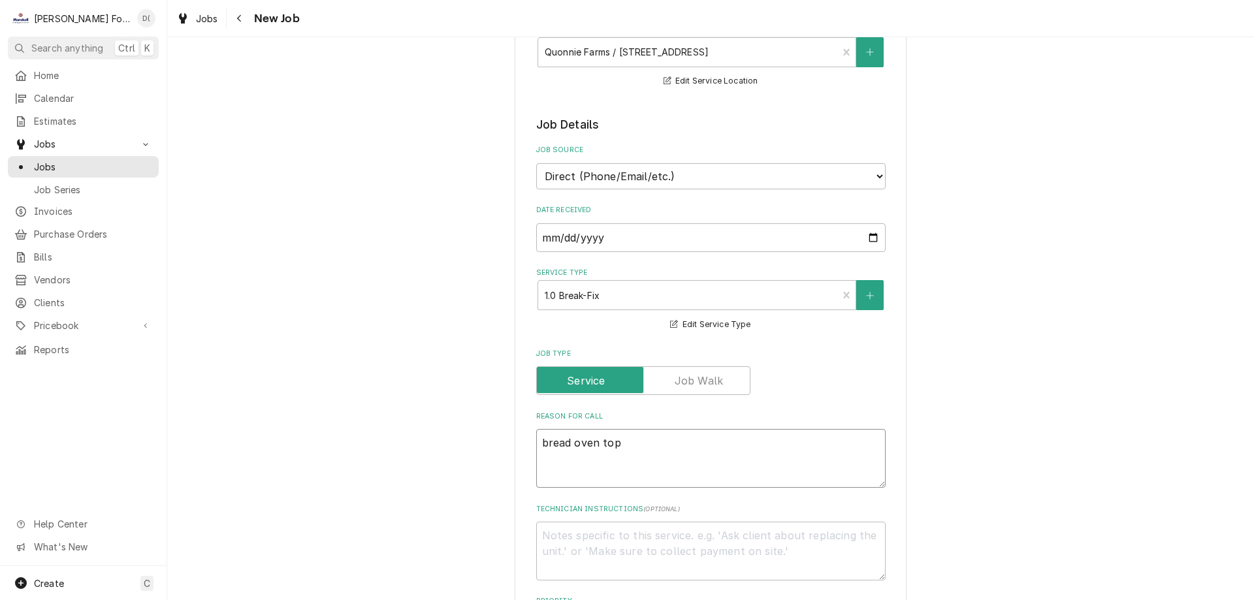
type textarea "bread oven top"
type textarea "x"
type textarea "bread oven top s"
type textarea "x"
type textarea "bread oven top st"
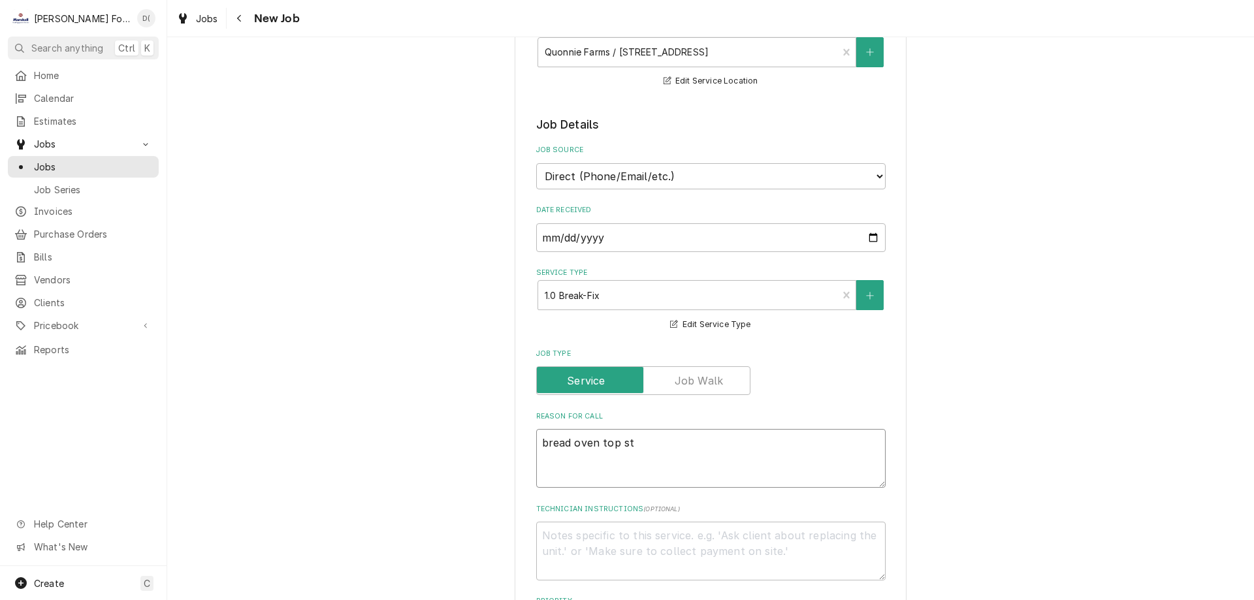
type textarea "x"
type textarea "bread oven top ste"
type textarea "x"
type textarea "bread oven top stea"
type textarea "x"
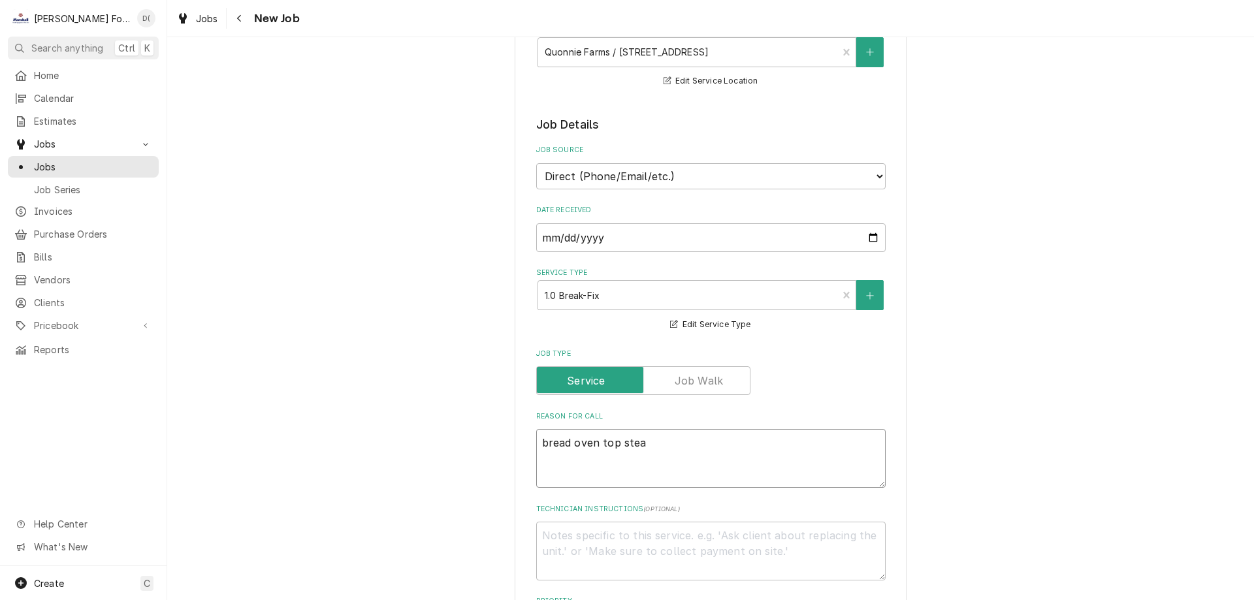
type textarea "bread oven top steam"
type textarea "x"
type textarea "bread oven top steam"
type textarea "x"
type textarea "bread oven top steam i"
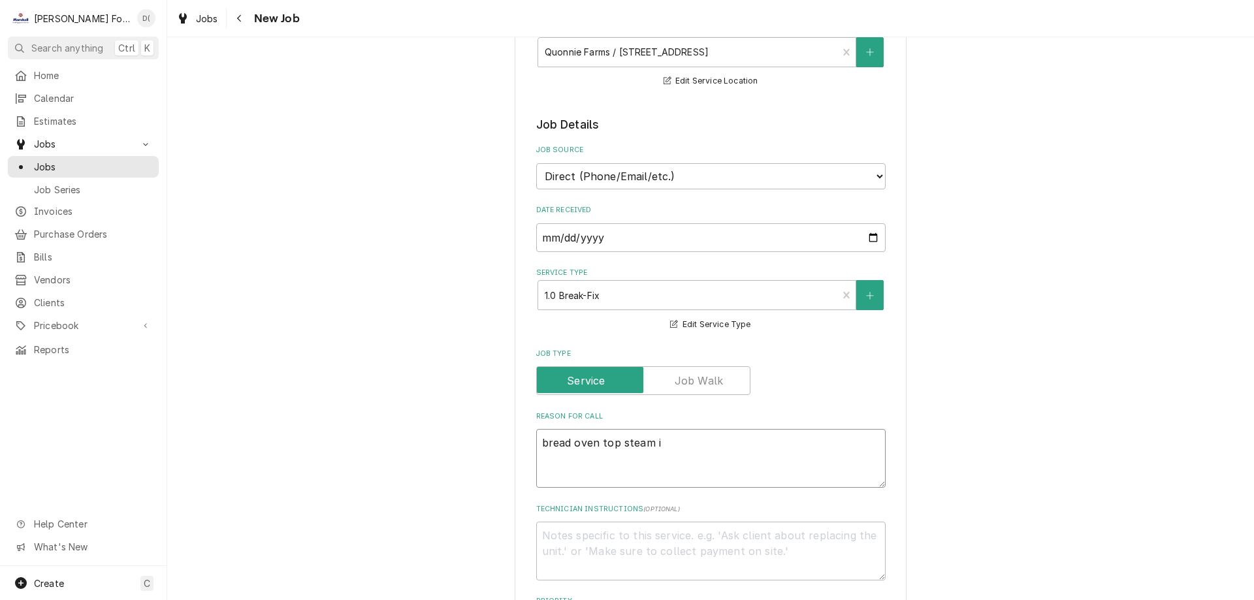
type textarea "x"
type textarea "bread oven top steam is"
type textarea "x"
type textarea "bread oven top steam iss"
type textarea "x"
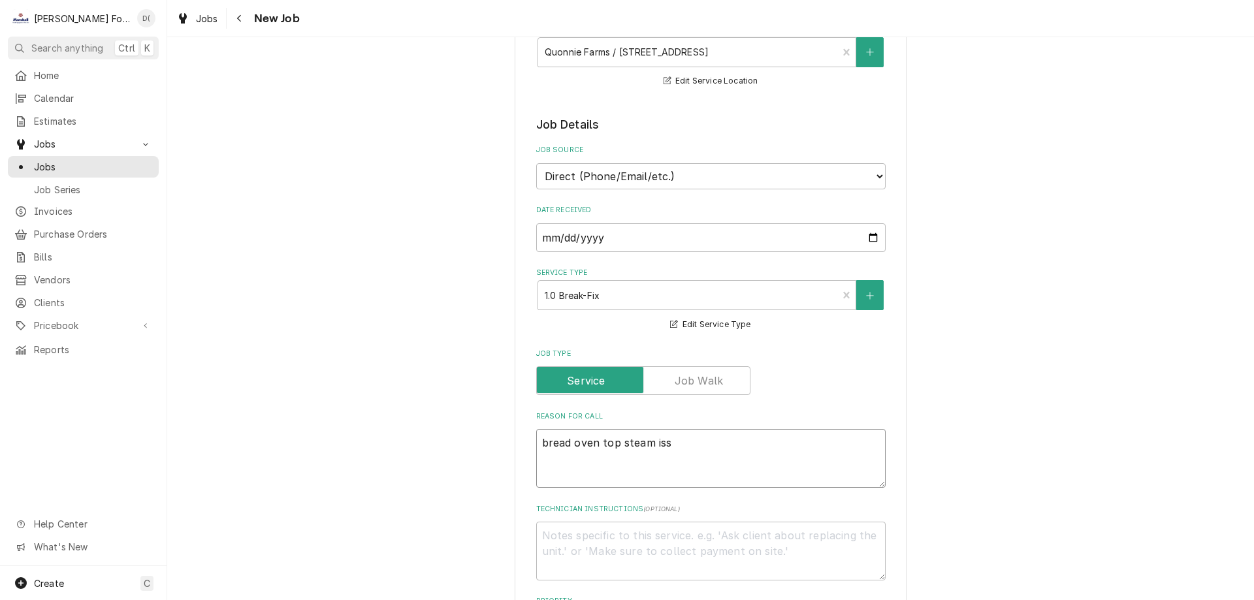
type textarea "bread oven top steam issu"
type textarea "x"
type textarea "bread oven top steam issue"
type textarea "x"
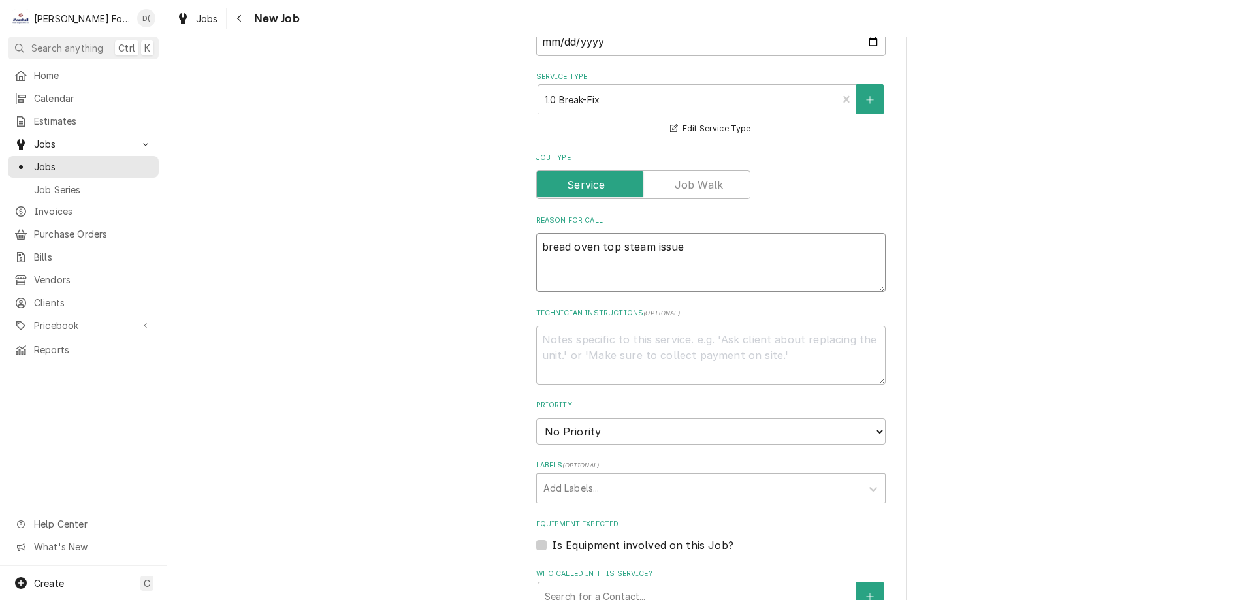
scroll to position [523, 0]
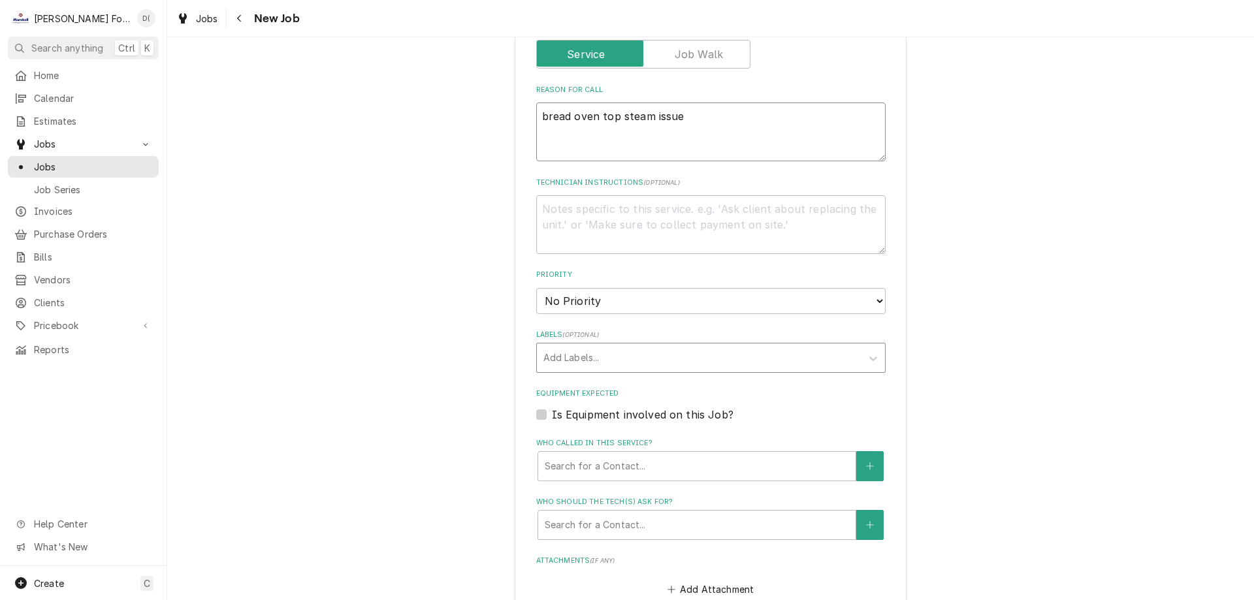
type textarea "bread oven top steam issue"
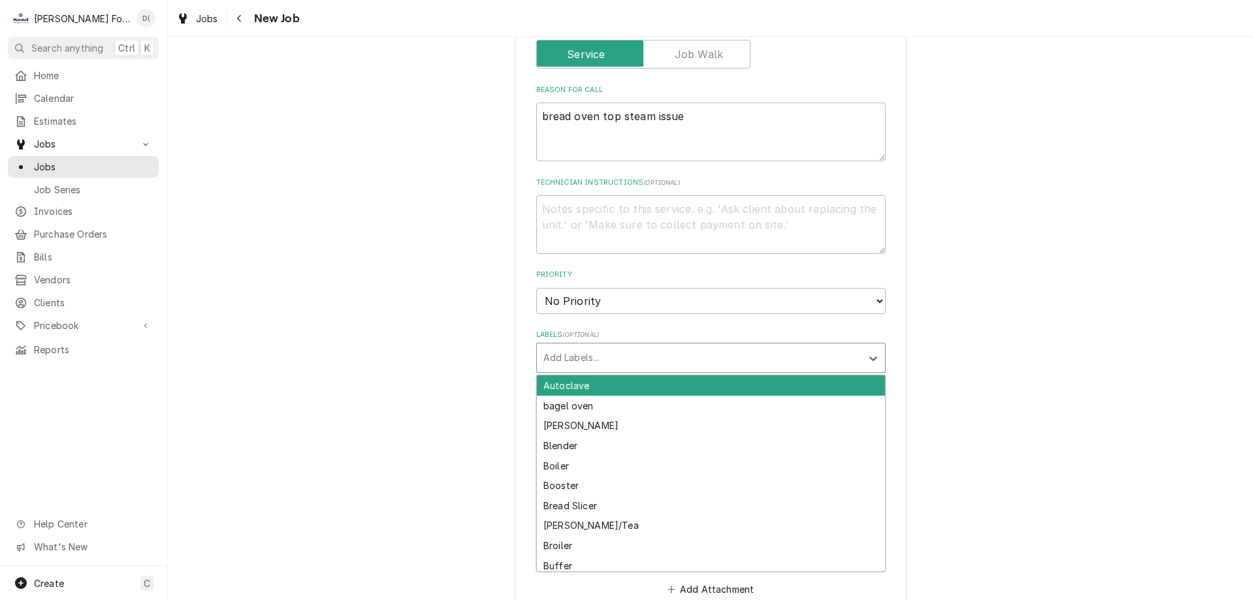
click at [595, 359] on div "Labels" at bounding box center [700, 358] width 312 height 24
type input "b"
type input "oven"
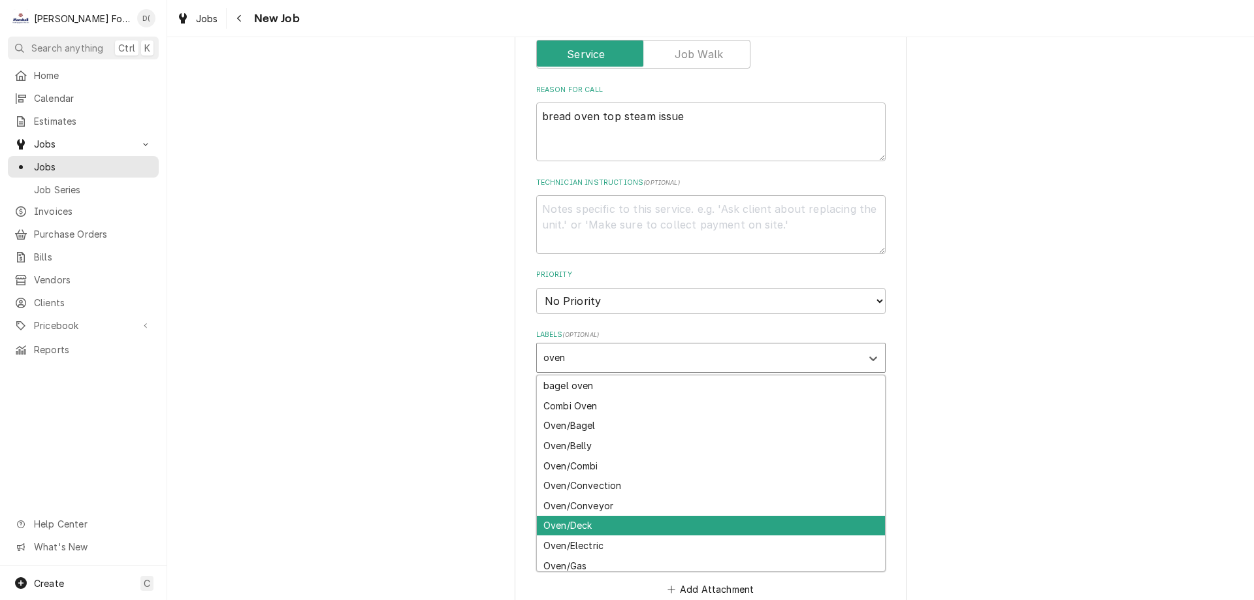
click at [589, 523] on div "Oven/Deck" at bounding box center [711, 526] width 348 height 20
type textarea "x"
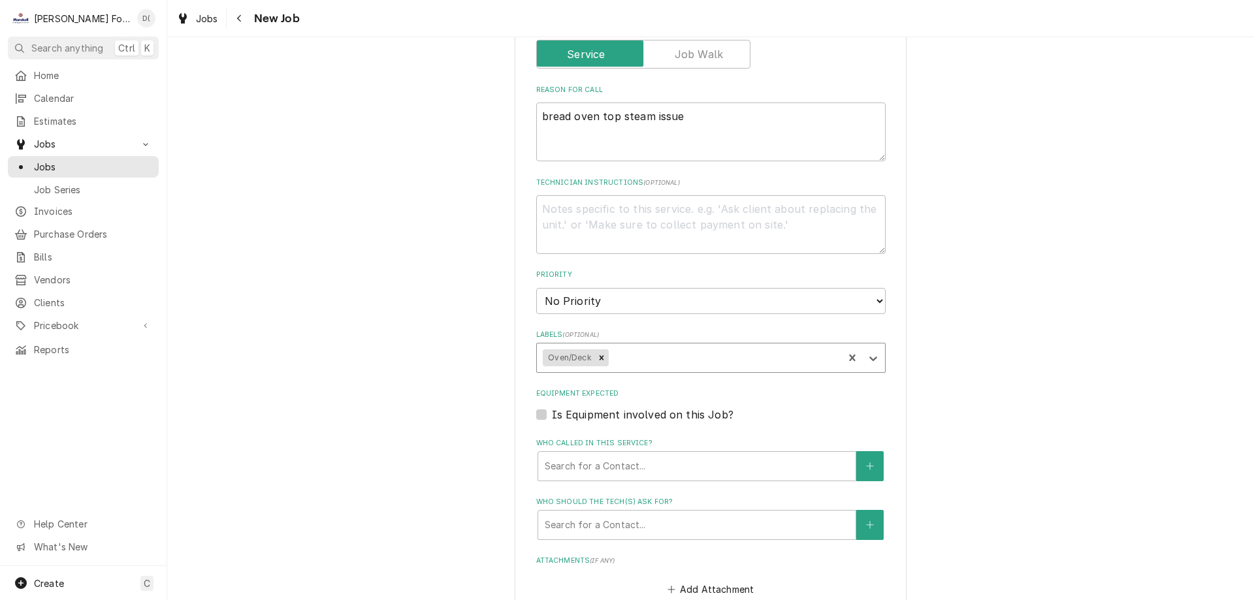
scroll to position [719, 0]
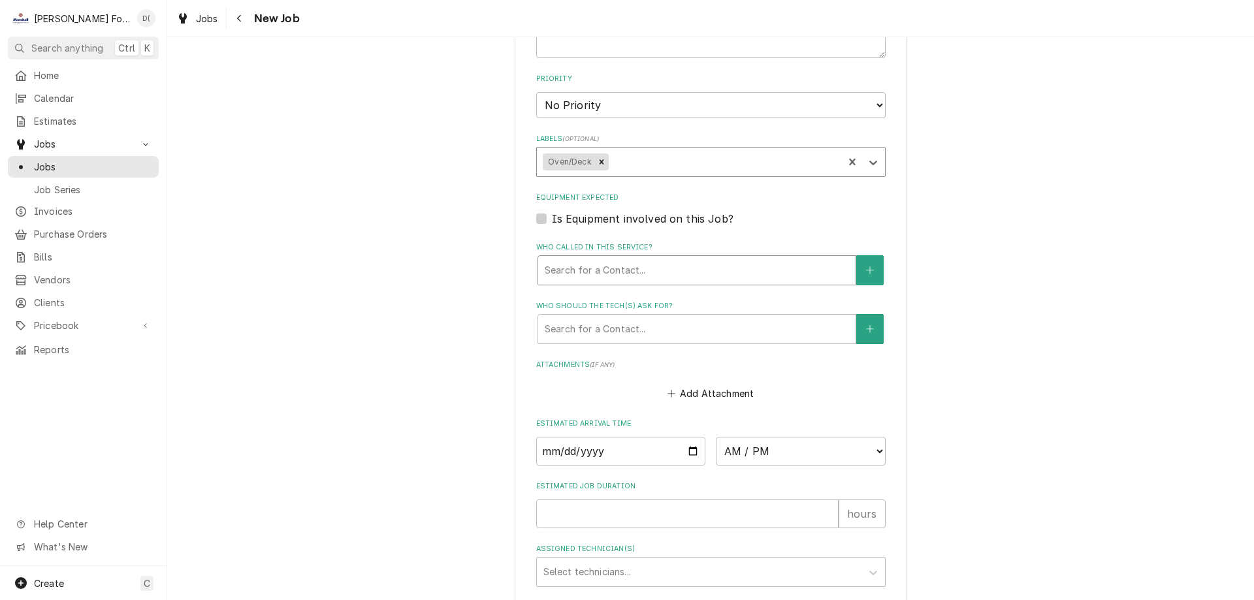
click at [598, 272] on div "Who called in this service?" at bounding box center [697, 271] width 304 height 24
click at [446, 297] on div "Please provide the following information to create a job: Client Details Client…" at bounding box center [710, 95] width 1087 height 1526
click at [604, 263] on div "Who called in this service?" at bounding box center [697, 271] width 304 height 24
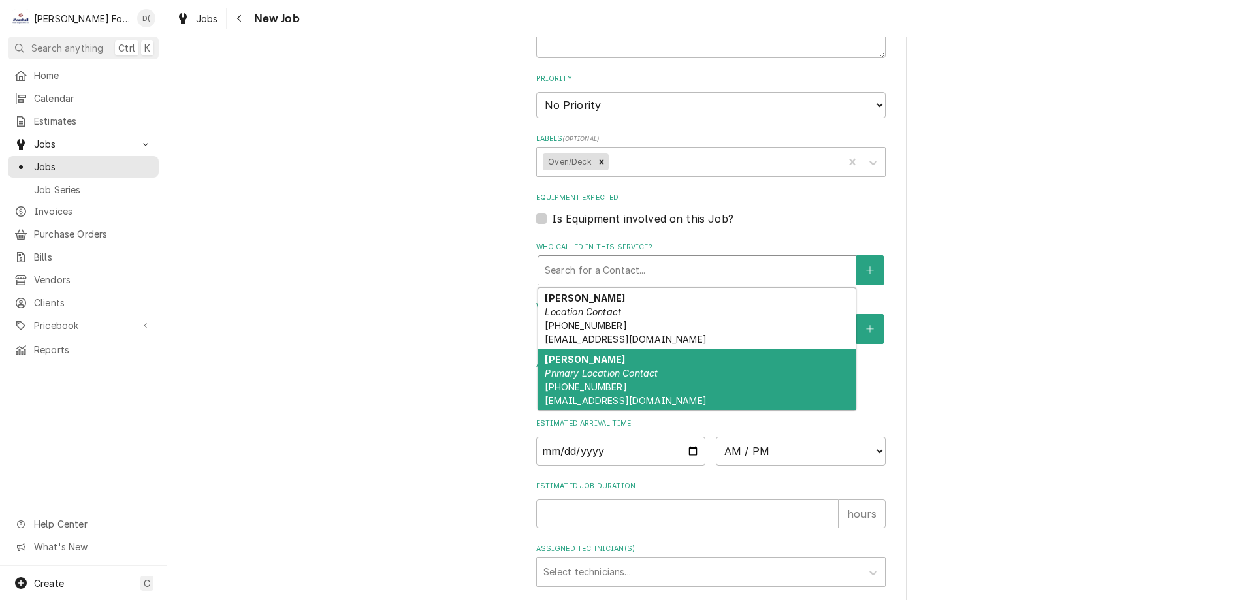
click at [650, 368] on em "Primary Location Contact" at bounding box center [601, 373] width 113 height 11
type textarea "x"
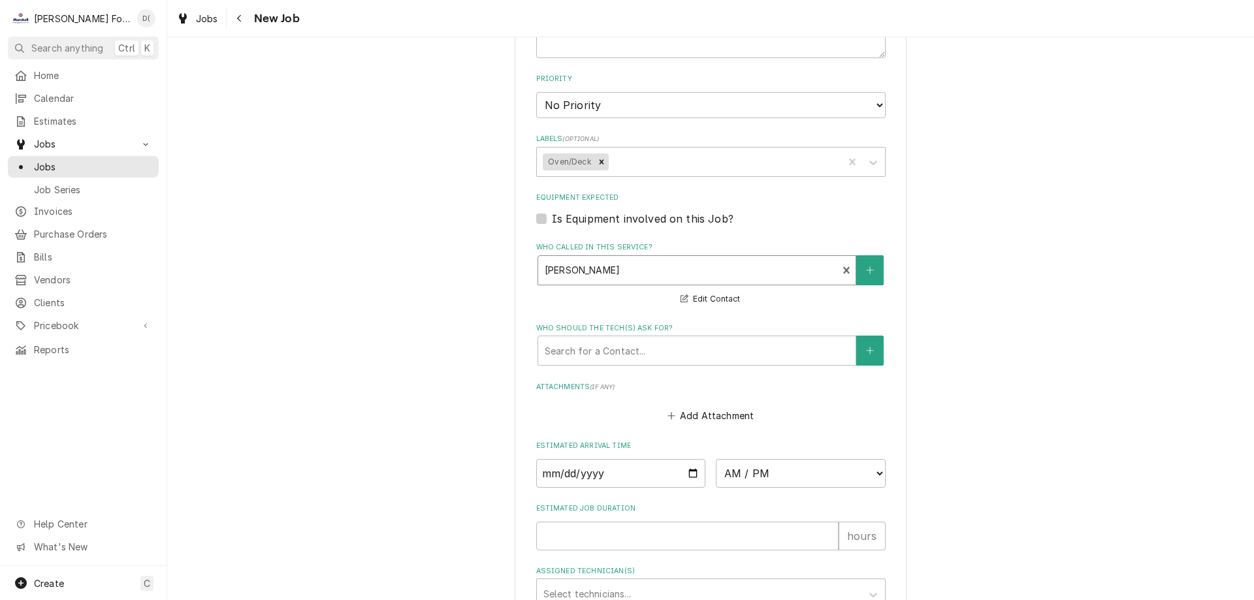
scroll to position [980, 0]
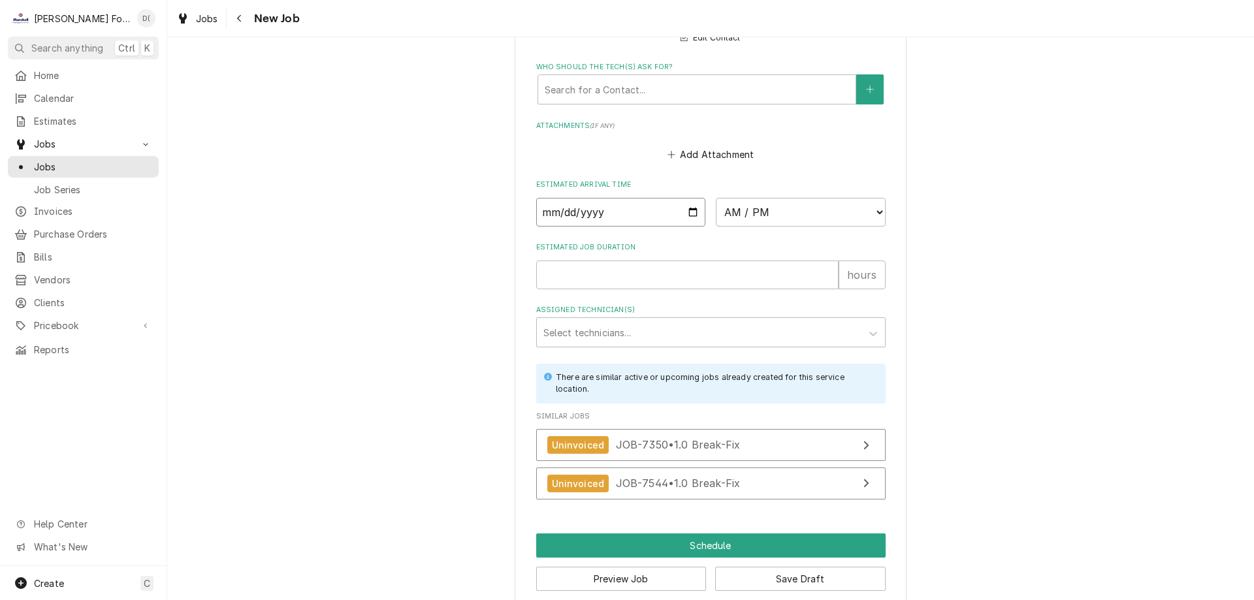
click at [683, 208] on input "Date" at bounding box center [621, 212] width 170 height 29
type input "2025-10-03"
click at [640, 282] on input "Estimated Job Duration" at bounding box center [687, 275] width 303 height 29
type textarea "x"
click at [786, 221] on select "AM / PM 6:00 AM 6:15 AM 6:30 AM 6:45 AM 7:00 AM 7:15 AM 7:30 AM 7:45 AM 8:00 AM…" at bounding box center [801, 212] width 170 height 29
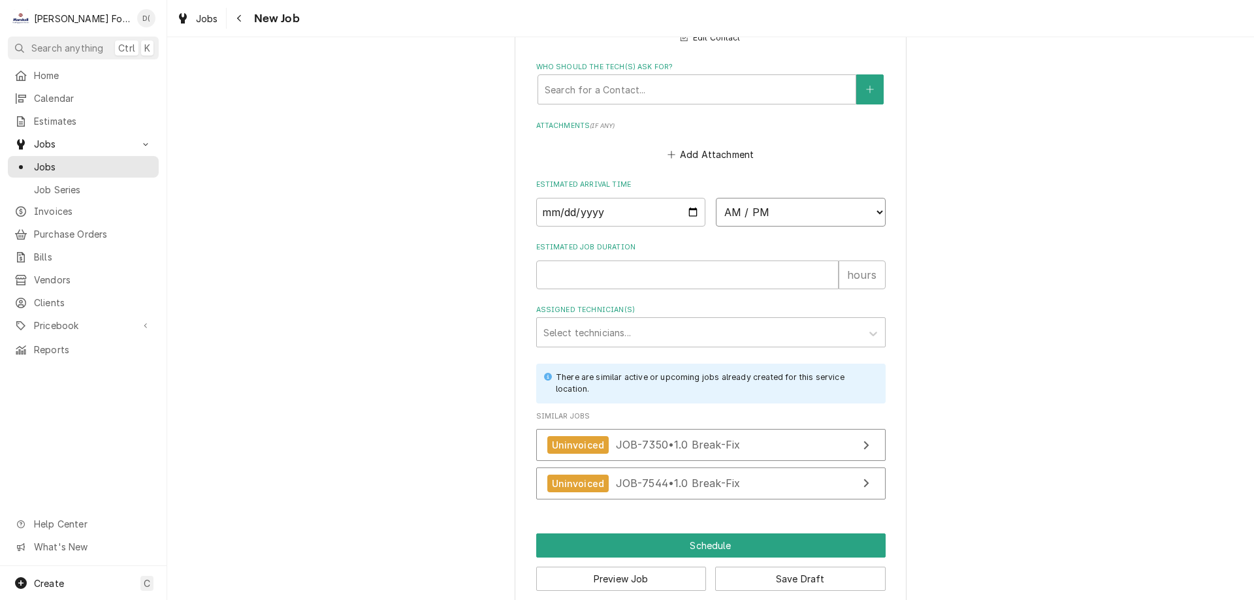
select select "15:00:00"
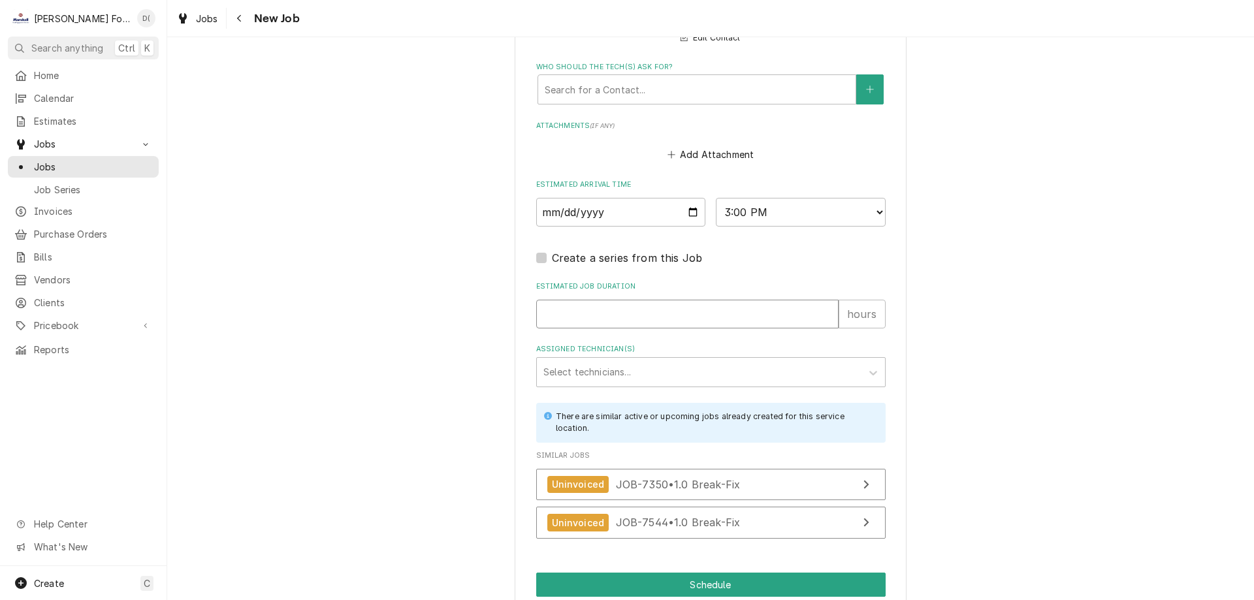
click at [600, 302] on input "Estimated Job Duration" at bounding box center [687, 314] width 303 height 29
type textarea "x"
type input "1"
type textarea "x"
type input "1"
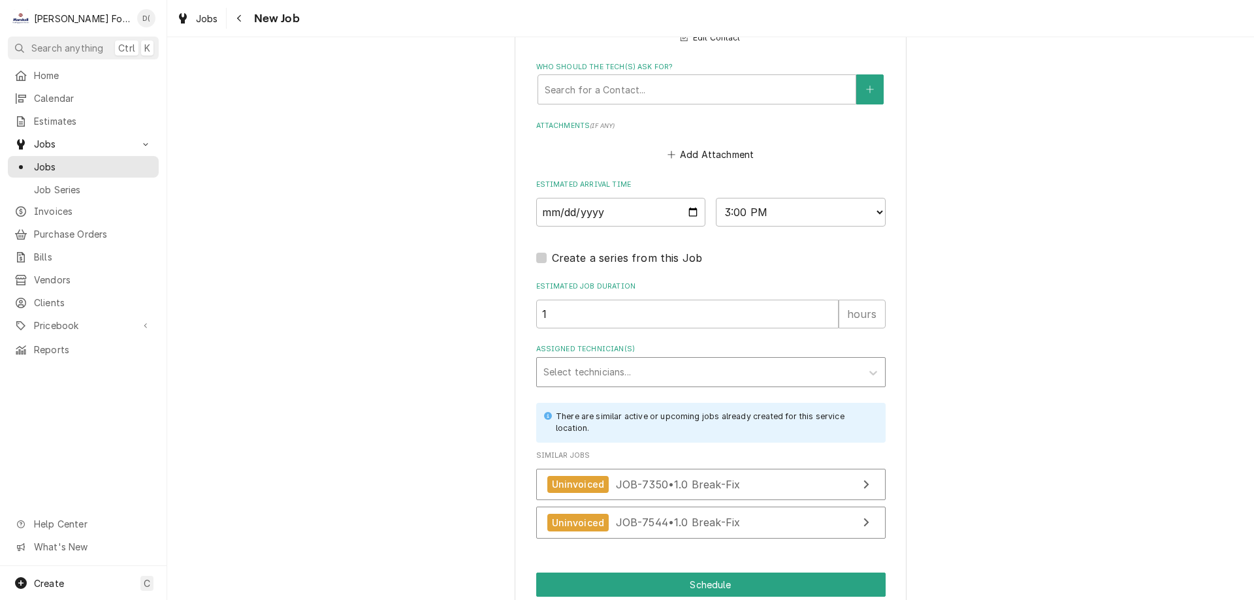
click at [616, 371] on div "Assigned Technician(s)" at bounding box center [700, 373] width 312 height 24
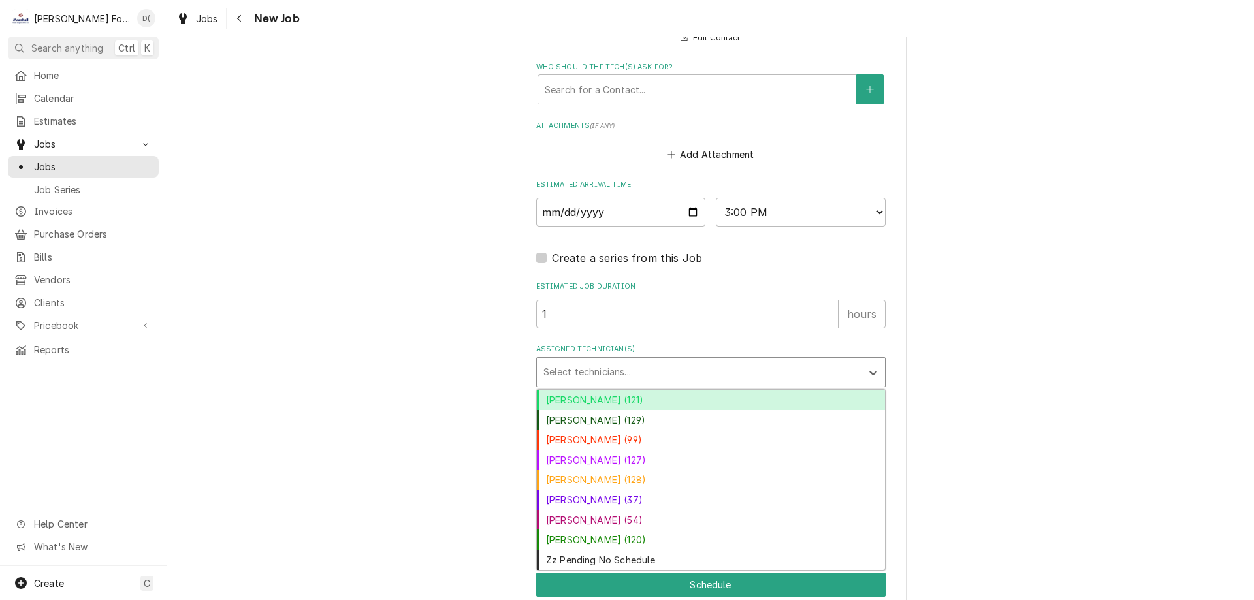
scroll to position [1038, 0]
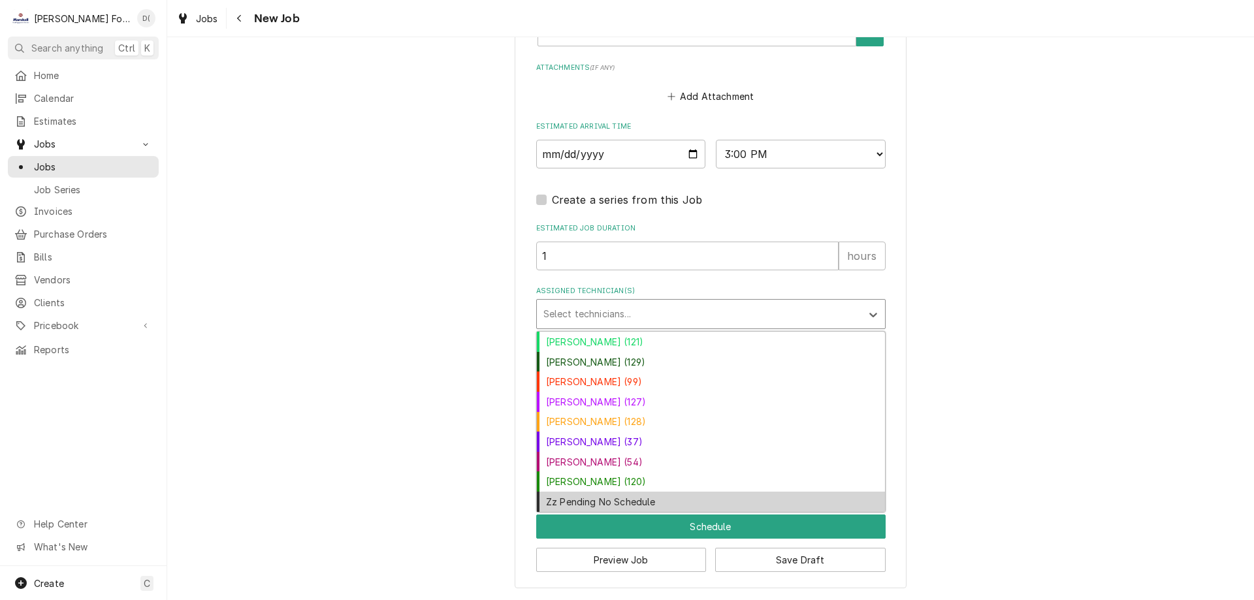
click at [615, 501] on div "Zz Pending No Schedule" at bounding box center [711, 502] width 348 height 20
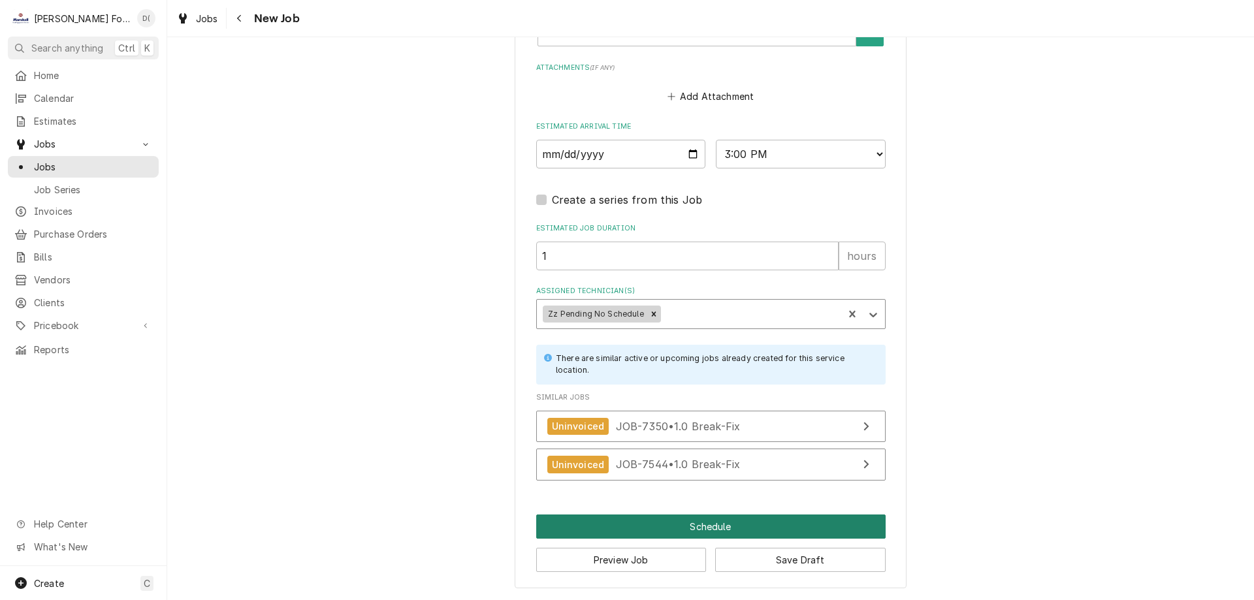
click at [689, 536] on button "Schedule" at bounding box center [711, 527] width 350 height 24
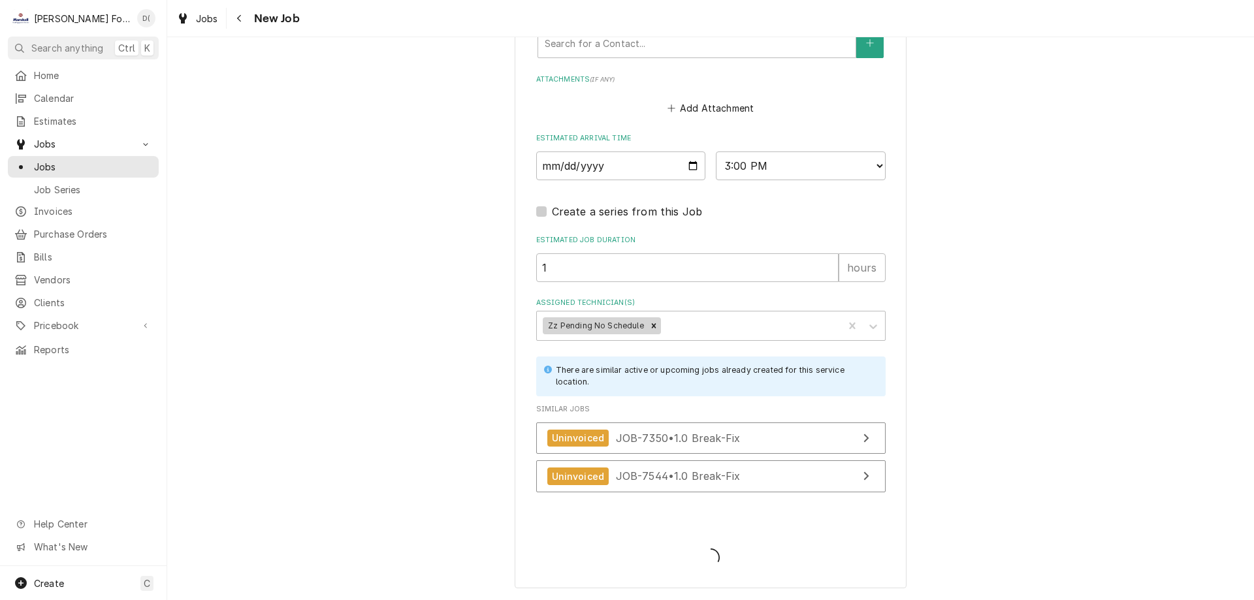
scroll to position [1026, 0]
type textarea "x"
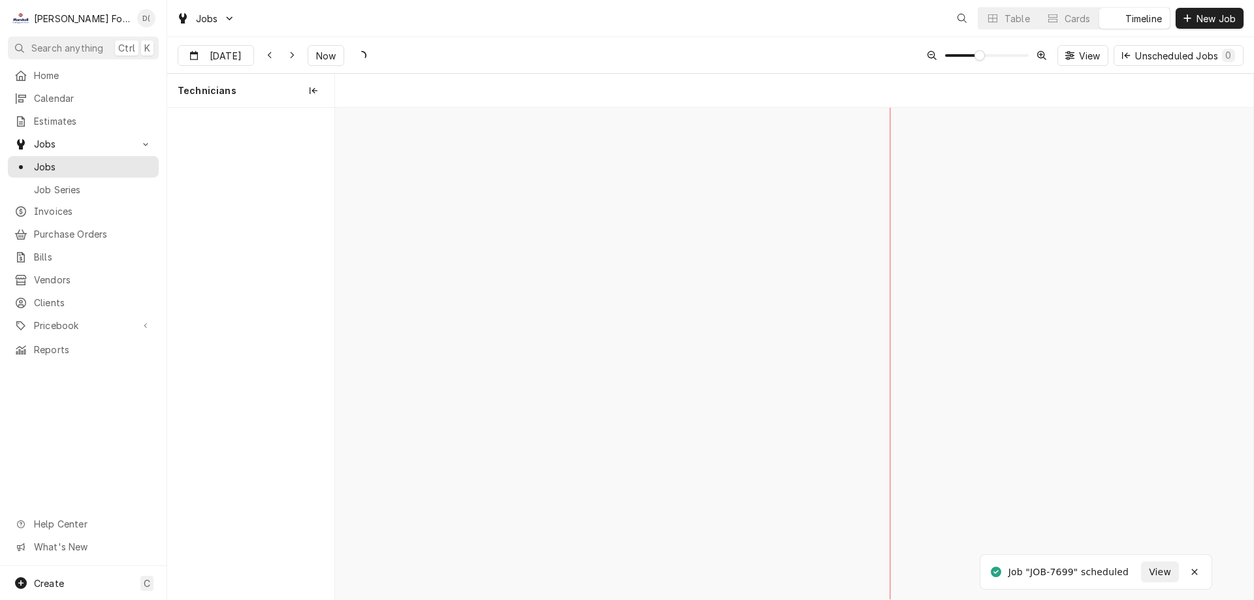
scroll to position [0, 18206]
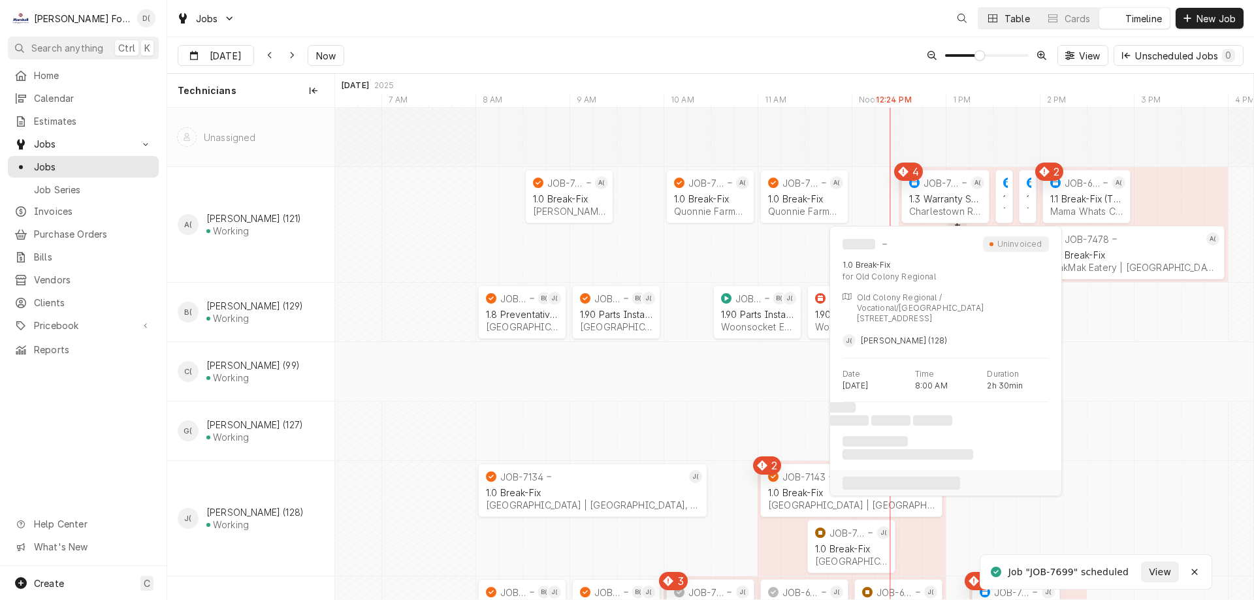
click at [1011, 20] on div "Table" at bounding box center [1017, 19] width 25 height 14
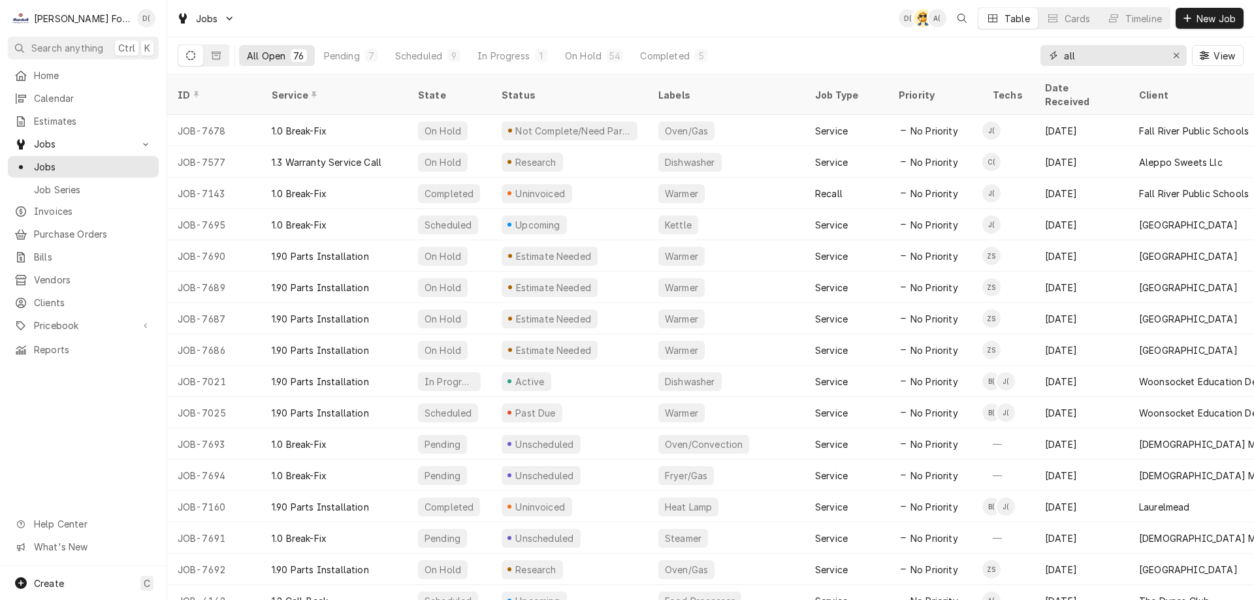
drag, startPoint x: 1173, startPoint y: 54, endPoint x: 1164, endPoint y: 54, distance: 9.1
click at [1171, 54] on div "Erase input" at bounding box center [1176, 55] width 13 height 13
click at [1139, 56] on input "Dynamic Content Wrapper" at bounding box center [1125, 55] width 123 height 21
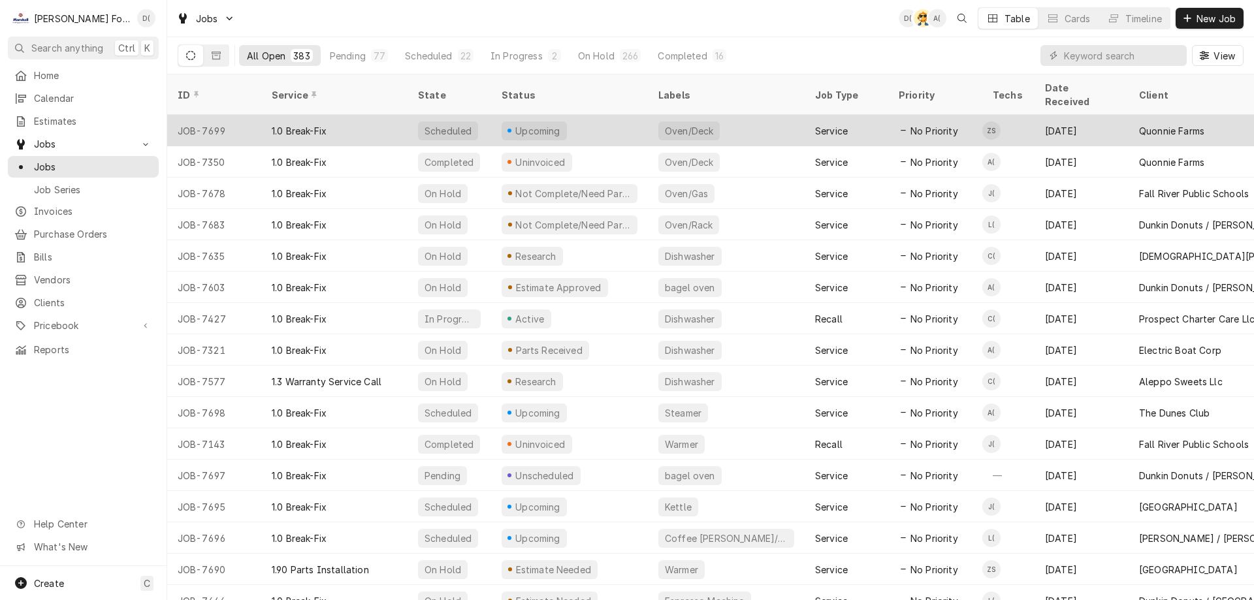
click at [602, 115] on div "Upcoming" at bounding box center [569, 130] width 157 height 31
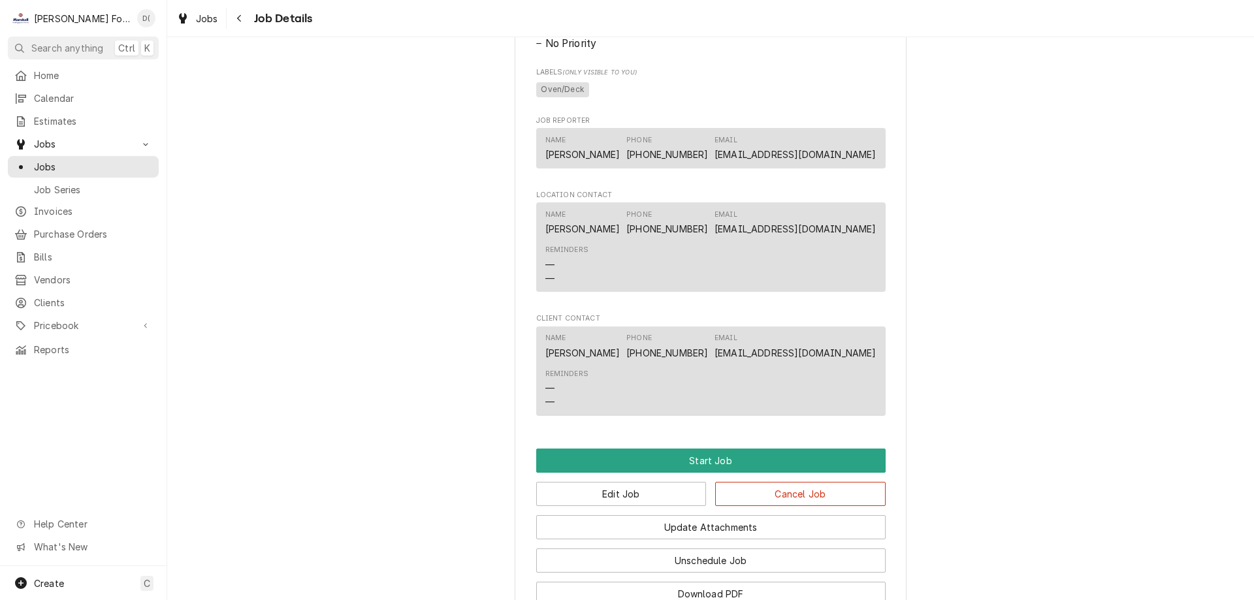
scroll to position [826, 0]
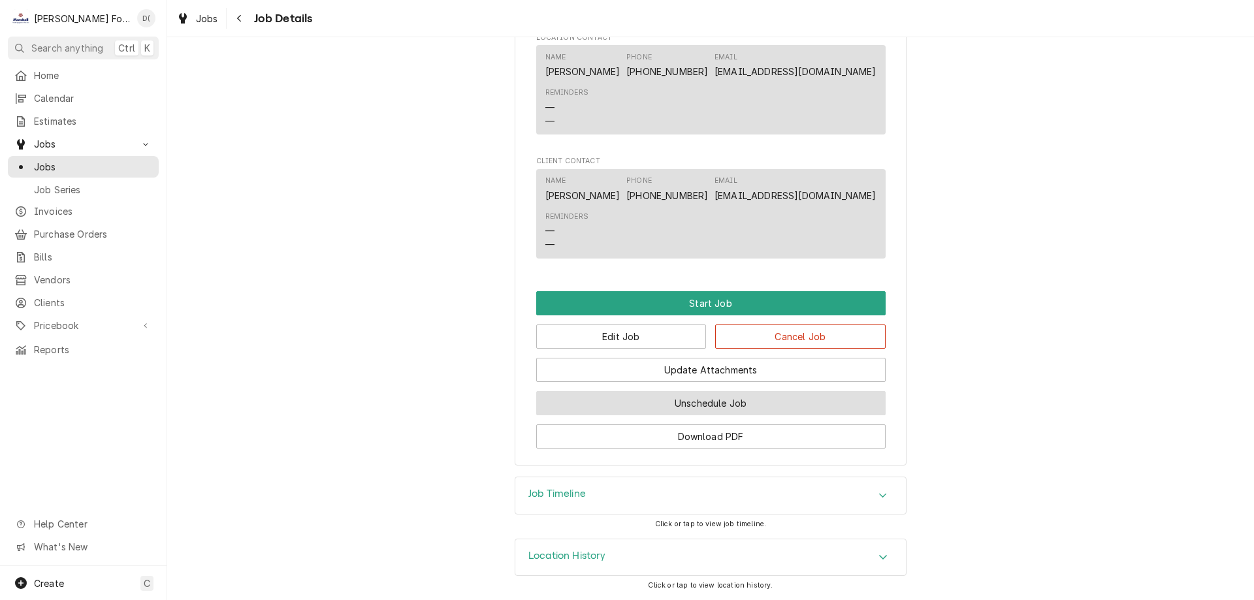
click at [682, 401] on button "Unschedule Job" at bounding box center [711, 403] width 350 height 24
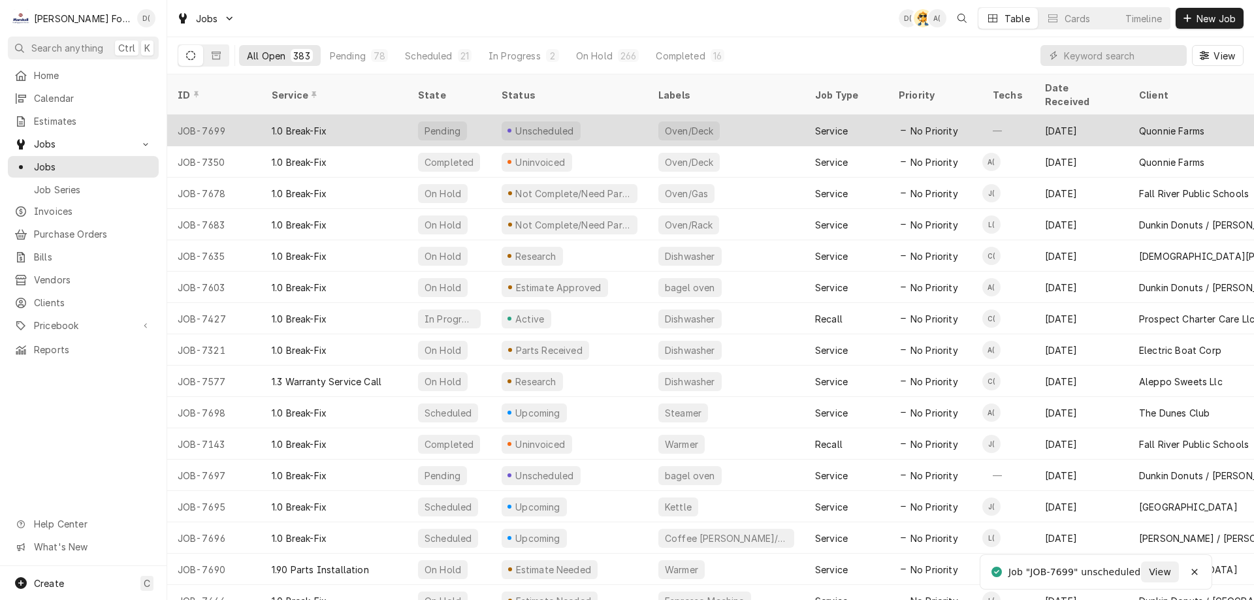
click at [623, 115] on div "Unscheduled" at bounding box center [569, 130] width 157 height 31
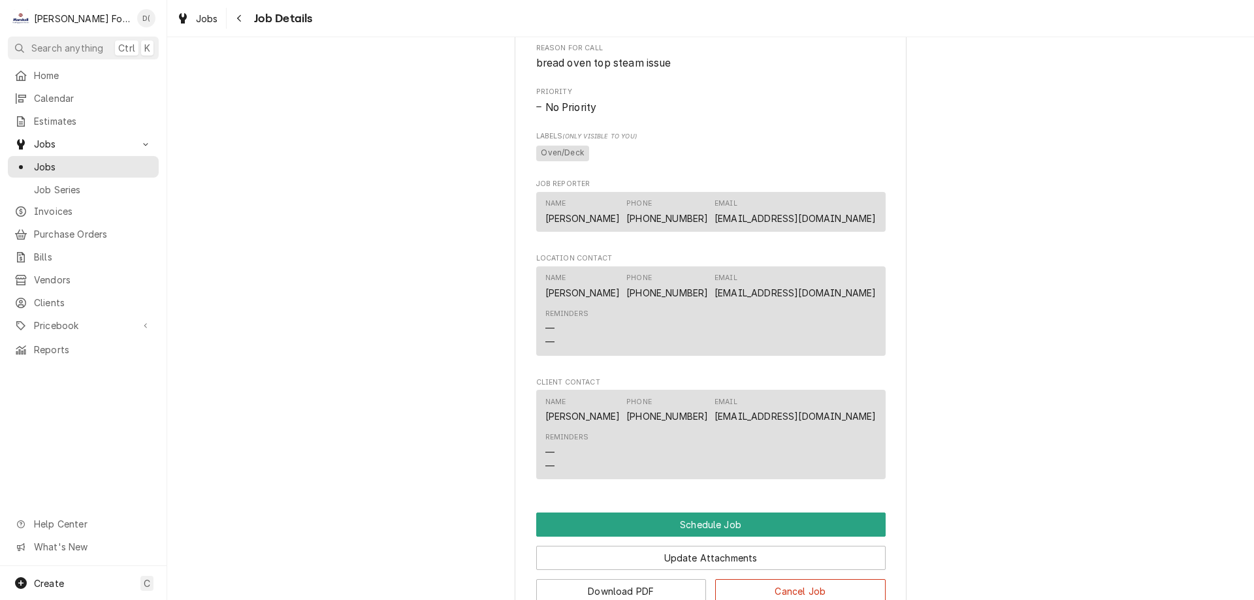
scroll to position [627, 0]
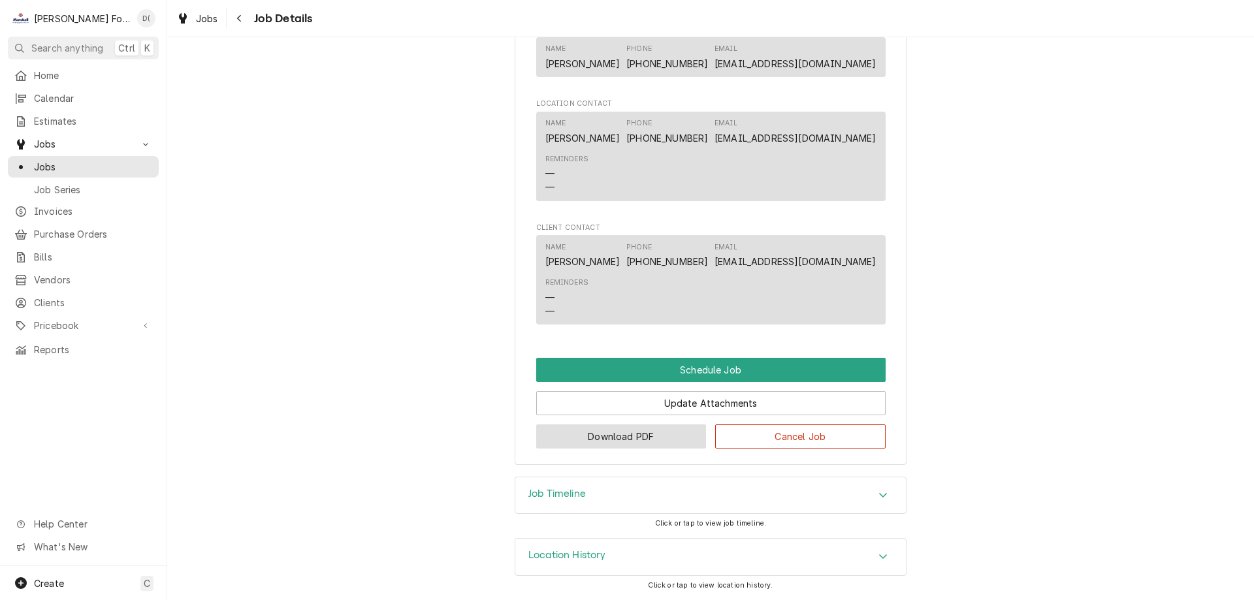
click at [608, 439] on button "Download PDF" at bounding box center [621, 437] width 171 height 24
click at [46, 160] on span "Jobs" at bounding box center [93, 167] width 118 height 14
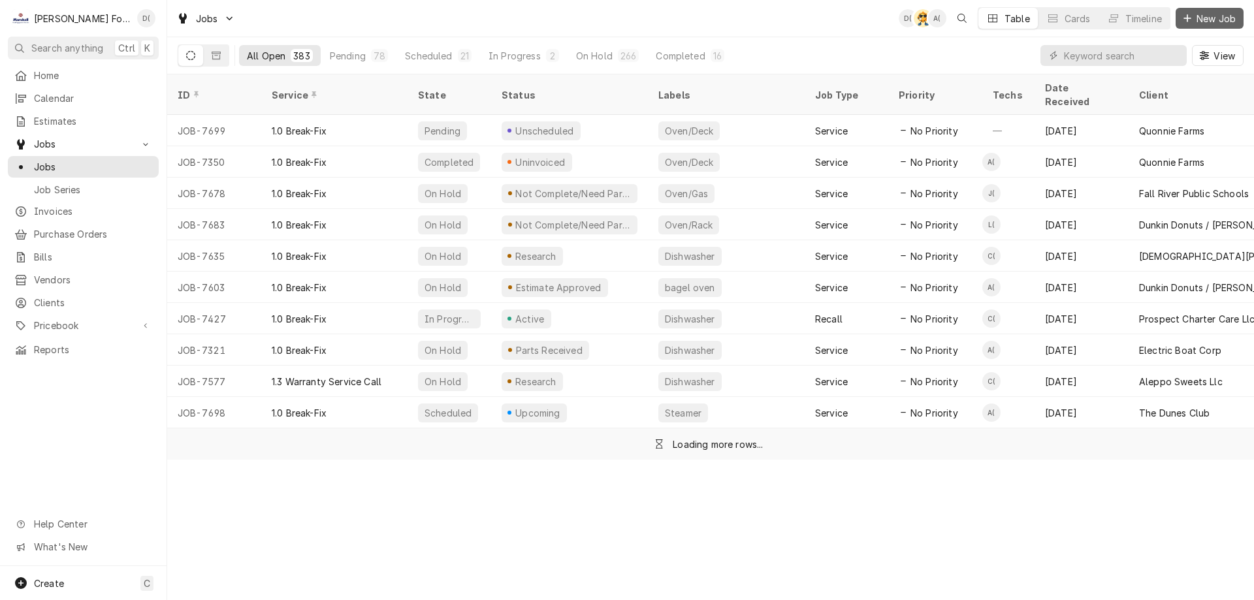
click at [1197, 19] on span "New Job" at bounding box center [1216, 19] width 44 height 14
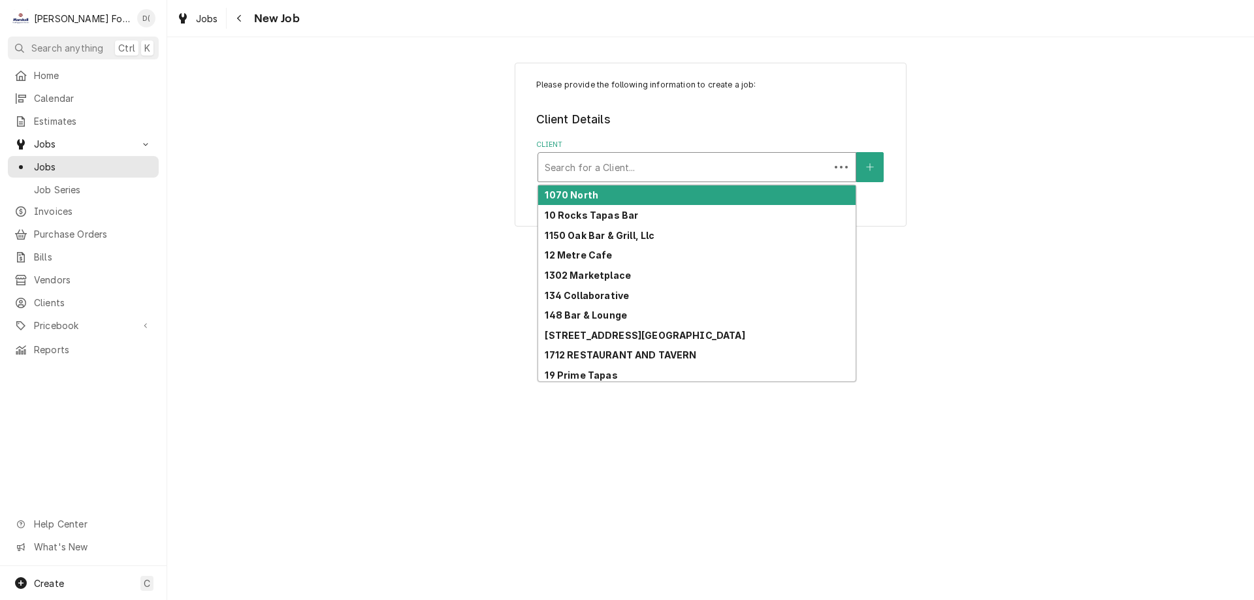
click at [614, 161] on div "Client" at bounding box center [684, 167] width 278 height 24
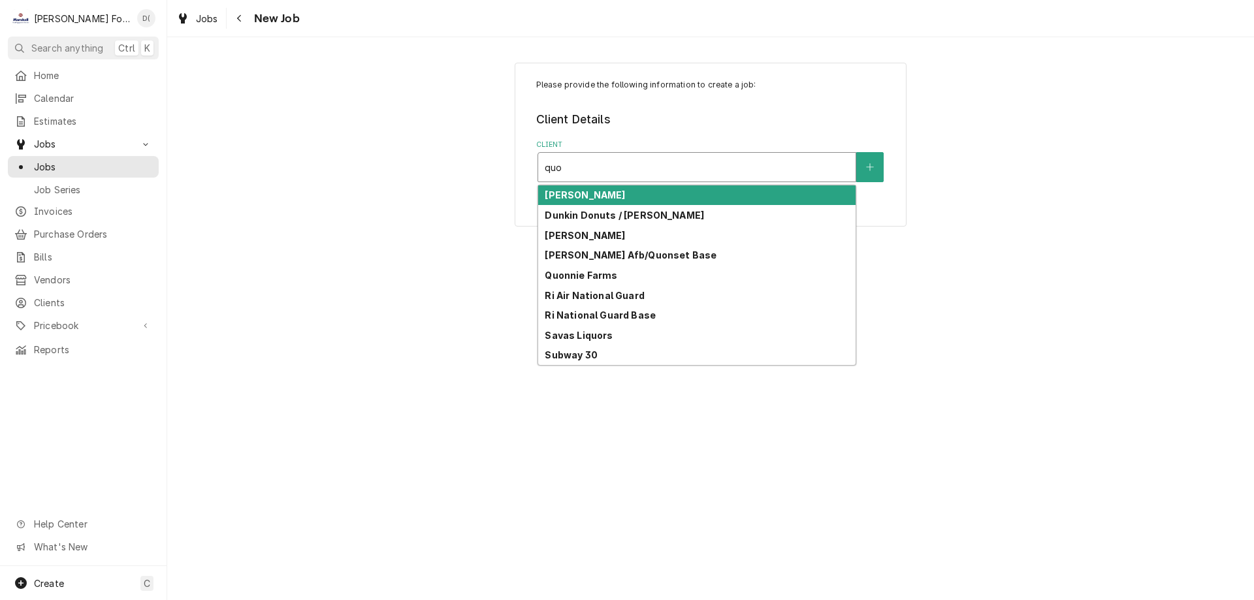
type input "[PERSON_NAME]"
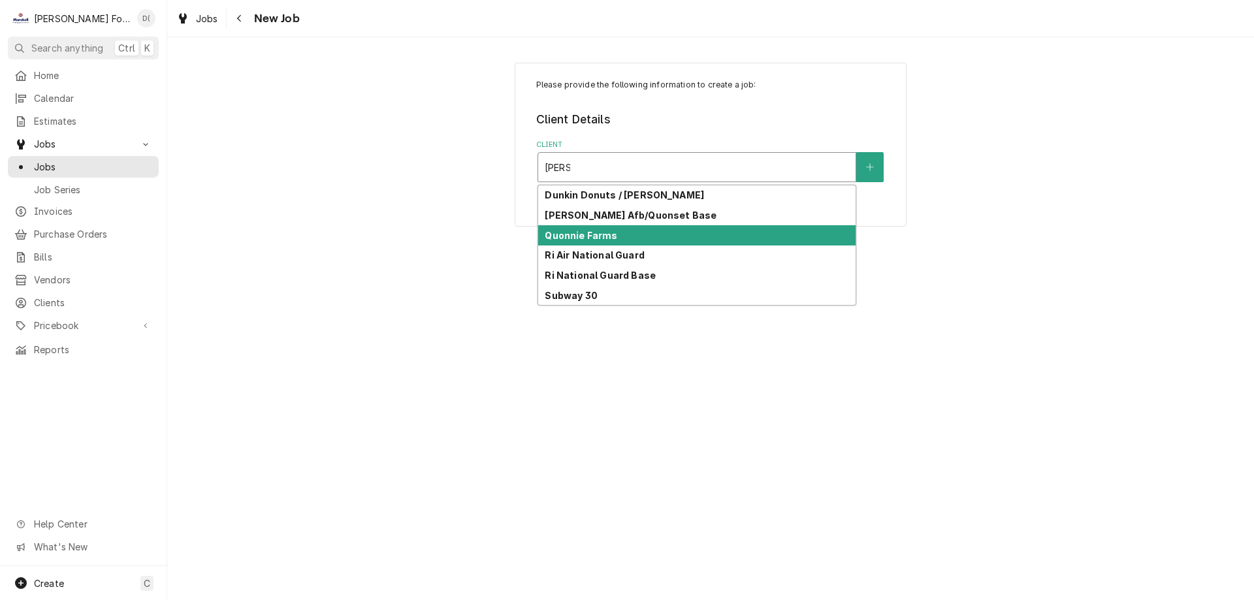
click at [610, 235] on strong "Quonnie Farms" at bounding box center [581, 235] width 73 height 11
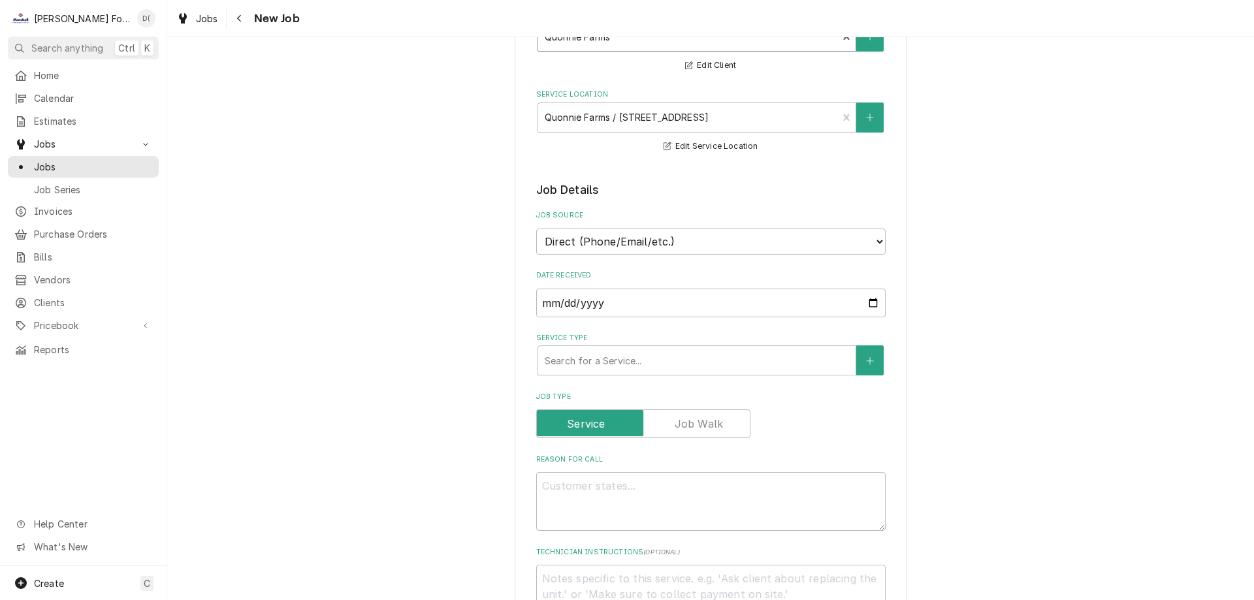
scroll to position [196, 0]
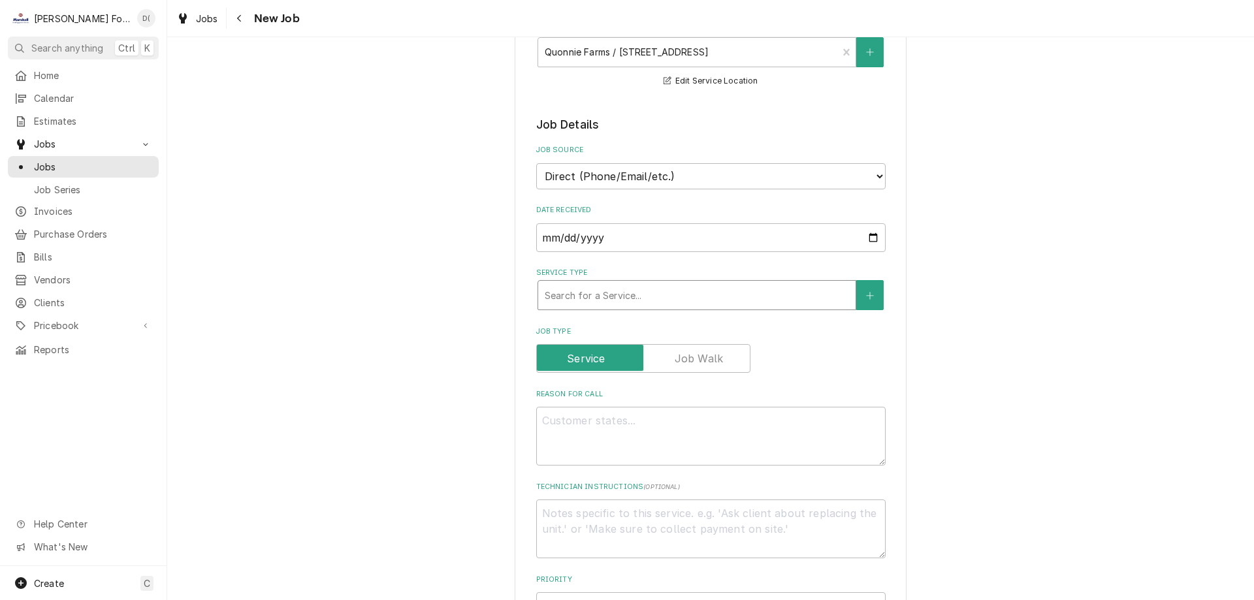
click at [634, 291] on div "Service Type" at bounding box center [697, 296] width 304 height 24
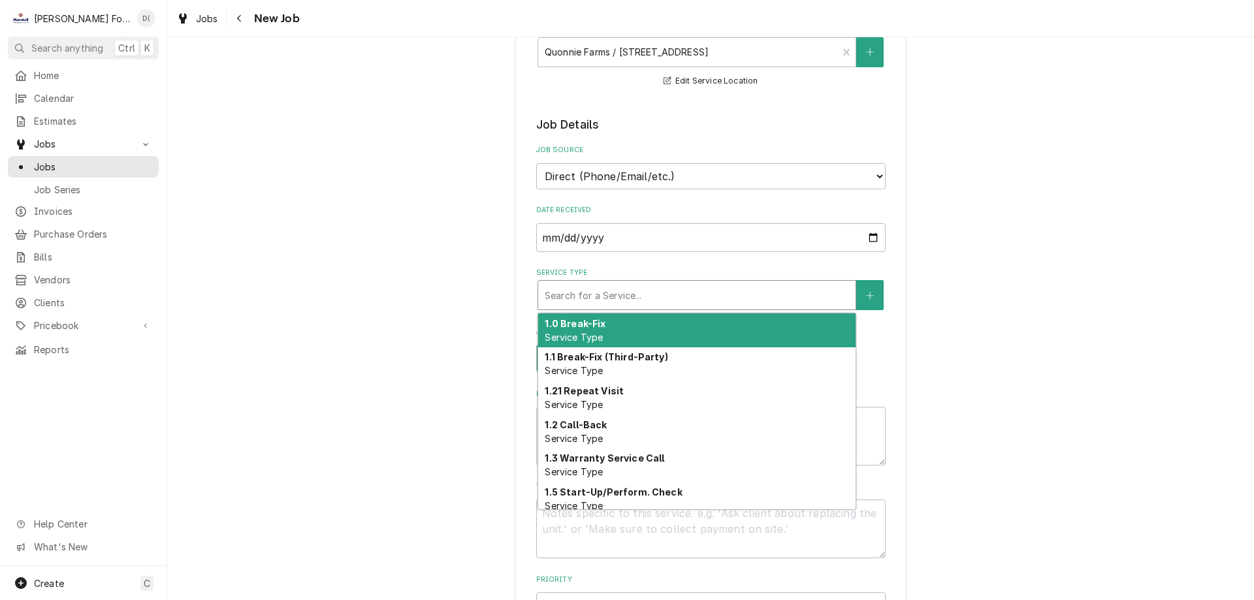
click at [610, 332] on div "1.0 Break-Fix Service Type" at bounding box center [697, 331] width 318 height 34
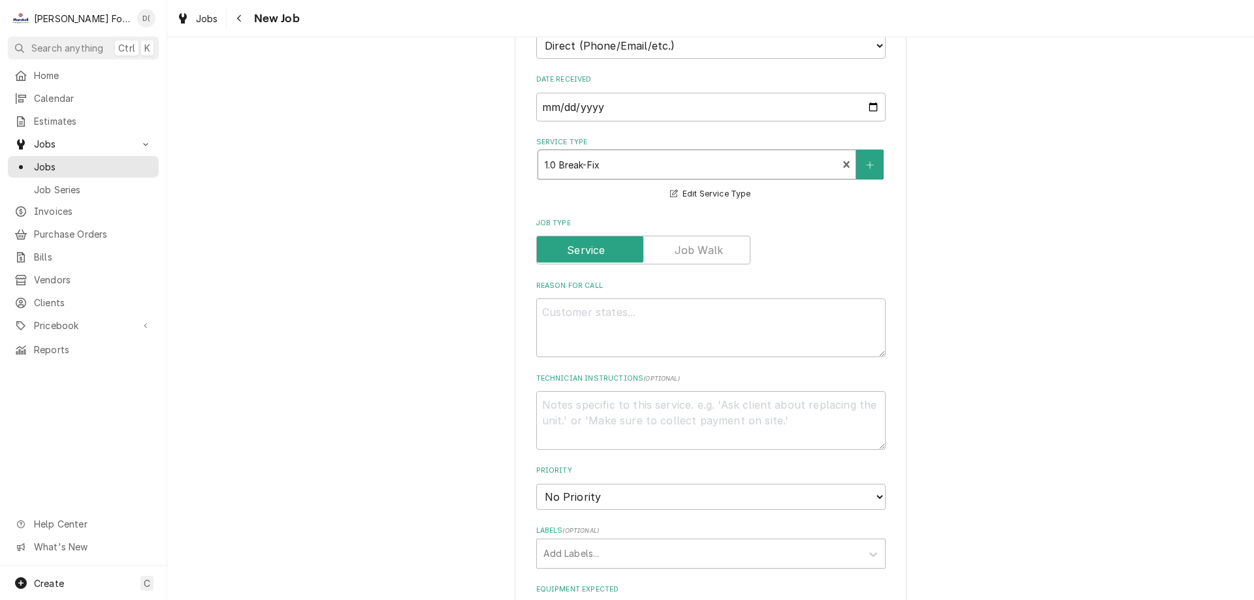
scroll to position [457, 0]
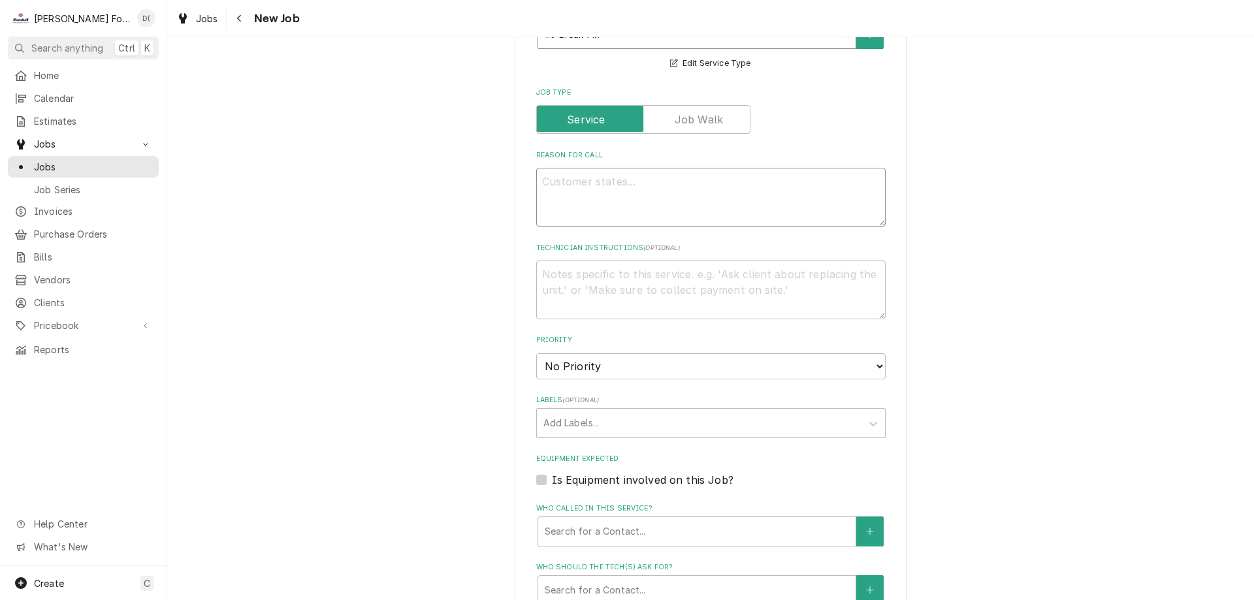
click at [586, 191] on textarea "Reason For Call" at bounding box center [711, 197] width 350 height 59
type textarea "x"
type textarea "m"
type textarea "x"
type textarea "me"
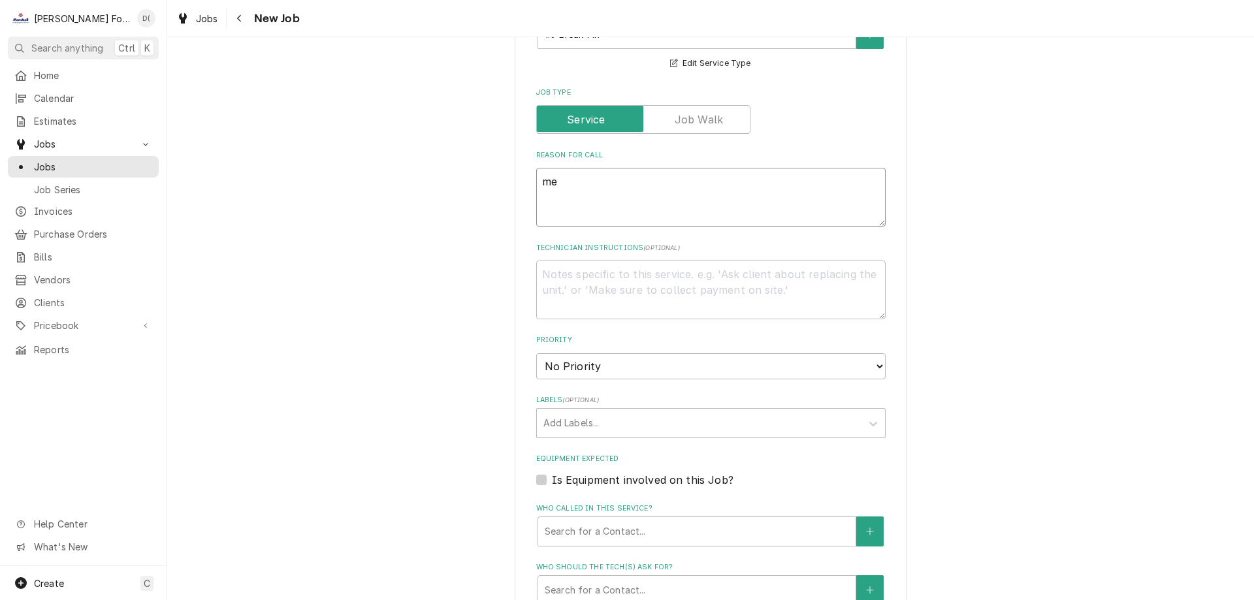
type textarea "x"
type textarea "mea"
type textarea "x"
type textarea "meat"
type textarea "x"
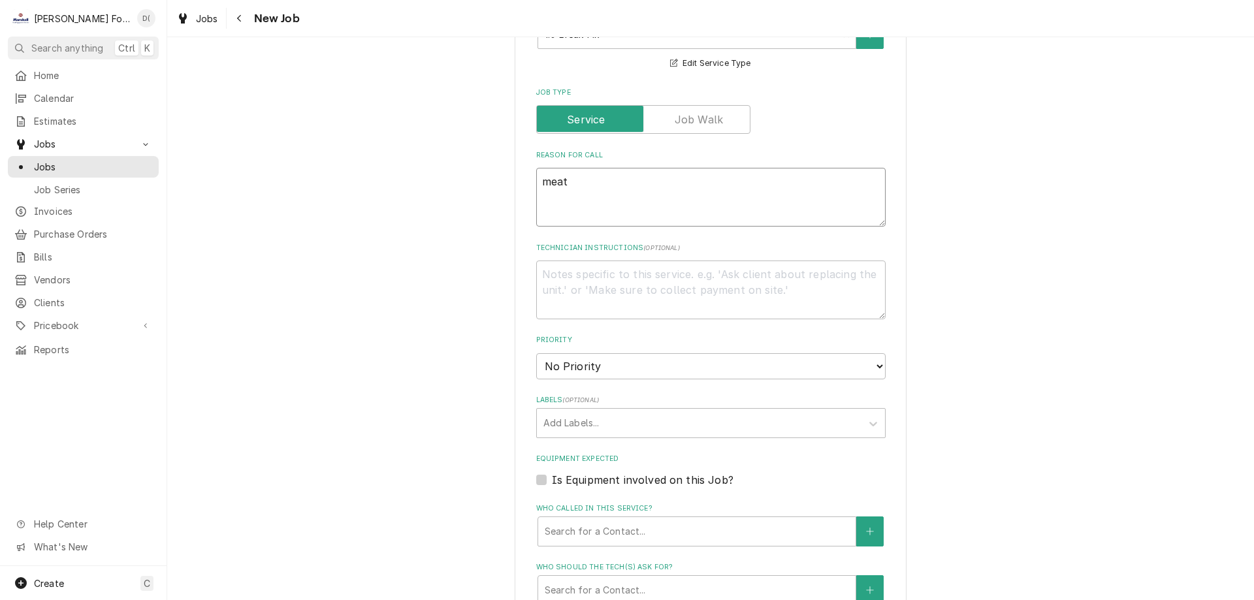
type textarea "meat"
type textarea "x"
type textarea "meat s"
type textarea "x"
type textarea "meat sl"
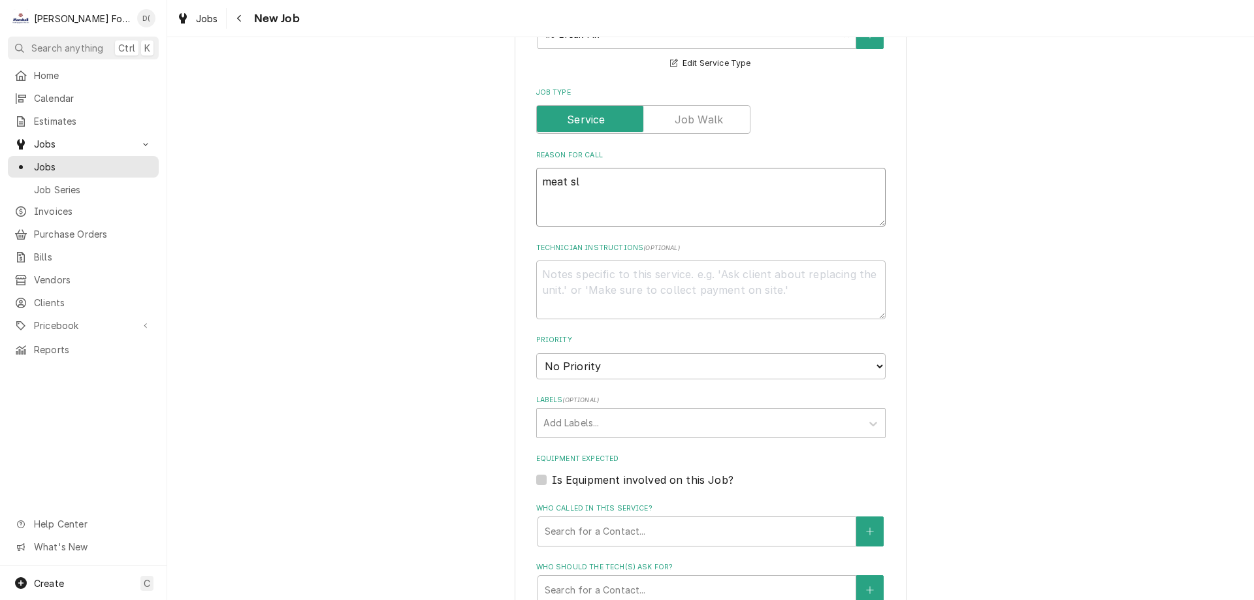
type textarea "x"
type textarea "meat sli"
type textarea "x"
type textarea "meat slic"
type textarea "x"
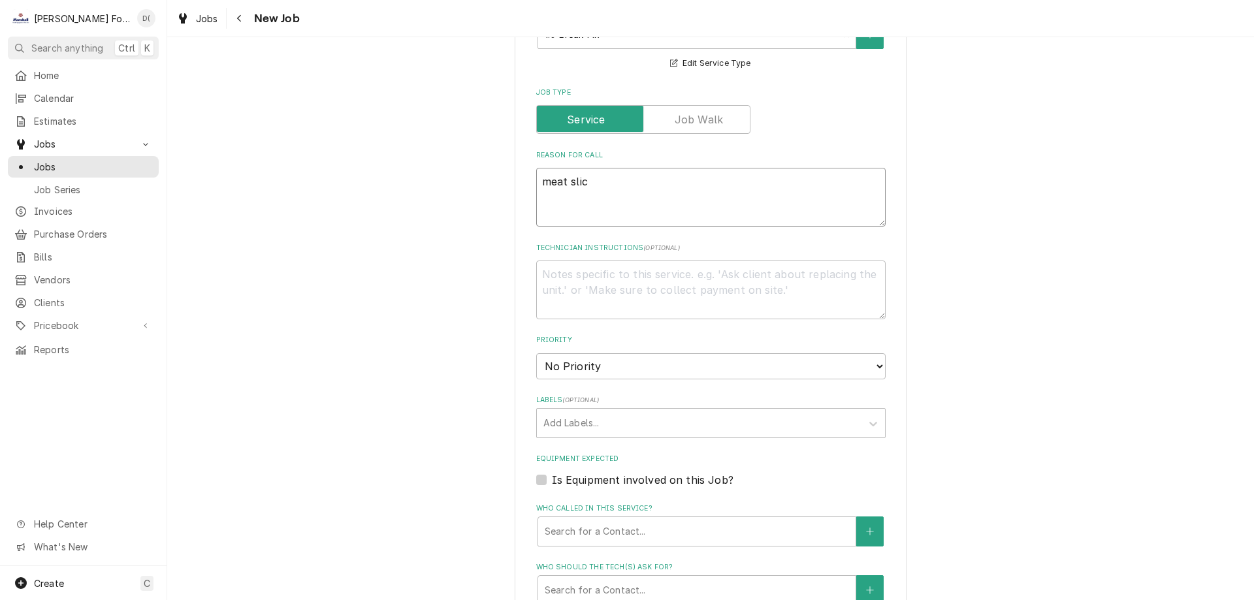
type textarea "meat slice"
type textarea "x"
type textarea "meat slicer"
type textarea "x"
type textarea "meat slicer"
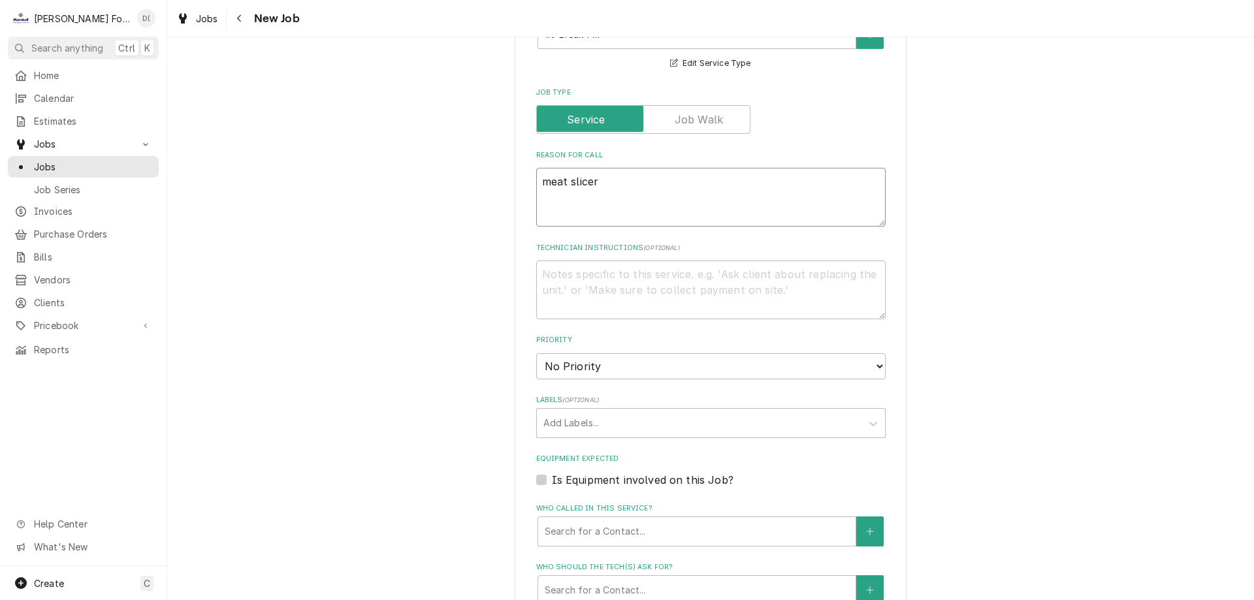
type textarea "x"
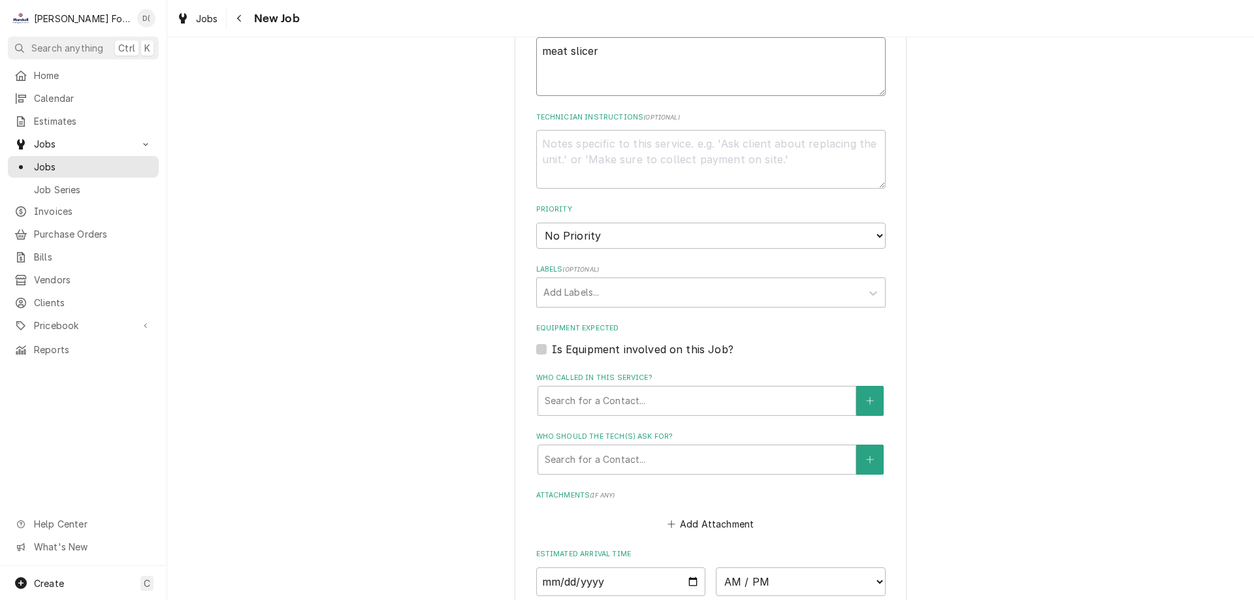
scroll to position [653, 0]
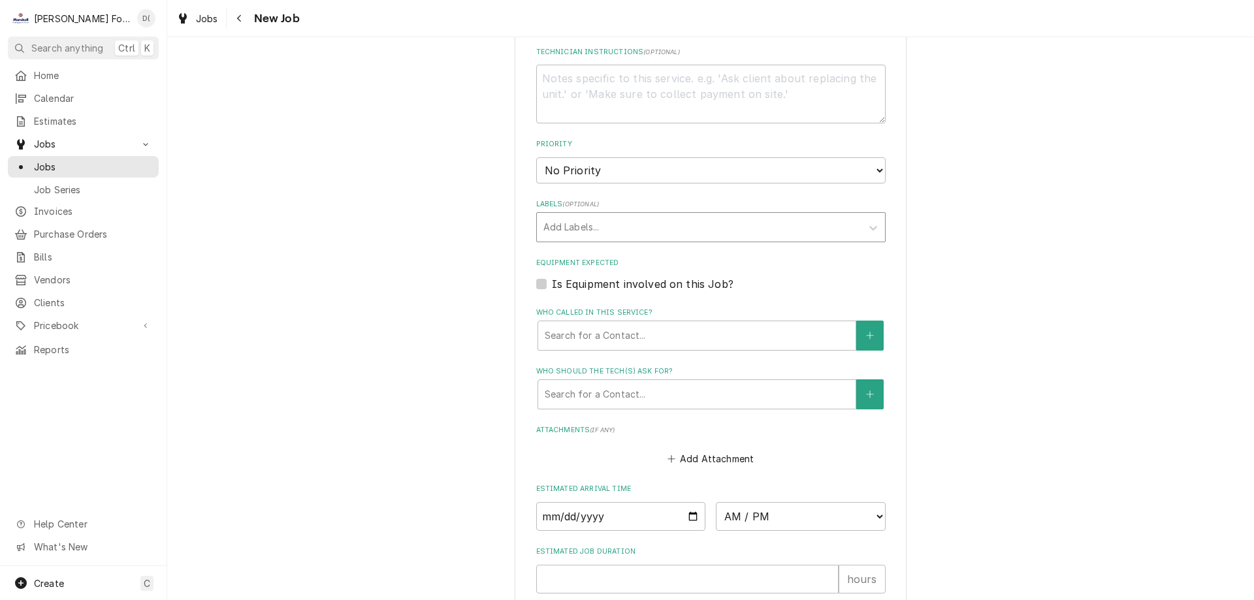
type textarea "meat slicer"
click at [588, 232] on div "Labels" at bounding box center [700, 228] width 312 height 24
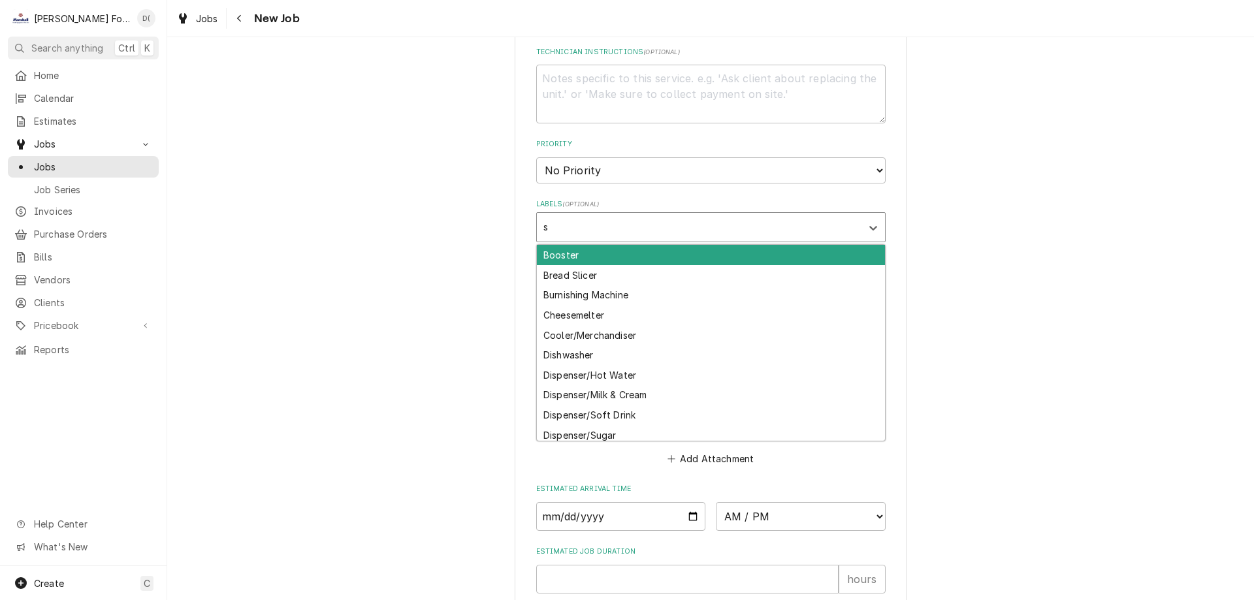
type input "sl"
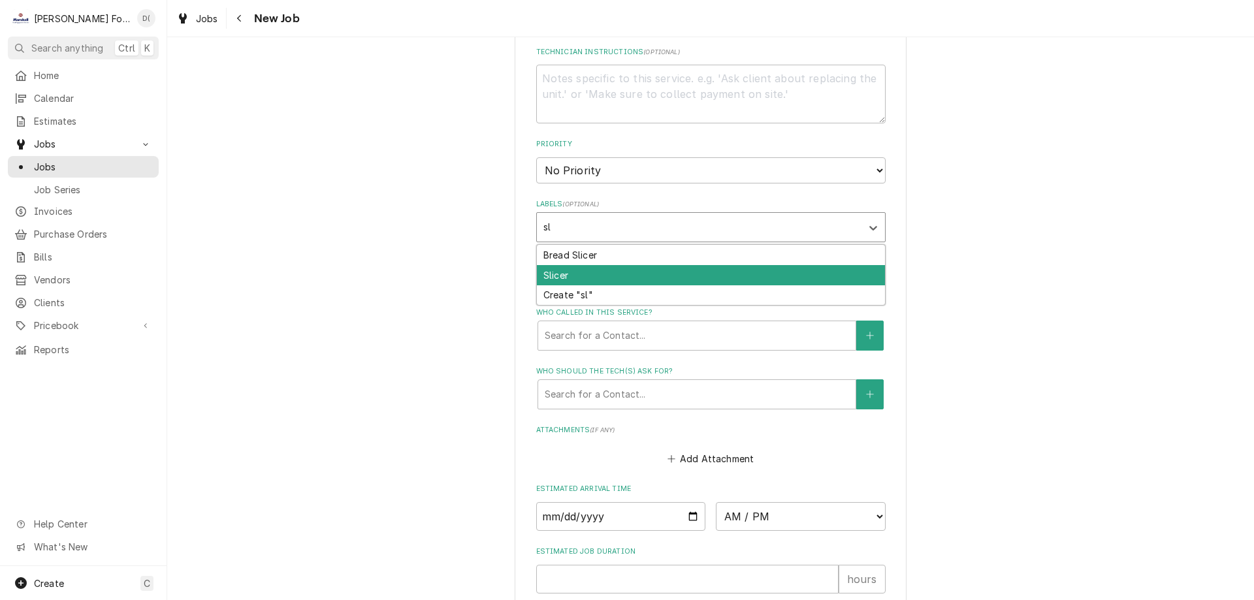
click at [592, 270] on div "Slicer" at bounding box center [711, 275] width 348 height 20
type textarea "x"
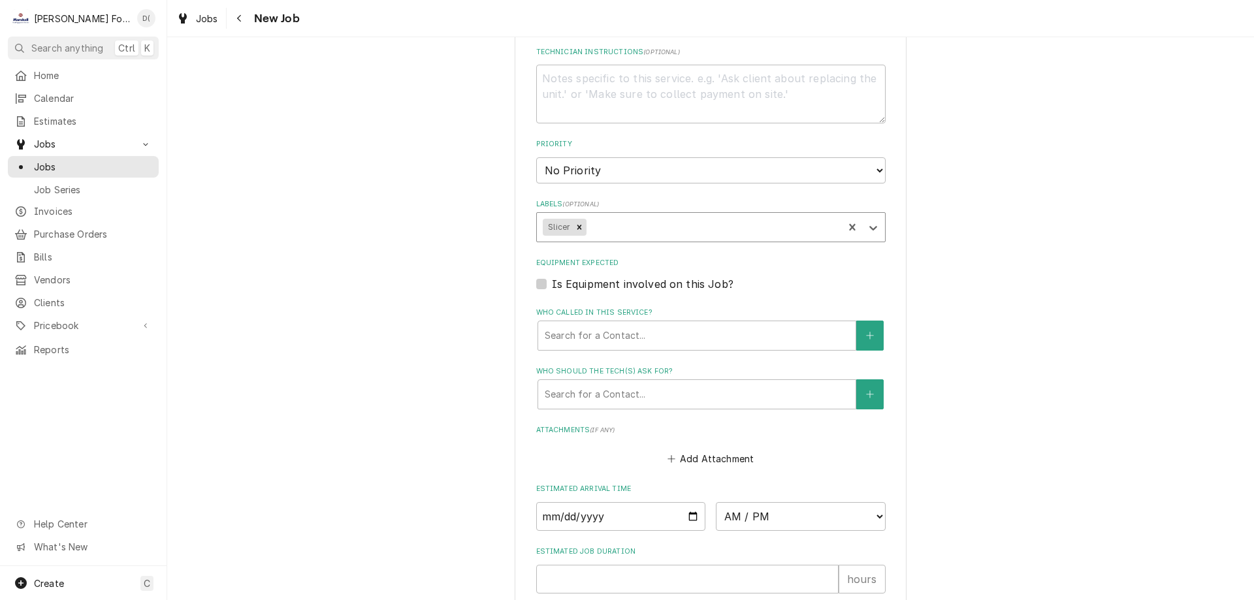
scroll to position [849, 0]
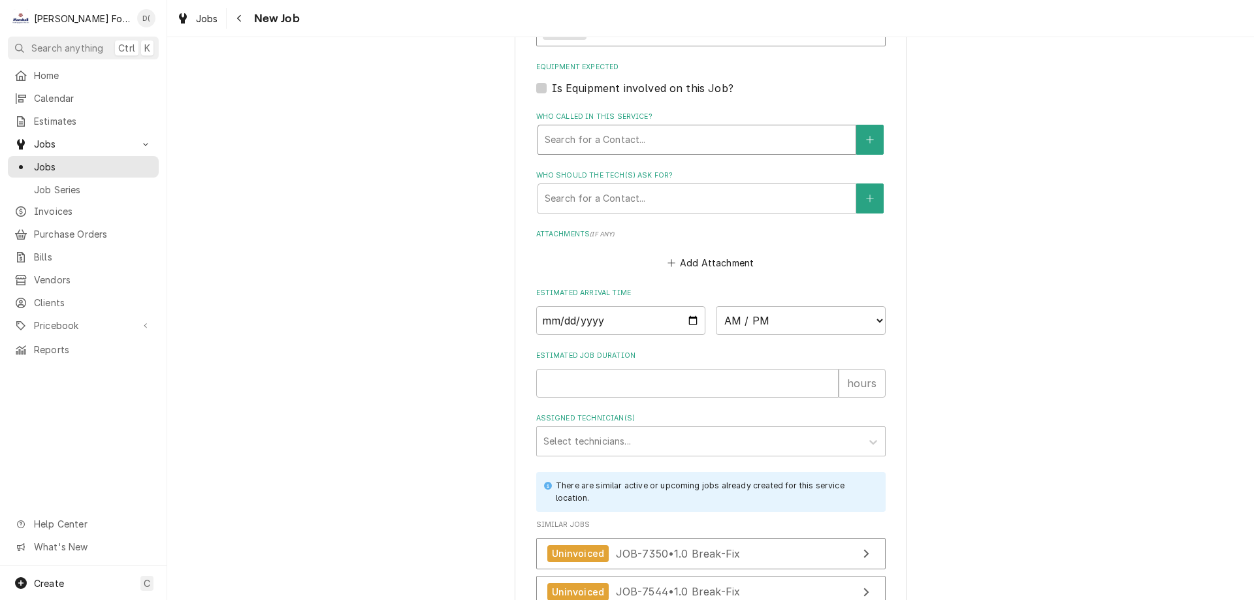
click at [623, 144] on div "Who called in this service?" at bounding box center [697, 140] width 304 height 24
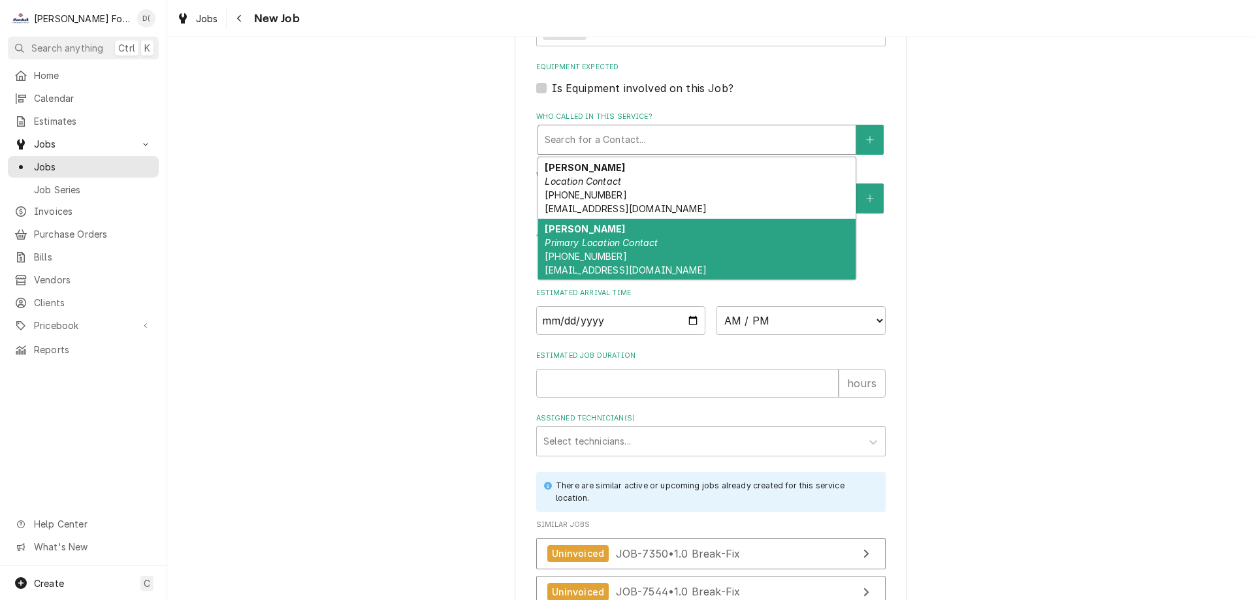
click at [619, 231] on div "FRED Primary Location Contact (602) 284-6459 FREDNEWTON19@GMAIL.COM" at bounding box center [697, 249] width 318 height 61
type textarea "x"
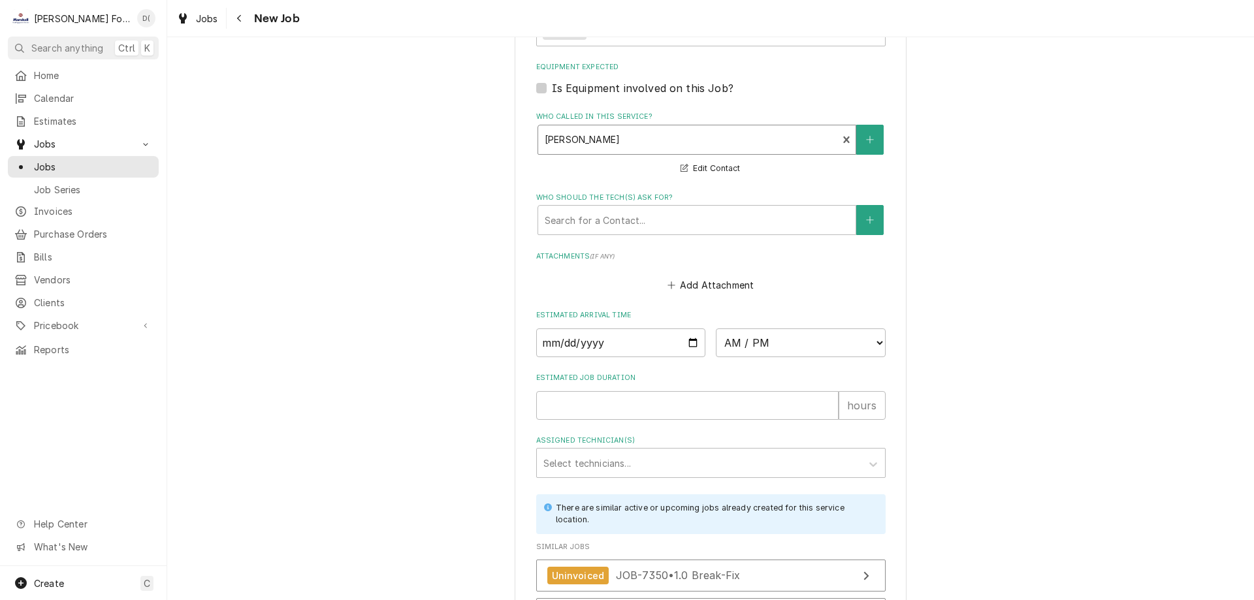
scroll to position [1037, 0]
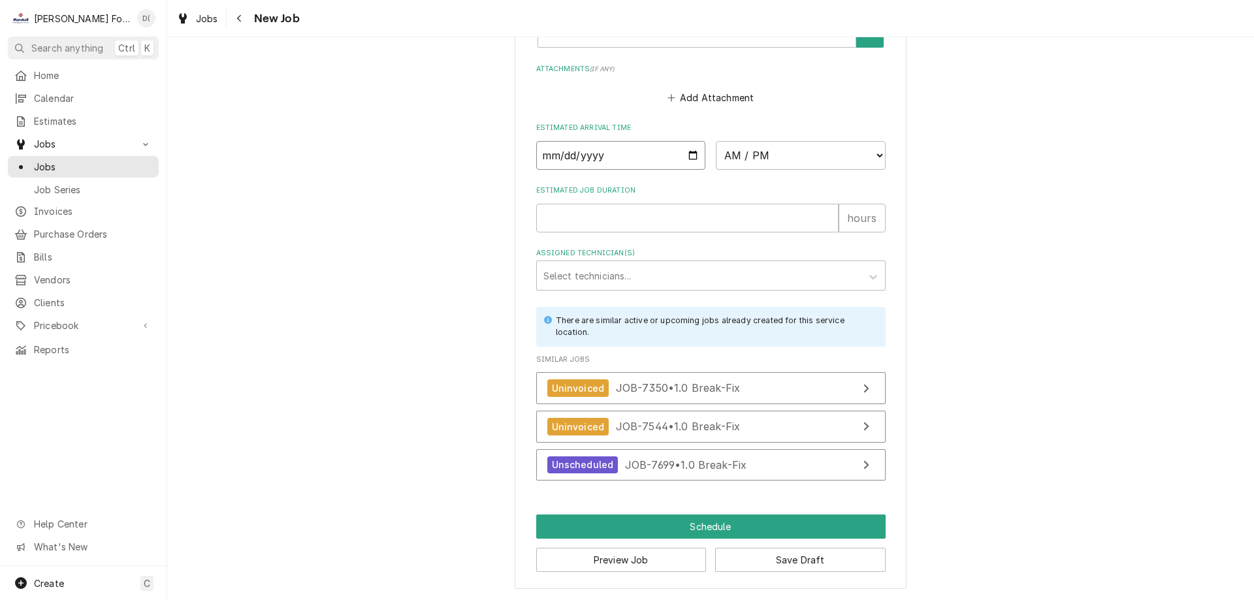
click at [683, 155] on input "Date" at bounding box center [621, 155] width 170 height 29
type input "2025-10-03"
click at [817, 143] on select "AM / PM 6:00 AM 6:15 AM 6:30 AM 6:45 AM 7:00 AM 7:15 AM 7:30 AM 7:45 AM 8:00 AM…" at bounding box center [801, 155] width 170 height 29
type textarea "x"
select select "16:00:00"
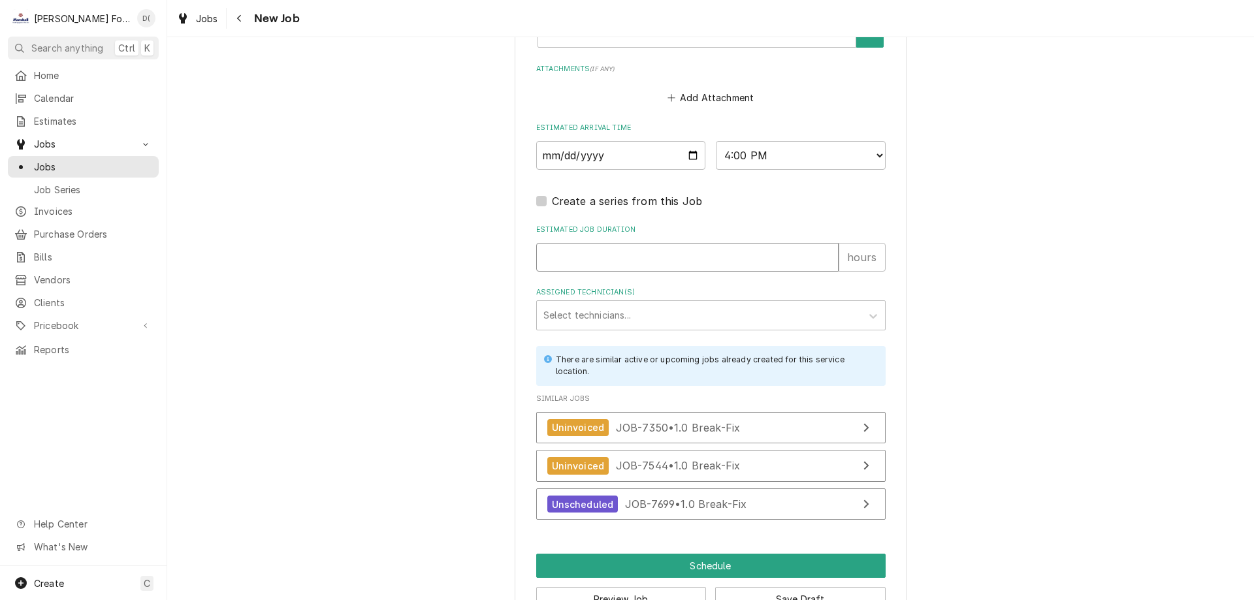
click at [625, 267] on input "Estimated Job Duration" at bounding box center [687, 257] width 303 height 29
type textarea "x"
type input "1"
type textarea "x"
type input "1"
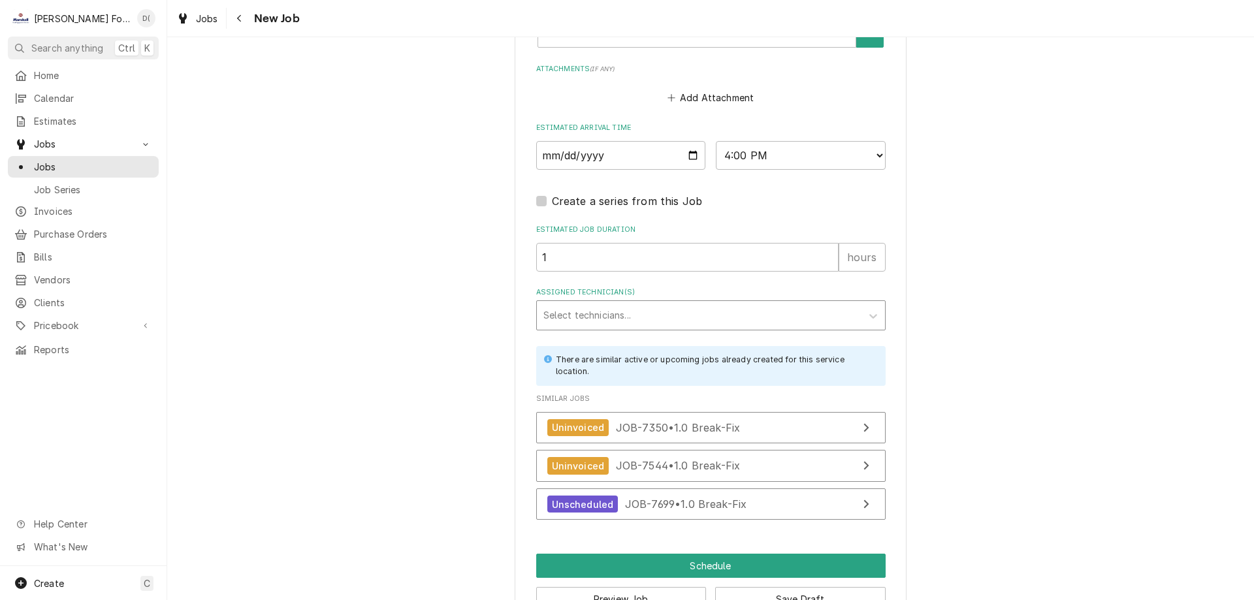
click at [644, 306] on div "Assigned Technician(s)" at bounding box center [700, 316] width 312 height 24
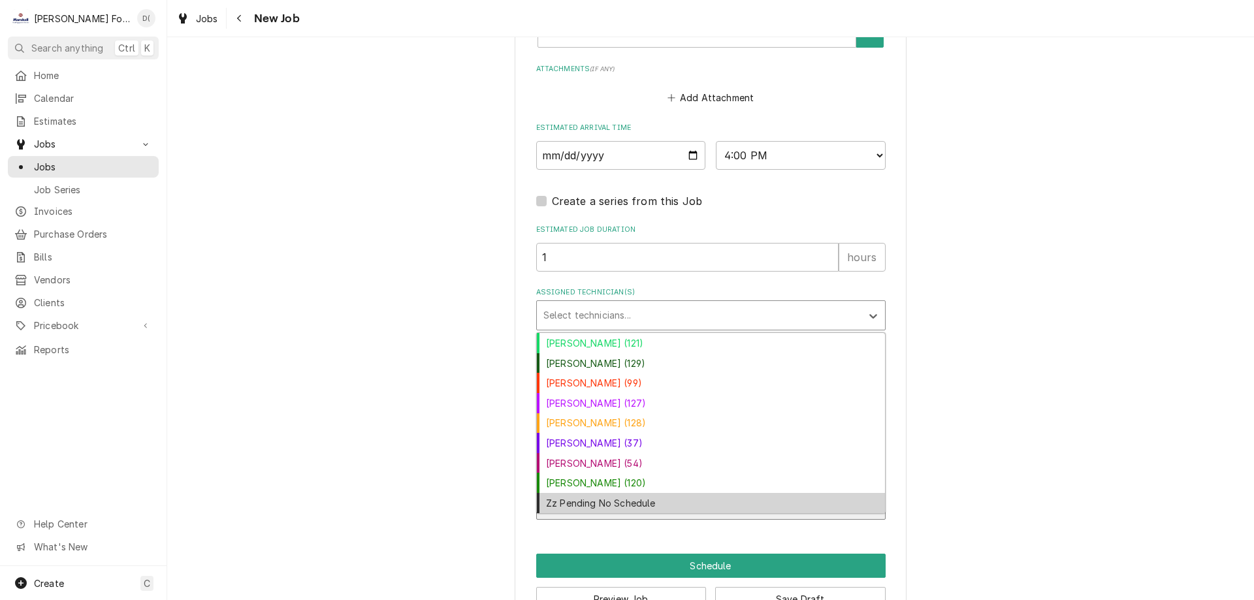
click at [632, 501] on div "Zz Pending No Schedule" at bounding box center [711, 503] width 348 height 20
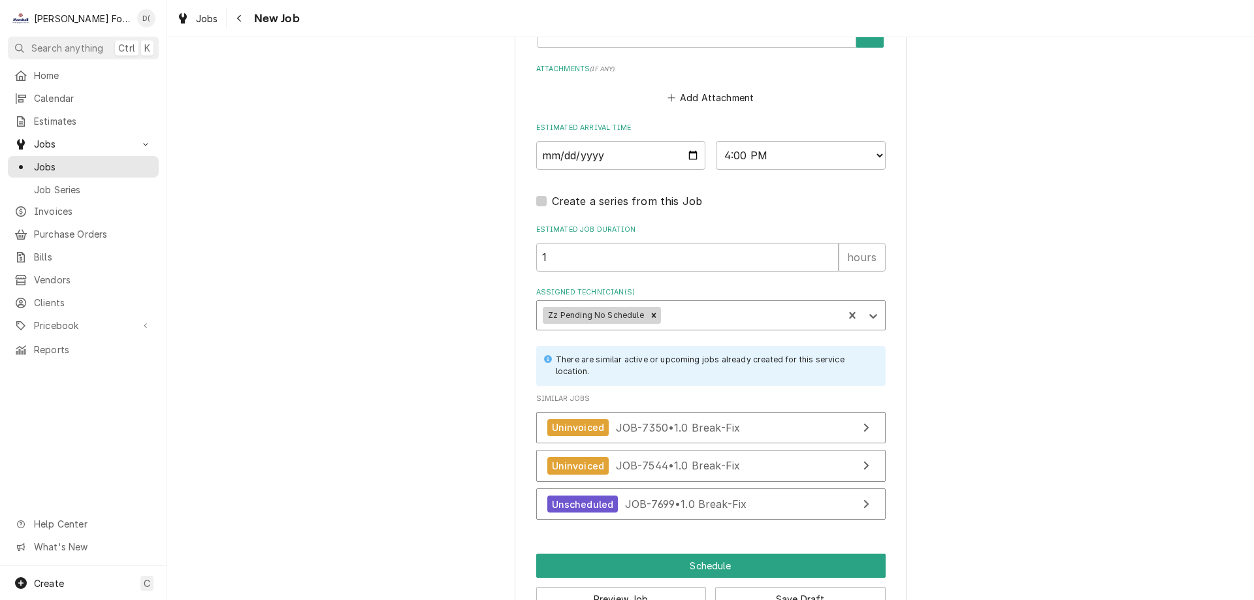
scroll to position [1076, 0]
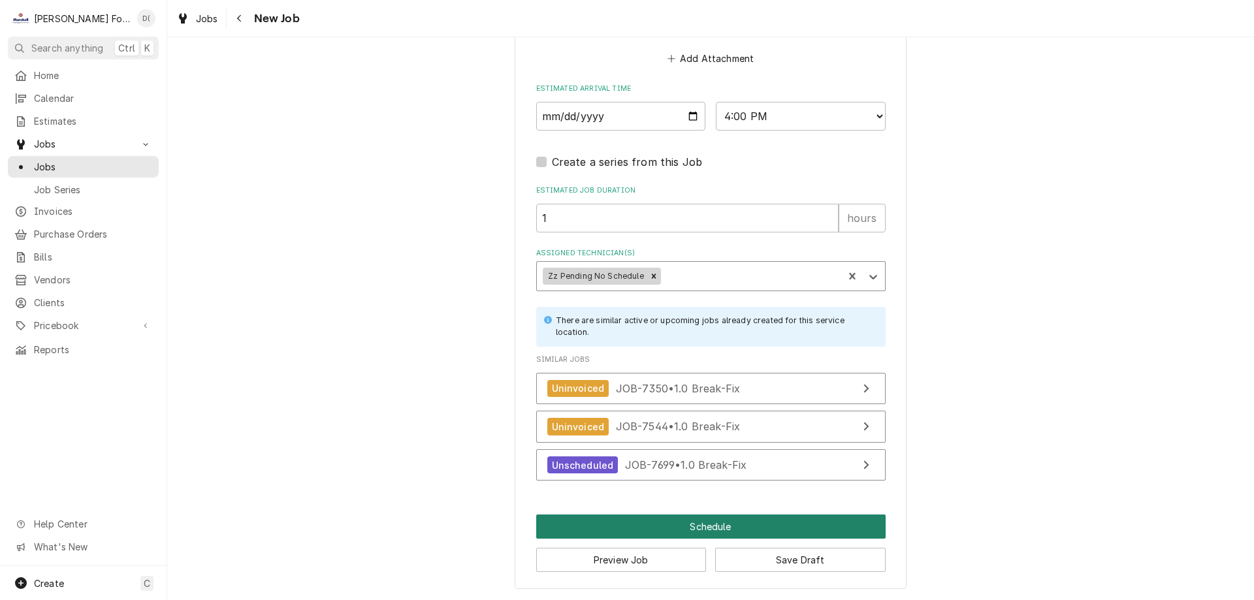
click at [689, 527] on button "Schedule" at bounding box center [711, 527] width 350 height 24
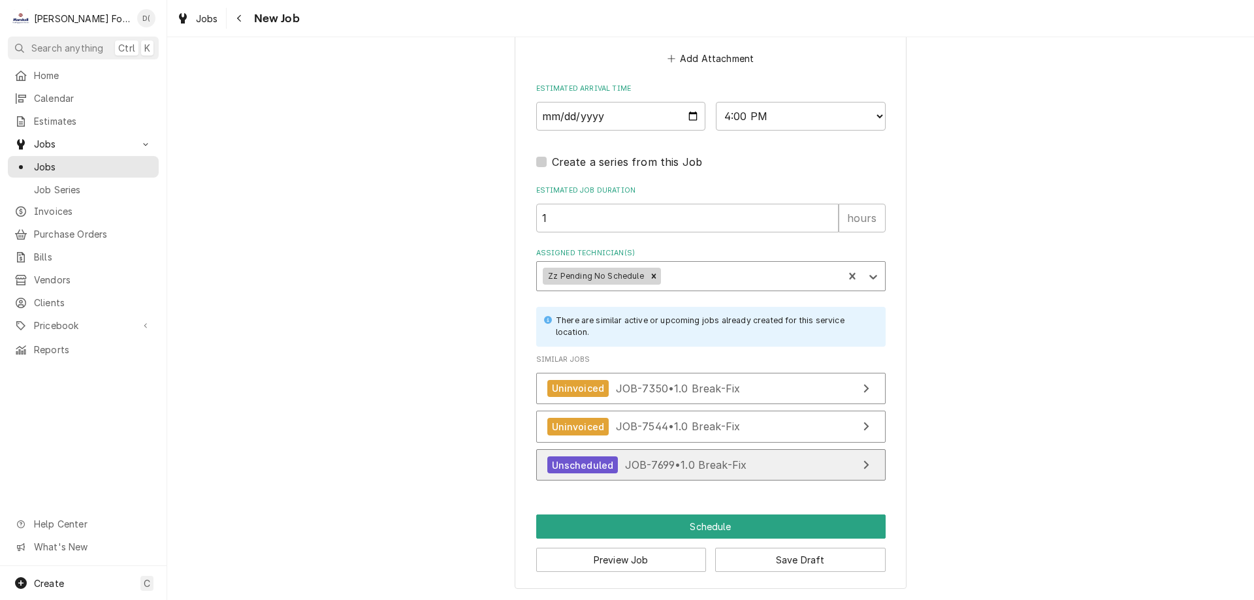
scroll to position [1064, 0]
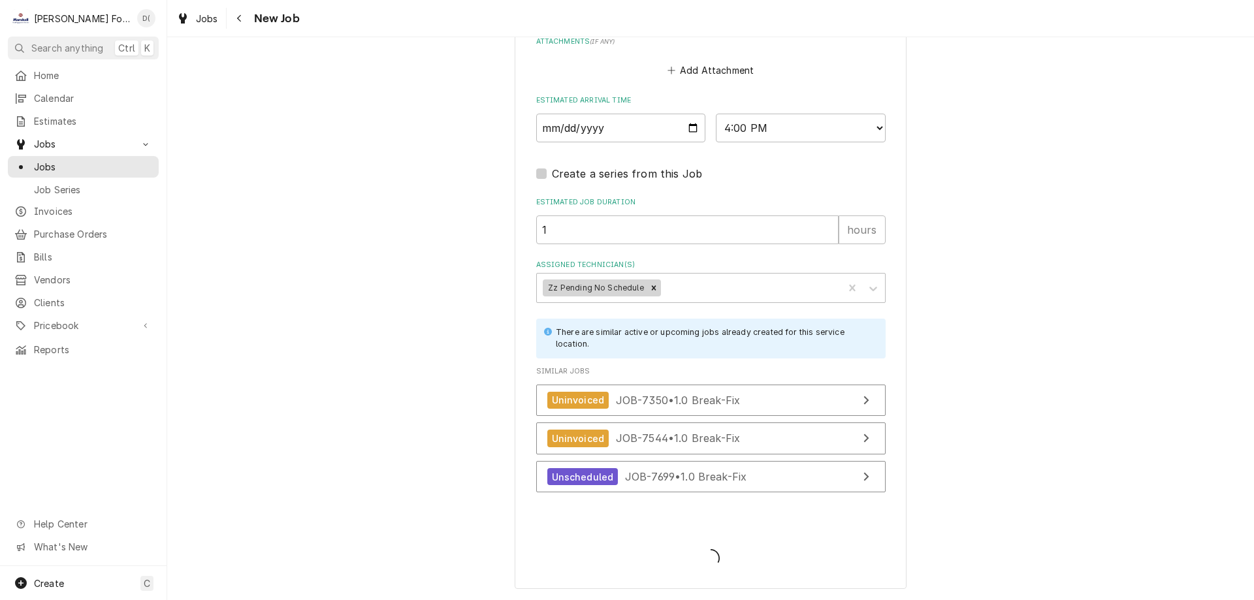
type textarea "x"
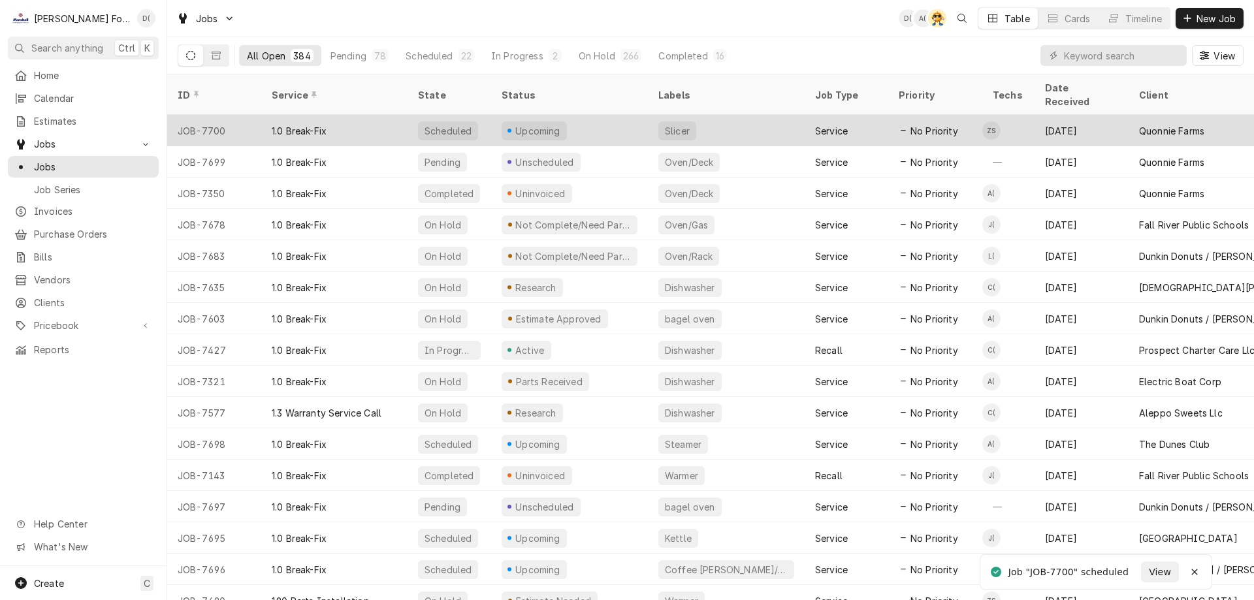
click at [602, 115] on div "Upcoming" at bounding box center [569, 130] width 157 height 31
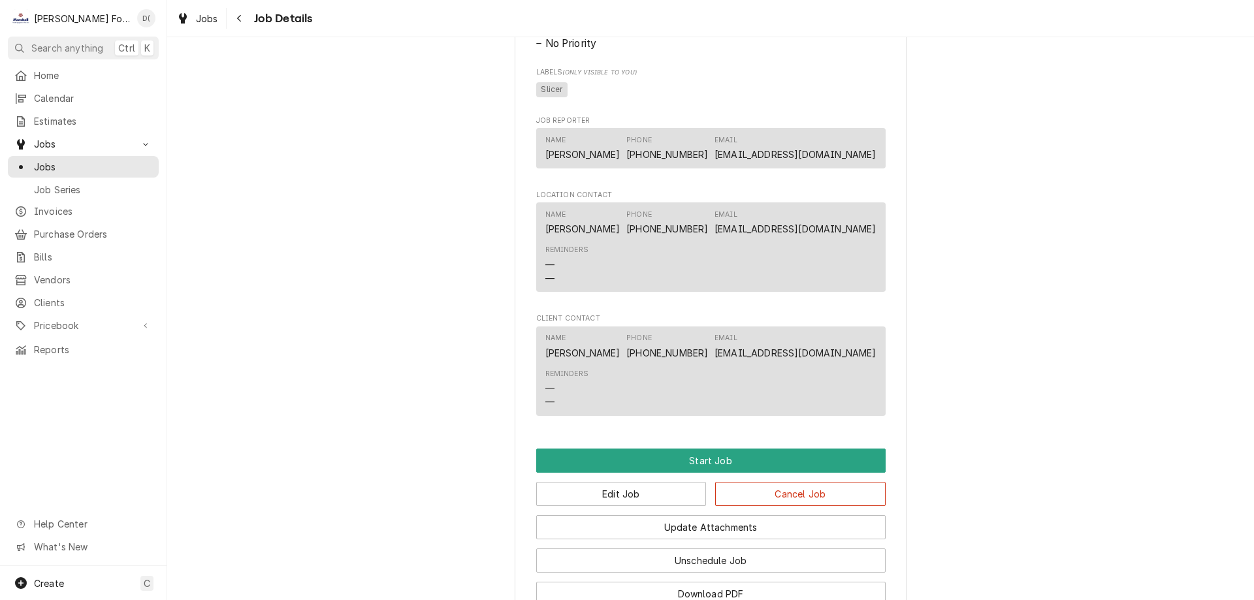
scroll to position [826, 0]
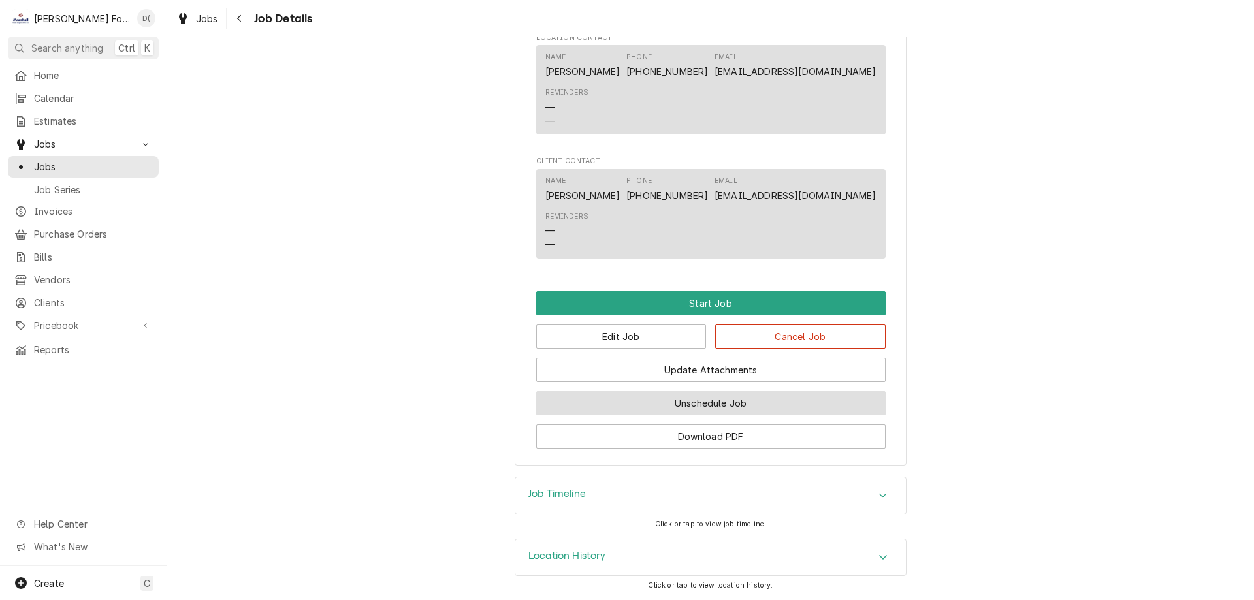
click at [659, 402] on button "Unschedule Job" at bounding box center [711, 403] width 350 height 24
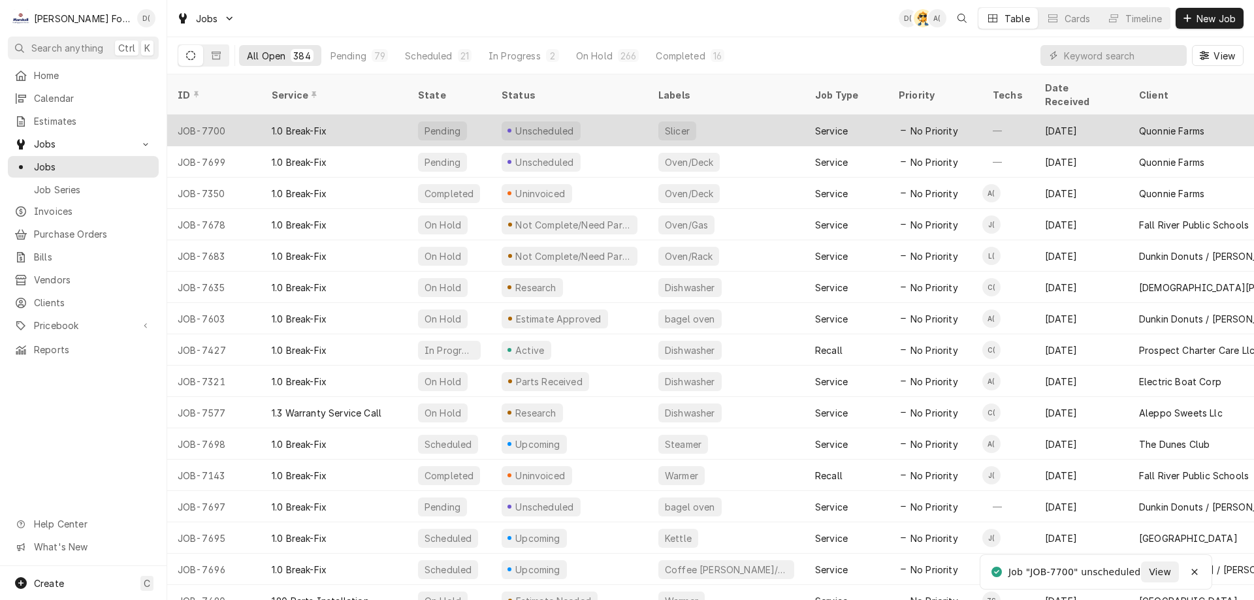
click at [638, 115] on div "Unscheduled" at bounding box center [569, 130] width 157 height 31
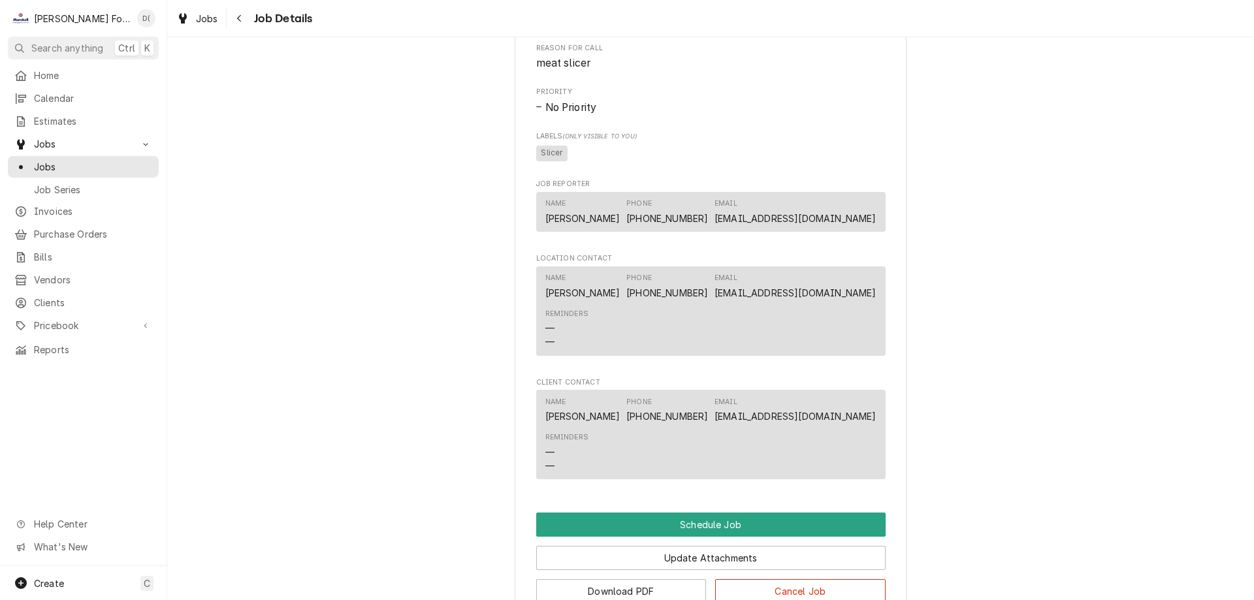
scroll to position [627, 0]
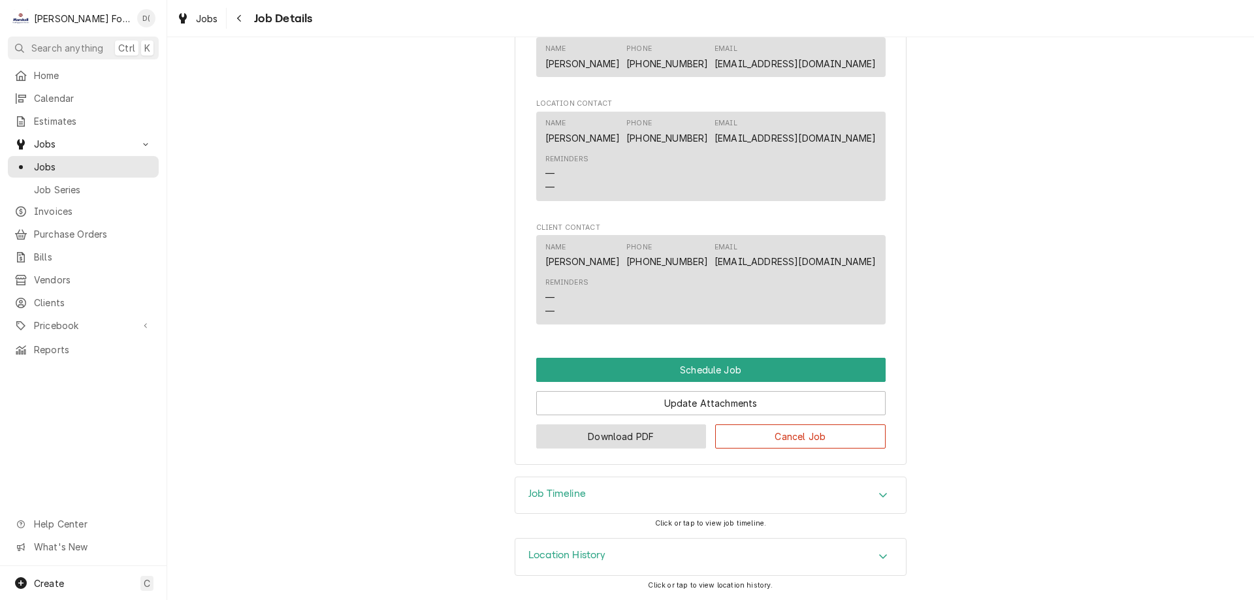
click at [612, 438] on button "Download PDF" at bounding box center [621, 437] width 171 height 24
click at [112, 164] on span "Jobs" at bounding box center [93, 167] width 118 height 14
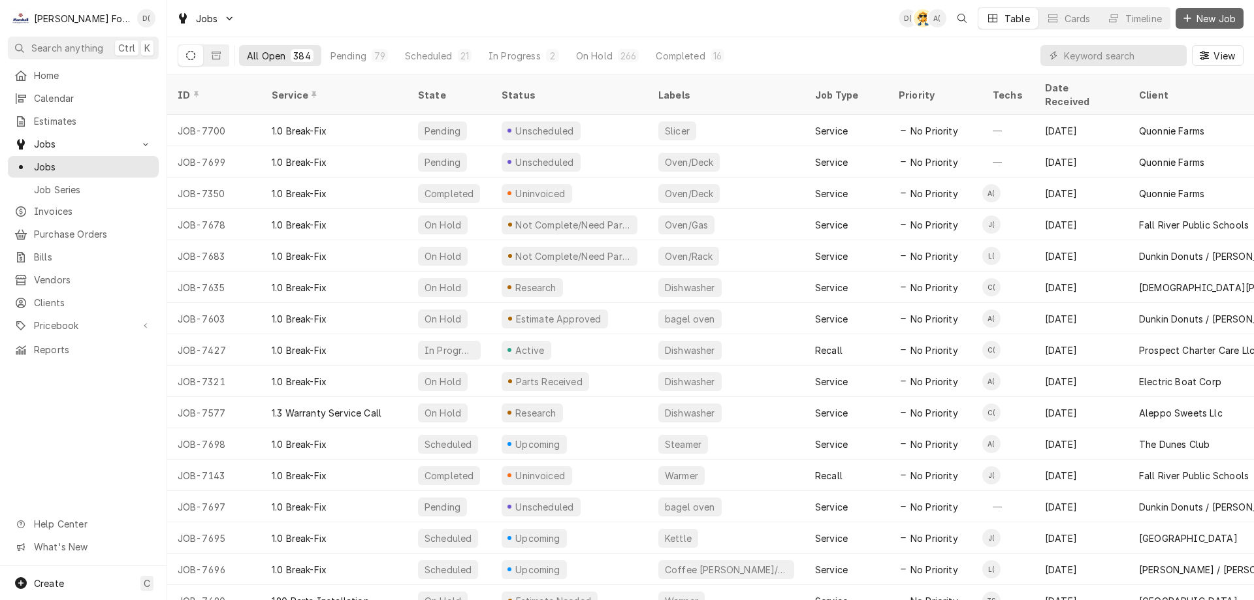
click at [1196, 23] on span "New Job" at bounding box center [1216, 19] width 44 height 14
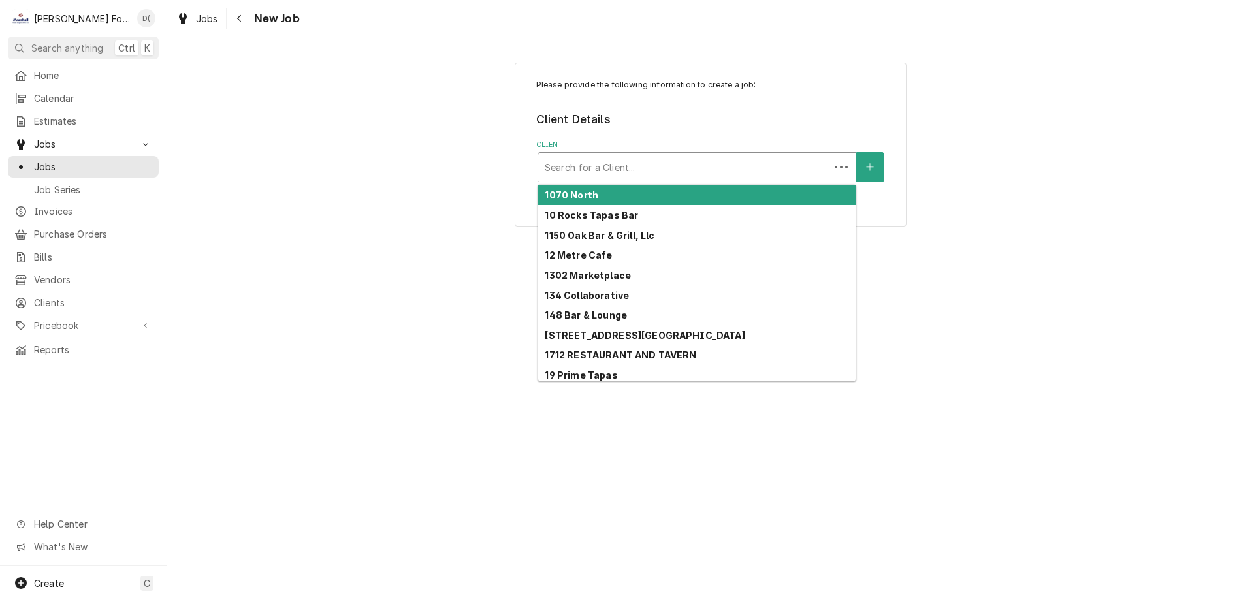
click at [683, 169] on div "Client" at bounding box center [684, 167] width 278 height 24
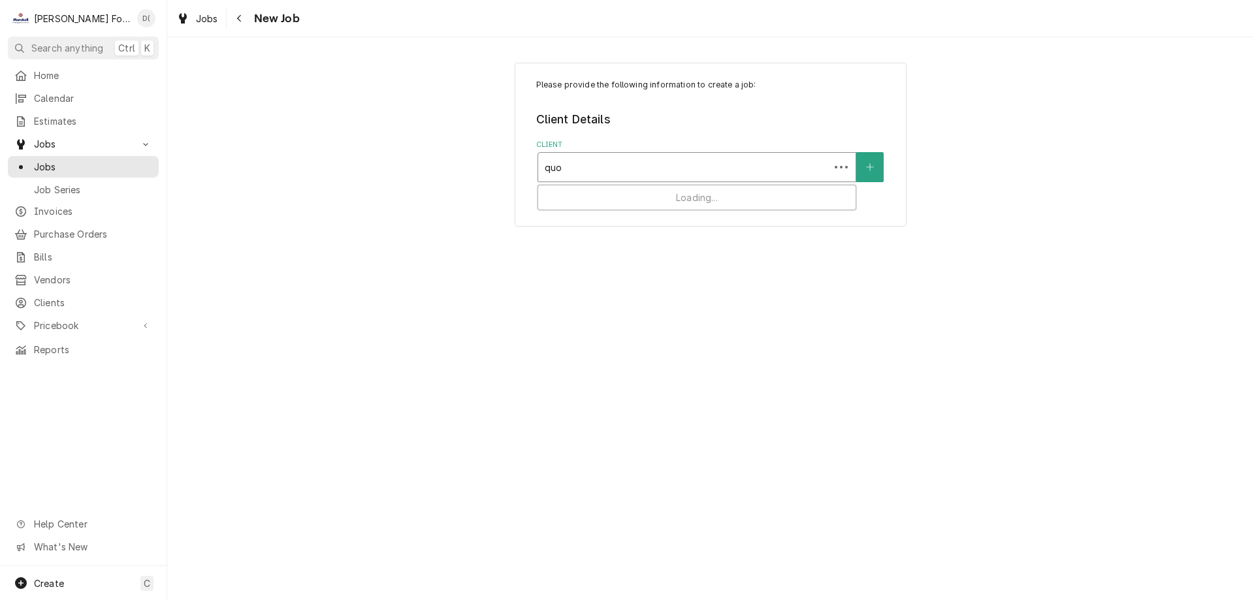
type input "quon"
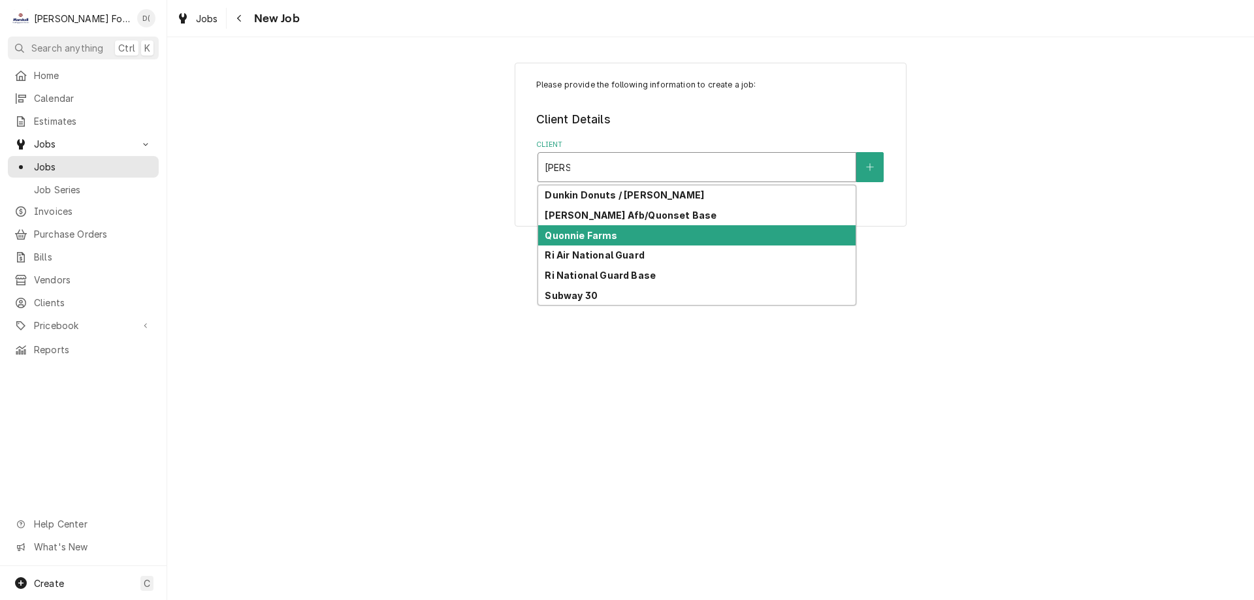
click at [614, 232] on strong "Quonnie Farms" at bounding box center [581, 235] width 73 height 11
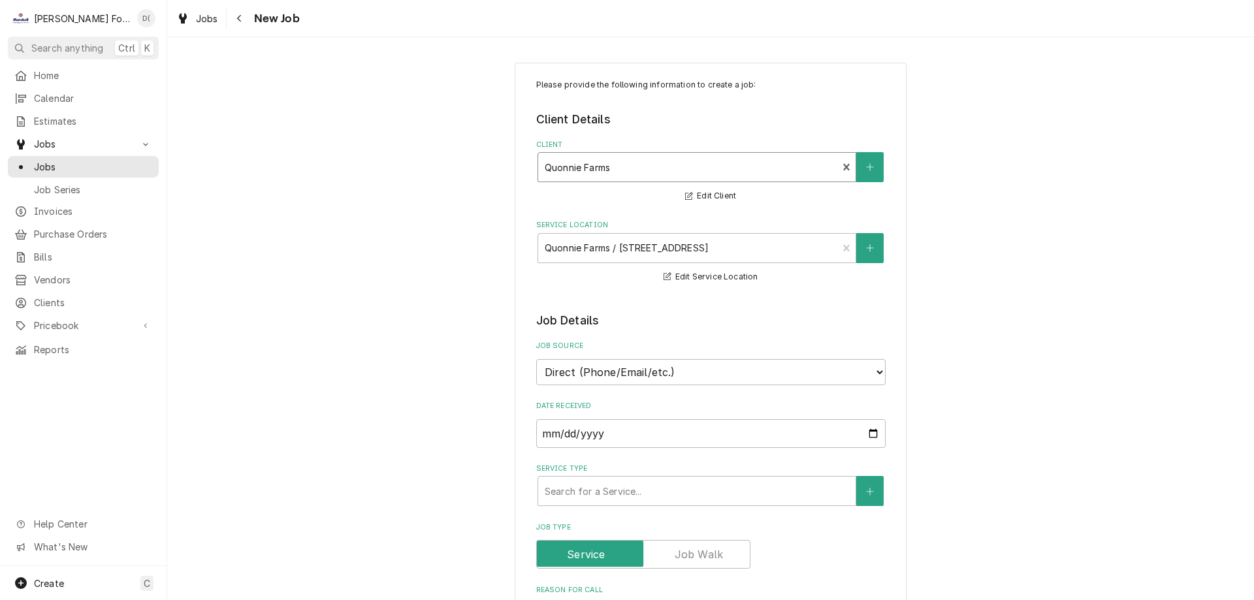
scroll to position [196, 0]
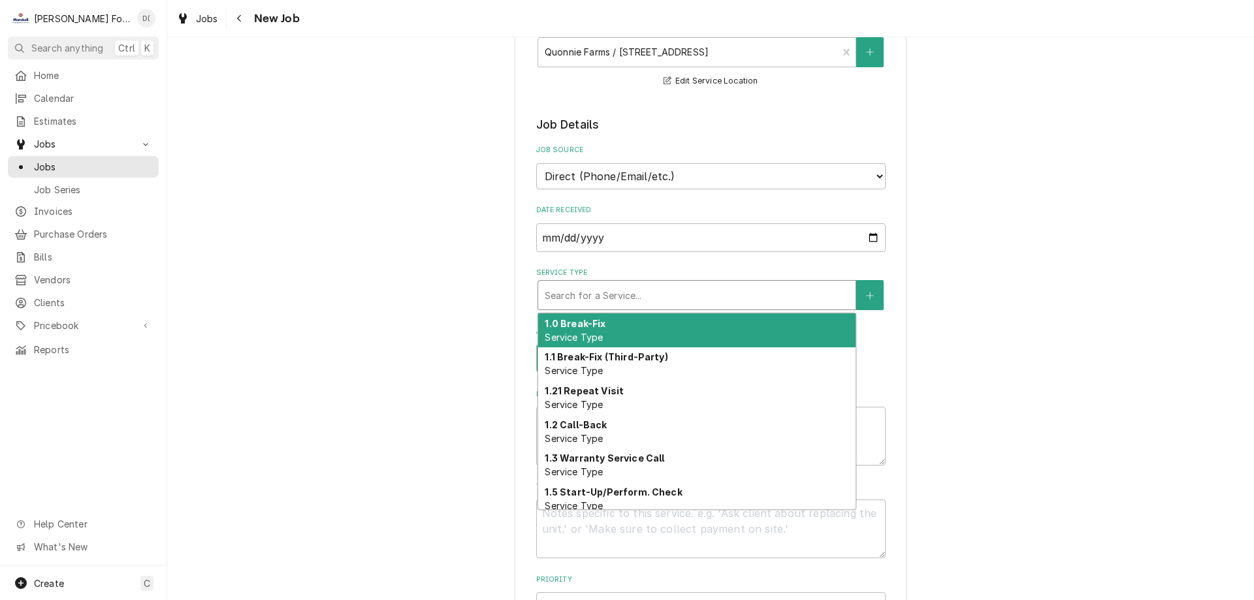
click at [634, 287] on div "Service Type" at bounding box center [697, 296] width 304 height 24
click at [627, 325] on div "1.0 Break-Fix Service Type" at bounding box center [697, 331] width 318 height 34
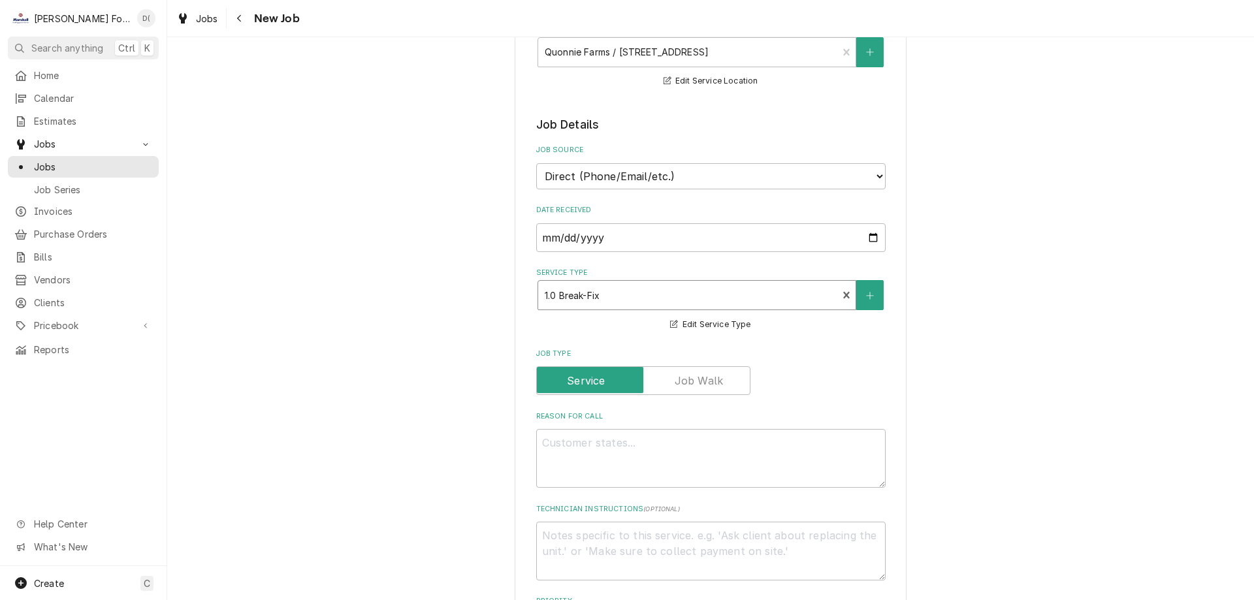
scroll to position [327, 0]
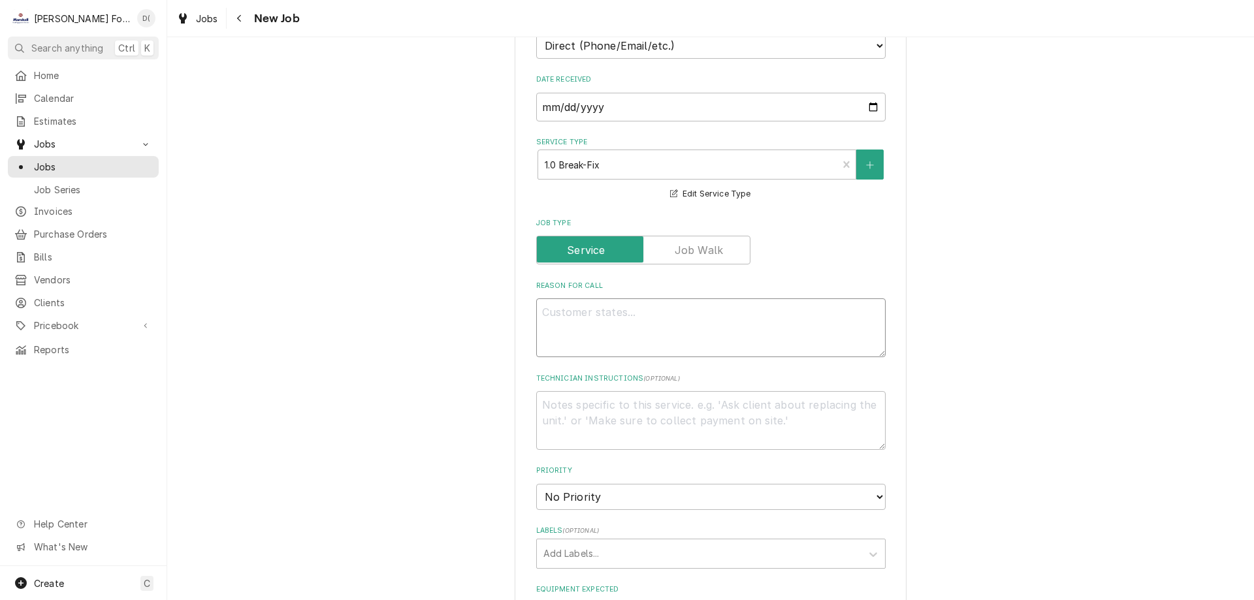
click at [627, 325] on textarea "Reason For Call" at bounding box center [711, 328] width 350 height 59
type textarea "x"
type textarea "br"
type textarea "x"
type textarea "bre"
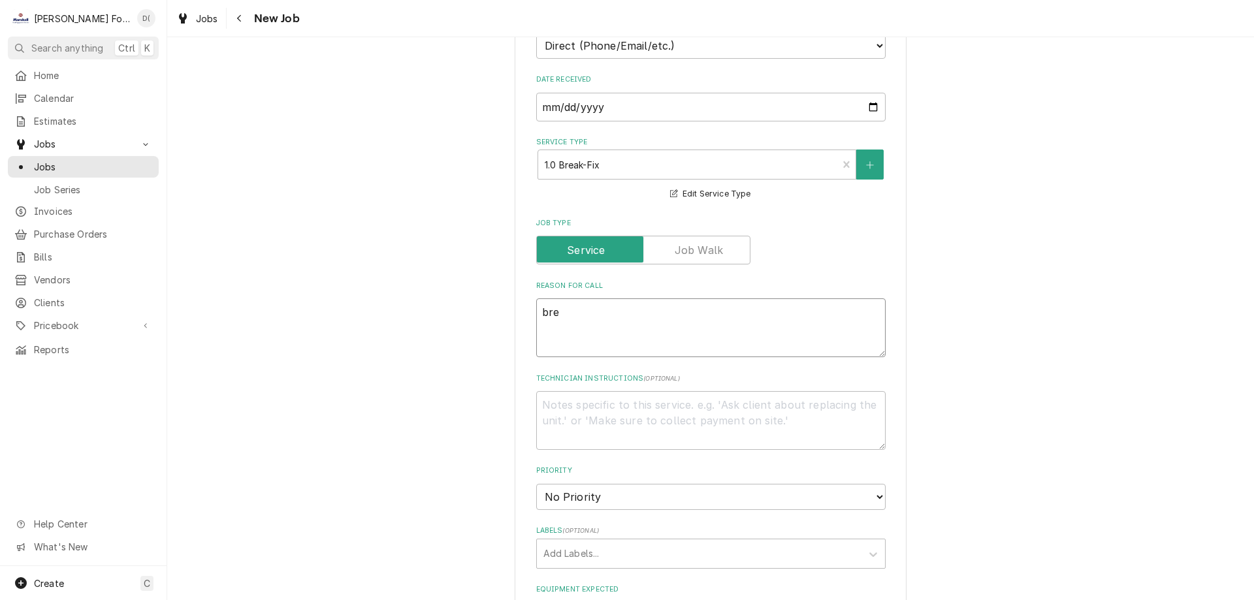
type textarea "x"
type textarea "brea"
type textarea "x"
type textarea "bread"
type textarea "x"
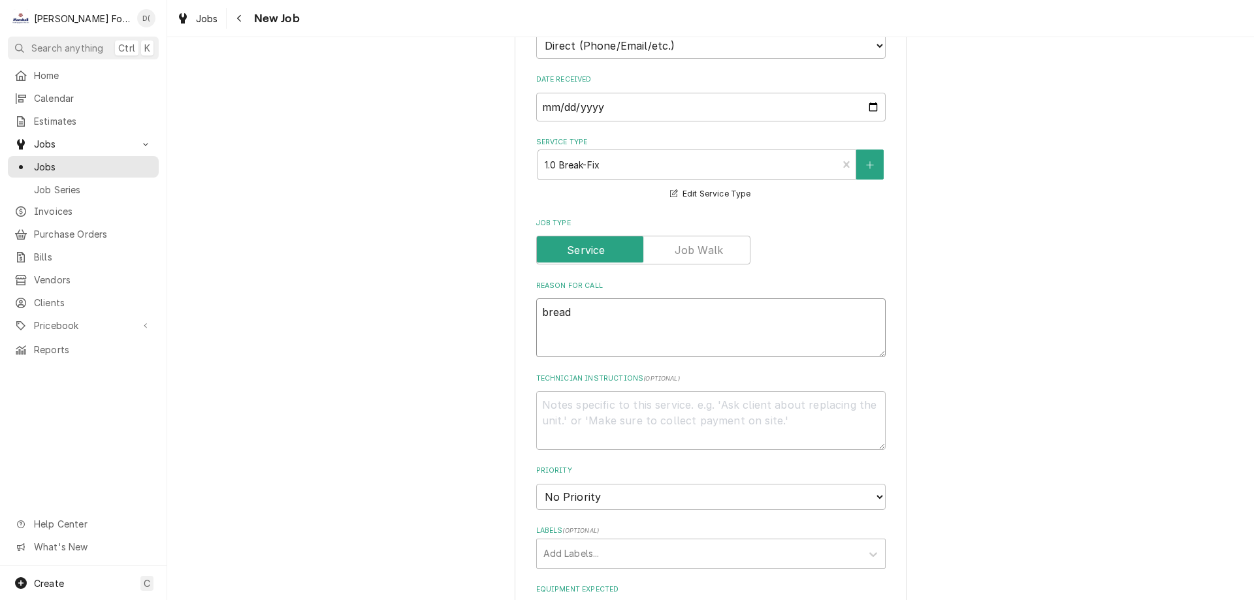
type textarea "bread"
type textarea "x"
type textarea "bread s"
type textarea "x"
type textarea "bread sl"
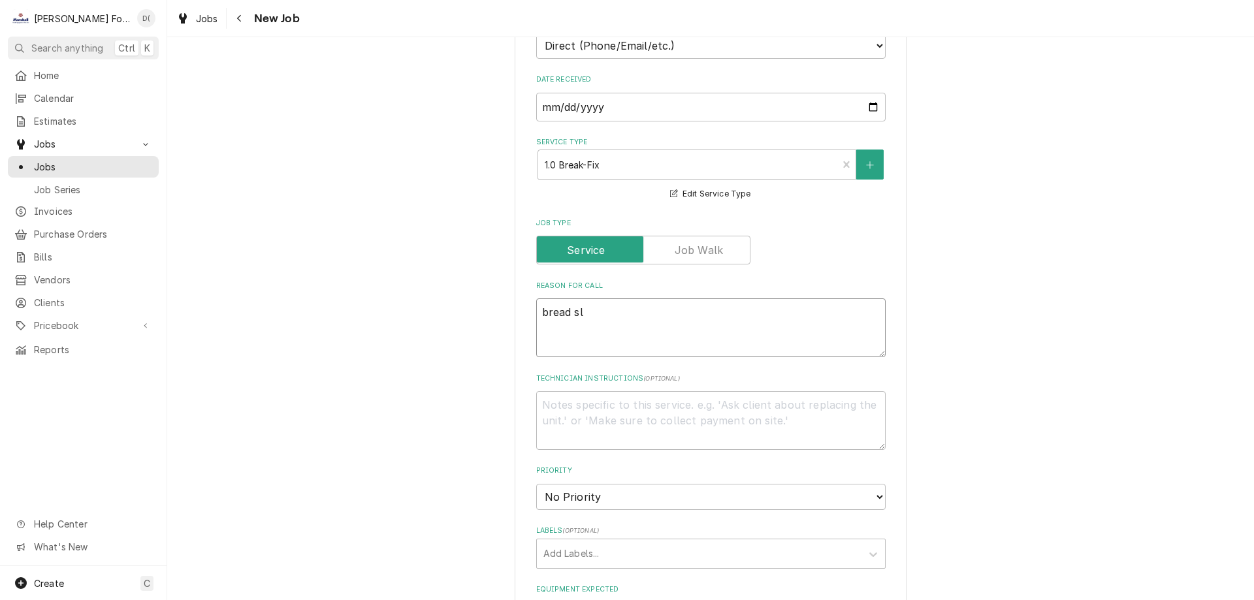
type textarea "x"
type textarea "bread sli"
type textarea "x"
type textarea "bread slic"
type textarea "x"
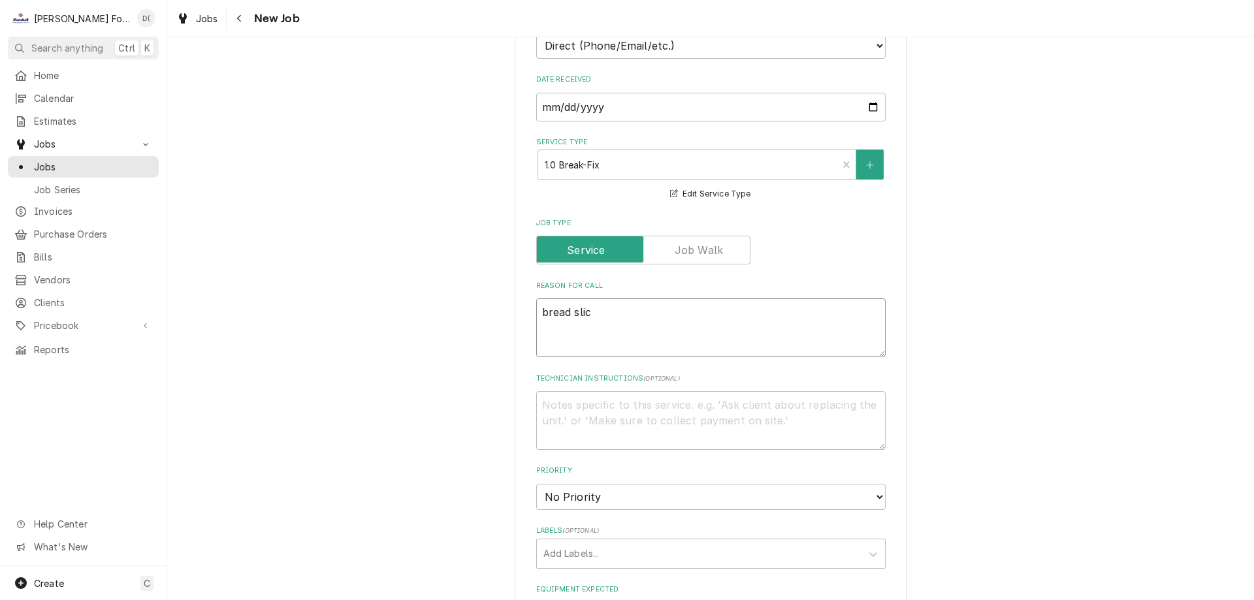
type textarea "bread slice"
type textarea "x"
type textarea "bread slicer"
type textarea "x"
type textarea "bread slicer"
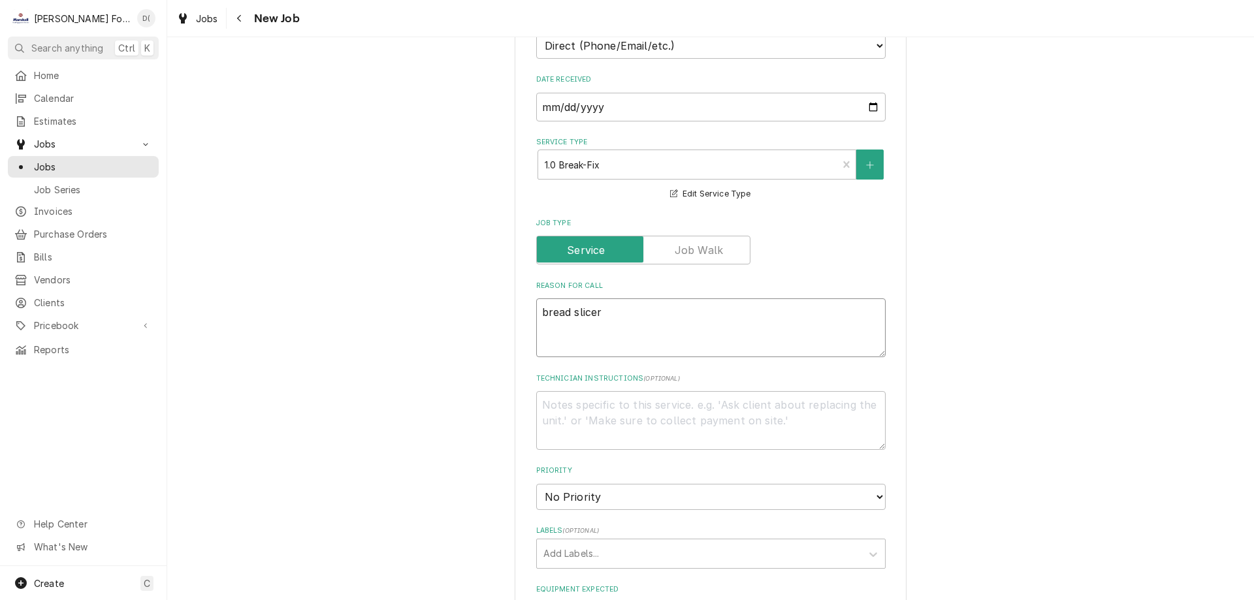
scroll to position [457, 0]
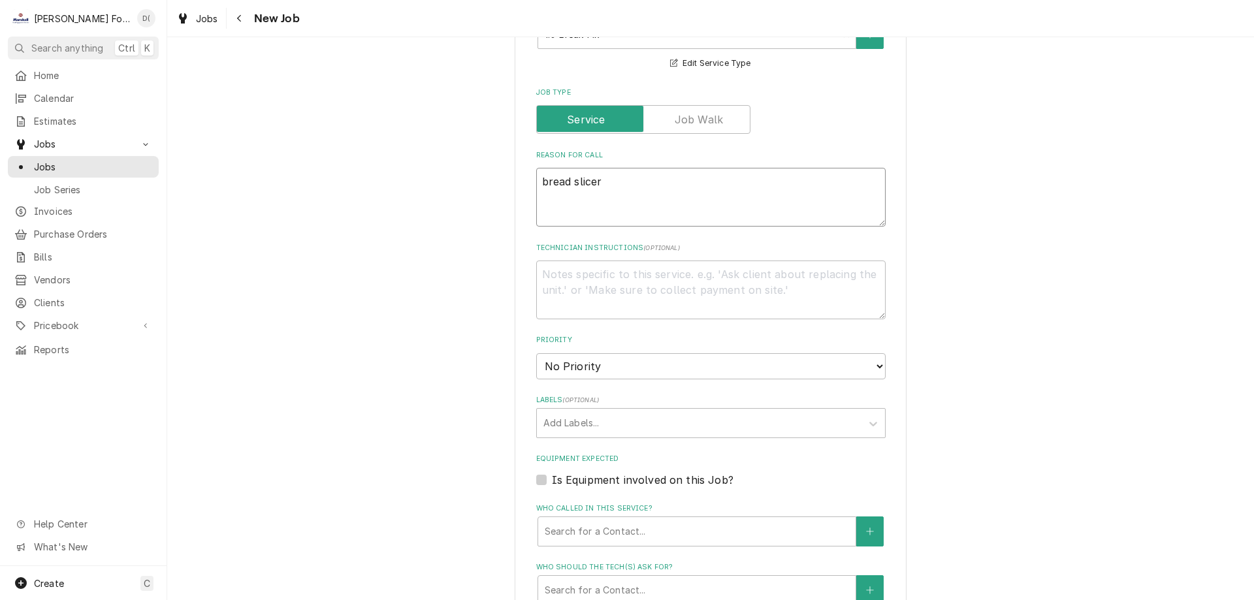
type textarea "x"
type textarea "bread slicer d"
type textarea "x"
type textarea "bread slicer de"
type textarea "x"
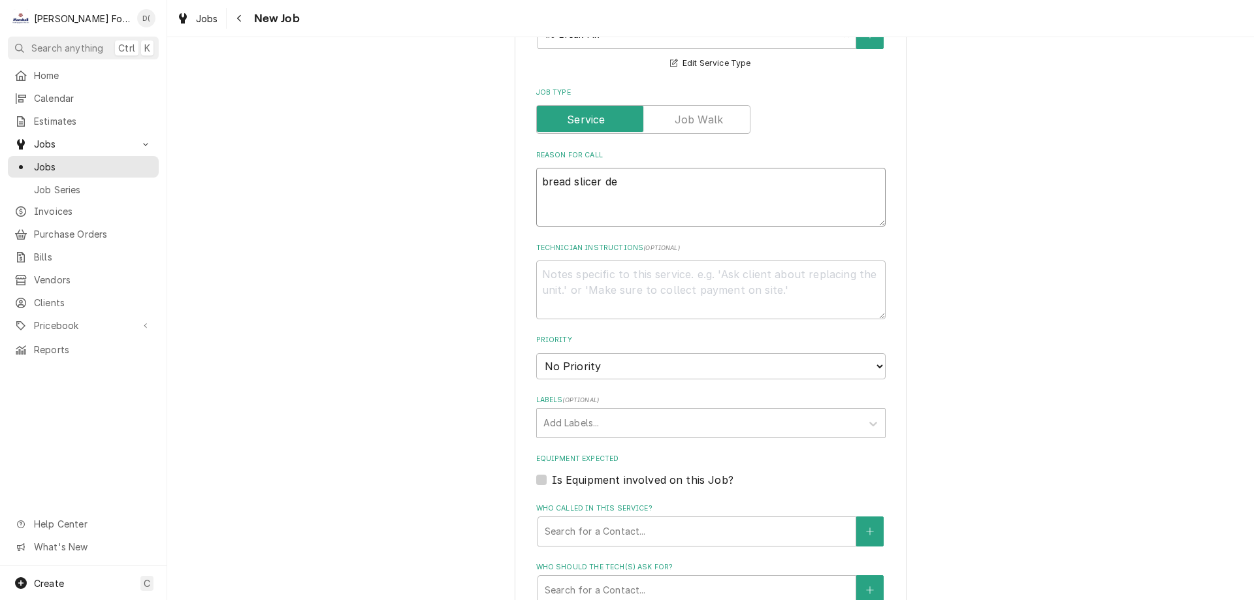
type textarea "bread slicer dea"
type textarea "x"
type textarea "bread slicer dead"
type textarea "x"
type textarea "bread slicer dead"
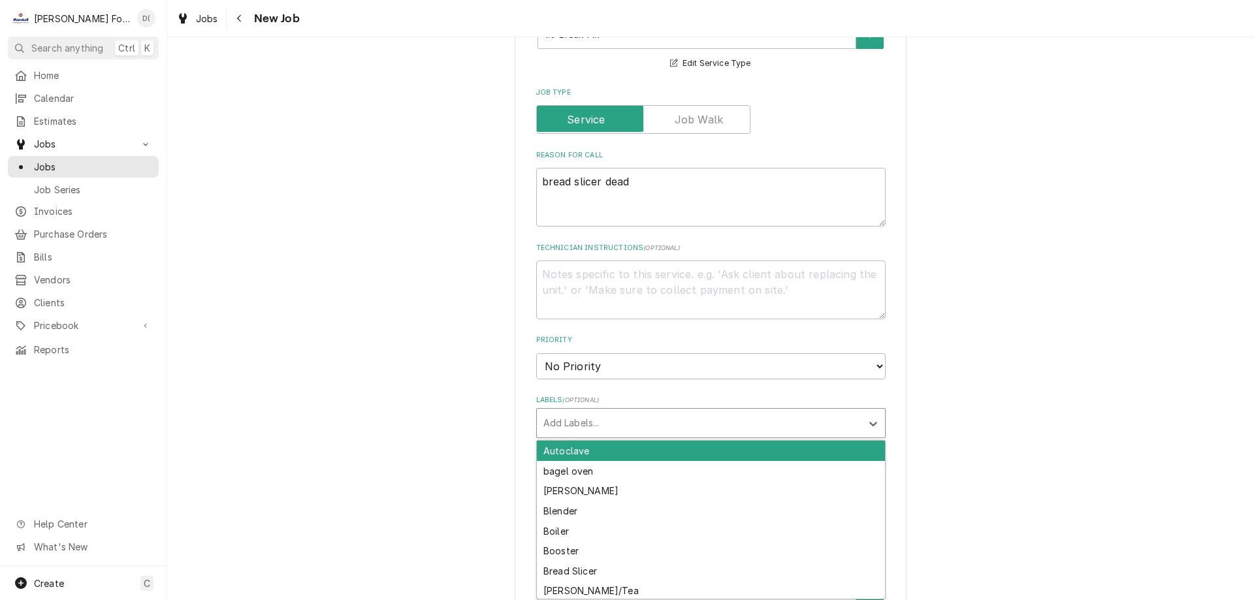
click at [602, 415] on div "Labels" at bounding box center [700, 424] width 312 height 24
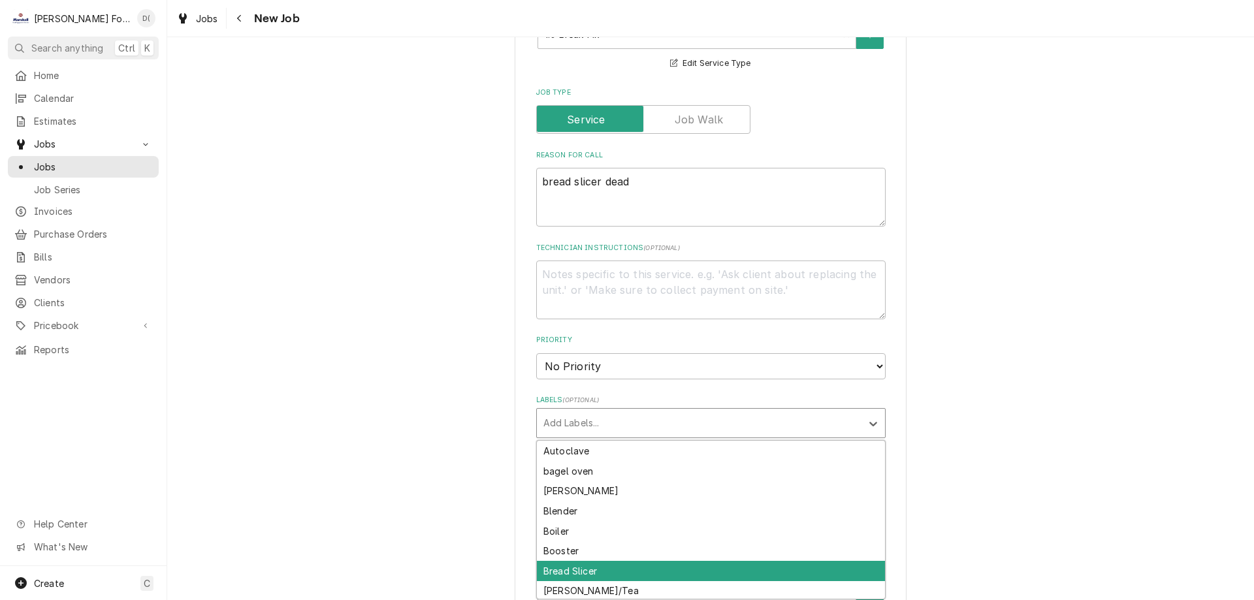
click at [583, 566] on div "Bread Slicer" at bounding box center [711, 571] width 348 height 20
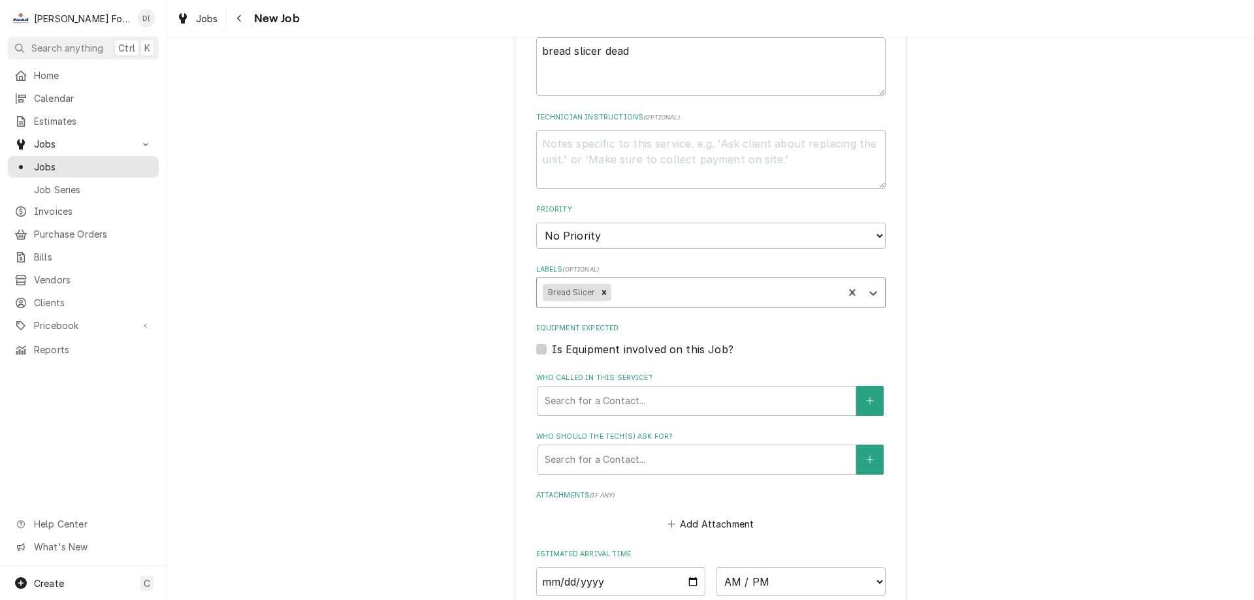
scroll to position [784, 0]
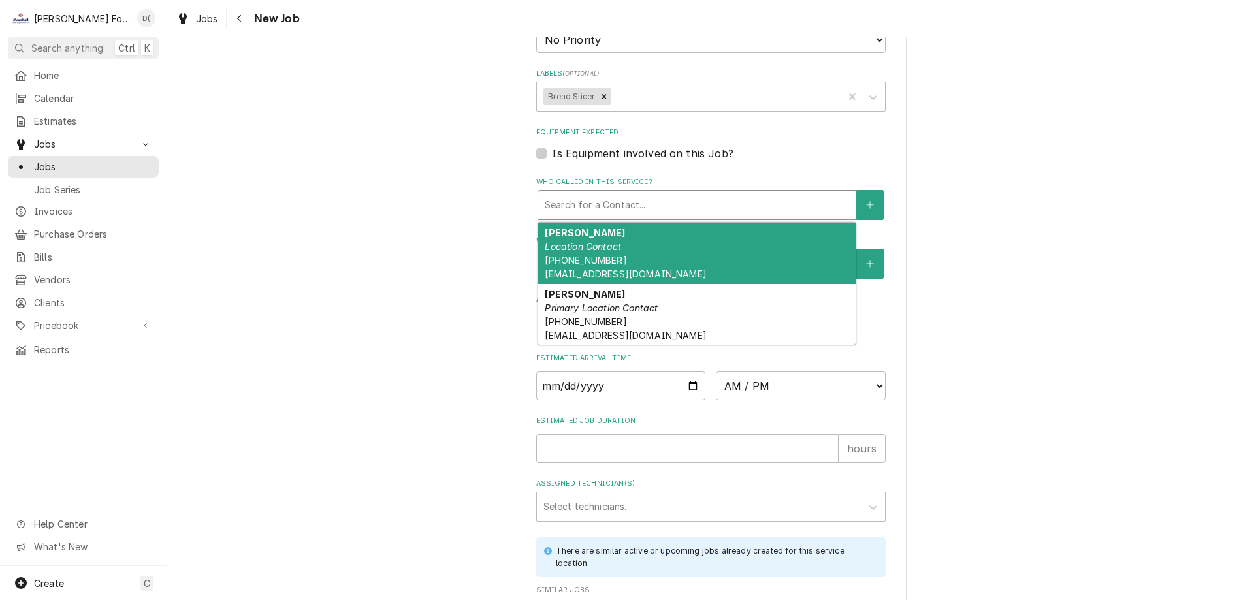
click at [642, 199] on div "Who called in this service?" at bounding box center [697, 205] width 304 height 24
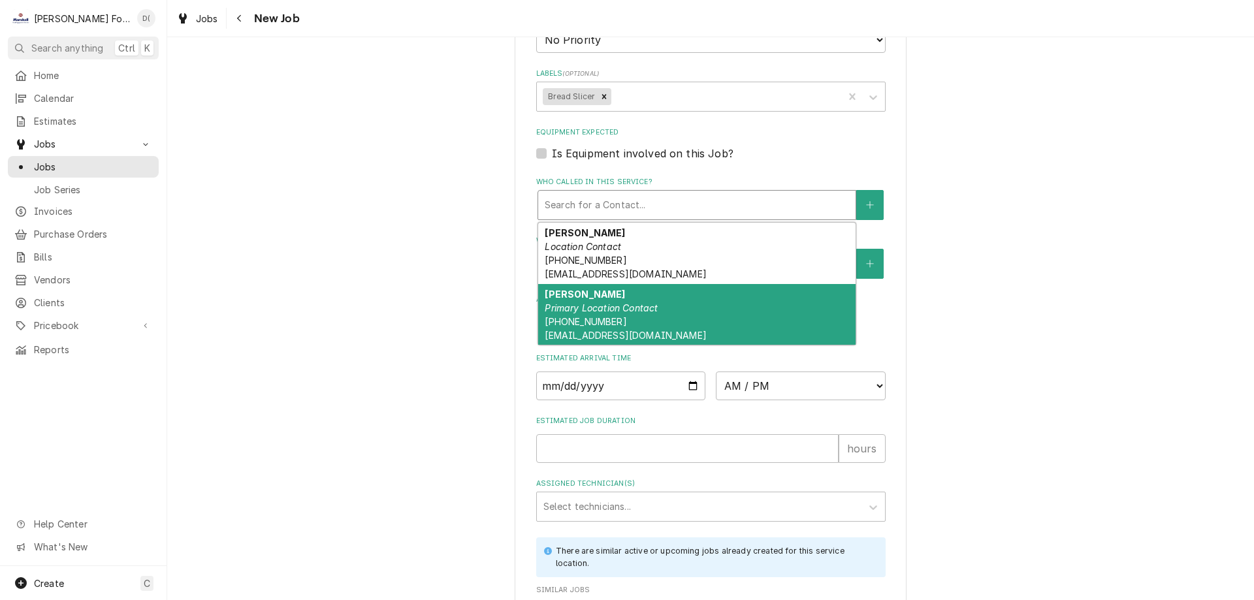
click at [622, 306] on em "Primary Location Contact" at bounding box center [601, 308] width 113 height 11
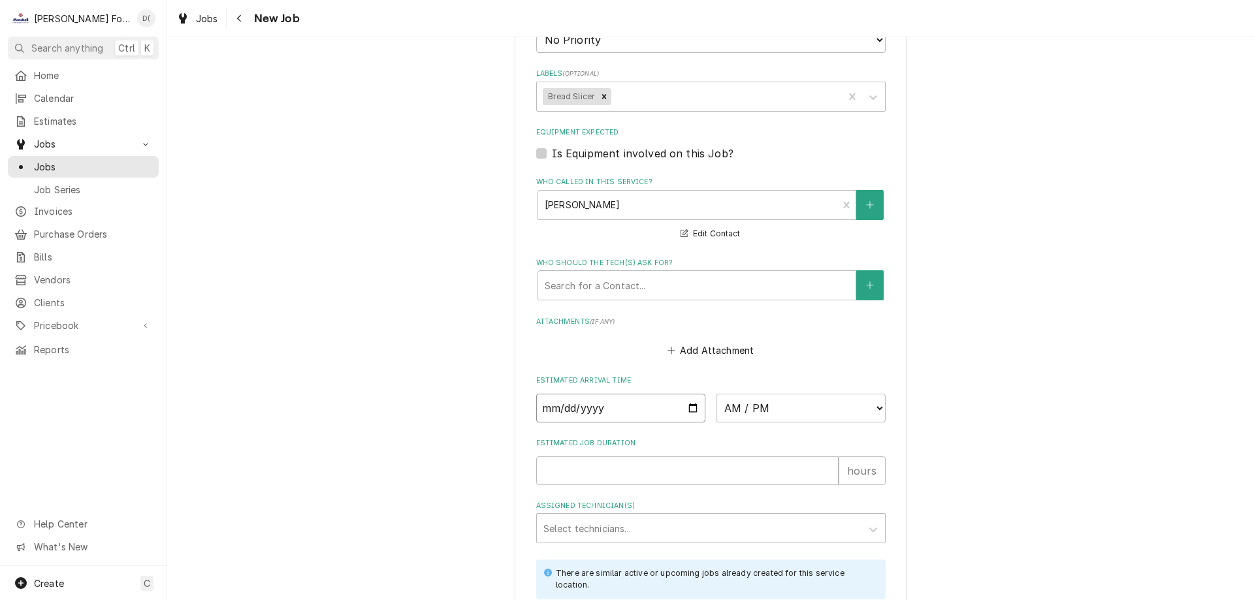
click at [693, 409] on input "Date" at bounding box center [621, 408] width 170 height 29
type textarea "x"
type input "2025-10-03"
click at [793, 404] on select "AM / PM 6:00 AM 6:15 AM 6:30 AM 6:45 AM 7:00 AM 7:15 AM 7:30 AM 7:45 AM 8:00 AM…" at bounding box center [801, 408] width 170 height 29
type textarea "x"
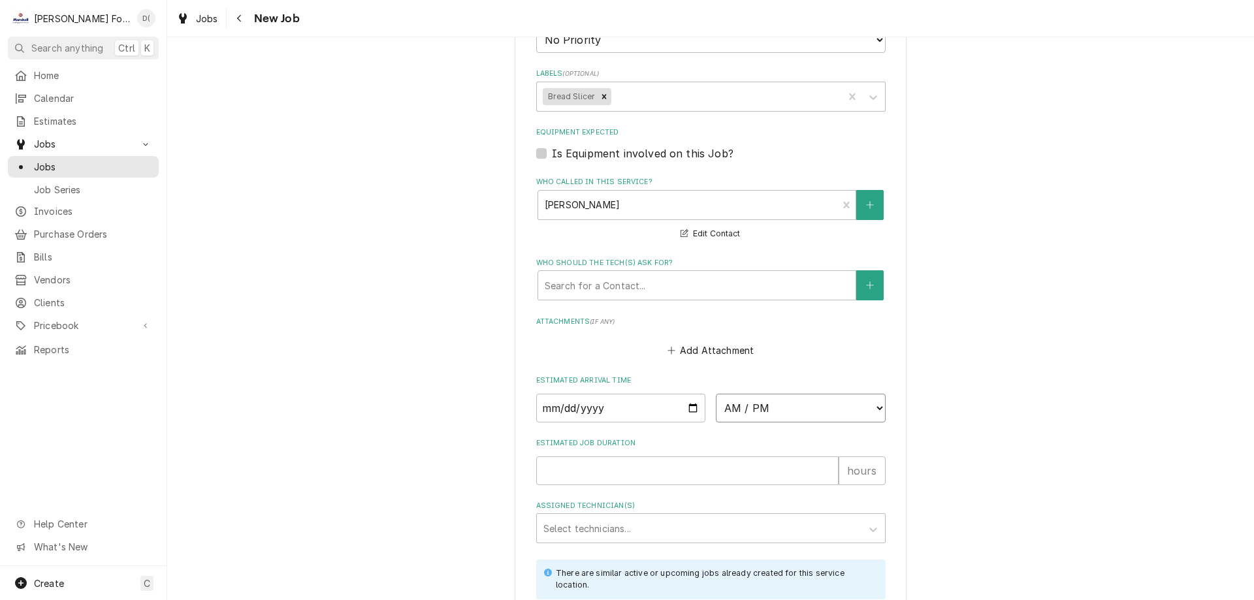
select select "12:30:00"
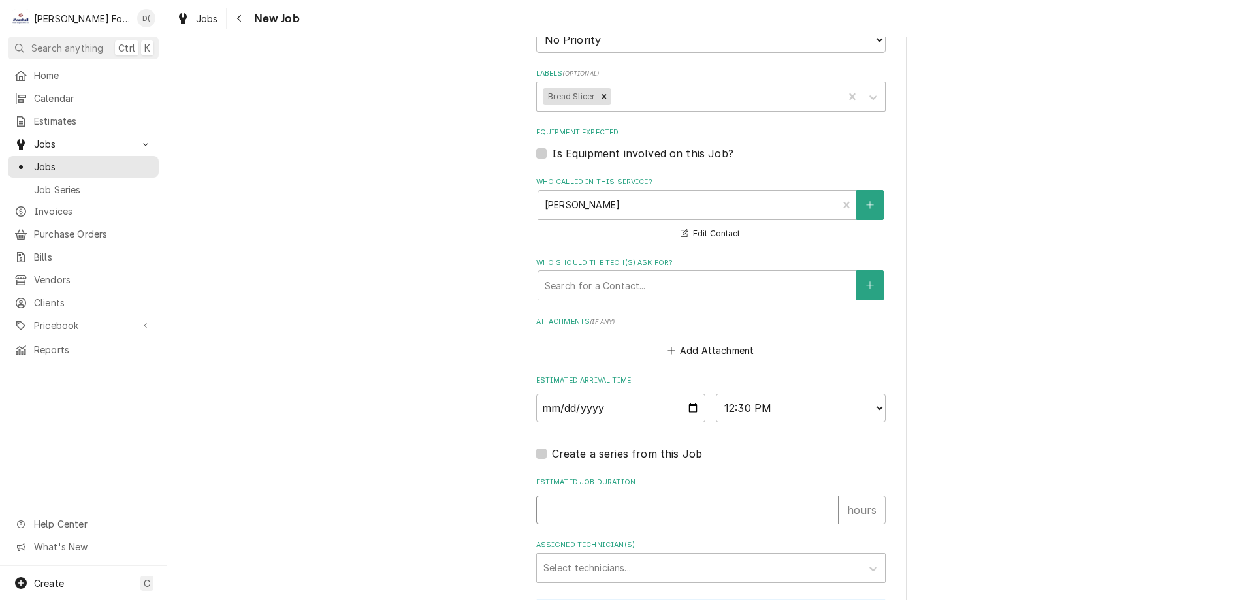
click at [619, 506] on input "Estimated Job Duration" at bounding box center [687, 510] width 303 height 29
type textarea "x"
type input "1"
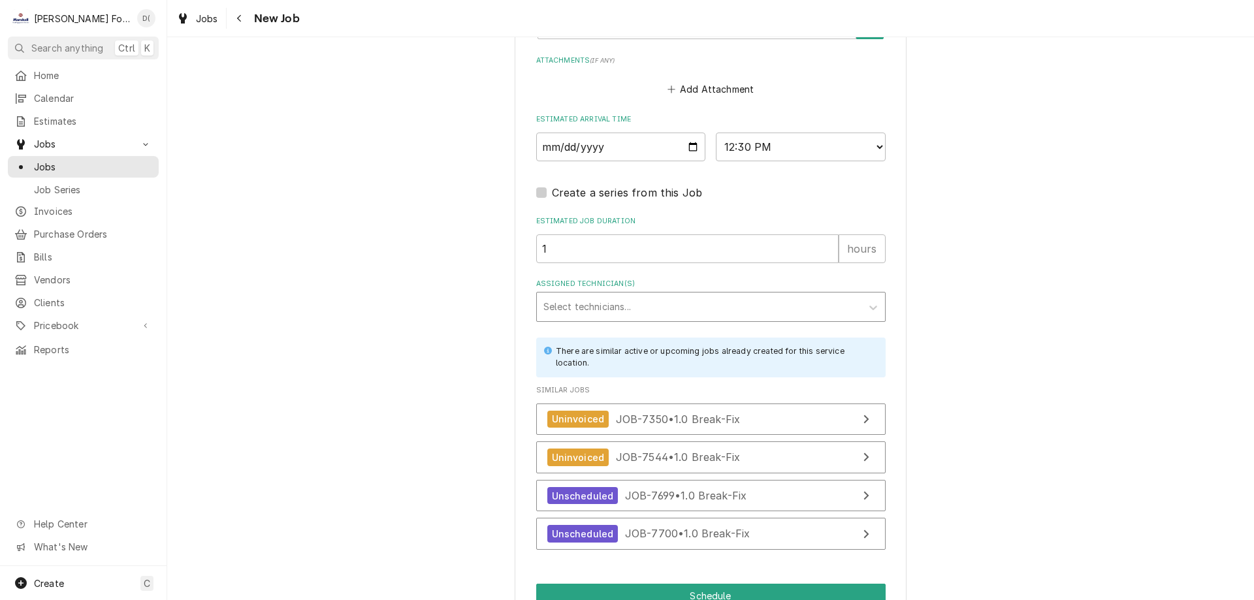
click at [618, 315] on div "Assigned Technician(s)" at bounding box center [700, 307] width 312 height 24
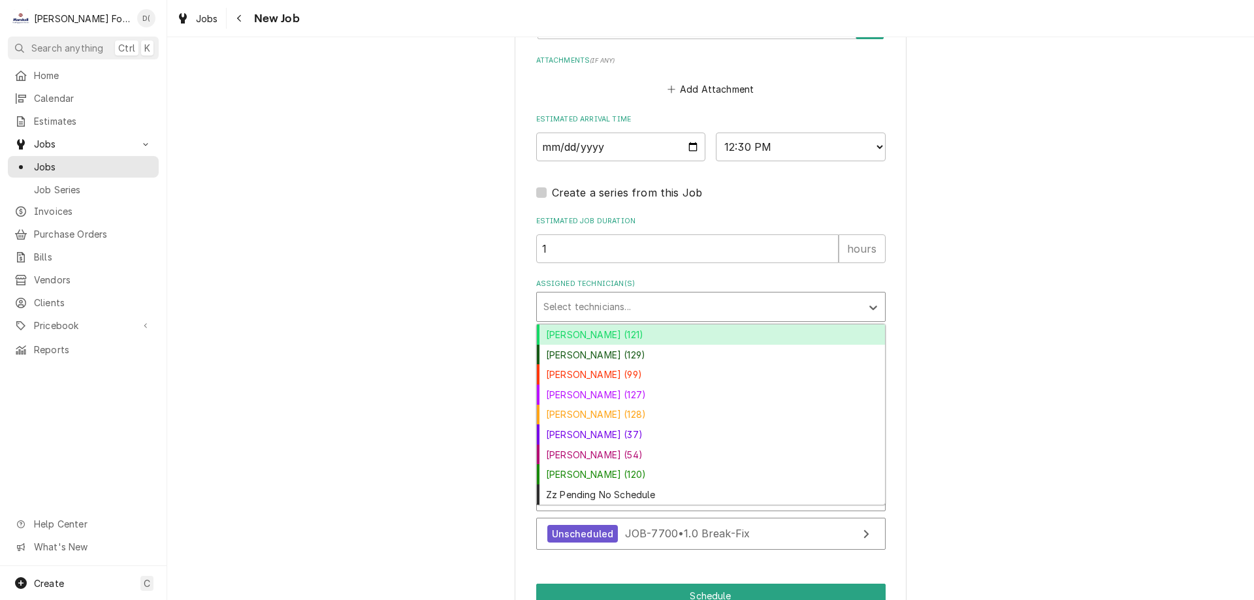
click at [622, 334] on div "Andy Christopoulos (121)" at bounding box center [711, 335] width 348 height 20
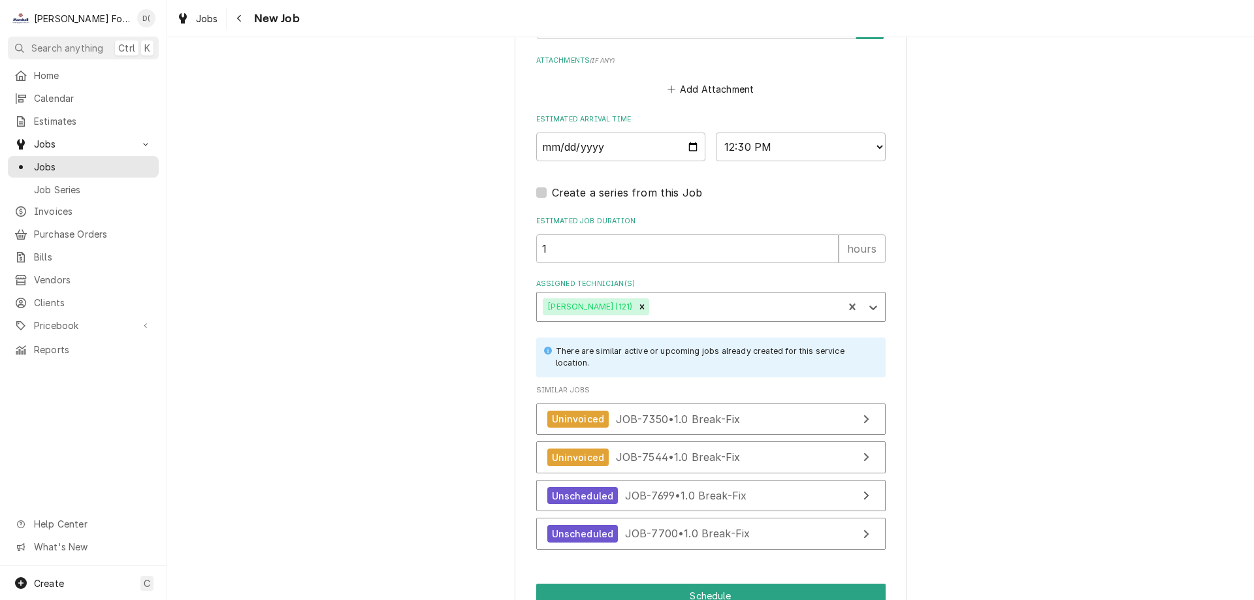
type textarea "x"
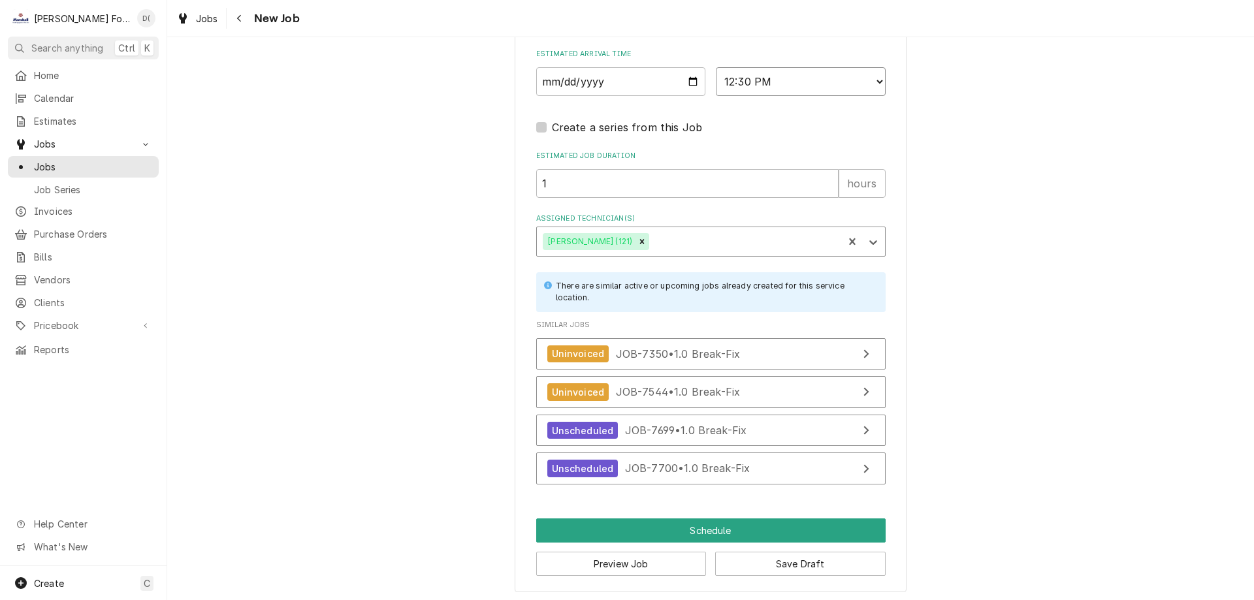
click at [873, 80] on select "AM / PM 6:00 AM 6:15 AM 6:30 AM 6:45 AM 7:00 AM 7:15 AM 7:30 AM 7:45 AM 8:00 AM…" at bounding box center [801, 81] width 170 height 29
select select "17:00:00"
click at [716, 67] on select "AM / PM 6:00 AM 6:15 AM 6:30 AM 6:45 AM 7:00 AM 7:15 AM 7:30 AM 7:45 AM 8:00 AM…" at bounding box center [801, 81] width 170 height 29
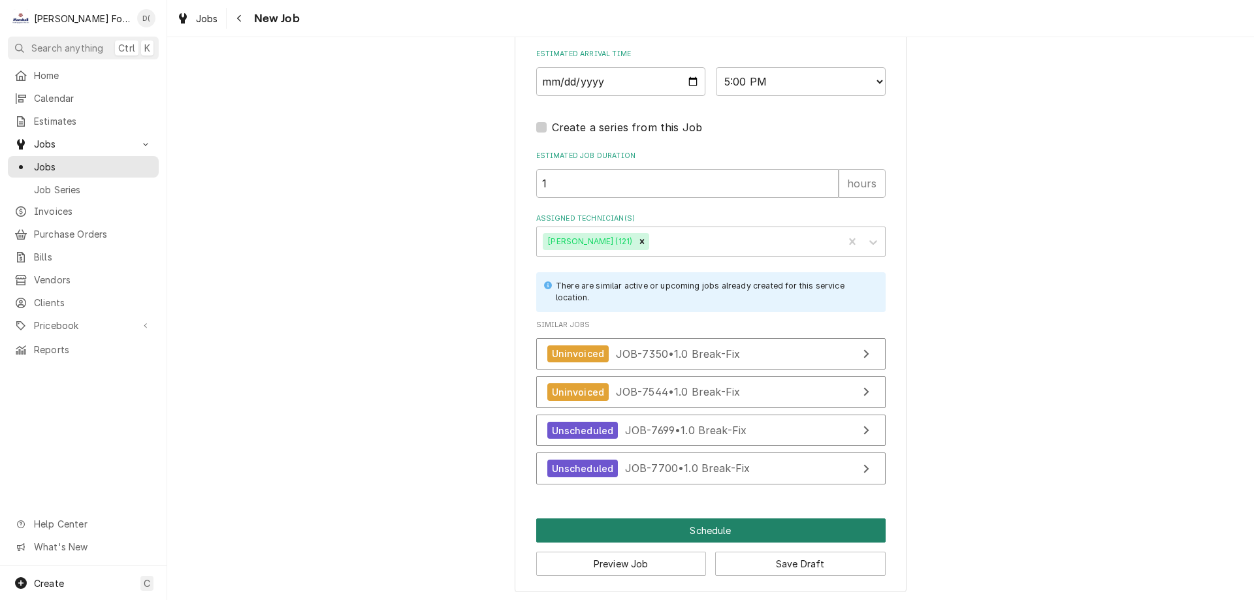
click at [689, 525] on button "Schedule" at bounding box center [711, 531] width 350 height 24
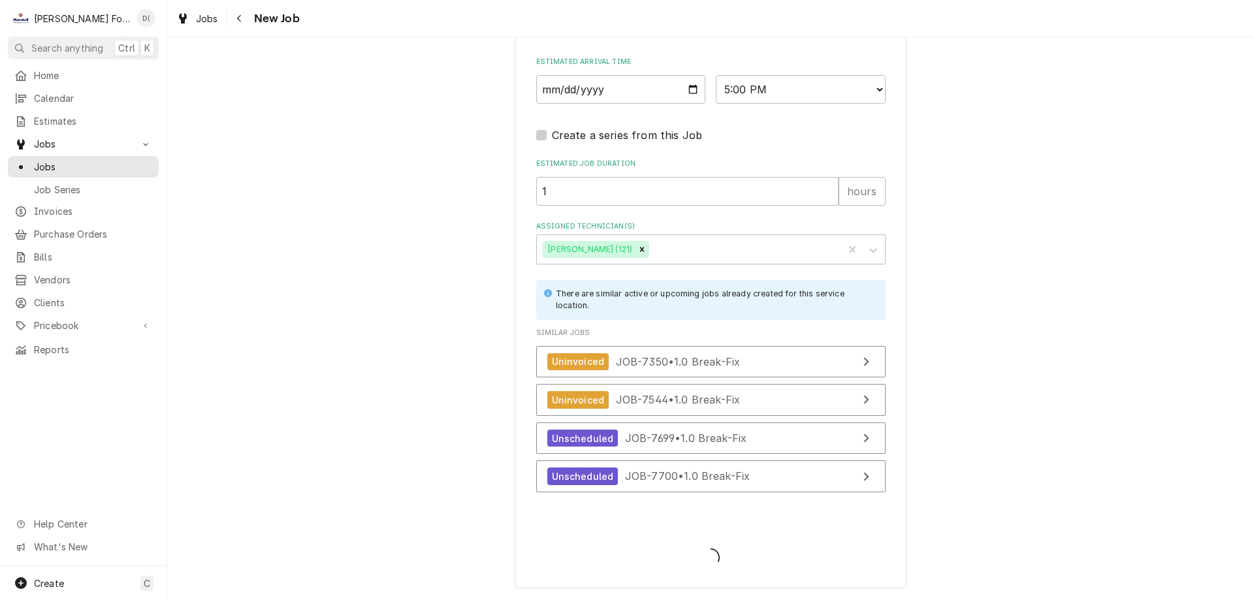
type textarea "x"
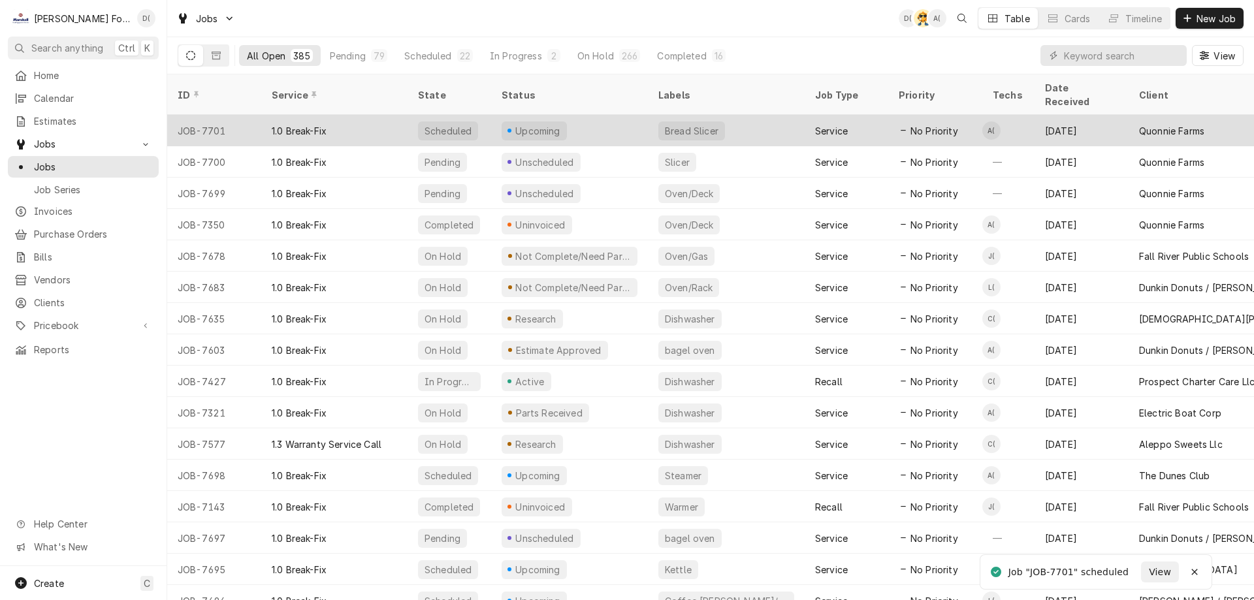
click at [606, 115] on div "Upcoming" at bounding box center [569, 130] width 157 height 31
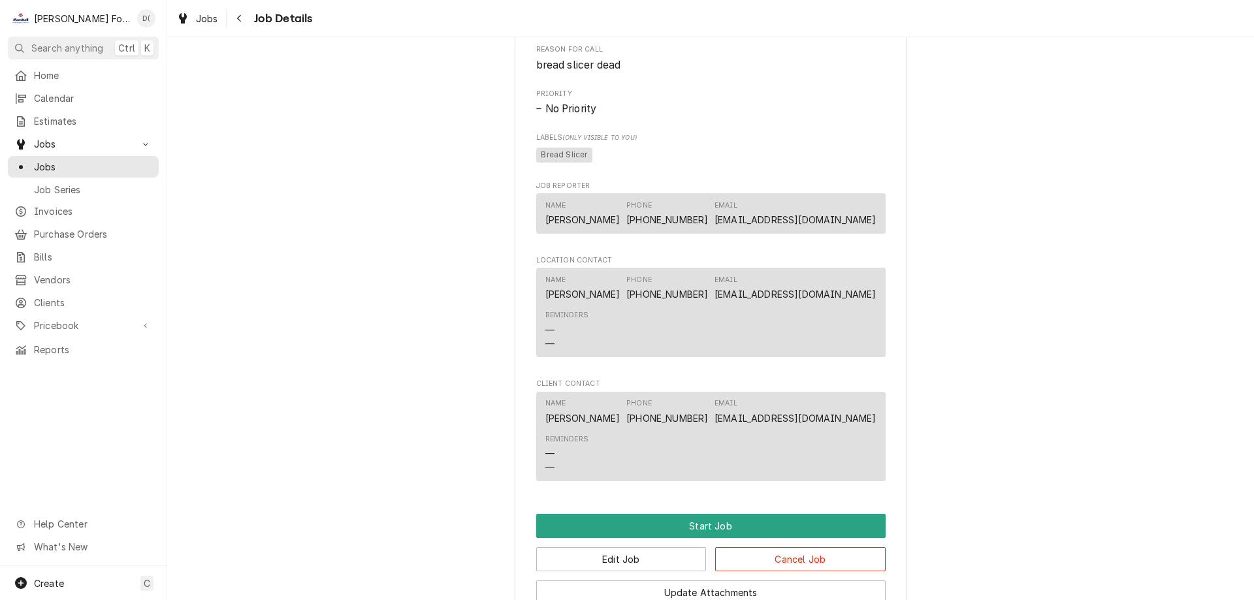
scroll to position [826, 0]
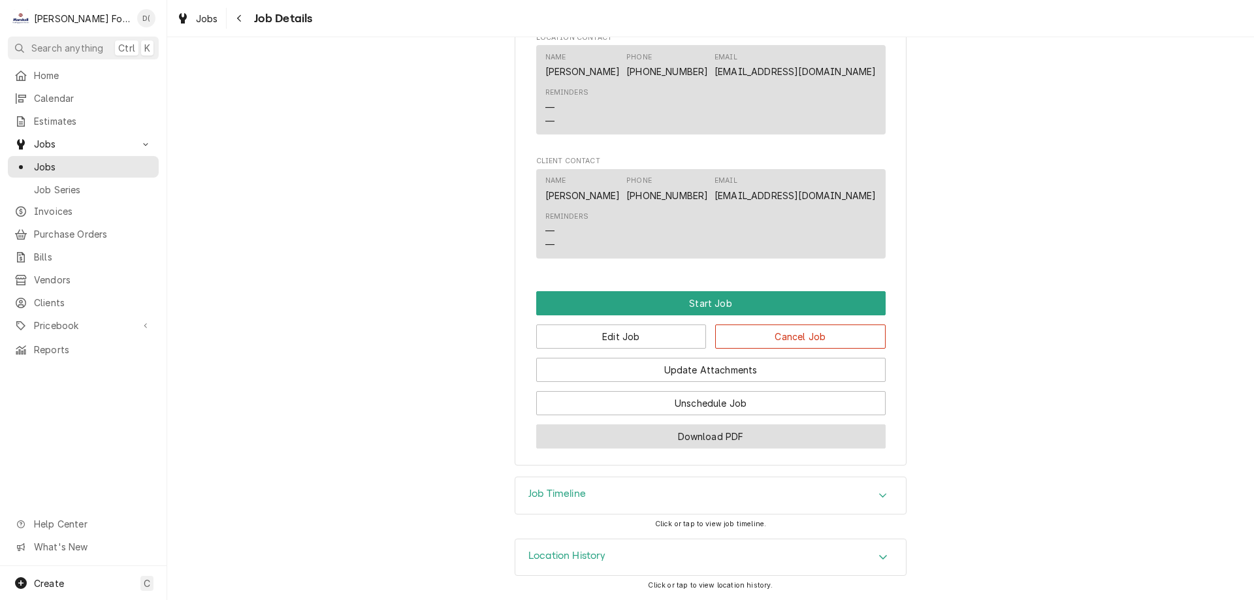
click at [677, 434] on button "Download PDF" at bounding box center [711, 437] width 350 height 24
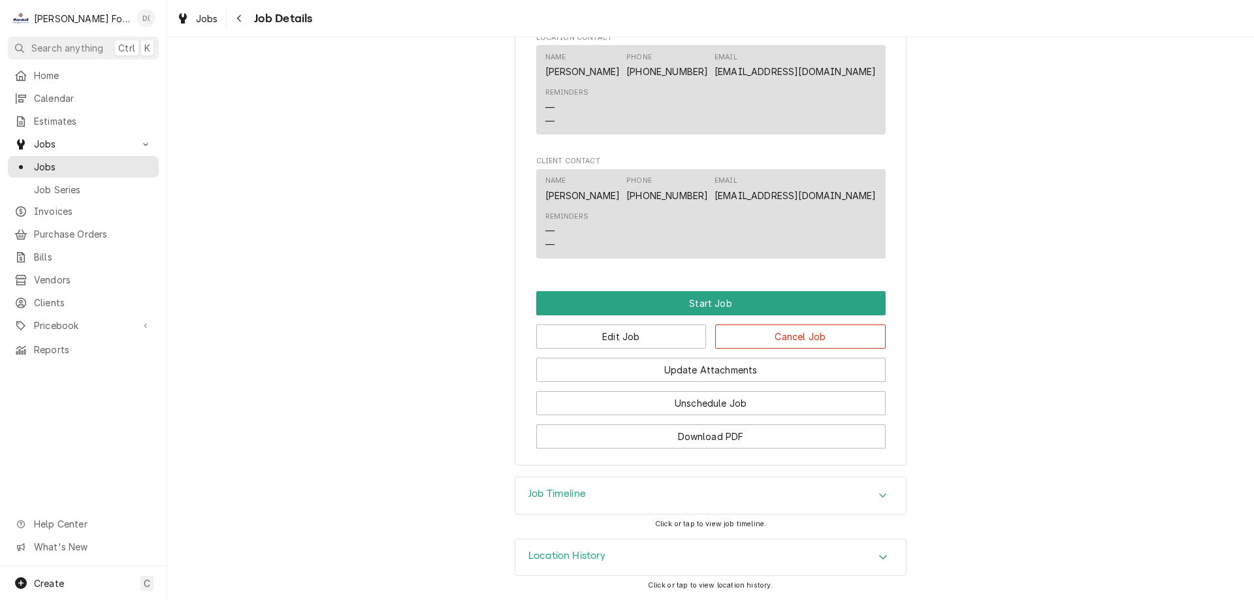
click at [150, 20] on div "Derek Testa (81)'s Avatar" at bounding box center [146, 18] width 18 height 18
click at [199, 44] on div "Settings" at bounding box center [209, 46] width 98 height 14
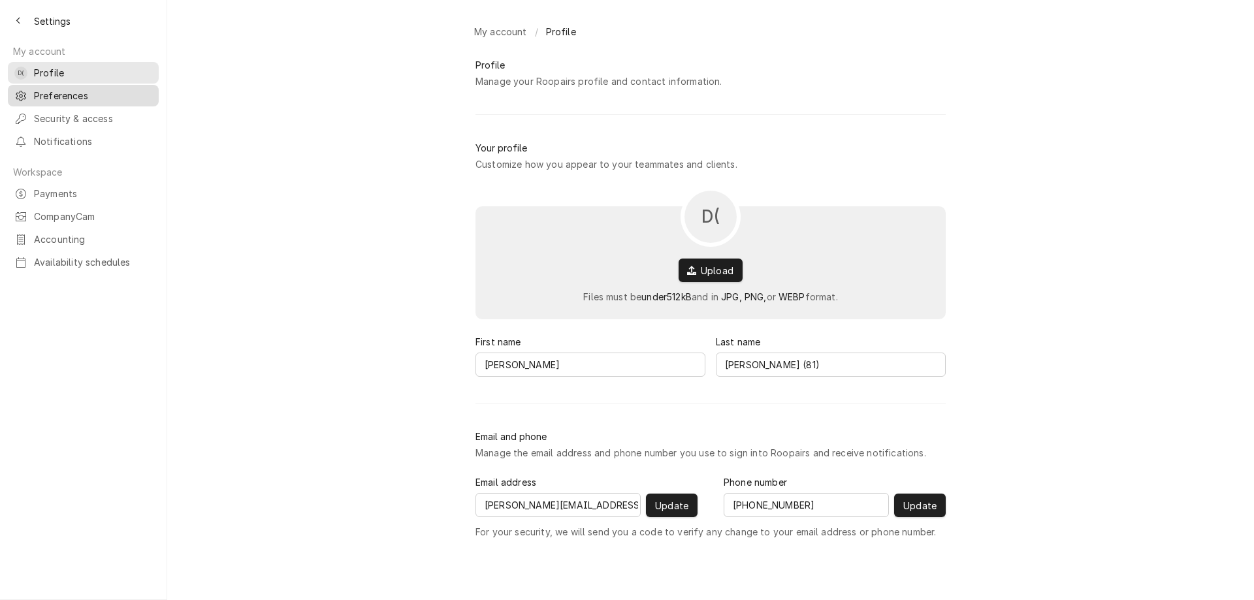
click at [65, 91] on span "Preferences" at bounding box center [93, 96] width 118 height 14
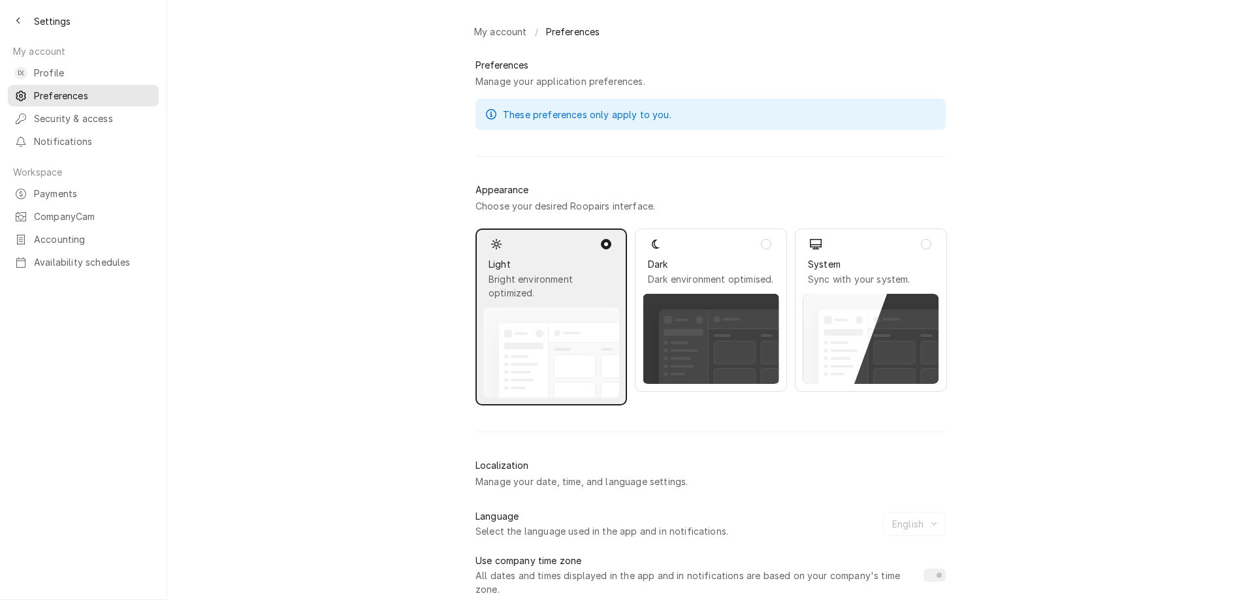
scroll to position [113, 0]
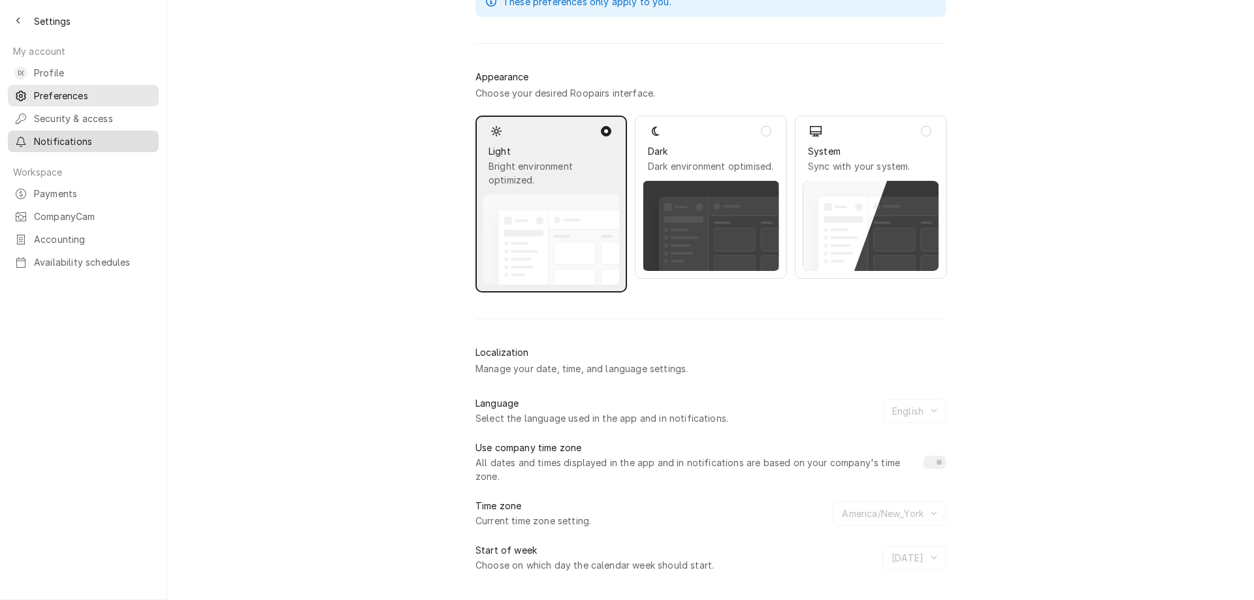
click at [78, 139] on span "Notifications" at bounding box center [93, 142] width 118 height 14
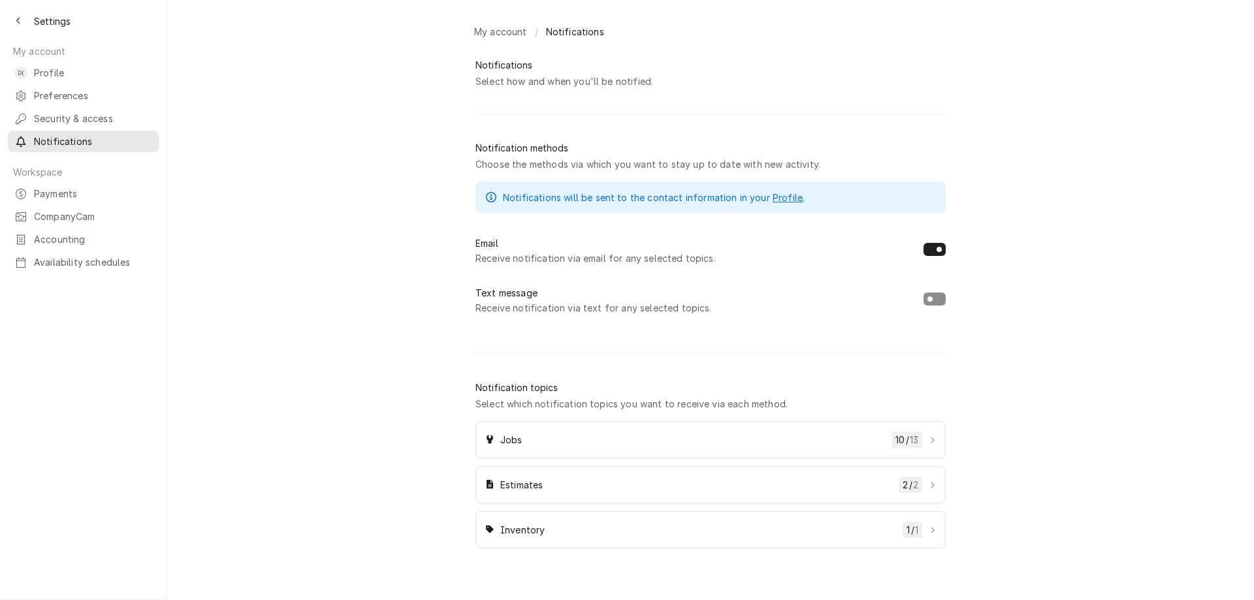
click at [936, 256] on button "Dynamic Content Wrapper" at bounding box center [935, 249] width 22 height 13
checkbox input "false"
click at [14, 20] on div "Back to previous page" at bounding box center [18, 20] width 13 height 13
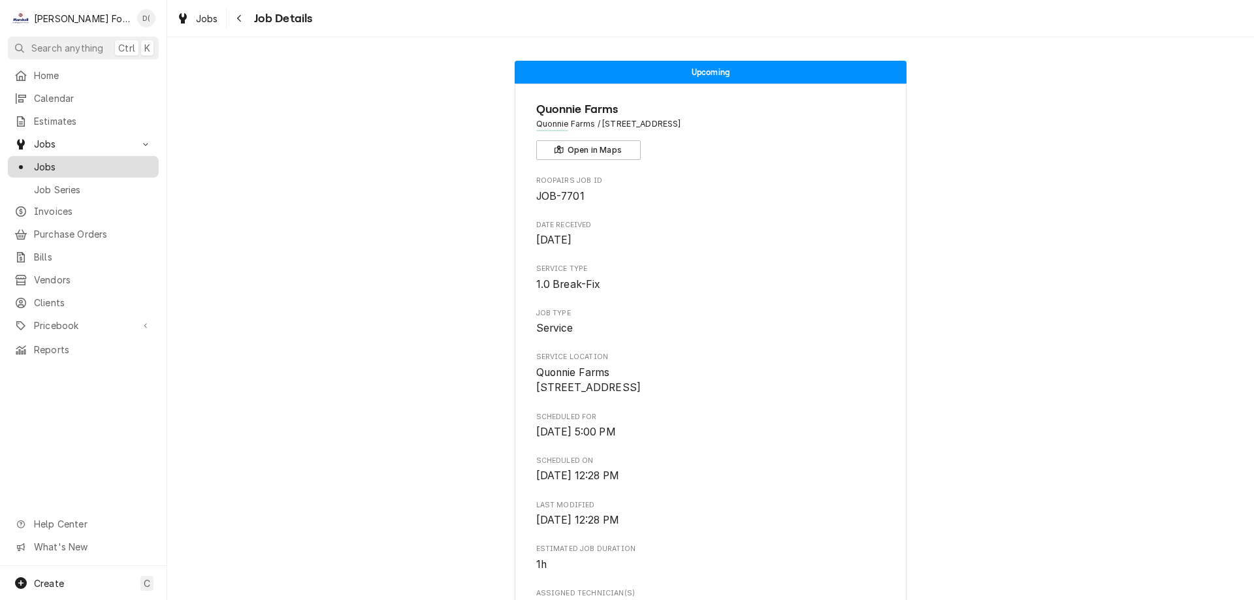
click at [73, 168] on span "Jobs" at bounding box center [93, 167] width 118 height 14
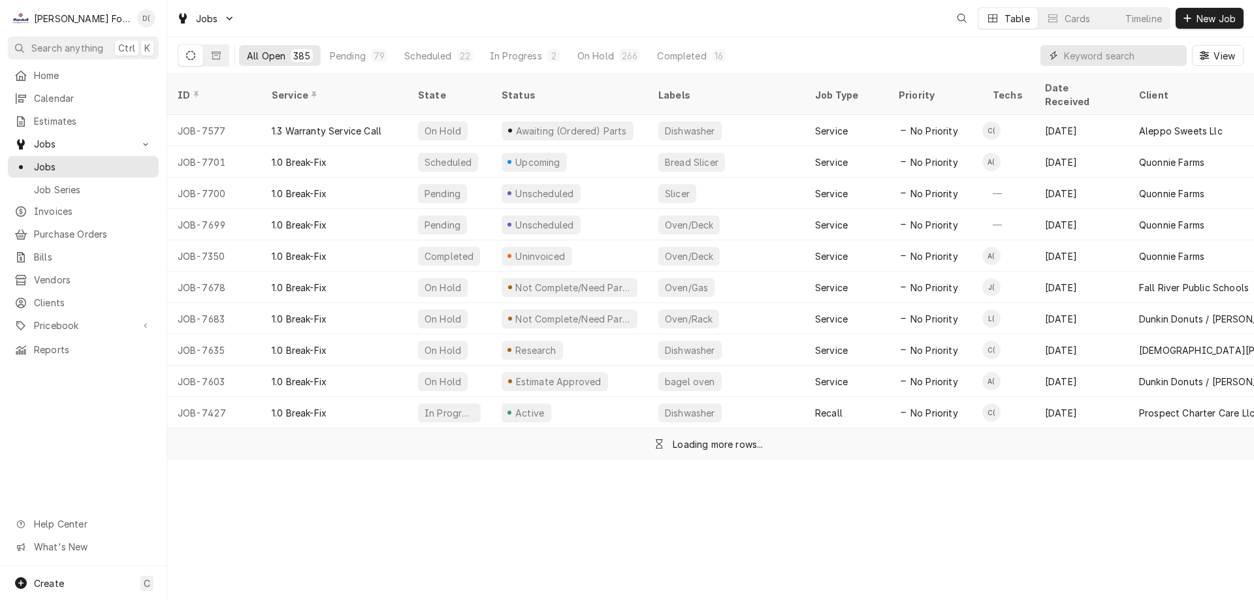
click at [1090, 48] on input "Dynamic Content Wrapper" at bounding box center [1122, 55] width 116 height 21
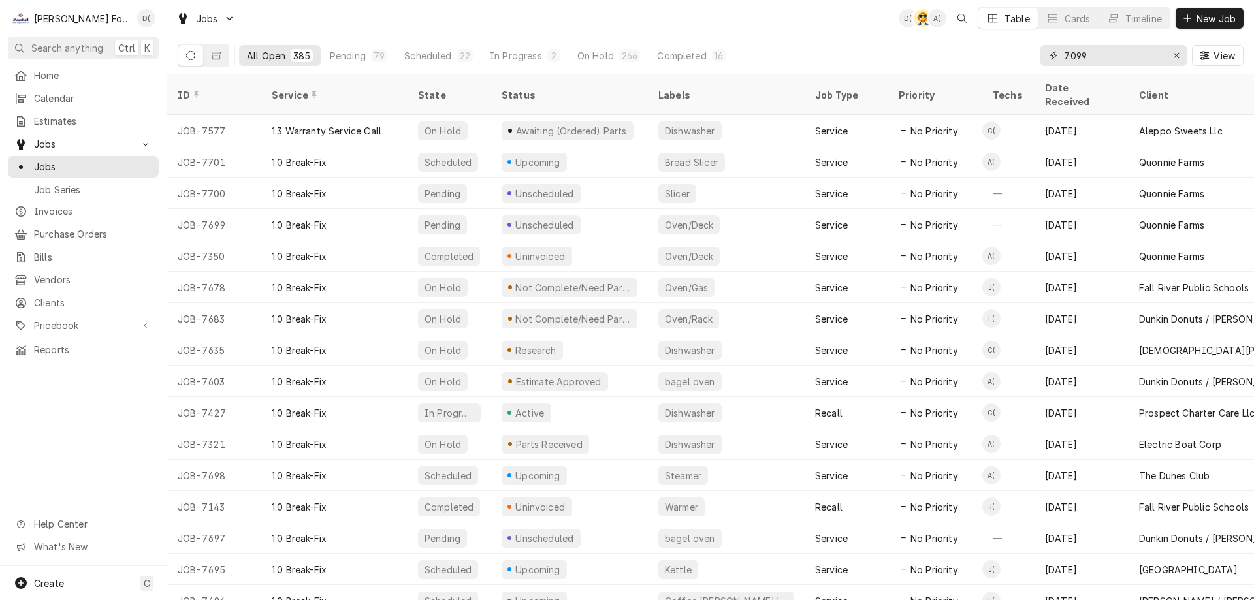
type input "7099"
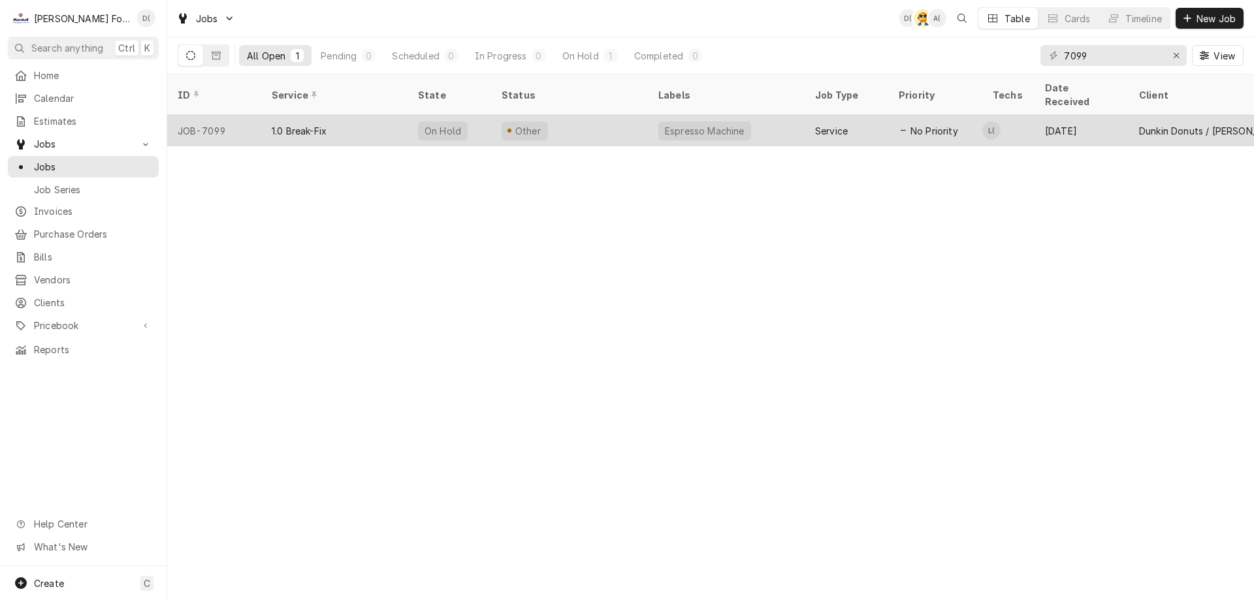
click at [612, 115] on div "Other" at bounding box center [569, 130] width 157 height 31
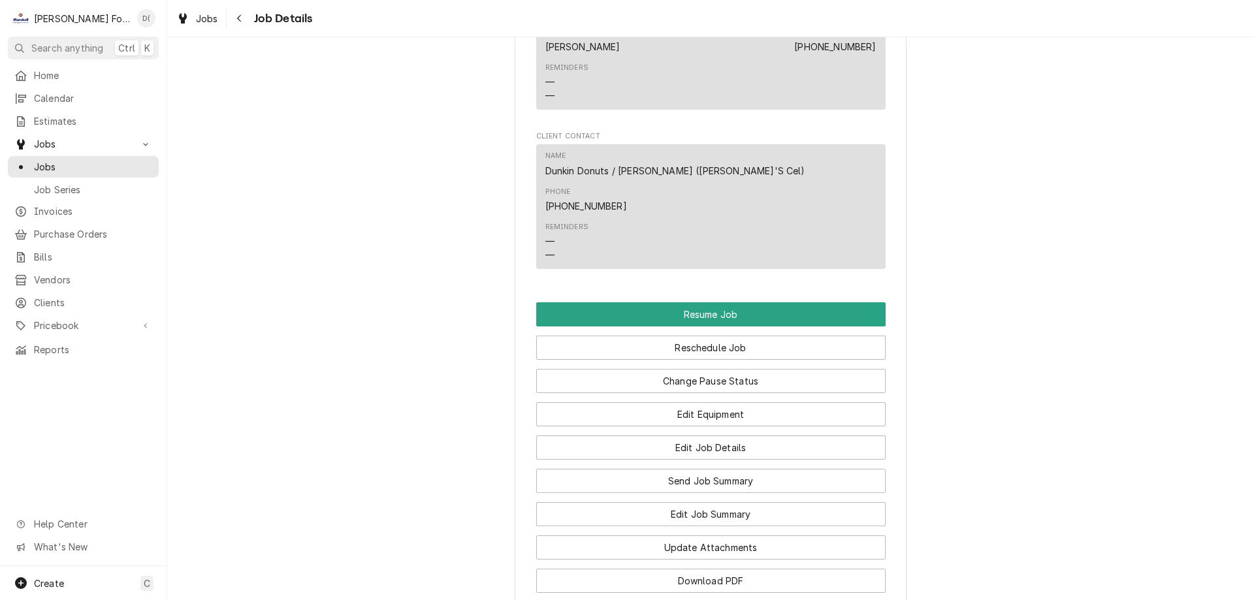
scroll to position [1503, 0]
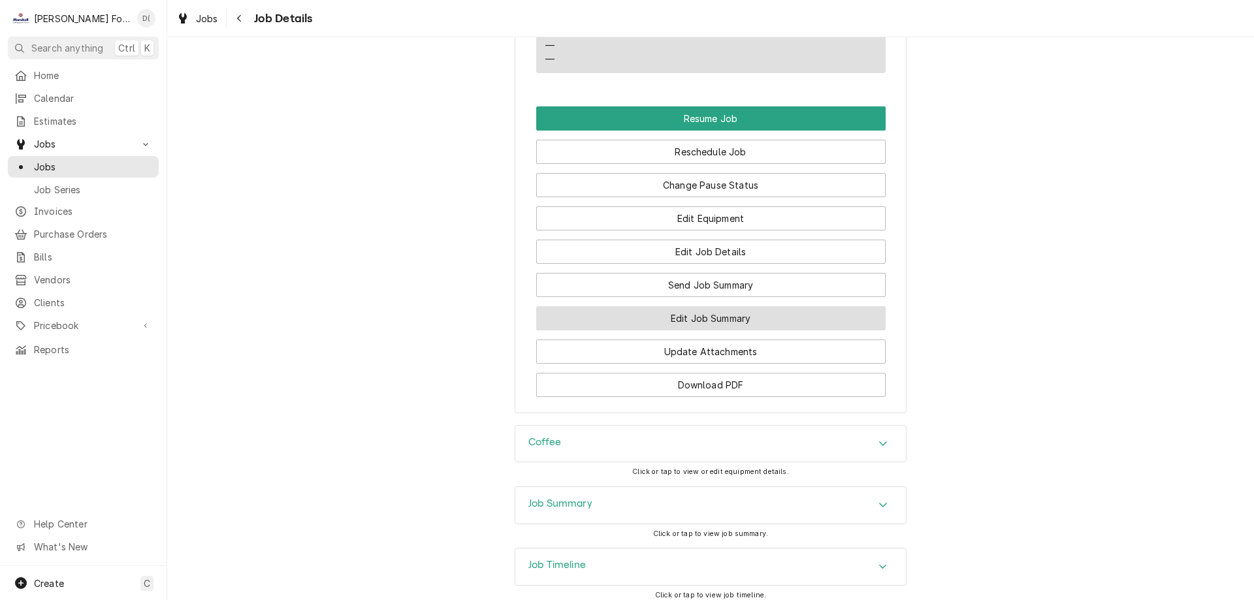
click at [713, 306] on button "Edit Job Summary" at bounding box center [711, 318] width 350 height 24
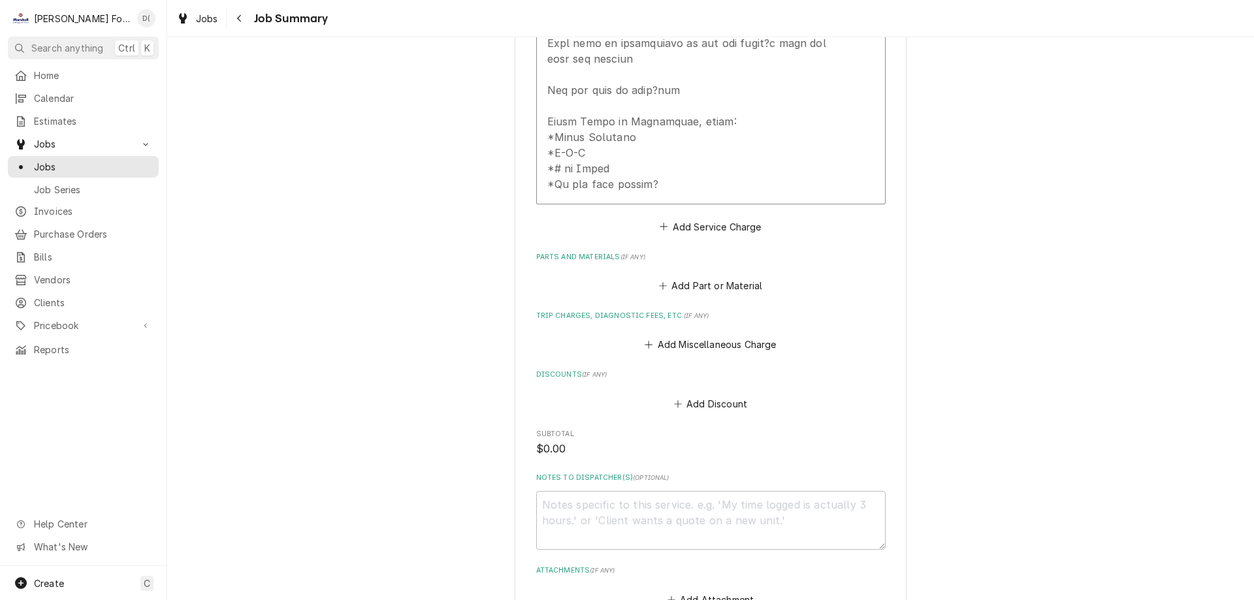
scroll to position [527, 0]
